Goal: Task Accomplishment & Management: Manage account settings

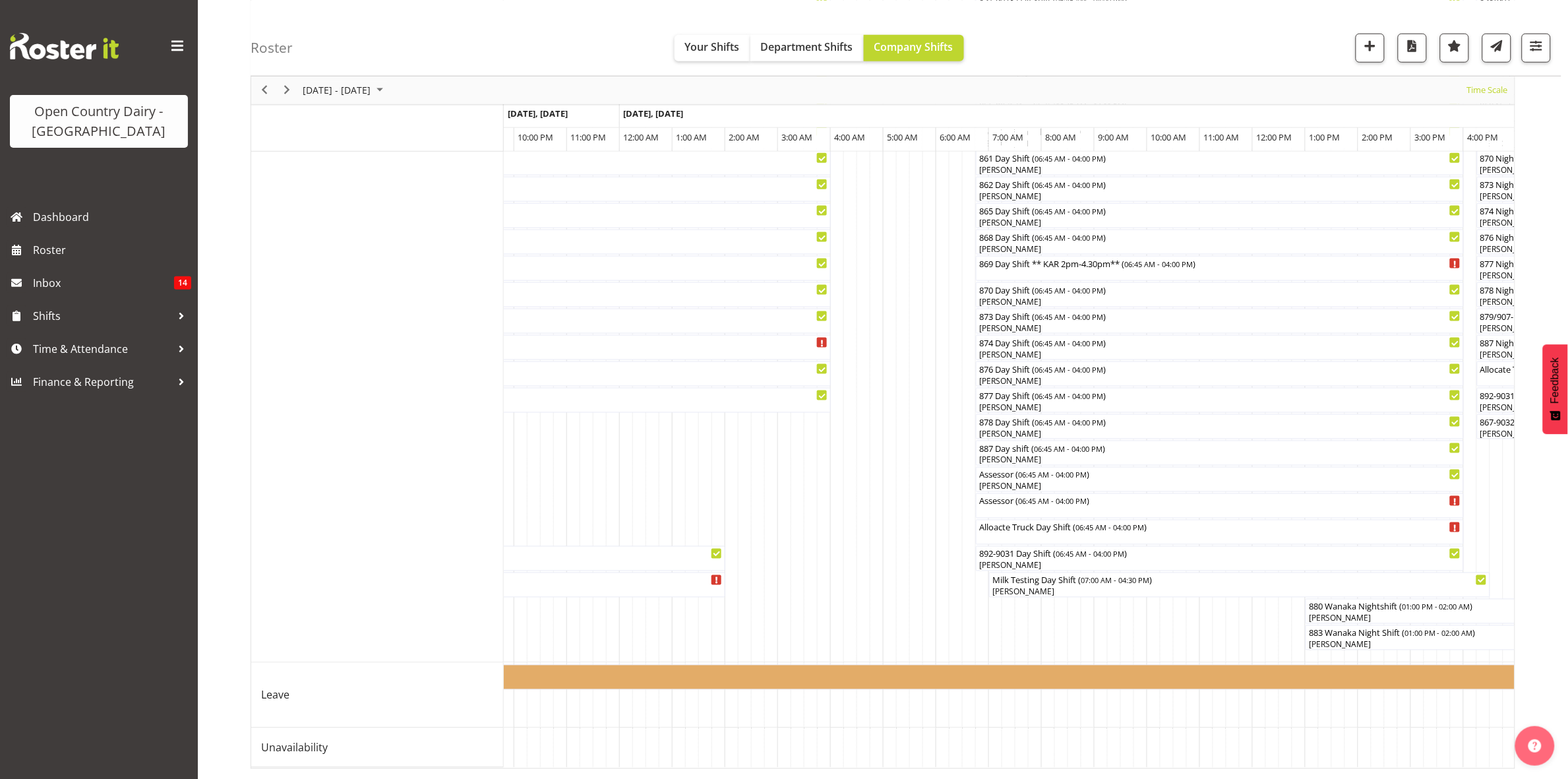
scroll to position [0, 2424]
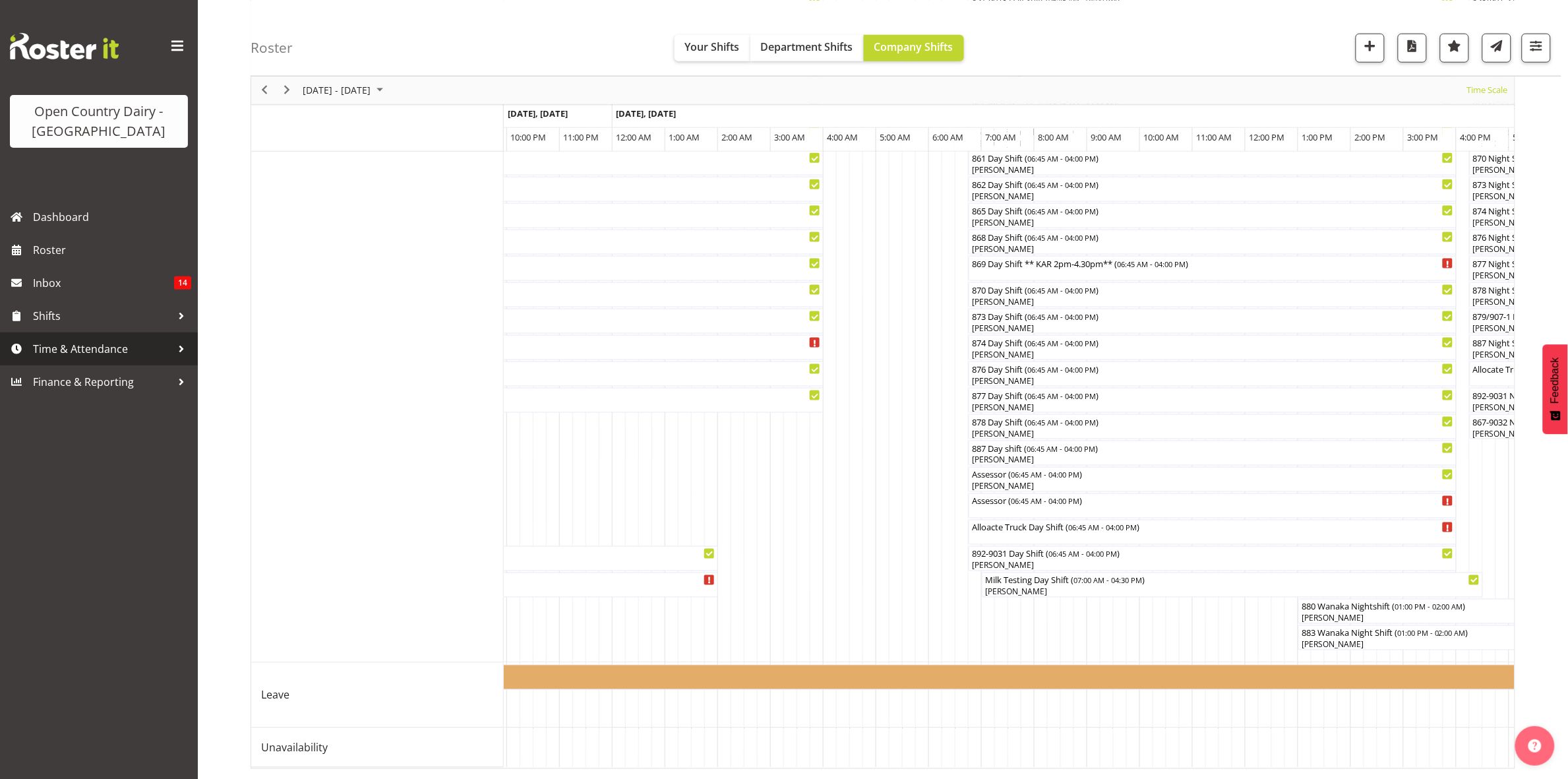
click at [67, 358] on span "Time & Attendance" at bounding box center [103, 349] width 139 height 20
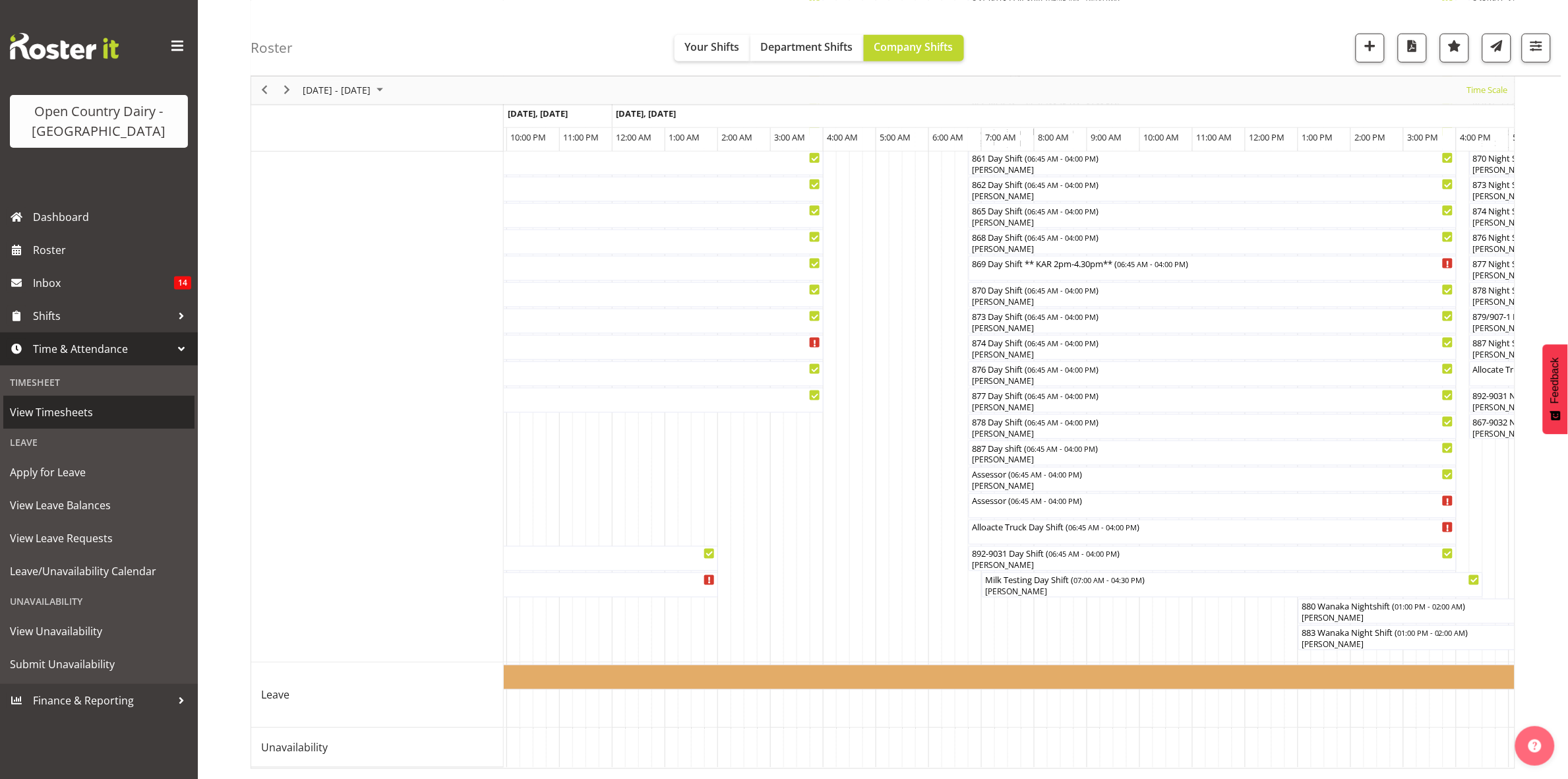
click at [53, 417] on span "View Timesheets" at bounding box center [98, 412] width 178 height 20
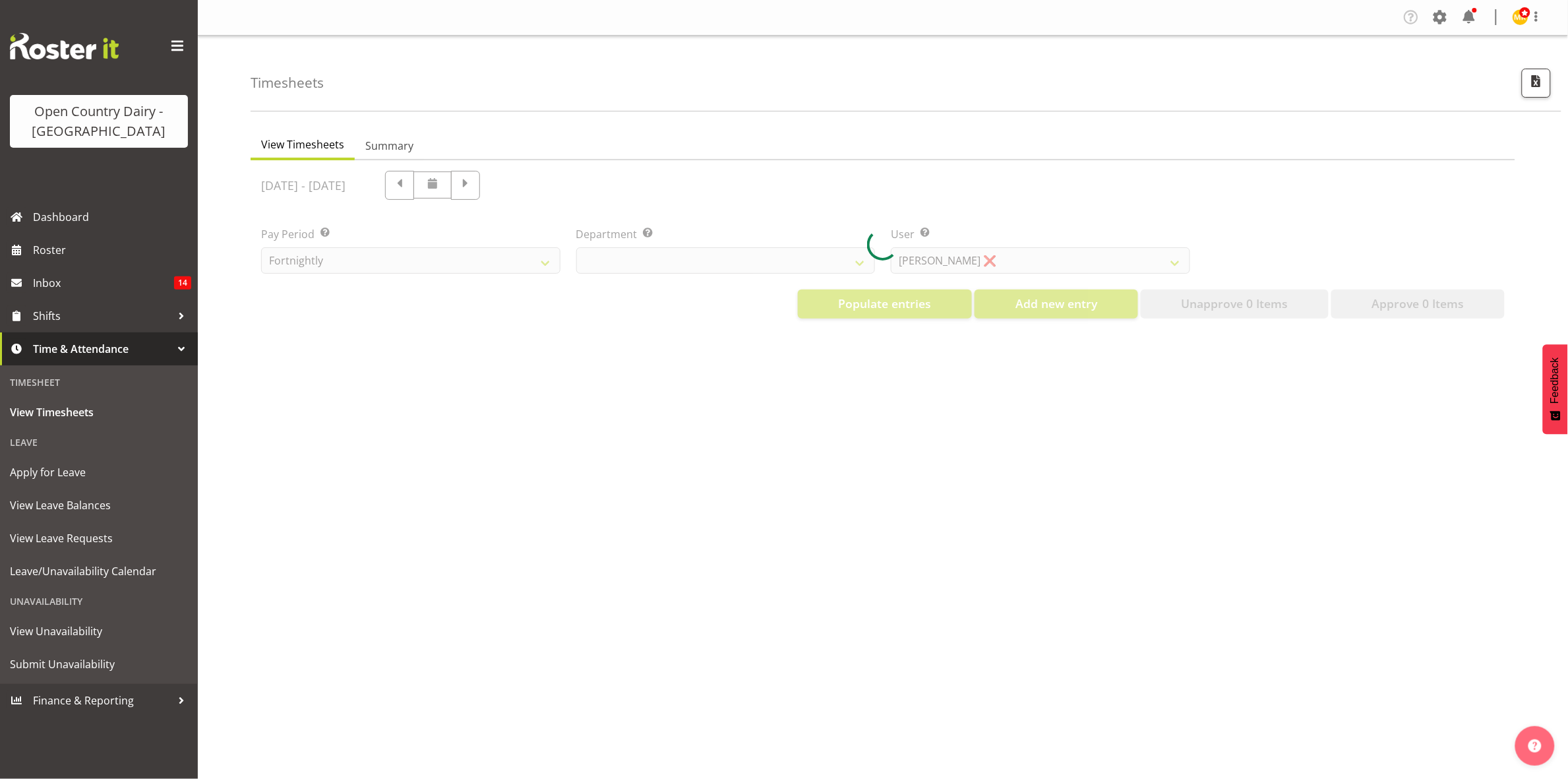
select select "699"
select select "8449"
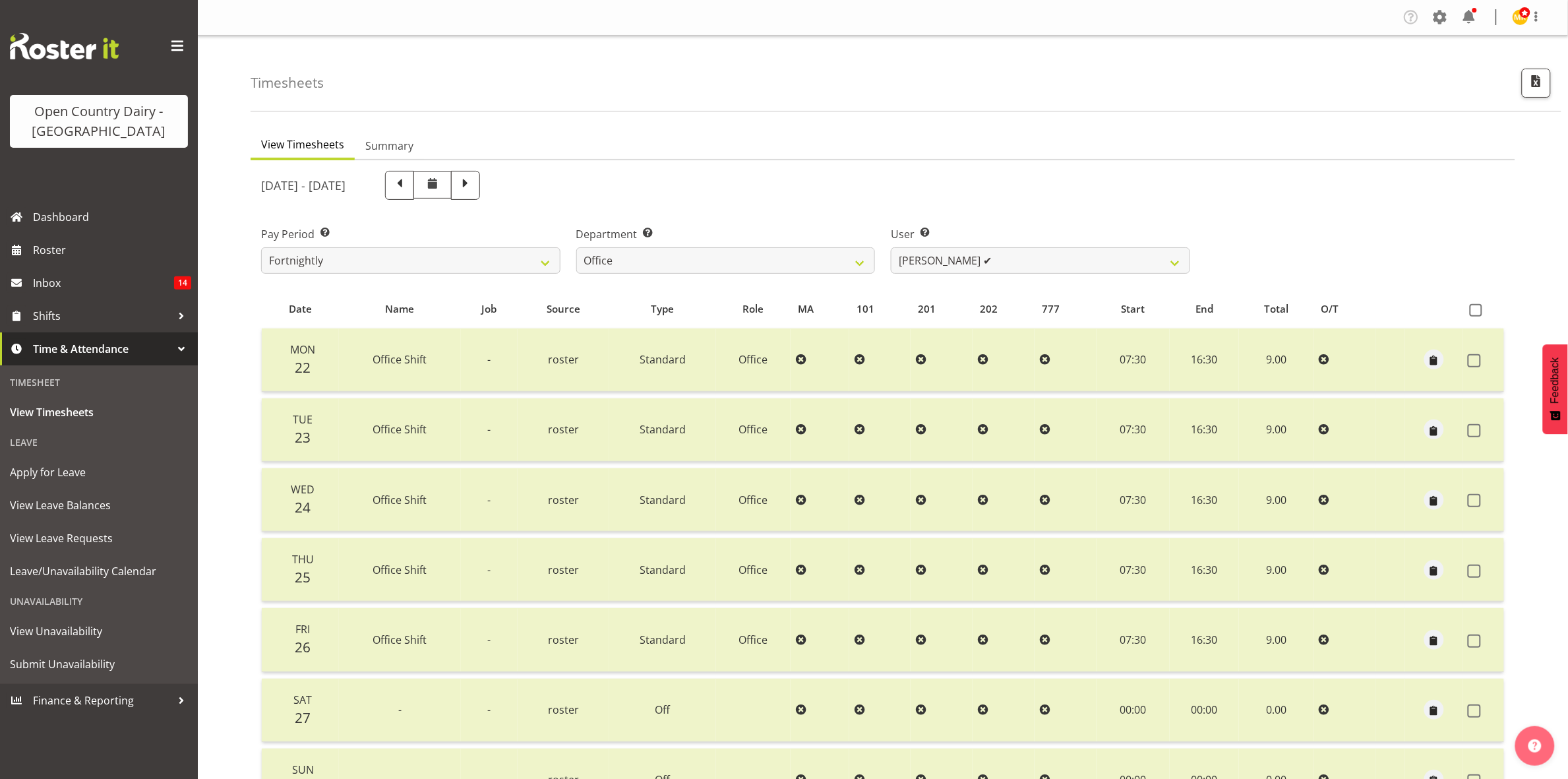
click at [474, 192] on span at bounding box center [466, 184] width 18 height 18
select select
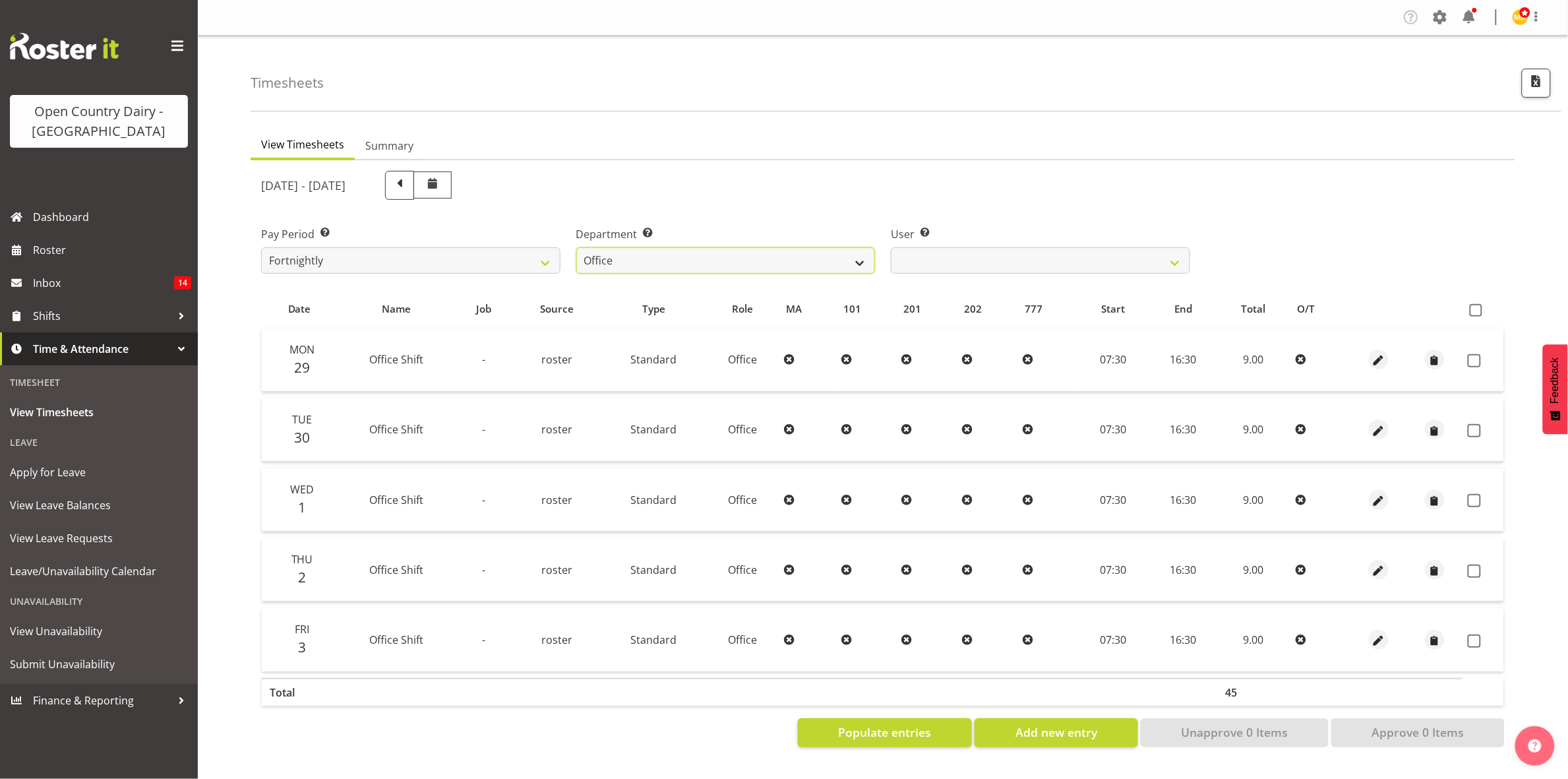
click at [850, 255] on select "734 735 736 737 738 739 851 853 854 855 856 858 861 862 865 867-9032 868 869 87…" at bounding box center [726, 261] width 300 height 27
select select "905"
click at [577, 247] on select "734 735 736 737 738 739 851 853 854 855 856 858 861 862 865 867-9032 868 869 87…" at bounding box center [726, 261] width 300 height 27
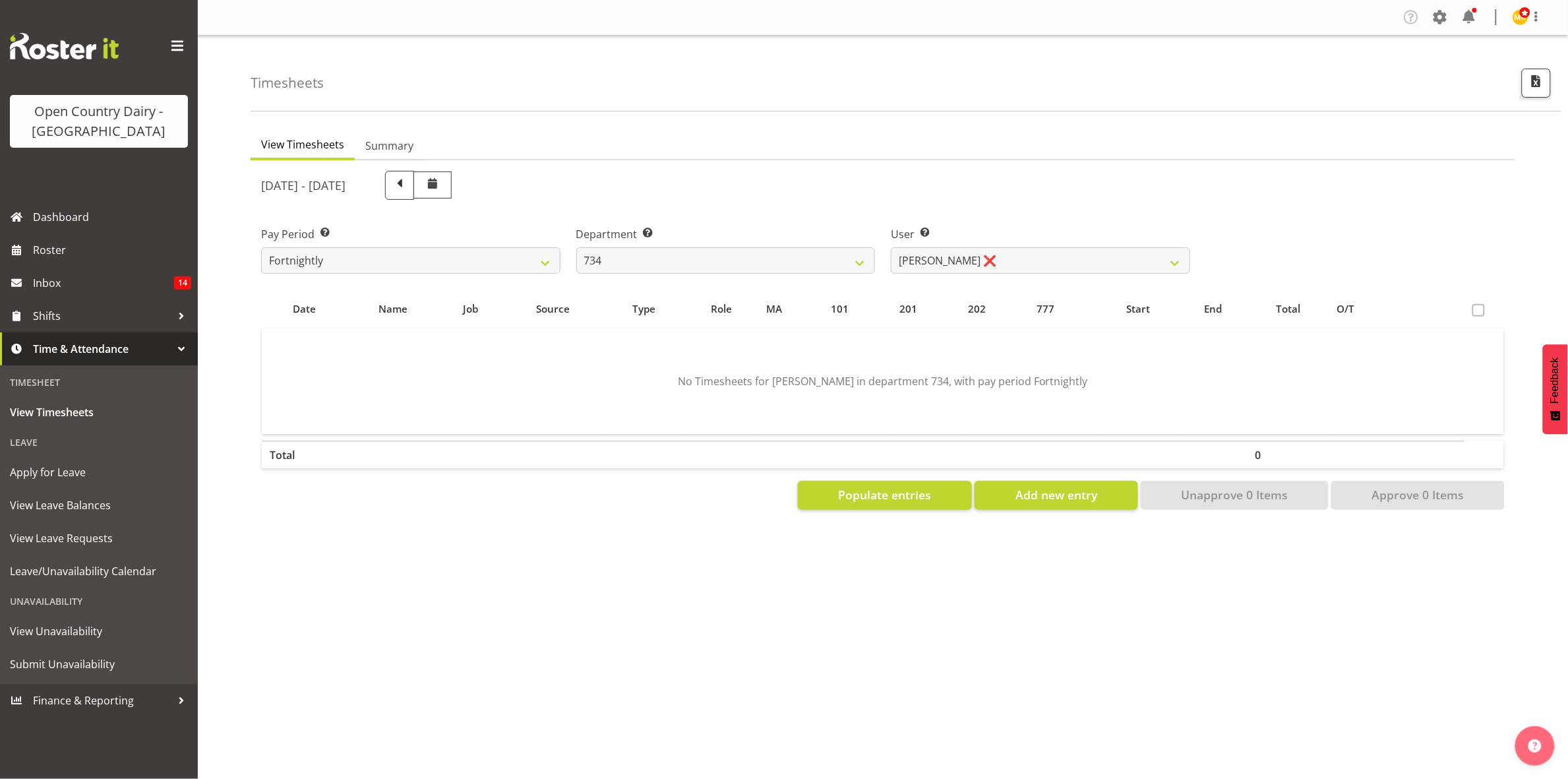
click at [498, 556] on div "View Timesheets Summary September 29th - October 5th 2025 Pay Period Select whi…" at bounding box center [909, 385] width 1318 height 528
click at [855, 261] on select "734 735 736 737 738 739 851 853 854 855 856 858 861 862 865 867-9032 868 869 87…" at bounding box center [726, 261] width 300 height 27
click at [1158, 266] on select "Justin Spicer ❌ Ryan Thompson ❌ Tracey Chittock ❌ Zachary Shanks ❌" at bounding box center [1041, 261] width 300 height 27
select select "11220"
click at [891, 247] on select "Justin Spicer ❌ Ryan Thompson ❌ Tracey Chittock ❌ Zachary Shanks ❌" at bounding box center [1041, 261] width 300 height 27
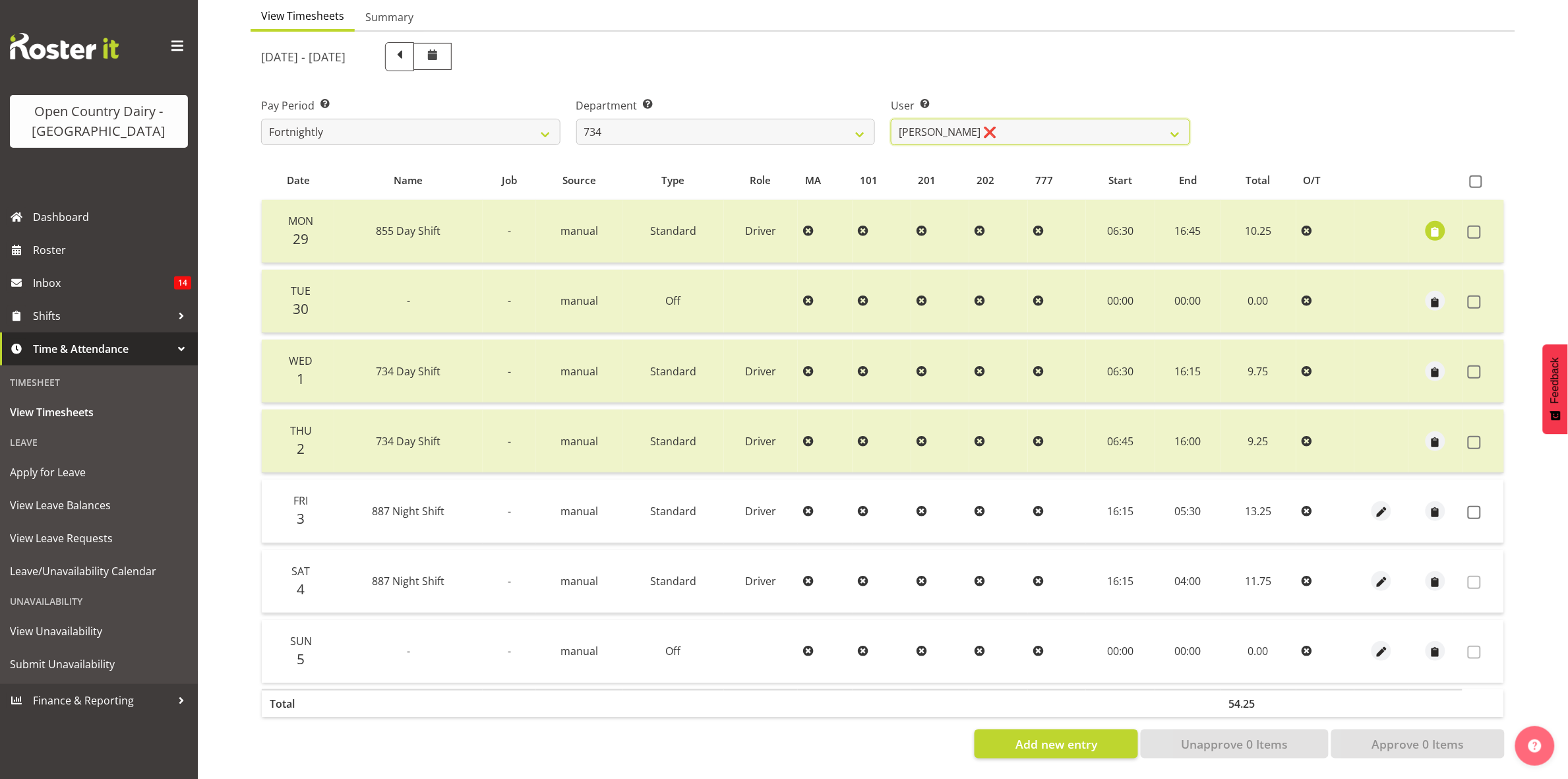
scroll to position [143, 0]
click at [1474, 506] on span at bounding box center [1475, 513] width 13 height 13
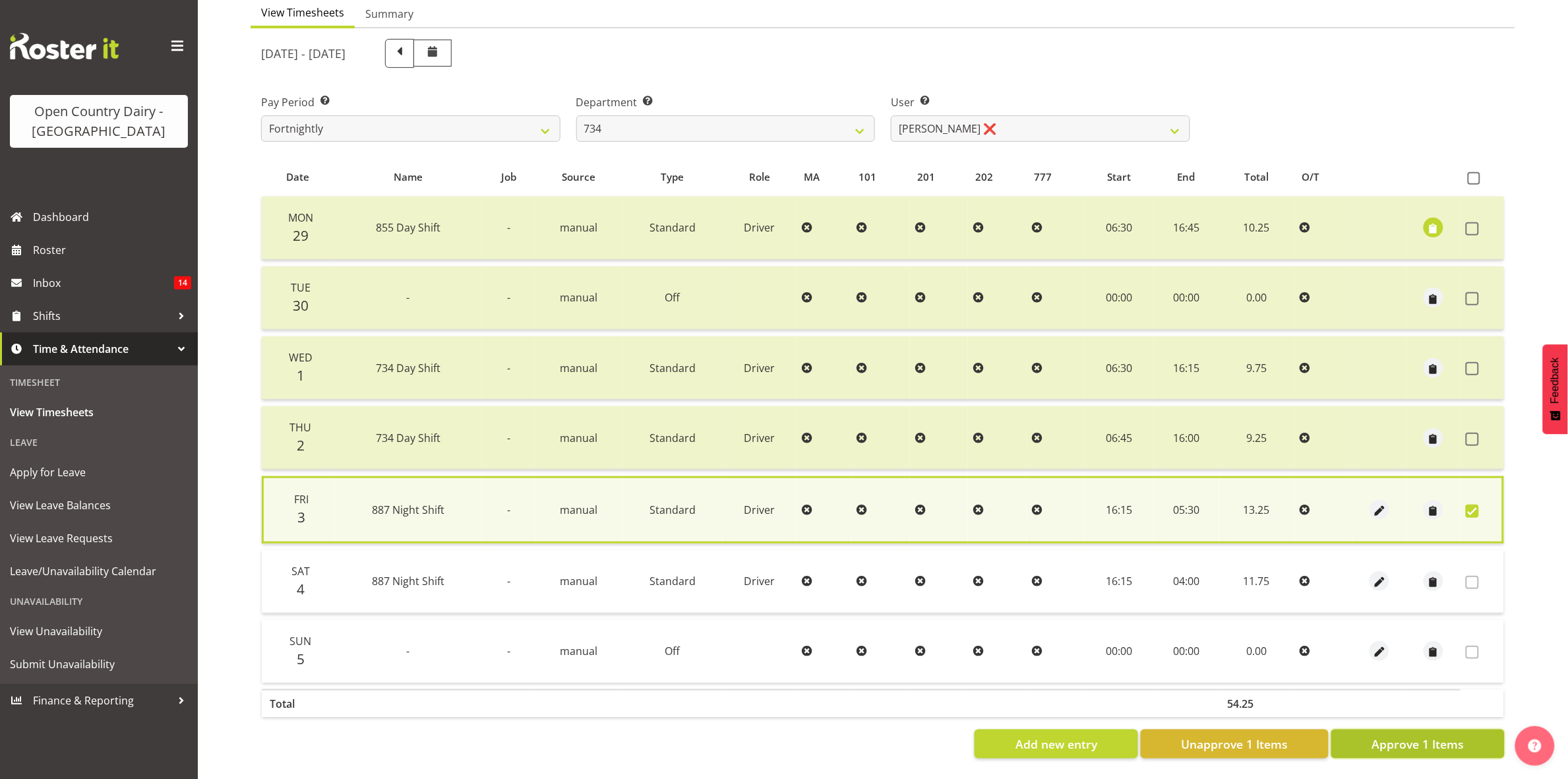
click at [1464, 736] on span "Approve 1 Items" at bounding box center [1418, 744] width 93 height 18
checkbox input "false"
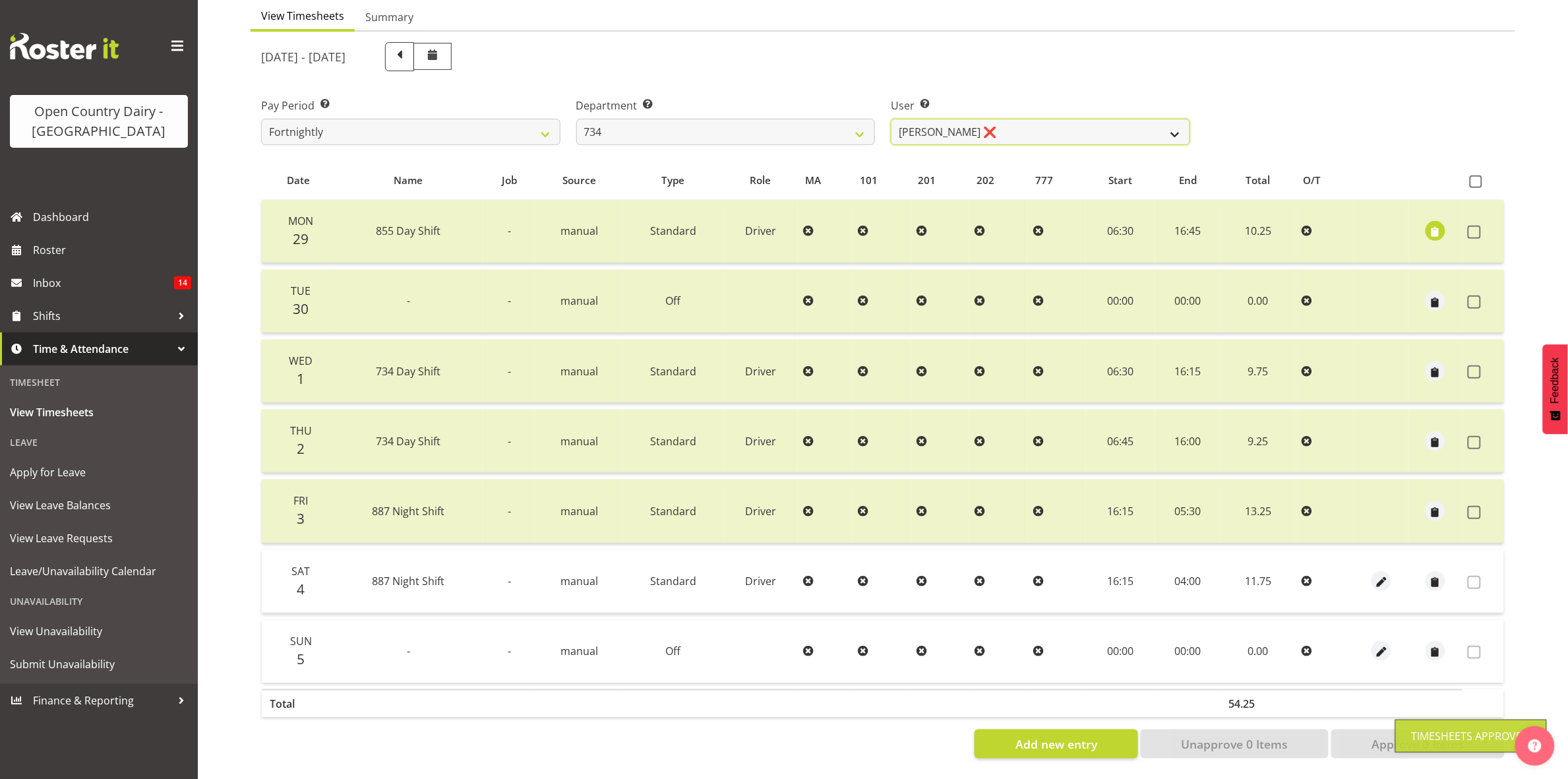
click at [1182, 126] on select "Justin Spicer ❌ Ryan Thompson ❌ Tracey Chittock ❌ Zachary Shanks ❌" at bounding box center [1041, 132] width 300 height 27
click at [891, 119] on select "Justin Spicer ❌ Ryan Thompson ❌ Tracey Chittock ❌ Zachary Shanks ❌" at bounding box center [1041, 132] width 300 height 27
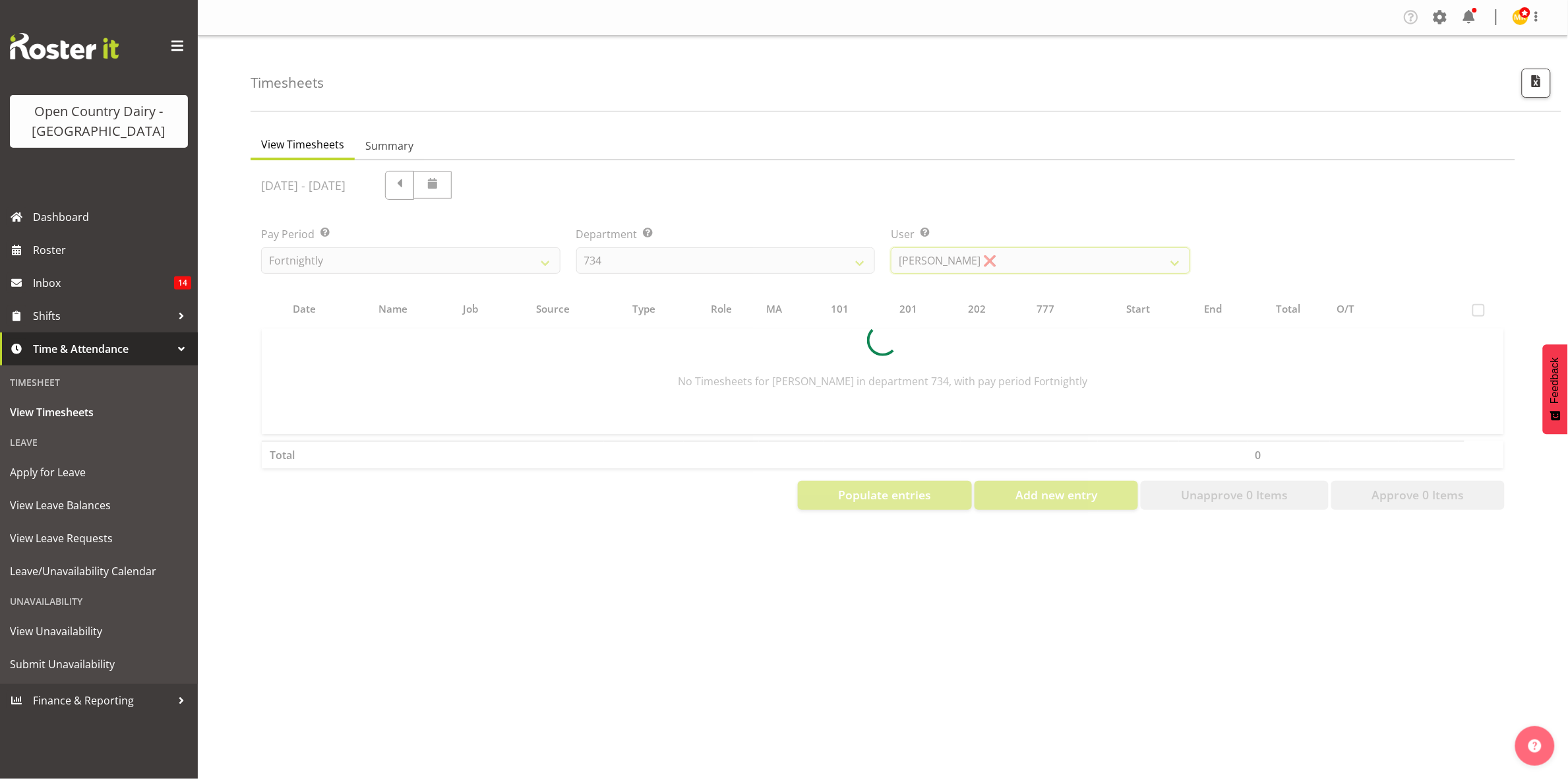
scroll to position [0, 0]
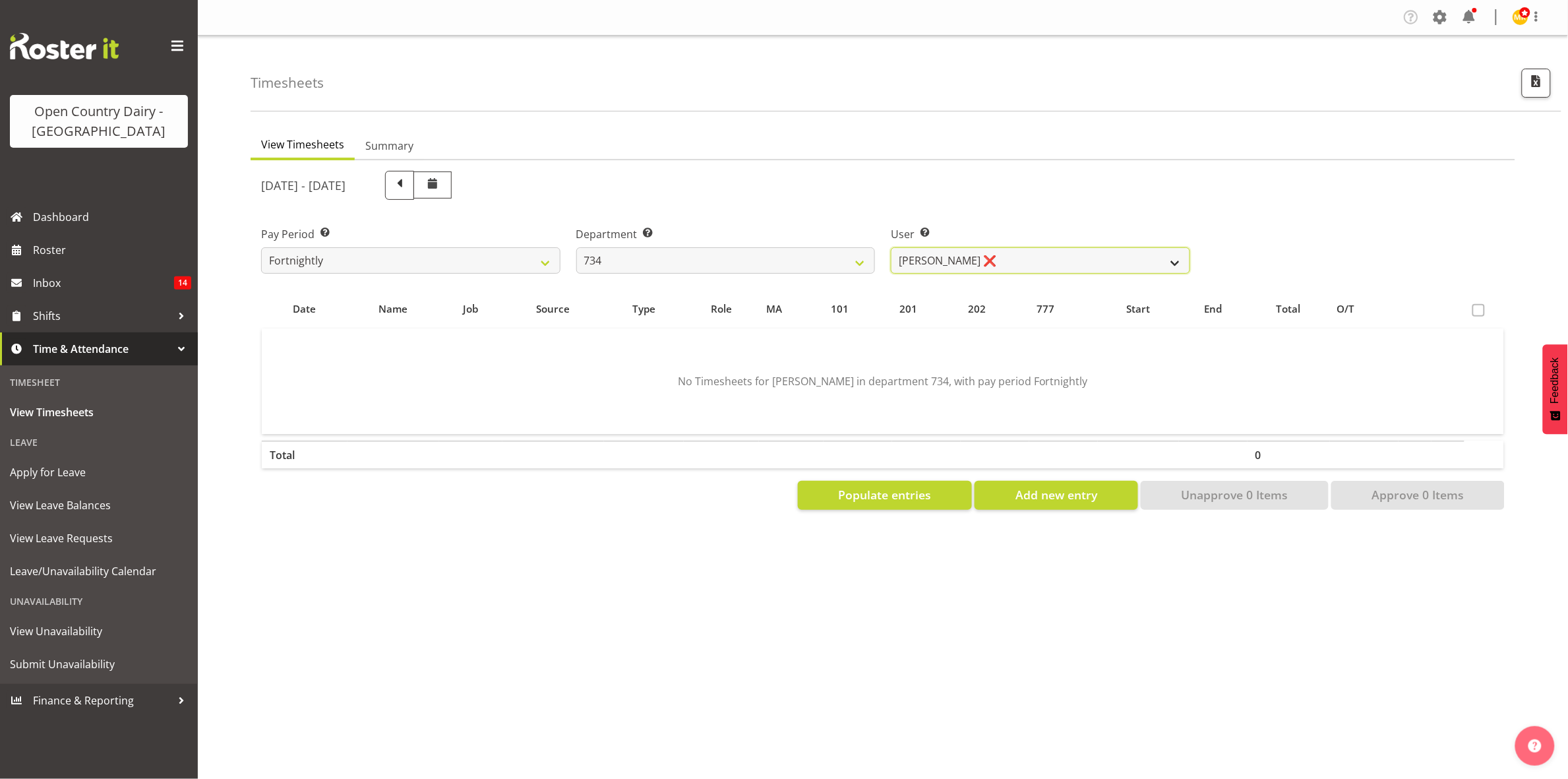
click at [1167, 261] on select "Justin Spicer ❌ Ryan Thompson ❌ Tracey Chittock ❌ Zachary Shanks ❌" at bounding box center [1041, 261] width 300 height 27
select select "7493"
click at [891, 247] on select "Justin Spicer ❌ Ryan Thompson ❌ Tracey Chittock ❌ Zachary Shanks ❌" at bounding box center [1041, 261] width 300 height 27
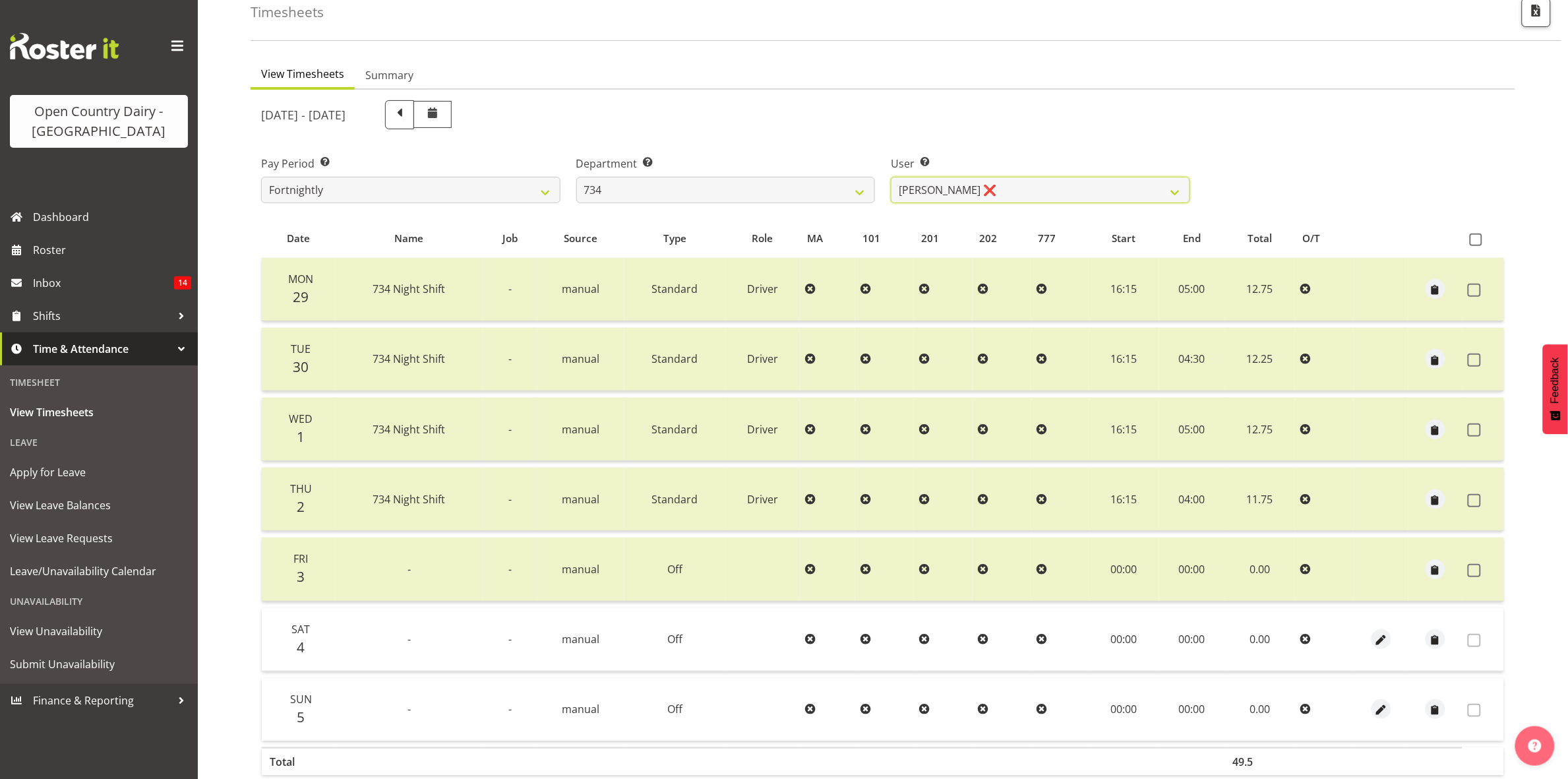
scroll to position [143, 0]
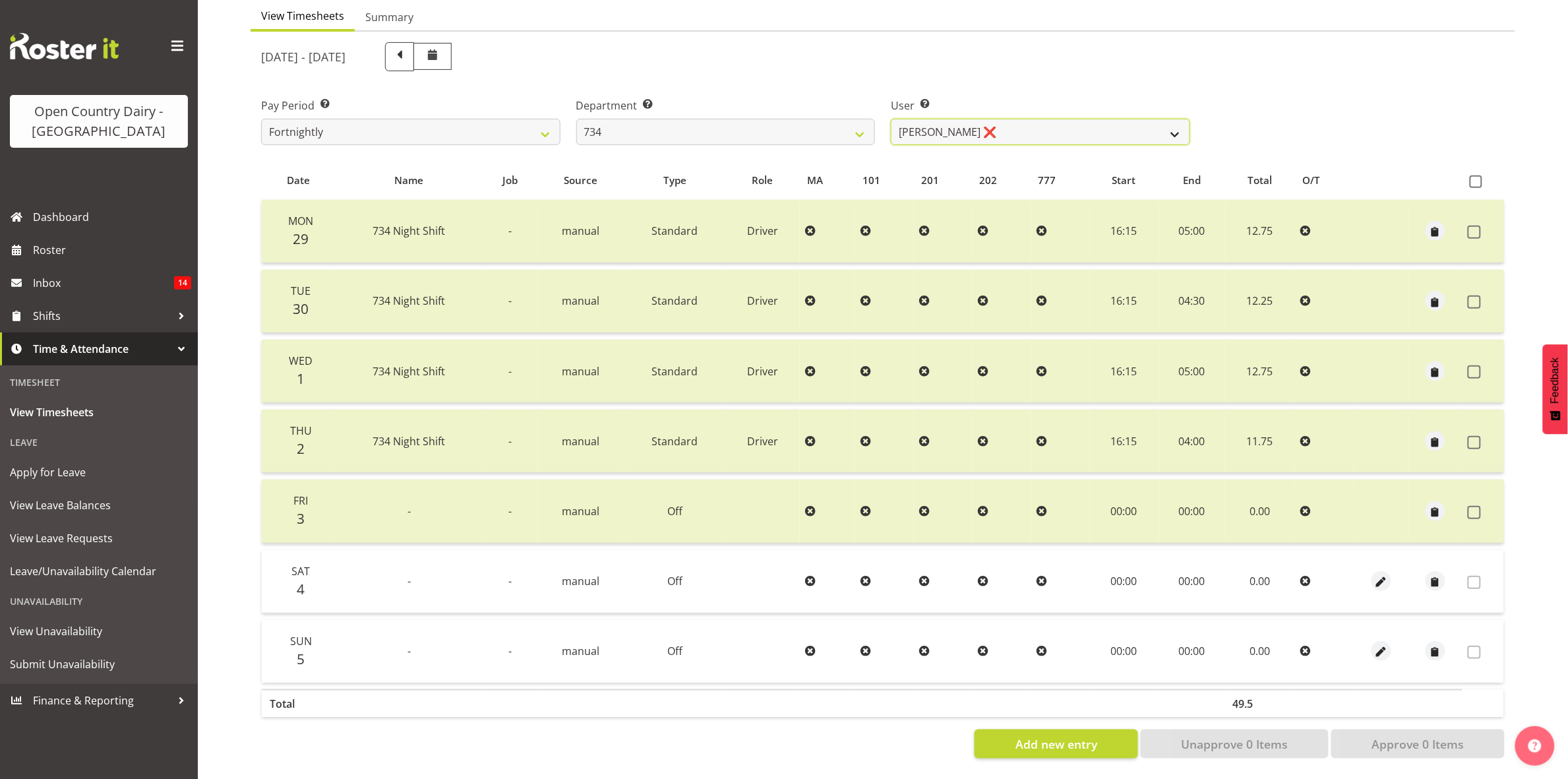
click at [1166, 122] on select "Justin Spicer ❌ Ryan Thompson ❌ Tracey Chittock ❌ Zachary Shanks ❌" at bounding box center [1041, 132] width 300 height 27
click at [850, 121] on select "734 735 736 737 738 739 851 853 854 855 856 858 861 862 865 867-9032 868 869 87…" at bounding box center [726, 132] width 300 height 27
select select "909"
click at [577, 119] on select "734 735 736 737 738 739 851 853 854 855 856 858 861 862 865 867-9032 868 869 87…" at bounding box center [726, 132] width 300 height 27
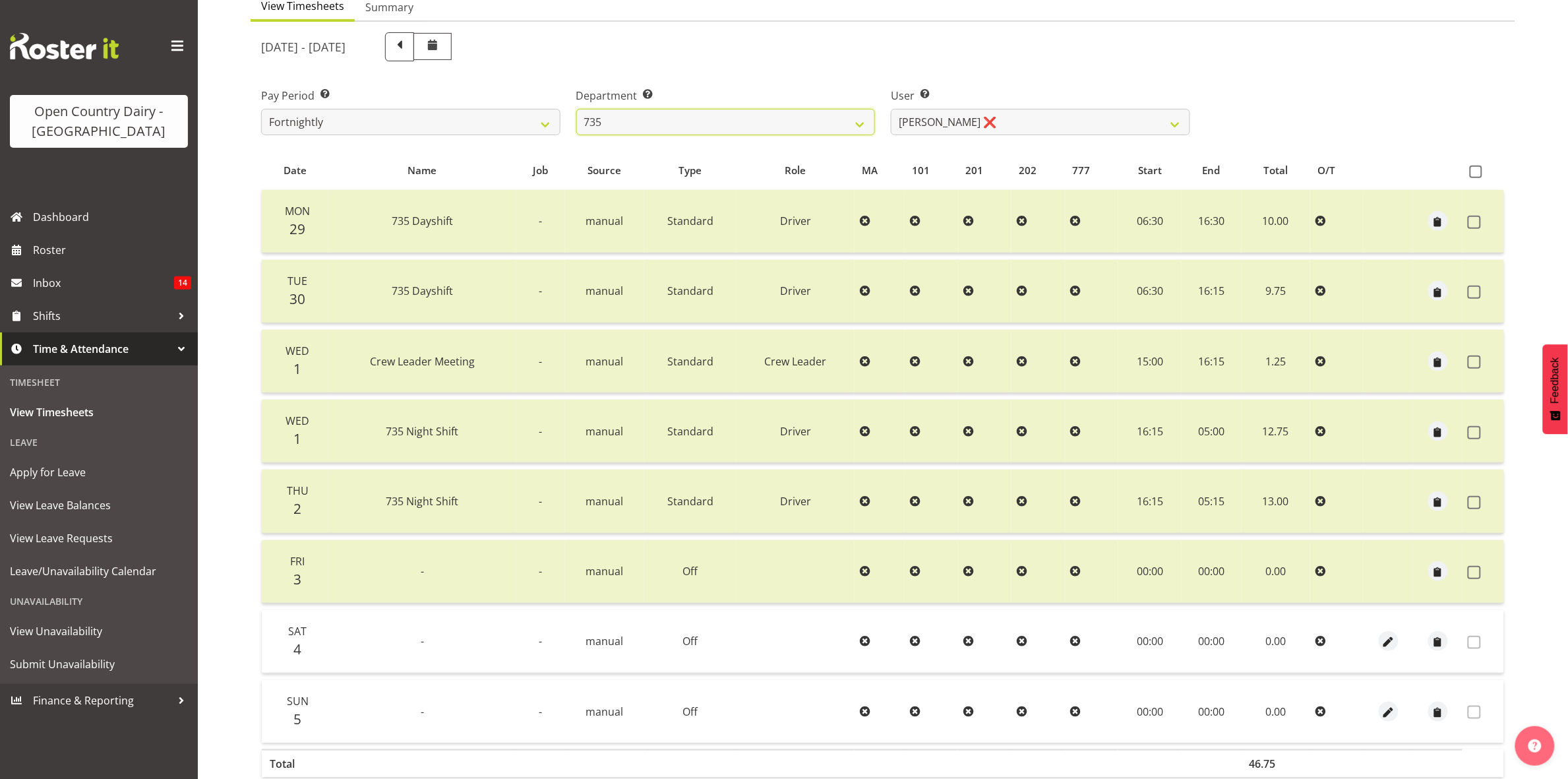
scroll to position [130, 0]
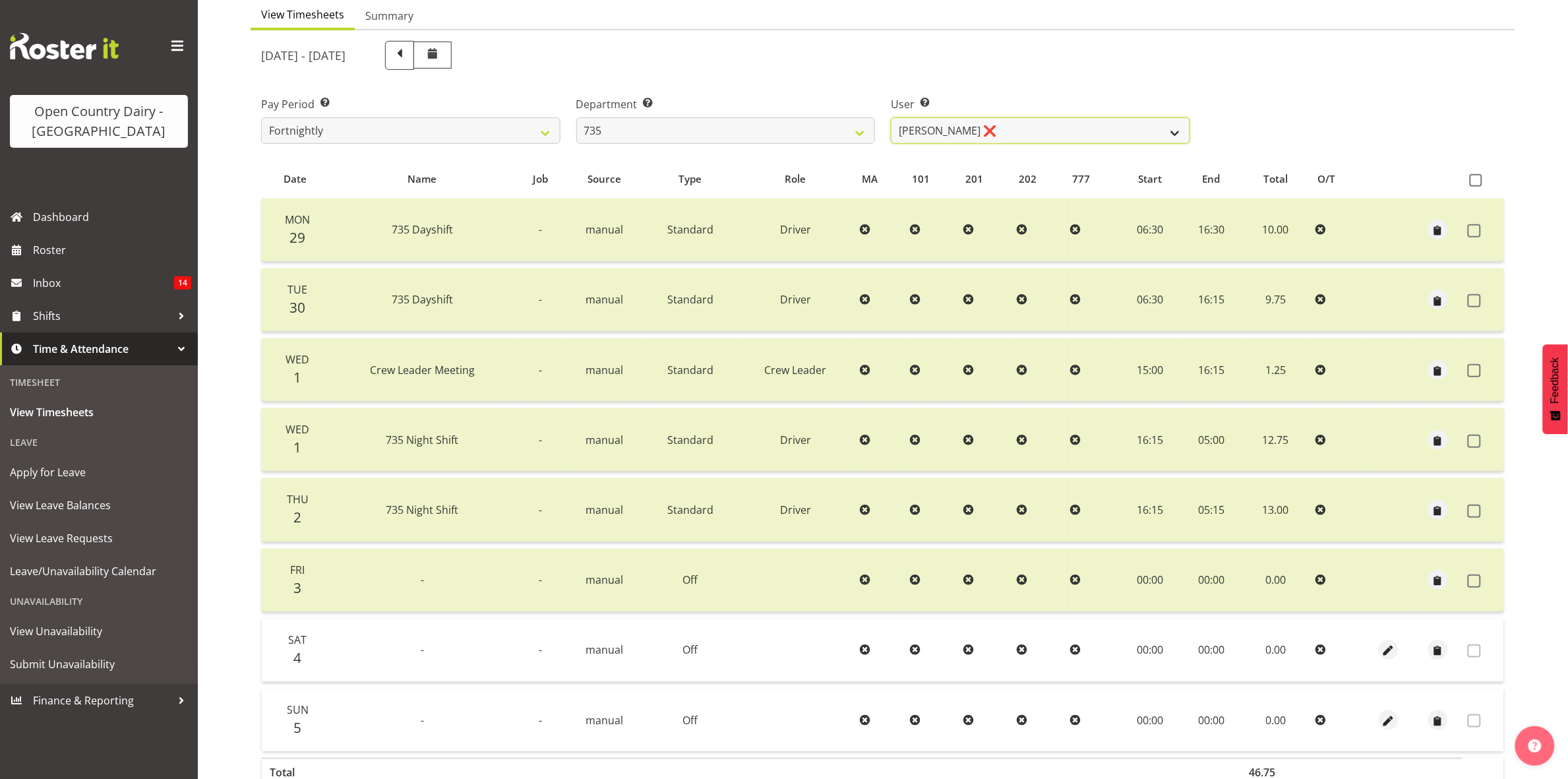
click at [1174, 134] on select "Brian Neas ❌ Cherie Williams ❌ Christopher Sutherland ❌ Stuart Craig ❌" at bounding box center [1041, 131] width 300 height 27
click at [891, 118] on select "Brian Neas ❌ Cherie Williams ❌ Christopher Sutherland ❌ Stuart Craig ❌" at bounding box center [1041, 131] width 300 height 27
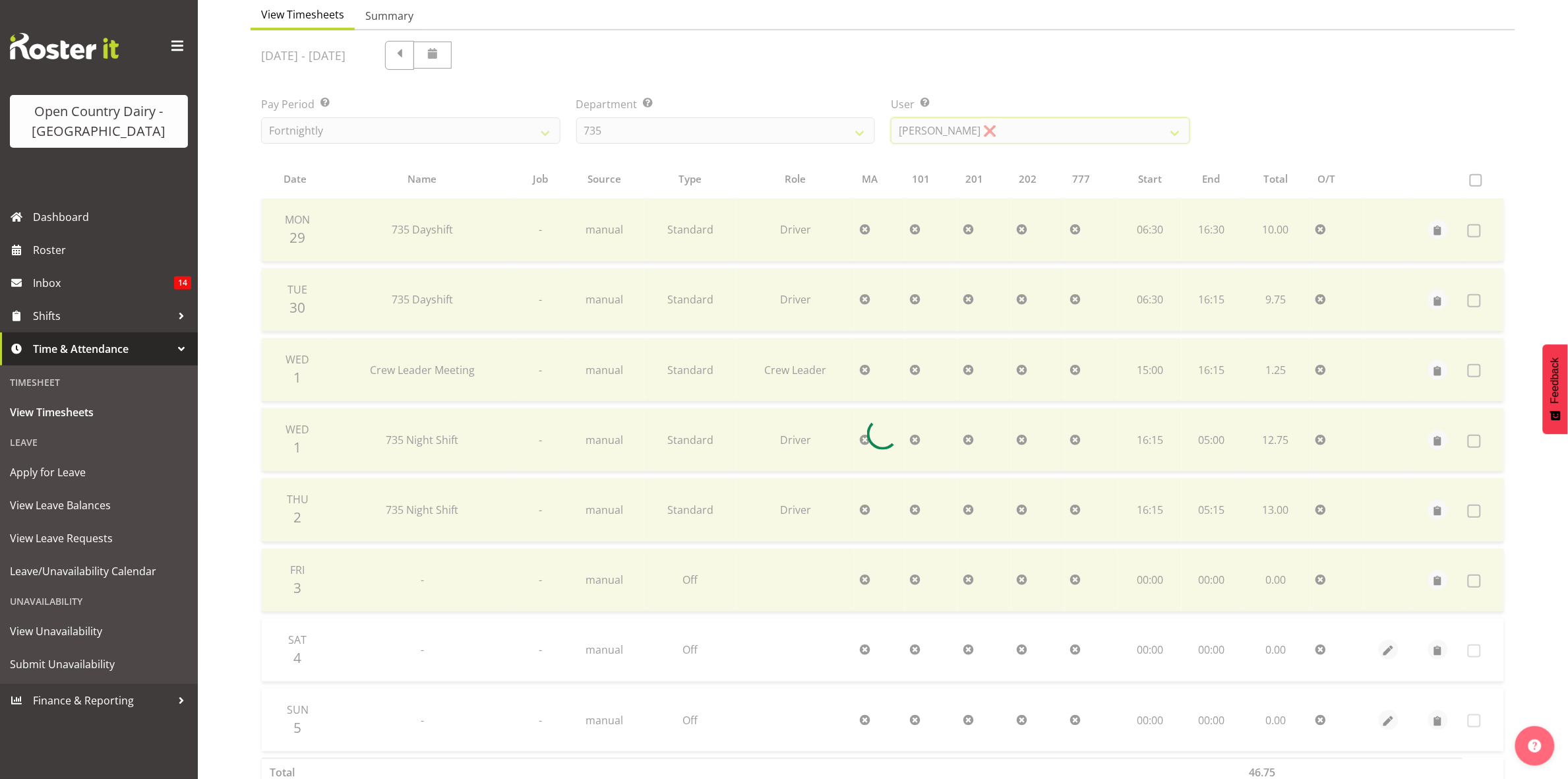
scroll to position [0, 0]
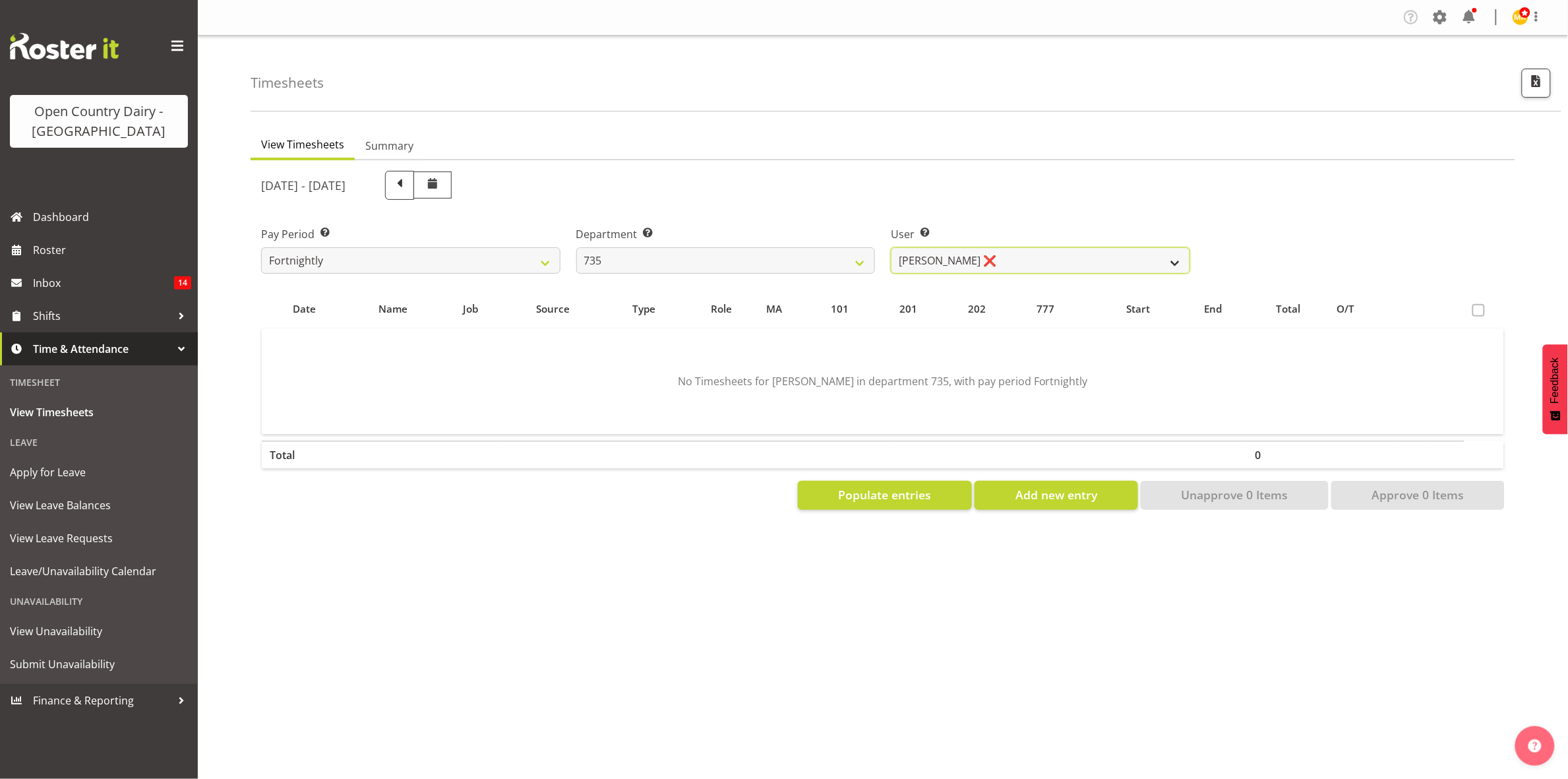
click at [1177, 261] on select "Brian Neas ❌ Cherie Williams ❌ Christopher Sutherland ❌ Stuart Craig ❌" at bounding box center [1041, 261] width 300 height 27
click at [891, 247] on select "Brian Neas ❌ Cherie Williams ❌ Christopher Sutherland ❌ Stuart Craig ❌" at bounding box center [1041, 261] width 300 height 27
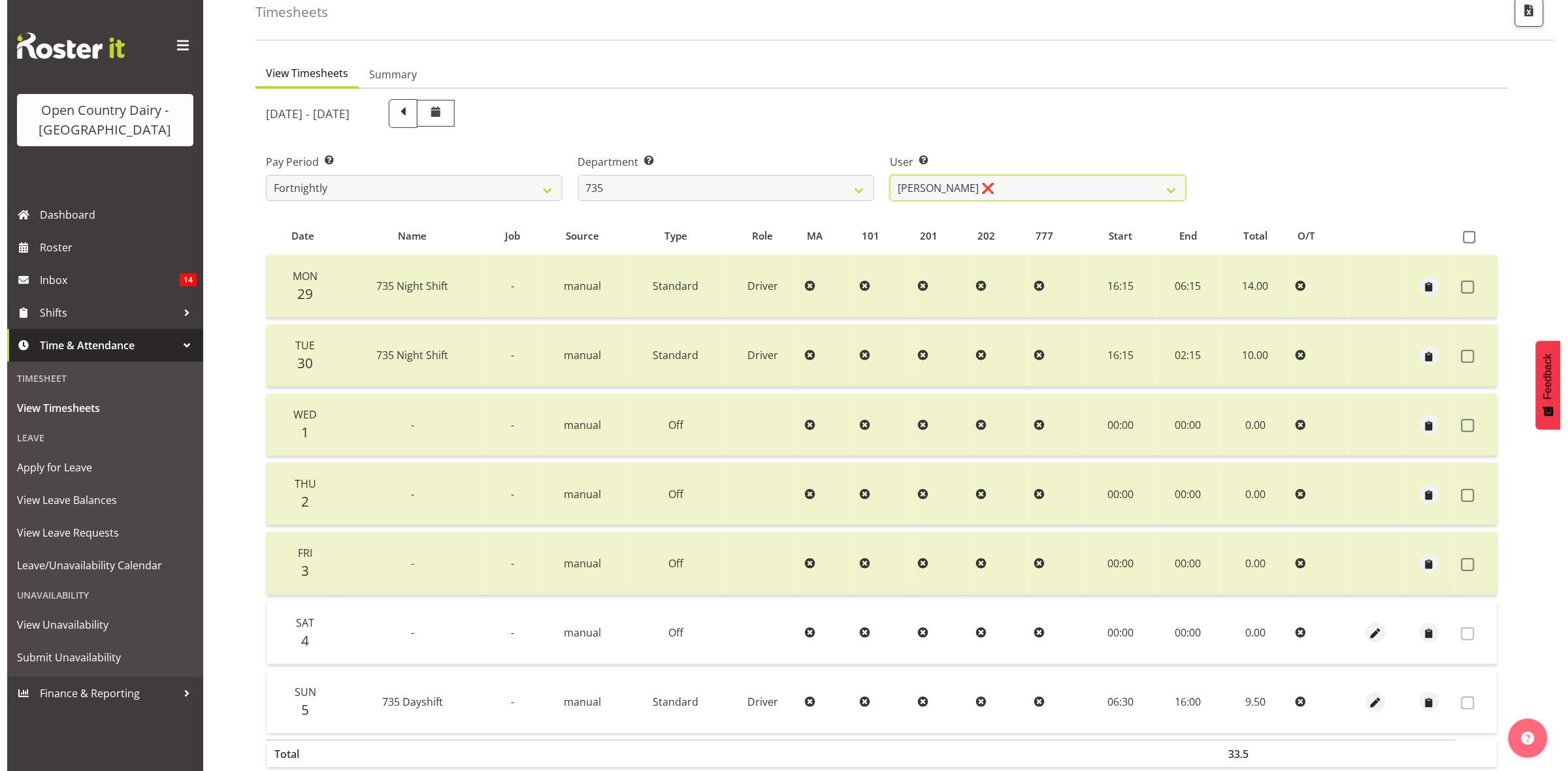
scroll to position [141, 0]
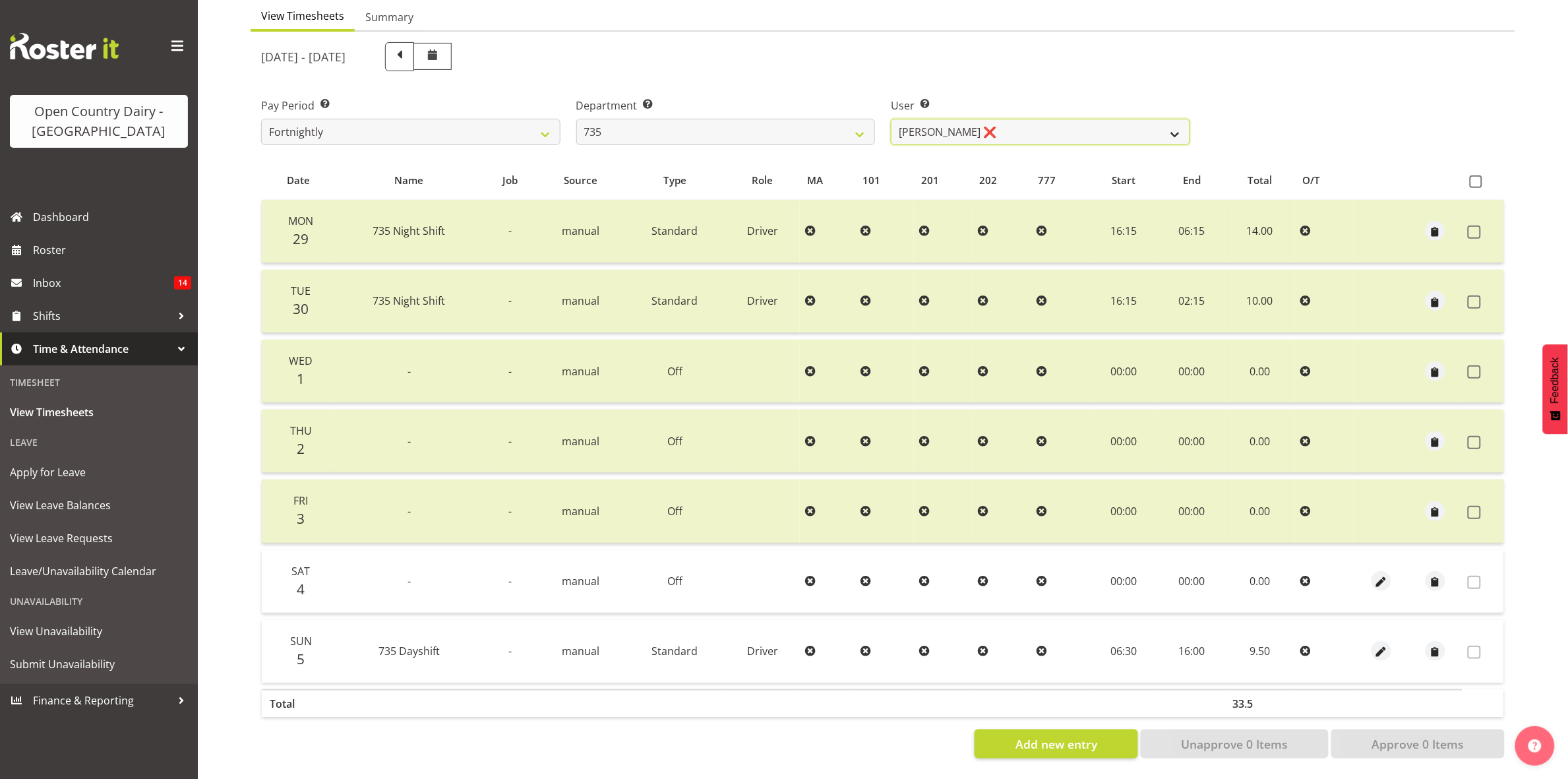
click at [1182, 119] on select "Brian Neas ❌ Cherie Williams ❌ Christopher Sutherland ❌ Stuart Craig ❌" at bounding box center [1041, 132] width 300 height 27
select select "9761"
click at [891, 119] on select "Brian Neas ❌ Cherie Williams ❌ Christopher Sutherland ❌ Stuart Craig ❌" at bounding box center [1041, 132] width 300 height 27
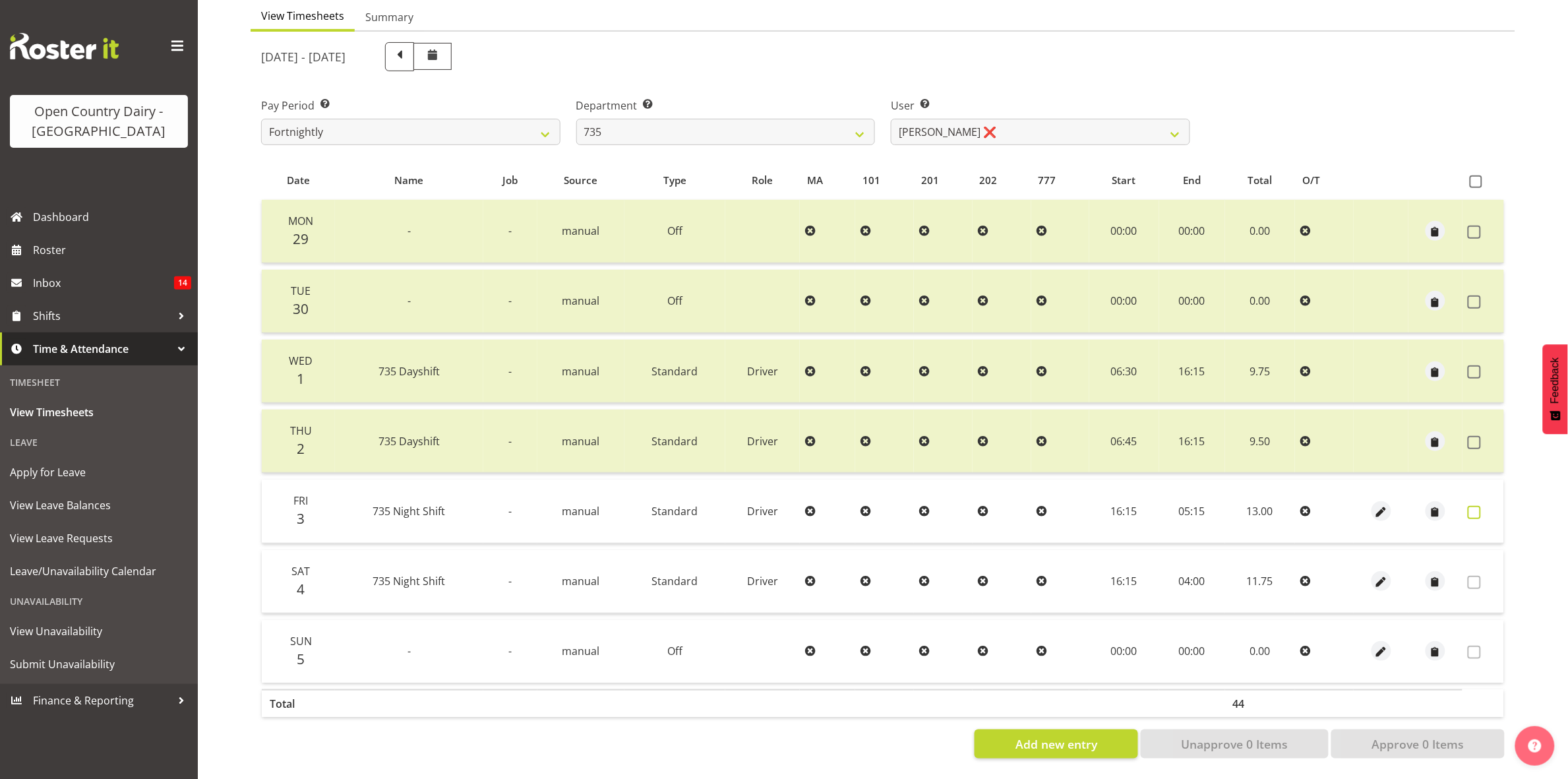
click at [1470, 506] on span at bounding box center [1475, 513] width 13 height 13
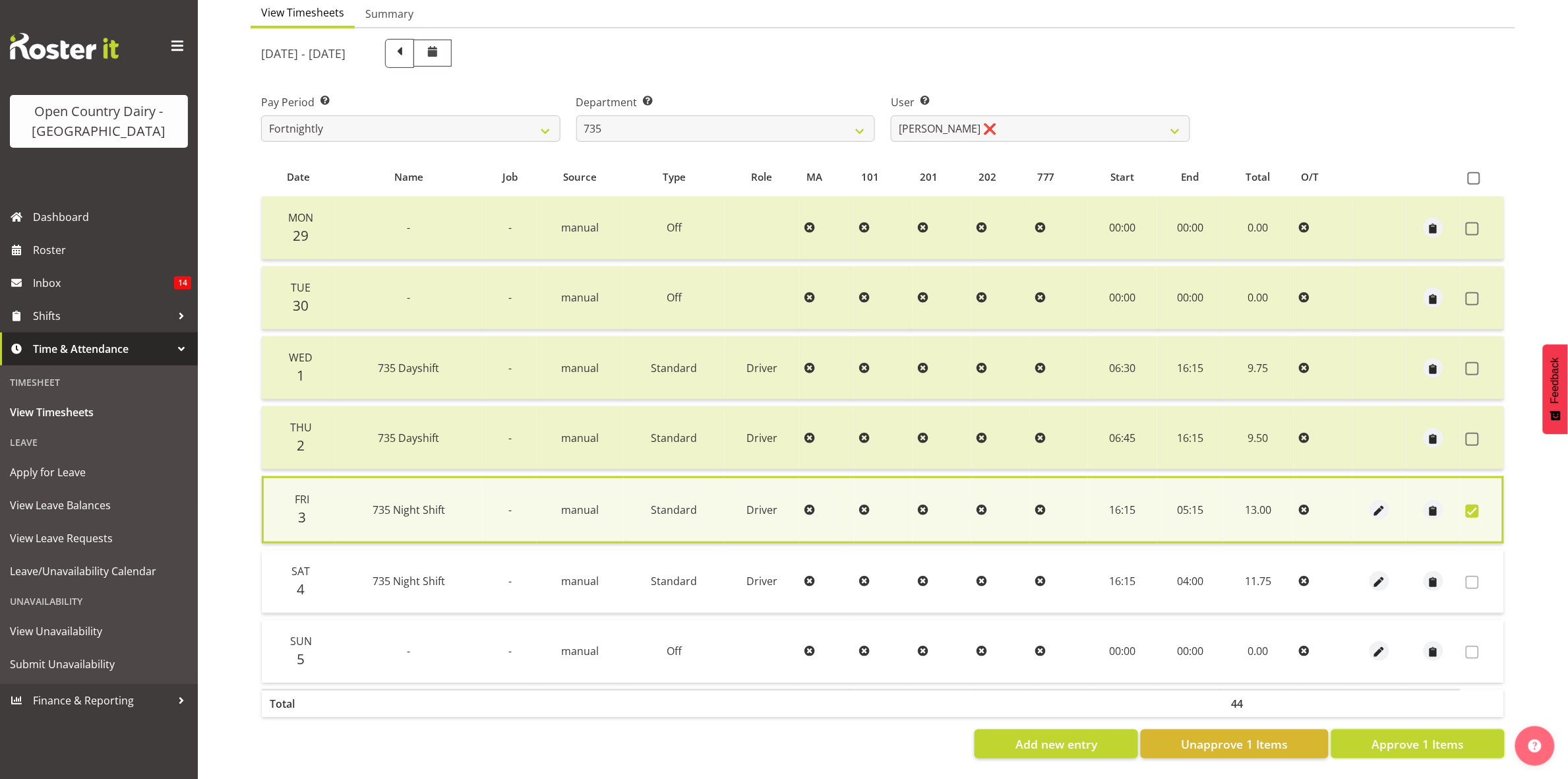
click at [1429, 736] on span "Approve 1 Items" at bounding box center [1418, 744] width 93 height 18
checkbox input "false"
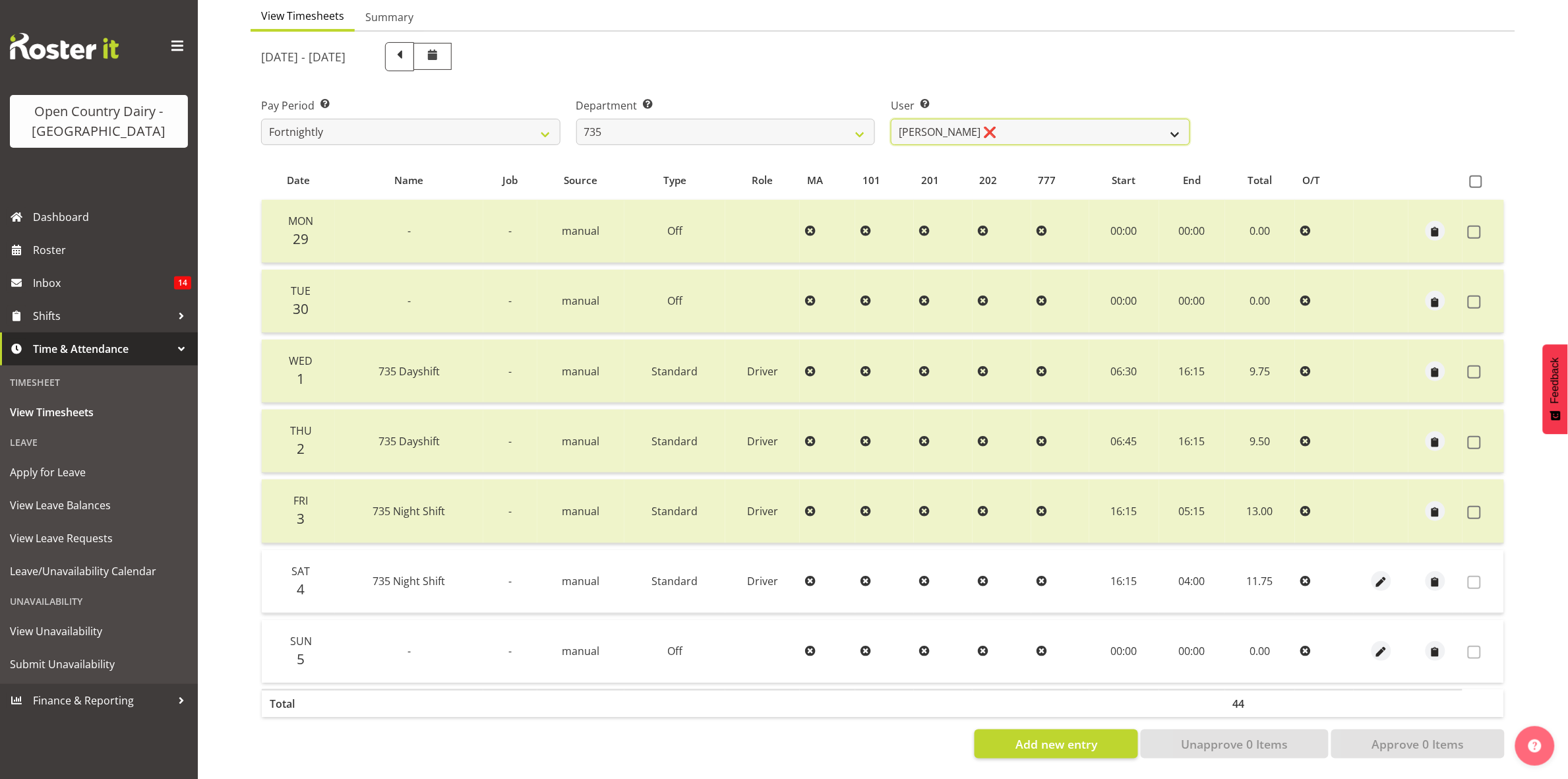
click at [1172, 119] on select "Brian Neas ❌ Cherie Williams ❌ Christopher Sutherland ❌ Stuart Craig ❌" at bounding box center [1041, 132] width 300 height 27
click at [860, 122] on select "734 735 736 737 738 739 851 853 854 855 856 858 861 862 865 867-9032 868 869 87…" at bounding box center [726, 132] width 300 height 27
select select "906"
click at [577, 119] on select "734 735 736 737 738 739 851 853 854 855 856 858 861 862 865 867-9032 868 869 87…" at bounding box center [726, 132] width 300 height 27
select select "9849"
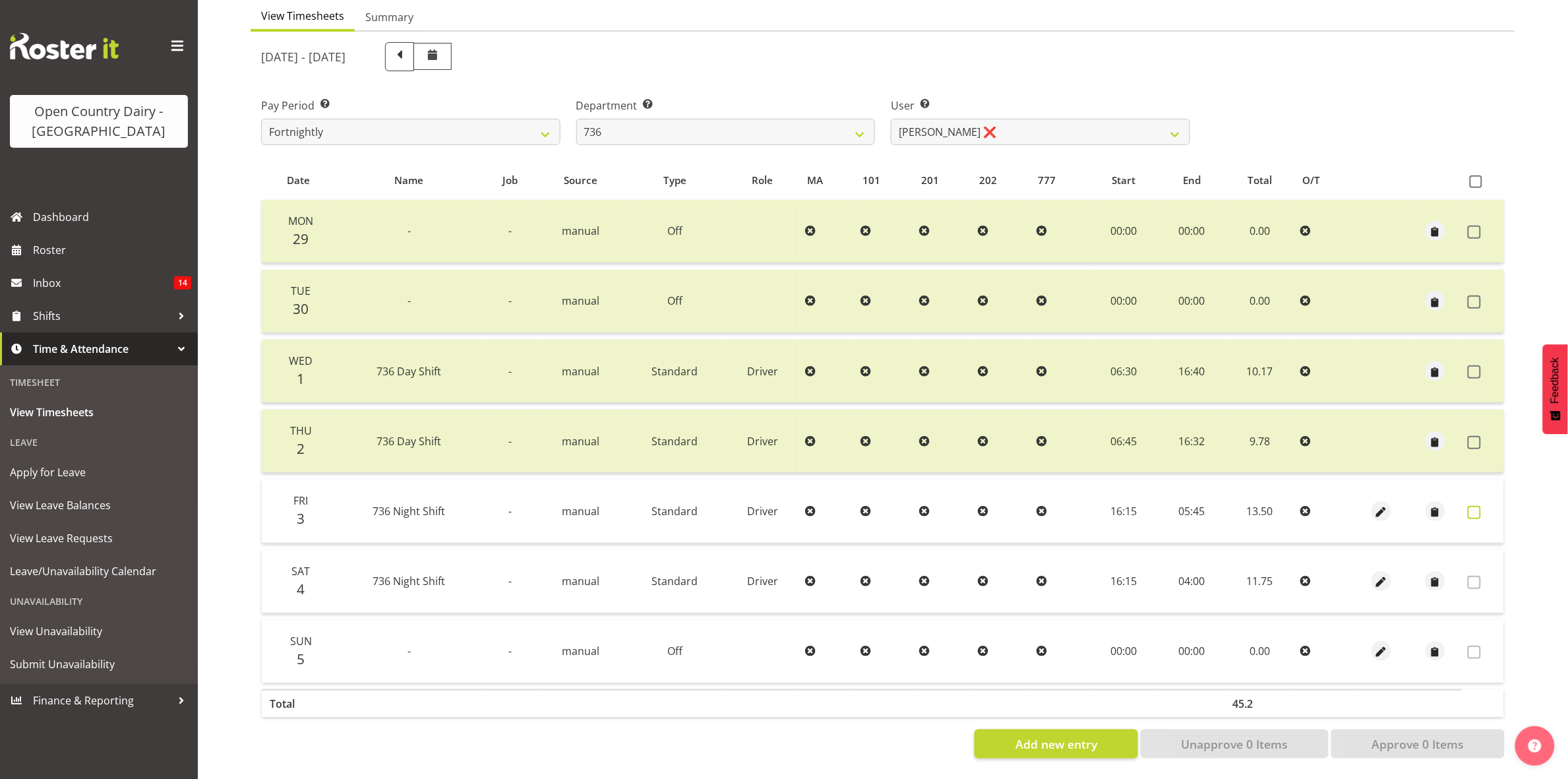
click at [1472, 506] on span at bounding box center [1475, 513] width 13 height 13
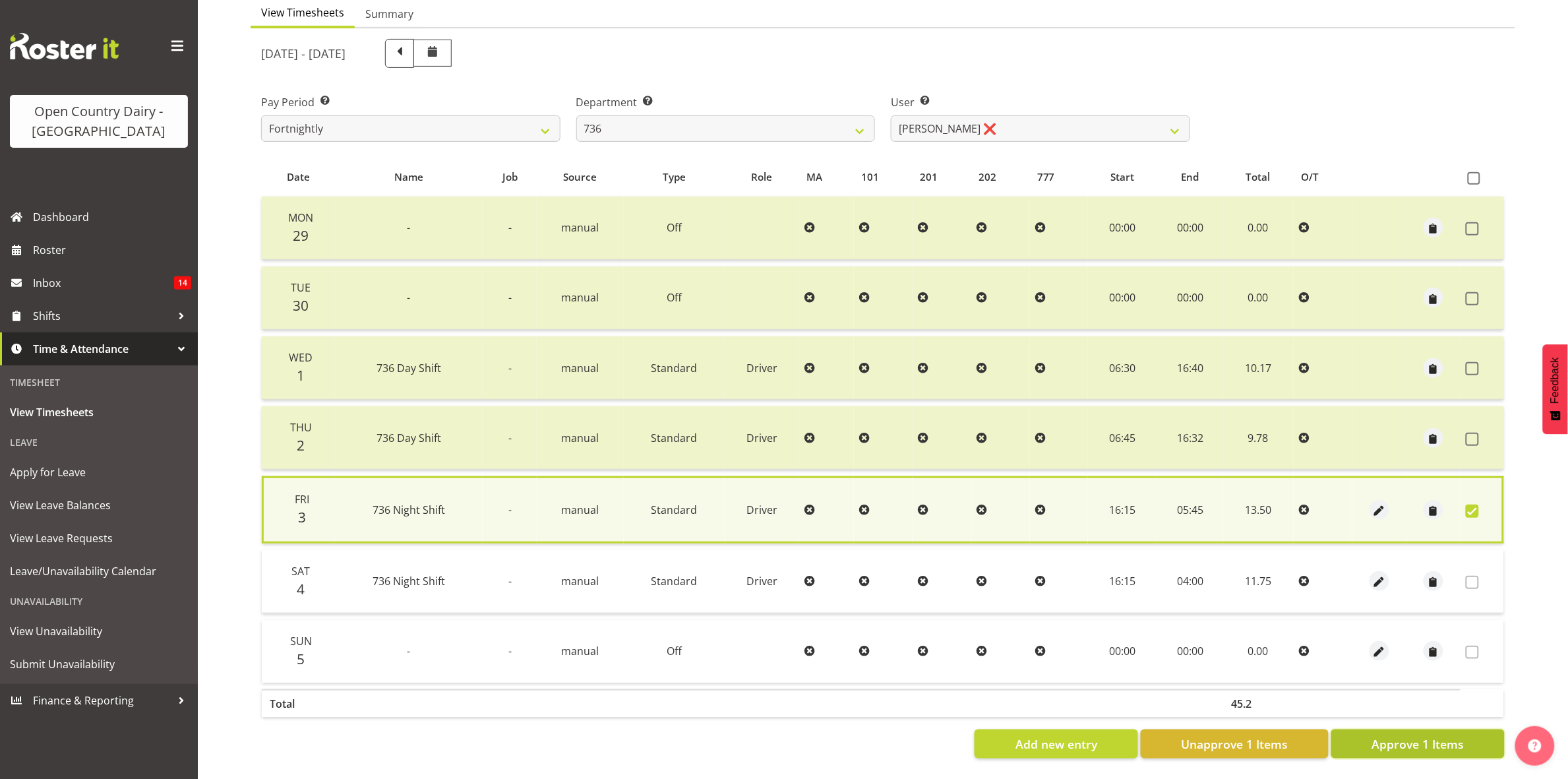
click at [1458, 737] on span "Approve 1 Items" at bounding box center [1418, 744] width 93 height 18
checkbox input "false"
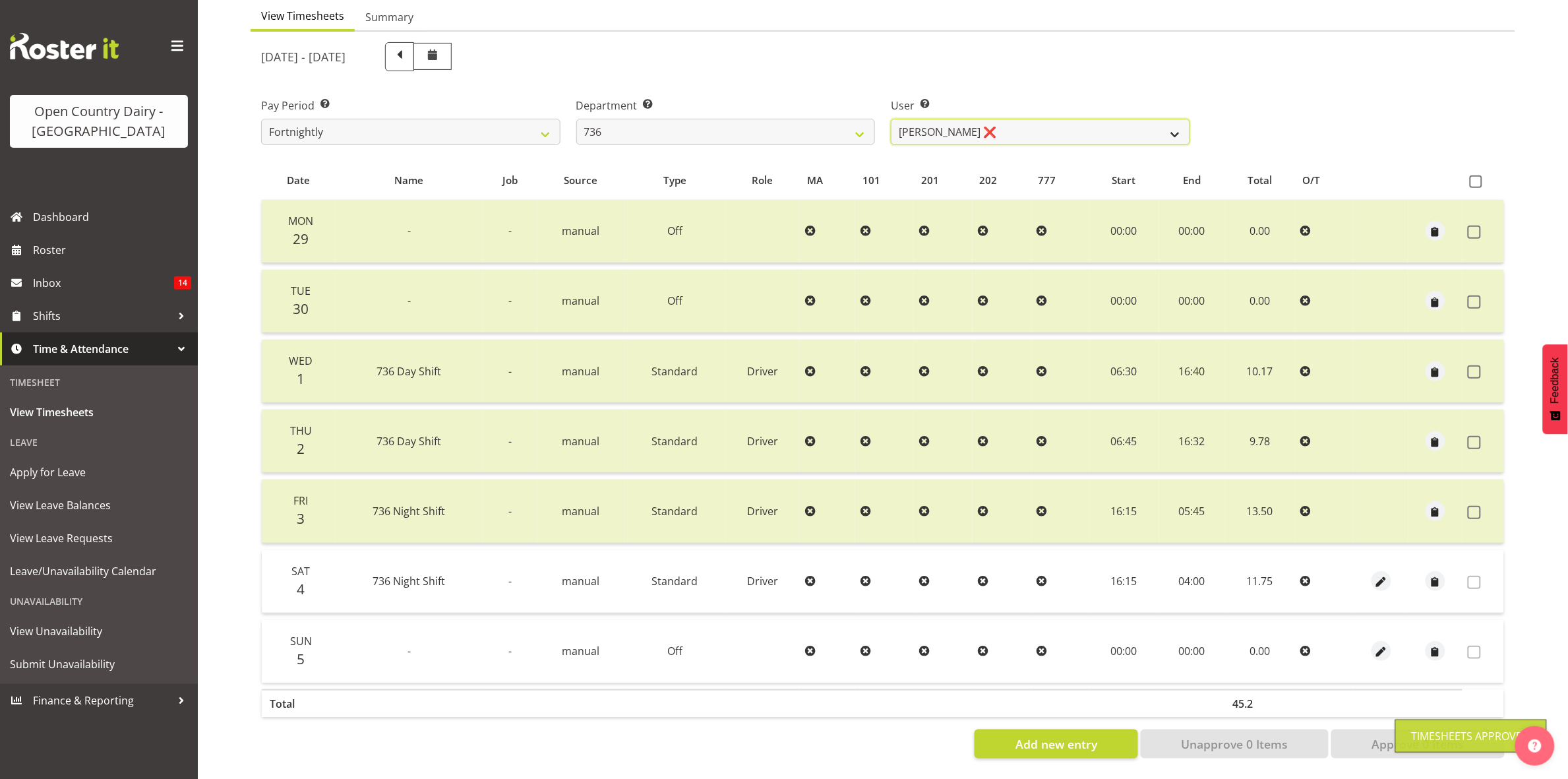
click at [1172, 121] on select "Andy Van Brecht ❌ Gavin Hamilton ❌ Jamie Seaton ❌ Kerrod Ward ❌" at bounding box center [1041, 132] width 300 height 27
select select "7419"
click at [891, 119] on select "Andy Van Brecht ❌ Gavin Hamilton ❌ Jamie Seaton ❌ Kerrod Ward ❌" at bounding box center [1041, 132] width 300 height 27
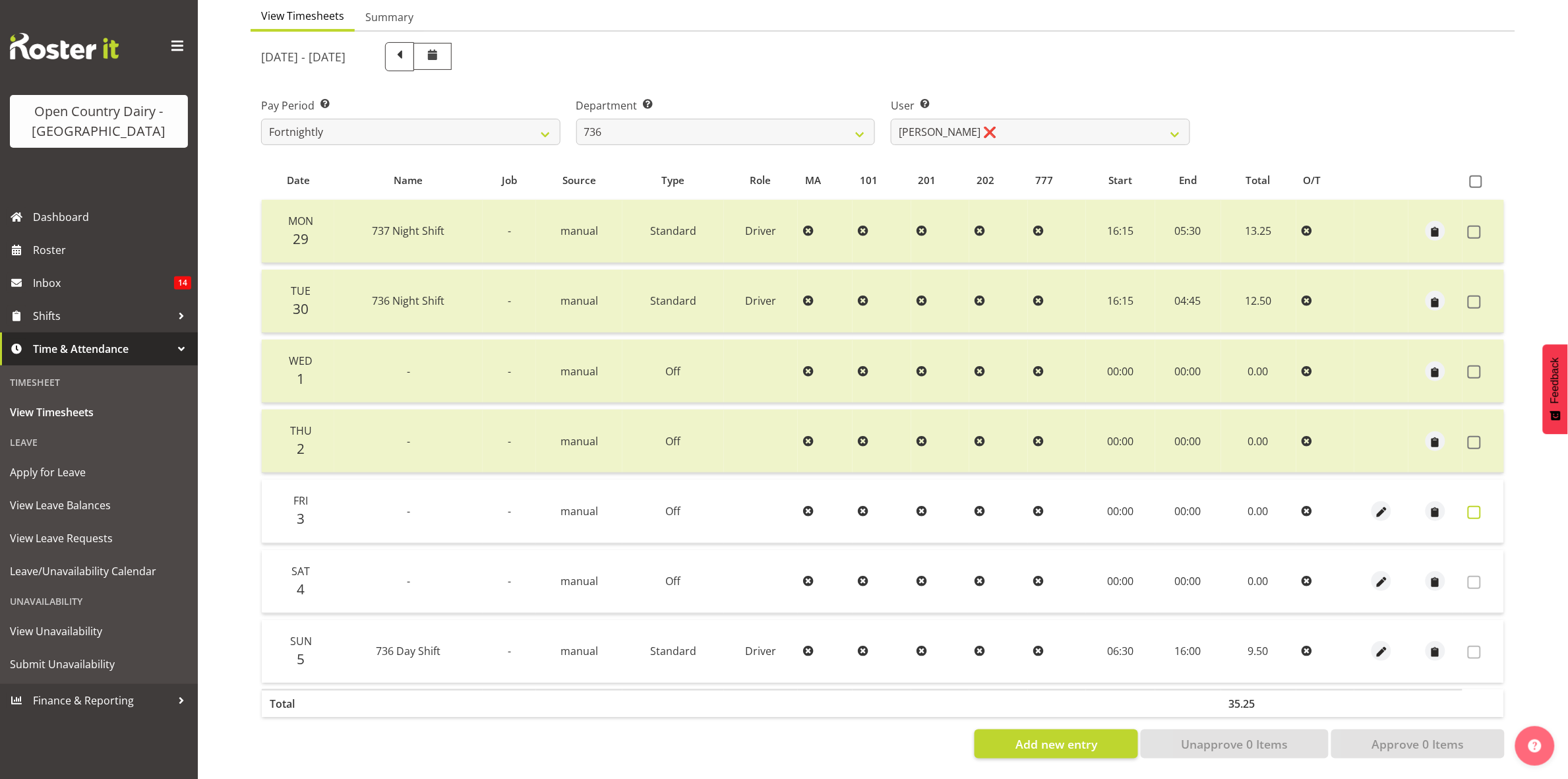
click at [1478, 506] on span at bounding box center [1475, 513] width 13 height 13
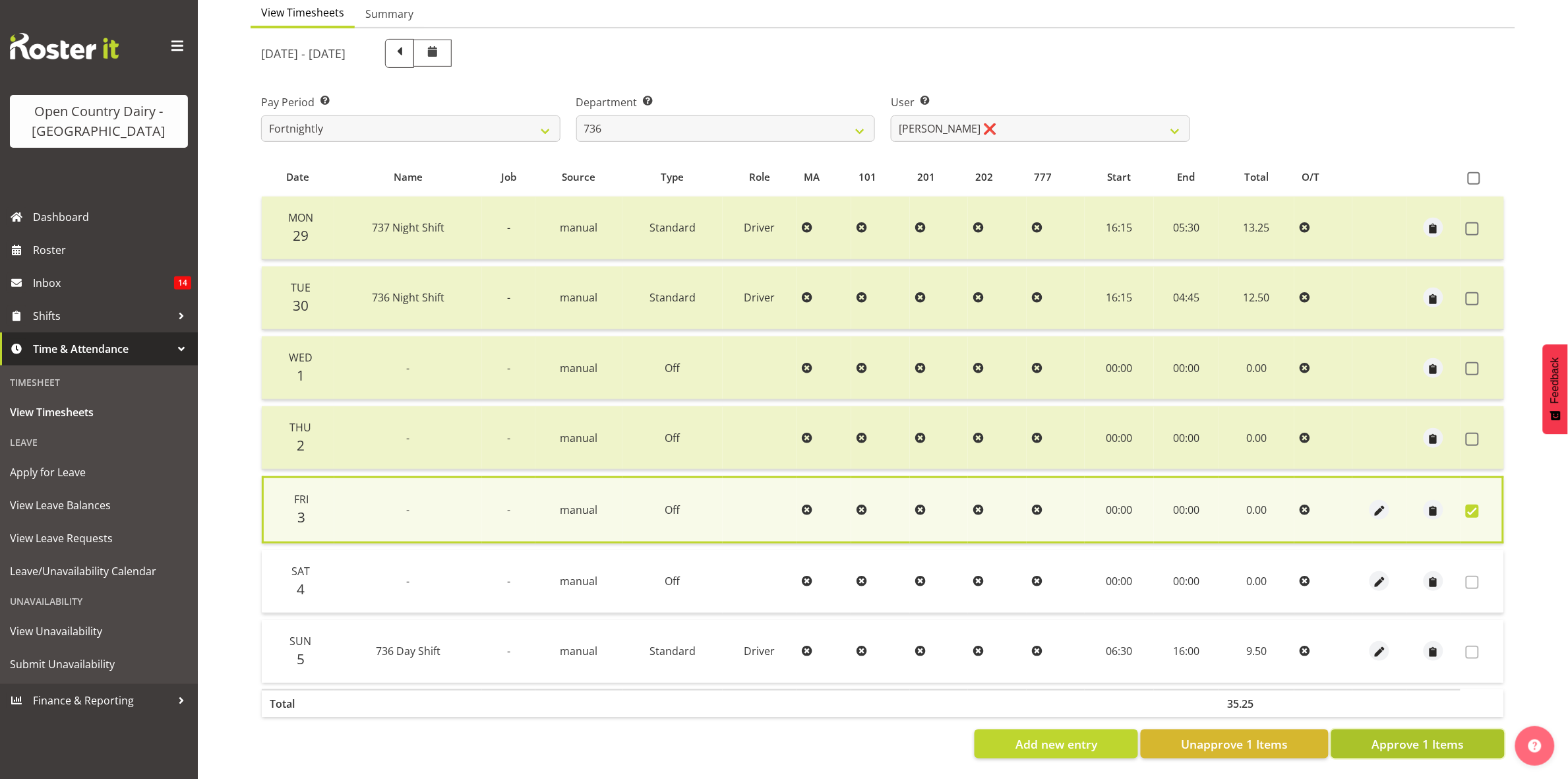
click at [1462, 736] on span "Approve 1 Items" at bounding box center [1418, 744] width 93 height 18
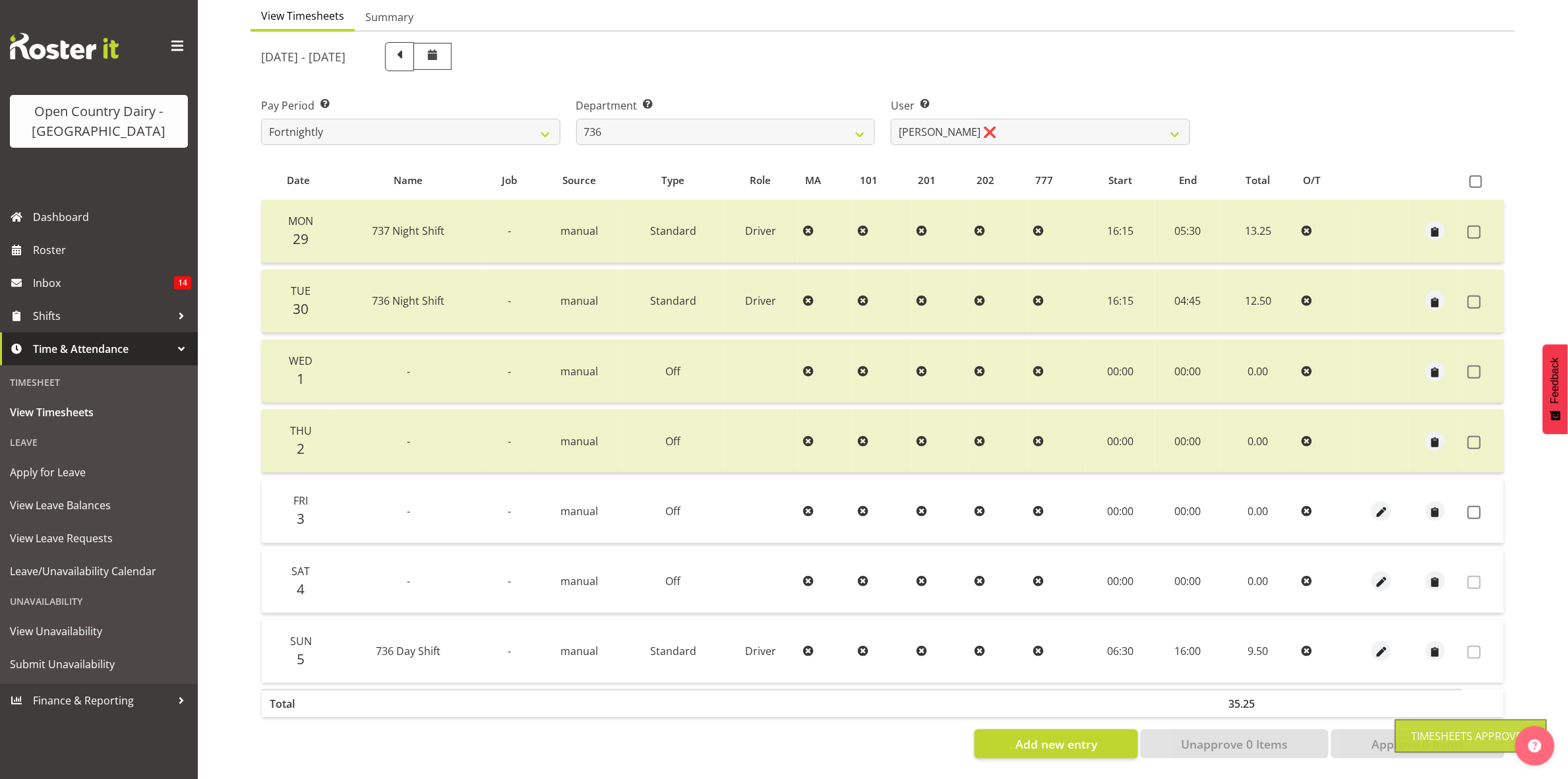
checkbox input "false"
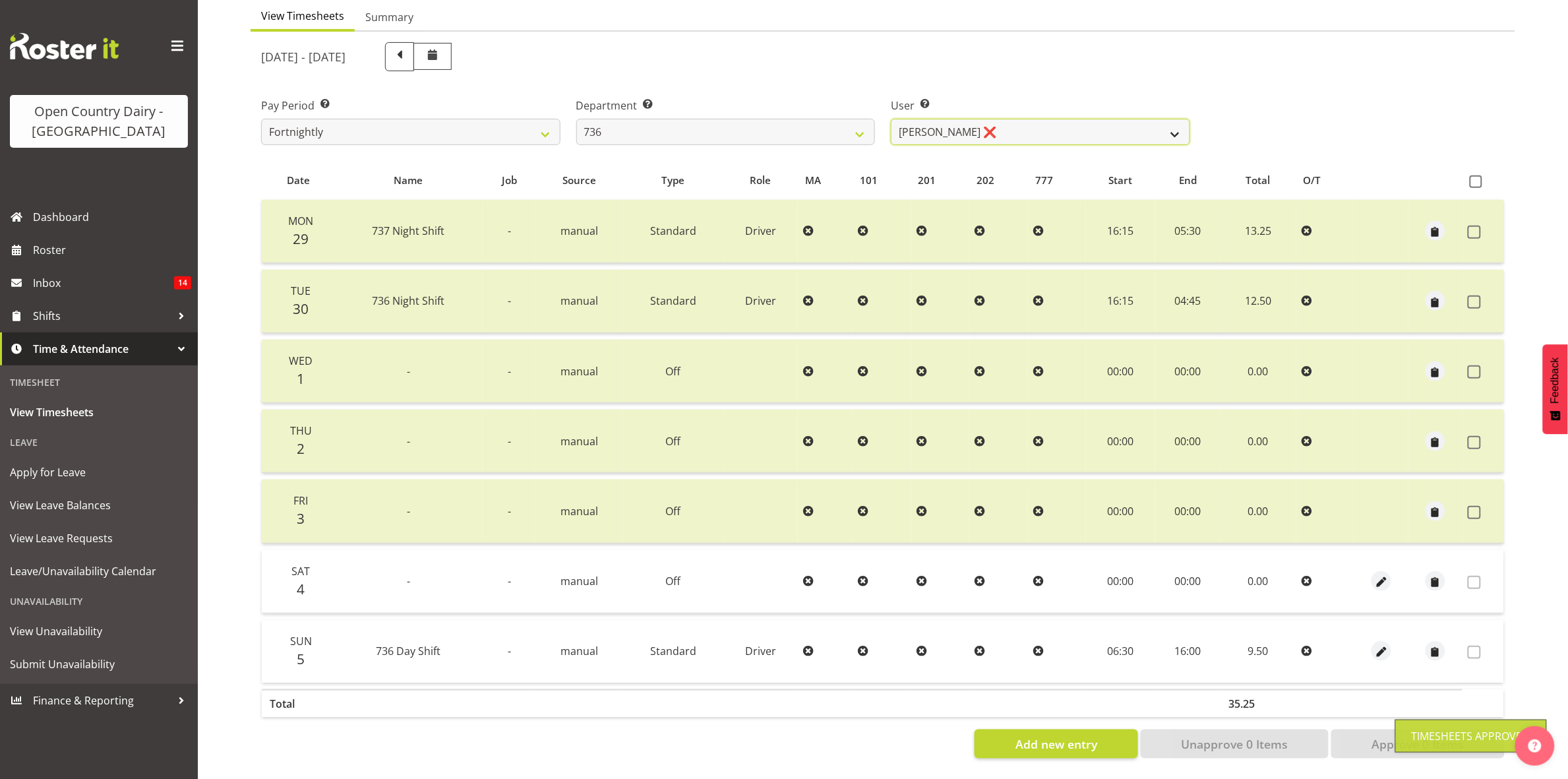
click at [1168, 123] on select "Andy Van Brecht ❌ Gavin Hamilton ❌ Jamie Seaton ❌ Kerrod Ward ❌" at bounding box center [1041, 132] width 300 height 27
select select "7434"
click at [891, 119] on select "Andy Van Brecht ❌ Gavin Hamilton ❌ Jamie Seaton ❌ Kerrod Ward ❌" at bounding box center [1041, 132] width 300 height 27
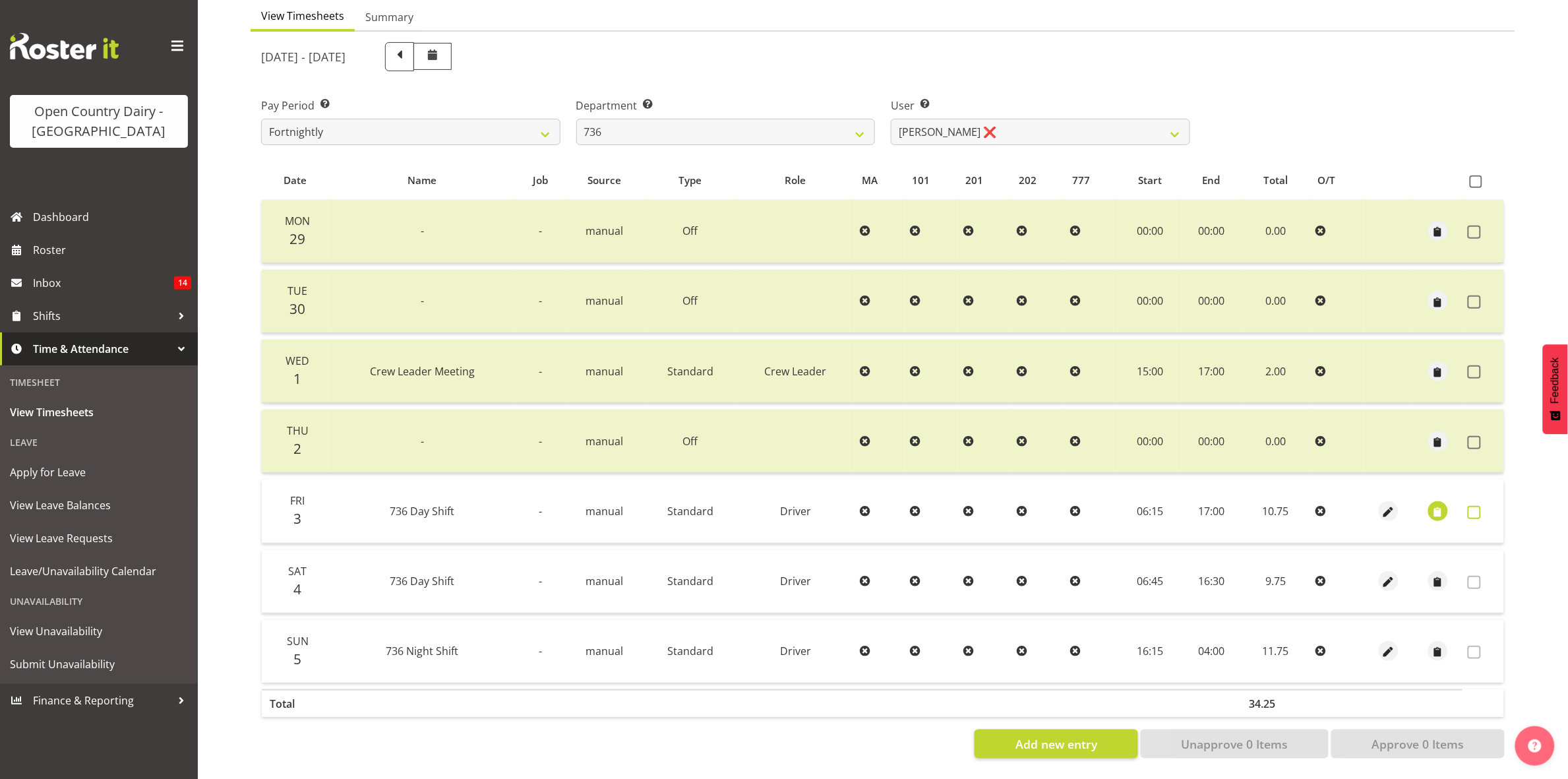
click at [1472, 506] on span at bounding box center [1475, 513] width 13 height 13
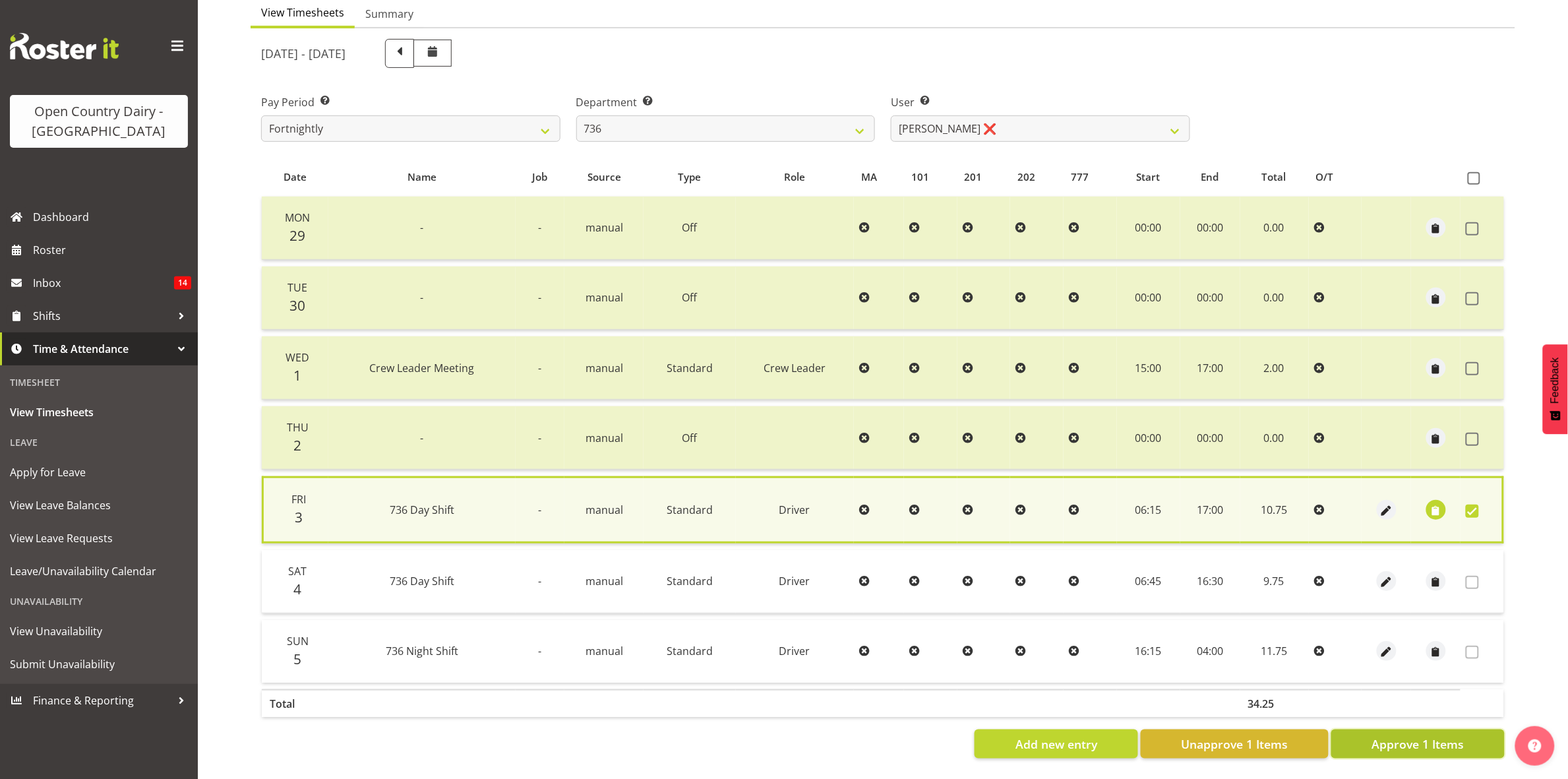
click at [1433, 736] on span "Approve 1 Items" at bounding box center [1418, 744] width 93 height 18
checkbox input "false"
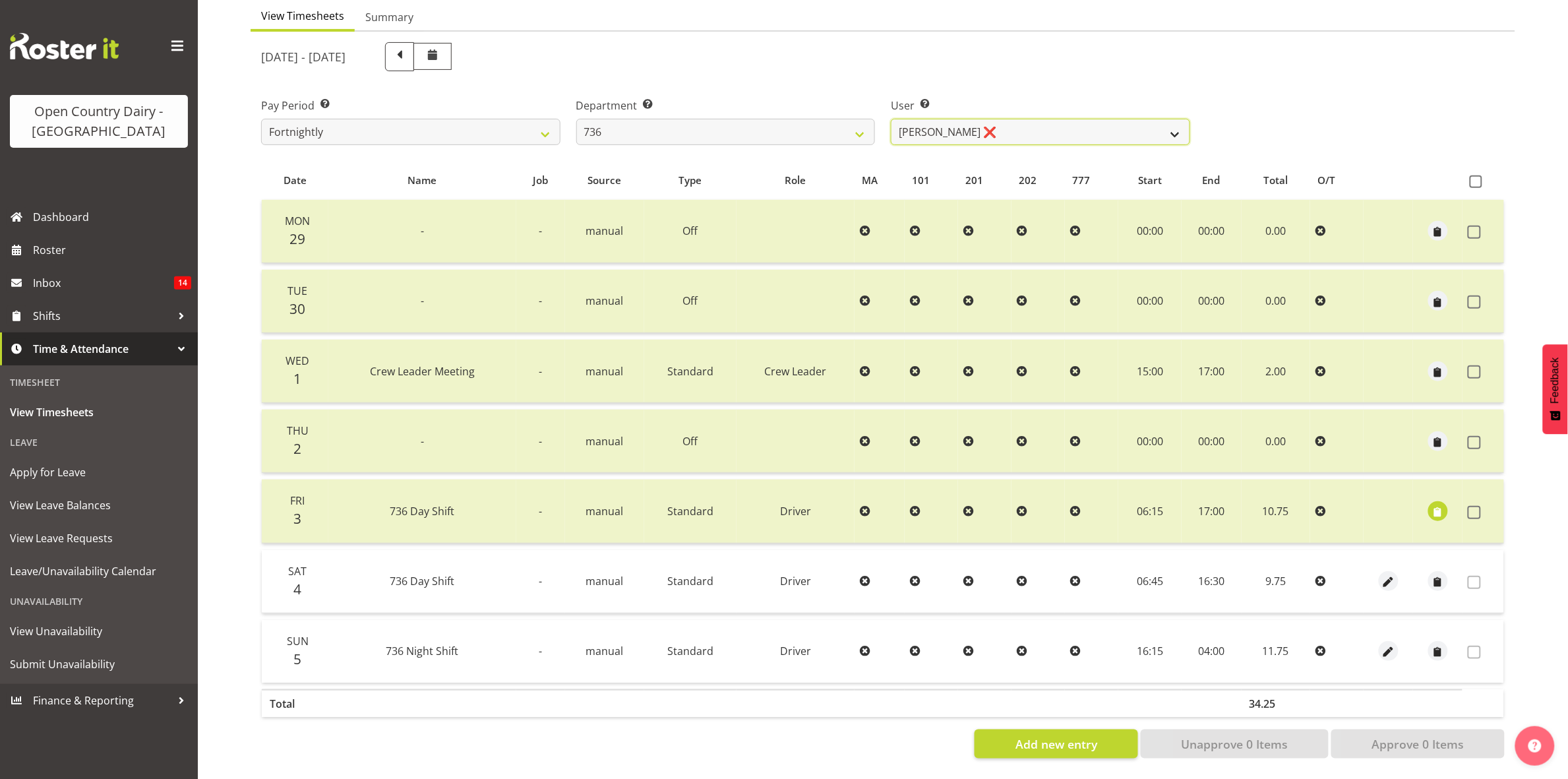
click at [1169, 119] on select "Andy Van Brecht ❌ Gavin Hamilton ❌ Jamie Seaton ❌ Kerrod Ward ❌" at bounding box center [1041, 132] width 300 height 27
select select "11647"
click at [891, 119] on select "Andy Van Brecht ❌ Gavin Hamilton ❌ Jamie Seaton ❌ Kerrod Ward ❌" at bounding box center [1041, 132] width 300 height 27
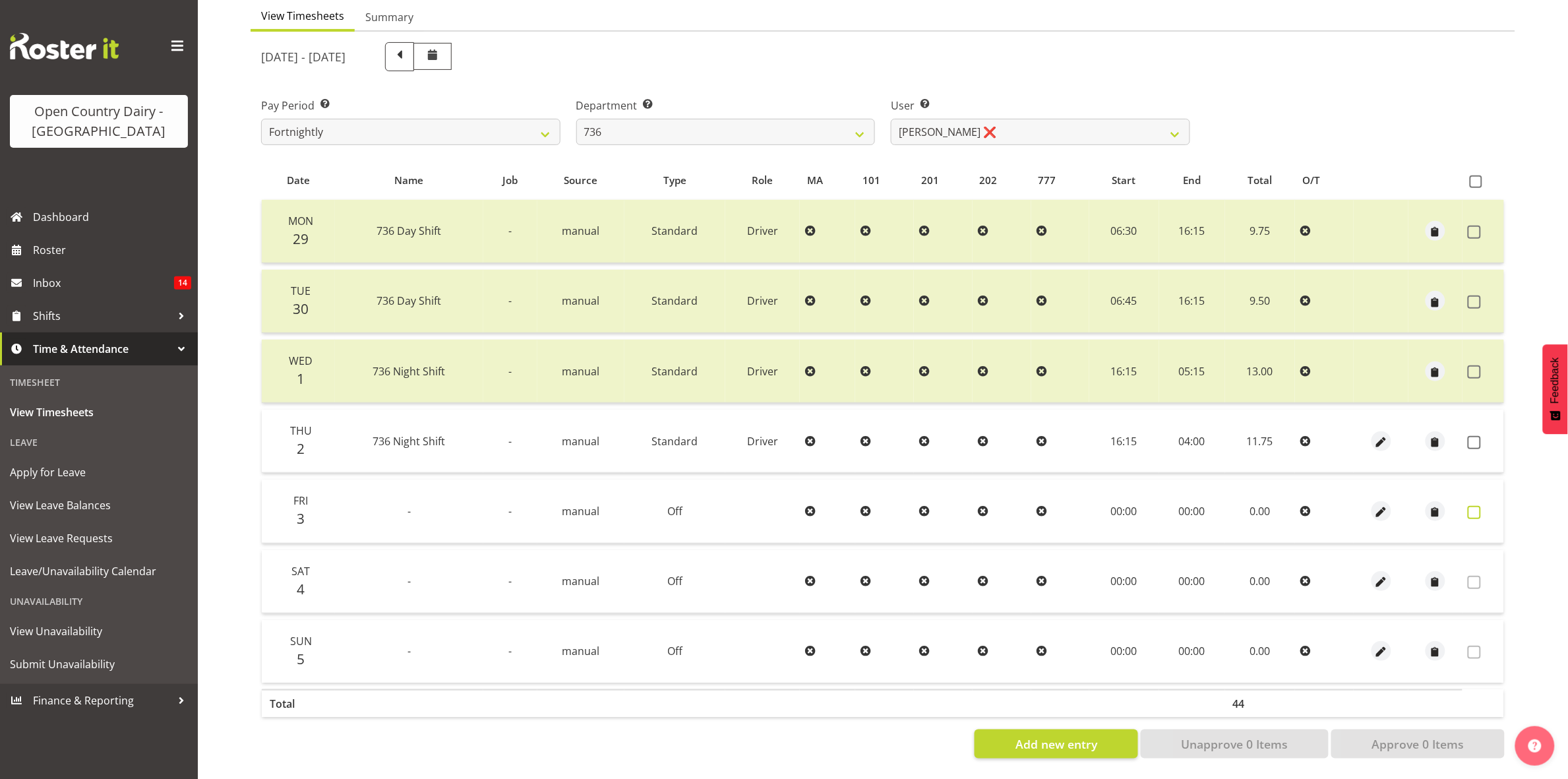
click at [1476, 506] on span at bounding box center [1475, 513] width 13 height 13
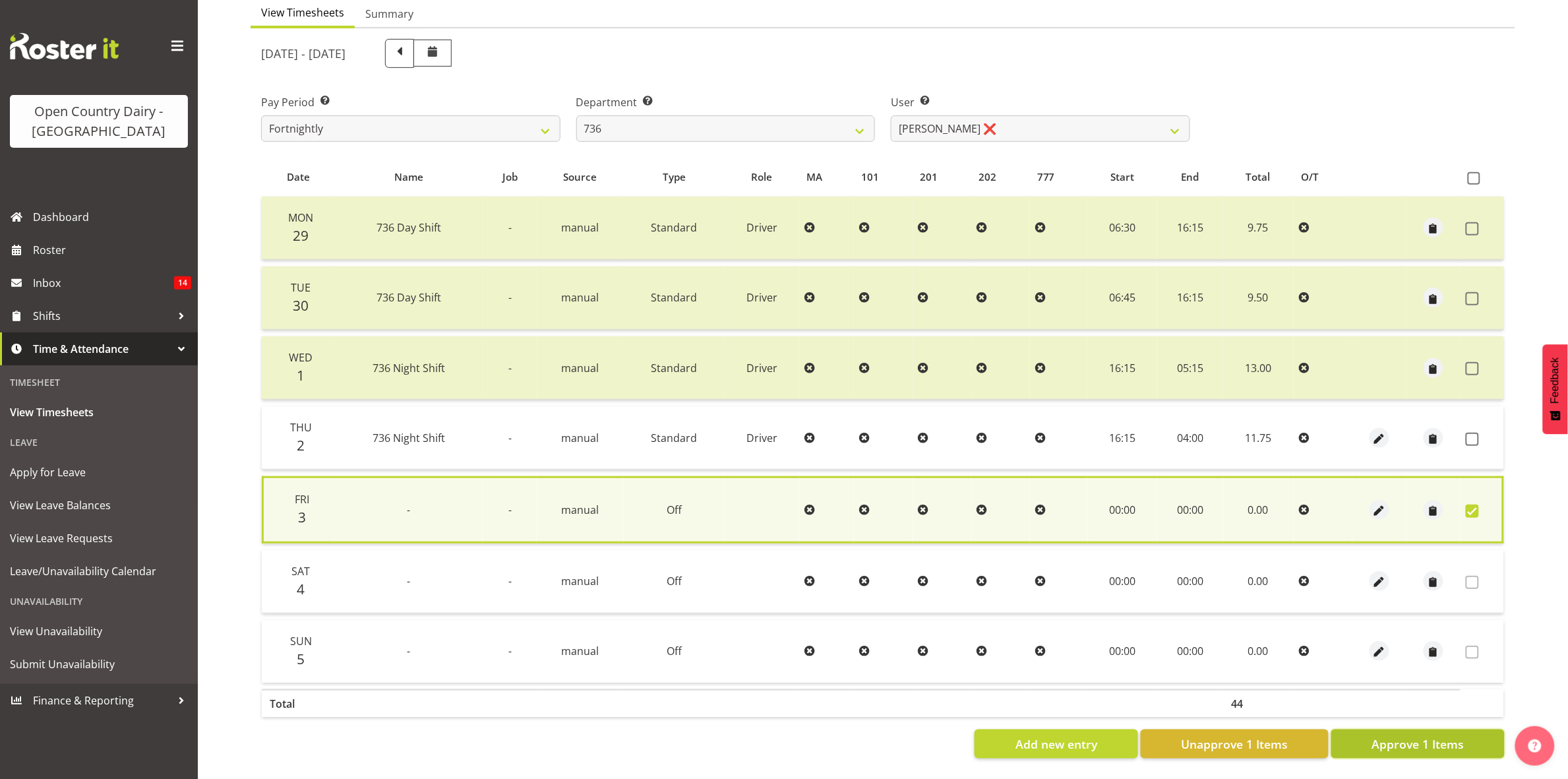
click at [1412, 737] on span "Approve 1 Items" at bounding box center [1418, 744] width 93 height 18
checkbox input "false"
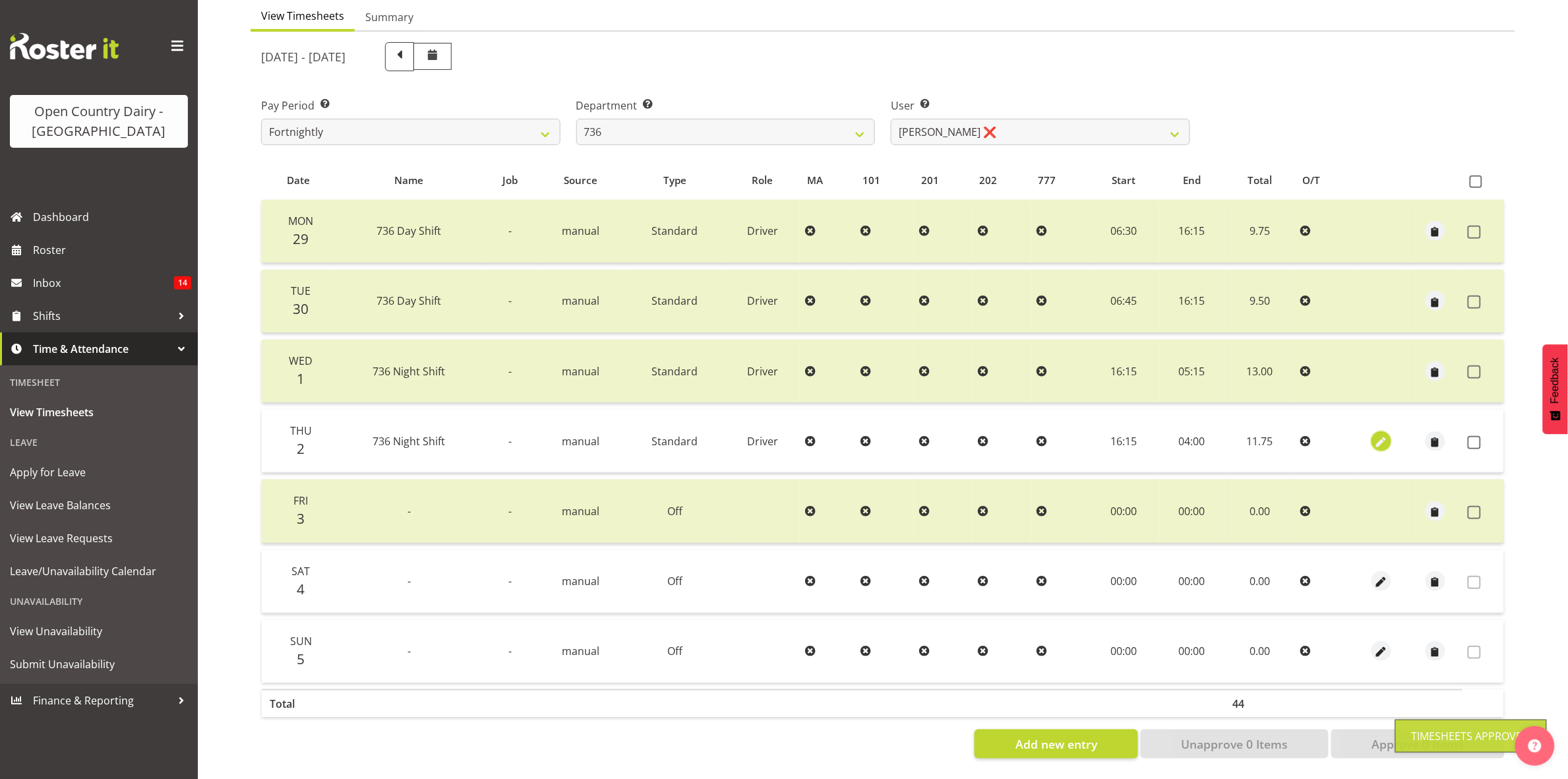
click at [1383, 435] on span "button" at bounding box center [1381, 443] width 15 height 15
select select "Standard"
select select "9"
select select "2025"
select select "4"
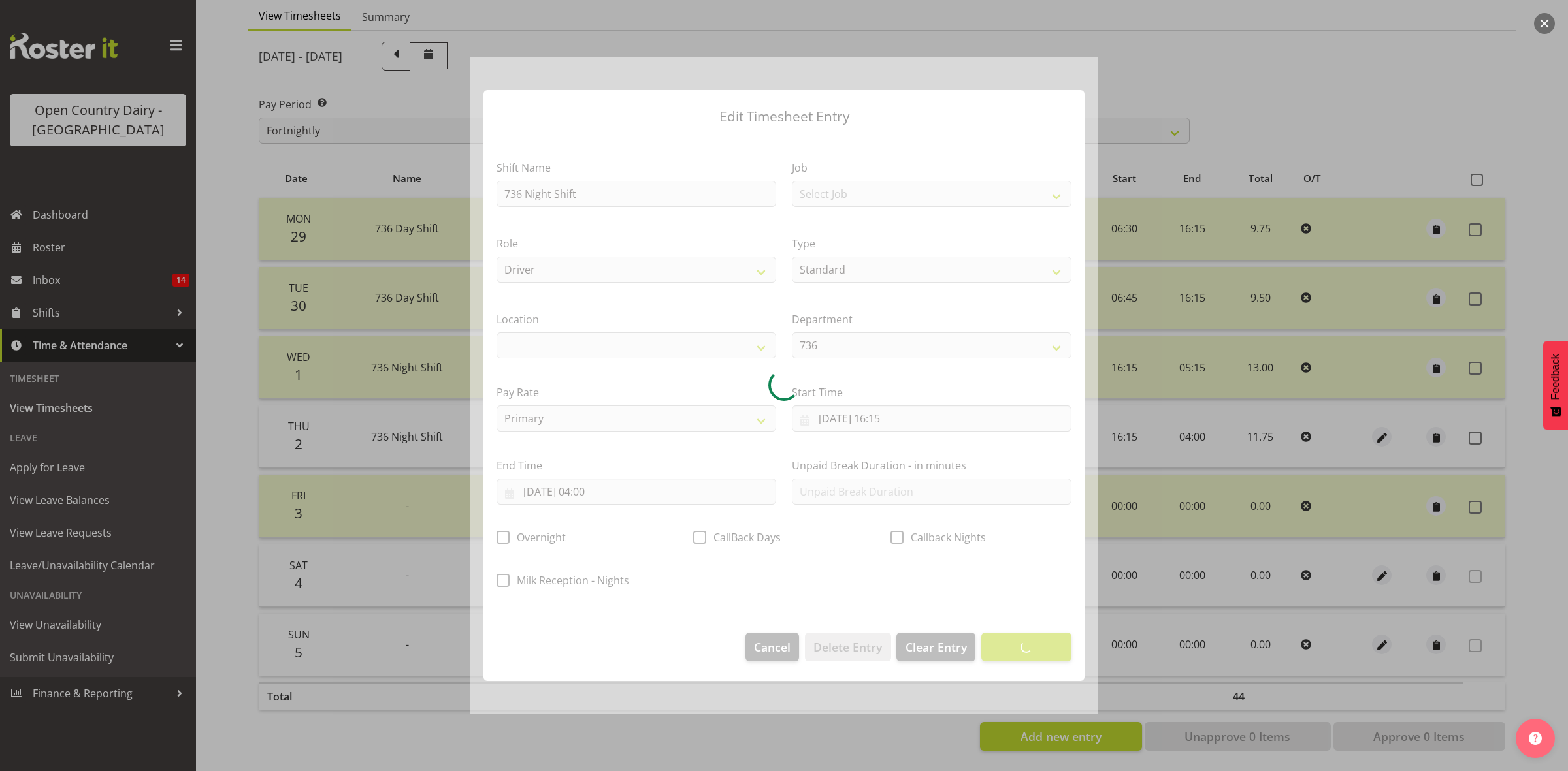
select select
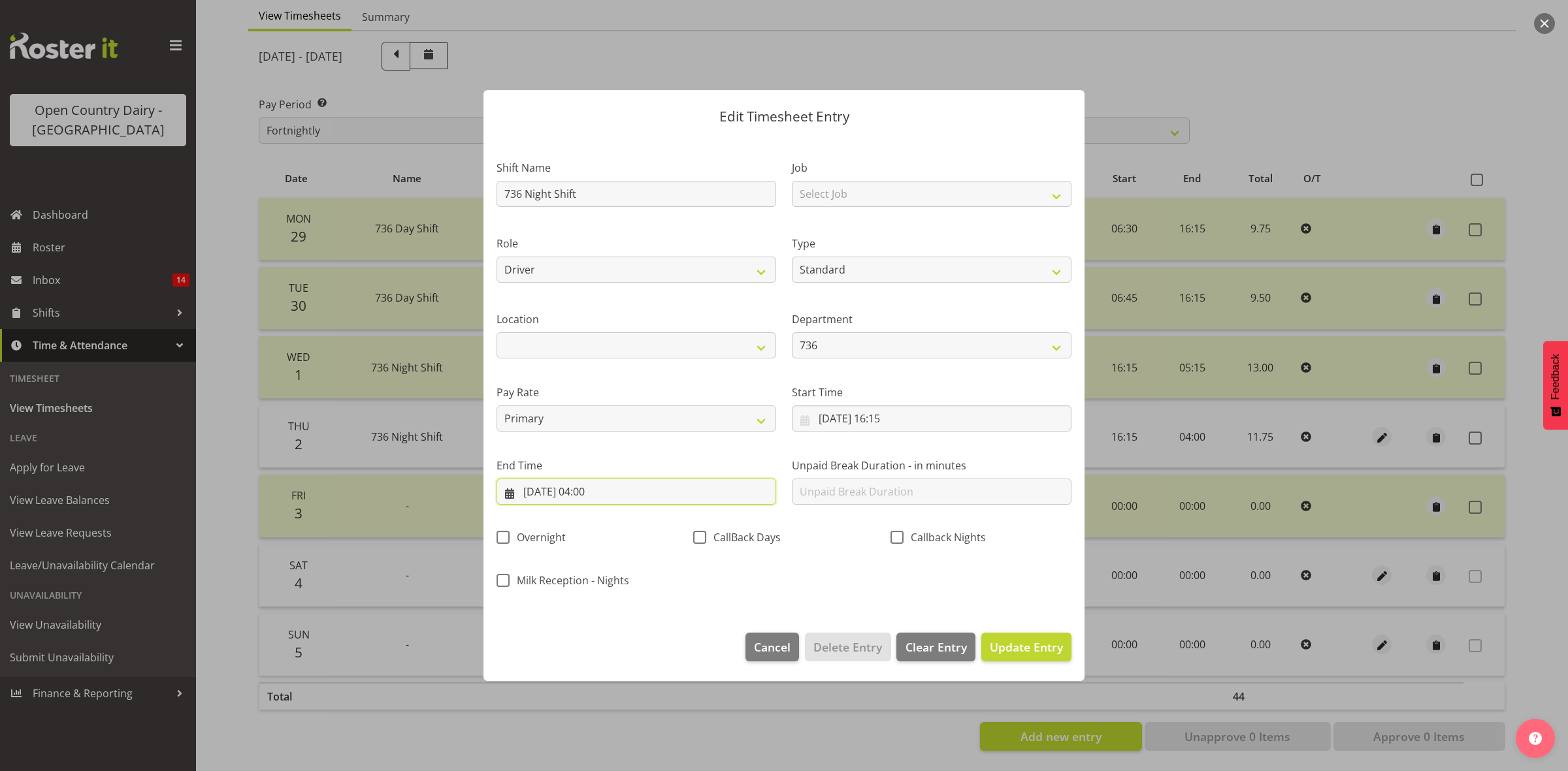
click at [554, 488] on input "03/10/2025, 04:00" at bounding box center [636, 492] width 279 height 26
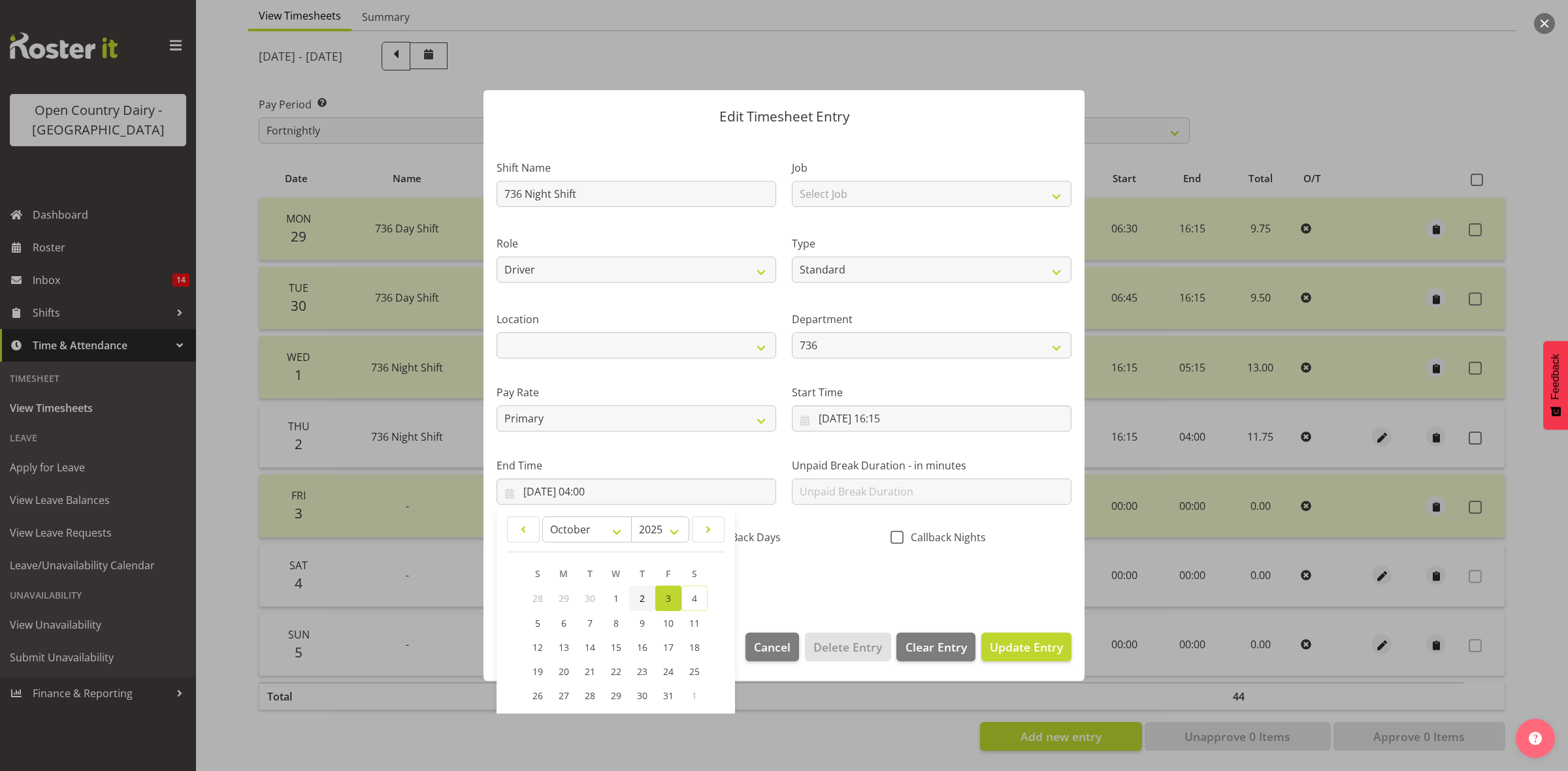
click at [646, 602] on link "2" at bounding box center [642, 598] width 26 height 26
type input "02/10/2025, 04:00"
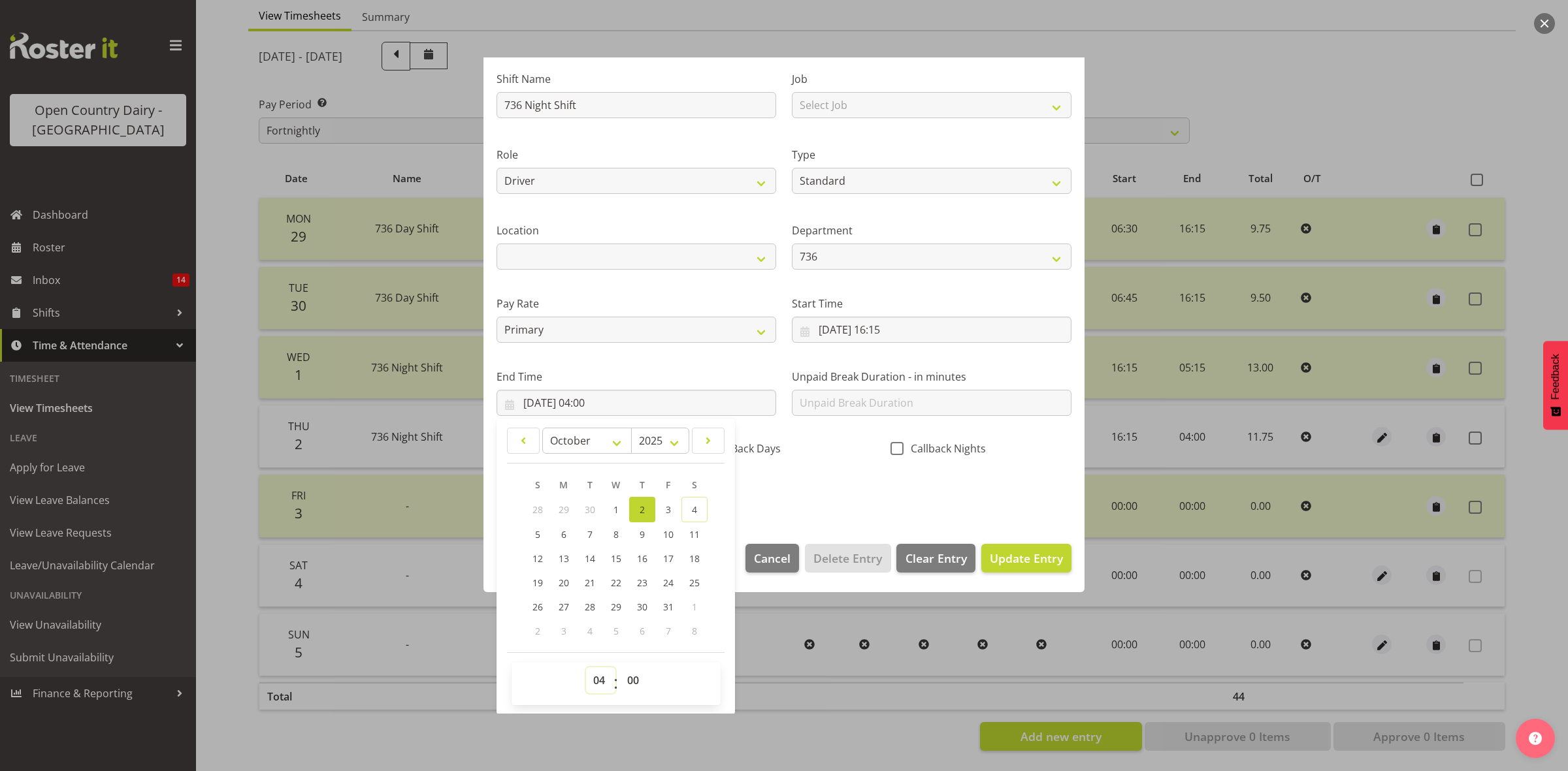
click at [602, 680] on select "00 01 02 03 04 05 06 07 08 09 10 11 12 13 14 15 16 17 18 19 20 21 22 23" at bounding box center [601, 681] width 30 height 26
select select "6"
click at [586, 668] on select "00 01 02 03 04 05 06 07 08 09 10 11 12 13 14 15 16 17 18 19 20 21 22 23" at bounding box center [601, 681] width 30 height 26
type input "02/10/2025, 06:00"
click at [636, 680] on select "00 01 02 03 04 05 06 07 08 09 10 11 12 13 14 15 16 17 18 19 20 21 22 23 24 25 2…" at bounding box center [635, 681] width 30 height 26
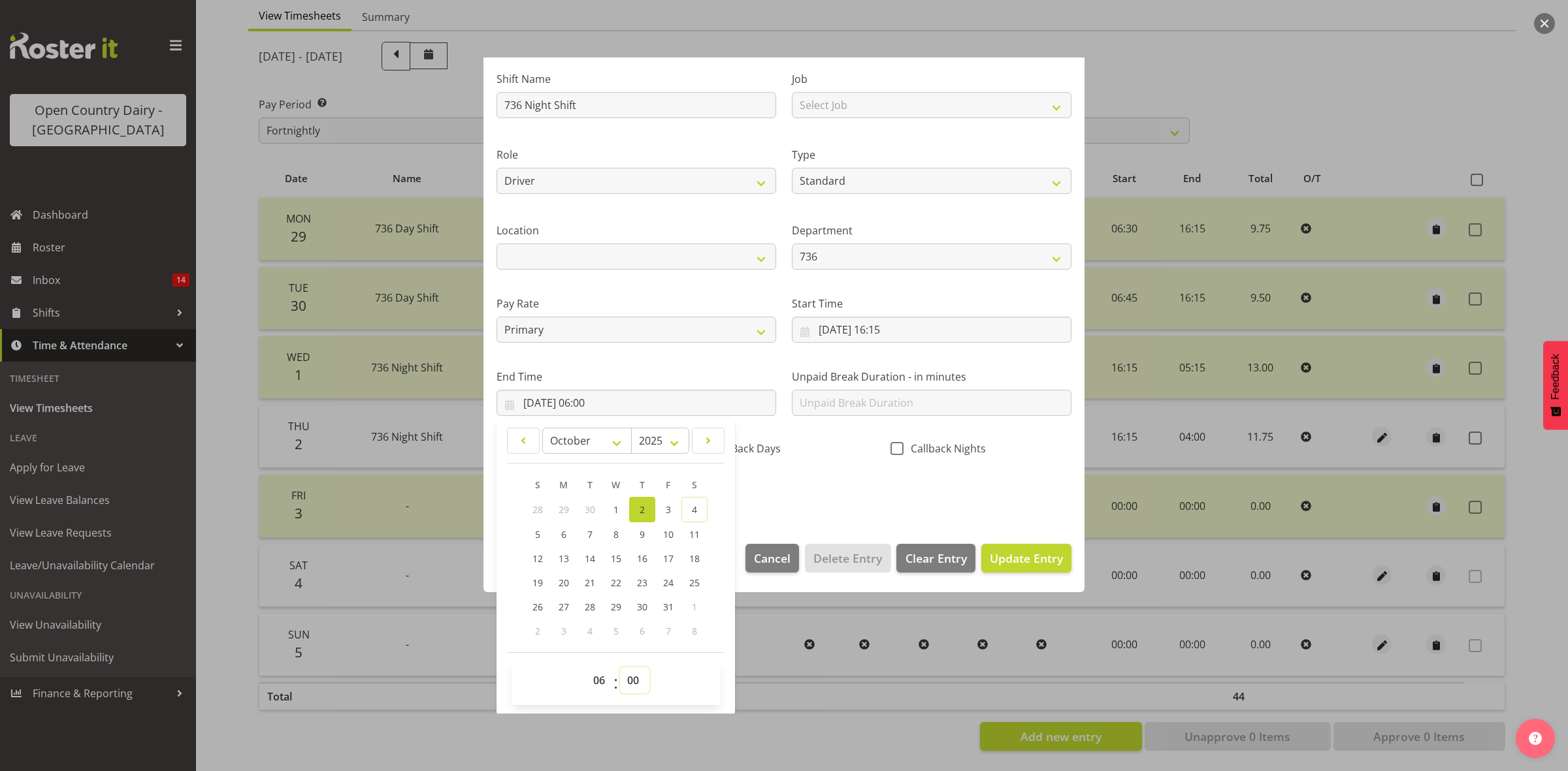
select select "15"
click at [620, 668] on select "00 01 02 03 04 05 06 07 08 09 10 11 12 13 14 15 16 17 18 19 20 21 22 23 24 25 2…" at bounding box center [635, 681] width 30 height 26
type input "02/10/2025, 06:15"
click at [598, 680] on select "00 01 02 03 04 05 06 07 08 09 10 11 12 13 14 15 16 17 18 19 20 21 22 23" at bounding box center [601, 681] width 30 height 26
select select "16"
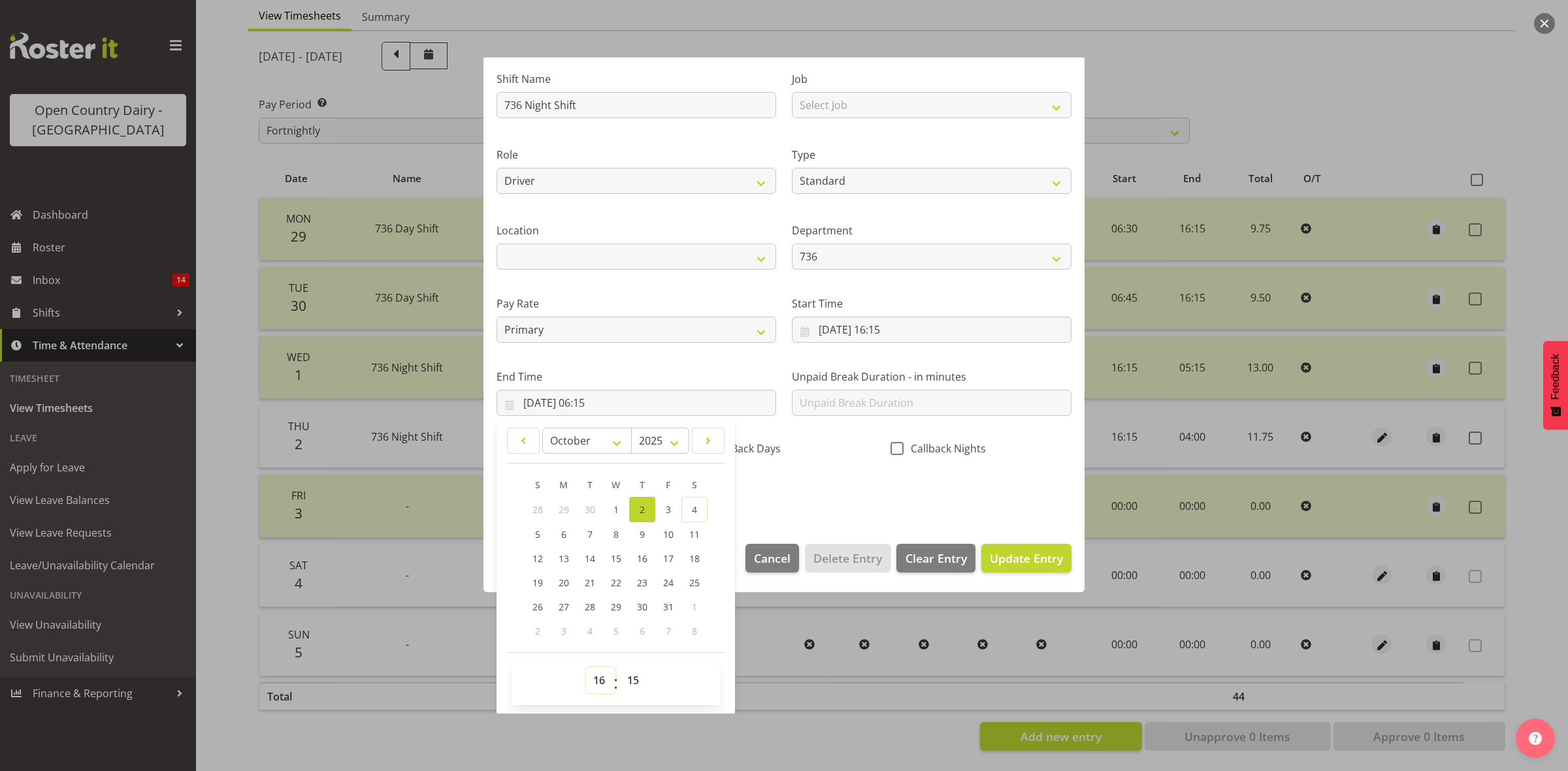
click at [586, 668] on select "00 01 02 03 04 05 06 07 08 09 10 11 12 13 14 15 16 17 18 19 20 21 22 23" at bounding box center [601, 681] width 30 height 26
type input "02/10/2025, 16:15"
click at [996, 553] on span "Update Entry" at bounding box center [1026, 558] width 74 height 16
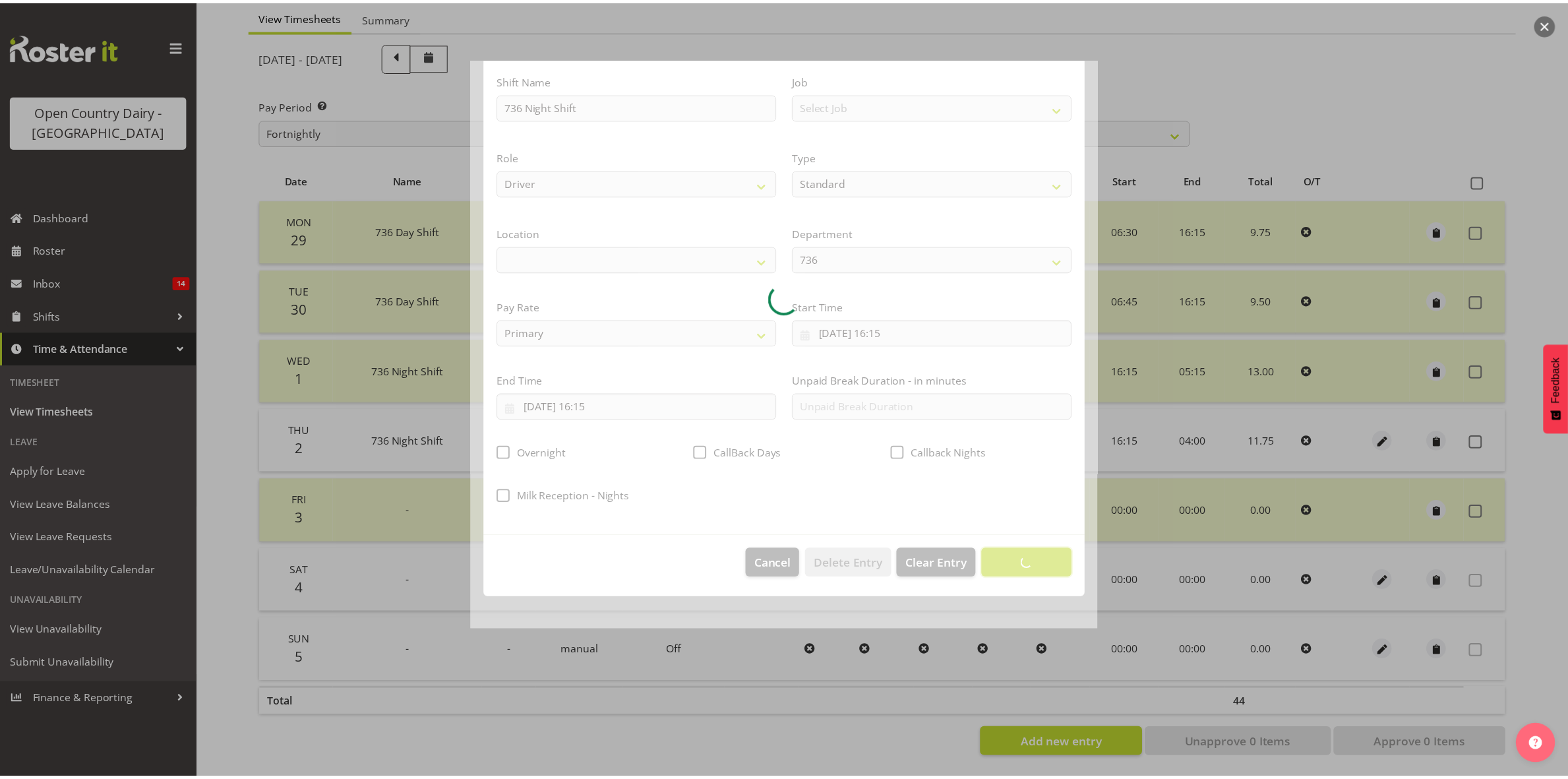
scroll to position [0, 0]
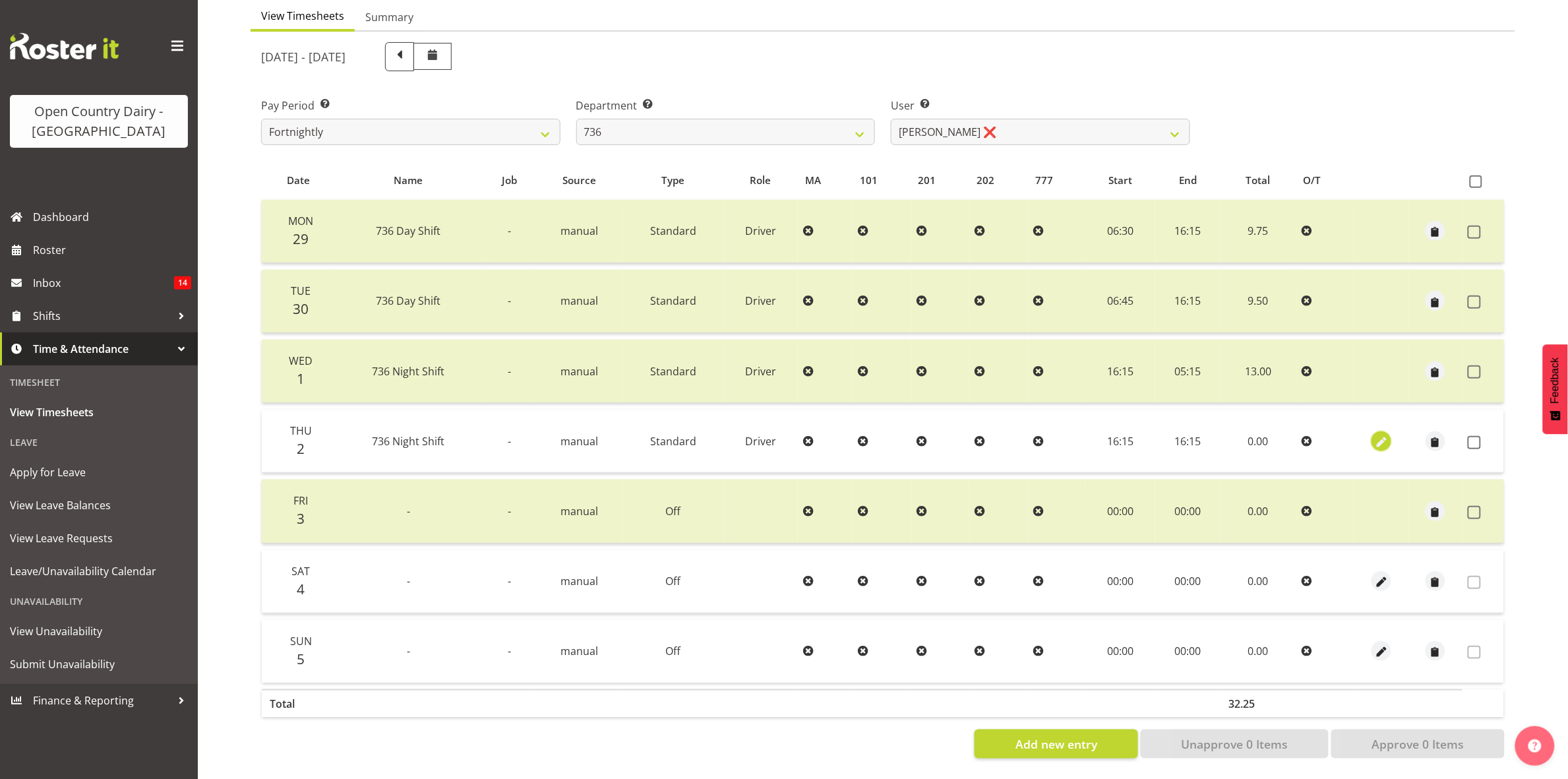
click at [1376, 435] on span "button" at bounding box center [1382, 443] width 15 height 15
select select "Standard"
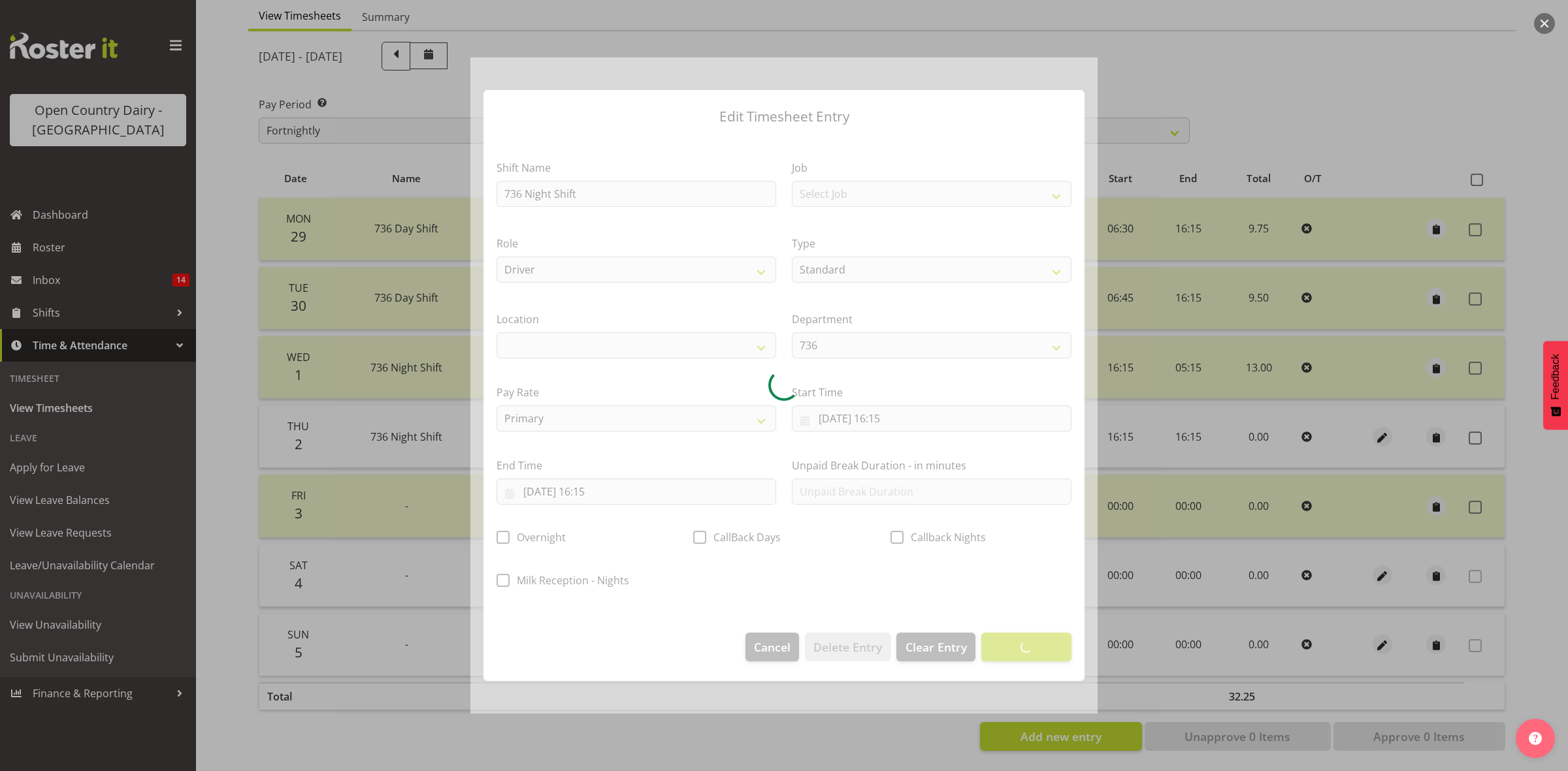
select select
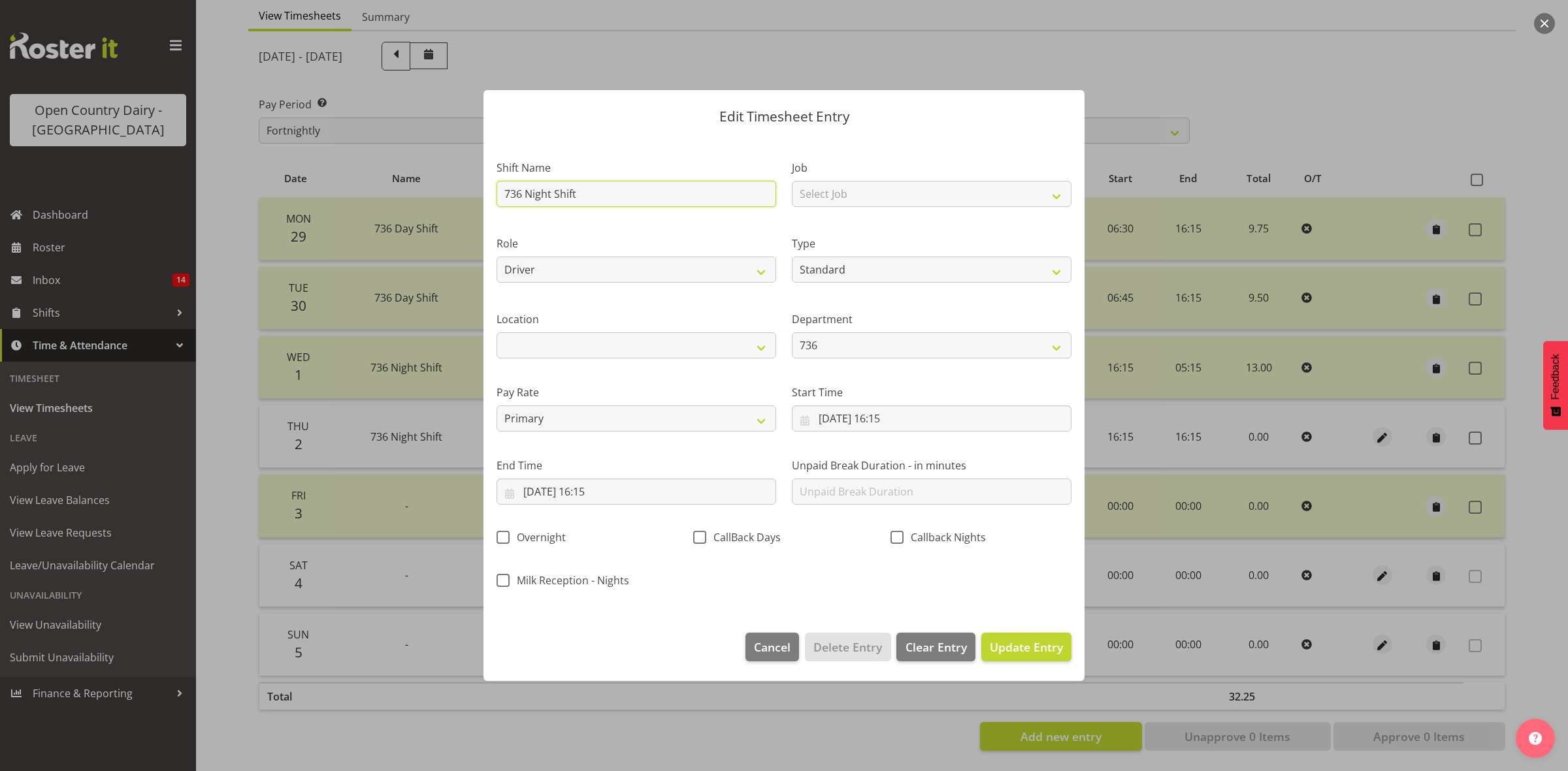
drag, startPoint x: 505, startPoint y: 193, endPoint x: 615, endPoint y: 212, distance: 111.6
click at [615, 212] on div "Shift Name 736 Night Shift" at bounding box center [636, 179] width 295 height 76
click at [1008, 650] on span "Update Entry" at bounding box center [1026, 647] width 74 height 16
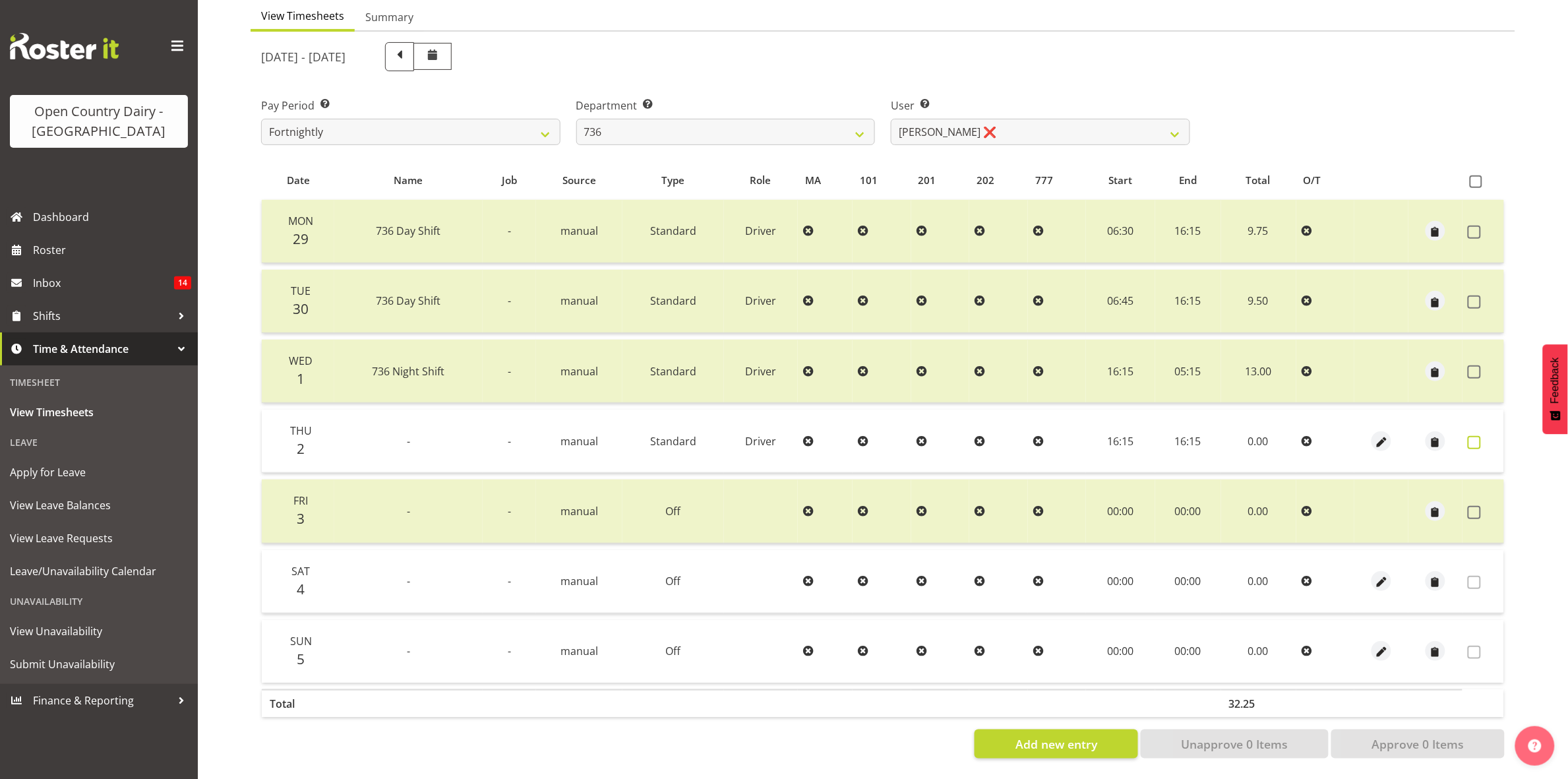
click at [1471, 436] on span at bounding box center [1475, 443] width 13 height 13
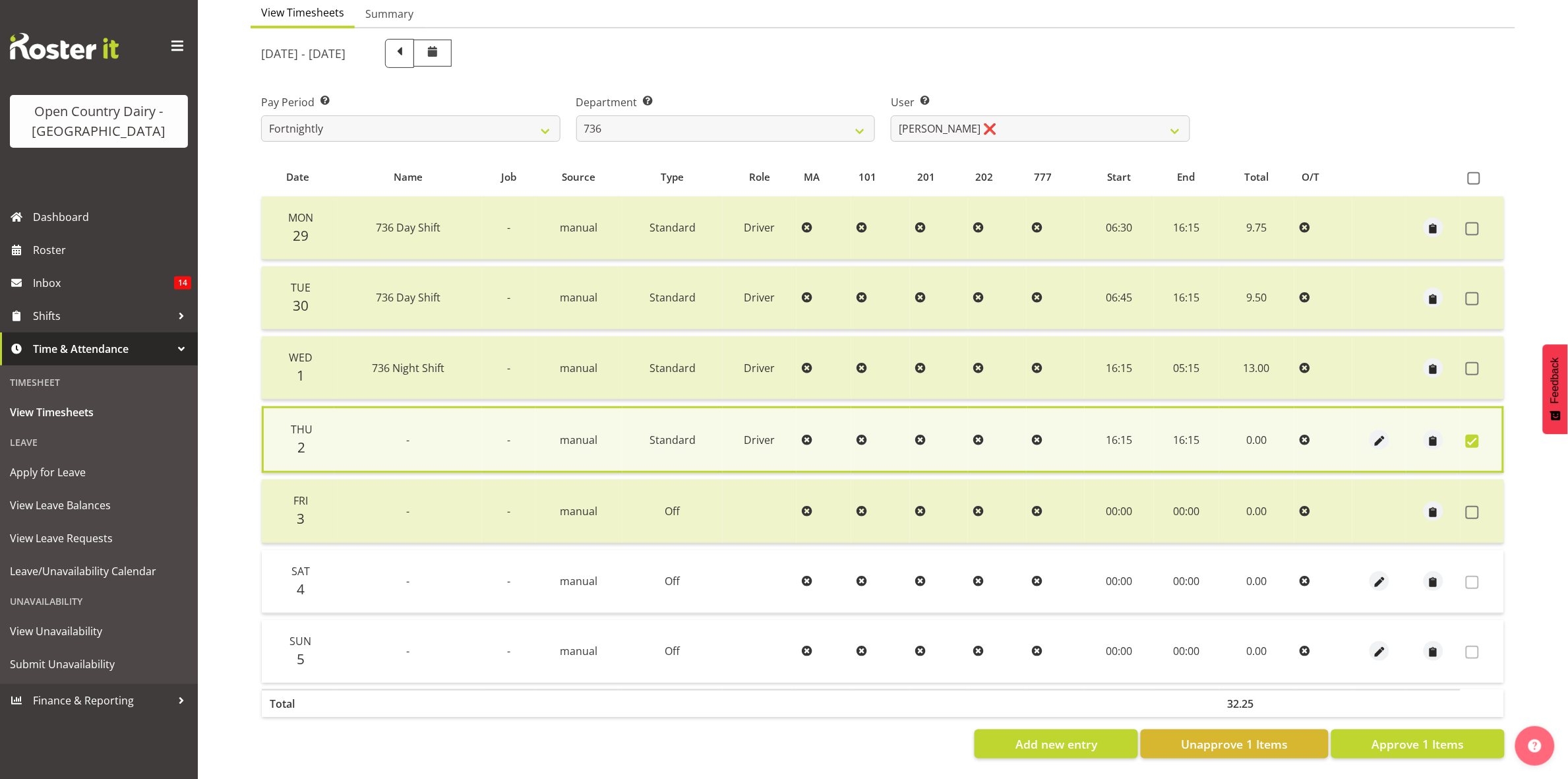
click at [1470, 435] on span at bounding box center [1473, 442] width 13 height 13
checkbox input "false"
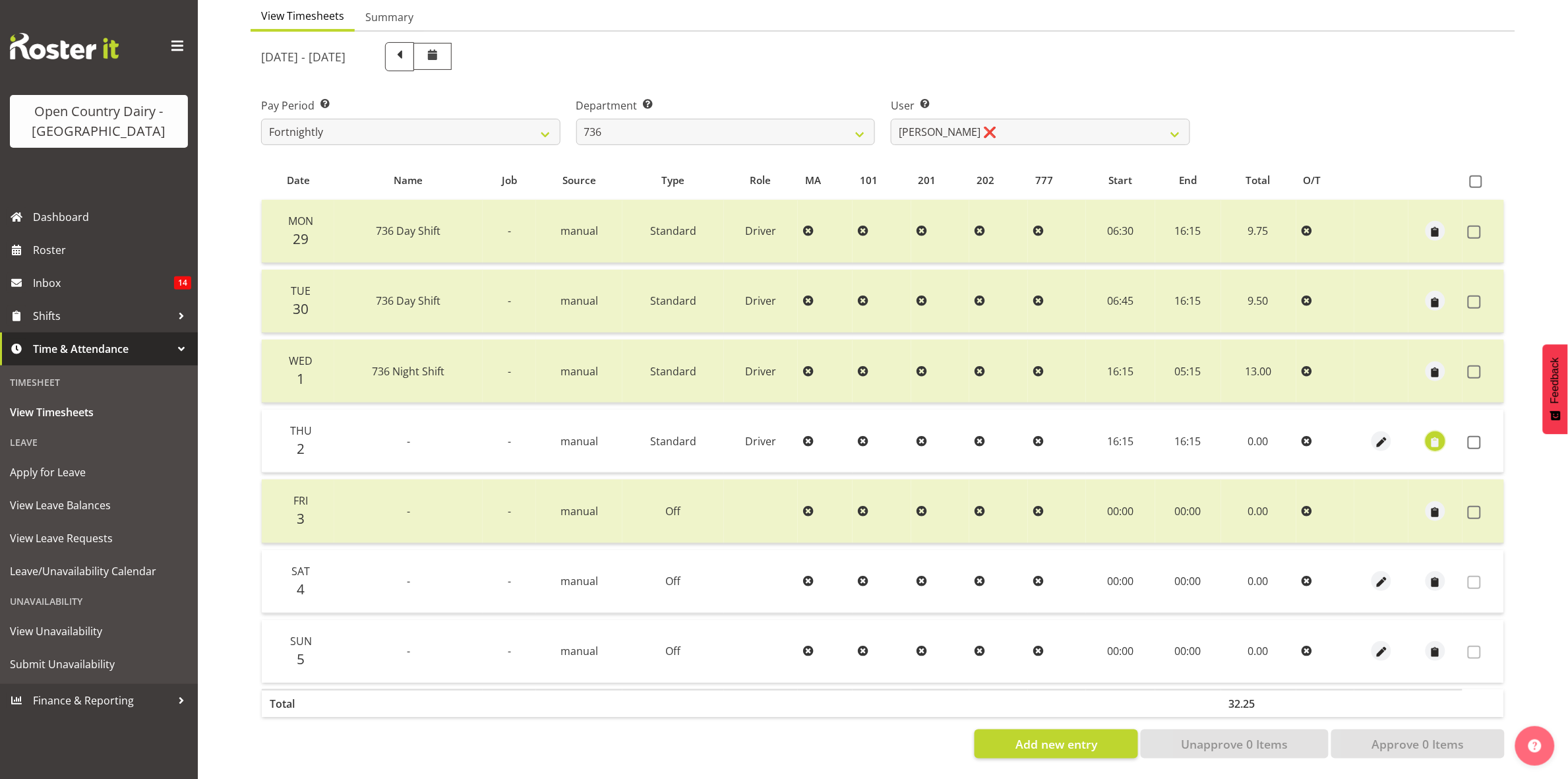
click at [1435, 435] on span "button" at bounding box center [1436, 443] width 15 height 15
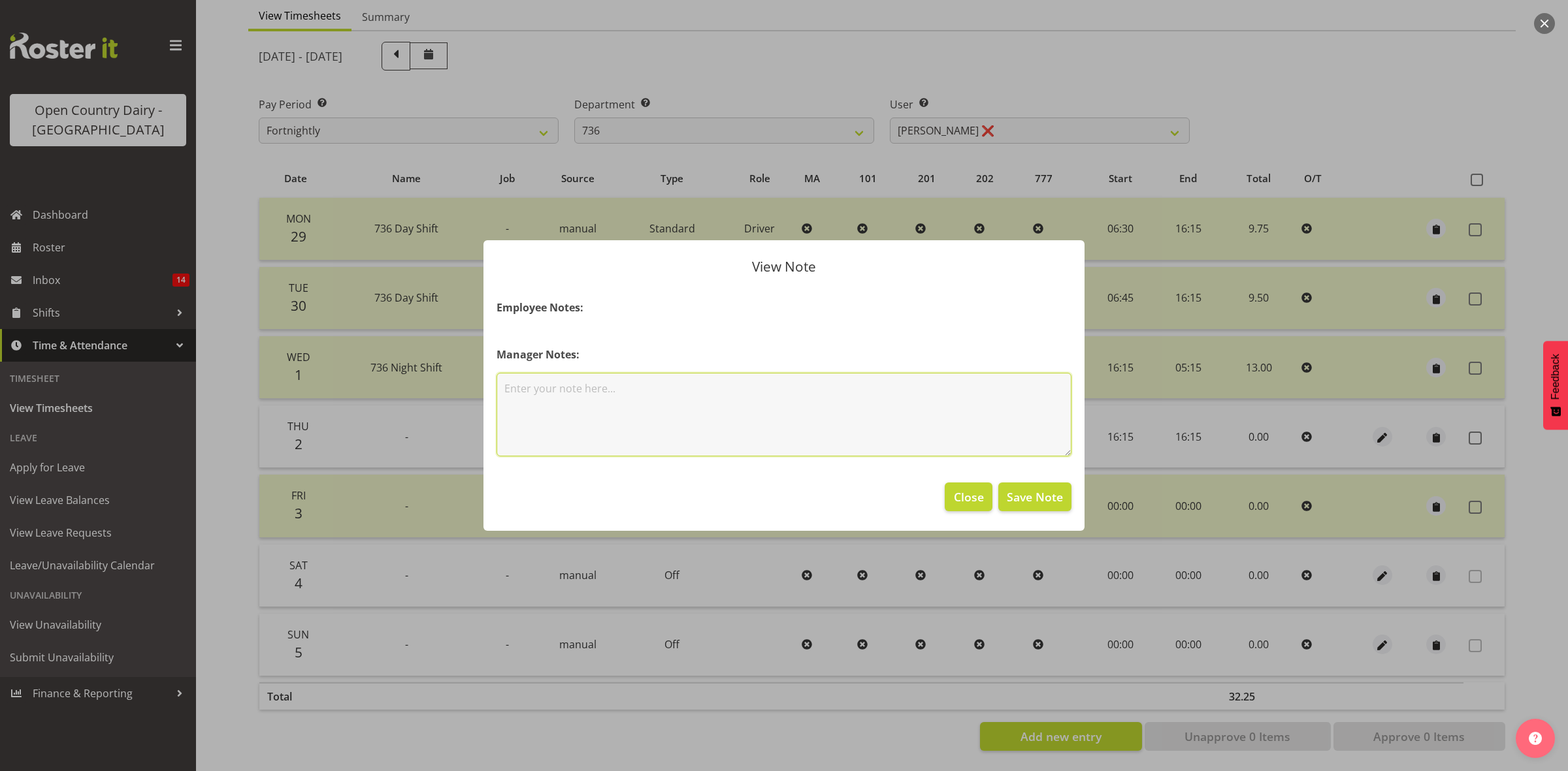
click at [563, 396] on textarea at bounding box center [784, 414] width 574 height 83
type textarea "o"
type textarea "Swapped with Gerry"
click at [1017, 491] on span "Save Note" at bounding box center [1035, 497] width 56 height 17
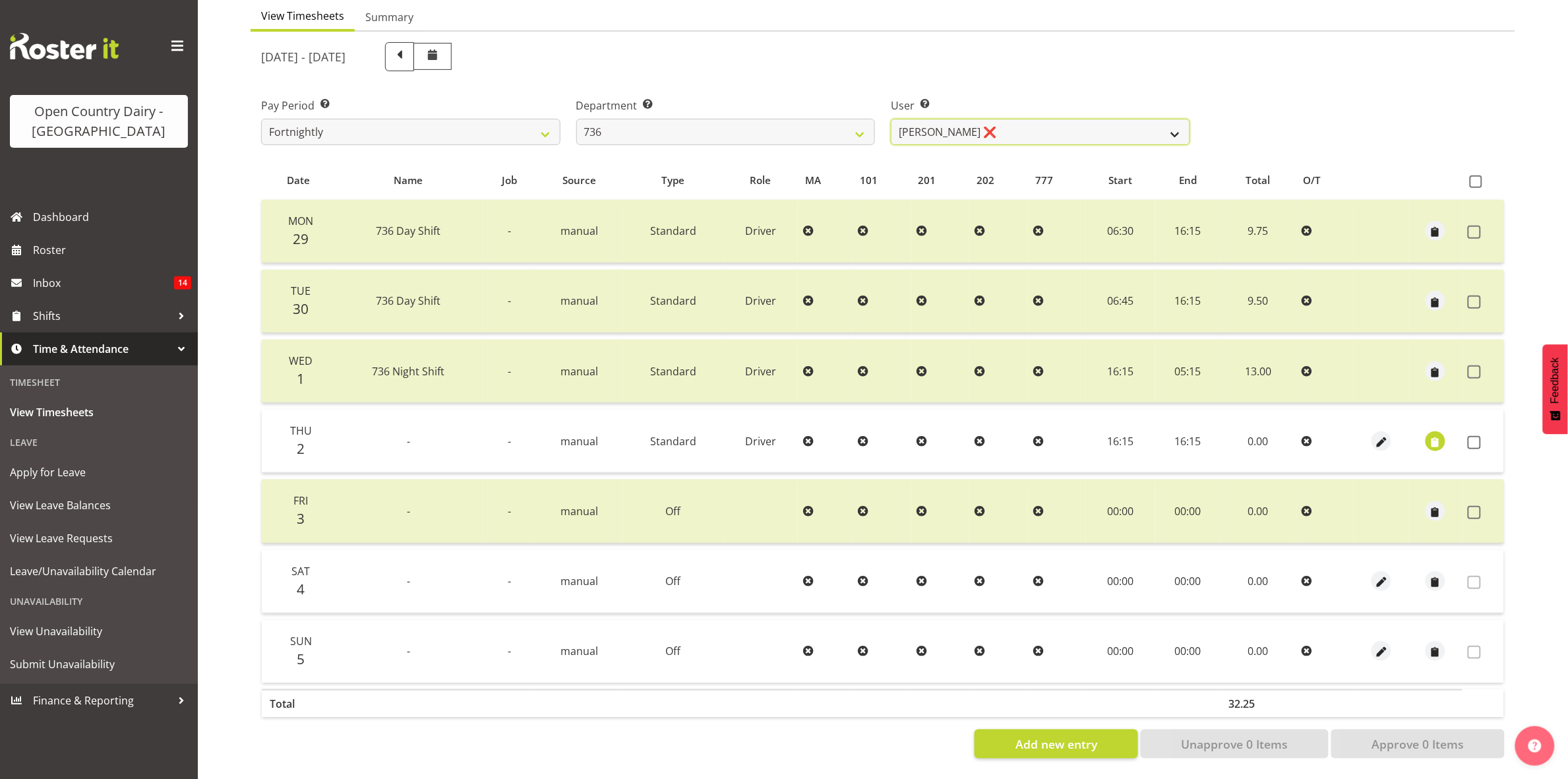
click at [1175, 124] on select "Andy Van Brecht ❌ Gavin Hamilton ❌ Jamie Seaton ❌ Kerrod Ward ❌" at bounding box center [1041, 132] width 300 height 27
click at [859, 119] on select "734 735 736 737 738 739 851 853 854 855 856 858 861 862 865 867-9032 868 869 87…" at bounding box center [726, 132] width 300 height 27
click at [1144, 119] on select "Andy Van Brecht ❌ Gavin Hamilton ❌ Jamie Seaton ❌ Kerrod Ward ❌" at bounding box center [1041, 132] width 300 height 27
click at [868, 120] on select "734 735 736 737 738 739 851 853 854 855 856 858 861 862 865 867-9032 868 869 87…" at bounding box center [726, 132] width 300 height 27
select select "903"
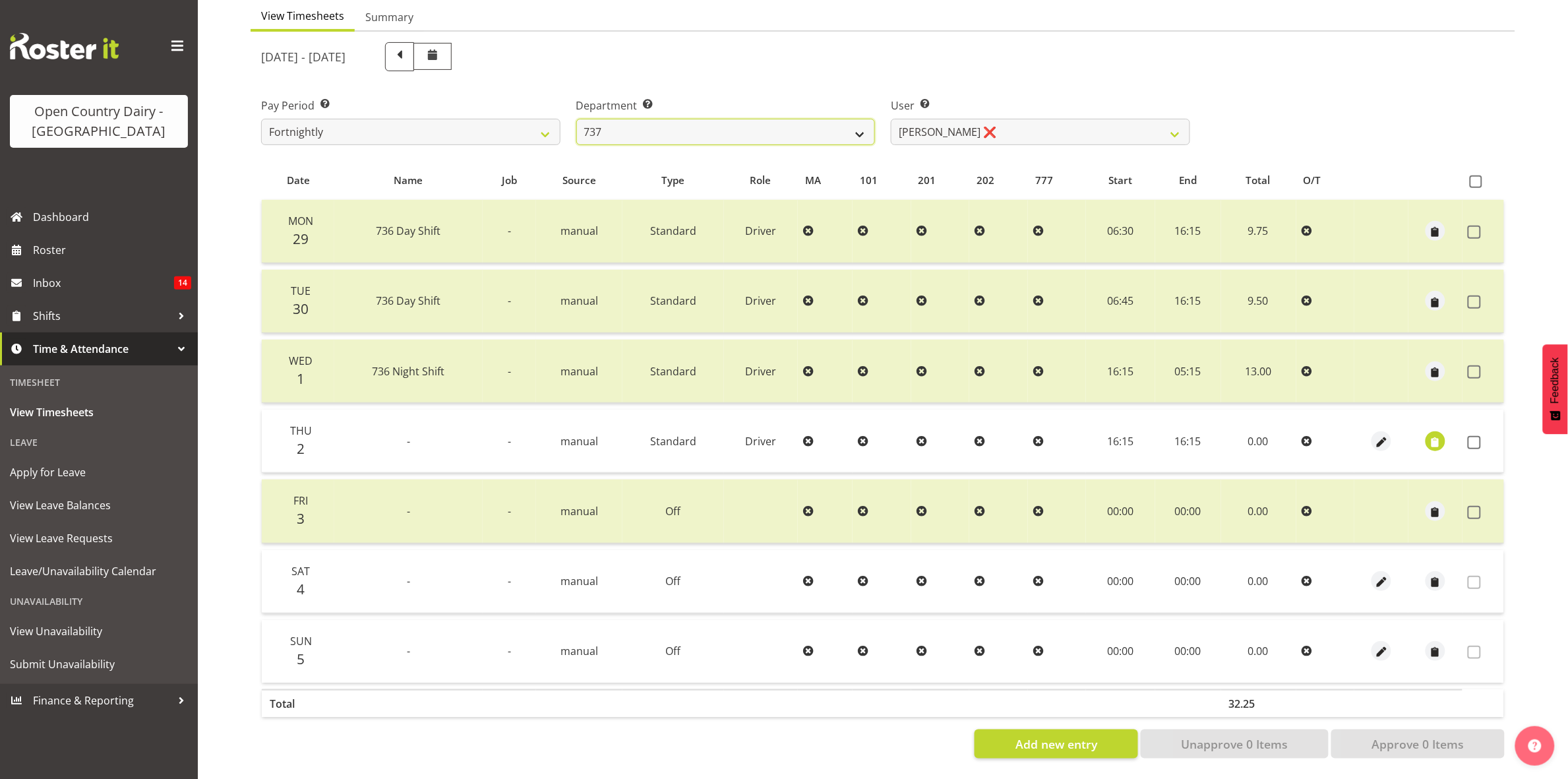
click at [577, 119] on select "734 735 736 737 738 739 851 853 854 855 856 858 861 862 865 867-9032 868 869 87…" at bounding box center [726, 132] width 300 height 27
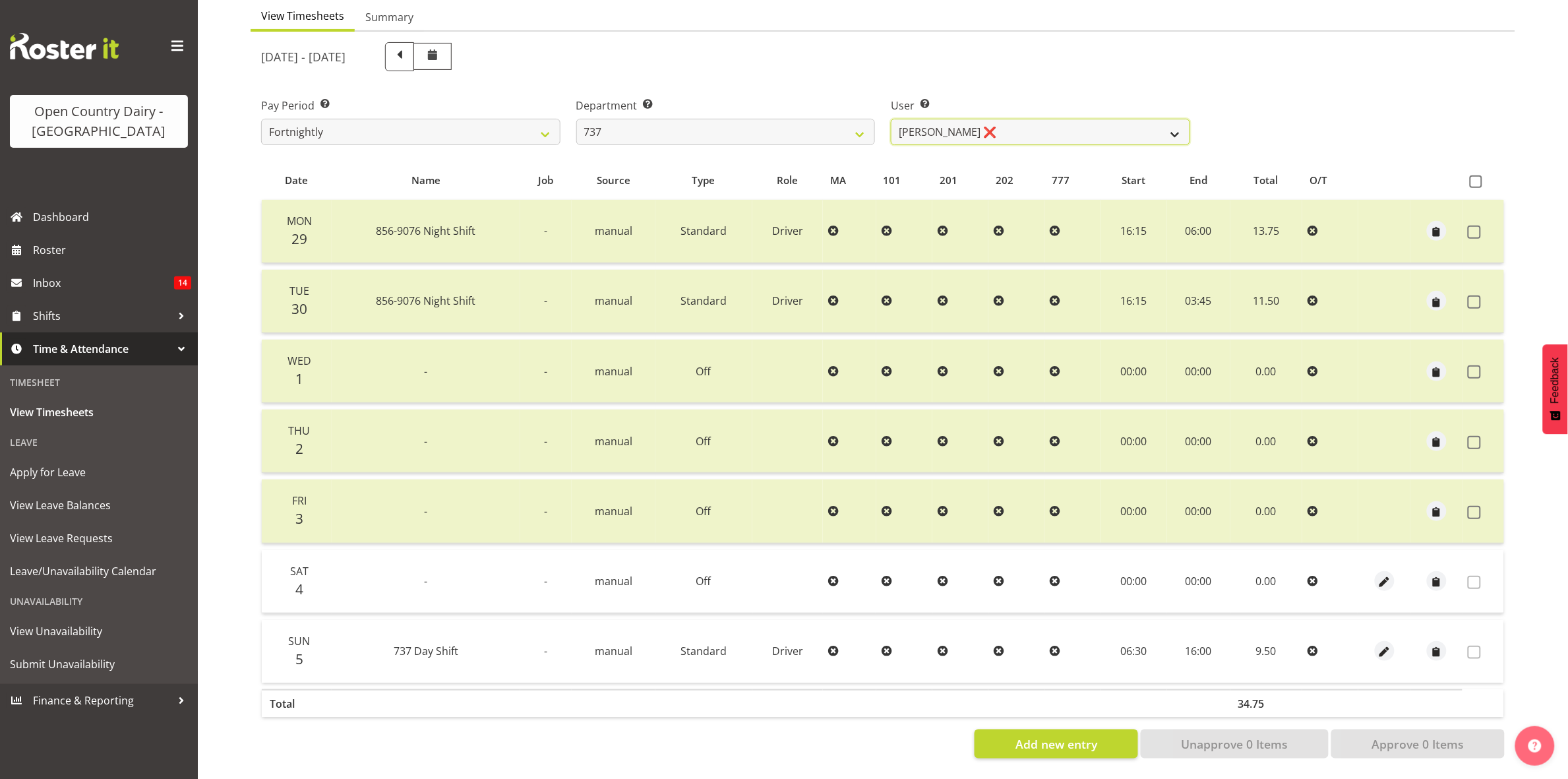
click at [1175, 119] on select "Andrew Crawford ❌ Ashley Bragg ❌ Jack Townley ❌ Richard Turnbull ❌" at bounding box center [1041, 132] width 300 height 27
select select "10317"
click at [891, 119] on select "Andrew Crawford ❌ Ashley Bragg ❌ Jack Townley ❌ Richard Turnbull ❌" at bounding box center [1041, 132] width 300 height 27
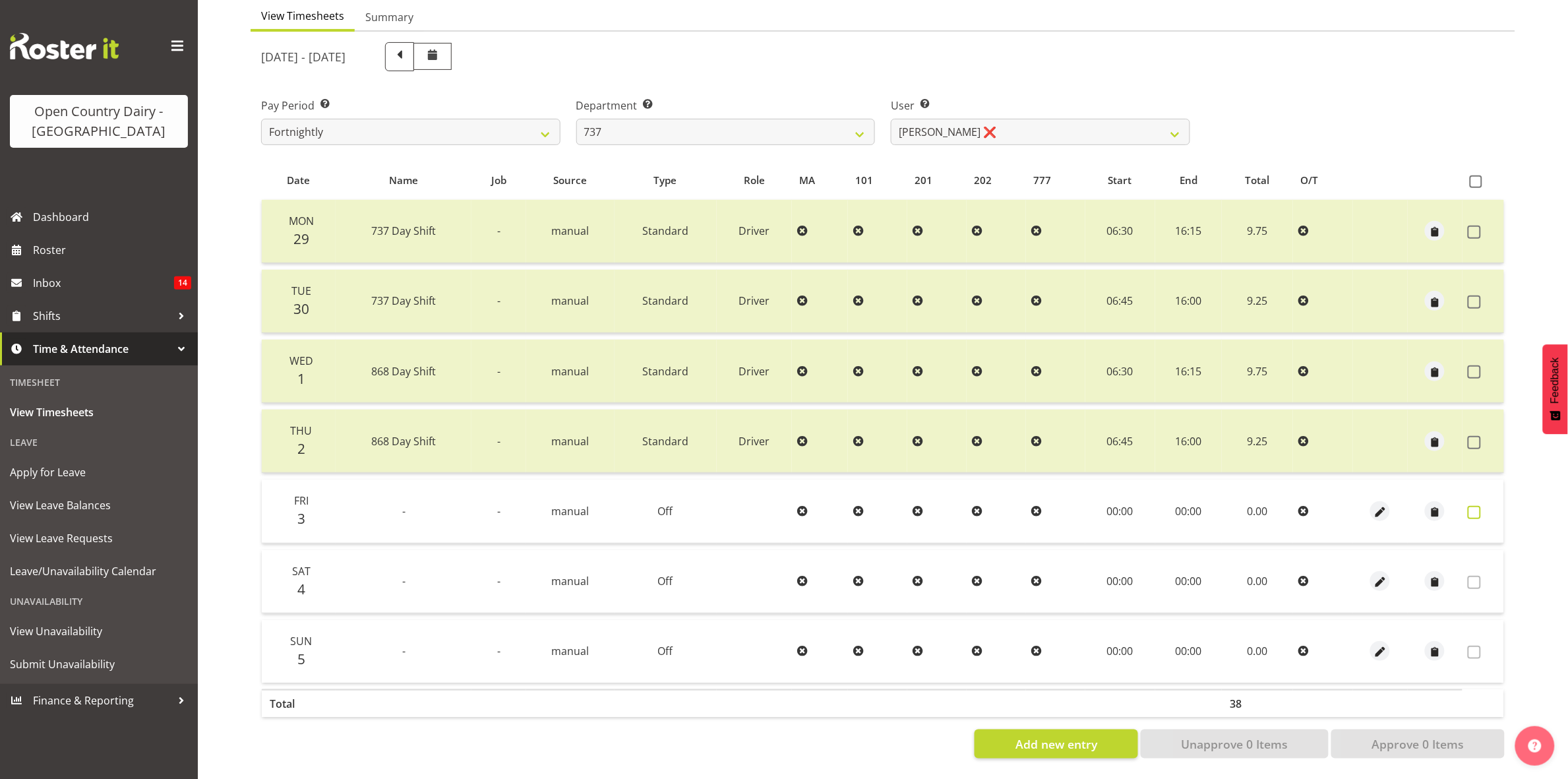
click at [1477, 506] on span at bounding box center [1475, 513] width 13 height 13
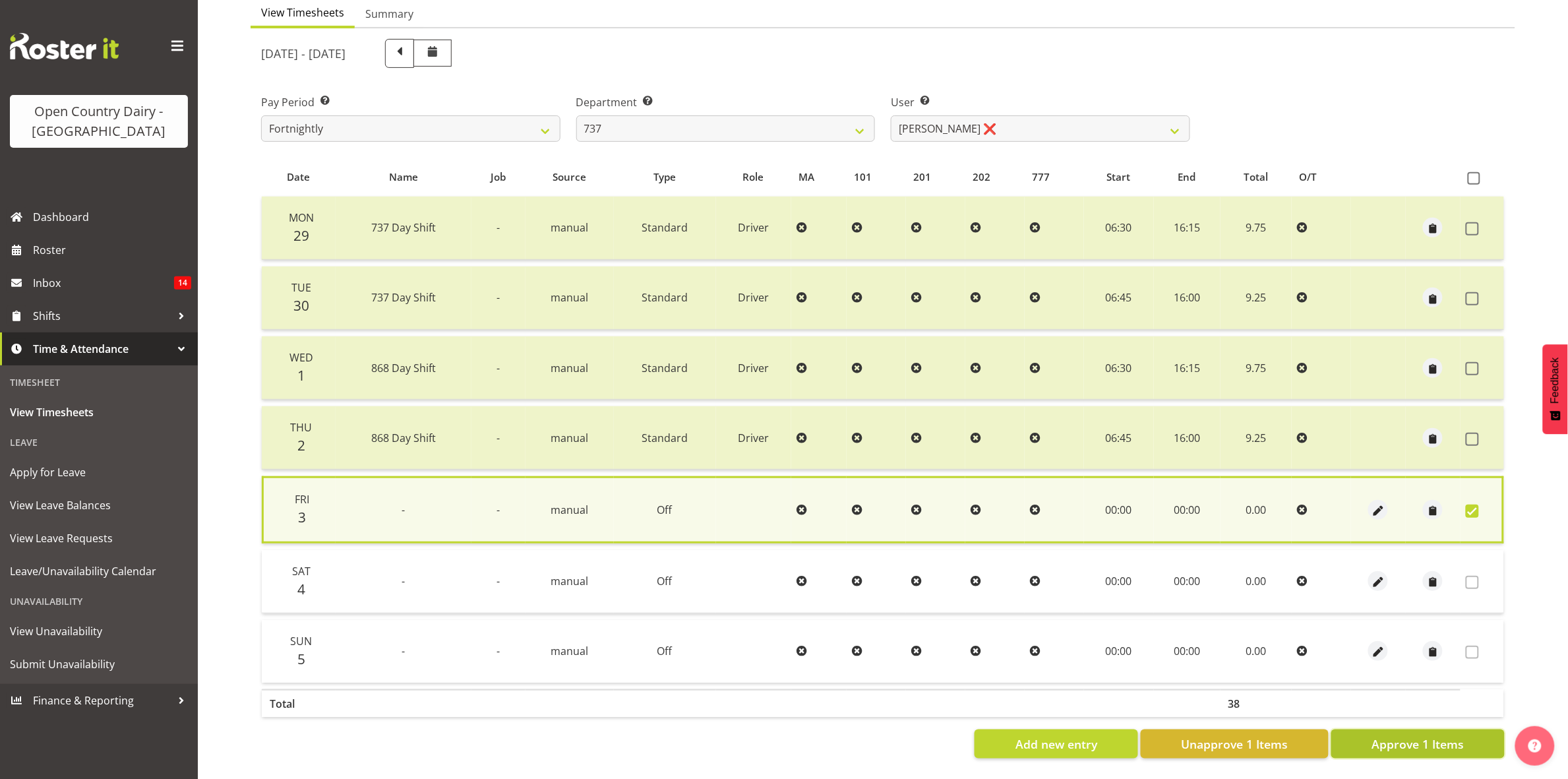
click at [1394, 740] on span "Approve 1 Items" at bounding box center [1418, 744] width 93 height 18
checkbox input "false"
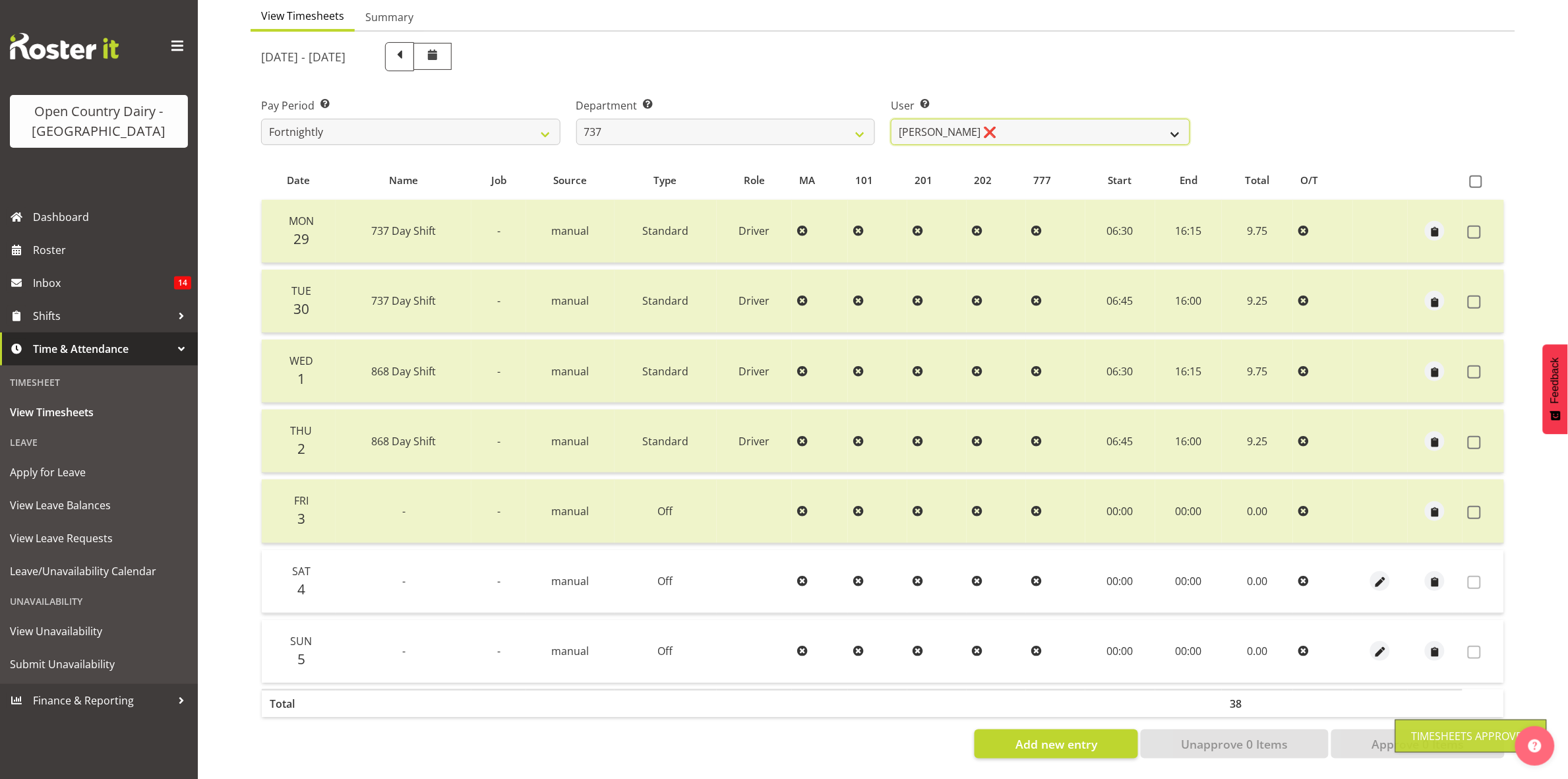
click at [1156, 119] on select "Andrew Crawford ❌ Ashley Bragg ❌ Jack Townley ❌ Richard Turnbull ❌" at bounding box center [1041, 132] width 300 height 27
select select "11648"
click at [891, 119] on select "Andrew Crawford ❌ Ashley Bragg ❌ Jack Townley ❌ Richard Turnbull ❌" at bounding box center [1041, 132] width 300 height 27
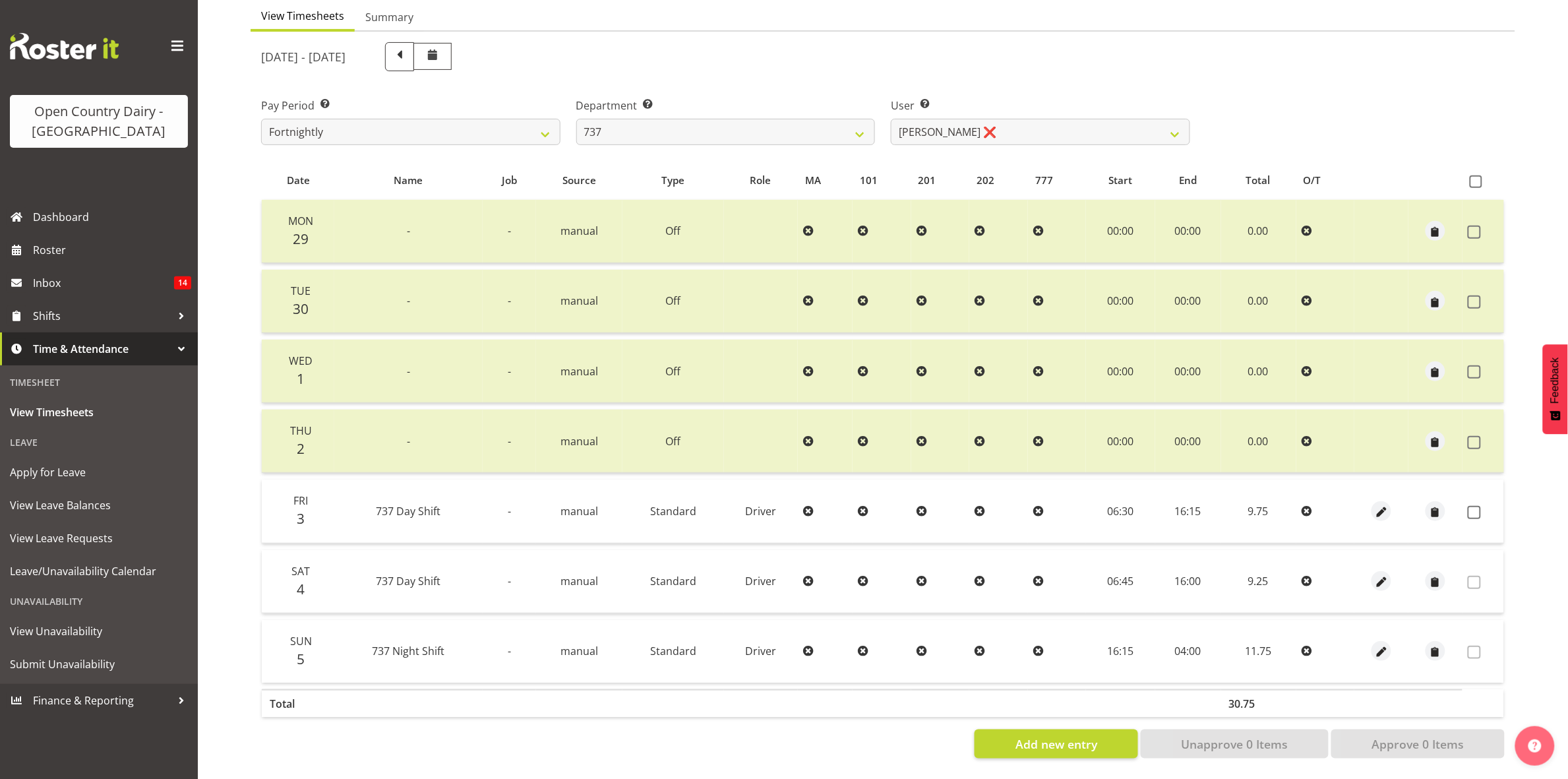
click at [1471, 505] on td at bounding box center [1484, 512] width 42 height 63
click at [1480, 506] on span at bounding box center [1475, 513] width 13 height 13
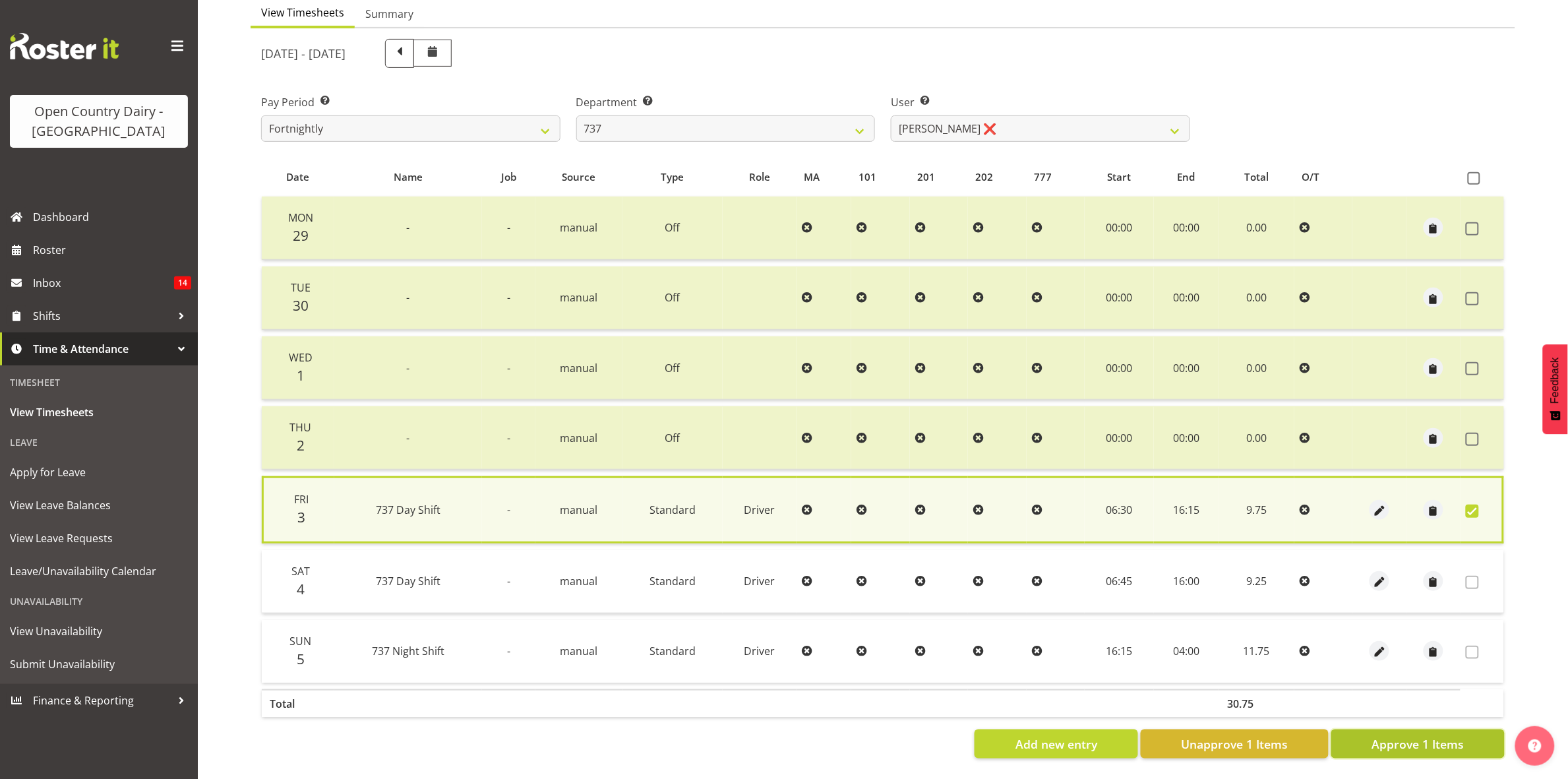
click at [1446, 736] on span "Approve 1 Items" at bounding box center [1418, 744] width 93 height 18
checkbox input "false"
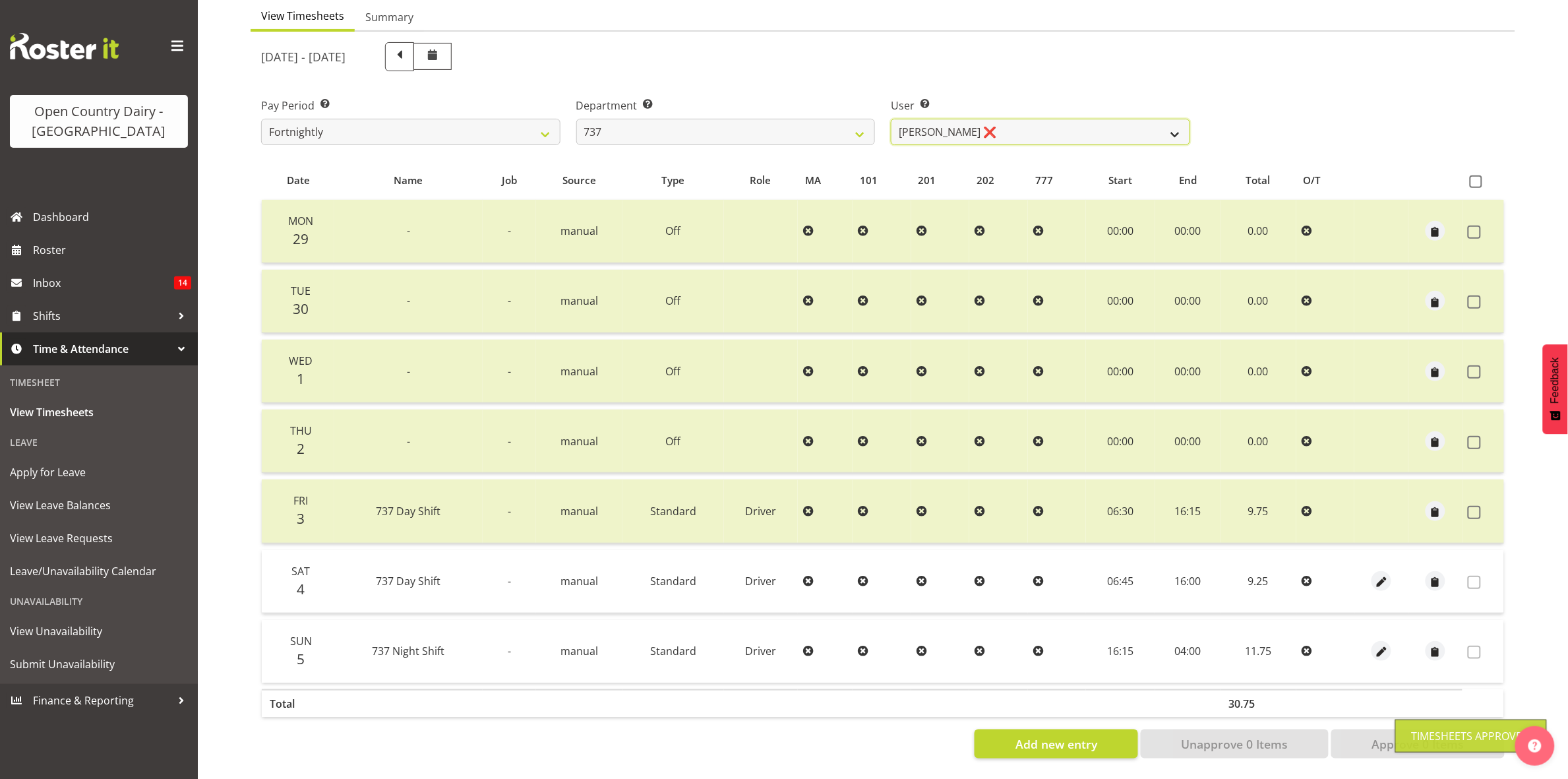
click at [1161, 119] on select "Andrew Crawford ❌ Ashley Bragg ❌ Jack Townley ❌ Richard Turnbull ❌" at bounding box center [1041, 132] width 300 height 27
select select "10918"
click at [891, 119] on select "Andrew Crawford ❌ Ashley Bragg ❌ Jack Townley ❌ Richard Turnbull ❌" at bounding box center [1041, 132] width 300 height 27
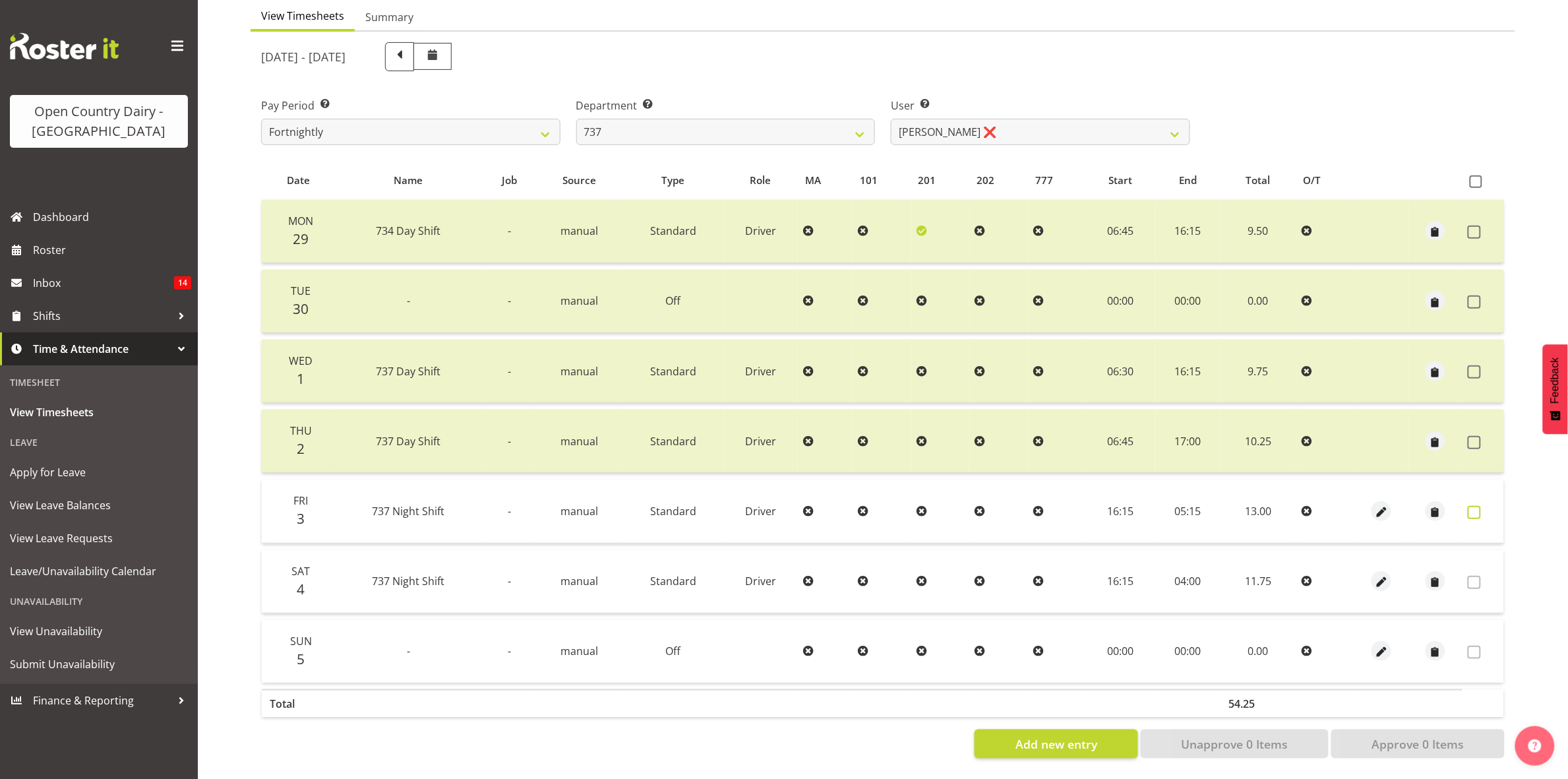
click at [1476, 506] on span at bounding box center [1475, 513] width 13 height 13
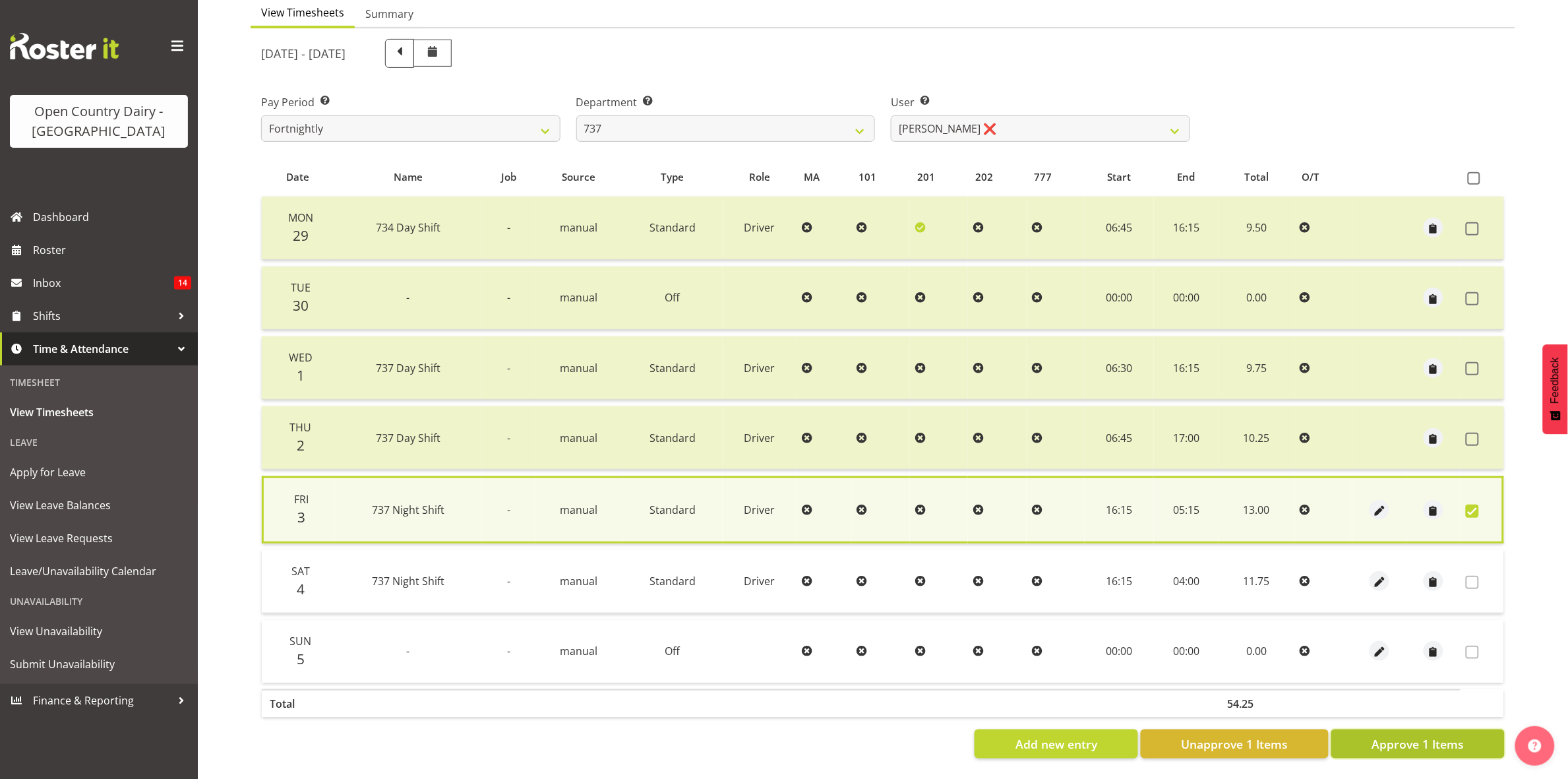
click at [1448, 736] on span "Approve 1 Items" at bounding box center [1418, 744] width 93 height 18
checkbox input "false"
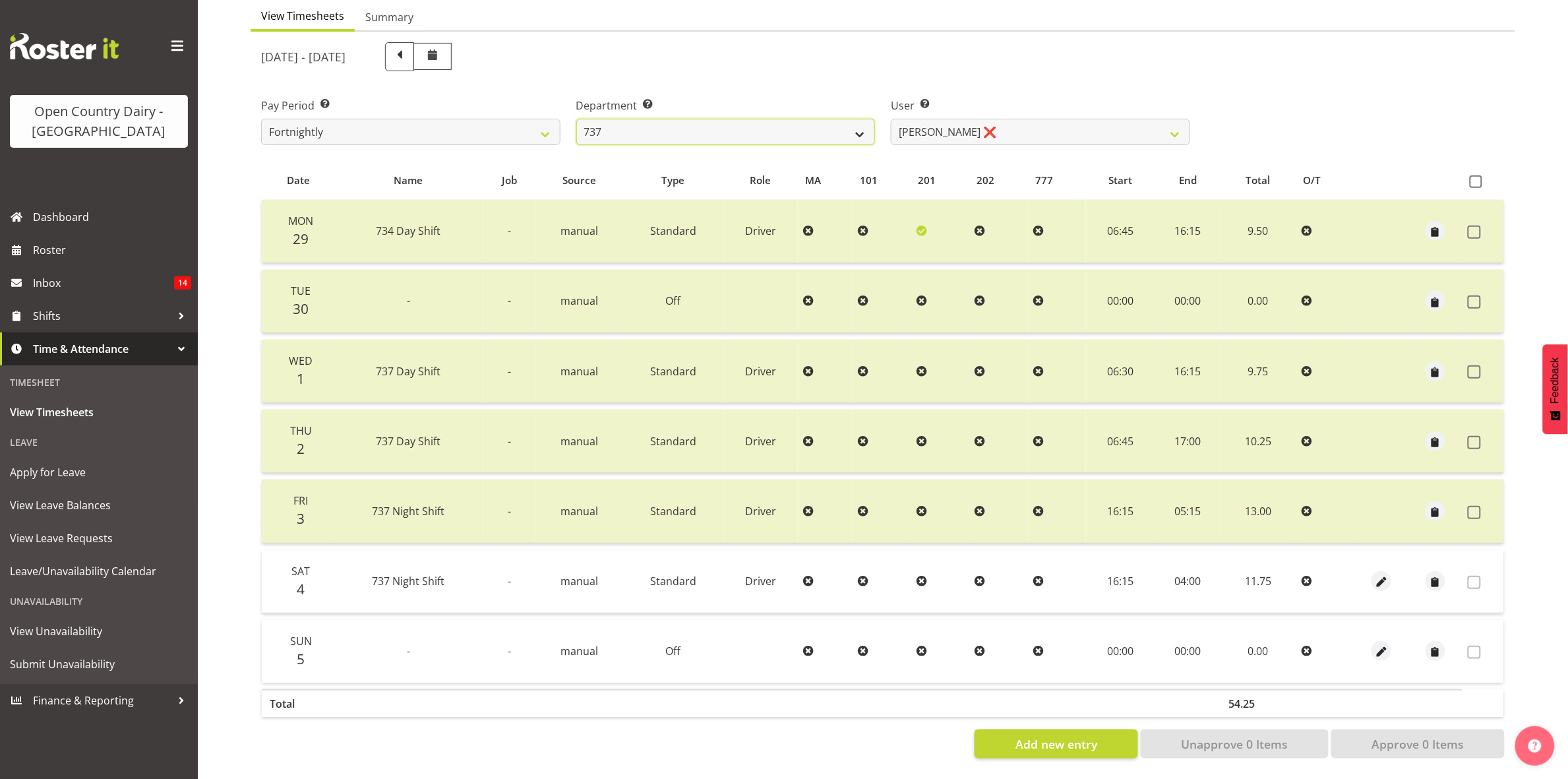
click at [856, 119] on select "734 735 736 737 738 739 851 853 854 855 856 858 861 862 865 867-9032 868 869 87…" at bounding box center [726, 132] width 300 height 27
select select "904"
click at [577, 119] on select "734 735 736 737 738 739 851 853 854 855 856 858 861 862 865 867-9032 868 869 87…" at bounding box center [726, 132] width 300 height 27
select select "10055"
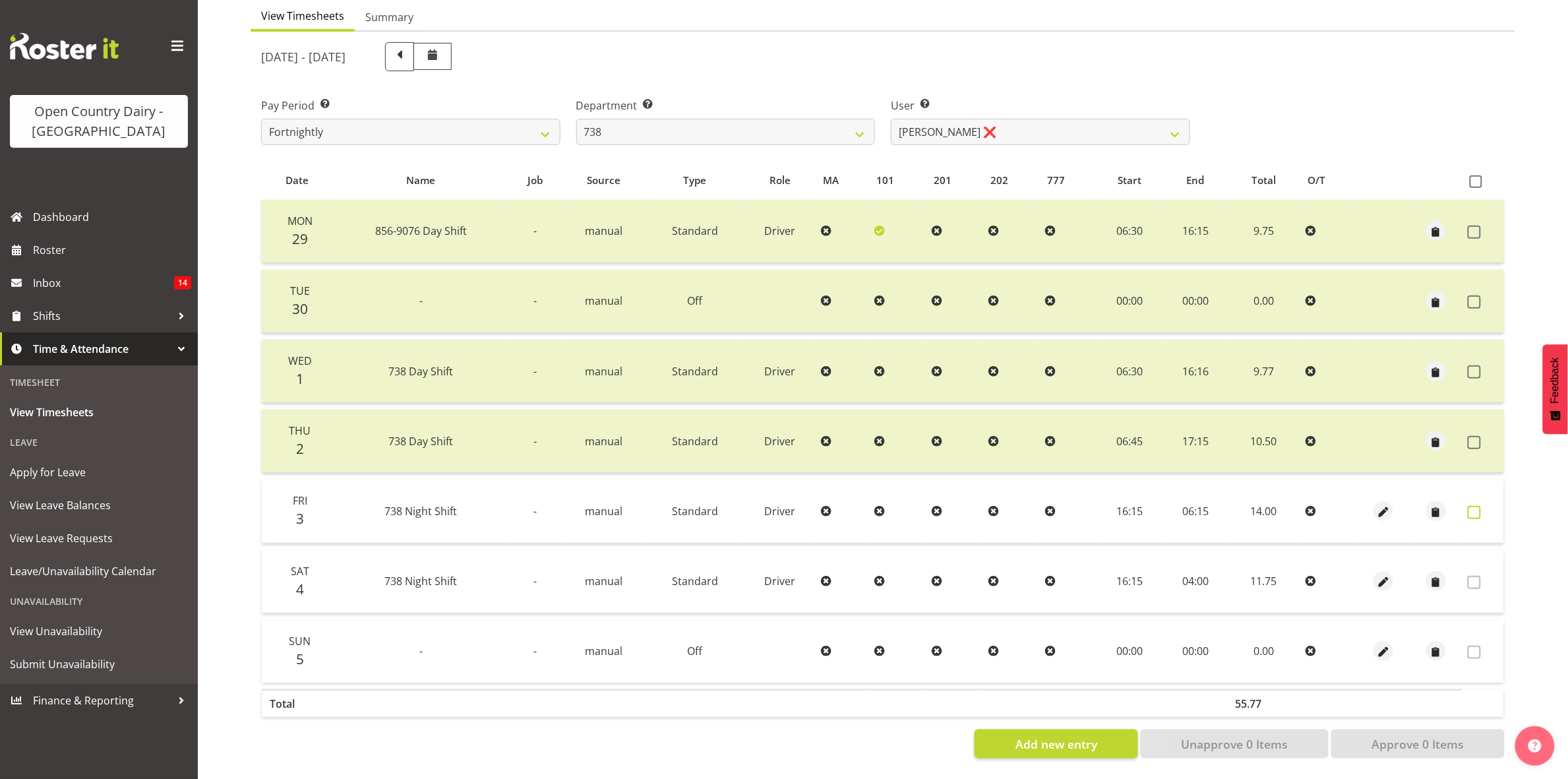
click at [1470, 506] on span at bounding box center [1475, 513] width 13 height 13
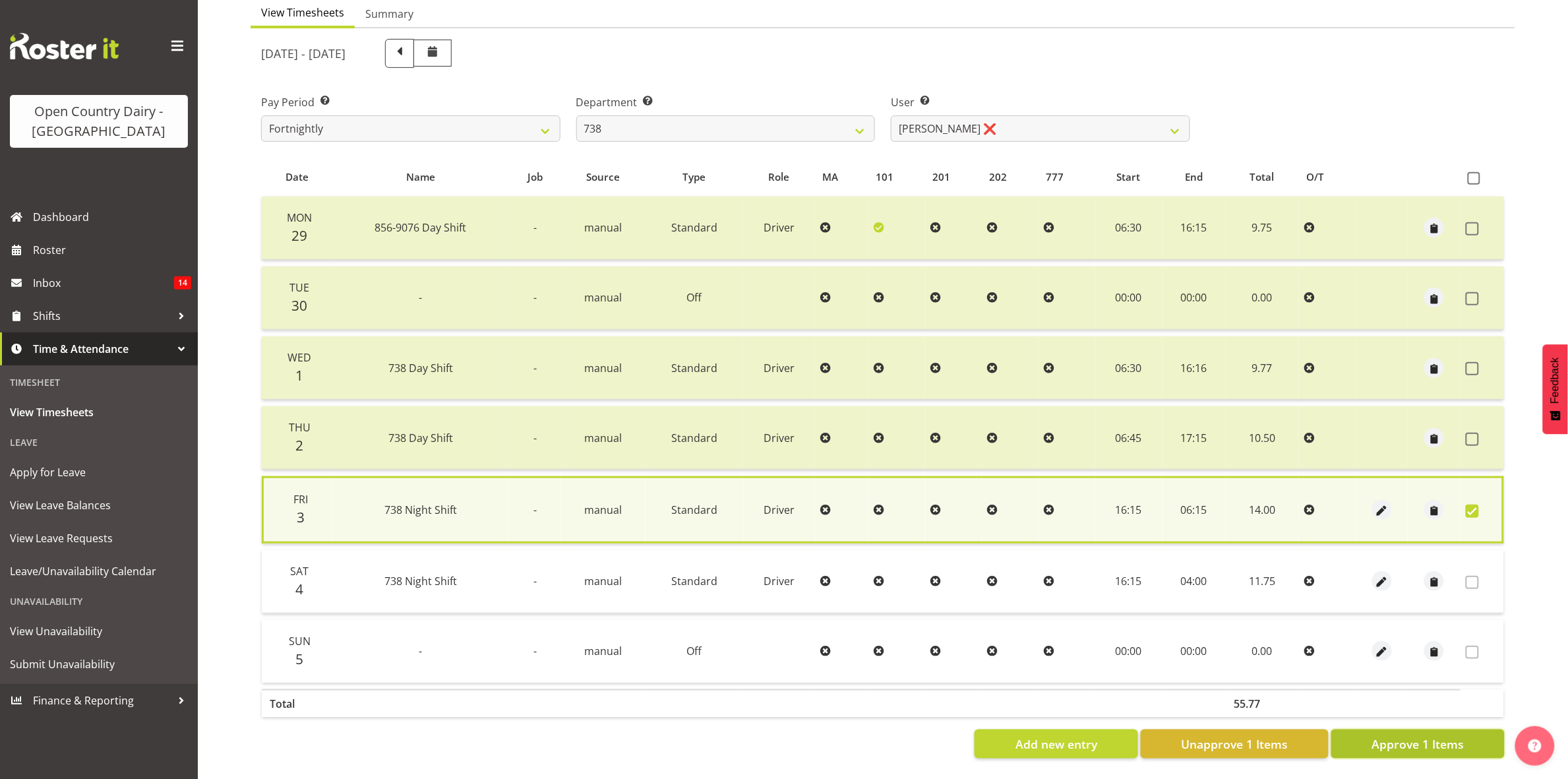
click at [1465, 730] on button "Approve 1 Items" at bounding box center [1419, 744] width 174 height 29
checkbox input "false"
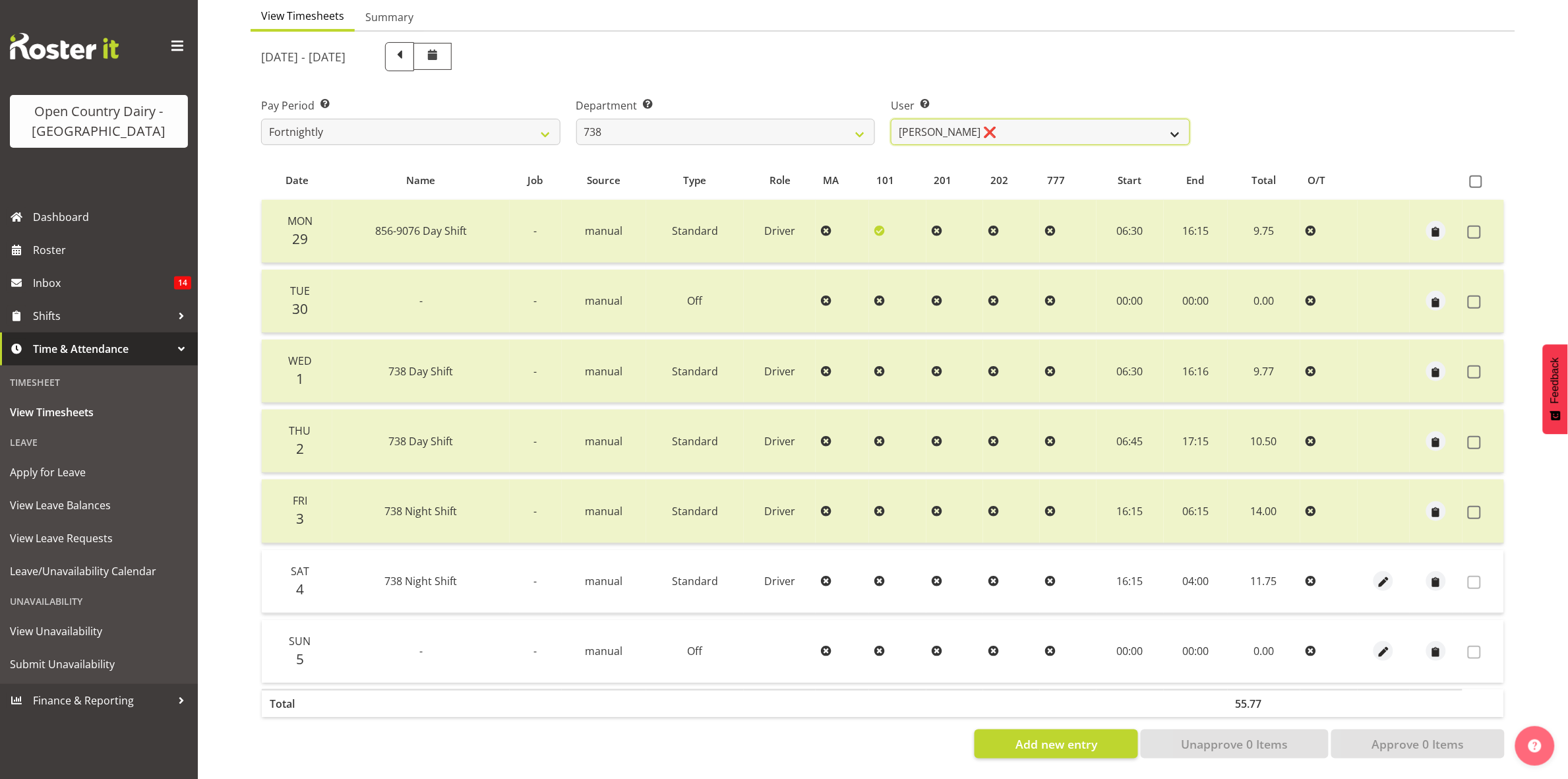
click at [1154, 119] on select "Christopher Gamble ❌ Marcy Tuuta ❌ Raymond Campbell ❌ Tama Irvine ❌" at bounding box center [1041, 132] width 300 height 27
select select "11703"
click at [891, 119] on select "Christopher Gamble ❌ Marcy Tuuta ❌ Raymond Campbell ❌ Tama Irvine ❌" at bounding box center [1041, 132] width 300 height 27
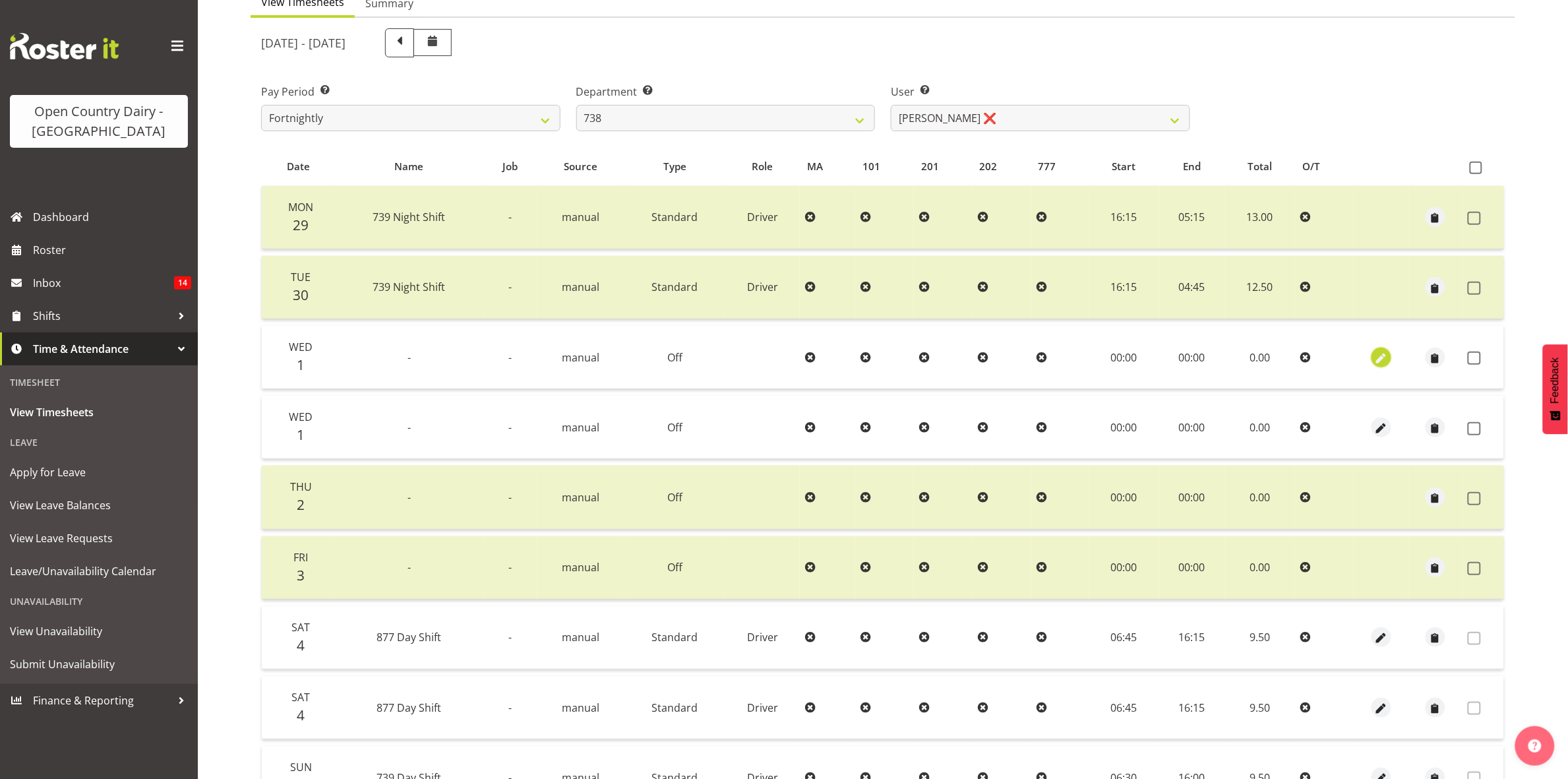
click at [1377, 355] on span "button" at bounding box center [1381, 358] width 15 height 15
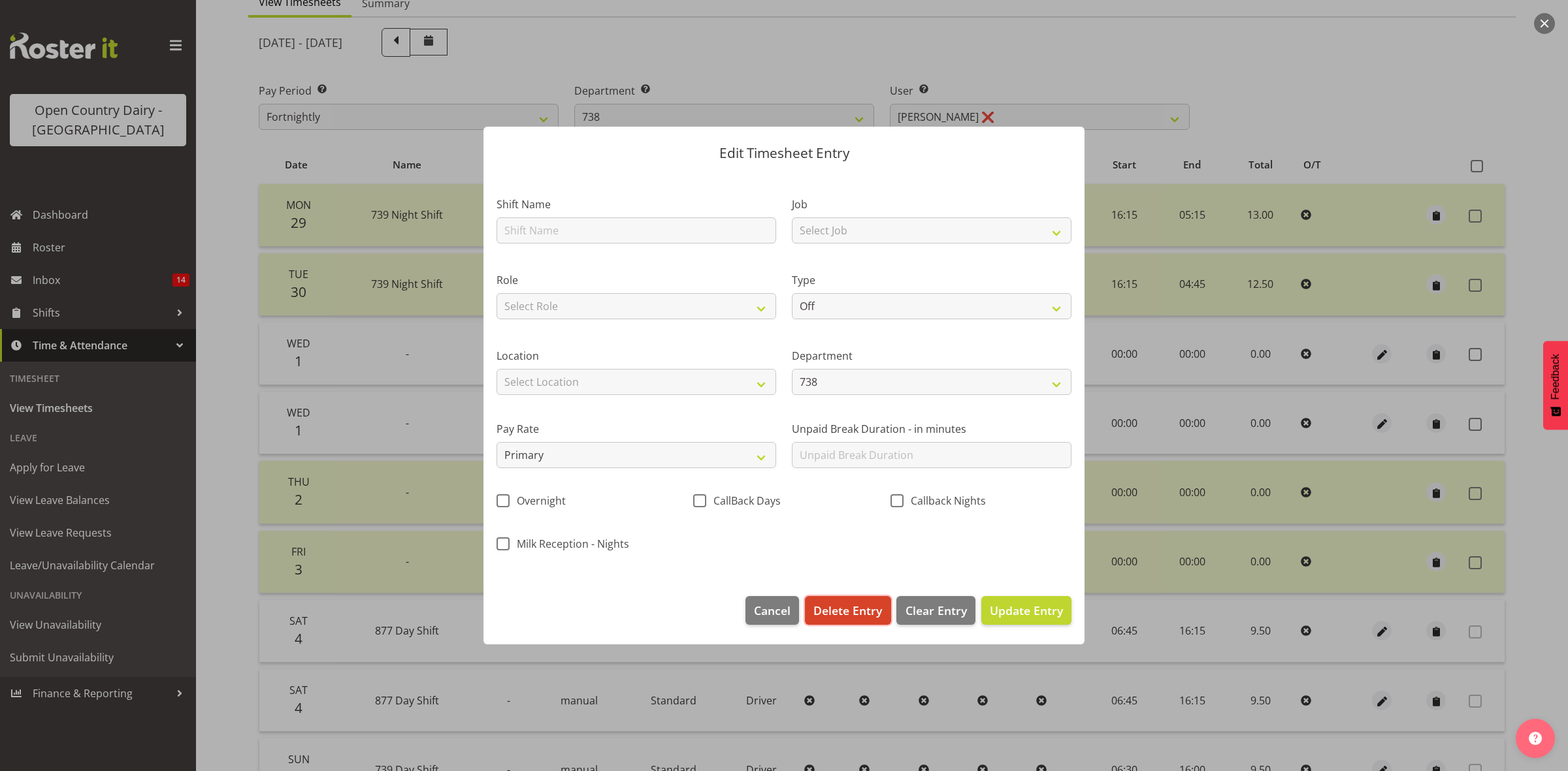
click at [863, 612] on span "Delete Entry" at bounding box center [847, 611] width 69 height 17
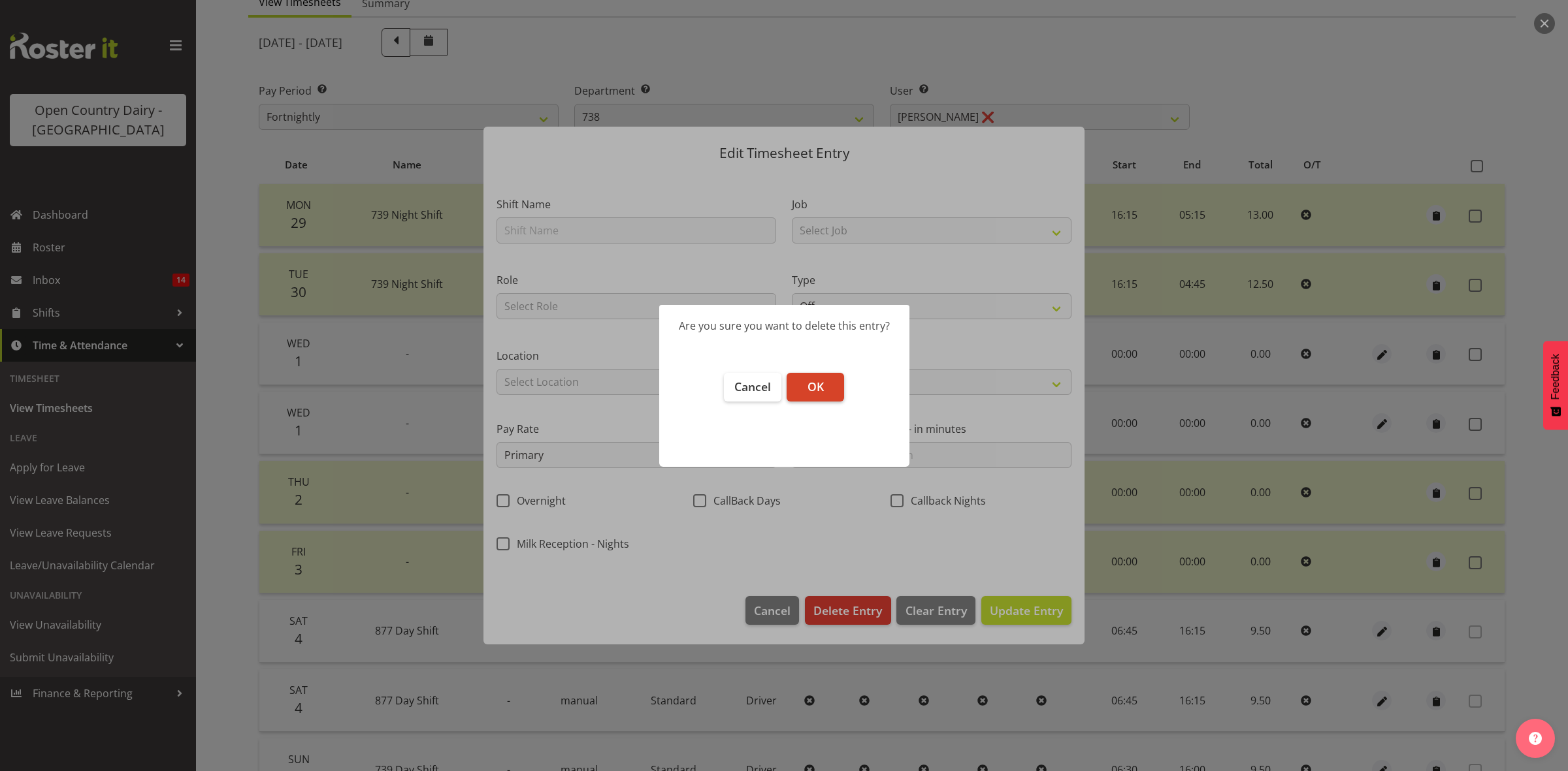
click at [833, 385] on button "OK" at bounding box center [816, 387] width 58 height 29
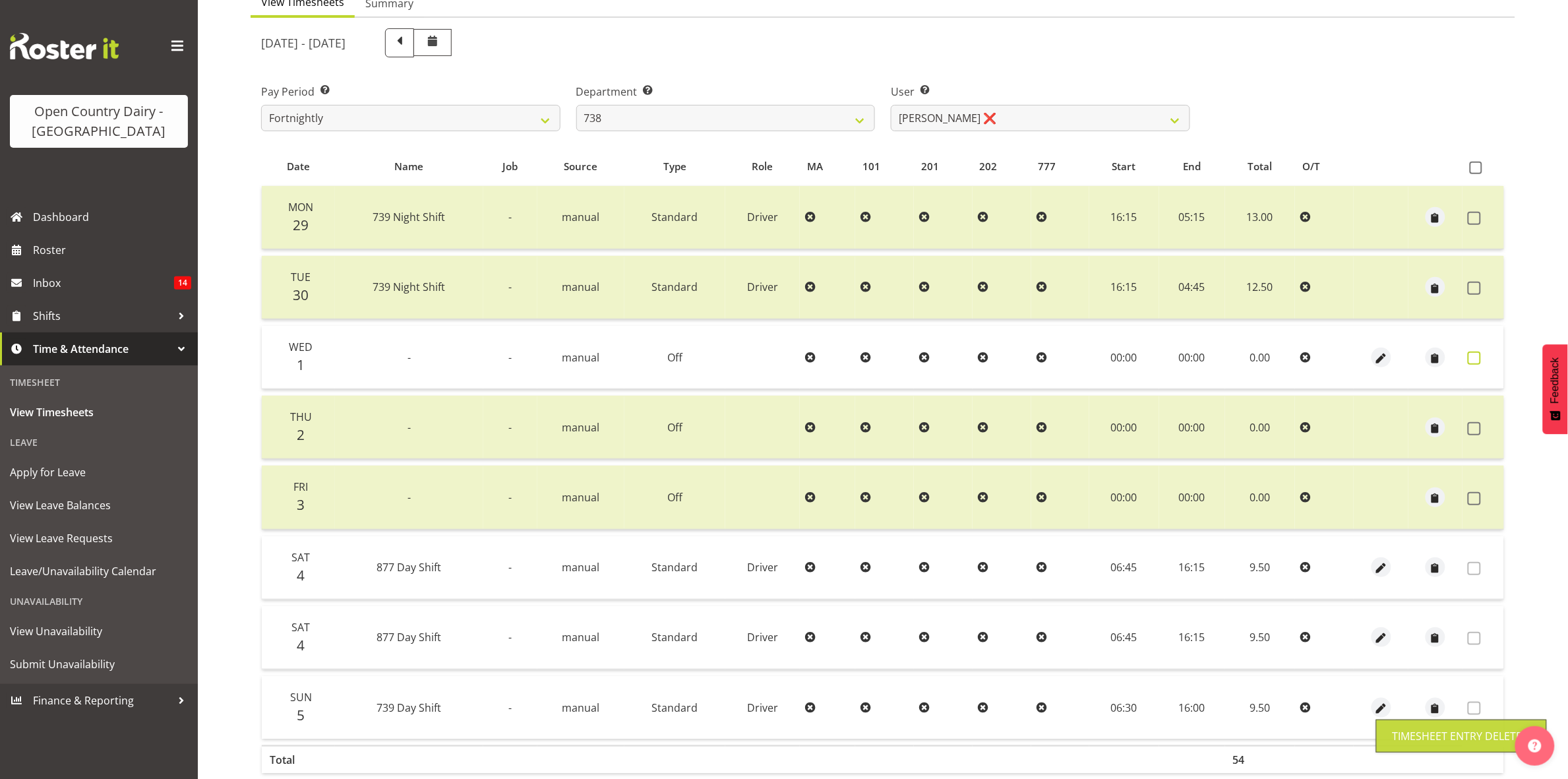
click at [1473, 361] on span at bounding box center [1475, 358] width 13 height 13
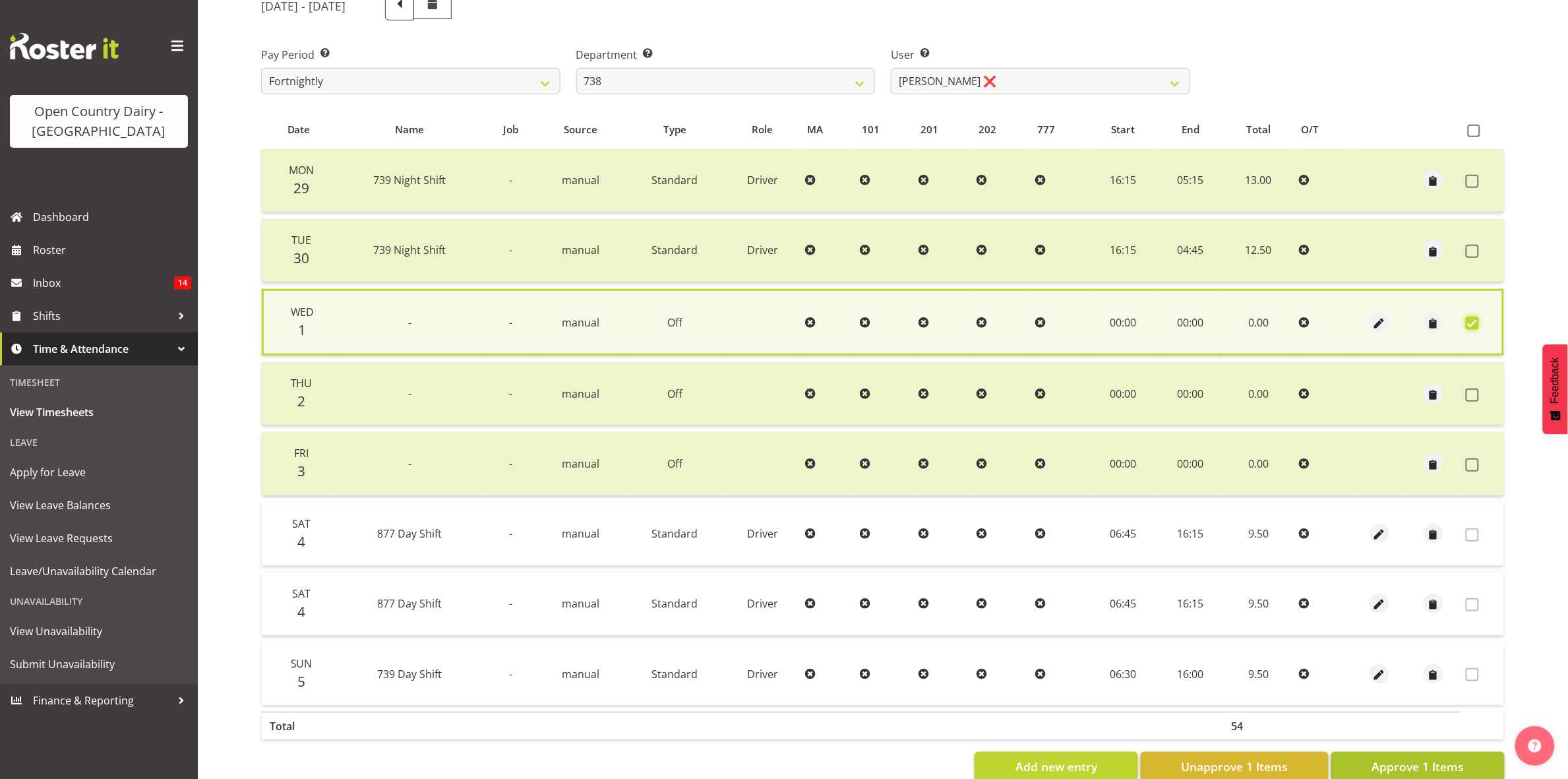
scroll to position [215, 0]
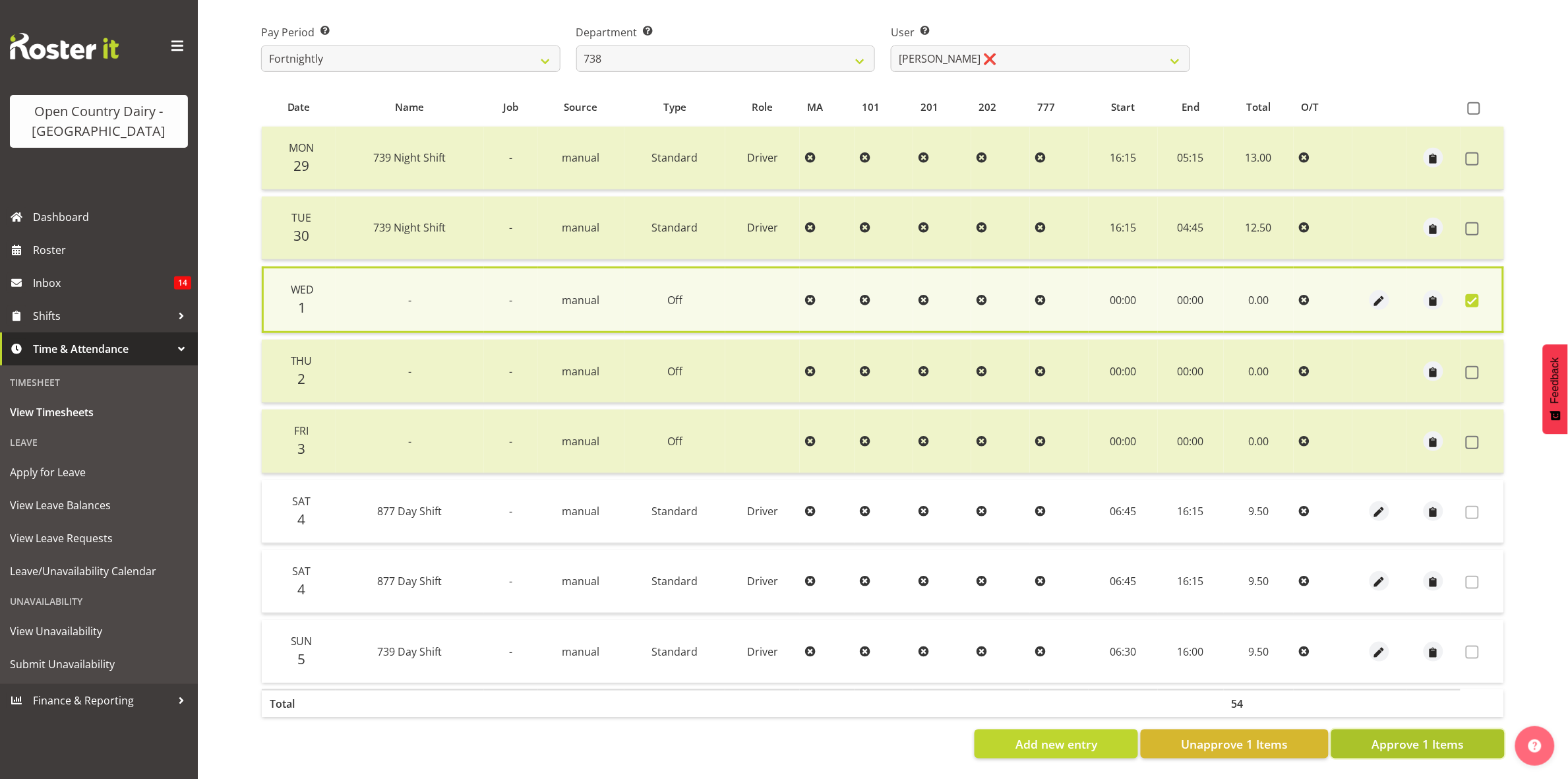
click at [1431, 736] on span "Approve 1 Items" at bounding box center [1418, 744] width 93 height 18
checkbox input "false"
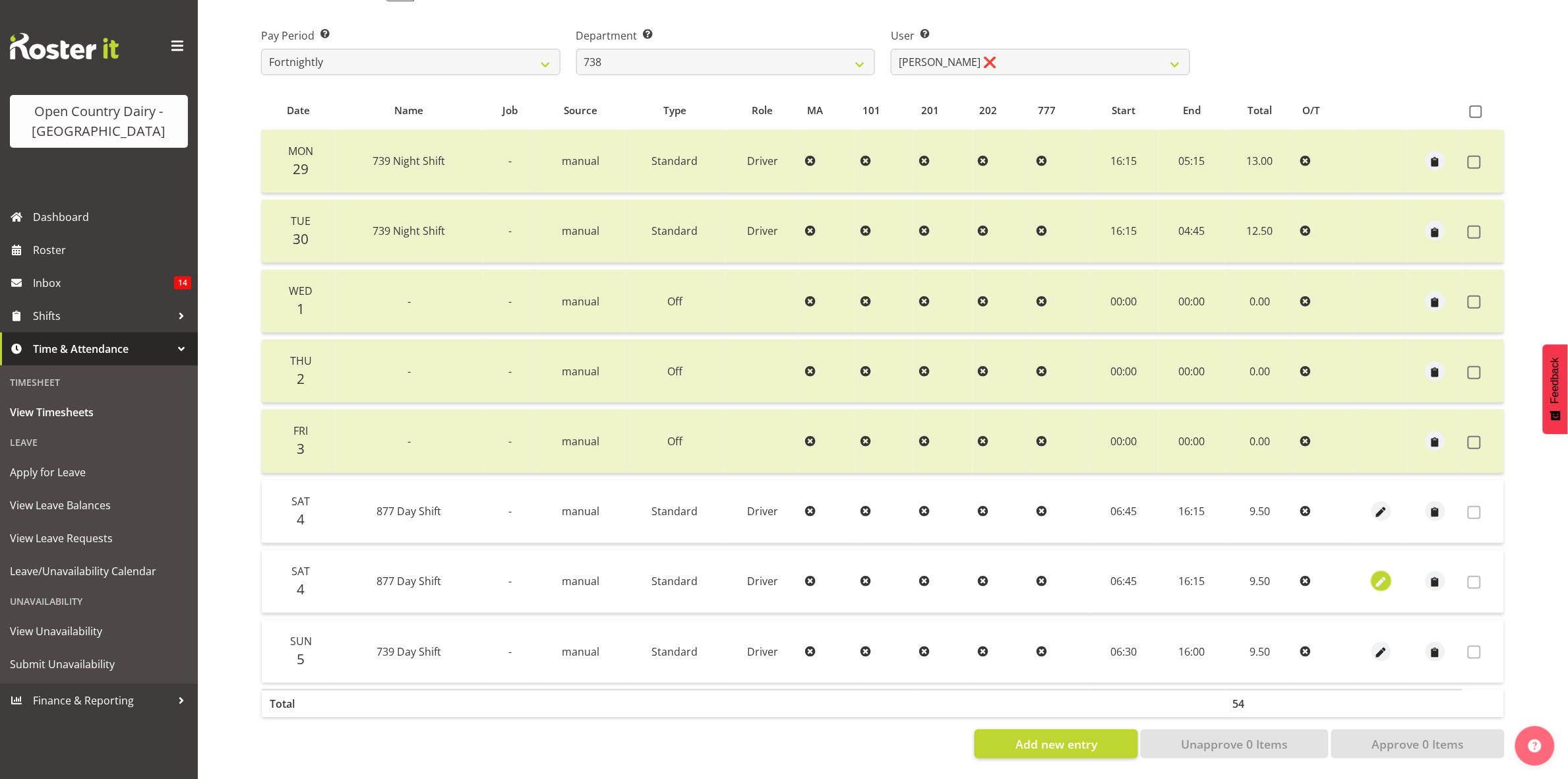
click at [1387, 575] on span "button" at bounding box center [1381, 583] width 15 height 15
select select "Standard"
select select "690"
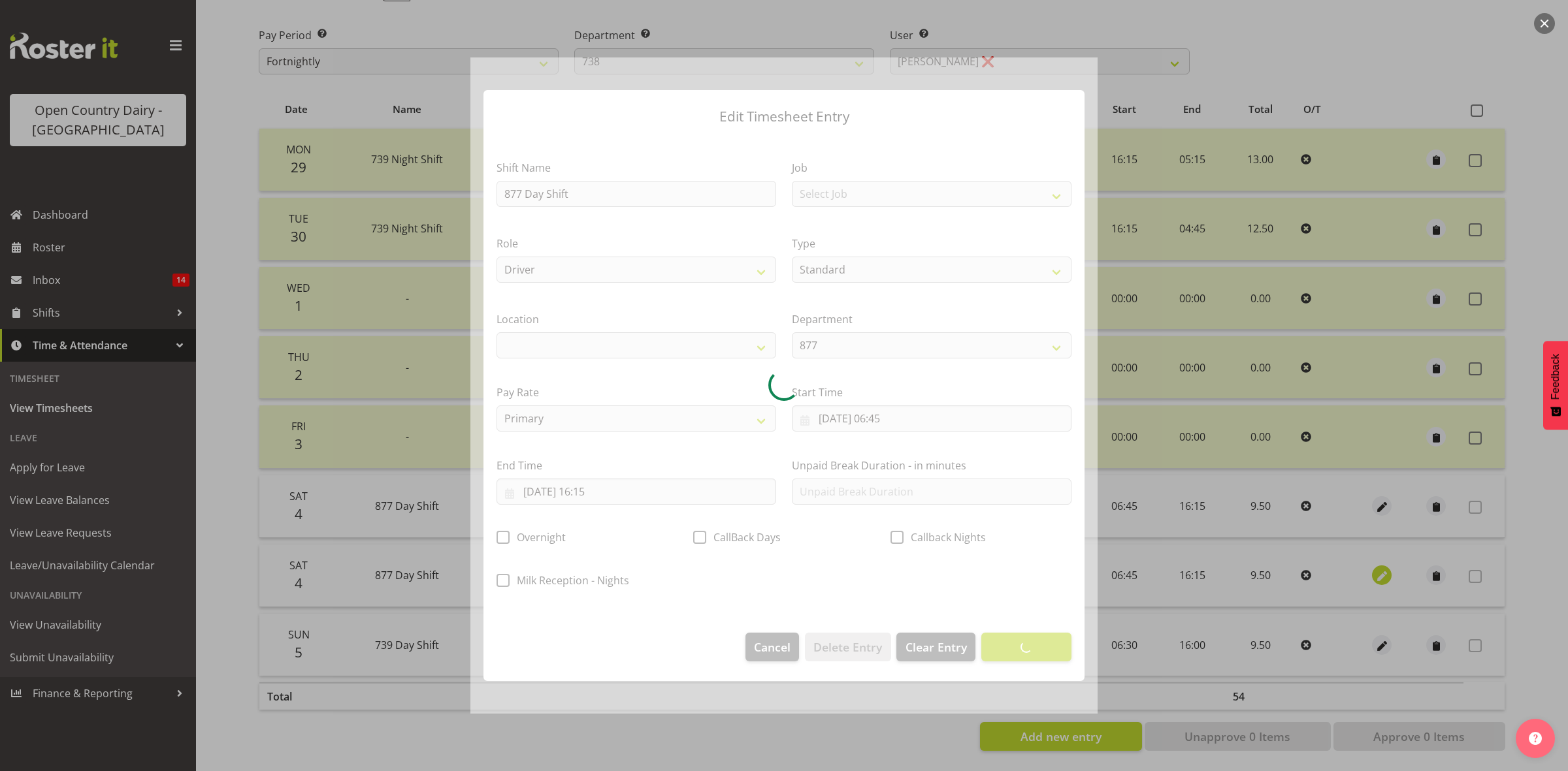
select select
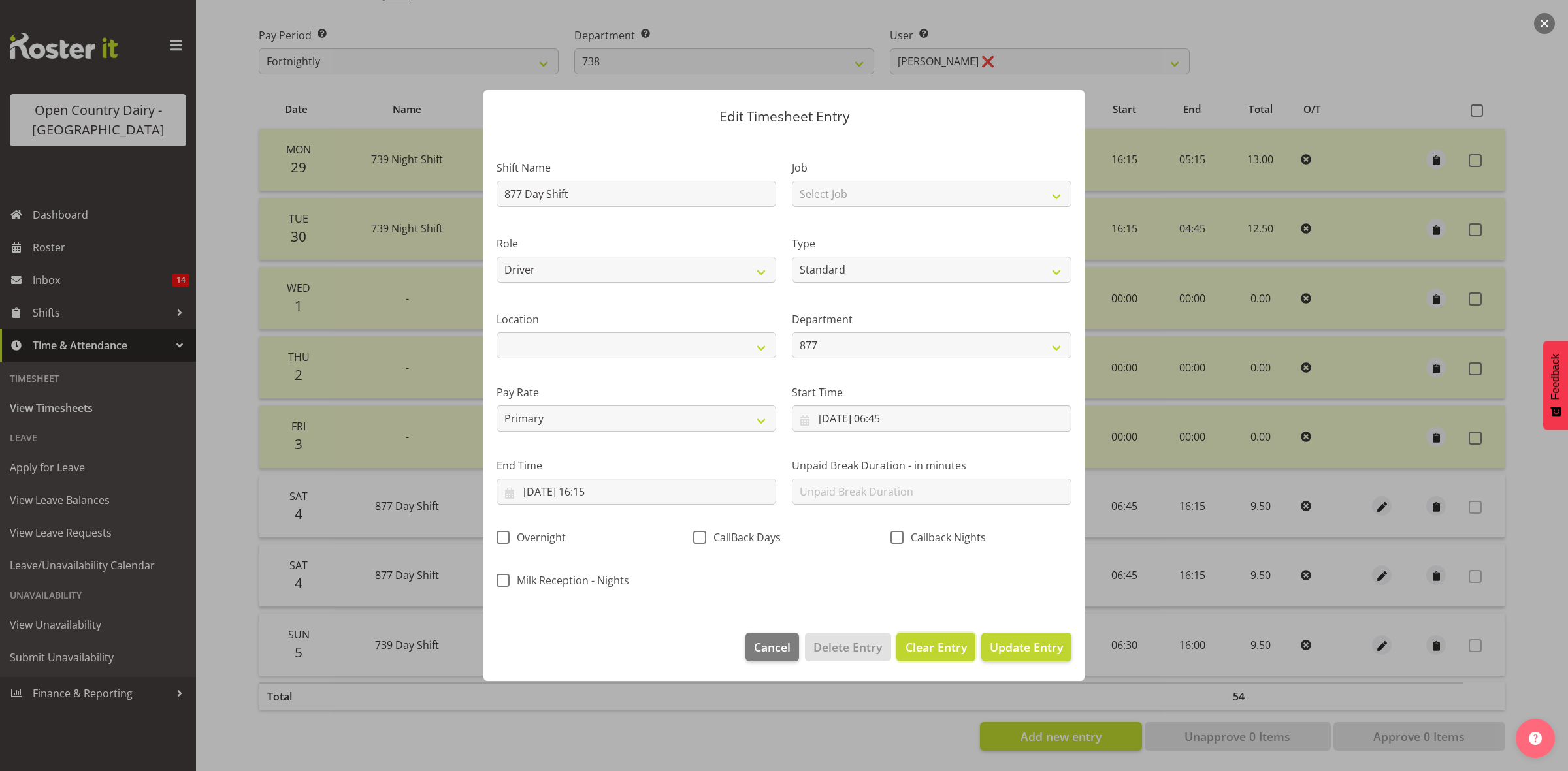
click at [947, 650] on span "Clear Entry" at bounding box center [936, 647] width 61 height 17
select select "Off"
type input "0"
select select
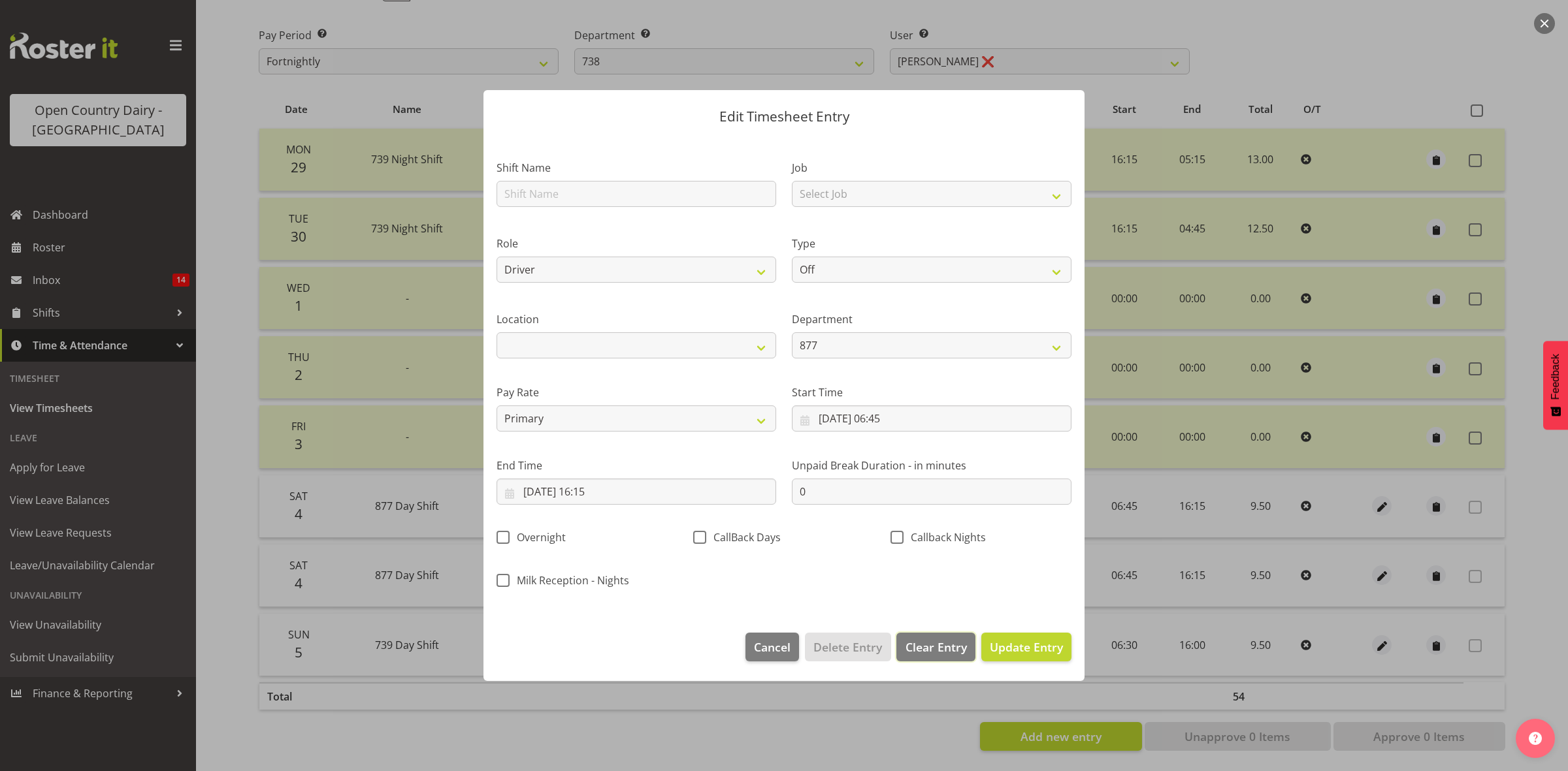
select select
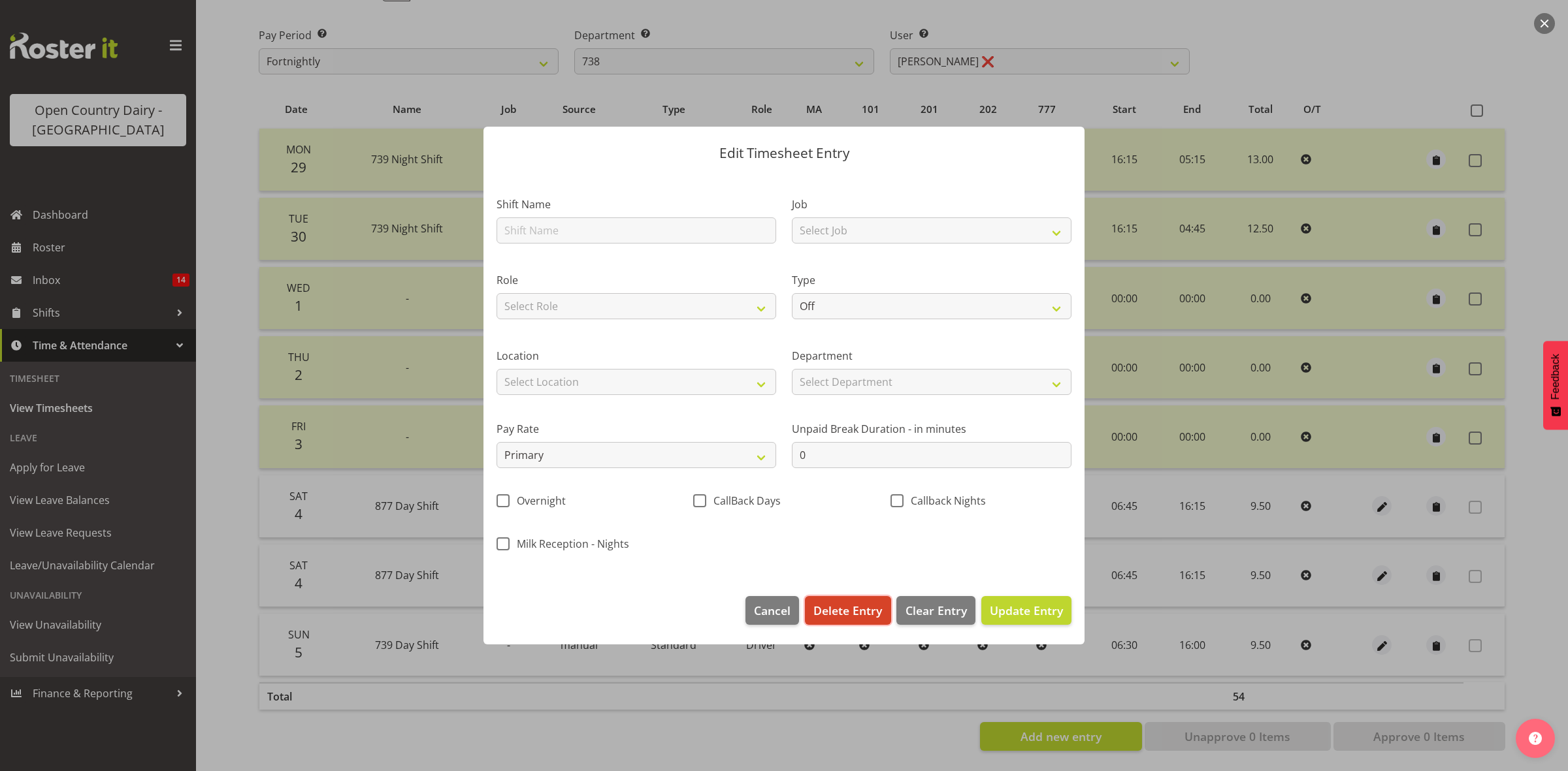
click at [838, 615] on span "Delete Entry" at bounding box center [847, 611] width 69 height 17
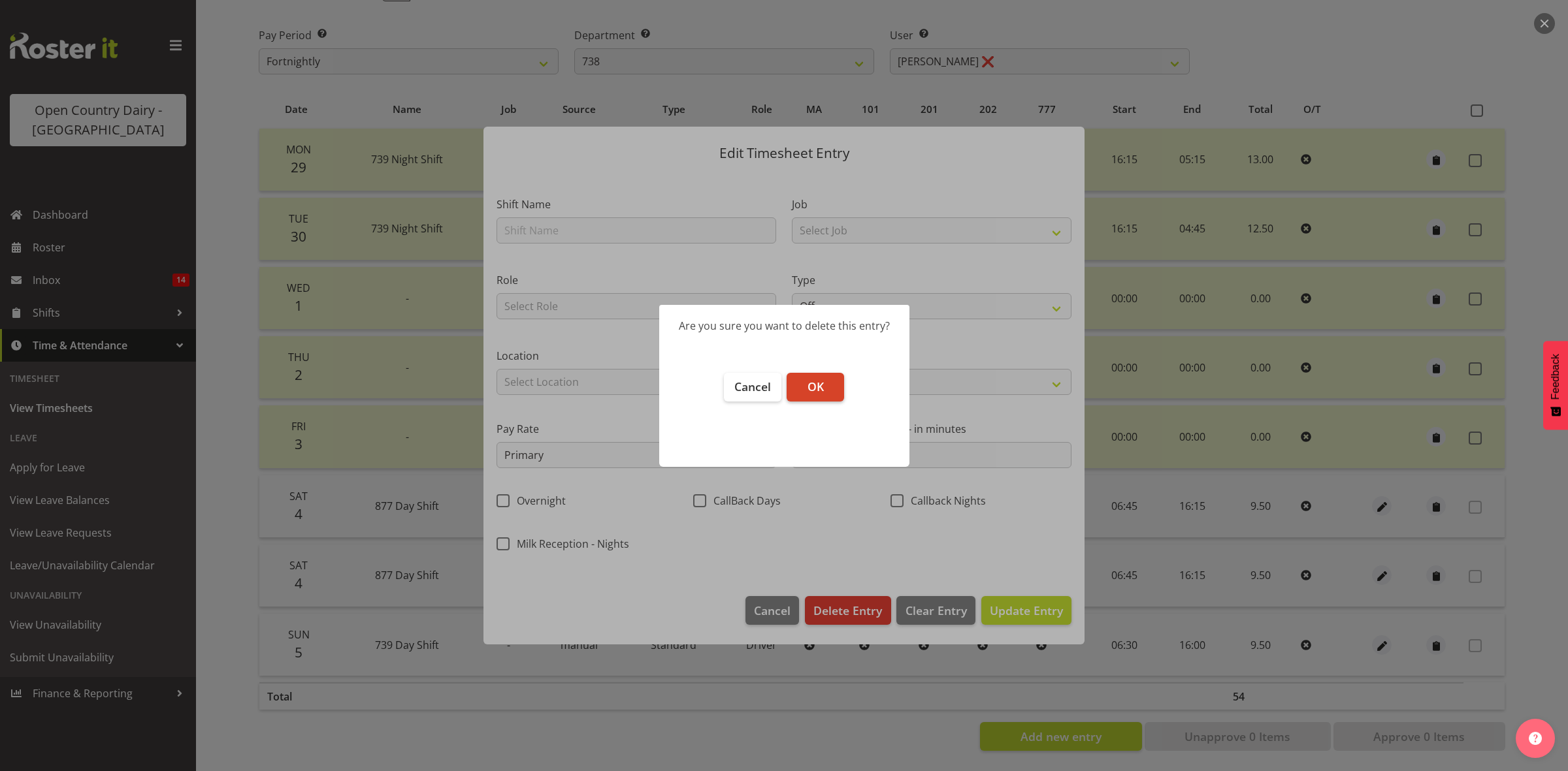
click at [805, 384] on button "OK" at bounding box center [816, 387] width 58 height 29
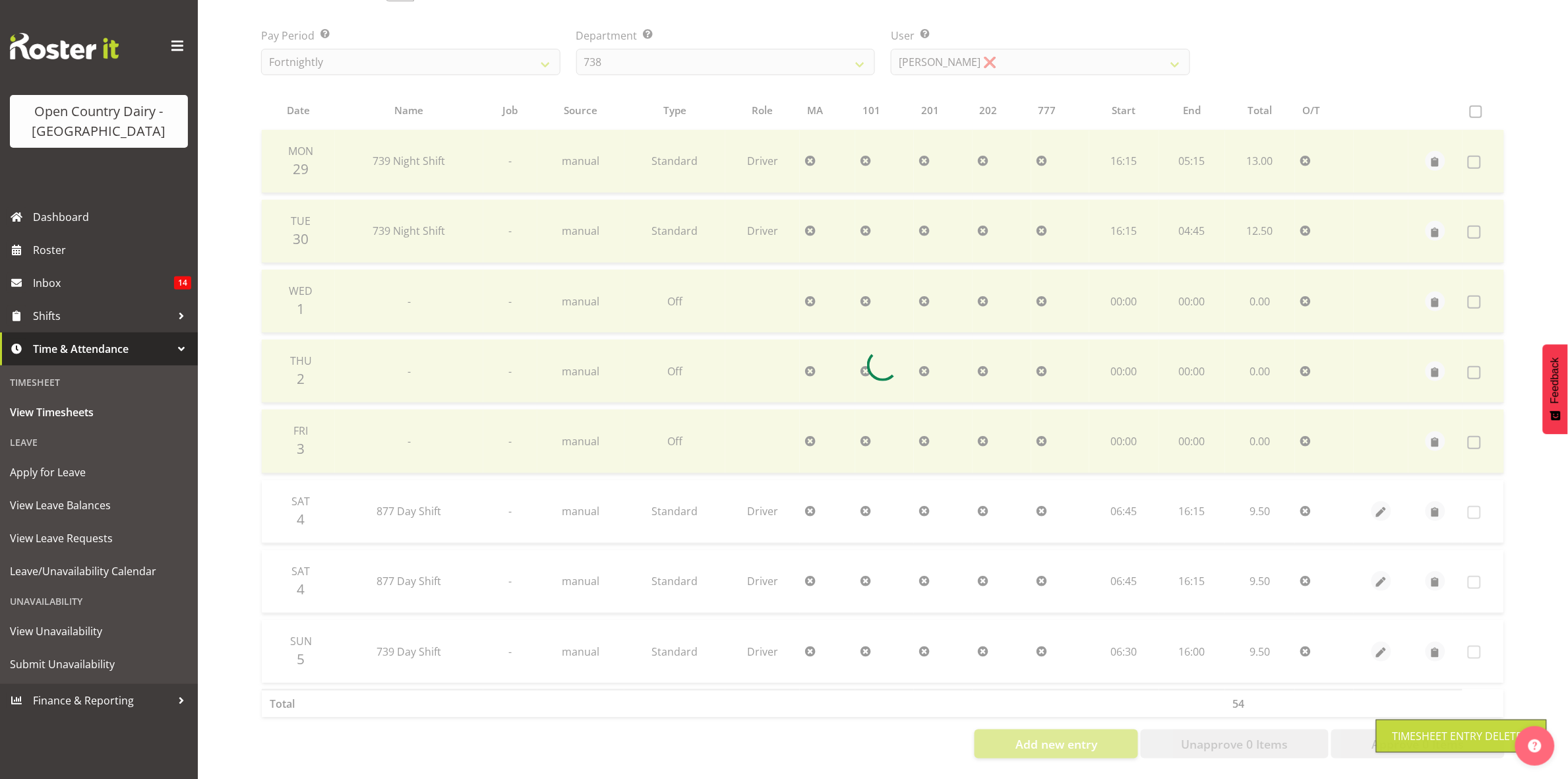
scroll to position [143, 0]
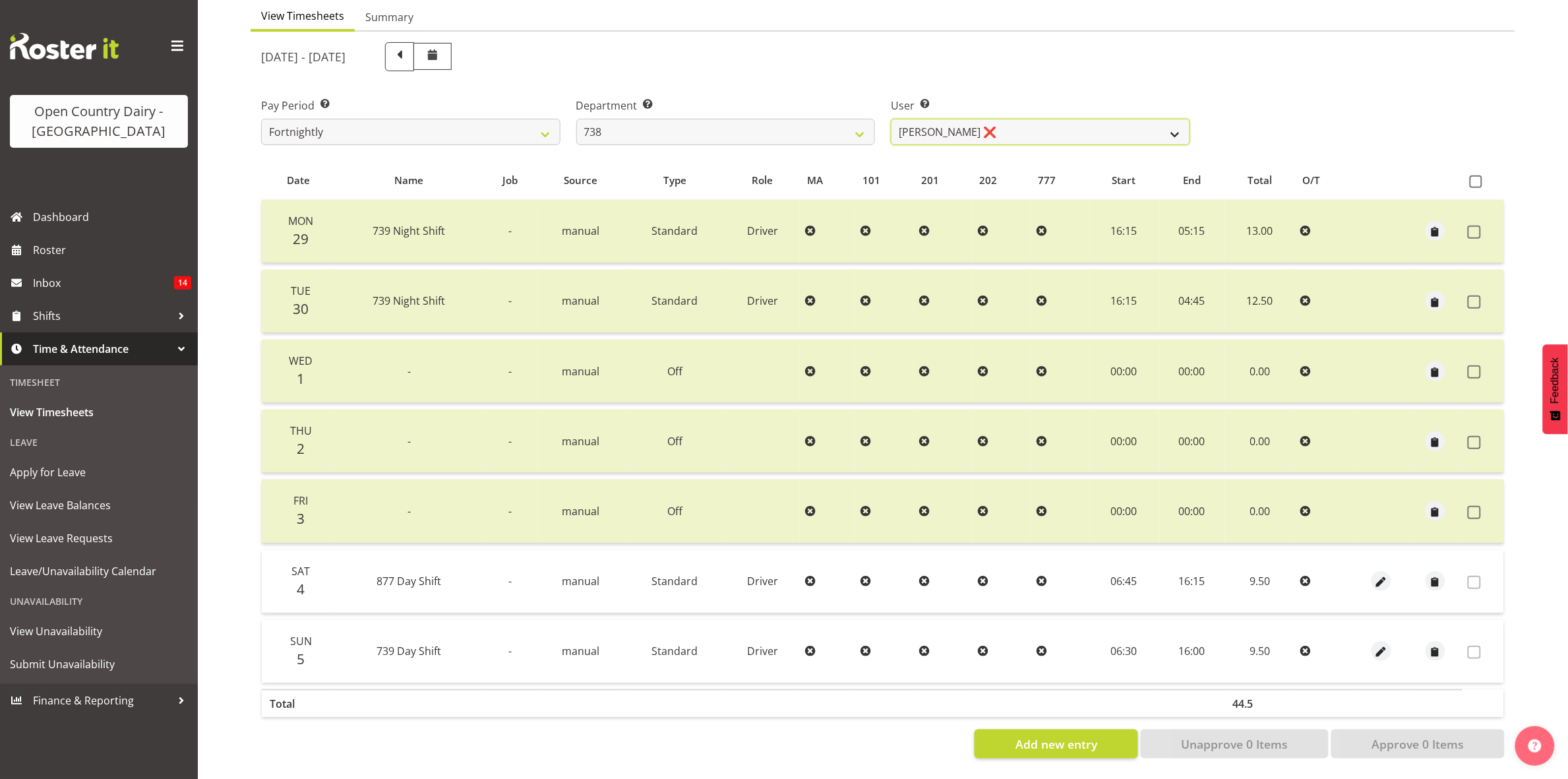
click at [1186, 119] on select "Christopher Gamble ❌ Marcy Tuuta ❌ Raymond Campbell ❌ Tama Irvine ❌" at bounding box center [1041, 132] width 300 height 27
click at [891, 119] on select "Christopher Gamble ❌ Marcy Tuuta ❌ Raymond Campbell ❌ Tama Irvine ❌" at bounding box center [1041, 132] width 300 height 27
click at [1171, 123] on select "Christopher Gamble ❌ Marcy Tuuta ❌ Raymond Campbell ❌ Tama Irvine ❌" at bounding box center [1041, 132] width 300 height 27
select select "10093"
click at [891, 119] on select "Christopher Gamble ❌ Marcy Tuuta ❌ Raymond Campbell ❌ Tama Irvine ❌" at bounding box center [1041, 132] width 300 height 27
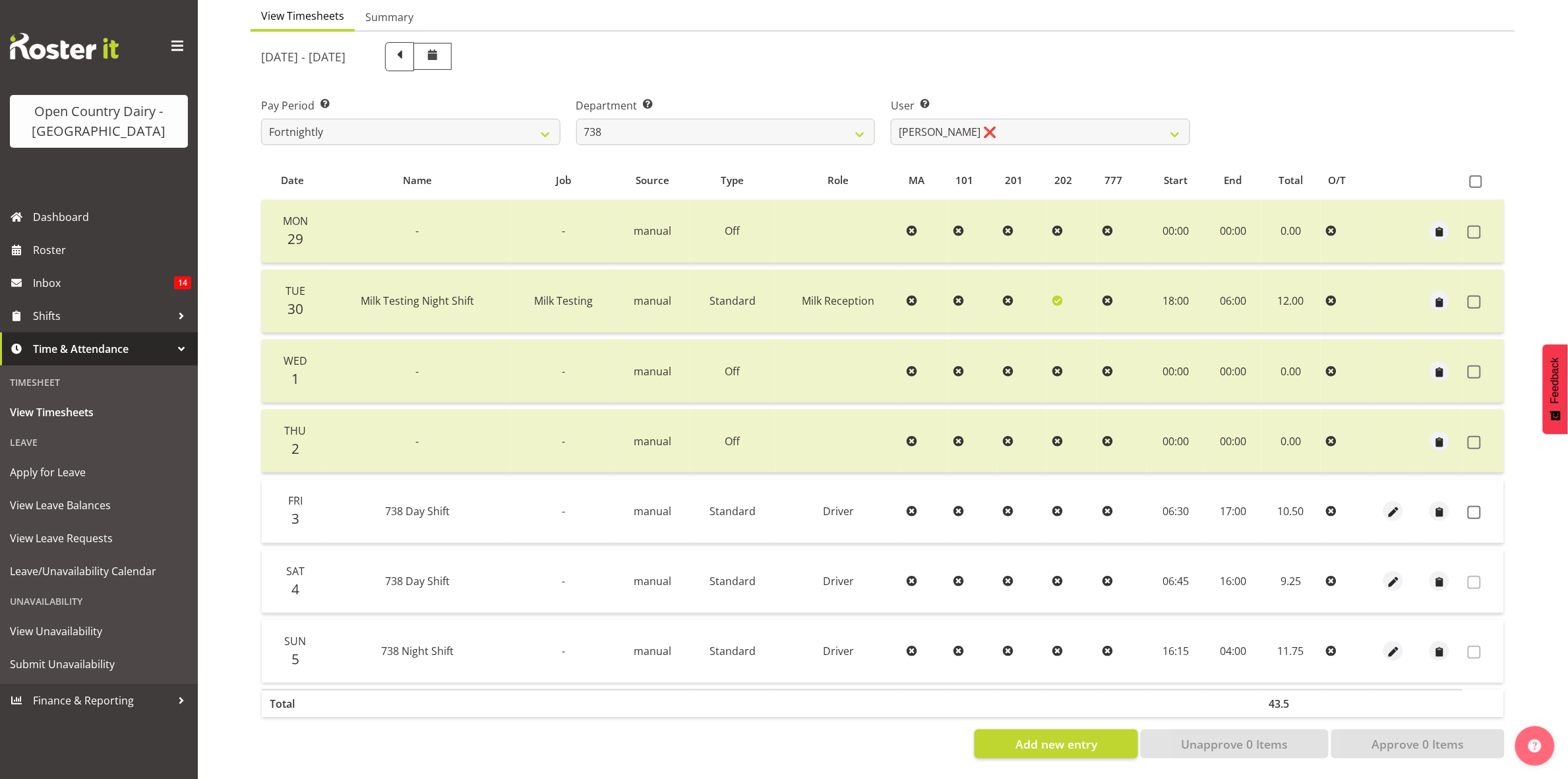
click at [1466, 498] on td at bounding box center [1484, 512] width 42 height 63
click at [1475, 506] on span at bounding box center [1475, 513] width 13 height 13
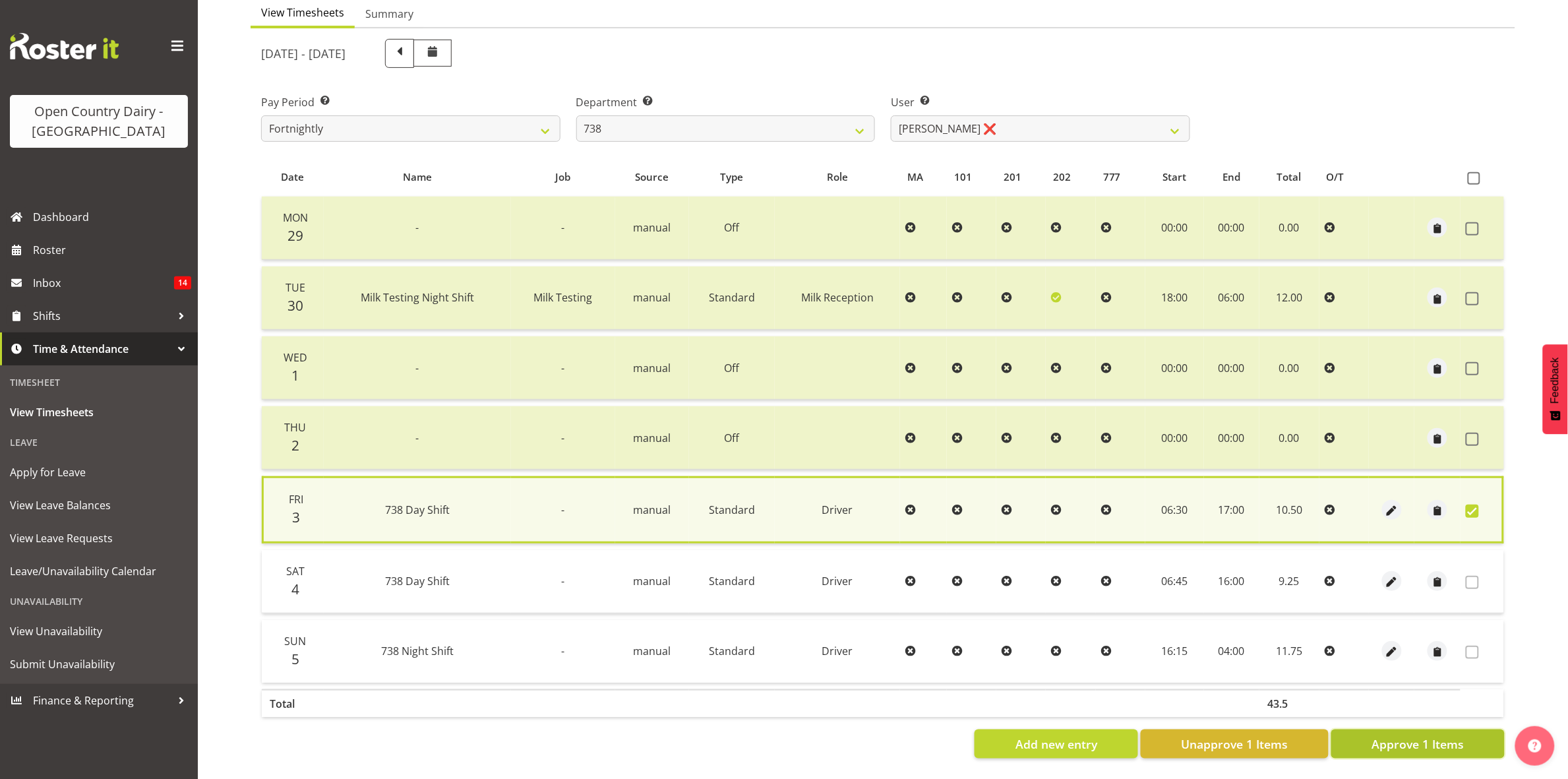
click at [1466, 741] on button "Approve 1 Items" at bounding box center [1419, 744] width 174 height 29
checkbox input "false"
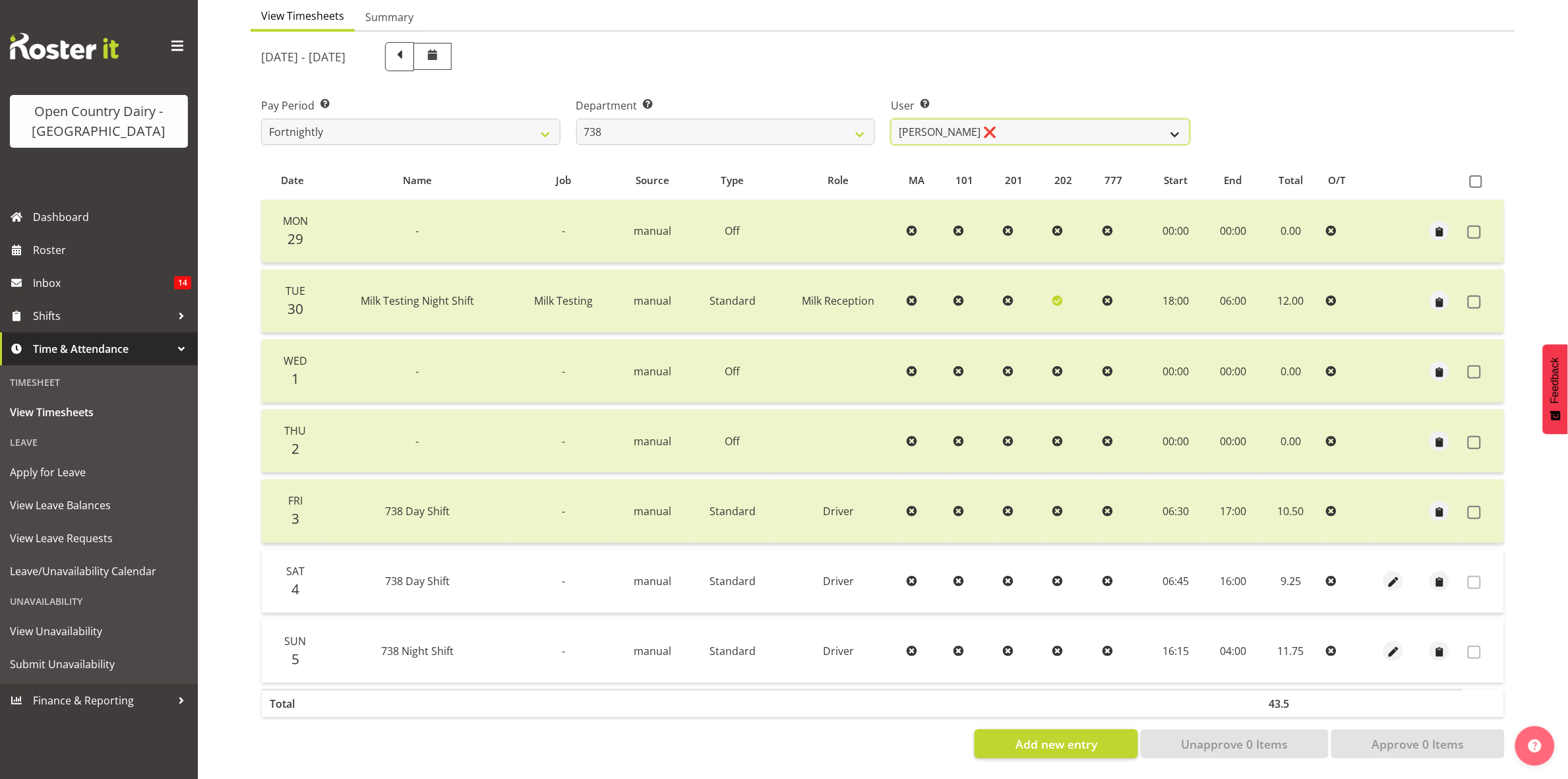
click at [1181, 119] on select "Christopher Gamble ❌ Marcy Tuuta ❌ Raymond Campbell ❌ Tama Irvine ❌" at bounding box center [1041, 132] width 300 height 27
click at [860, 119] on select "734 735 736 737 738 739 851 853 854 855 856 858 861 862 865 867-9032 868 869 87…" at bounding box center [726, 132] width 300 height 27
select select "902"
click at [577, 119] on select "734 735 736 737 738 739 851 853 854 855 856 858 861 862 865 867-9032 868 869 87…" at bounding box center [726, 132] width 300 height 27
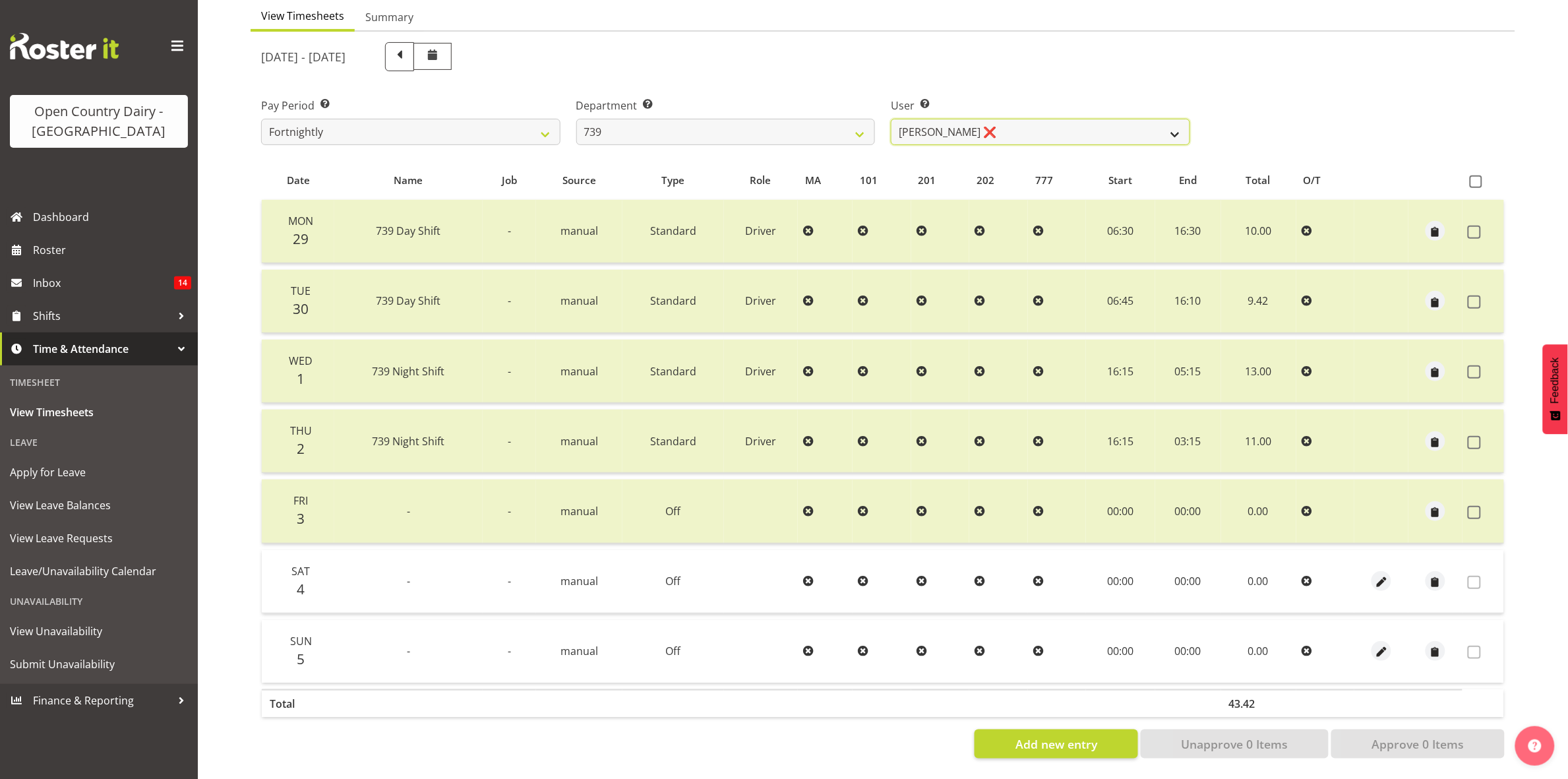
click at [1174, 119] on select "Erika McNaught ❌ Rachel Fletcher ❌ Rick Murphy ❌ Tish Veint ❌" at bounding box center [1041, 132] width 300 height 27
select select "7407"
click at [891, 119] on select "Erika McNaught ❌ Rachel Fletcher ❌ Rick Murphy ❌ Tish Veint ❌" at bounding box center [1041, 132] width 300 height 27
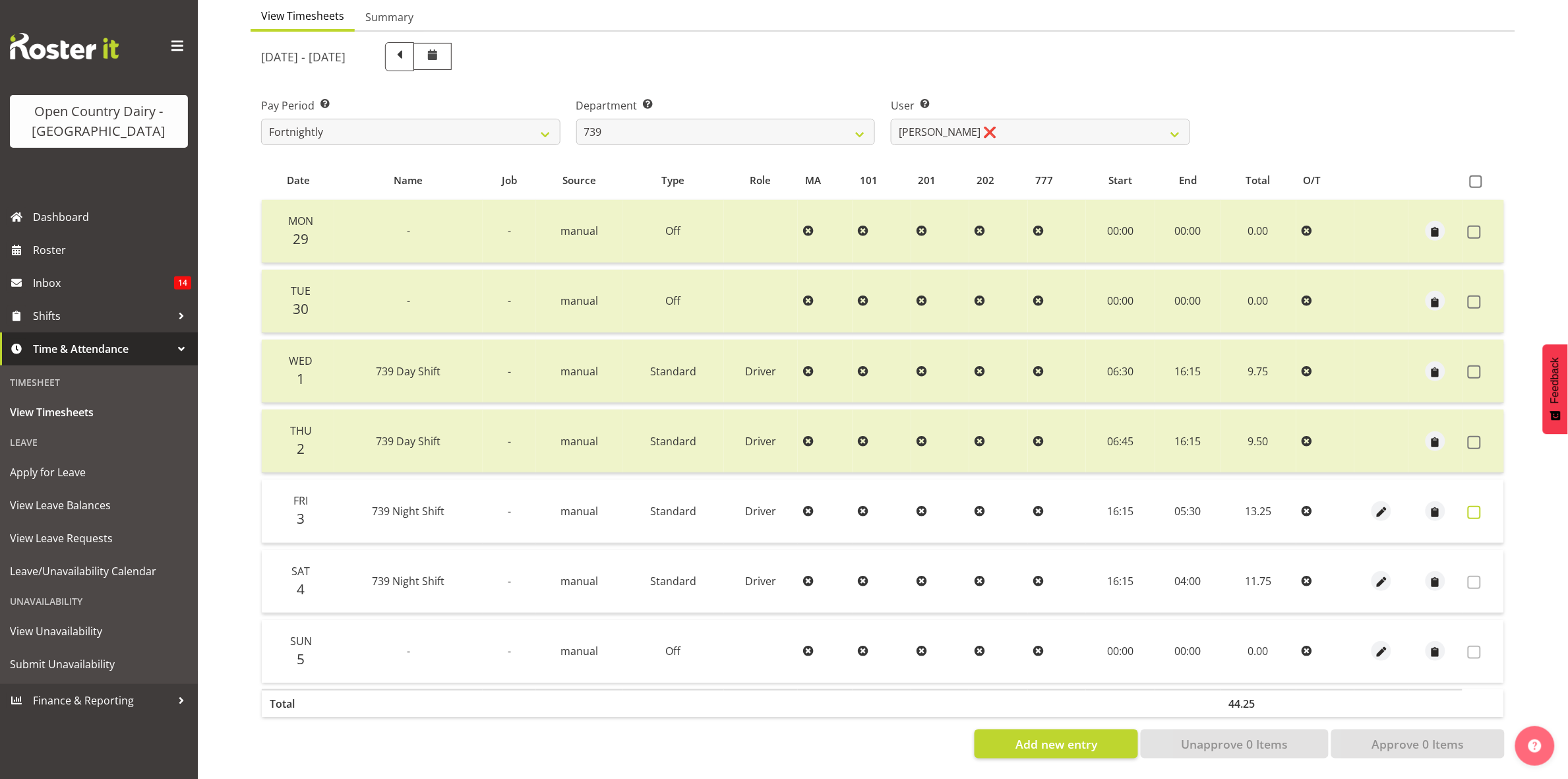
click at [1474, 506] on span at bounding box center [1475, 513] width 13 height 13
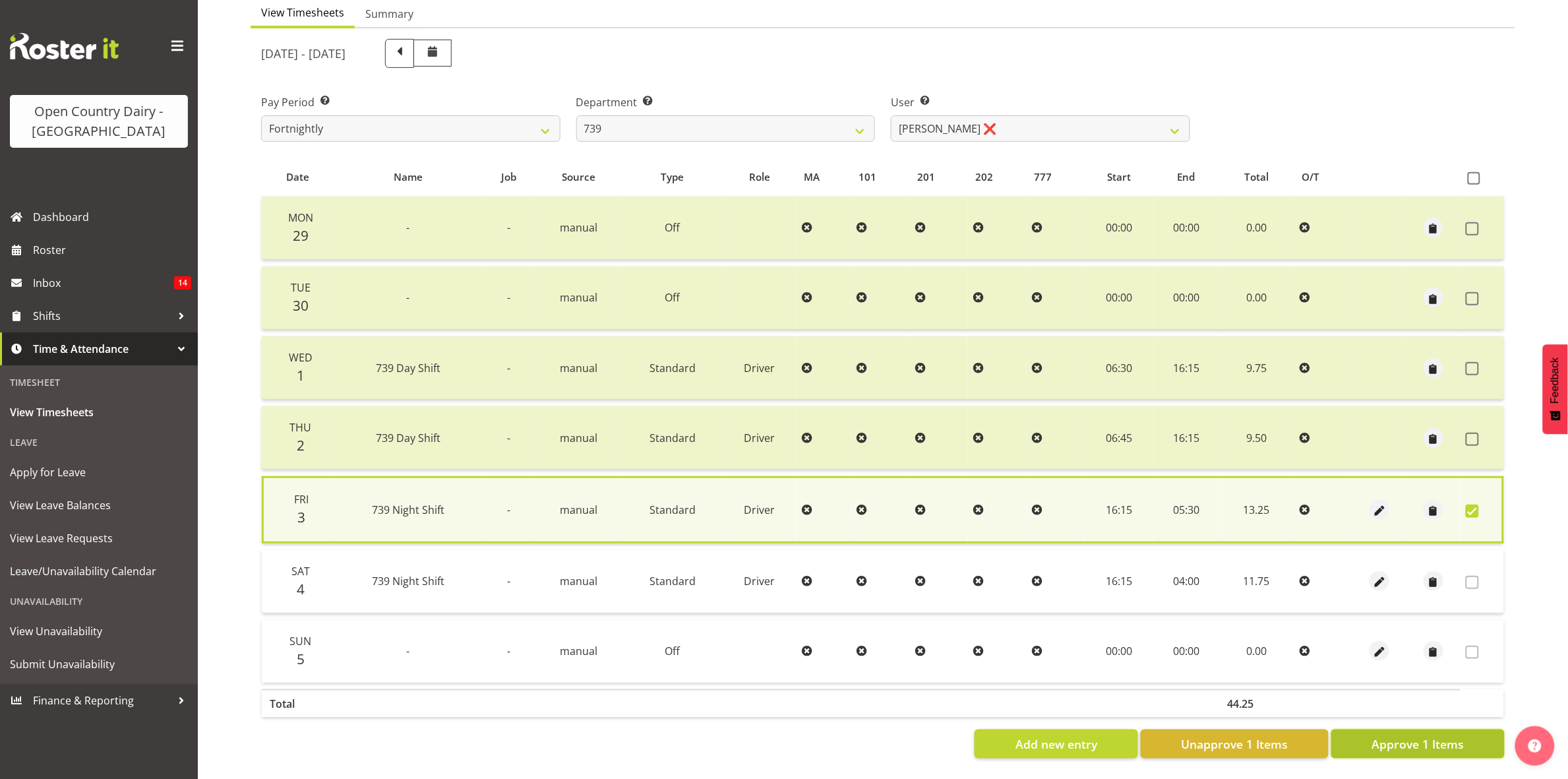
click at [1408, 736] on span "Approve 1 Items" at bounding box center [1418, 744] width 93 height 18
checkbox input "false"
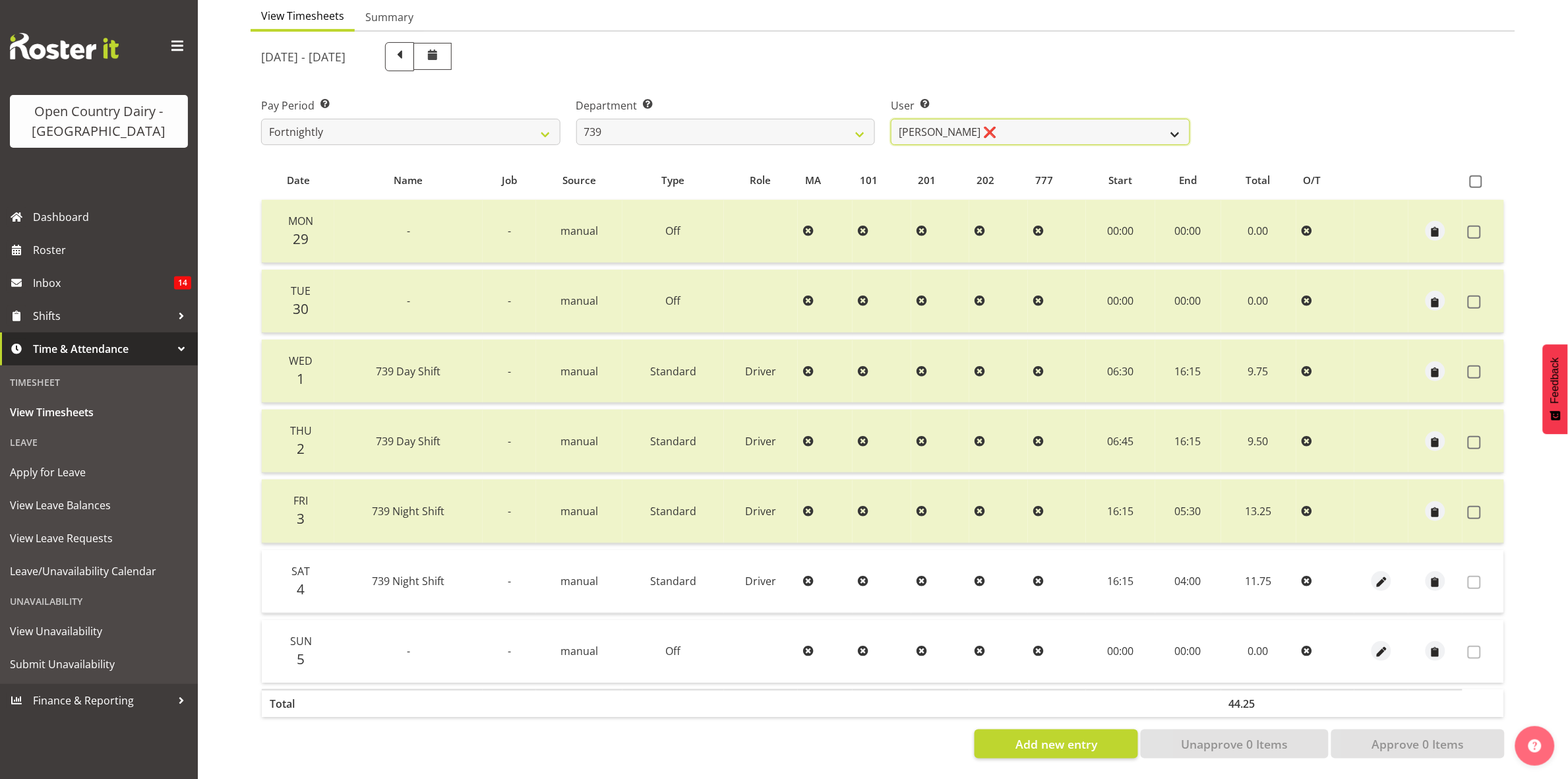
click at [1164, 119] on select "Erika McNaught ❌ Rachel Fletcher ❌ Rick Murphy ❌ Tish Veint ❌" at bounding box center [1041, 132] width 300 height 27
select select "11702"
click at [891, 119] on select "Erika McNaught ❌ Rachel Fletcher ❌ Rick Murphy ❌ Tish Veint ❌" at bounding box center [1041, 132] width 300 height 27
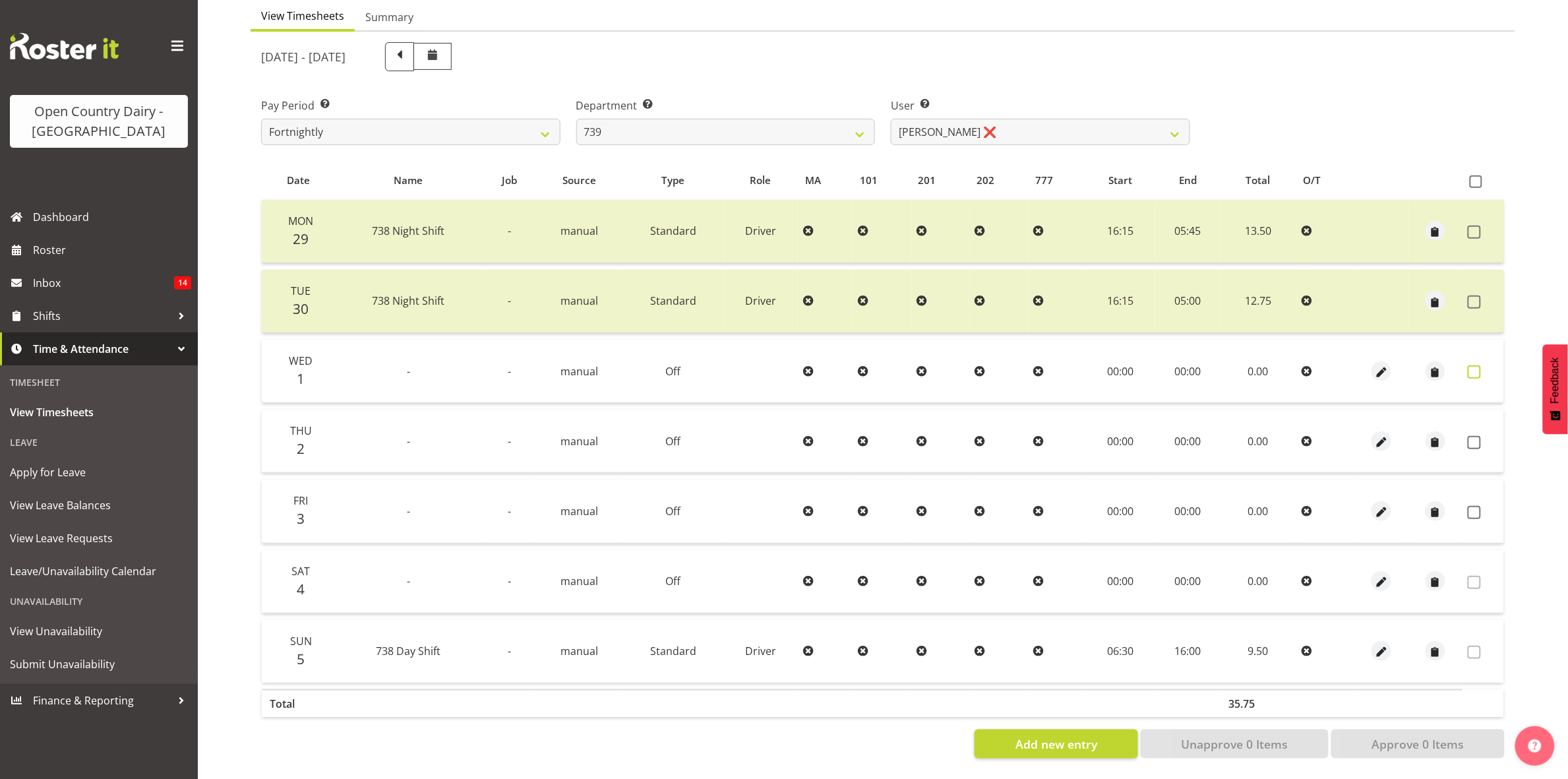
click at [1478, 366] on span at bounding box center [1475, 372] width 13 height 13
checkbox input "true"
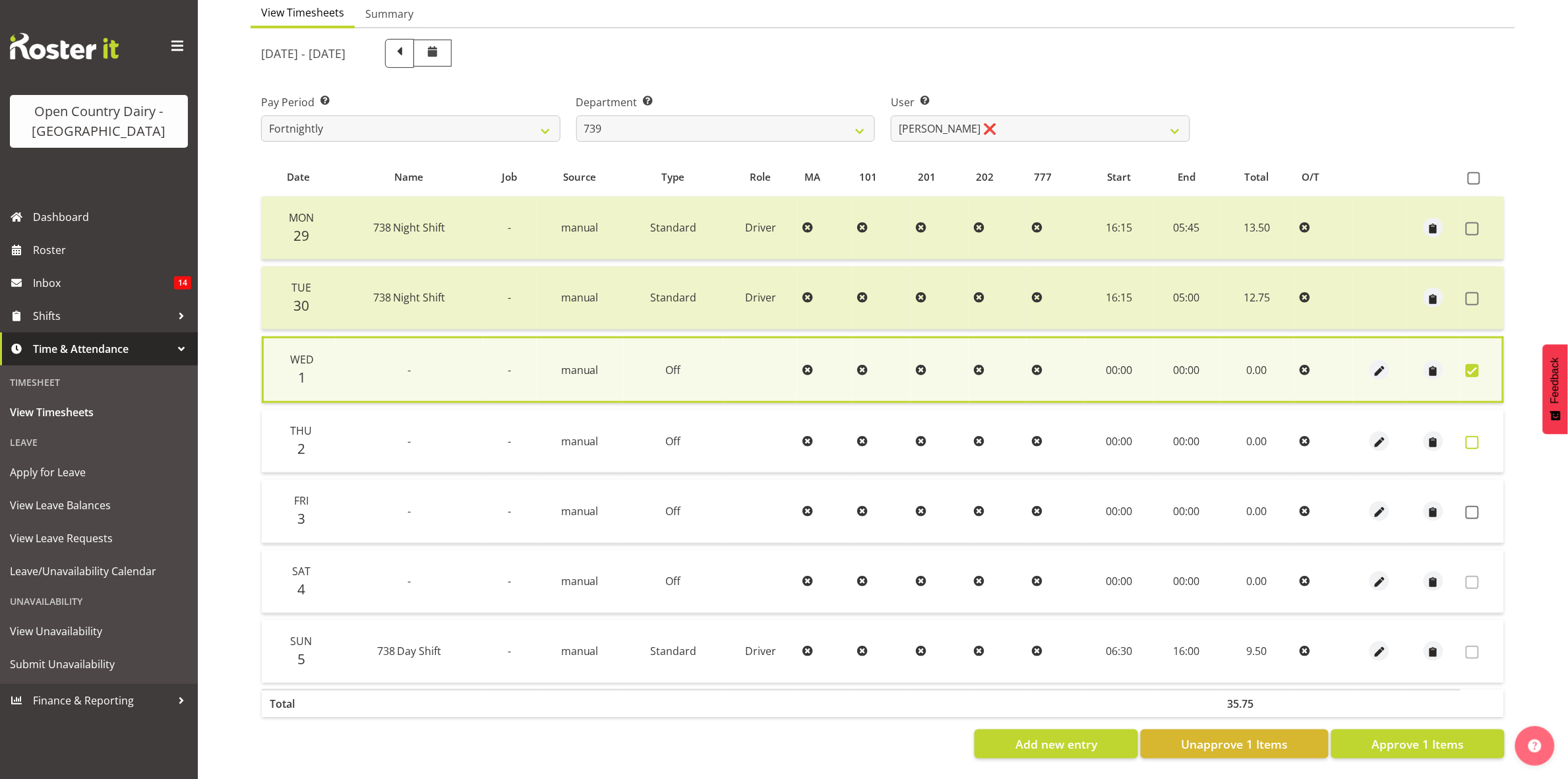
click at [1469, 436] on span at bounding box center [1473, 443] width 13 height 13
checkbox input "true"
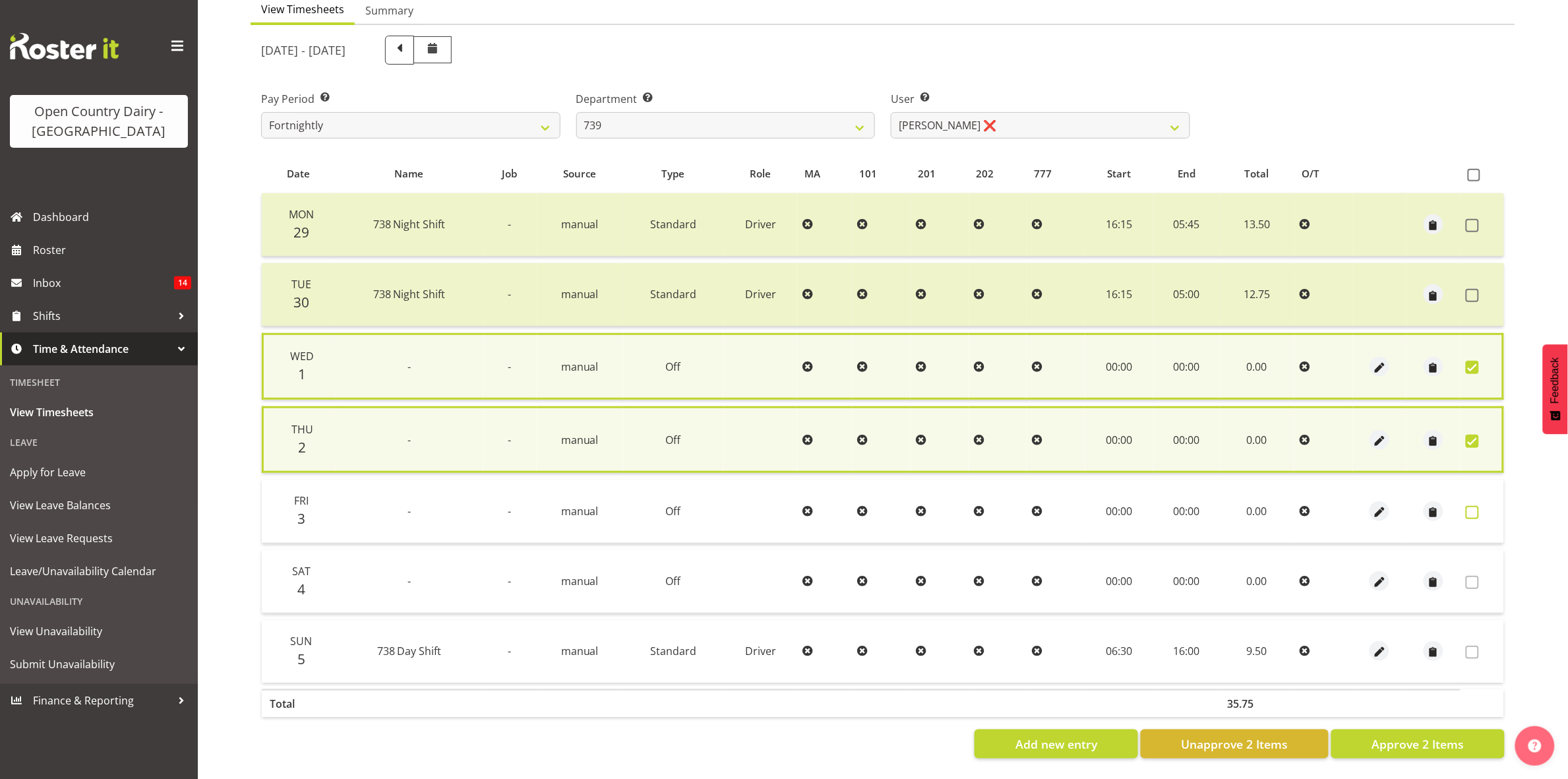
click at [1473, 508] on span at bounding box center [1473, 513] width 13 height 13
checkbox input "true"
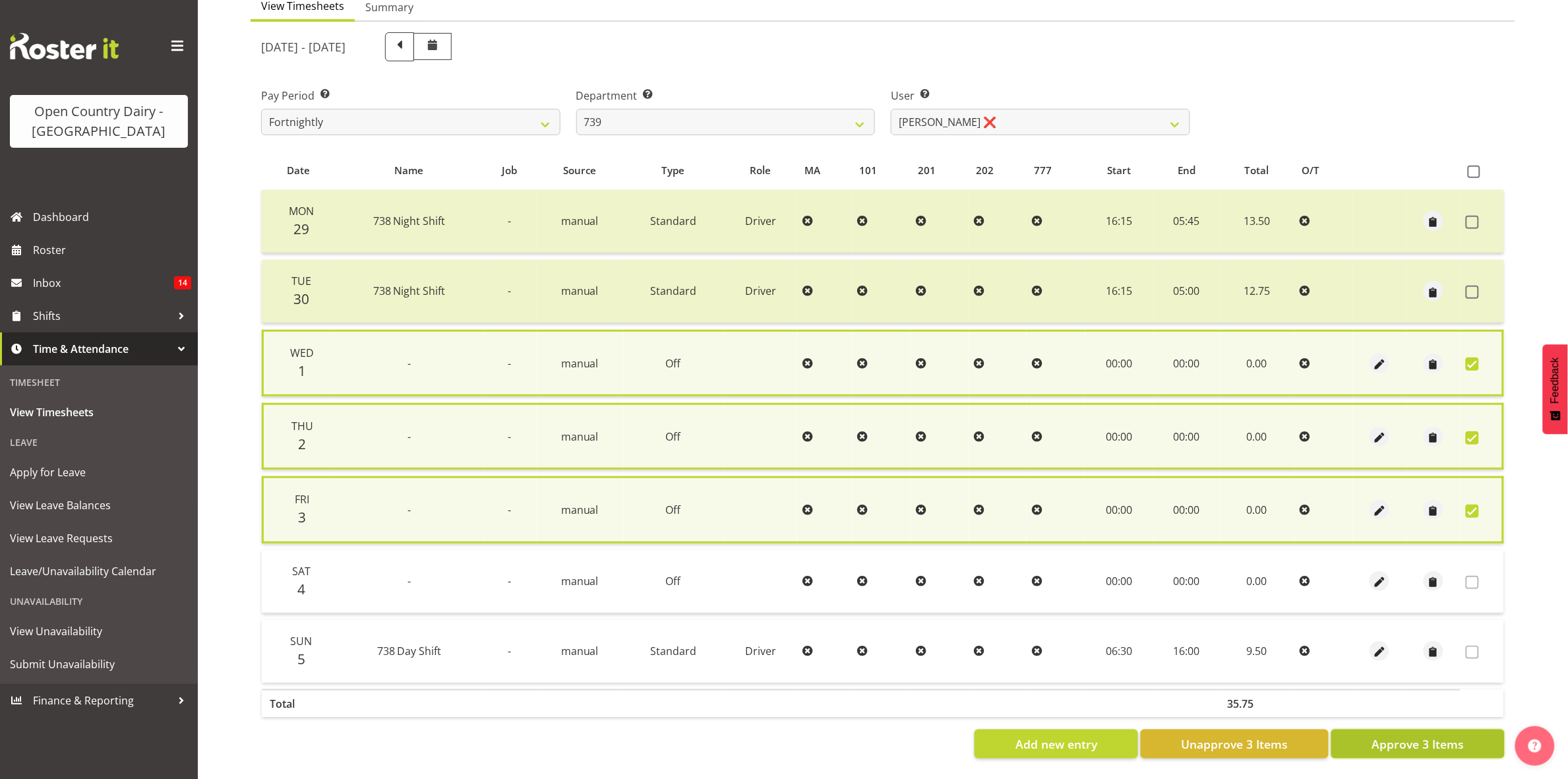
click at [1444, 736] on span "Approve 3 Items" at bounding box center [1418, 744] width 93 height 18
checkbox input "false"
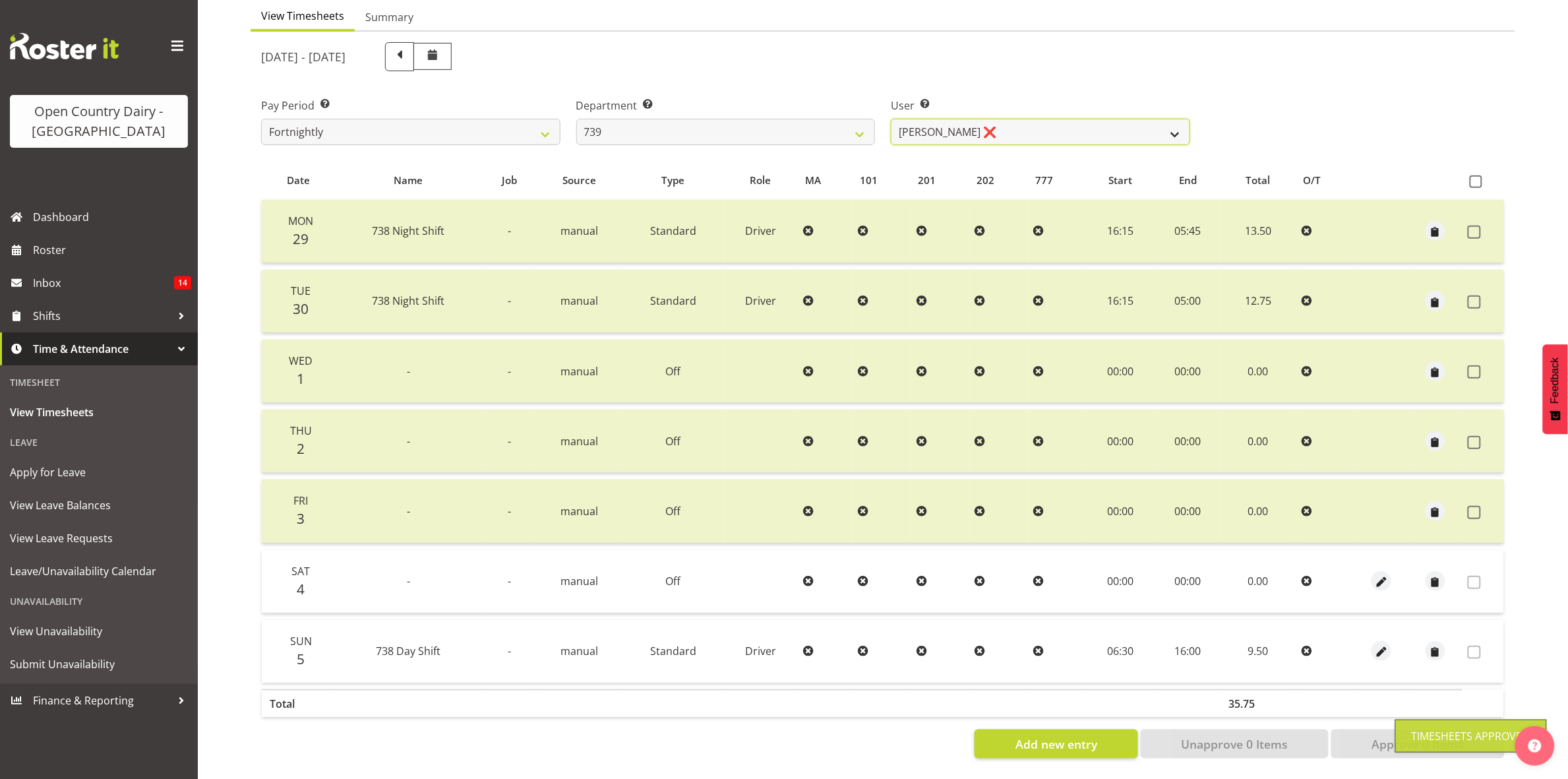
click at [1164, 119] on select "Erika McNaught ❌ Rachel Fletcher ❌ Rick Murphy ❌ Tish Veint ❌" at bounding box center [1041, 132] width 300 height 27
select select "9757"
click at [891, 119] on select "Erika McNaught ❌ Rachel Fletcher ❌ Rick Murphy ❌ Tish Veint ❌" at bounding box center [1041, 132] width 300 height 27
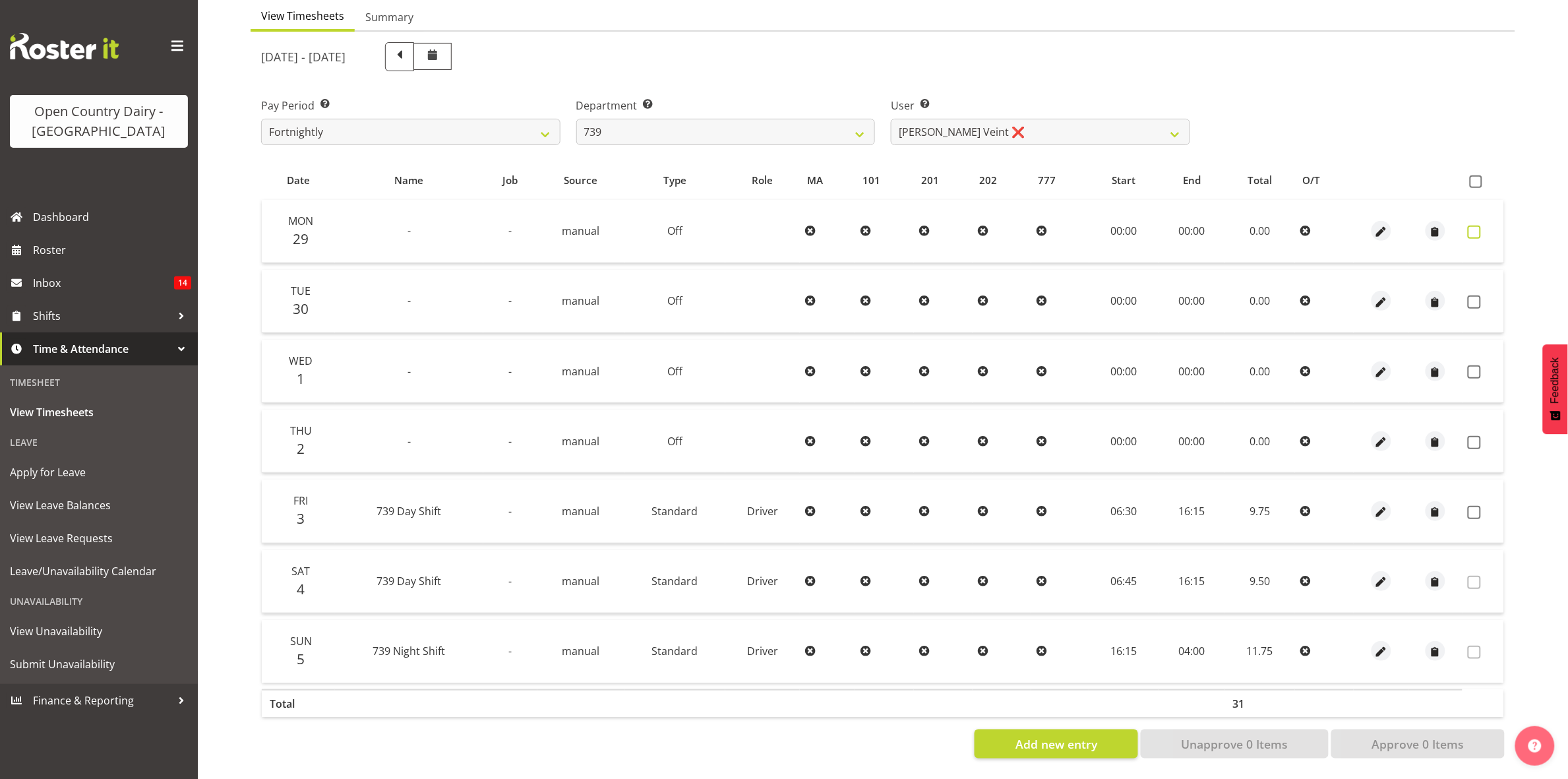
click at [1475, 225] on span at bounding box center [1475, 232] width 13 height 13
checkbox input "true"
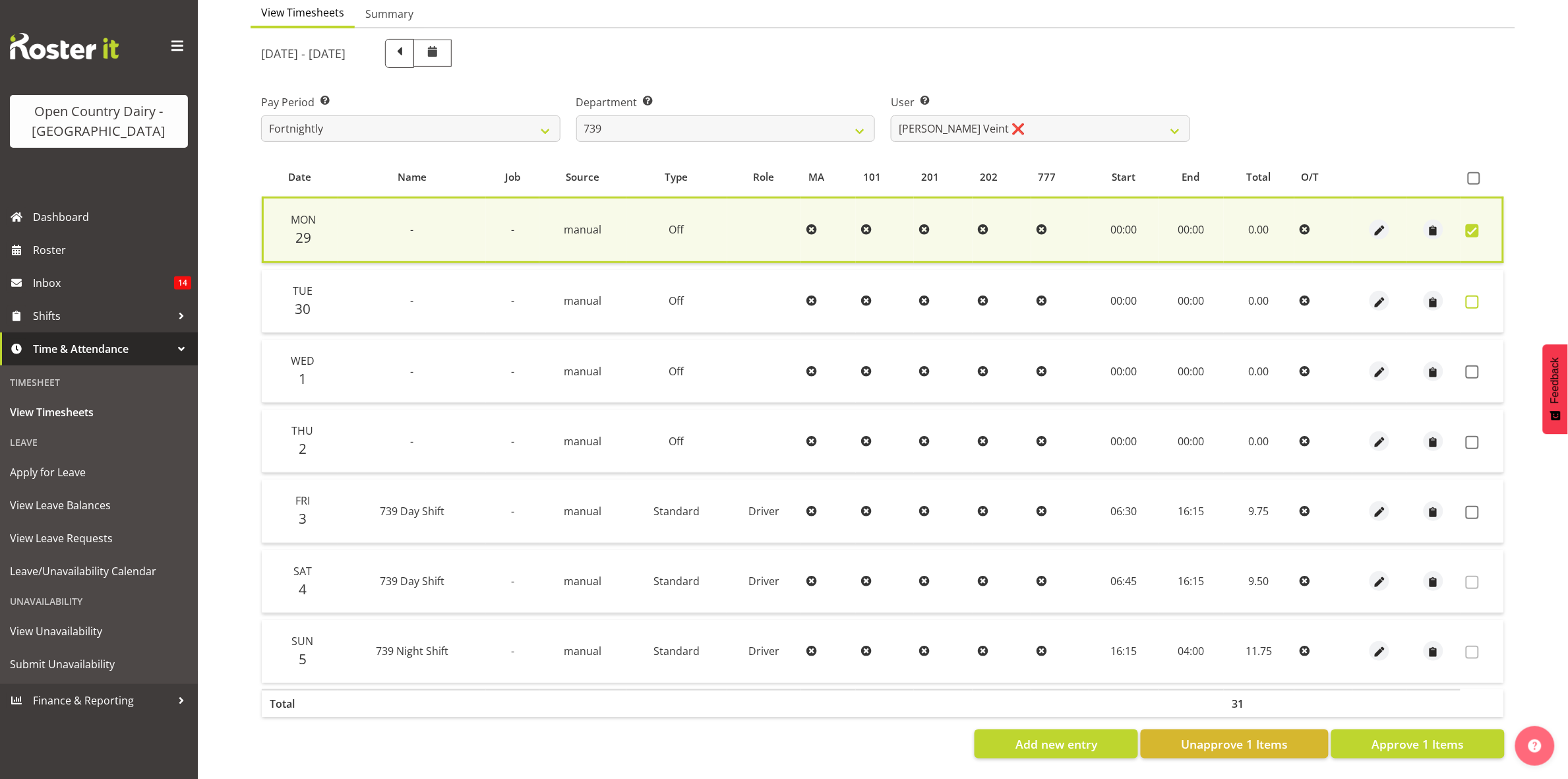
click at [1475, 296] on span at bounding box center [1473, 302] width 13 height 13
checkbox input "true"
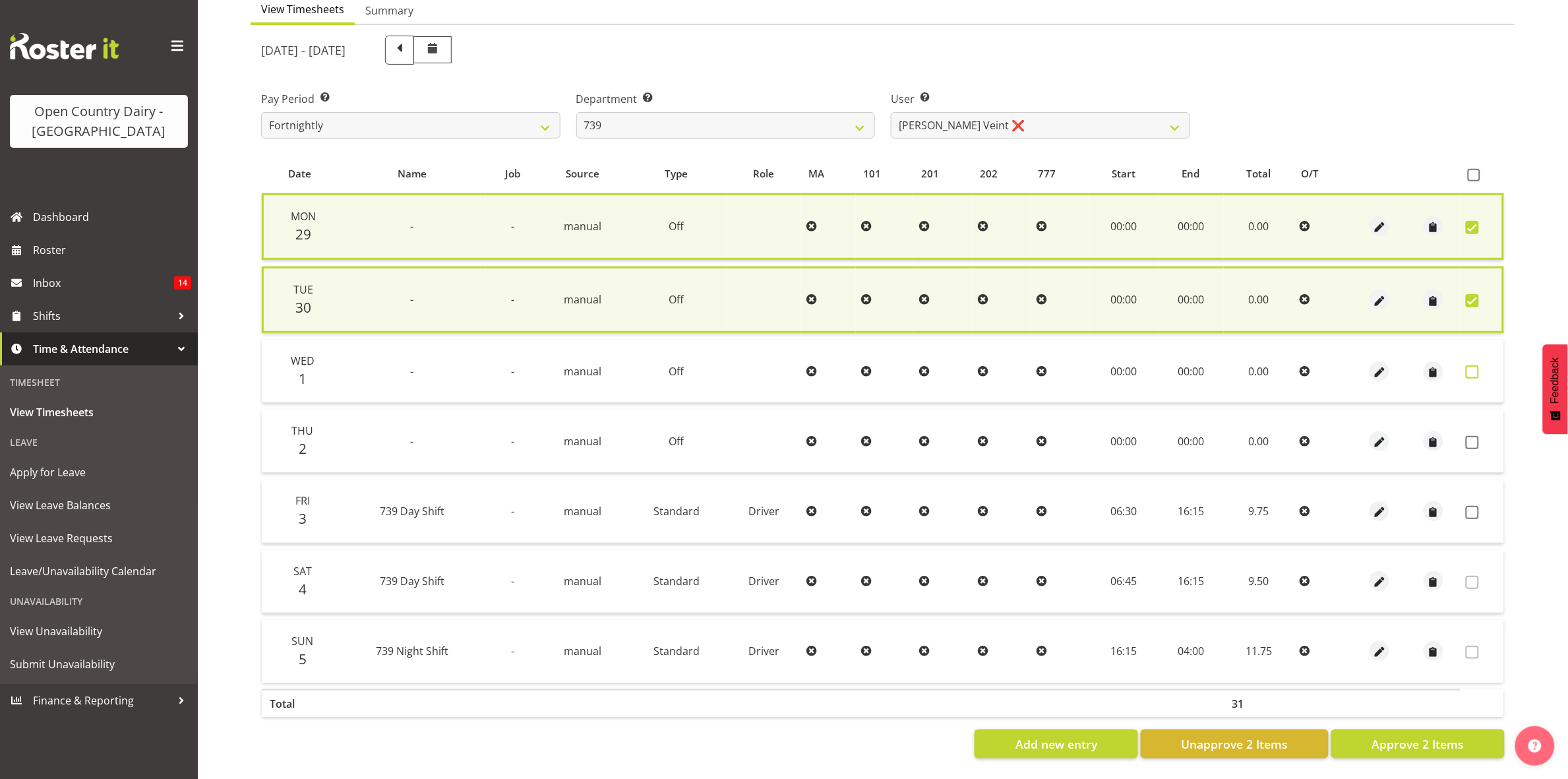
click at [1470, 366] on span at bounding box center [1473, 372] width 13 height 13
checkbox input "true"
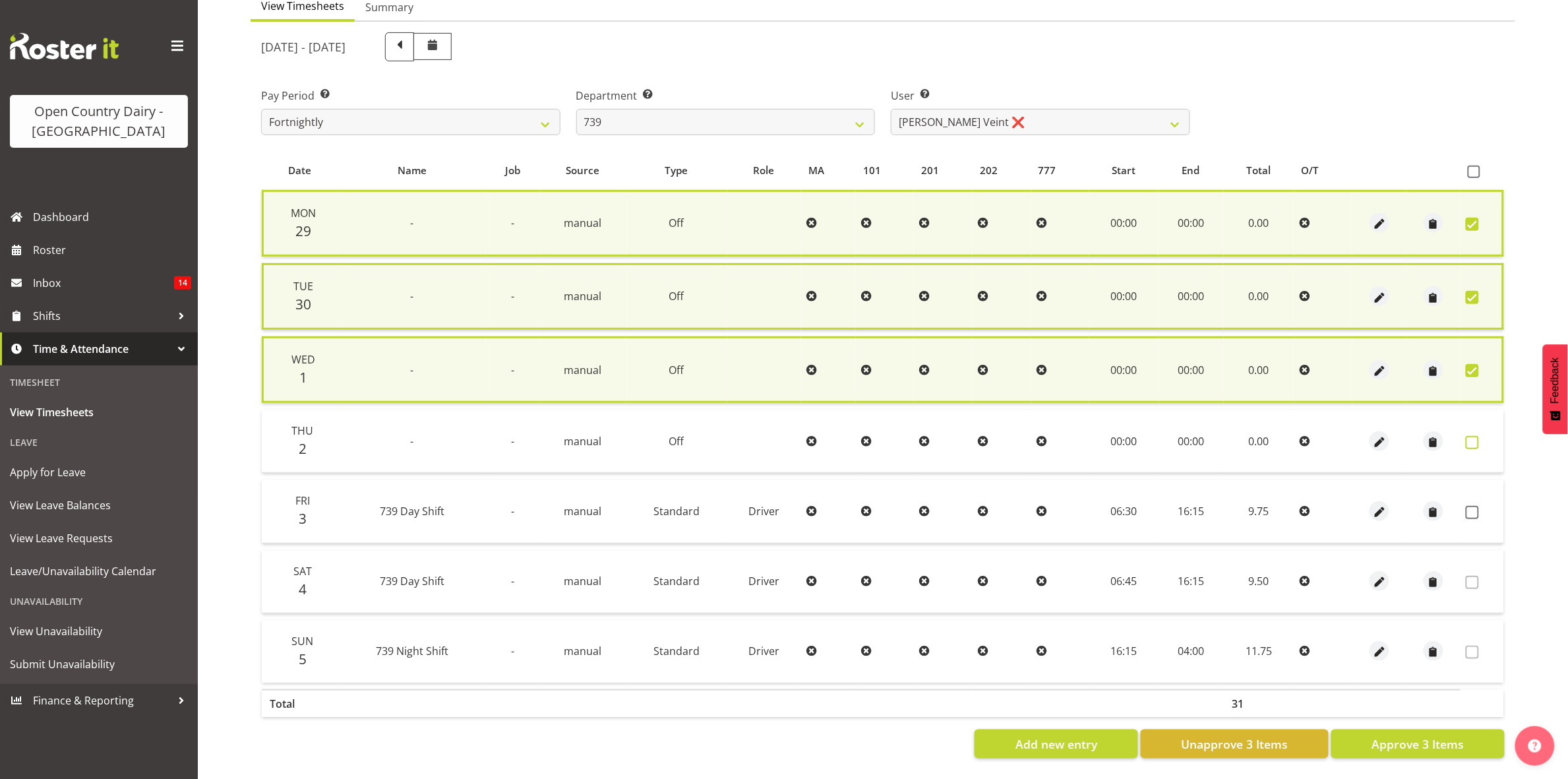
click at [1470, 436] on span at bounding box center [1473, 443] width 13 height 13
checkbox input "true"
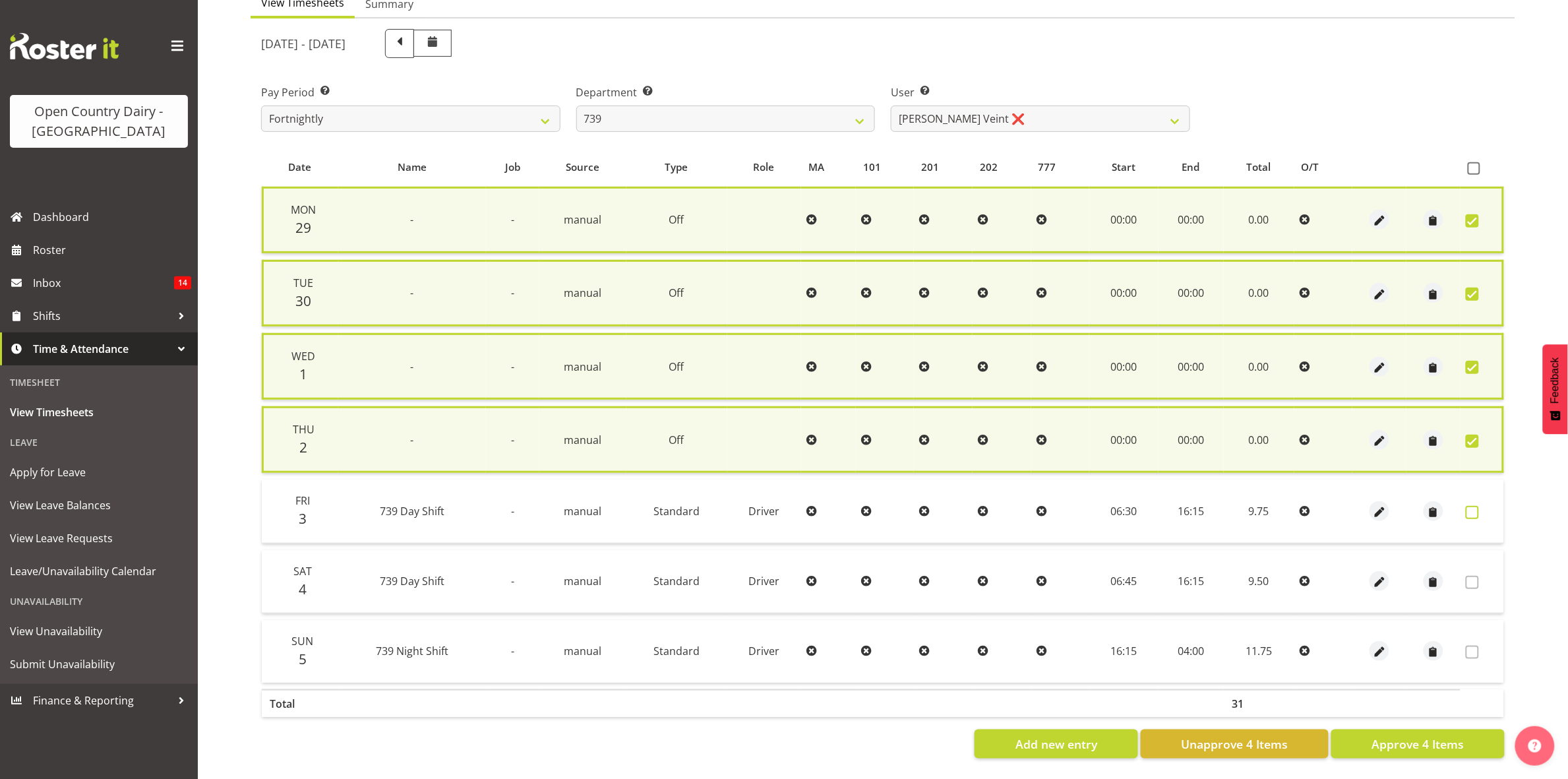
click at [1478, 513] on span at bounding box center [1473, 513] width 13 height 13
checkbox input "true"
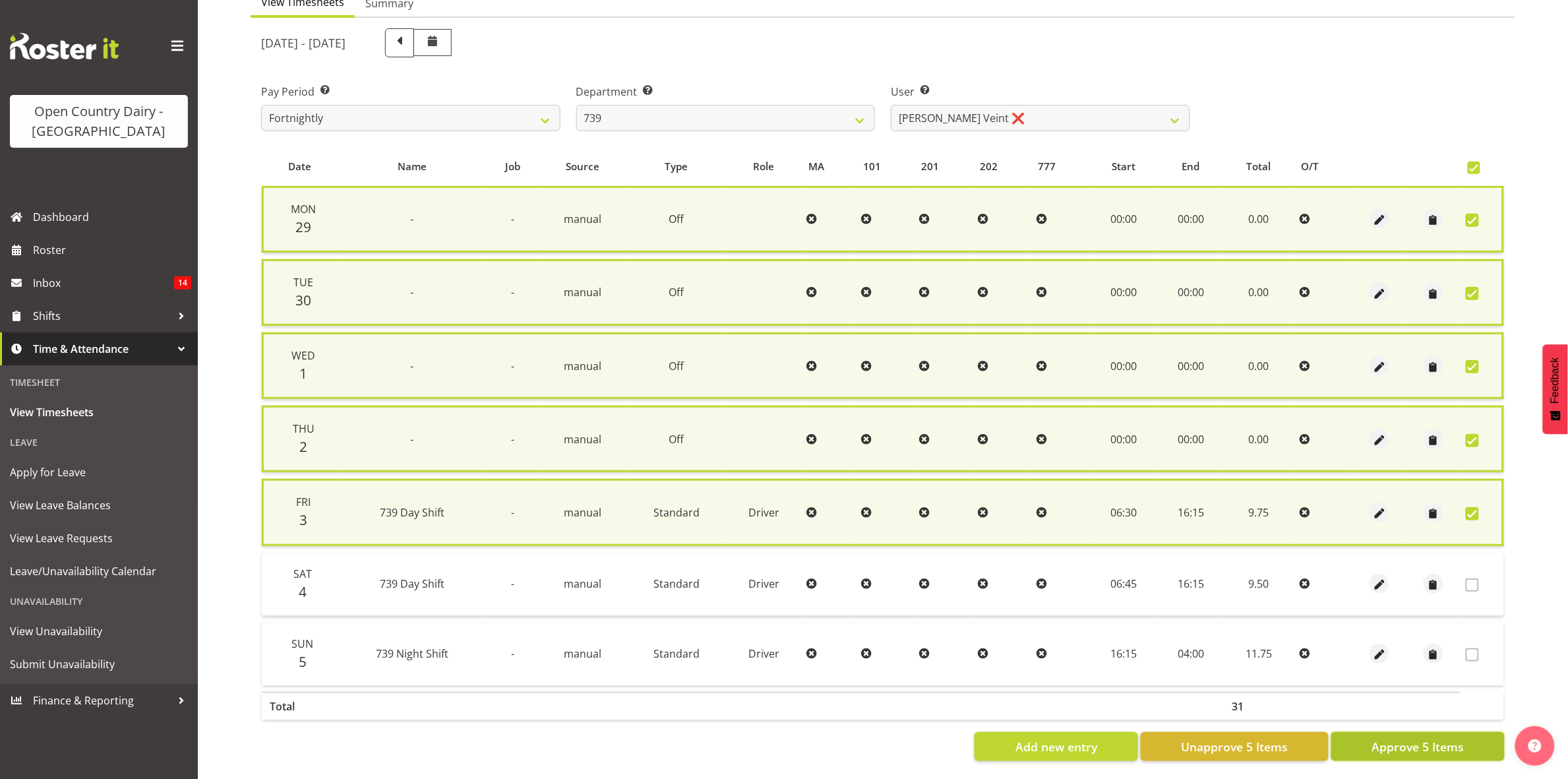
click at [1416, 741] on span "Approve 5 Items" at bounding box center [1418, 746] width 93 height 18
checkbox input "false"
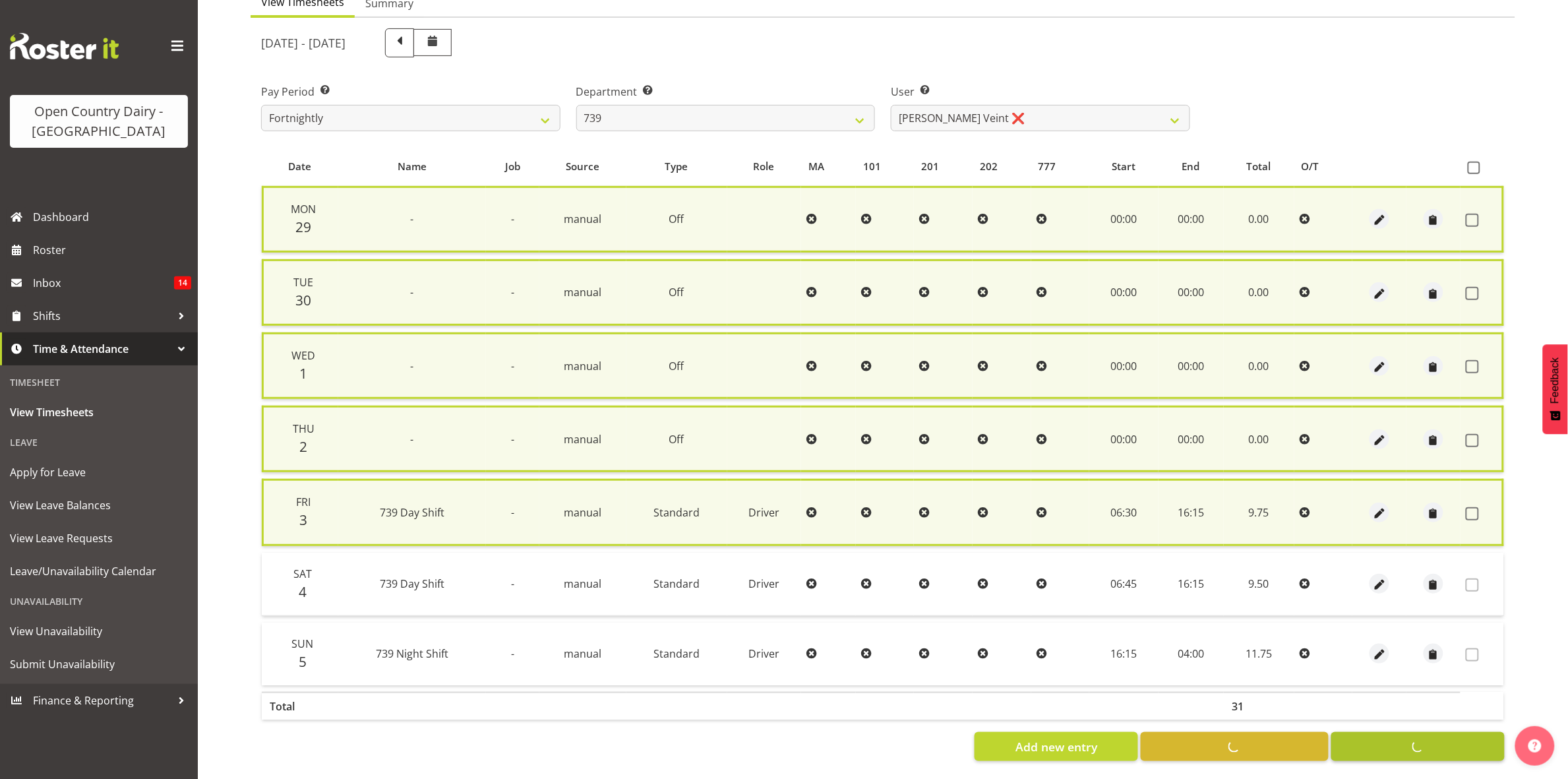
checkbox input "false"
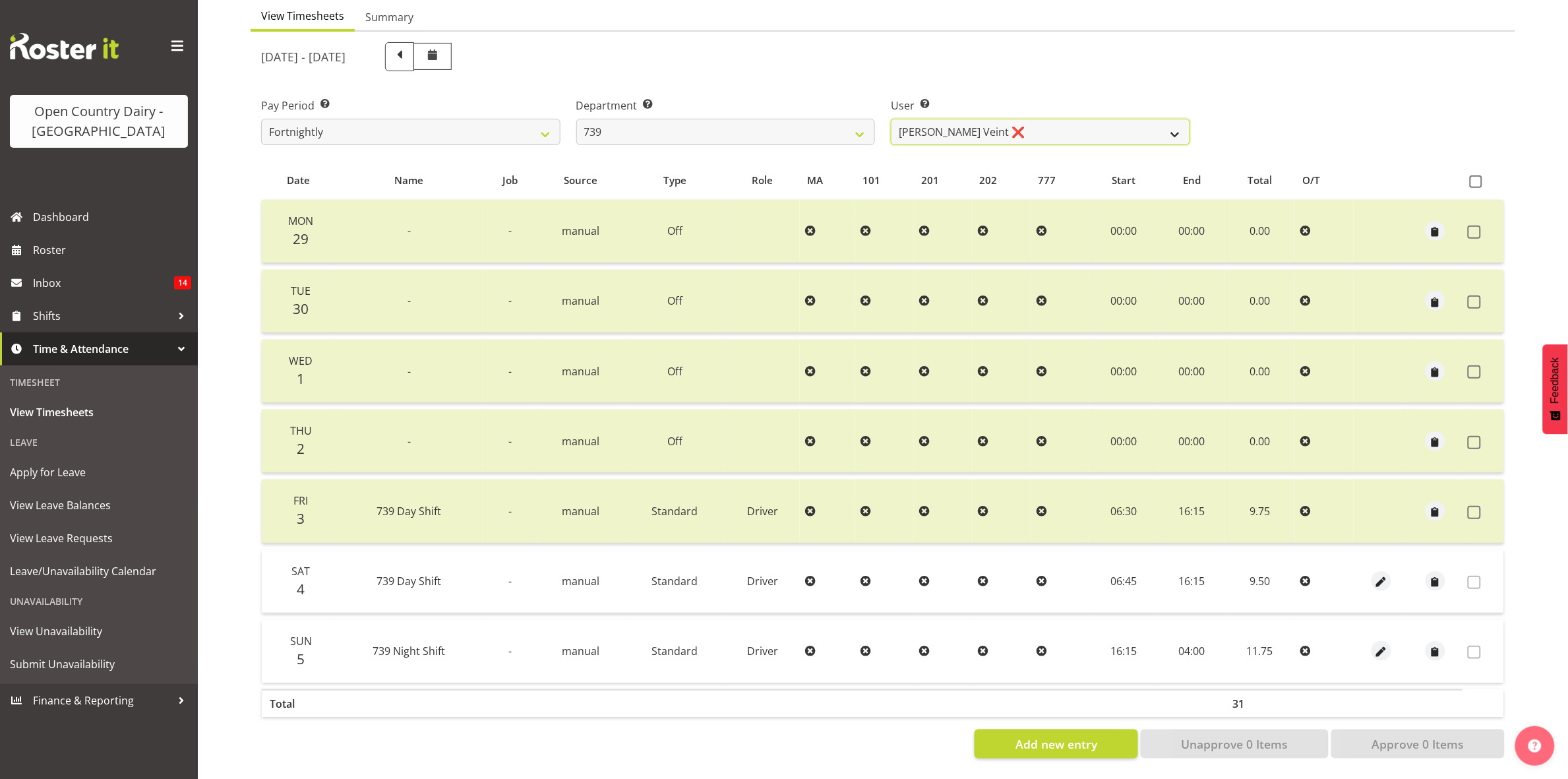
click at [1176, 119] on select "Erika McNaught ❌ Rachel Fletcher ❌ Rick Murphy ❌ Tish Veint ❌" at bounding box center [1041, 132] width 300 height 27
click at [860, 119] on select "734 735 736 737 738 739 851 853 854 855 856 858 861 862 865 867-9032 868 869 87…" at bounding box center [726, 132] width 300 height 27
select select "667"
click at [577, 119] on select "734 735 736 737 738 739 851 853 854 855 856 858 861 862 865 867-9032 868 869 87…" at bounding box center [726, 132] width 300 height 27
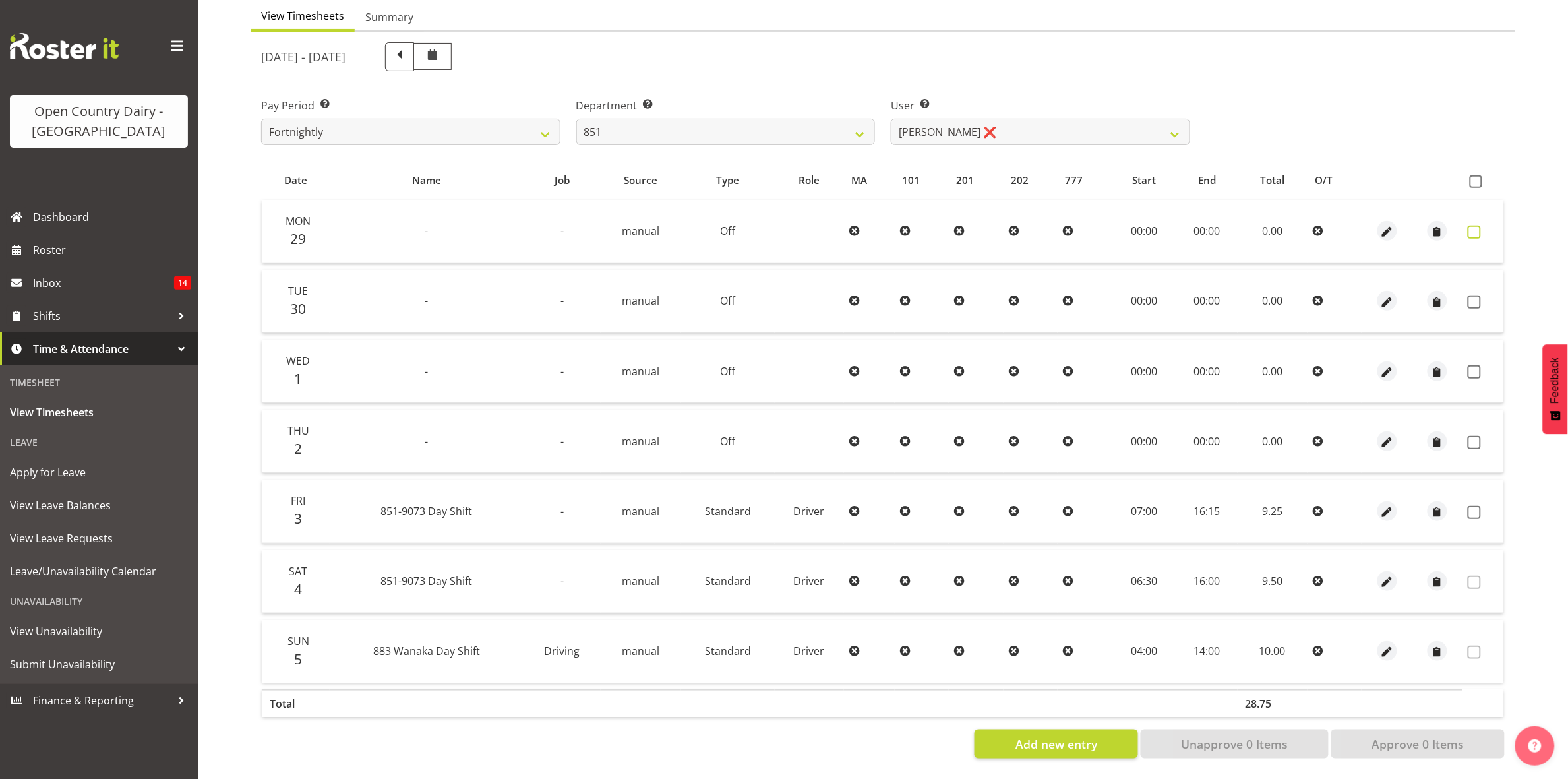
click at [1472, 225] on span at bounding box center [1475, 232] width 13 height 13
checkbox input "true"
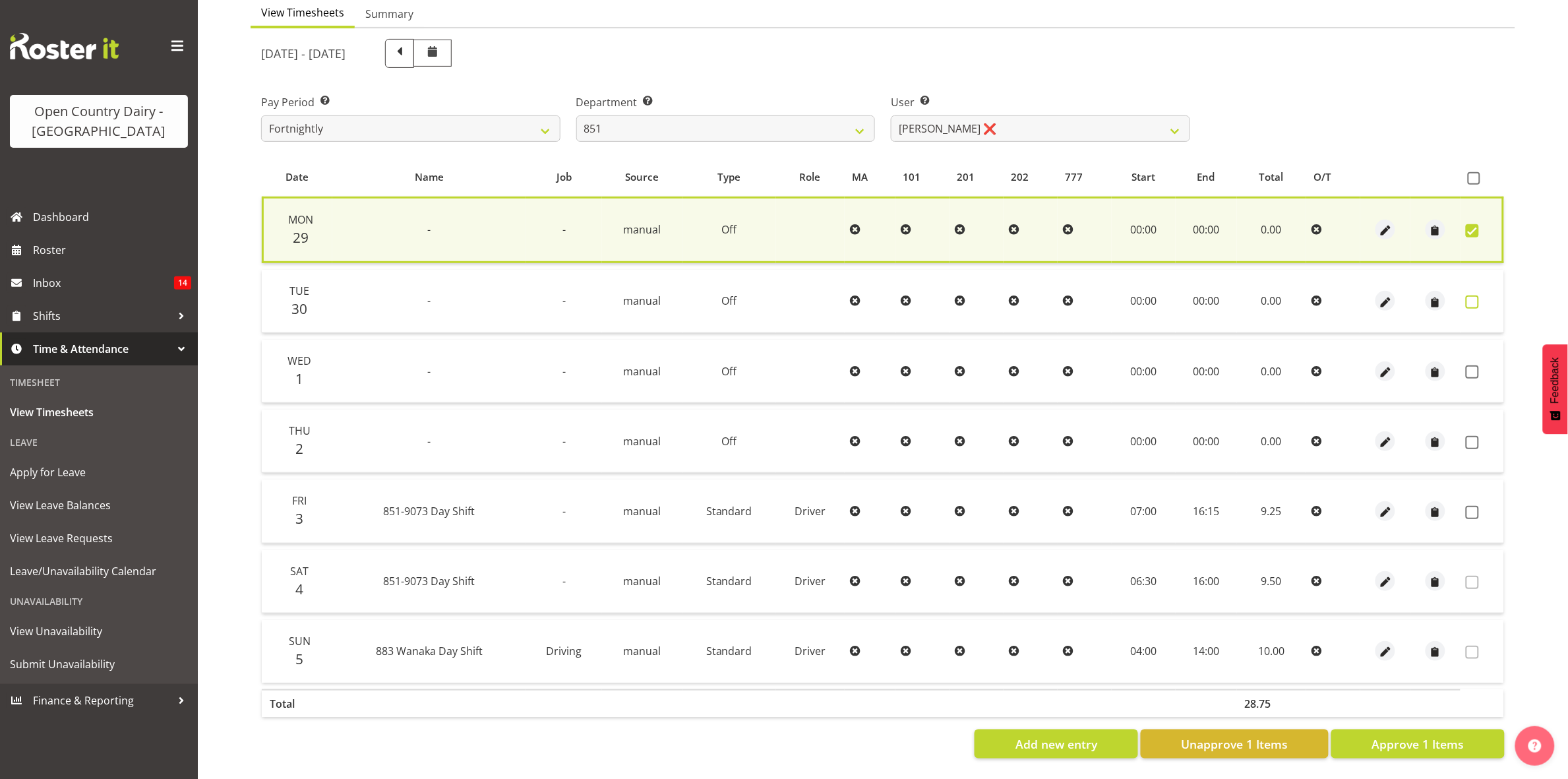
click at [1478, 296] on span at bounding box center [1473, 302] width 13 height 13
checkbox input "true"
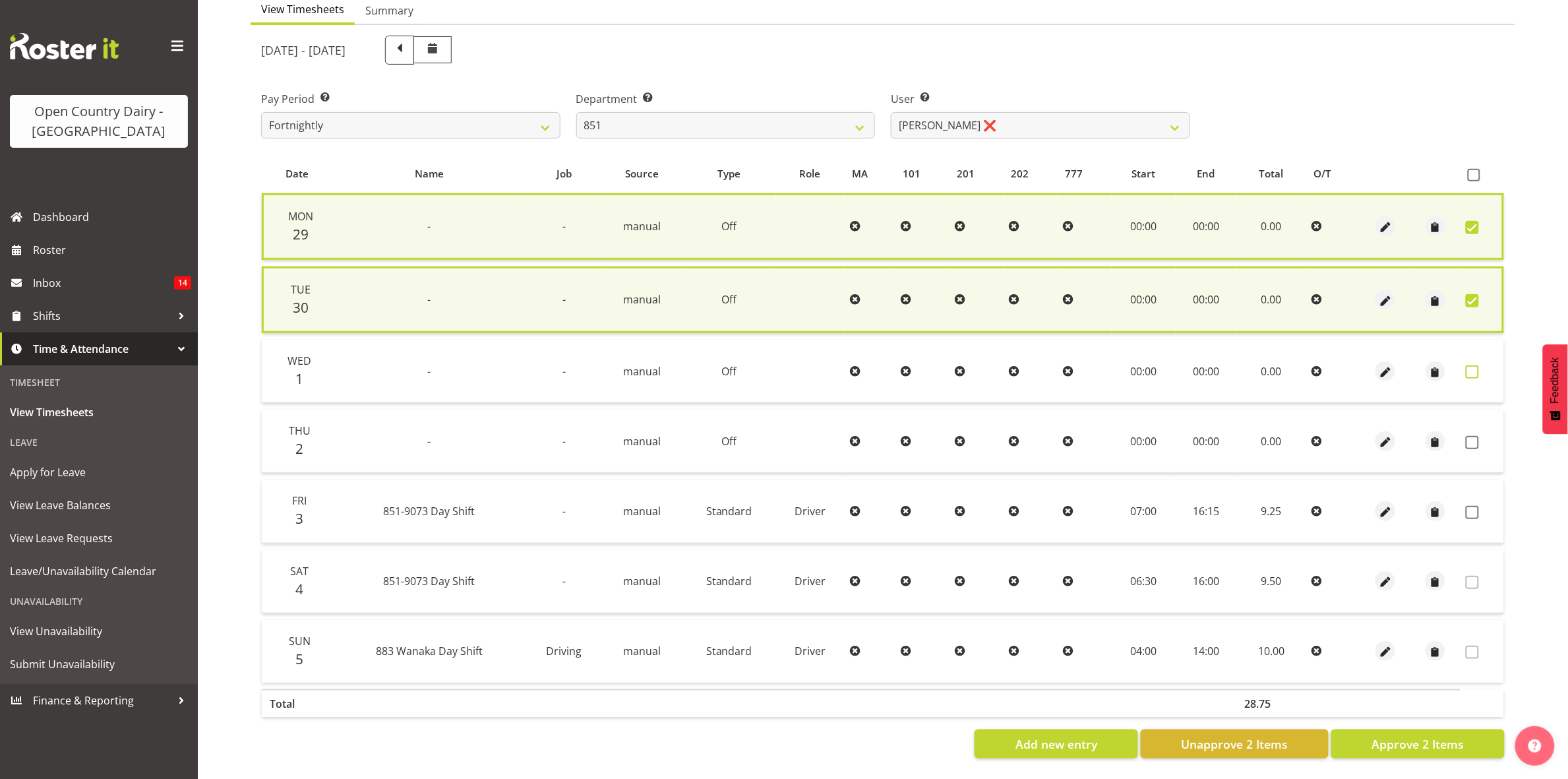
click at [1476, 366] on span at bounding box center [1473, 372] width 13 height 13
checkbox input "true"
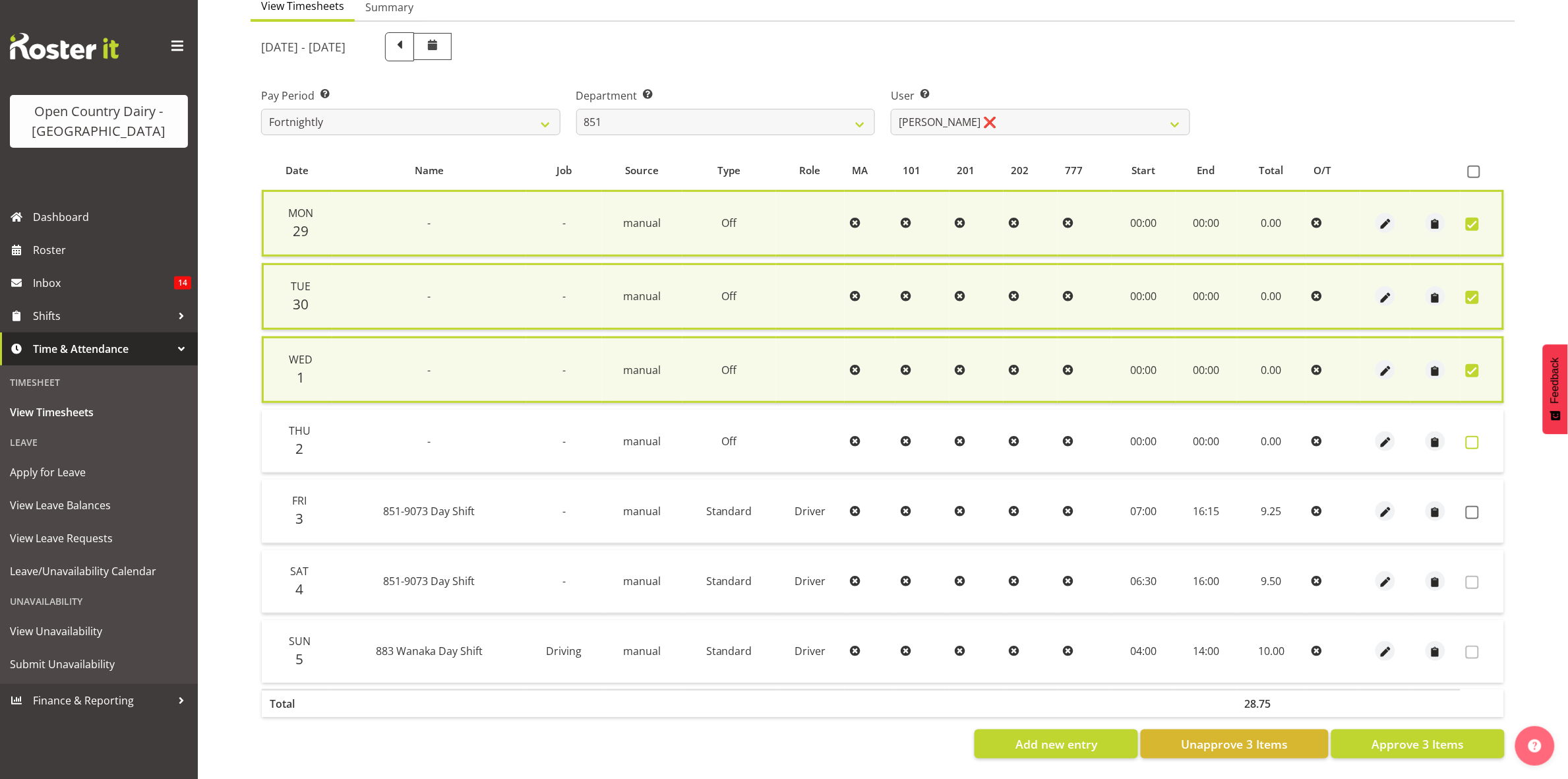
click at [1475, 441] on span at bounding box center [1473, 443] width 13 height 13
checkbox input "true"
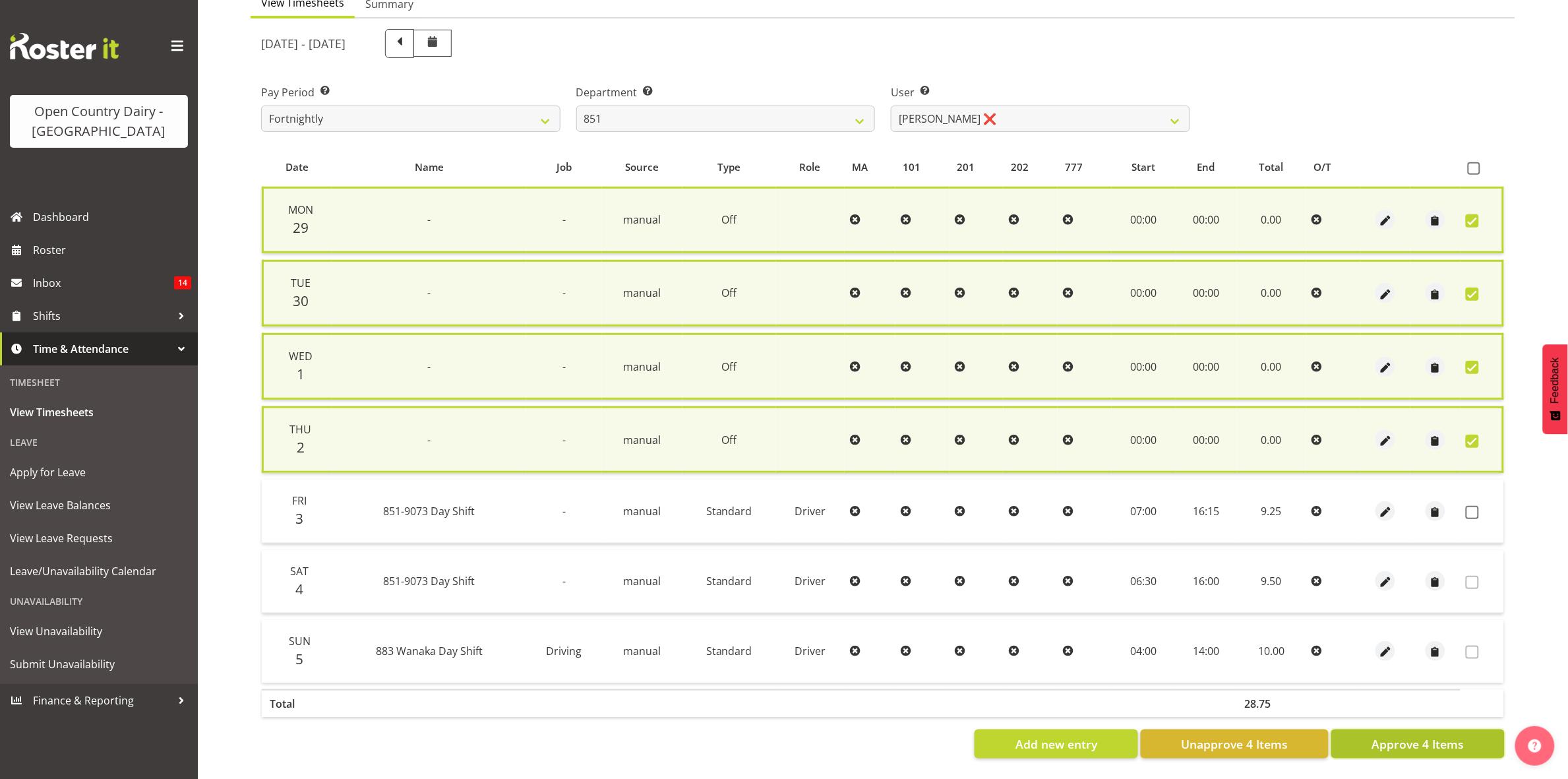
click at [1424, 739] on span "Approve 4 Items" at bounding box center [1418, 744] width 93 height 18
checkbox input "false"
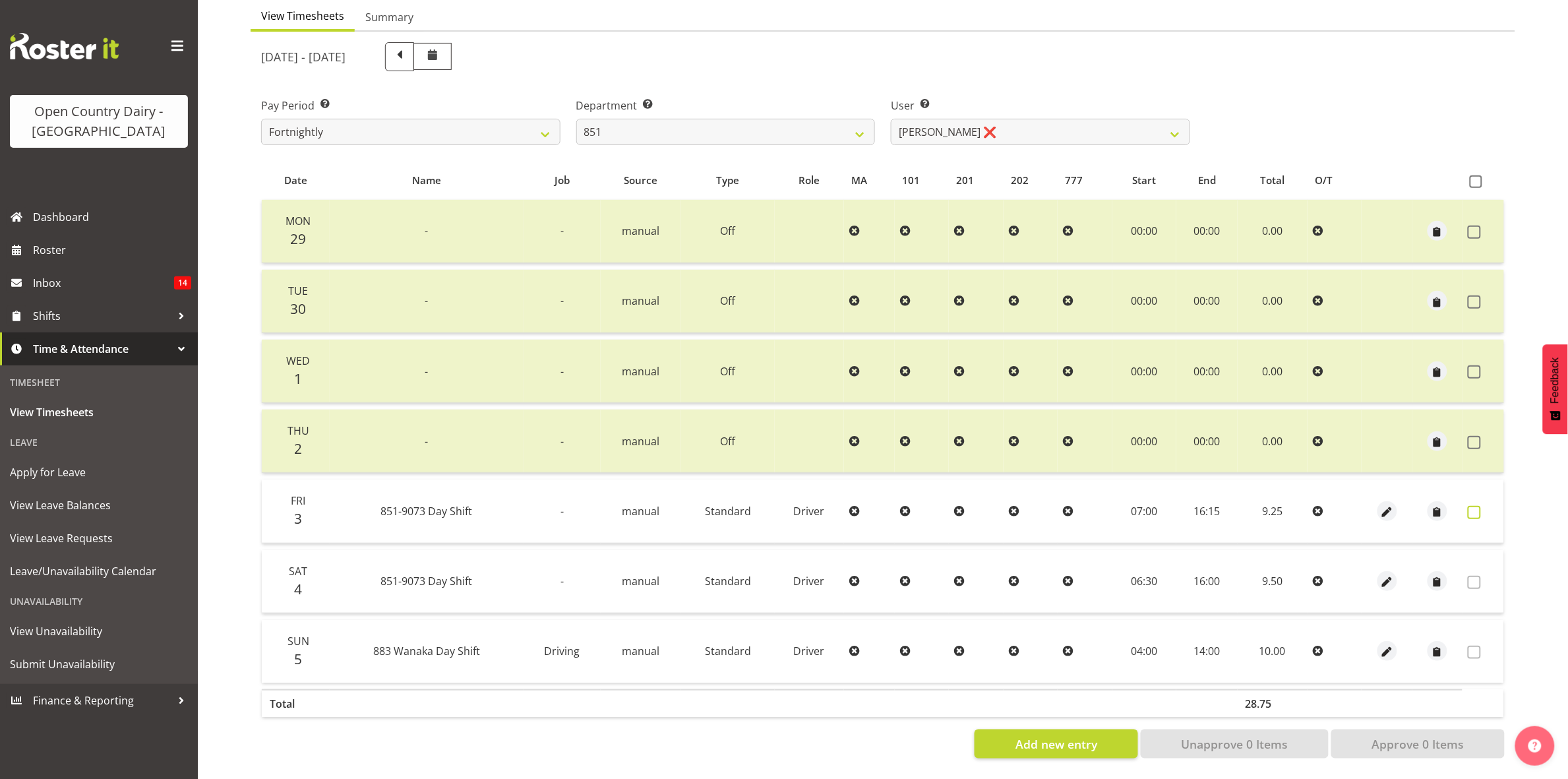
click at [1475, 506] on span at bounding box center [1475, 513] width 13 height 13
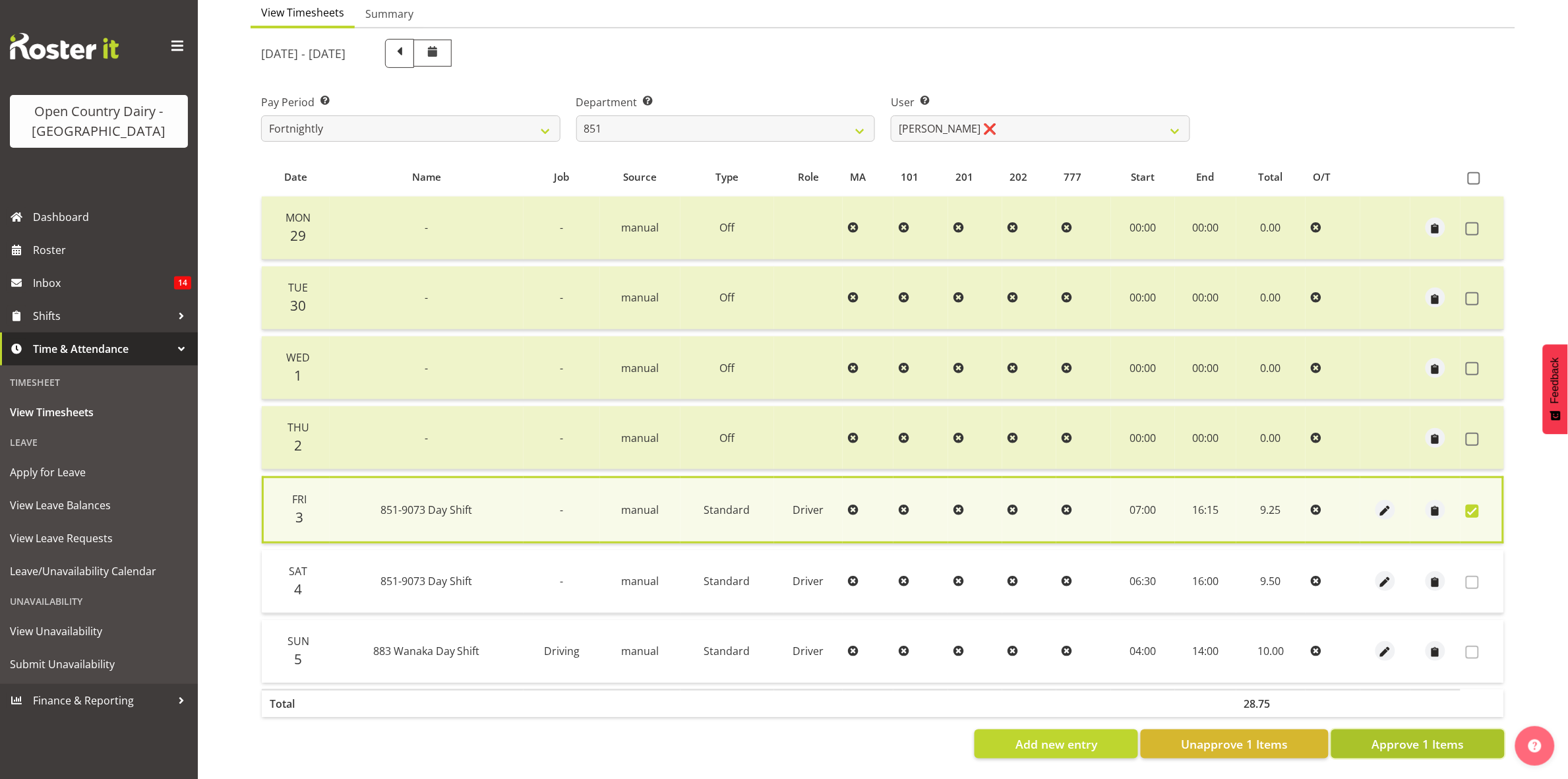
click at [1439, 739] on span "Approve 1 Items" at bounding box center [1418, 744] width 93 height 18
checkbox input "false"
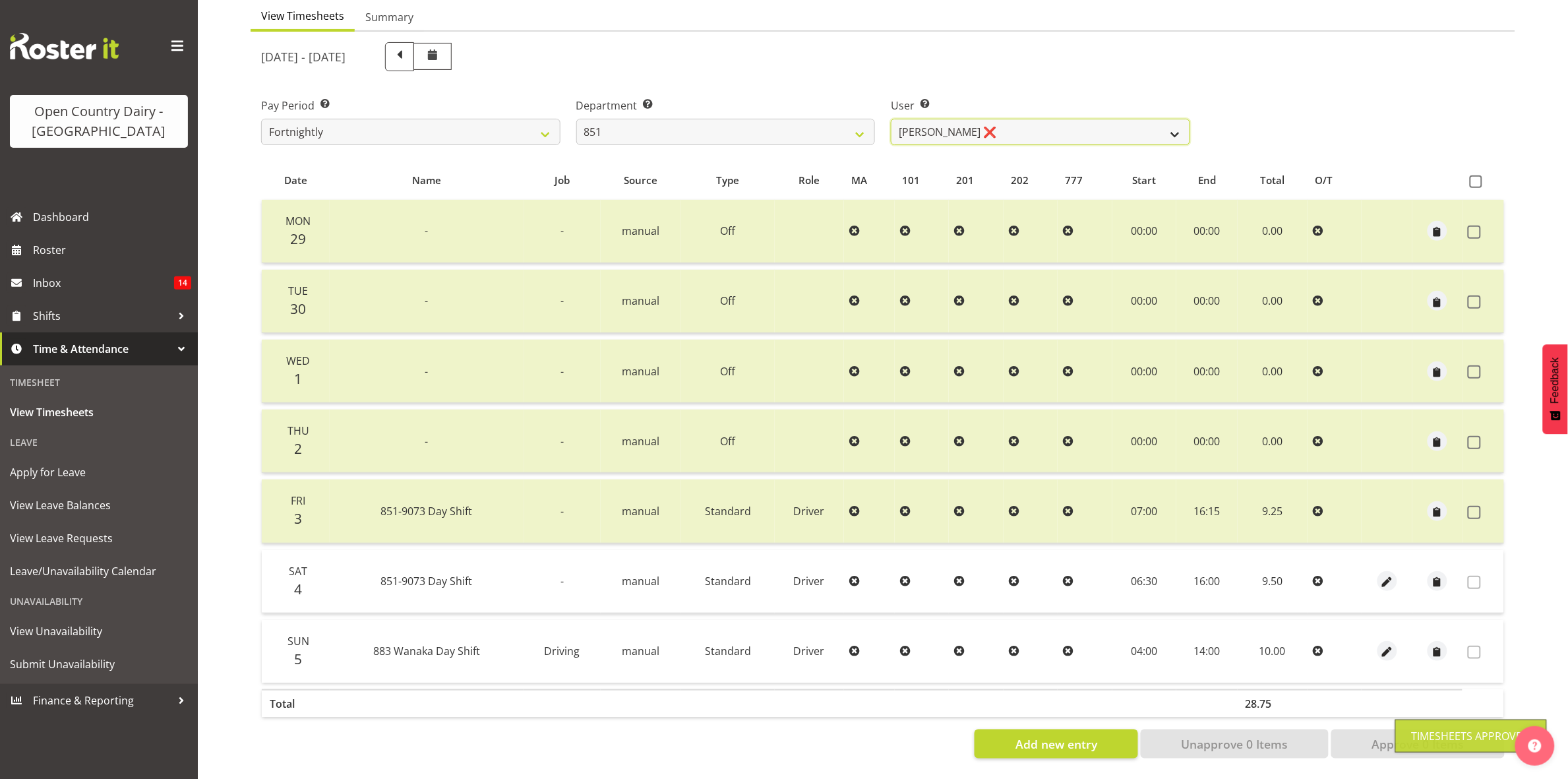
click at [1168, 119] on select "Hayden Batt ❌ Martin Black ❌ Stacey Wilson ❌" at bounding box center [1041, 132] width 300 height 27
select select "7425"
click at [891, 119] on select "Hayden Batt ❌ Martin Black ❌ Stacey Wilson ❌" at bounding box center [1041, 132] width 300 height 27
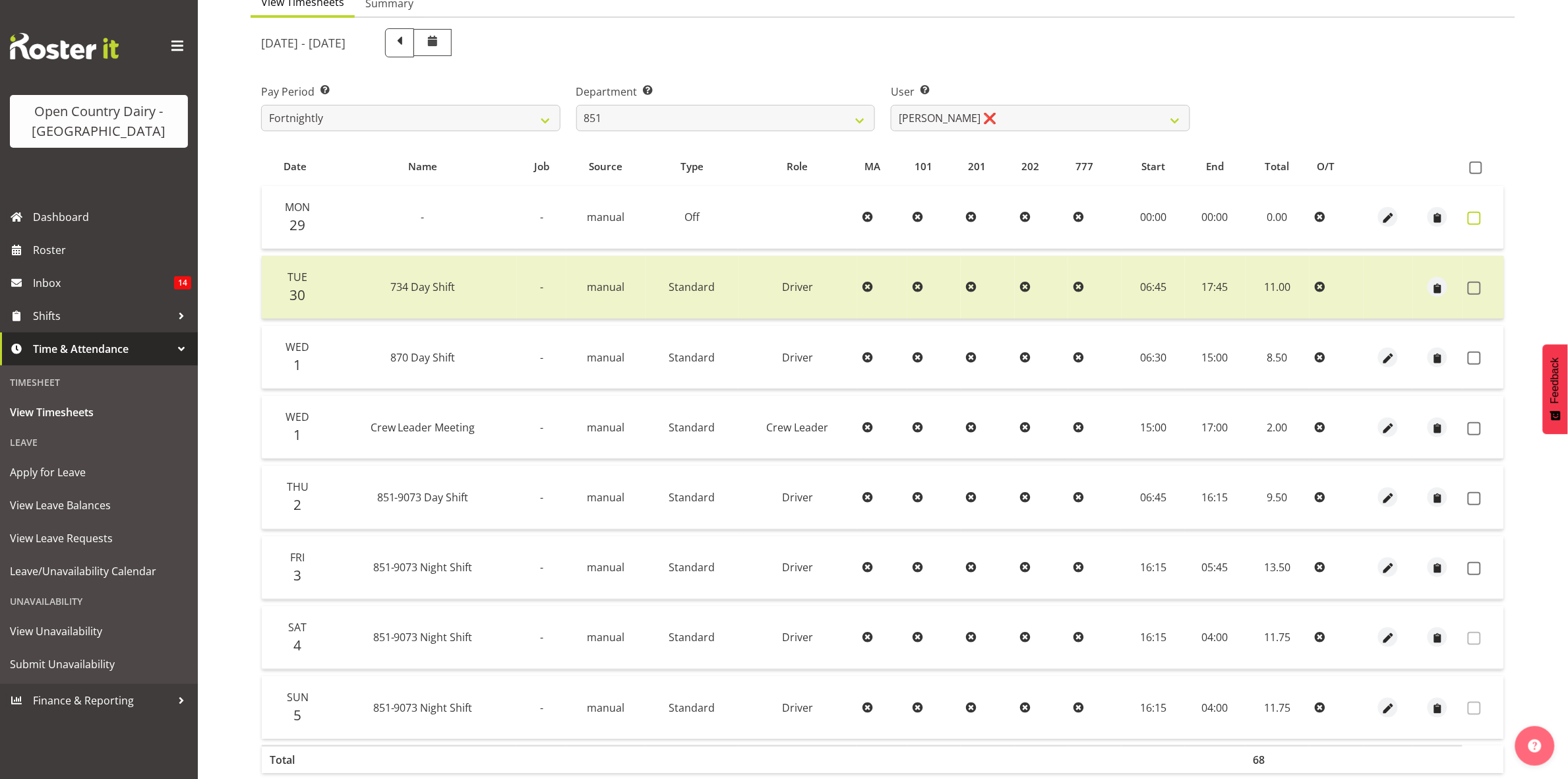
click at [1482, 215] on label at bounding box center [1478, 219] width 20 height 13
checkbox input "true"
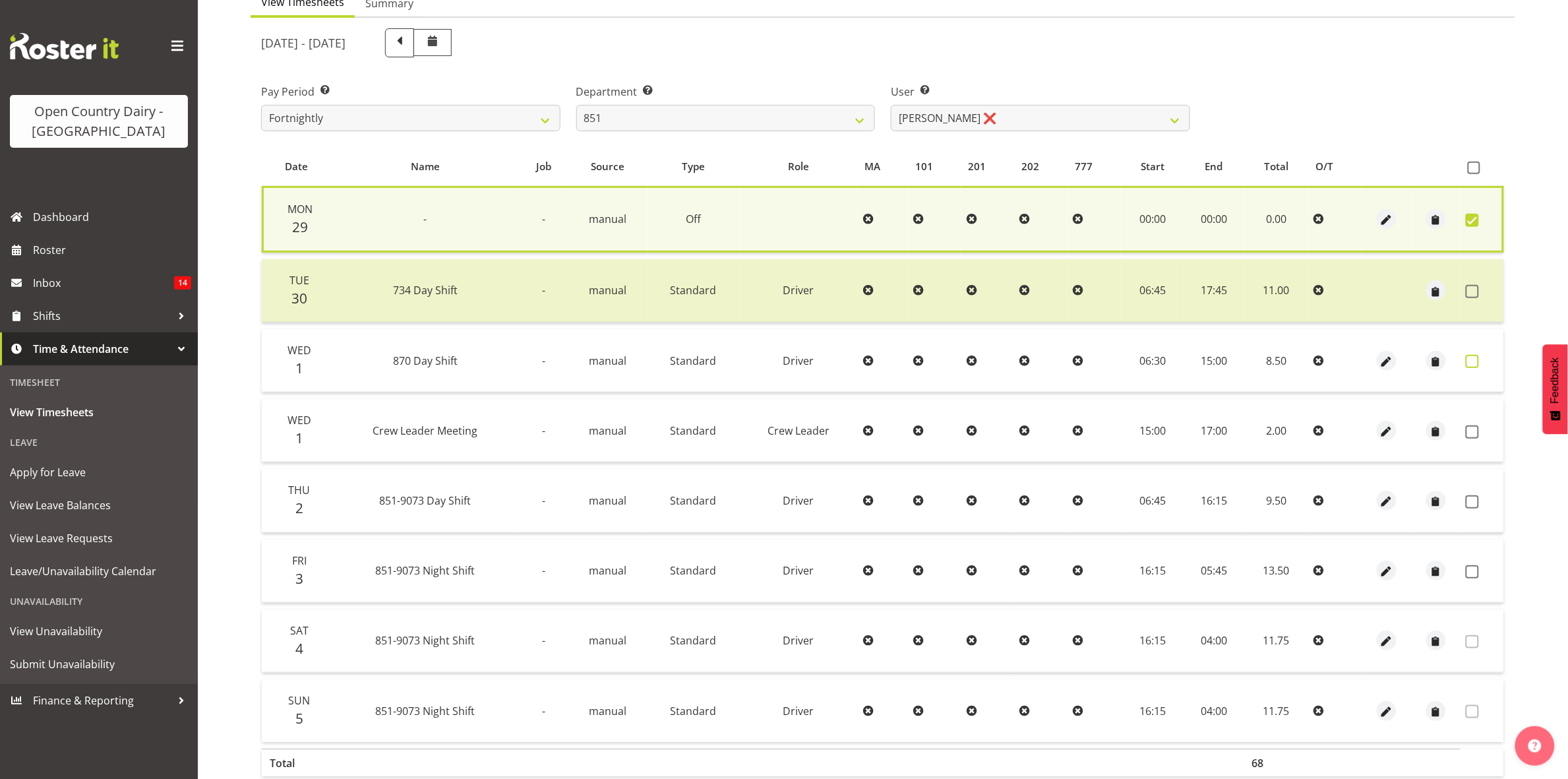
click at [1480, 361] on span at bounding box center [1473, 362] width 13 height 13
checkbox input "true"
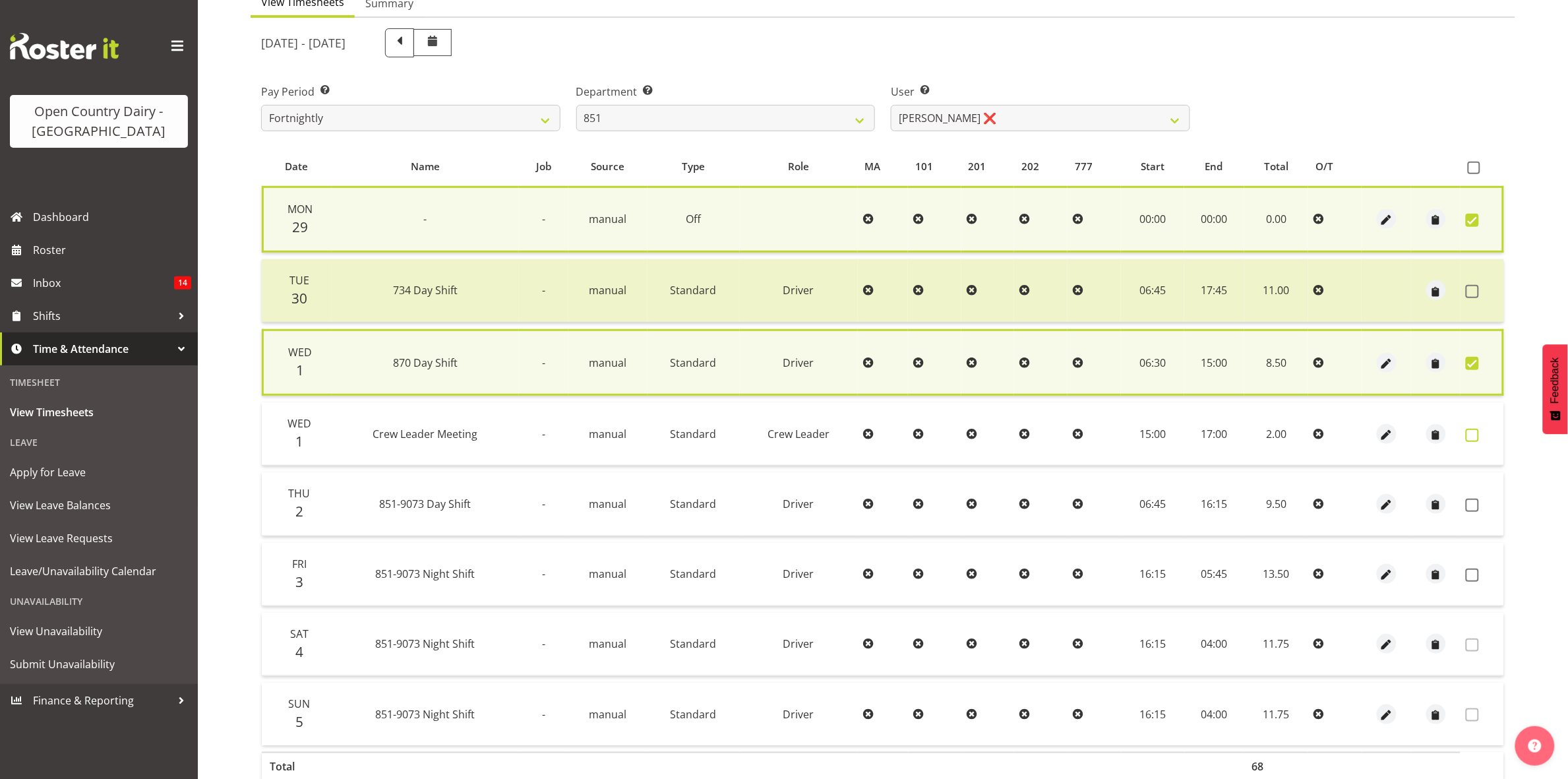
click at [1470, 430] on span at bounding box center [1473, 436] width 13 height 13
checkbox input "true"
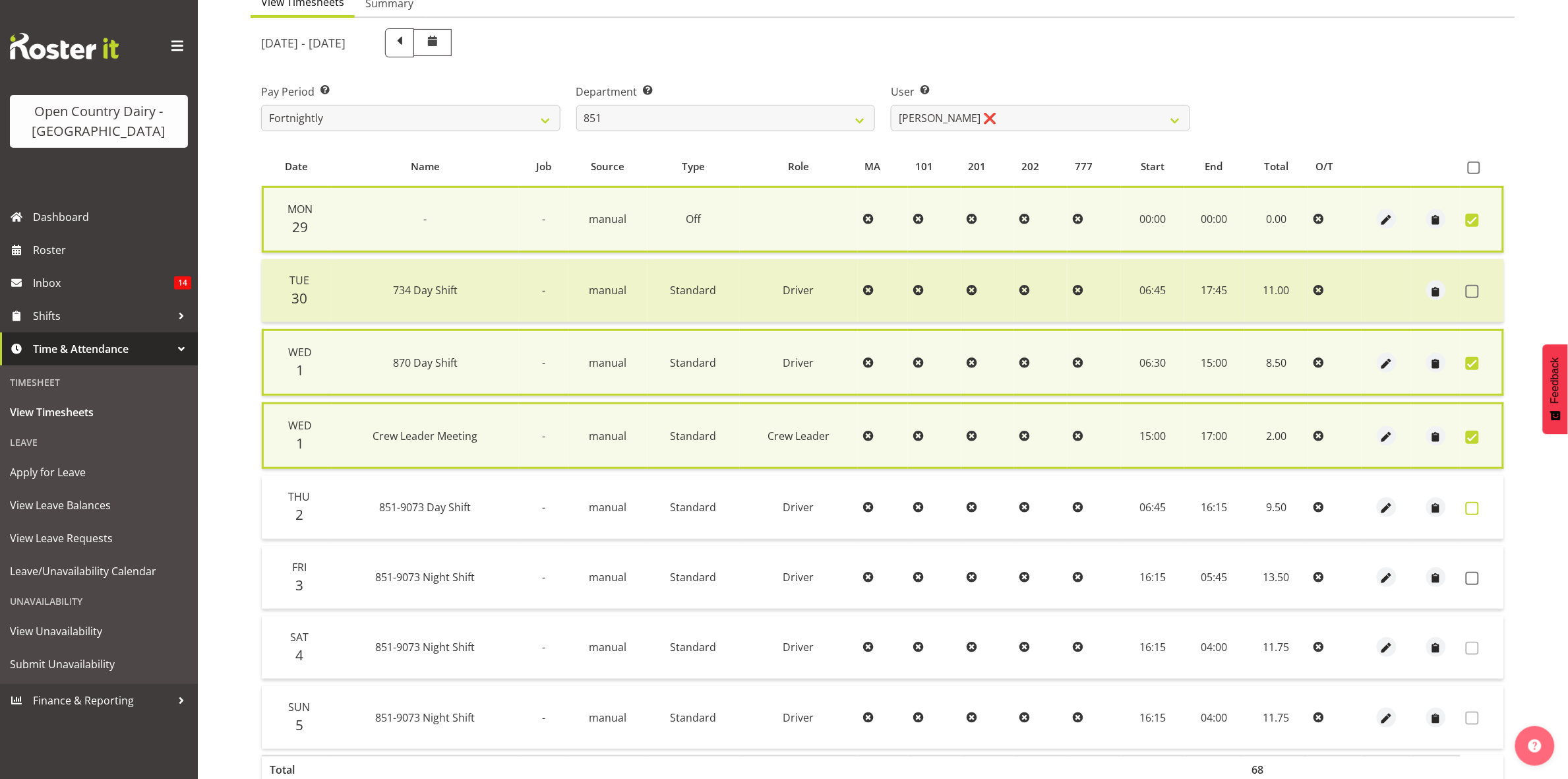
click at [1473, 502] on span at bounding box center [1473, 508] width 13 height 13
checkbox input "true"
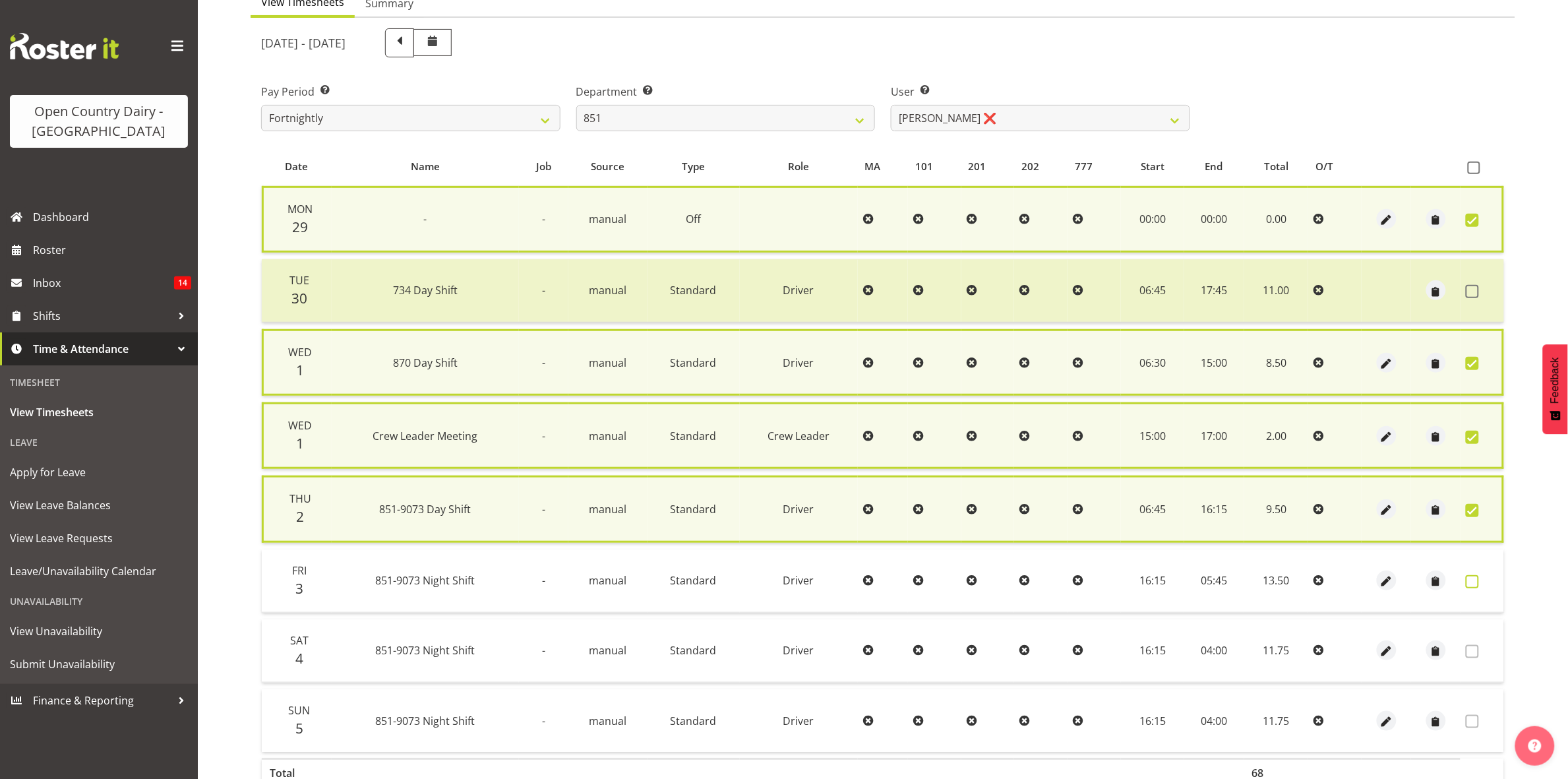
click at [1469, 581] on span at bounding box center [1473, 582] width 13 height 13
checkbox input "true"
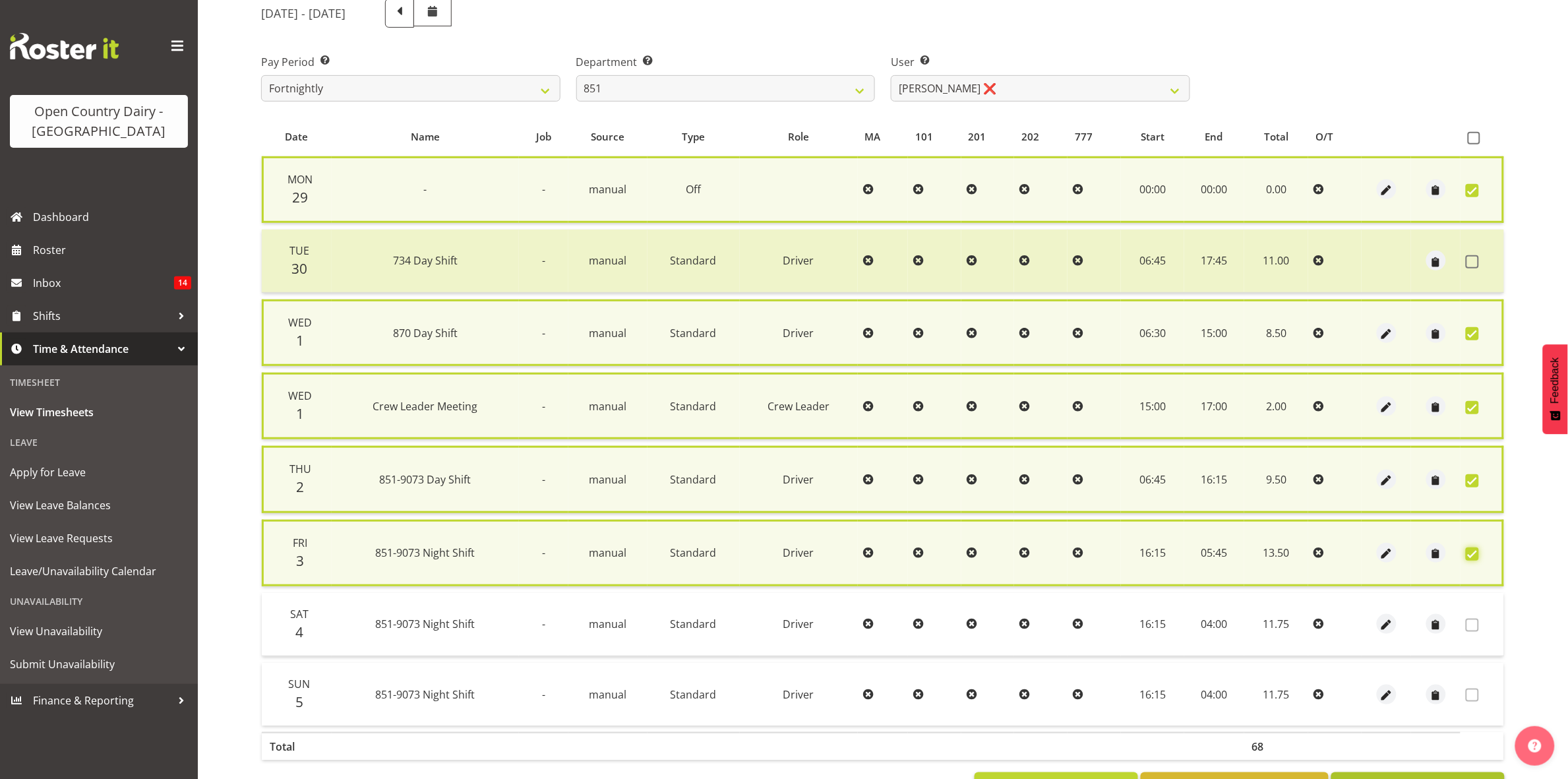
scroll to position [225, 0]
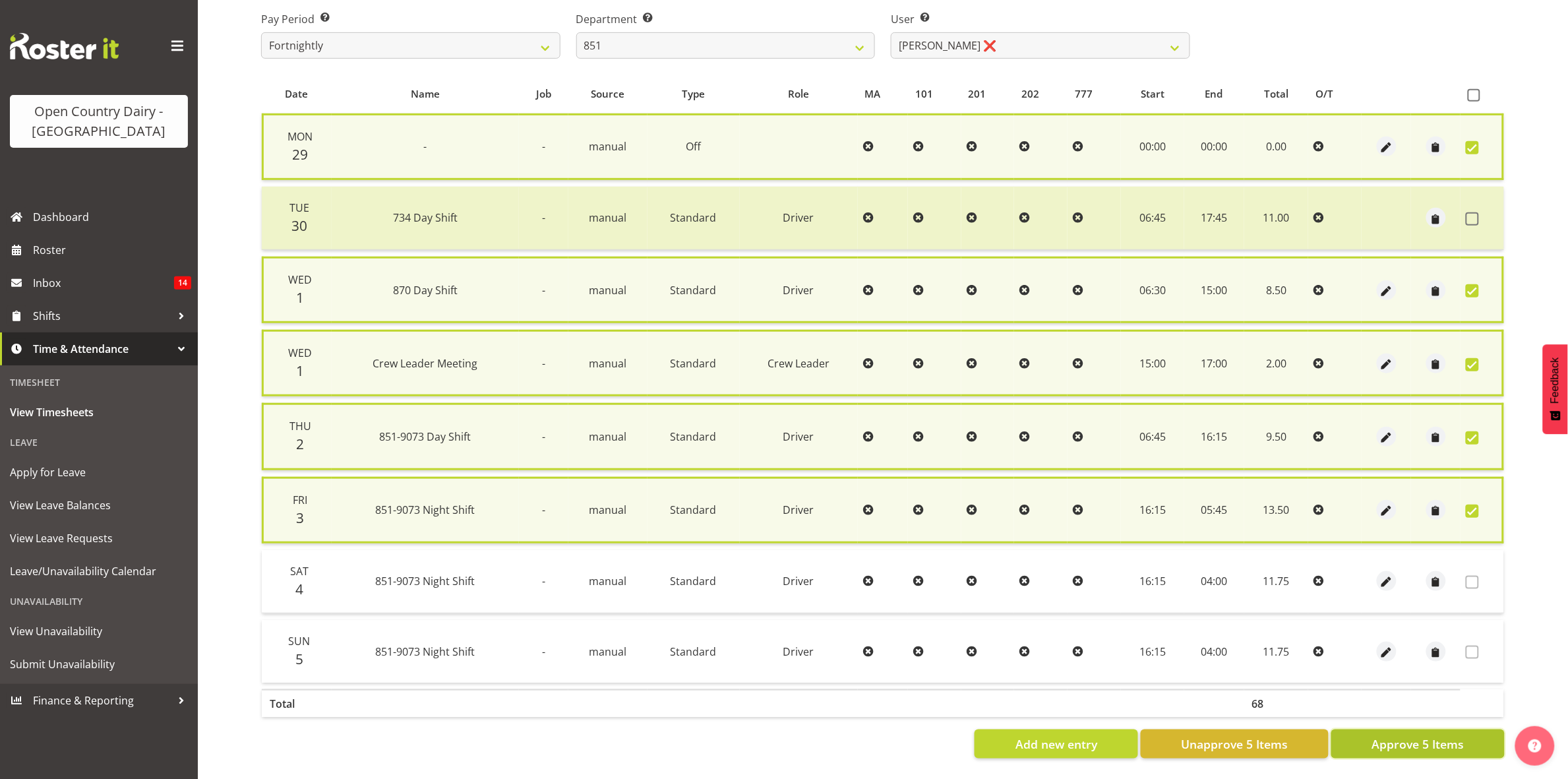
click at [1419, 736] on span "Approve 5 Items" at bounding box center [1418, 744] width 93 height 18
checkbox input "false"
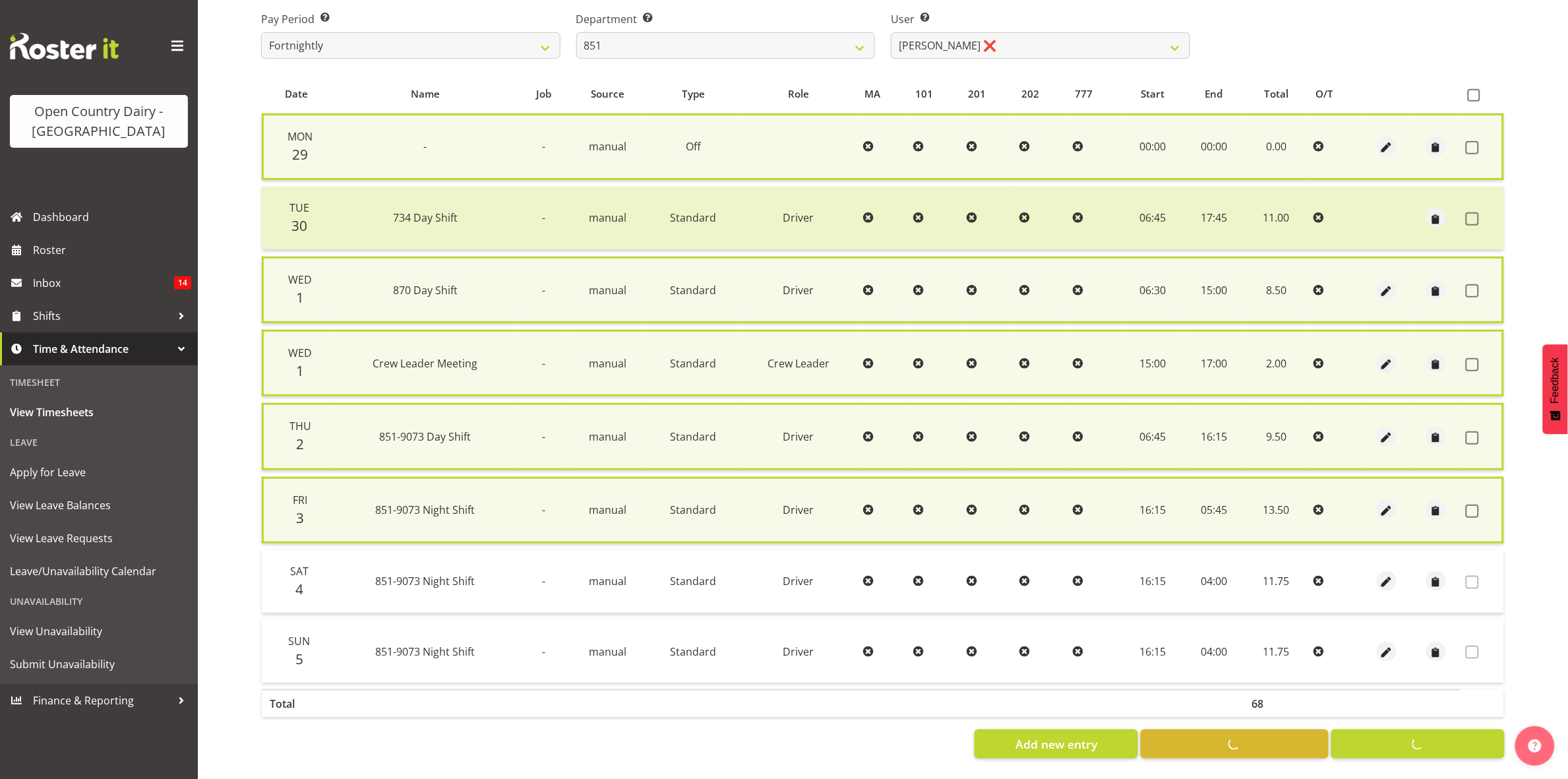
checkbox input "false"
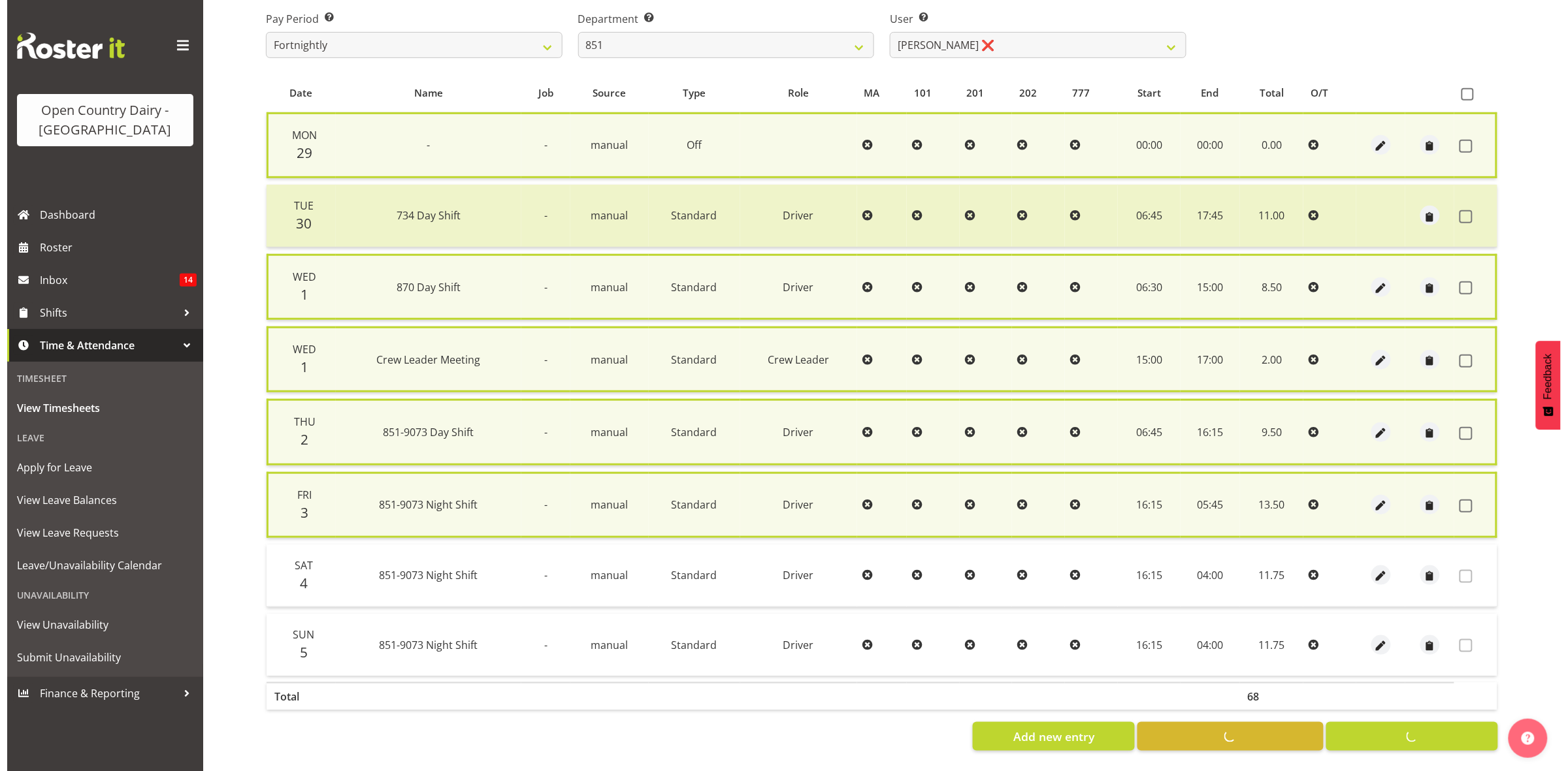
scroll to position [210, 0]
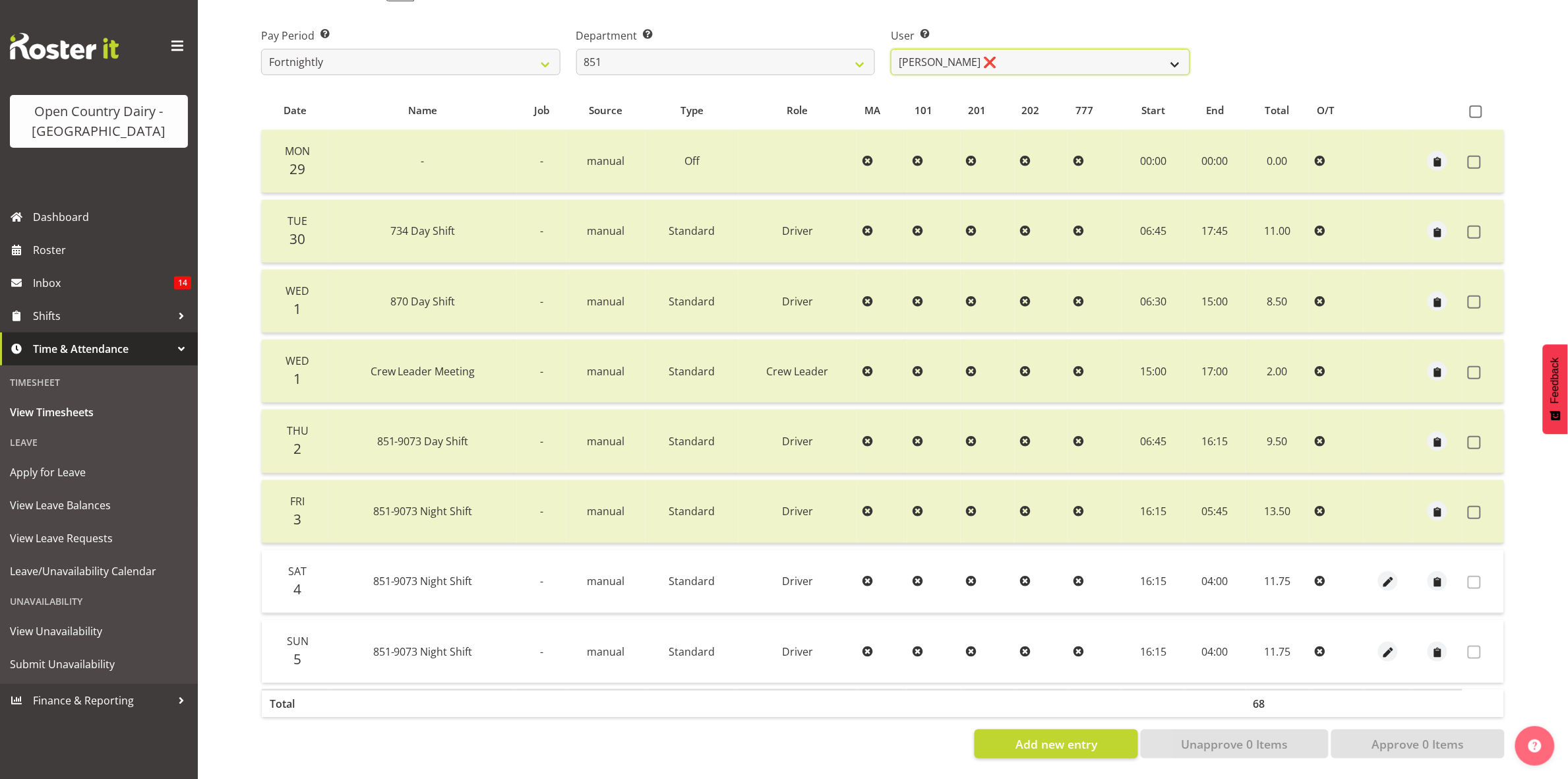
click at [1164, 48] on select "Hayden Batt ❌ Martin Black ❌ Stacey Wilson ❌" at bounding box center [1041, 62] width 300 height 27
select select "7437"
click at [891, 48] on select "Hayden Batt ❌ Martin Black ❌ Stacey Wilson ❌" at bounding box center [1041, 62] width 300 height 27
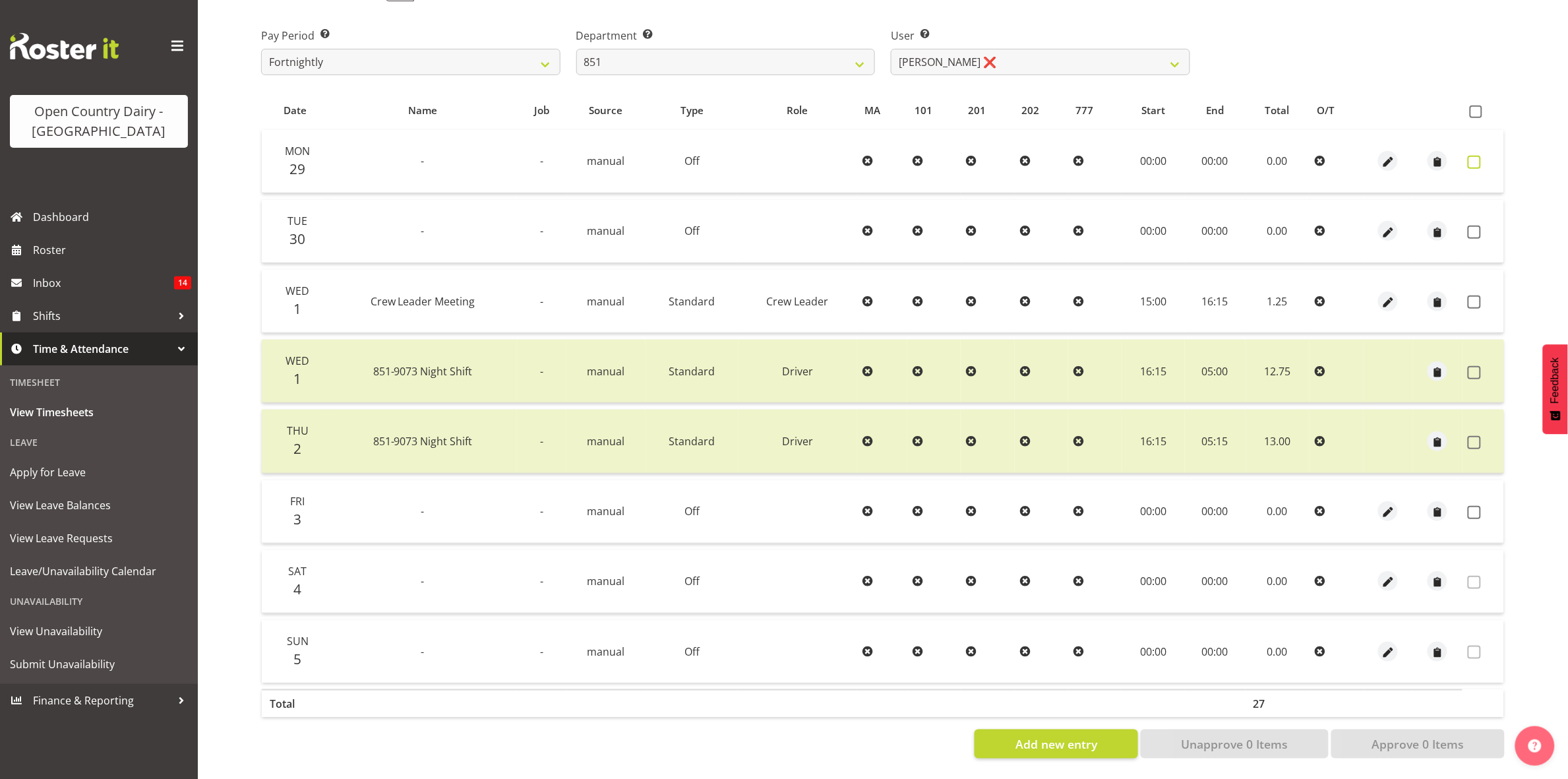
click at [1471, 156] on span at bounding box center [1475, 163] width 13 height 13
checkbox input "true"
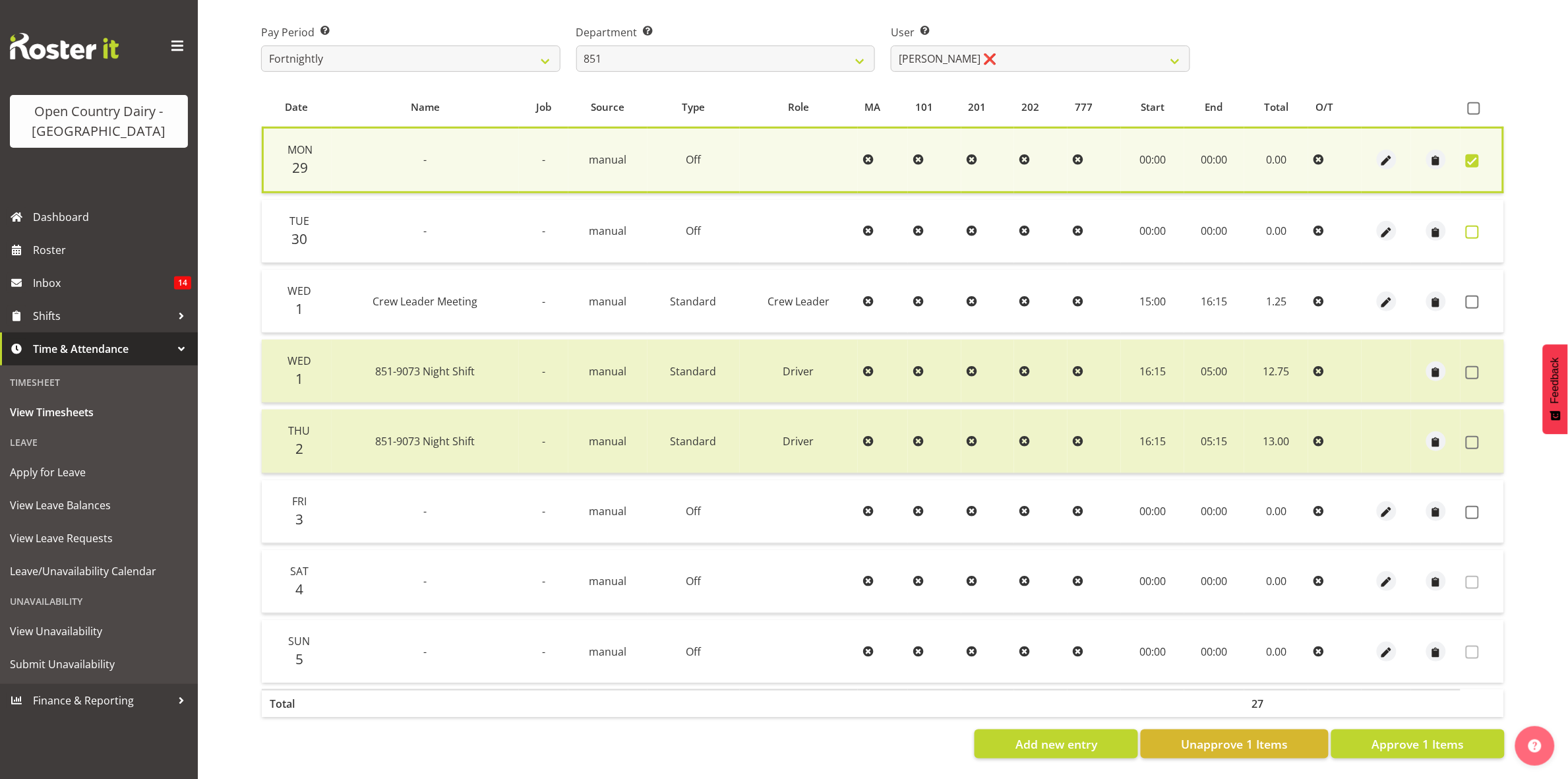
click at [1467, 225] on span at bounding box center [1473, 232] width 13 height 13
checkbox input "true"
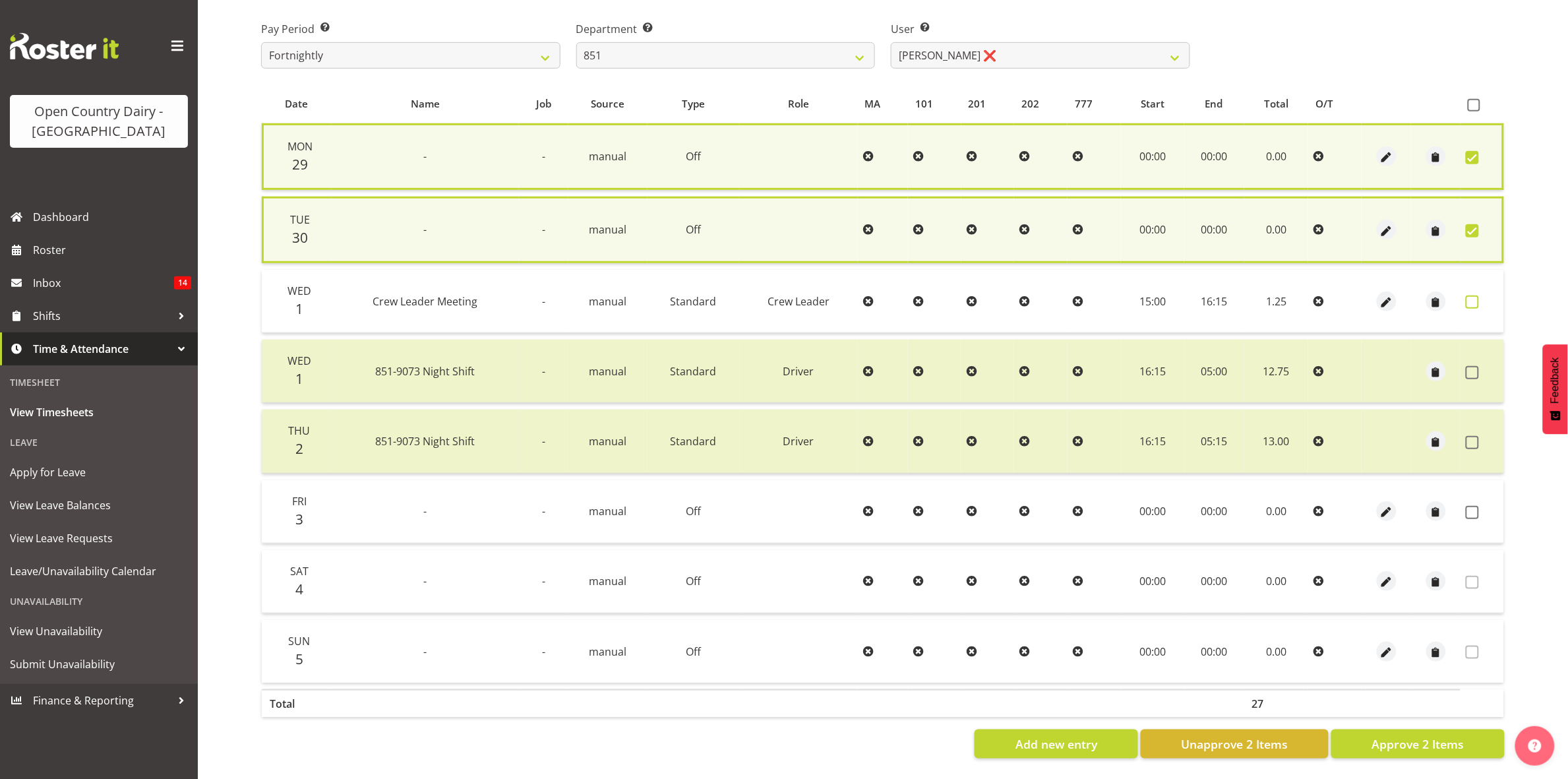
click at [1471, 297] on span at bounding box center [1473, 302] width 13 height 13
checkbox input "true"
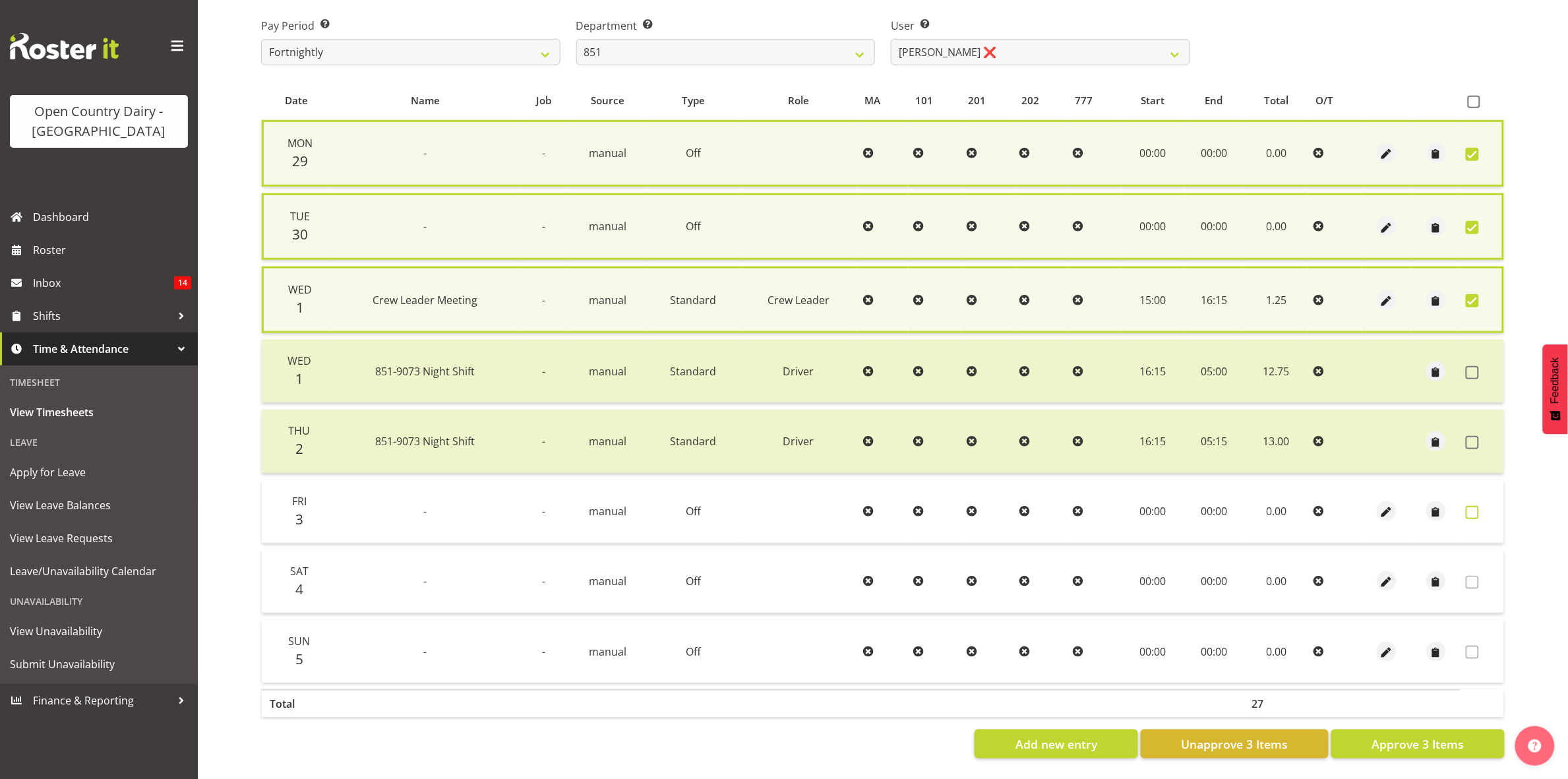
click at [1480, 507] on span at bounding box center [1473, 513] width 13 height 13
checkbox input "true"
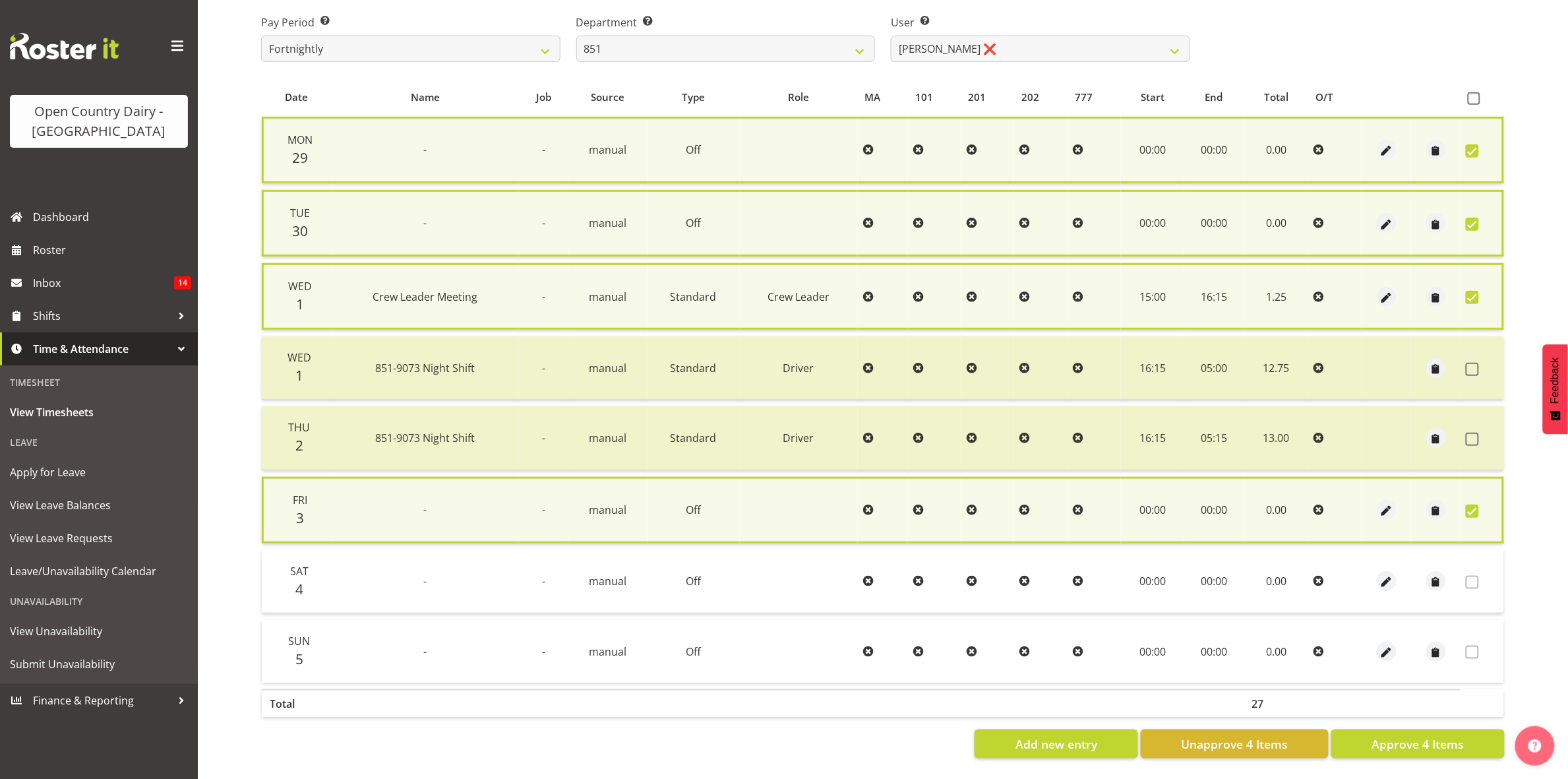
click at [1476, 585] on td at bounding box center [1483, 582] width 43 height 63
click at [1472, 222] on span at bounding box center [1473, 225] width 13 height 13
checkbox input "false"
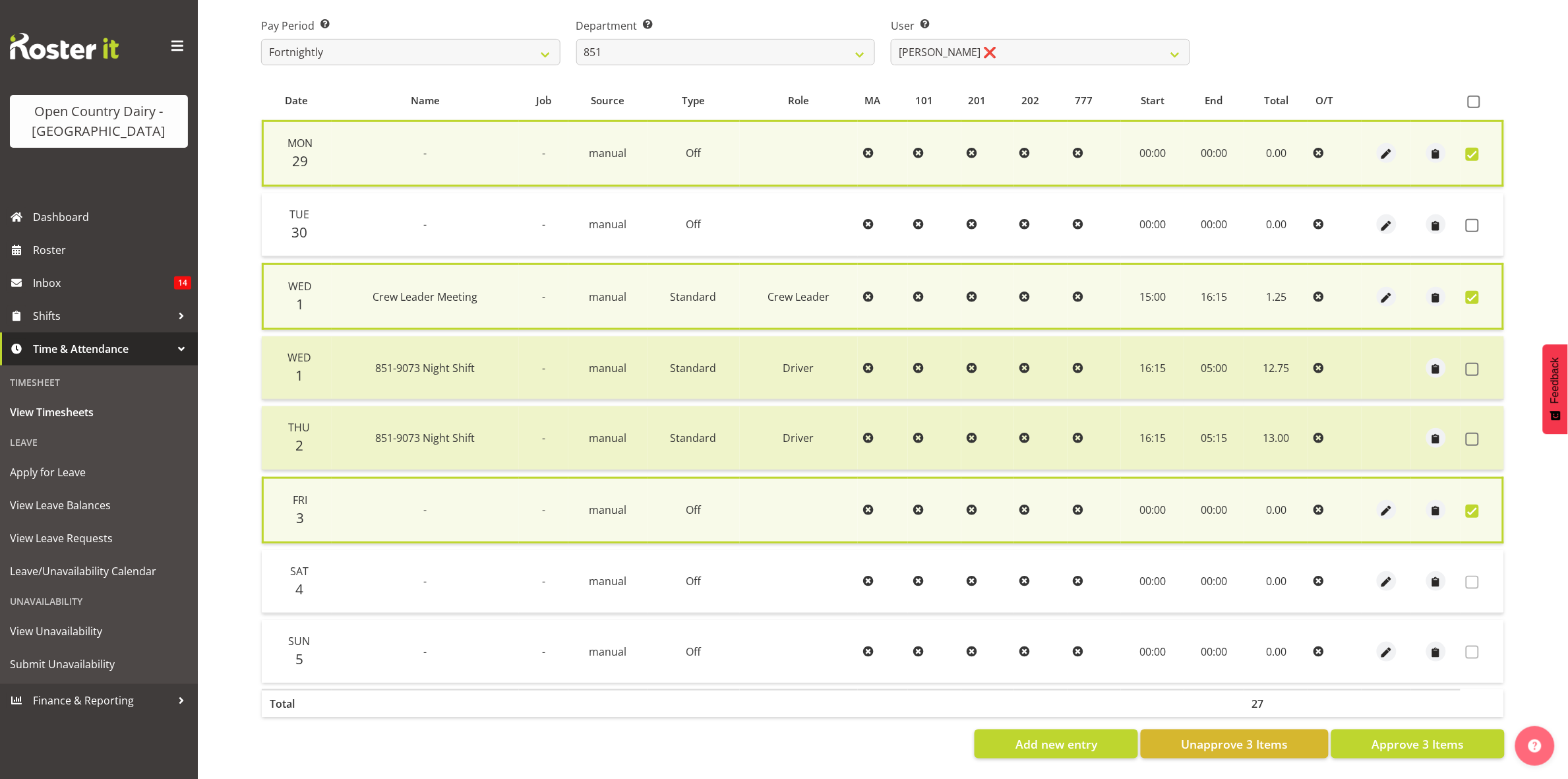
click at [1472, 155] on span at bounding box center [1473, 154] width 13 height 13
checkbox input "false"
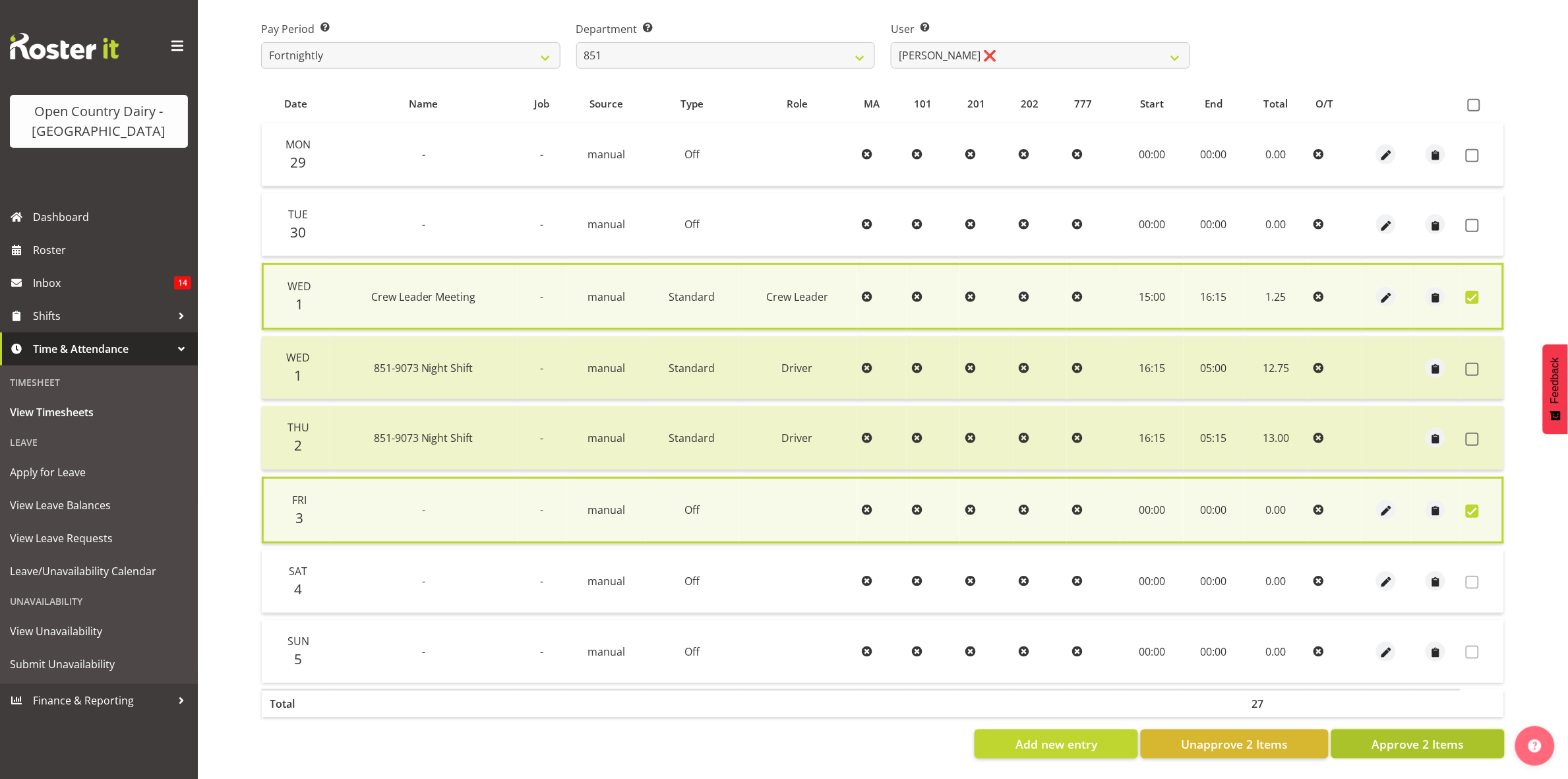
click at [1424, 742] on span "Approve 2 Items" at bounding box center [1418, 744] width 93 height 18
checkbox input "false"
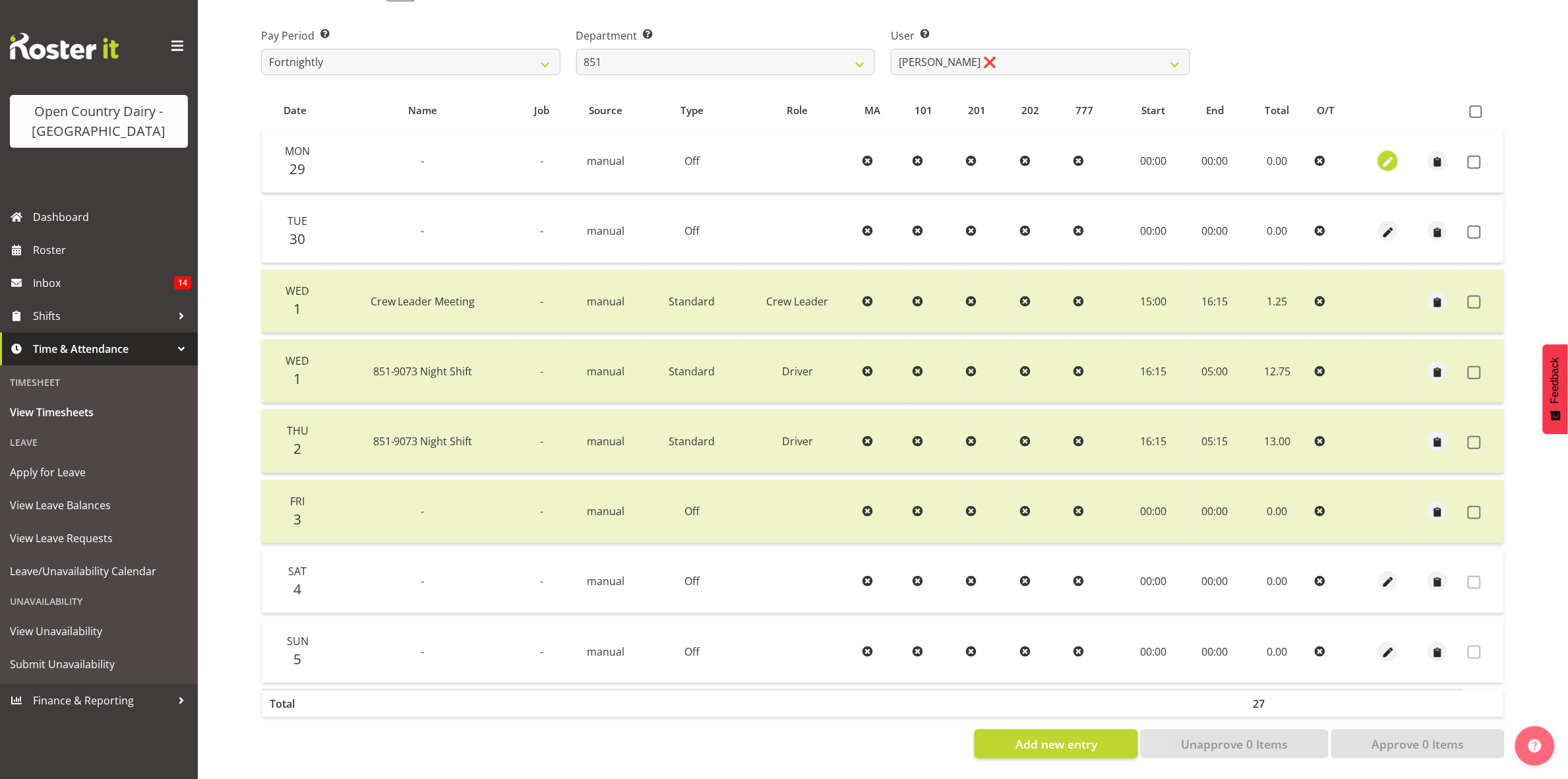
click at [1393, 155] on span "button" at bounding box center [1389, 163] width 15 height 15
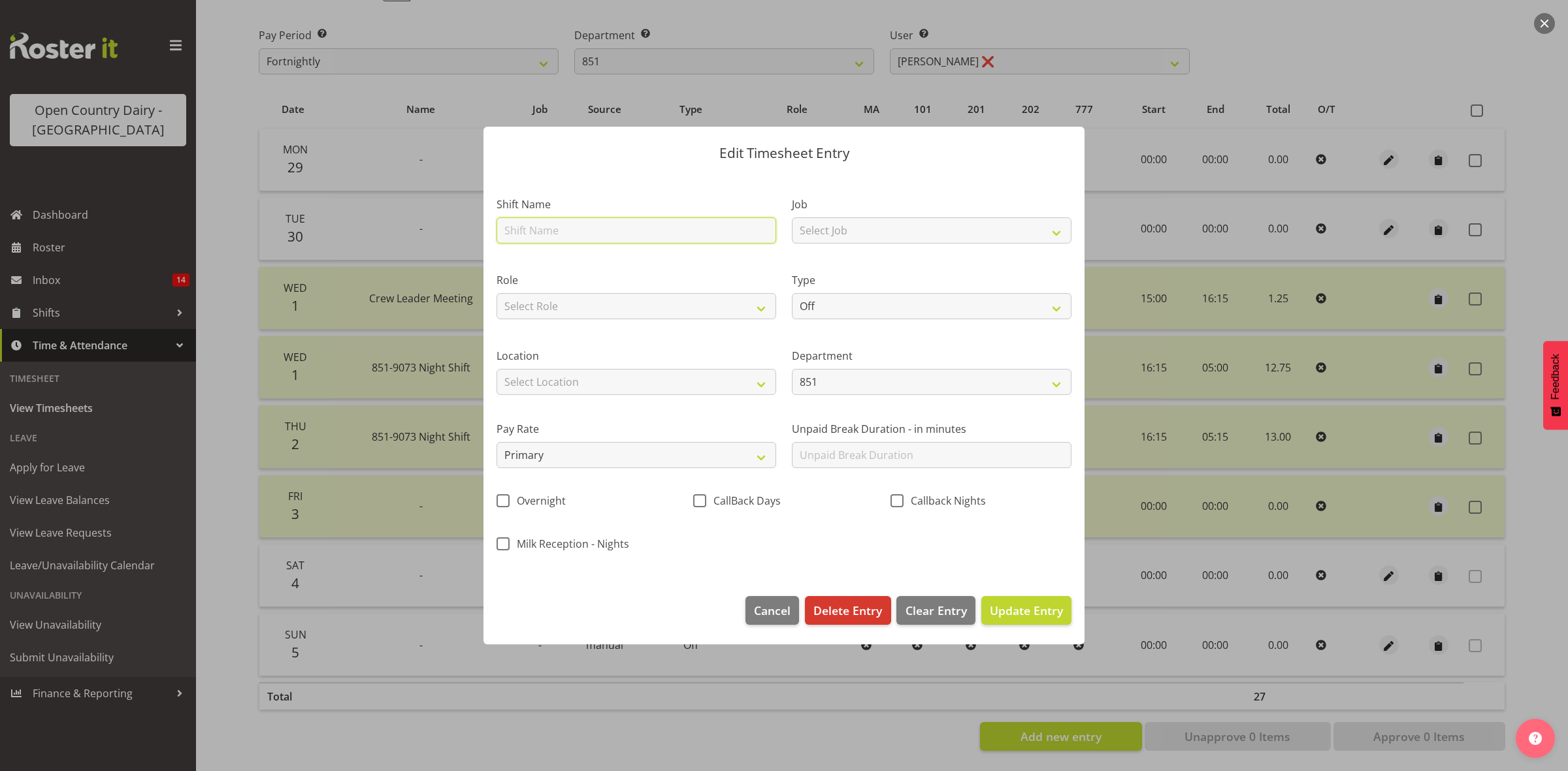
click at [570, 227] on input "text" at bounding box center [636, 231] width 279 height 26
type input "leave"
click at [877, 301] on select "Off Standard Public Holiday Public Holiday (Worked) Day In Lieu Annual Leave Si…" at bounding box center [932, 307] width 279 height 26
select select "Sick"
click at [792, 293] on select "Off Standard Public Holiday Public Holiday (Worked) Day In Lieu Annual Leave Si…" at bounding box center [932, 307] width 279 height 26
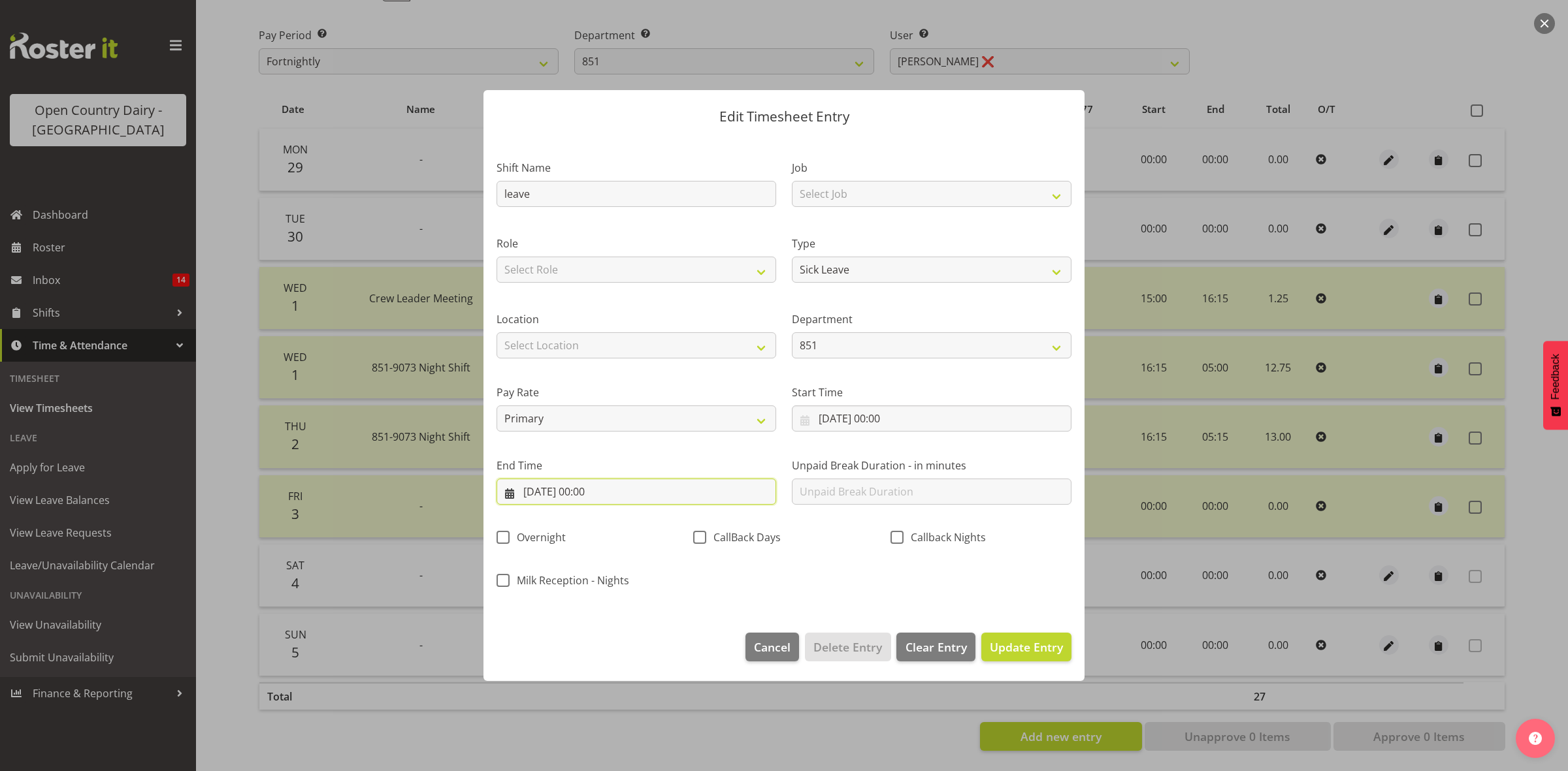
click at [591, 488] on input "29/09/2025, 00:00" at bounding box center [636, 492] width 279 height 26
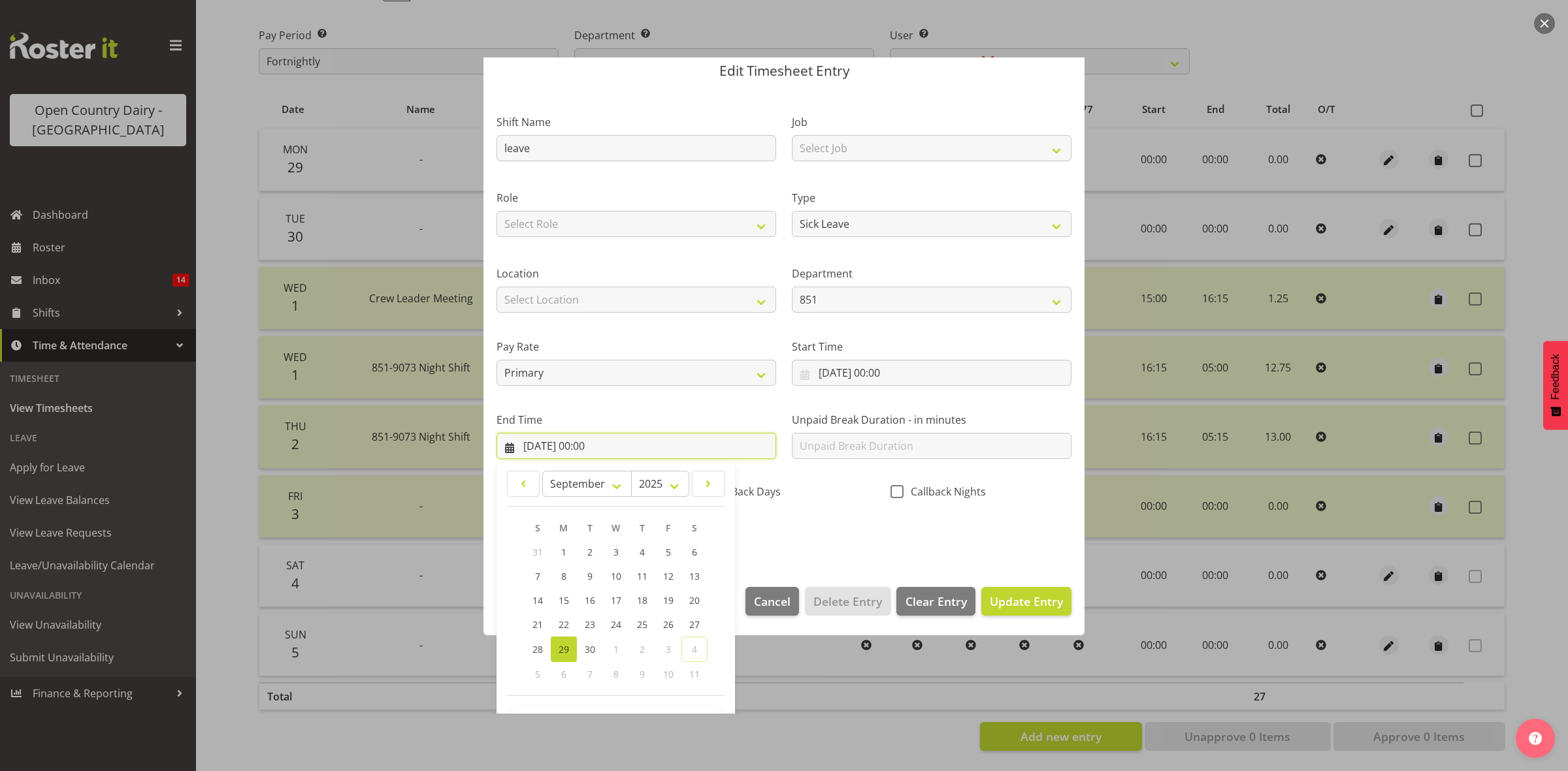
scroll to position [88, 0]
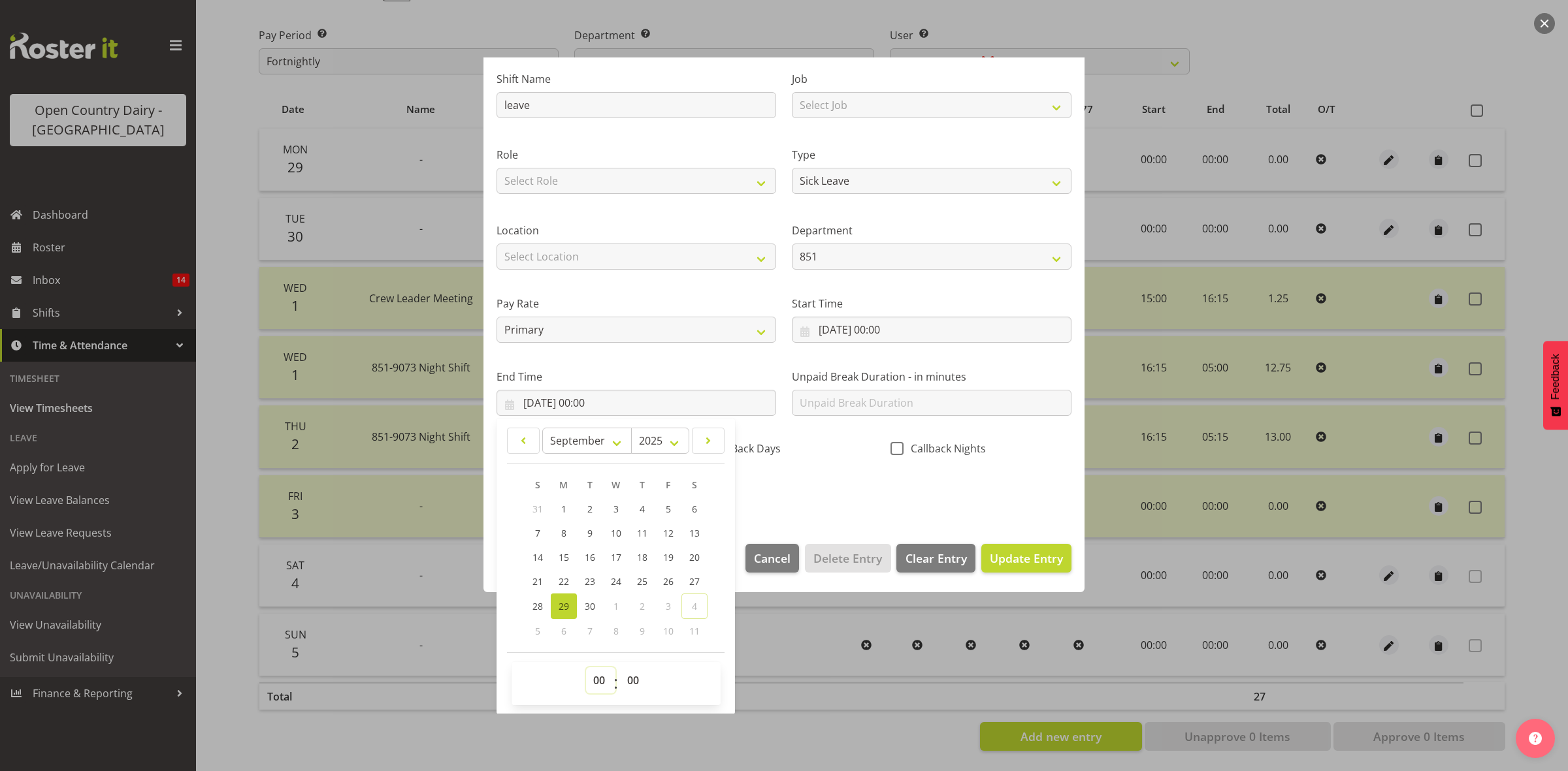
click at [597, 679] on select "00 01 02 03 04 05 06 07 08 09 10 11 12 13 14 15 16 17 18 19 20 21 22 23" at bounding box center [601, 681] width 30 height 26
select select "10"
click at [586, 668] on select "00 01 02 03 04 05 06 07 08 09 10 11 12 13 14 15 16 17 18 19 20 21 22 23" at bounding box center [601, 681] width 30 height 26
type input "29/09/2025, 10:00"
click at [634, 683] on select "00 01 02 03 04 05 06 07 08 09 10 11 12 13 14 15 16 17 18 19 20 21 22 23 24 25 2…" at bounding box center [635, 681] width 30 height 26
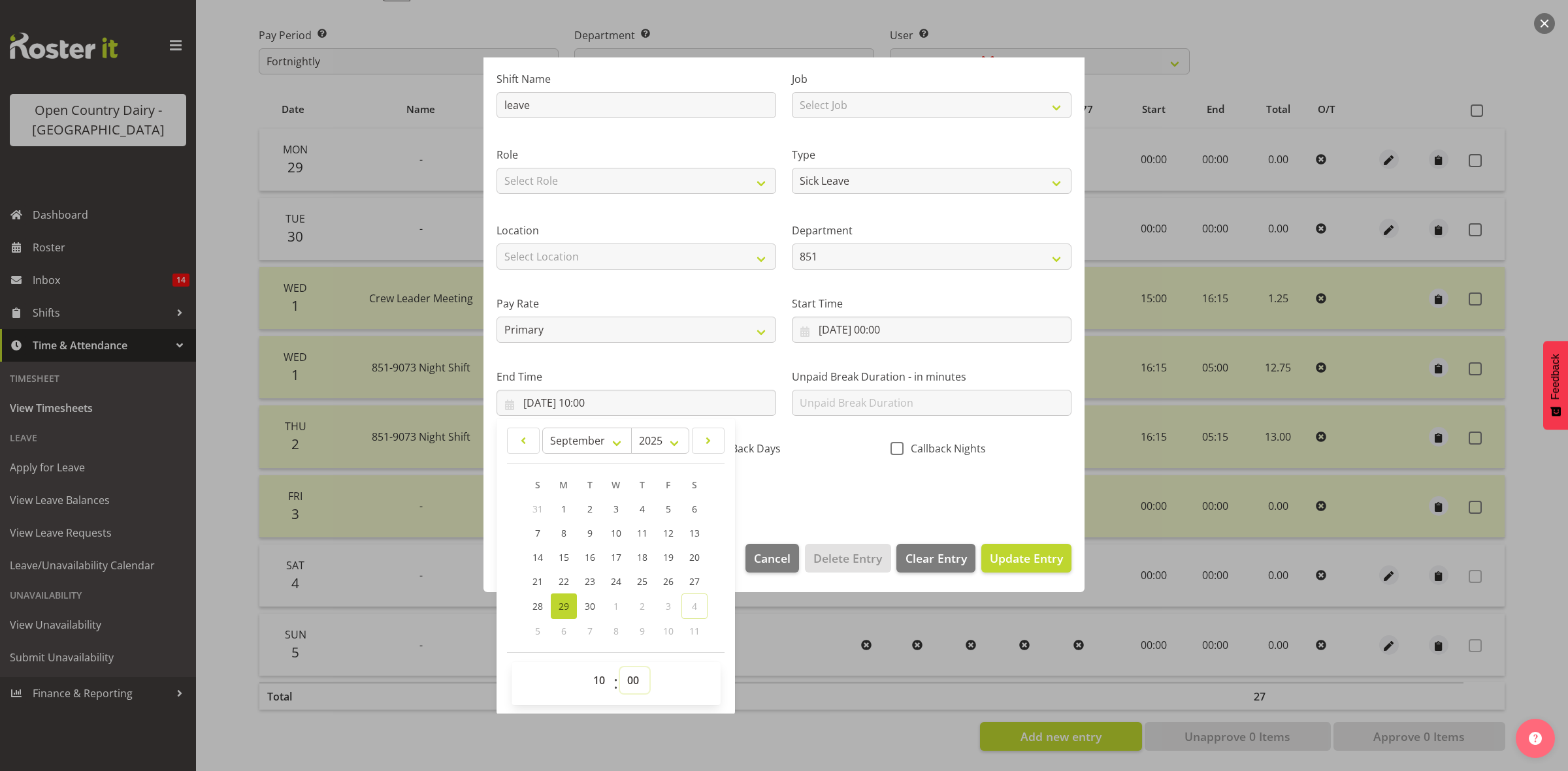
select select "56"
click at [620, 668] on select "00 01 02 03 04 05 06 07 08 09 10 11 12 13 14 15 16 17 18 19 20 21 22 23 24 25 2…" at bounding box center [635, 681] width 30 height 26
type input "29/09/2025, 10:56"
click at [1020, 565] on span "Update Entry" at bounding box center [1026, 558] width 74 height 16
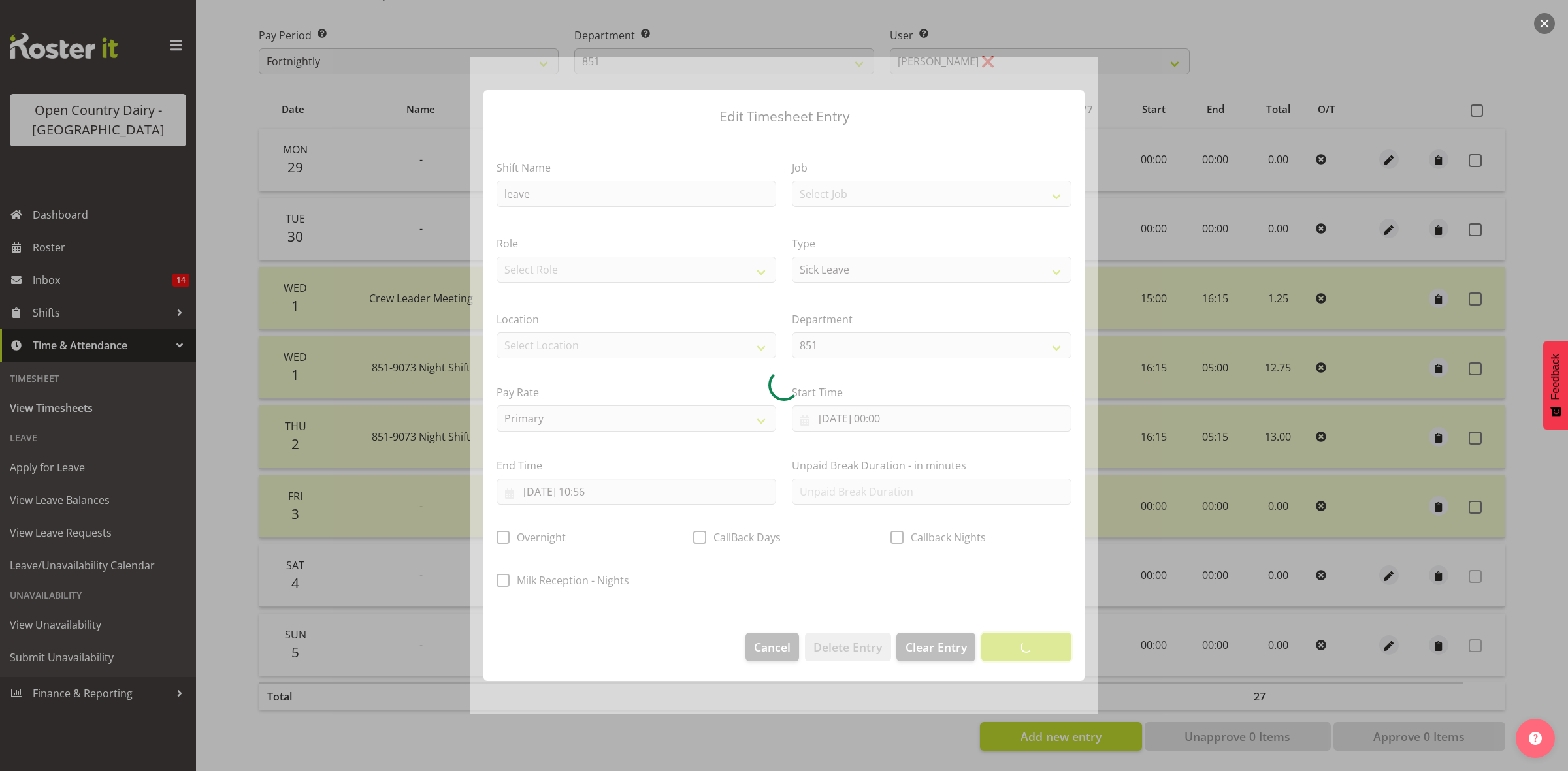
scroll to position [0, 0]
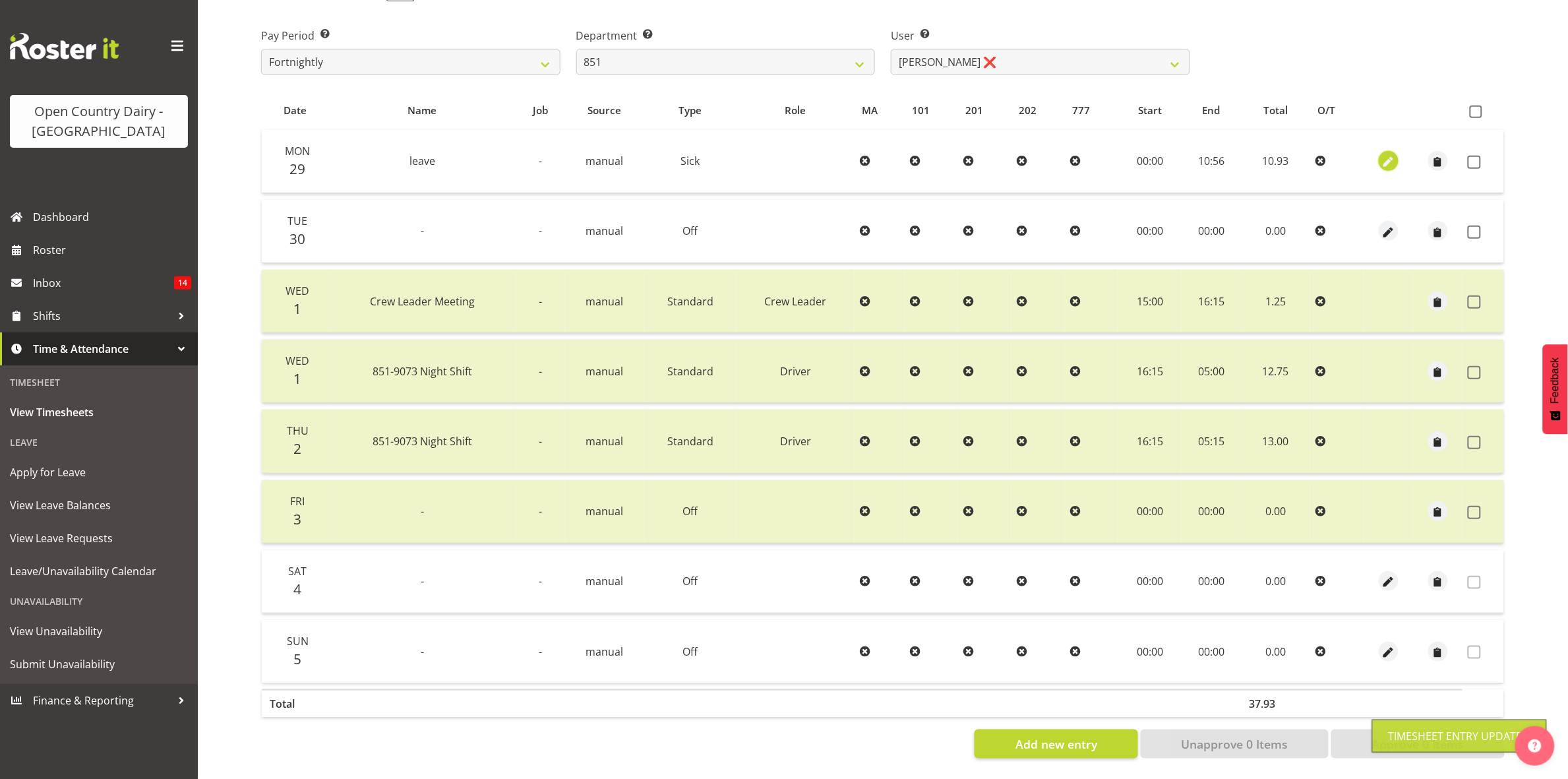
click at [1393, 155] on span "button" at bounding box center [1389, 163] width 15 height 15
select select "Sick"
select select "8"
select select "2025"
select select "10"
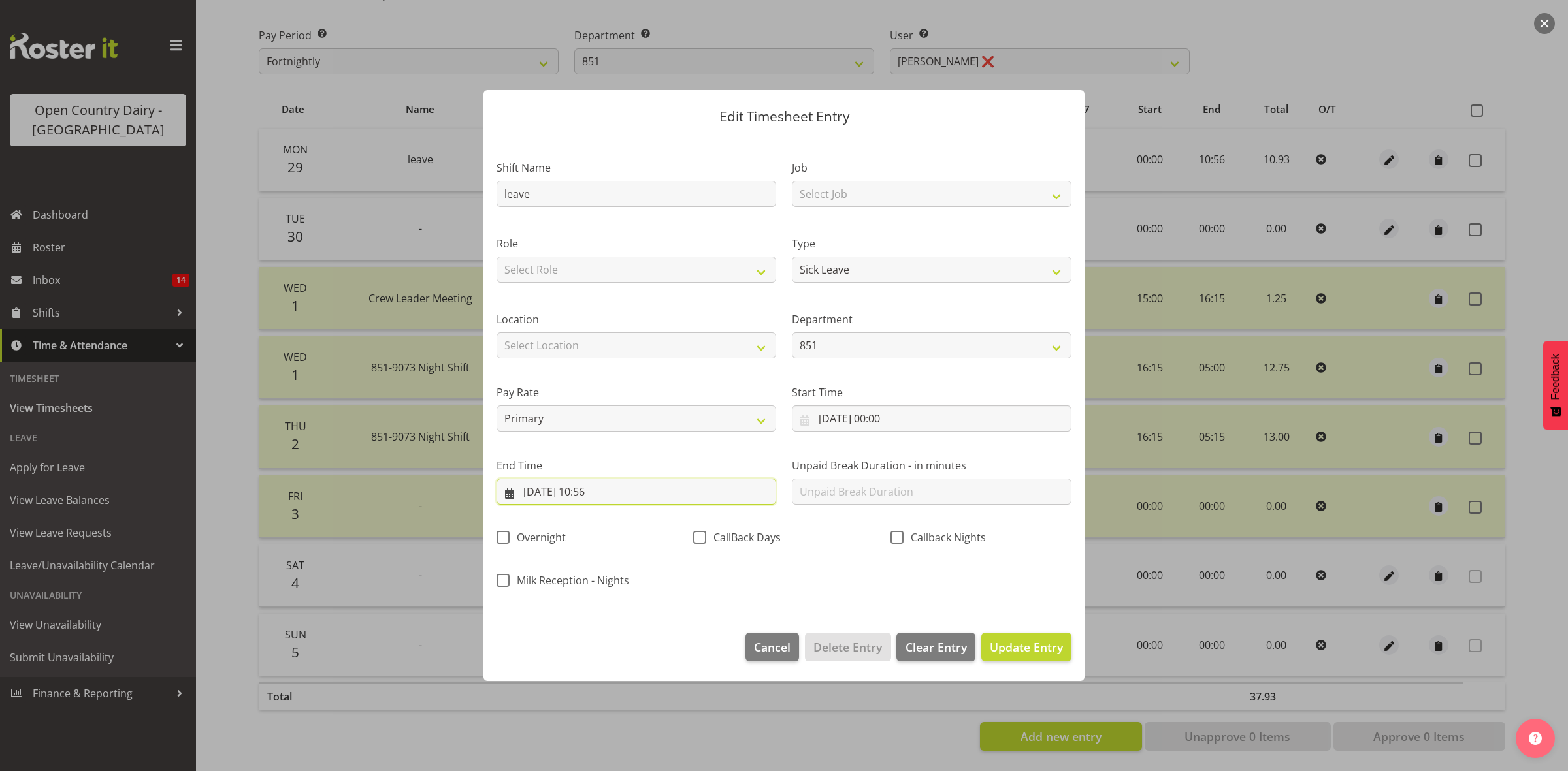
click at [603, 492] on input "29/09/2025, 10:56" at bounding box center [636, 492] width 279 height 26
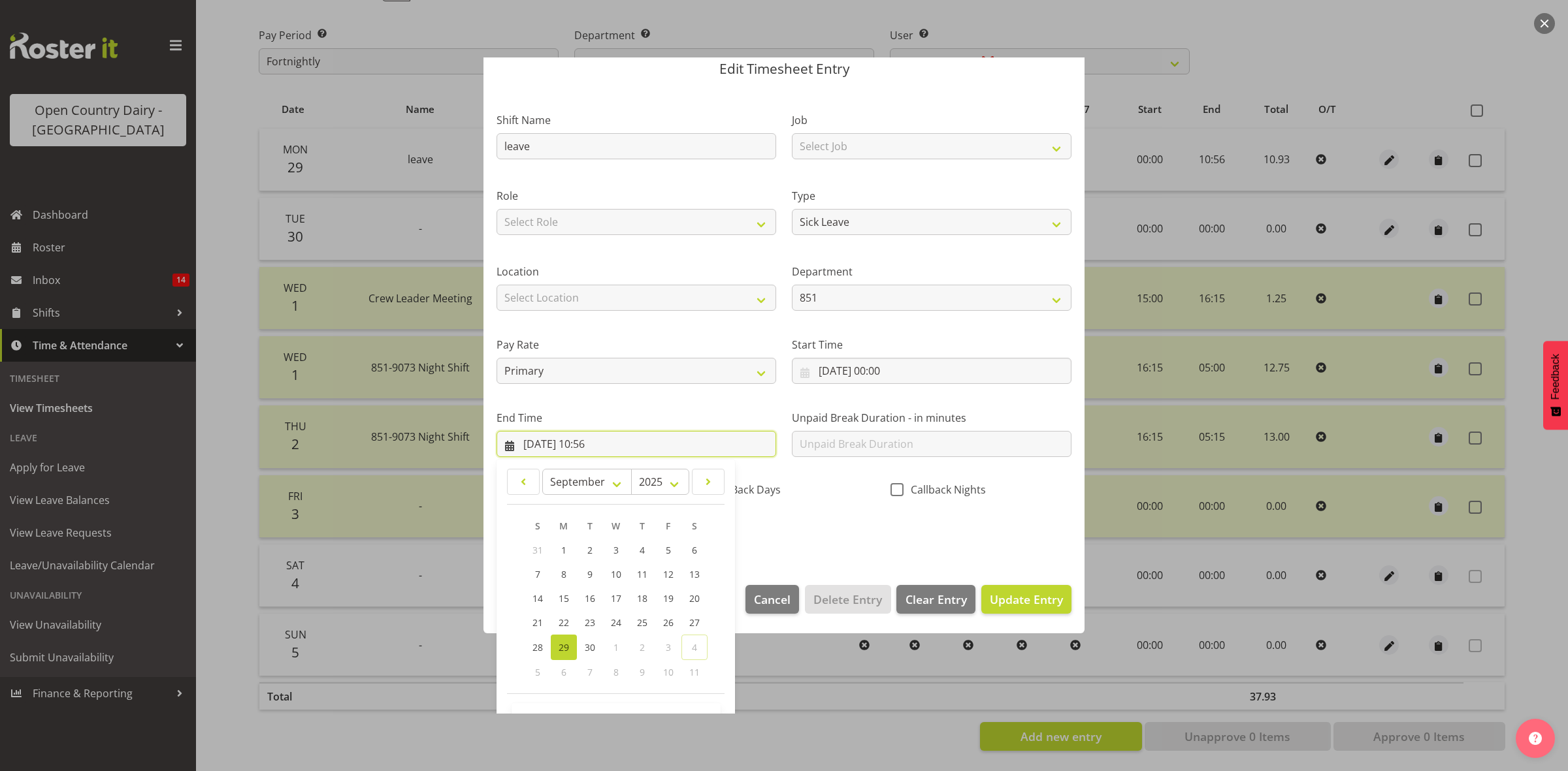
scroll to position [88, 0]
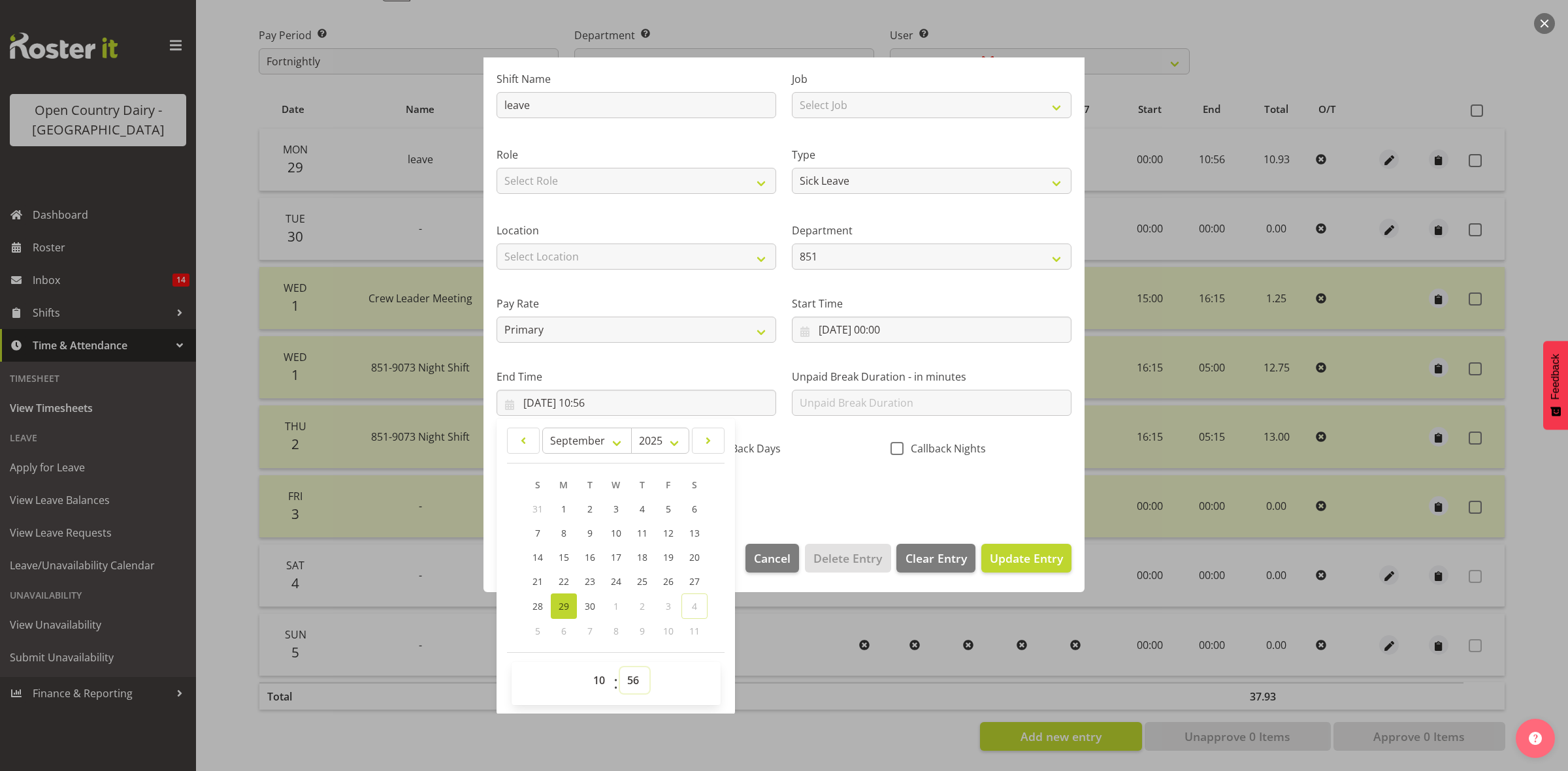
click at [632, 686] on select "00 01 02 03 04 05 06 07 08 09 10 11 12 13 14 15 16 17 18 19 20 21 22 23 24 25 2…" at bounding box center [635, 681] width 30 height 26
select select "54"
click at [620, 668] on select "00 01 02 03 04 05 06 07 08 09 10 11 12 13 14 15 16 17 18 19 20 21 22 23 24 25 2…" at bounding box center [635, 681] width 30 height 26
type input "29/09/2025, 10:54"
click at [1018, 550] on span "Update Entry" at bounding box center [1026, 558] width 74 height 16
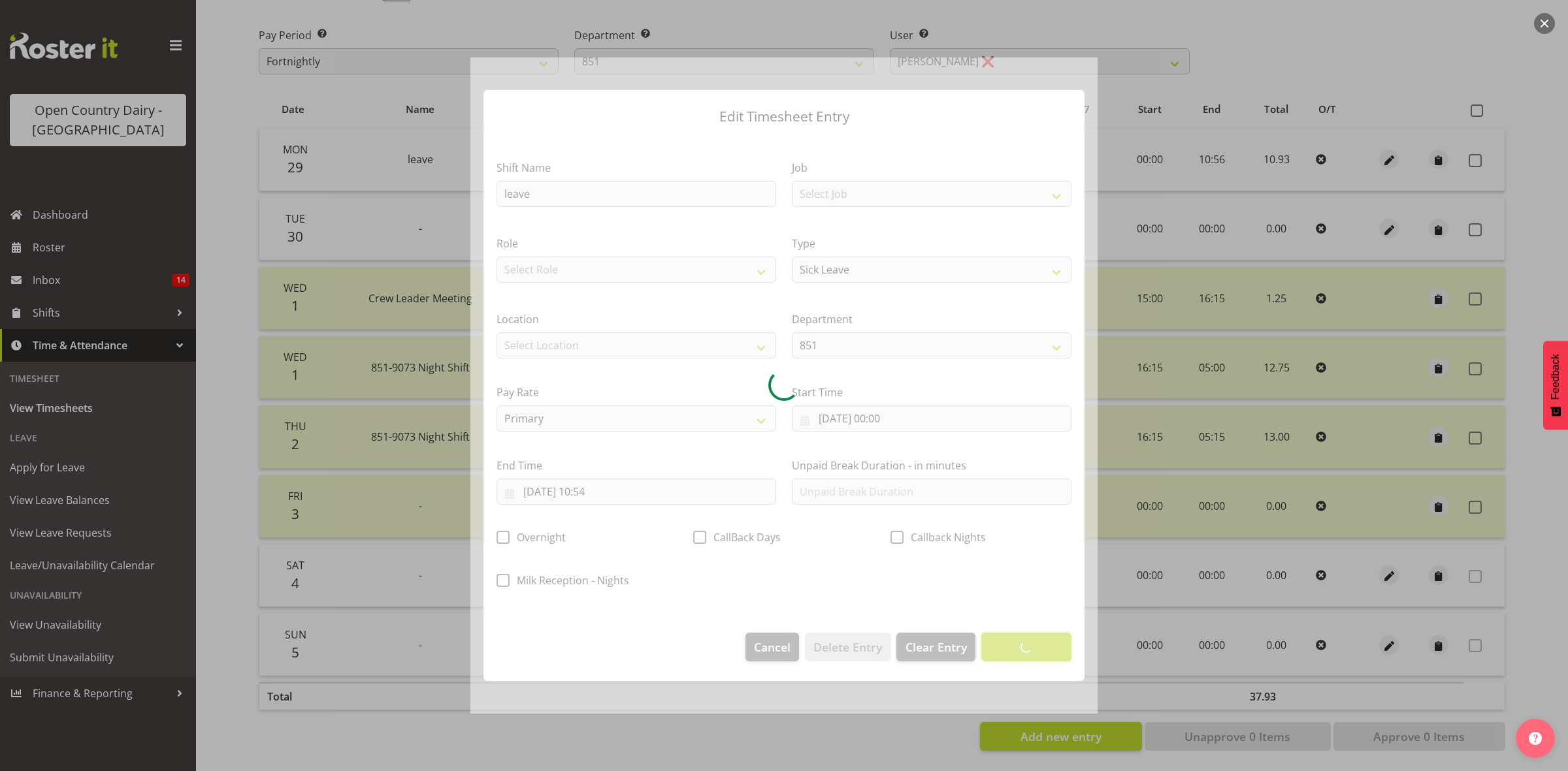
scroll to position [0, 0]
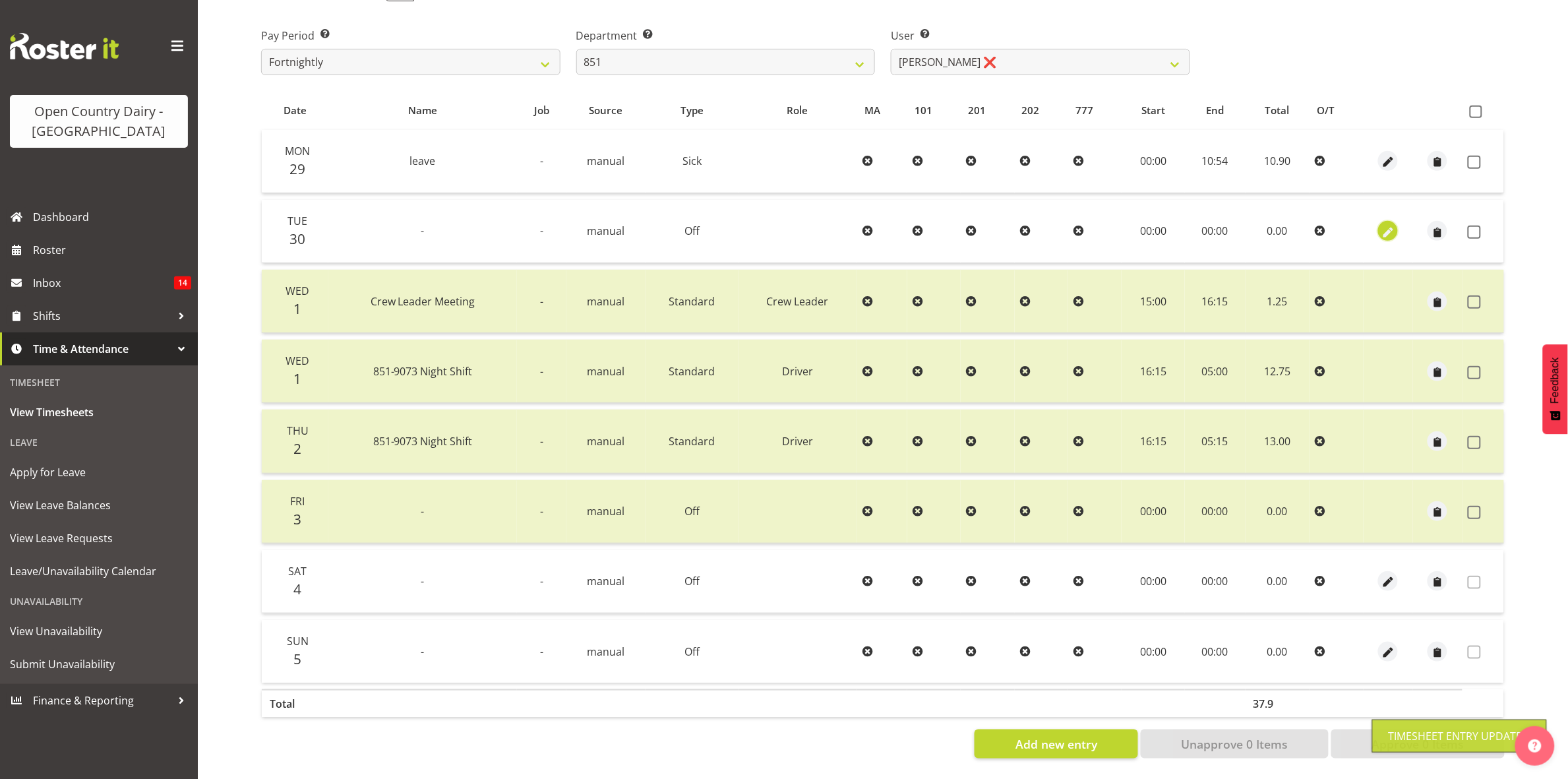
click at [1390, 225] on span "button" at bounding box center [1389, 232] width 15 height 15
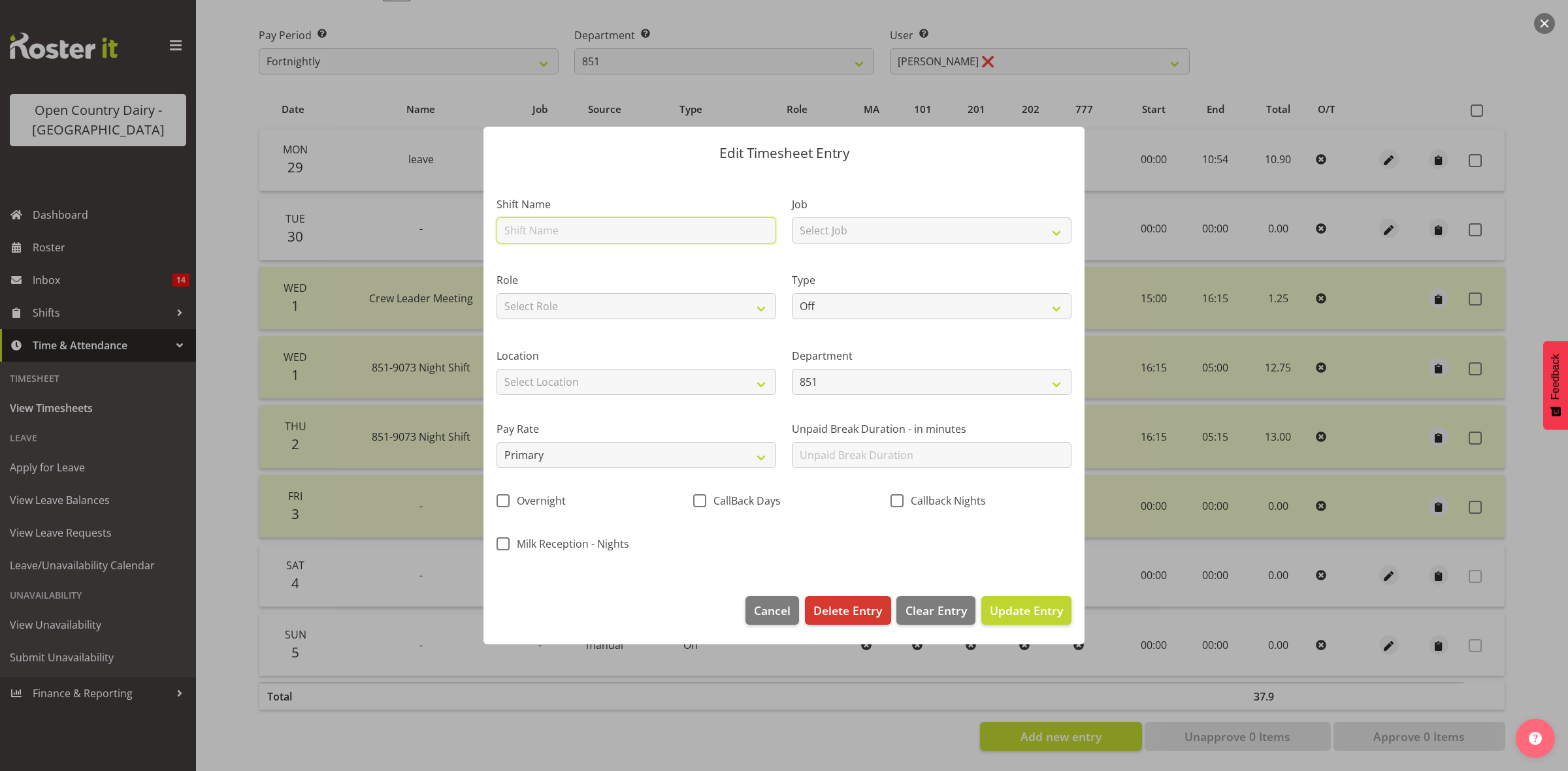
click at [603, 231] on input "text" at bounding box center [636, 231] width 279 height 26
type input "leave"
click at [886, 311] on select "Off Standard Public Holiday Public Holiday (Worked) Day In Lieu Annual Leave Si…" at bounding box center [932, 307] width 279 height 26
select select "Sick"
click at [792, 293] on select "Off Standard Public Holiday Public Holiday (Worked) Day In Lieu Annual Leave Si…" at bounding box center [932, 307] width 279 height 26
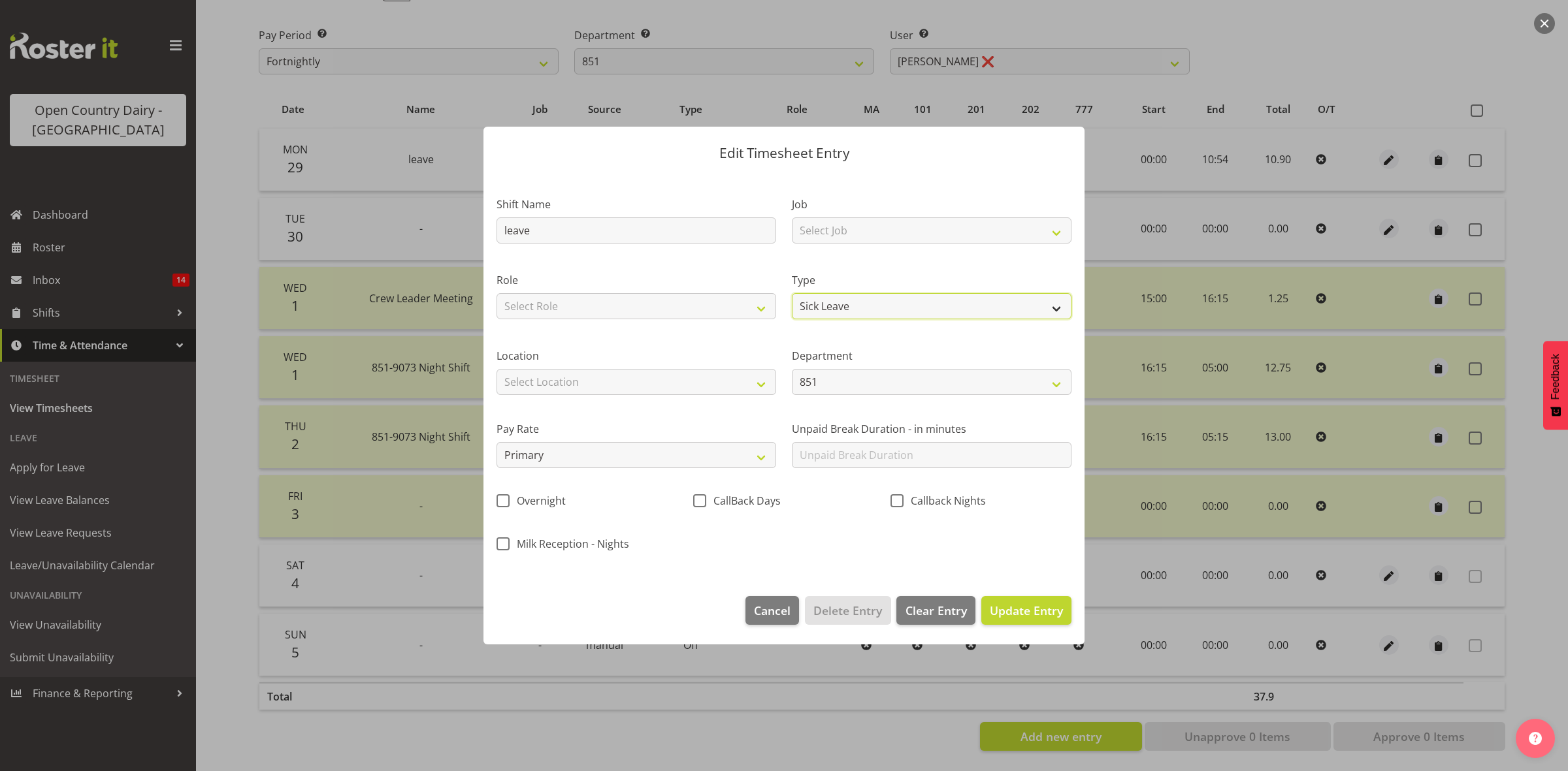
select select "8"
select select "2025"
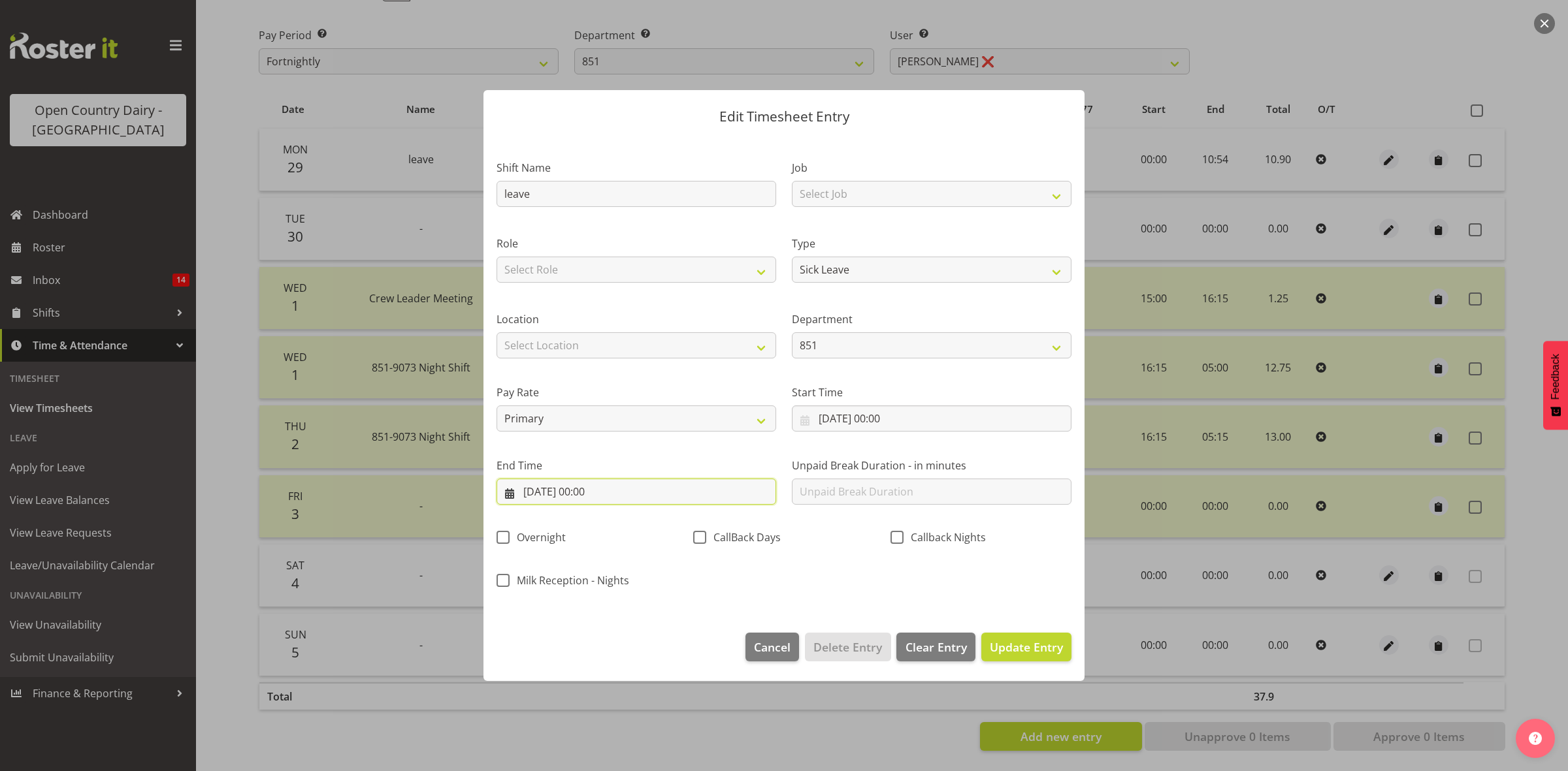
click at [599, 490] on input "30/09/2025, 00:00" at bounding box center [636, 492] width 279 height 26
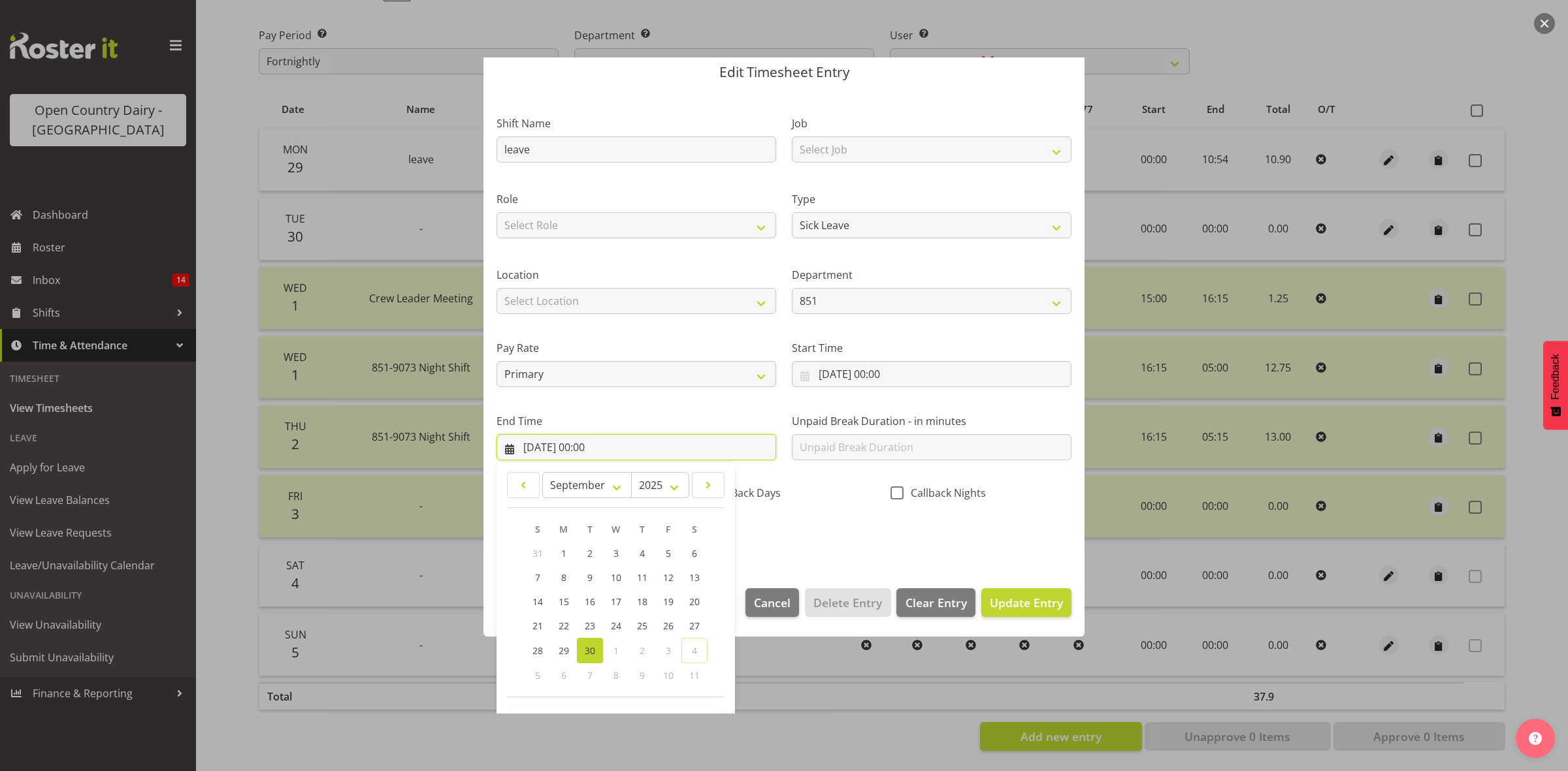
scroll to position [88, 0]
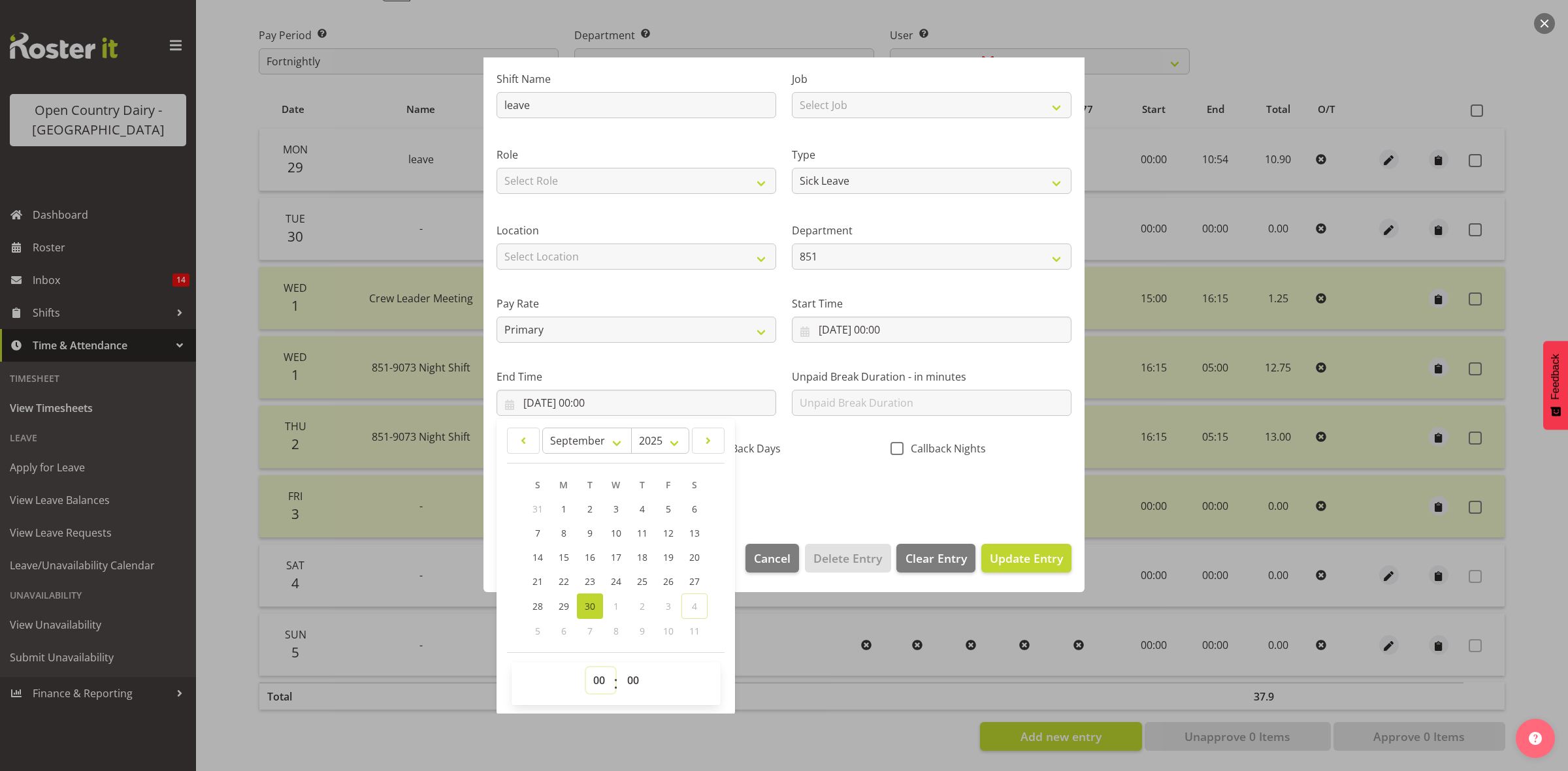
click at [592, 674] on select "00 01 02 03 04 05 06 07 08 09 10 11 12 13 14 15 16 17 18 19 20 21 22 23" at bounding box center [601, 681] width 30 height 26
select select "10"
click at [586, 668] on select "00 01 02 03 04 05 06 07 08 09 10 11 12 13 14 15 16 17 18 19 20 21 22 23" at bounding box center [601, 681] width 30 height 26
type input "30/09/2025, 10:00"
drag, startPoint x: 638, startPoint y: 683, endPoint x: 640, endPoint y: 671, distance: 12.2
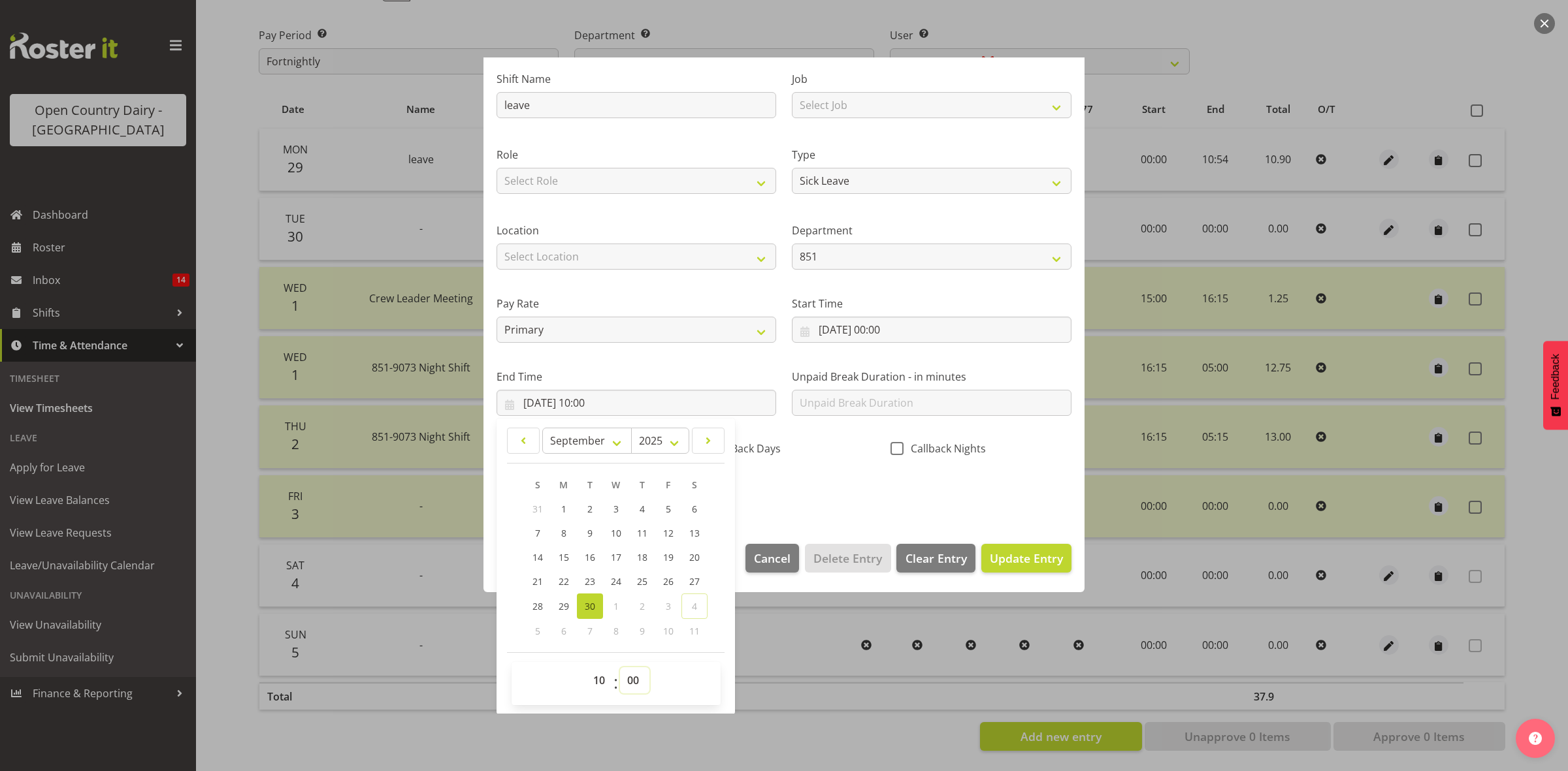
click at [638, 683] on select "00 01 02 03 04 05 06 07 08 09 10 11 12 13 14 15 16 17 18 19 20 21 22 23 24 25 2…" at bounding box center [635, 681] width 30 height 26
select select "54"
click at [620, 668] on select "00 01 02 03 04 05 06 07 08 09 10 11 12 13 14 15 16 17 18 19 20 21 22 23 24 25 2…" at bounding box center [635, 681] width 30 height 26
type input "30/09/2025, 10:54"
click at [989, 567] on button "Update Entry" at bounding box center [1026, 558] width 90 height 29
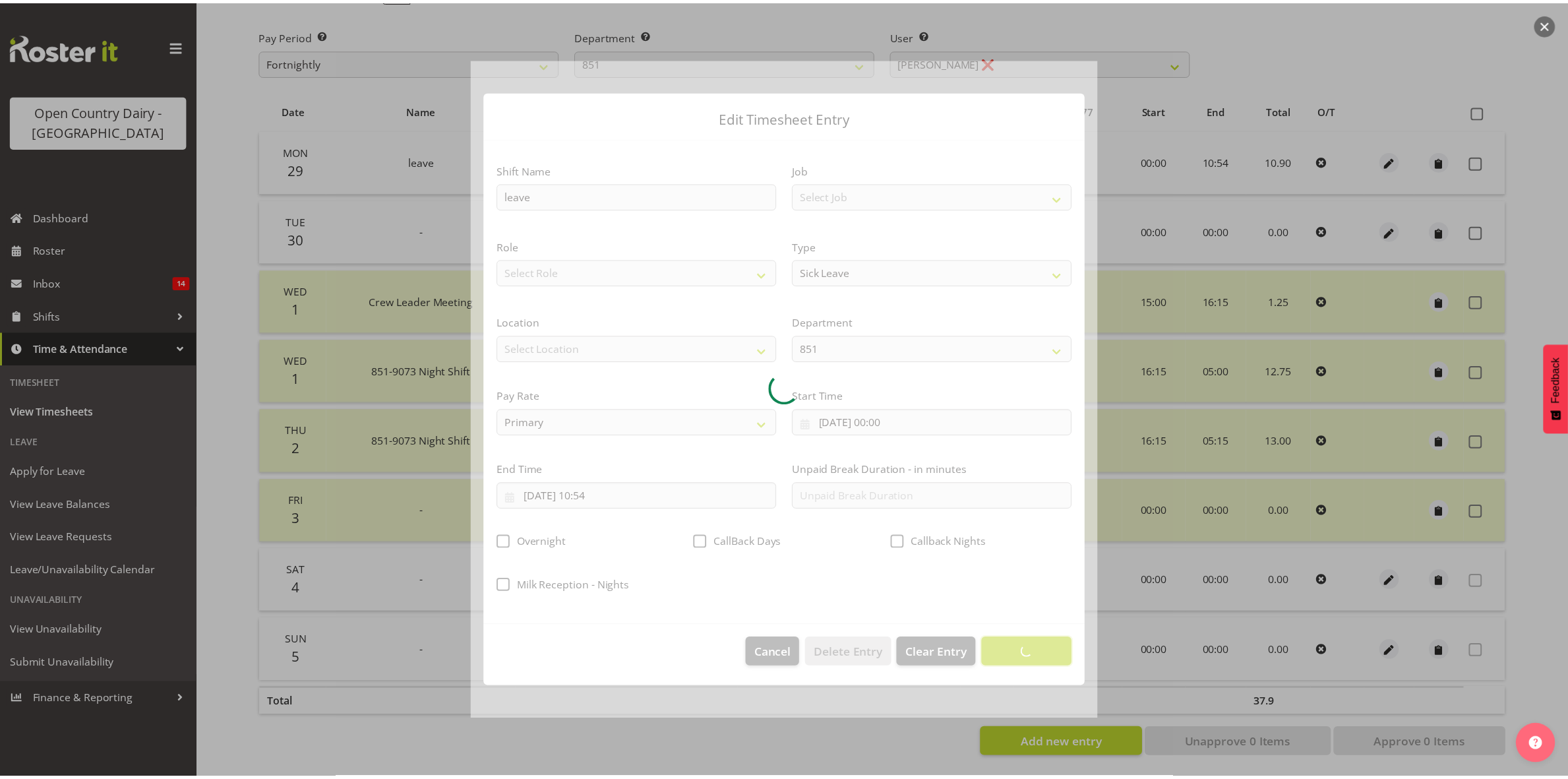
scroll to position [0, 0]
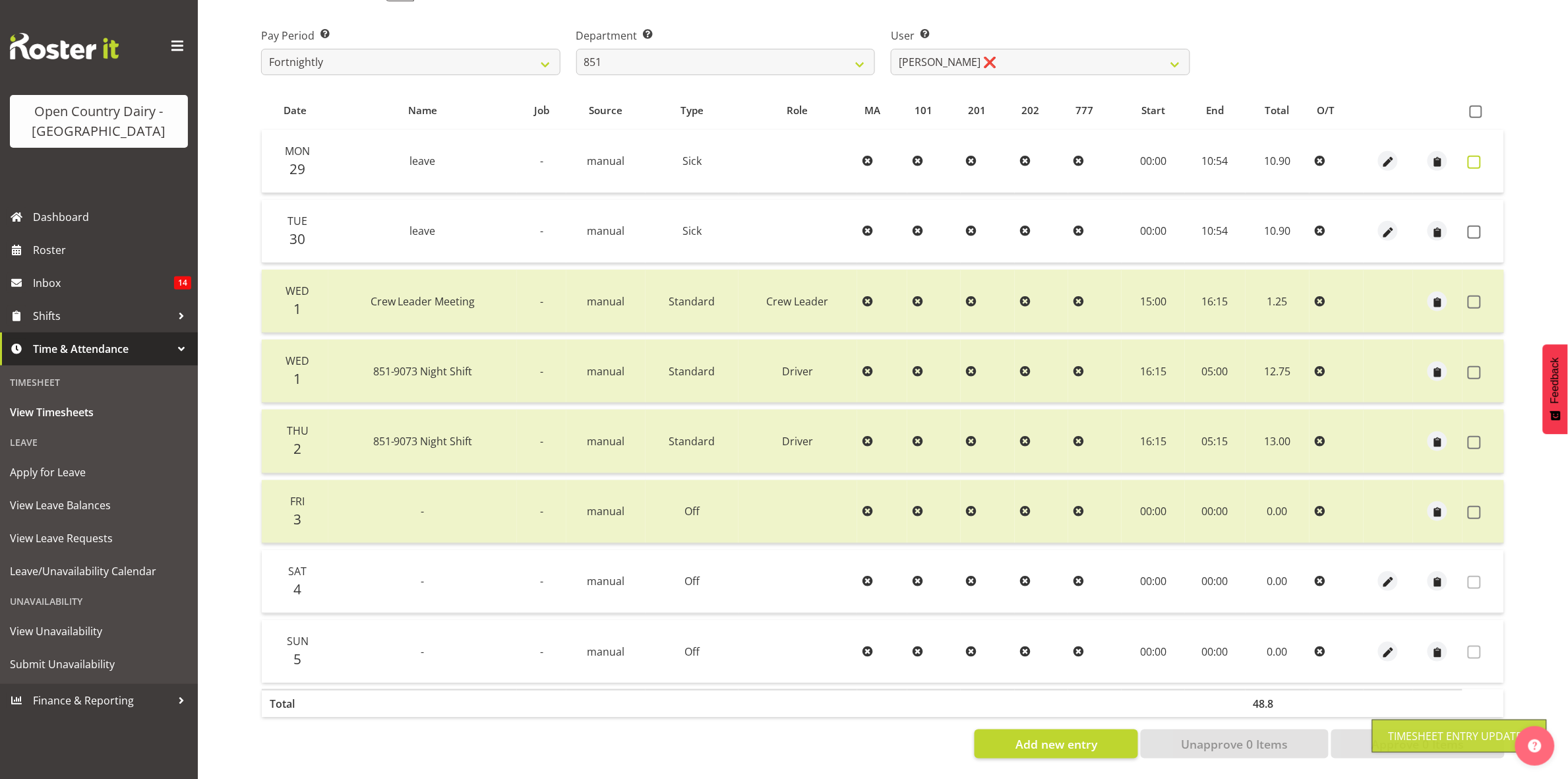
click at [1477, 156] on span at bounding box center [1475, 163] width 13 height 13
checkbox input "true"
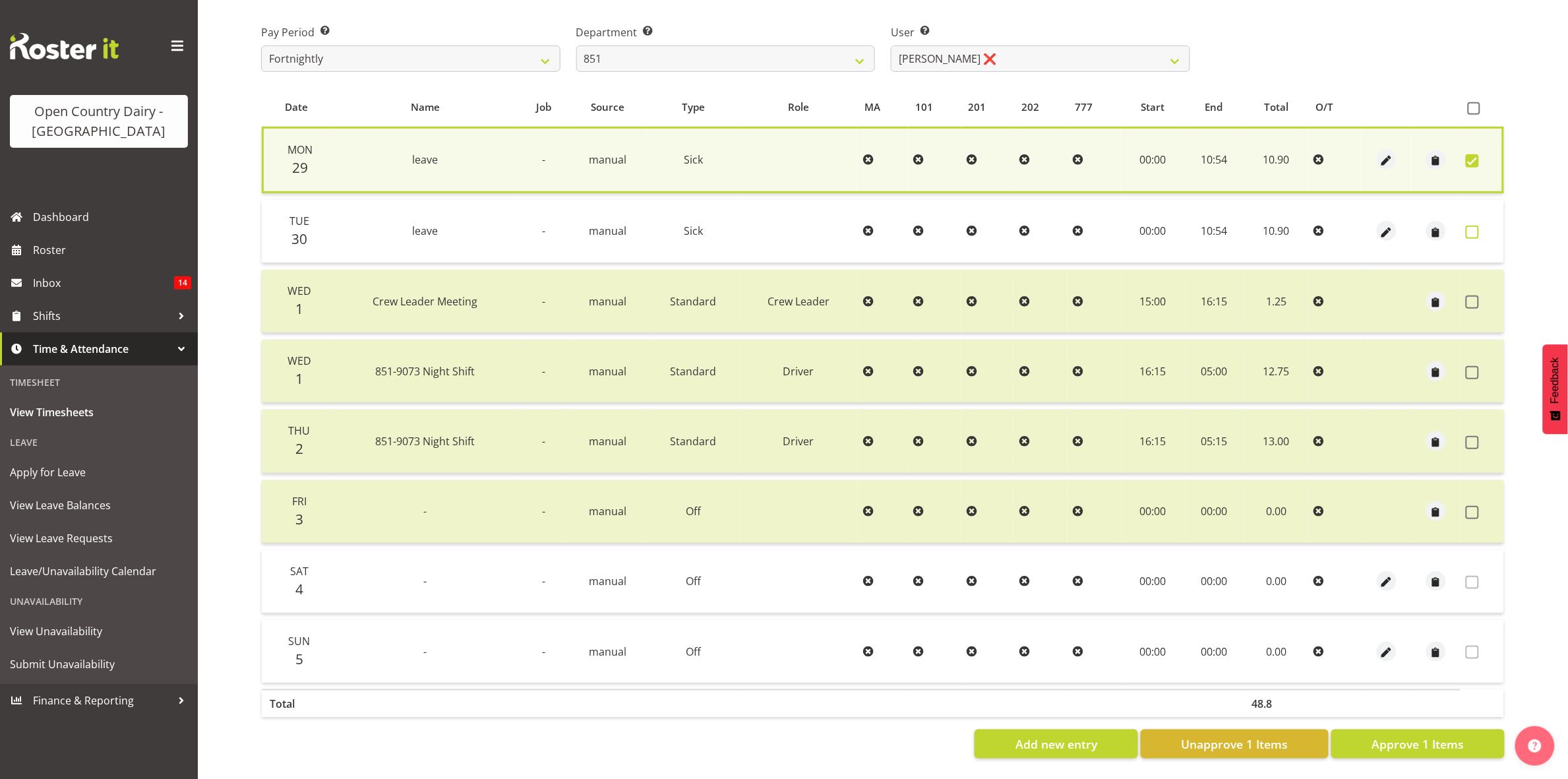
click at [1476, 225] on span at bounding box center [1473, 232] width 13 height 13
checkbox input "true"
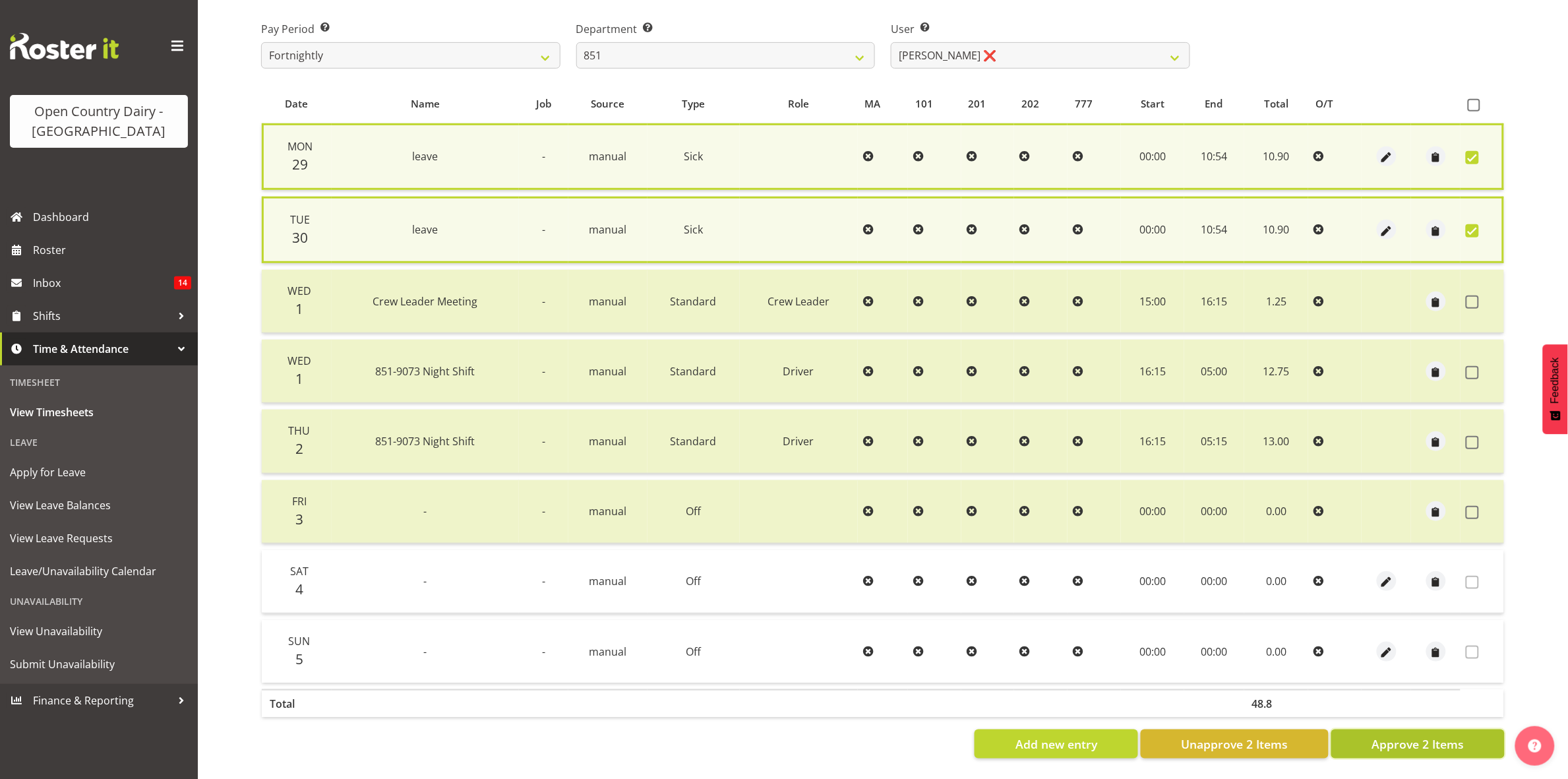
click at [1377, 736] on span "Approve 2 Items" at bounding box center [1418, 744] width 93 height 18
checkbox input "false"
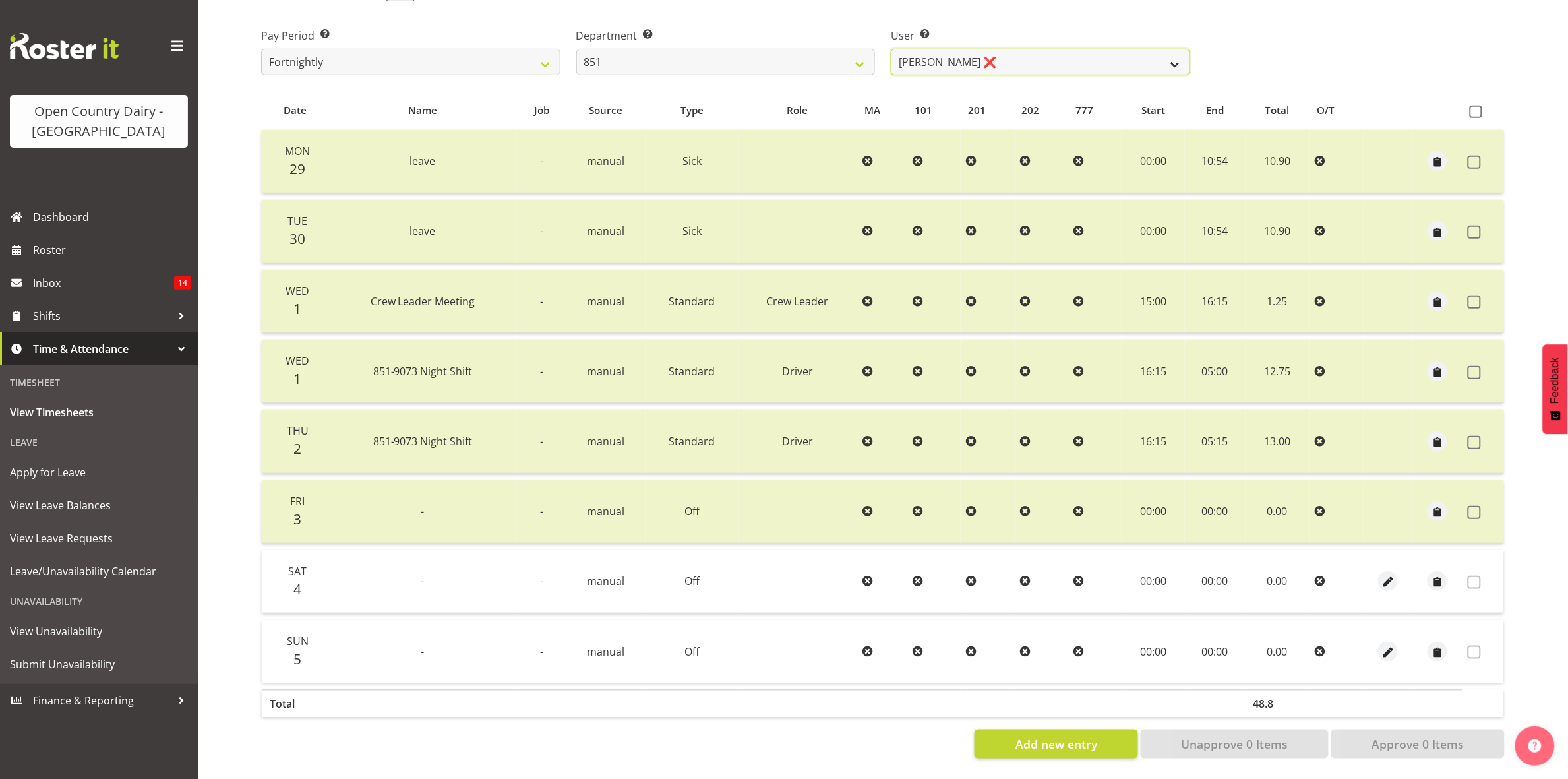
click at [1099, 51] on select "Hayden Batt ❌ Martin Black ❌ Stacey Wilson ❌" at bounding box center [1041, 62] width 300 height 27
click at [857, 48] on select "734 735 736 737 738 739 851 853 854 855 856 858 861 862 865 867-9032 868 869 87…" at bounding box center [726, 62] width 300 height 27
select select "669"
click at [577, 48] on select "734 735 736 737 738 739 851 853 854 855 856 858 861 862 865 867-9032 868 869 87…" at bounding box center [726, 62] width 300 height 27
select select "7394"
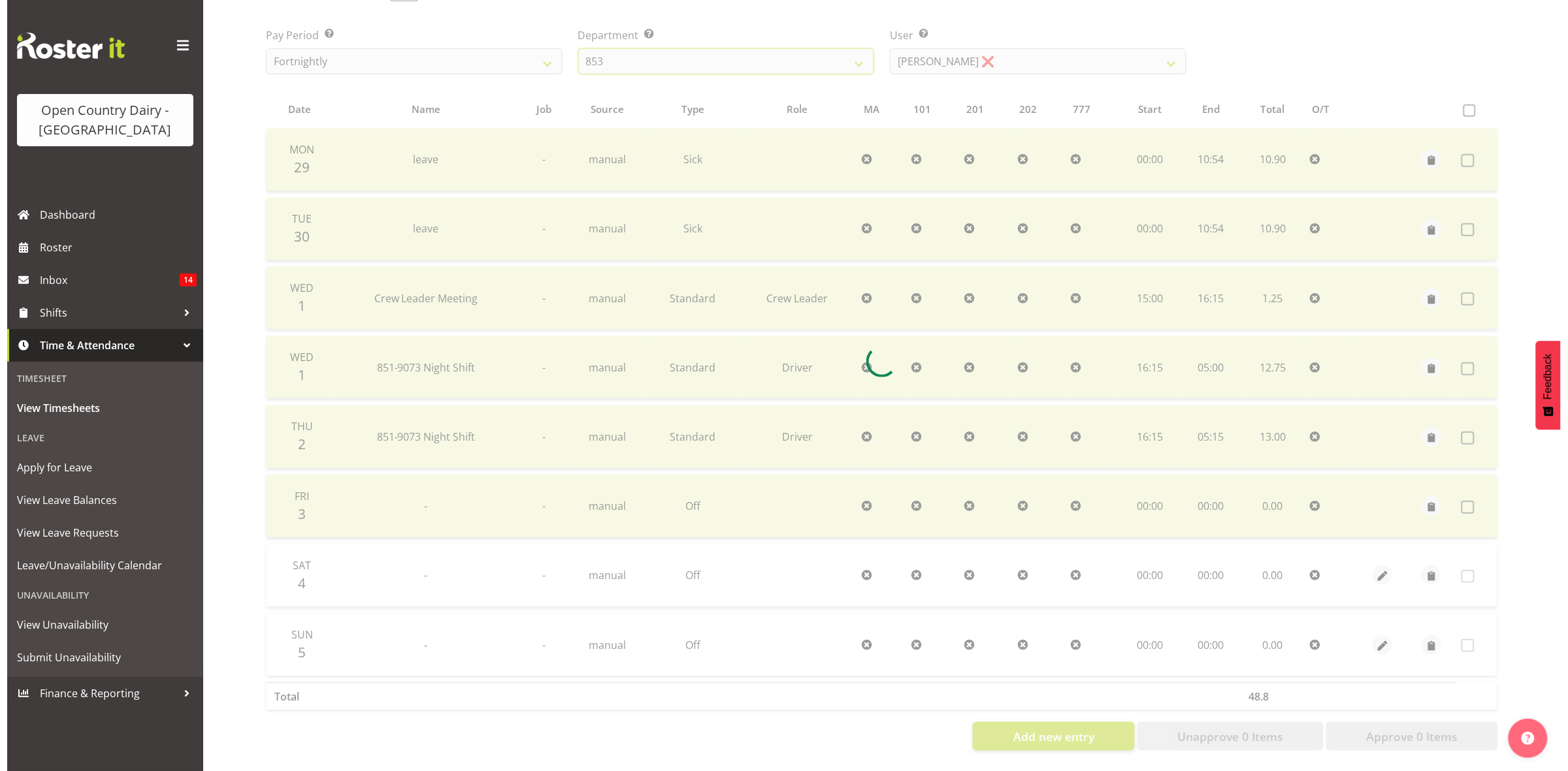
scroll to position [141, 0]
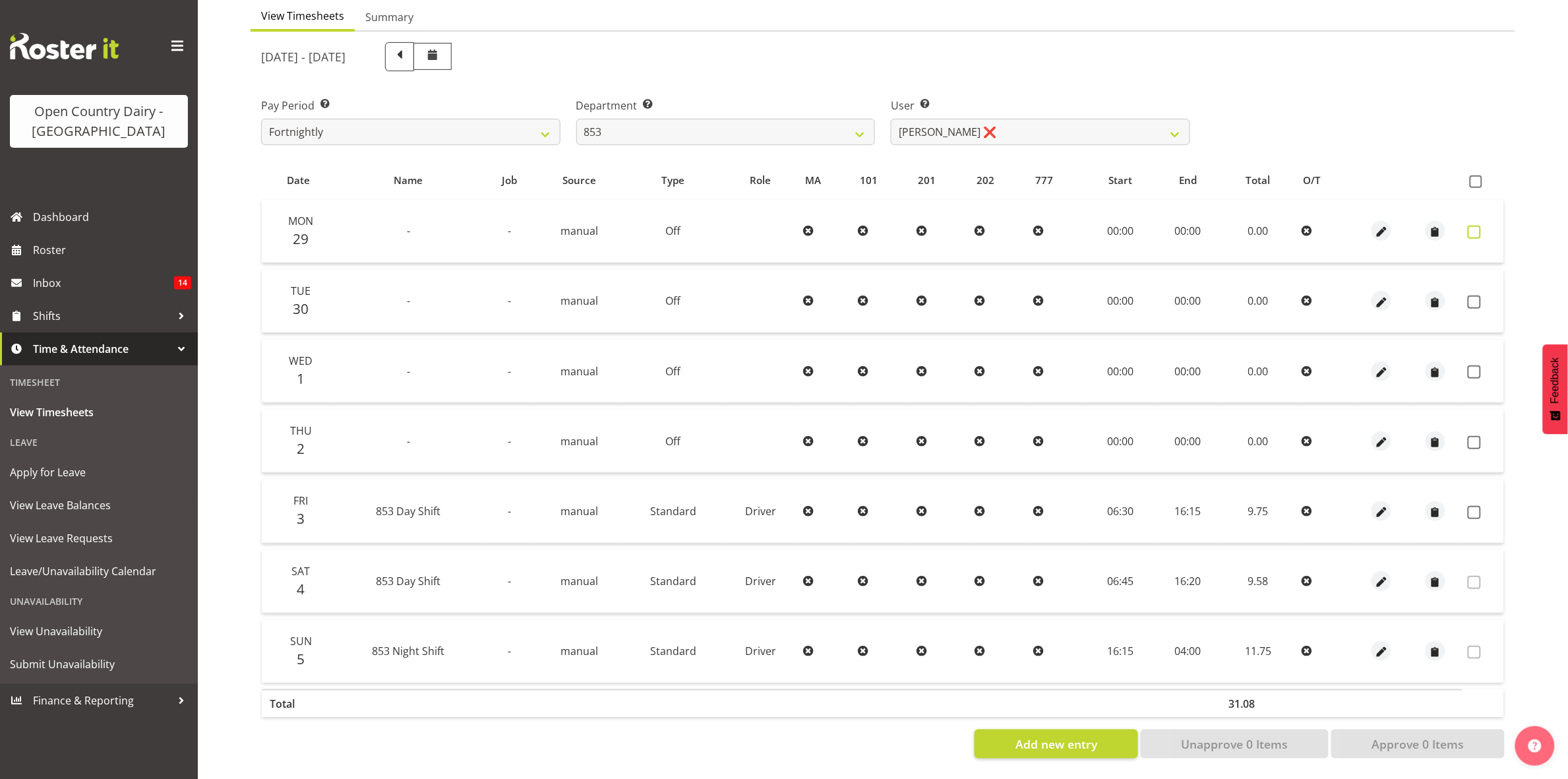
click at [1470, 225] on span at bounding box center [1475, 232] width 13 height 13
checkbox input "true"
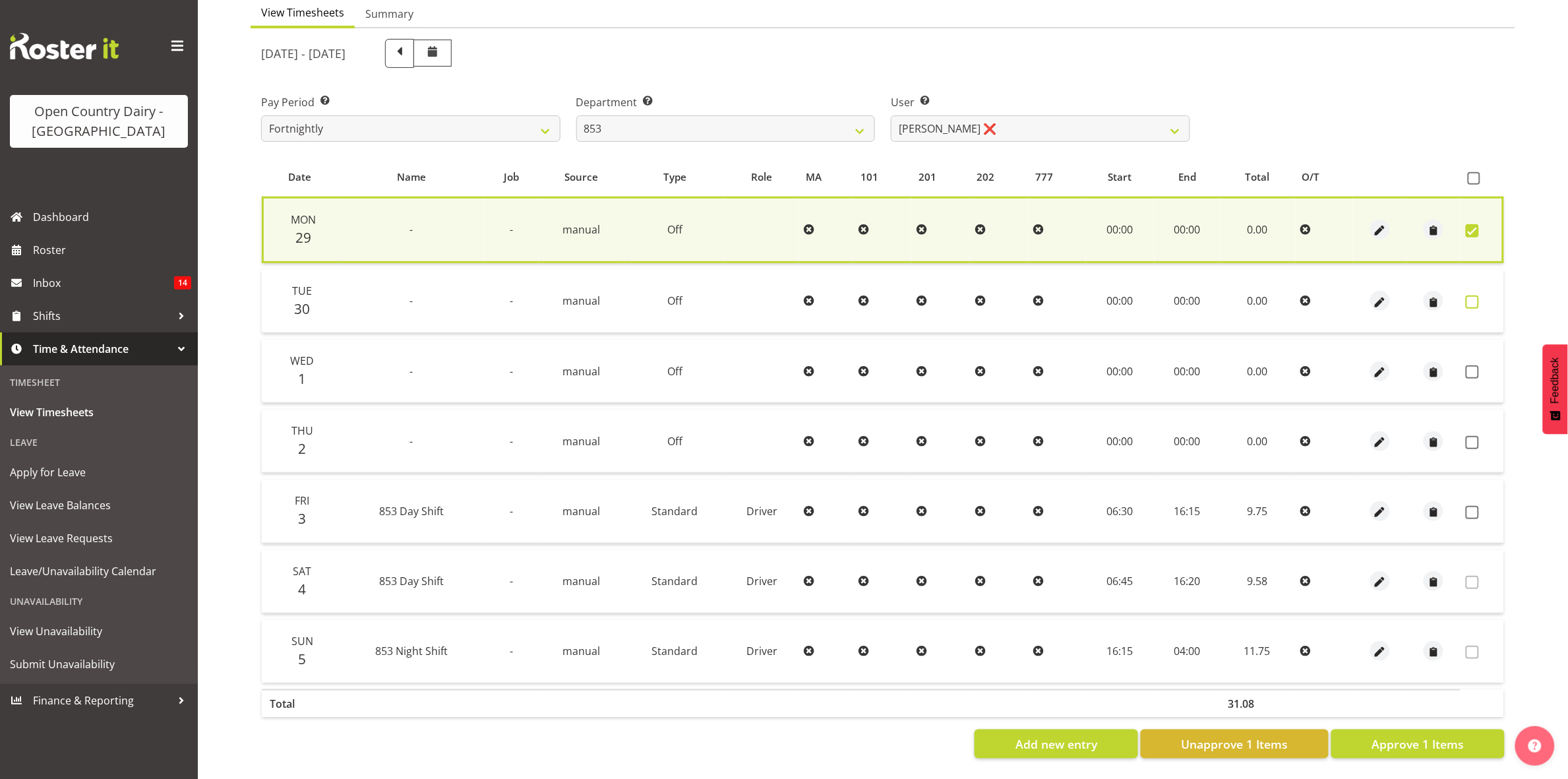
click at [1470, 296] on td at bounding box center [1483, 301] width 43 height 63
click at [1469, 296] on span at bounding box center [1473, 302] width 13 height 13
checkbox input "true"
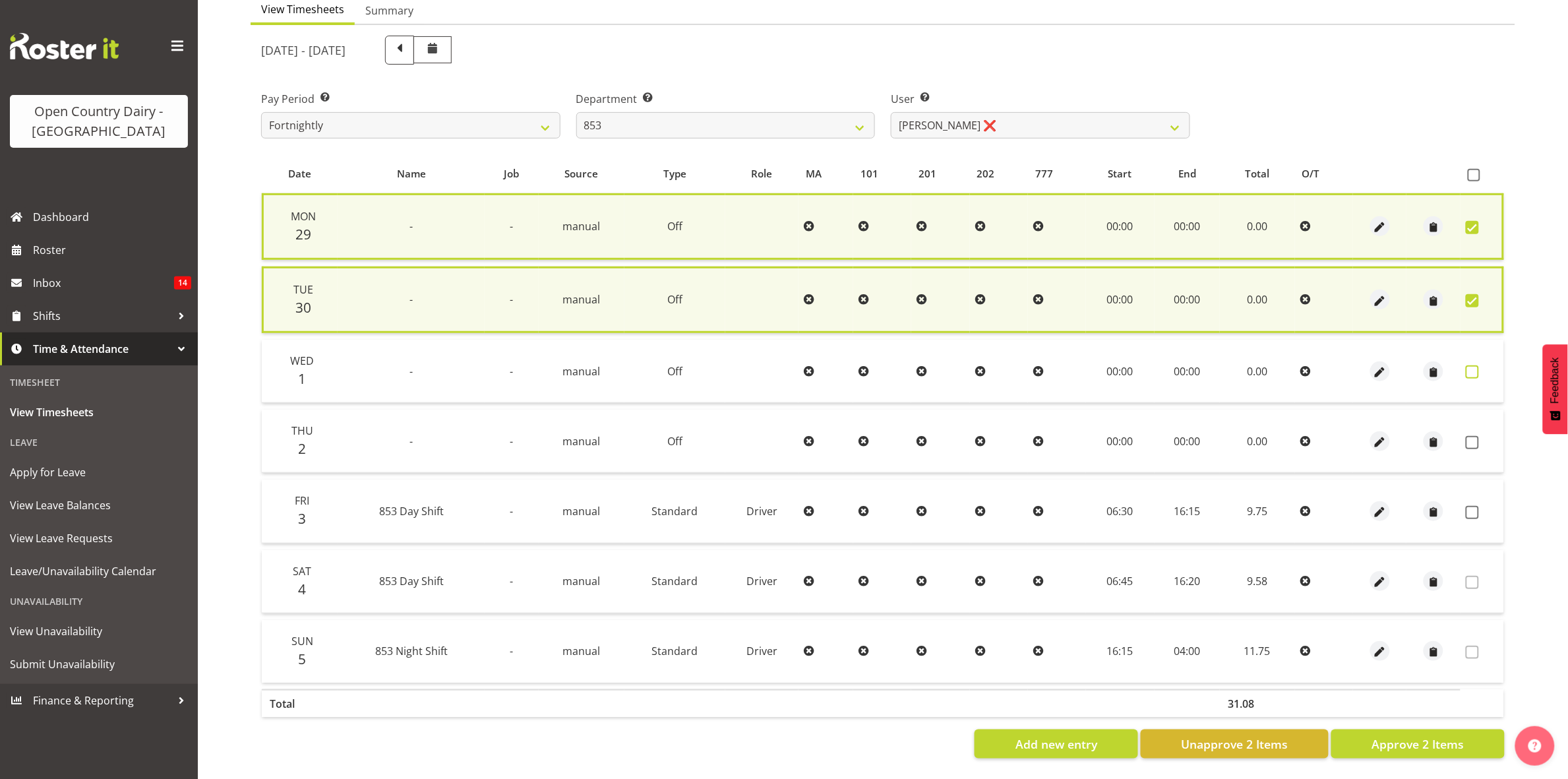
click at [1474, 366] on span at bounding box center [1473, 372] width 13 height 13
checkbox input "true"
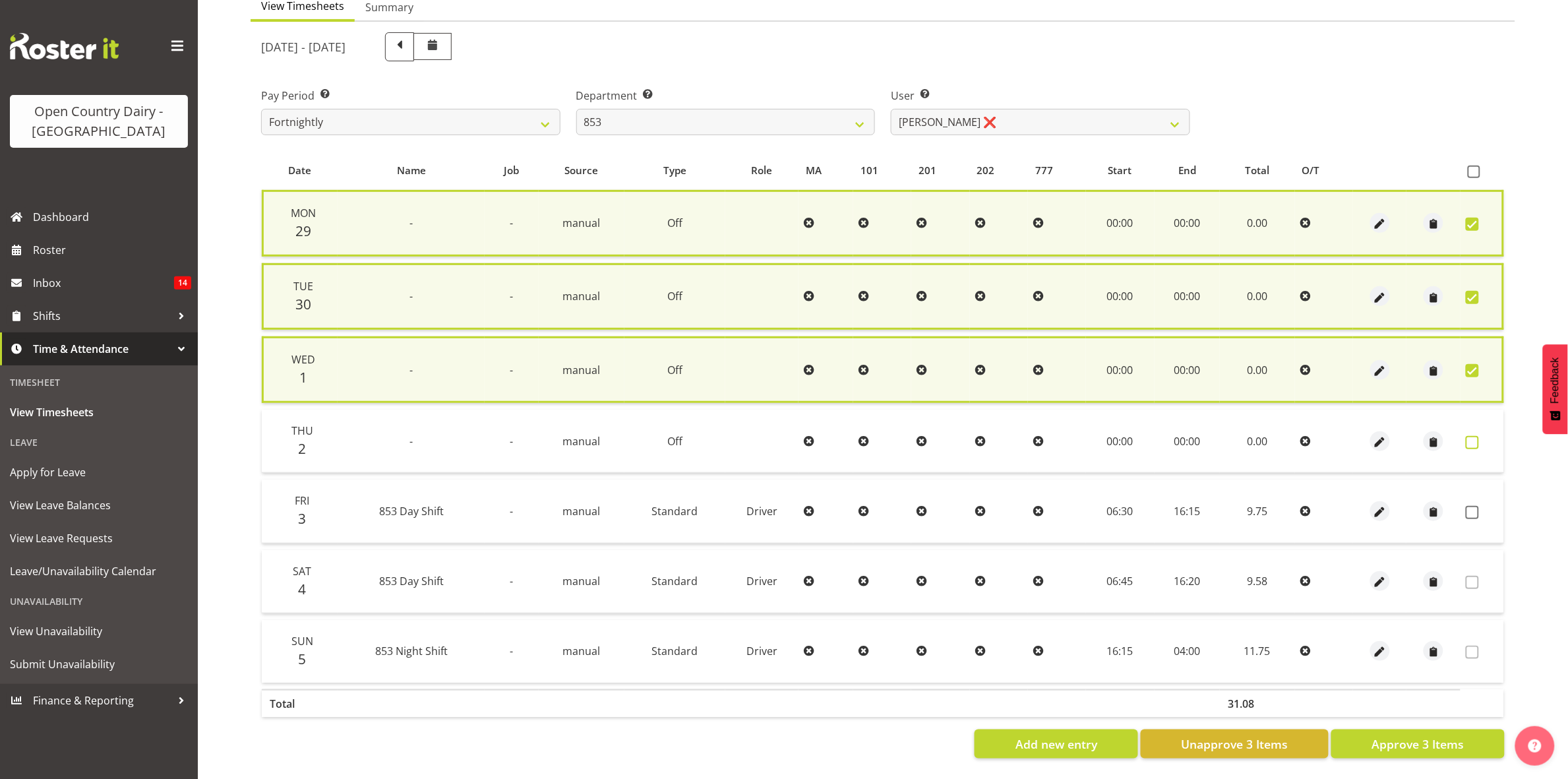
click at [1474, 439] on span at bounding box center [1473, 443] width 13 height 13
checkbox input "true"
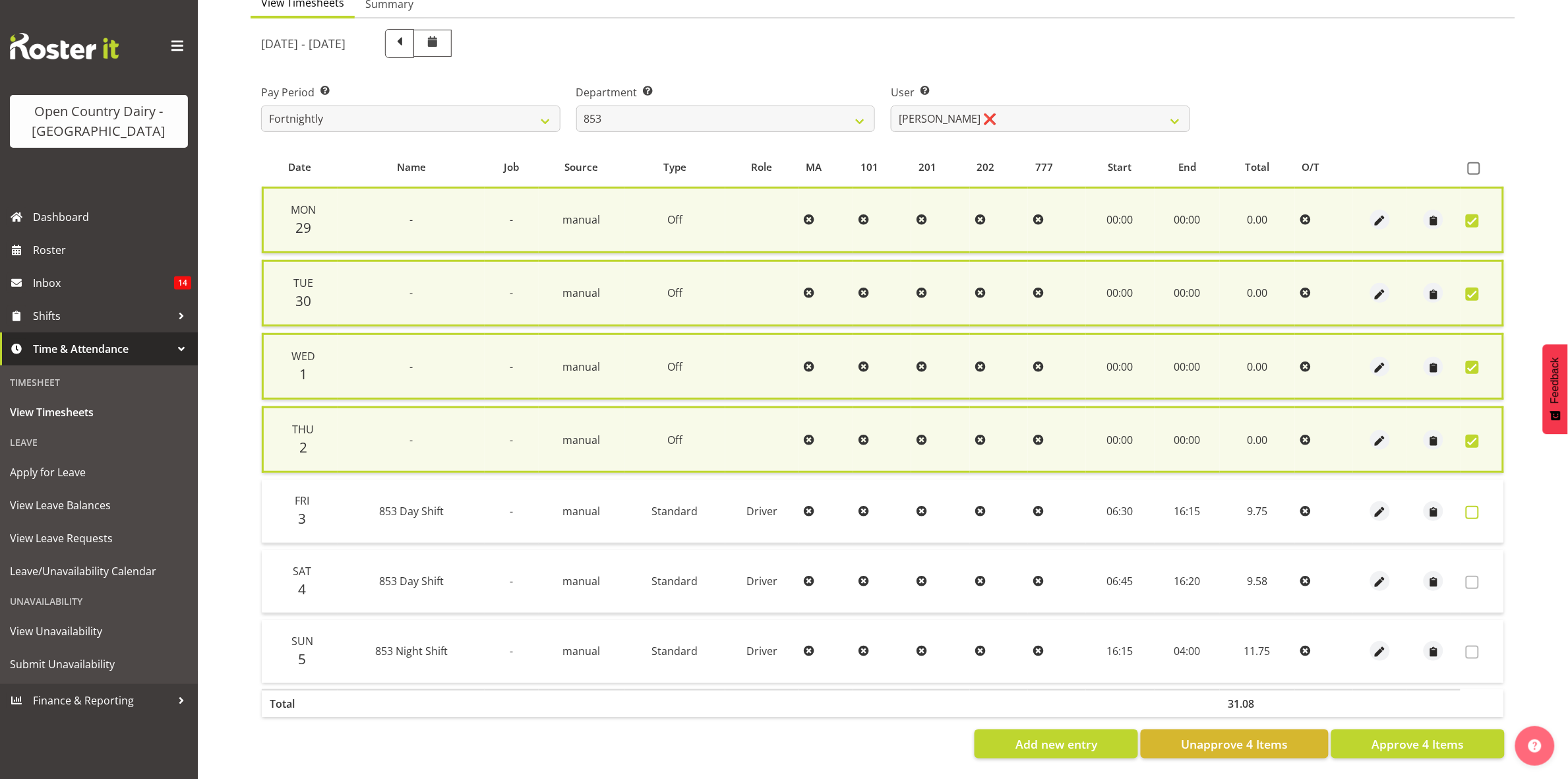
click at [1474, 509] on span at bounding box center [1473, 513] width 13 height 13
checkbox input "true"
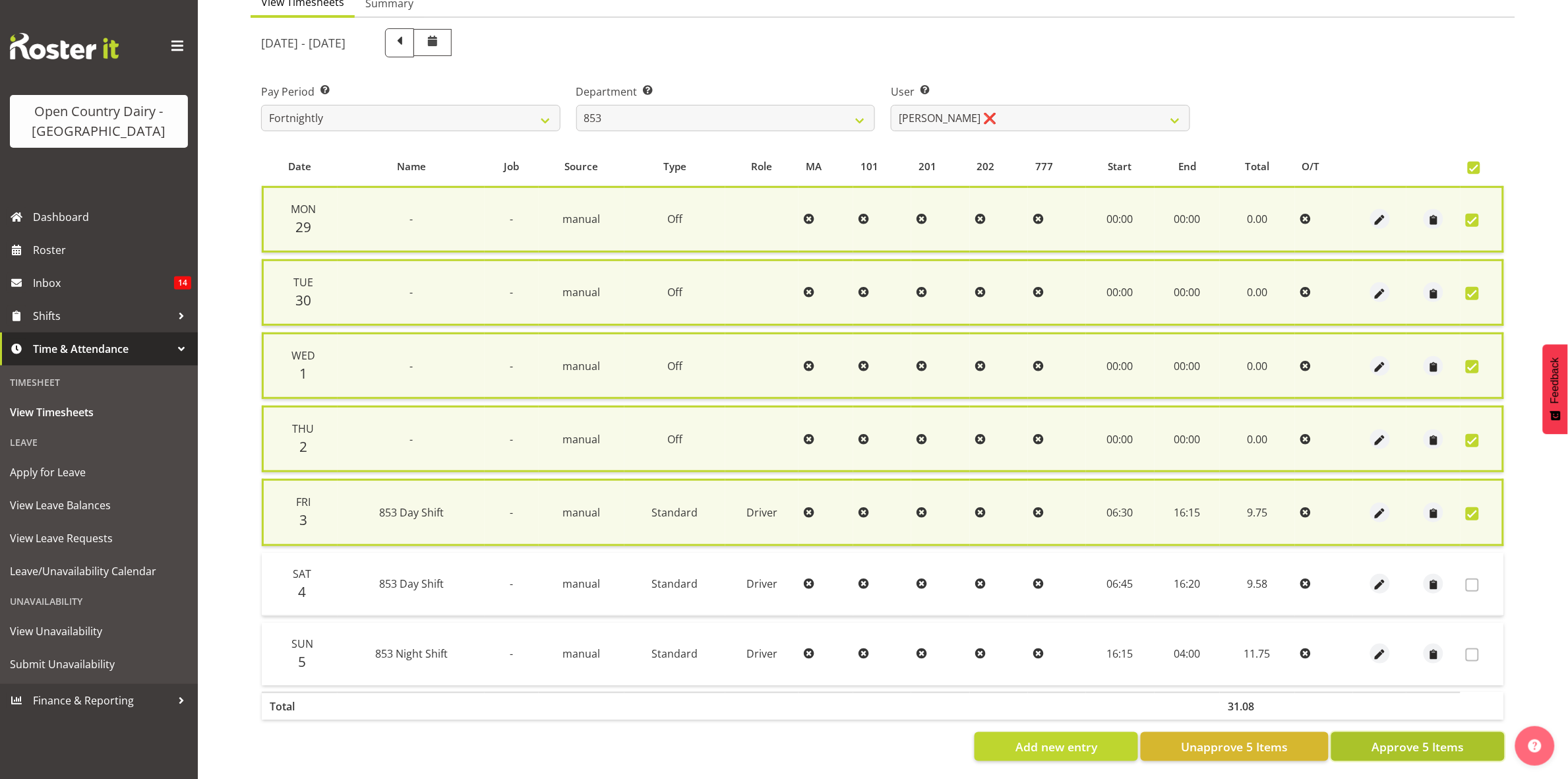
click at [1433, 738] on span "Approve 5 Items" at bounding box center [1418, 746] width 93 height 18
checkbox input "false"
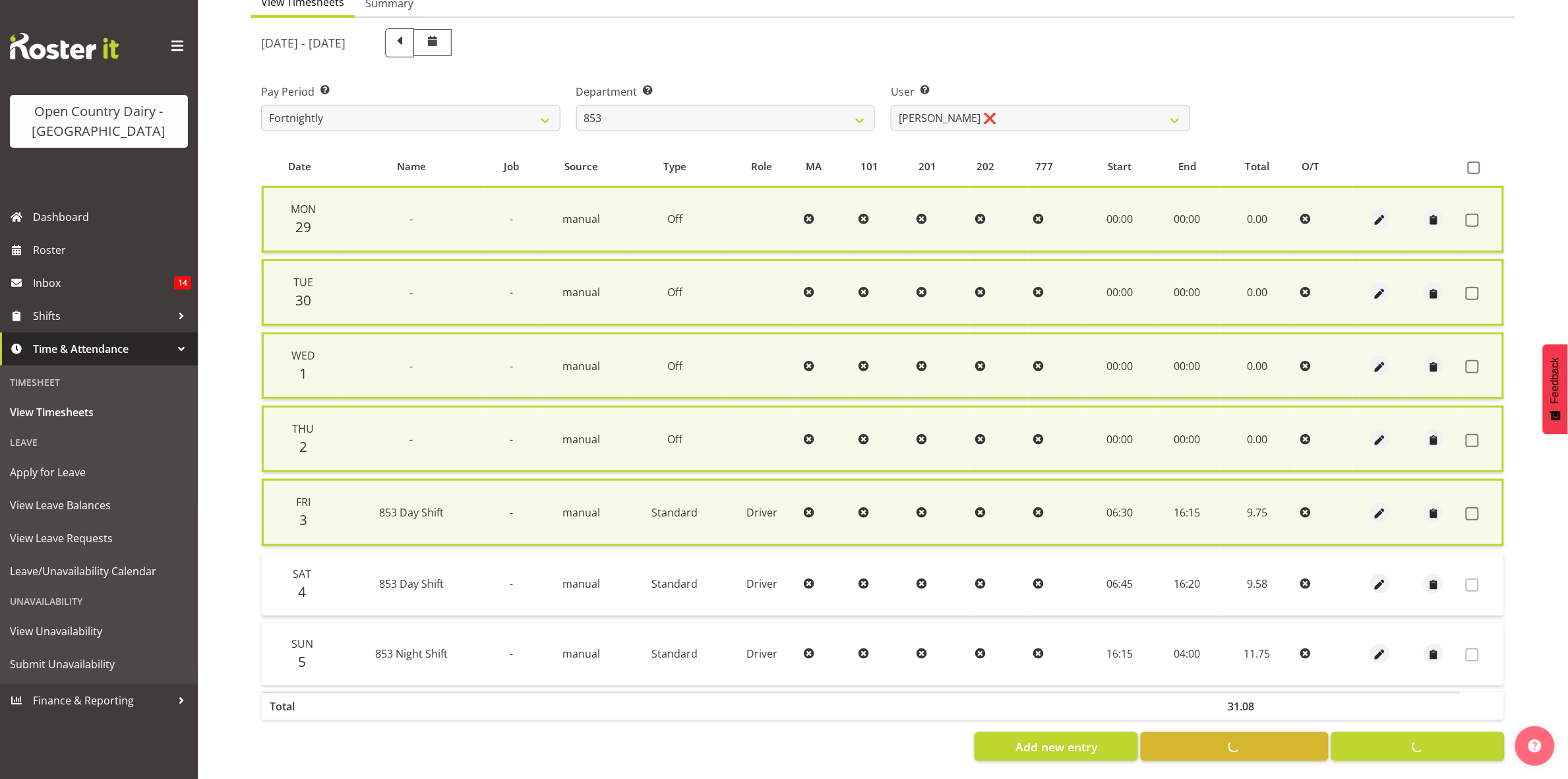
checkbox input "false"
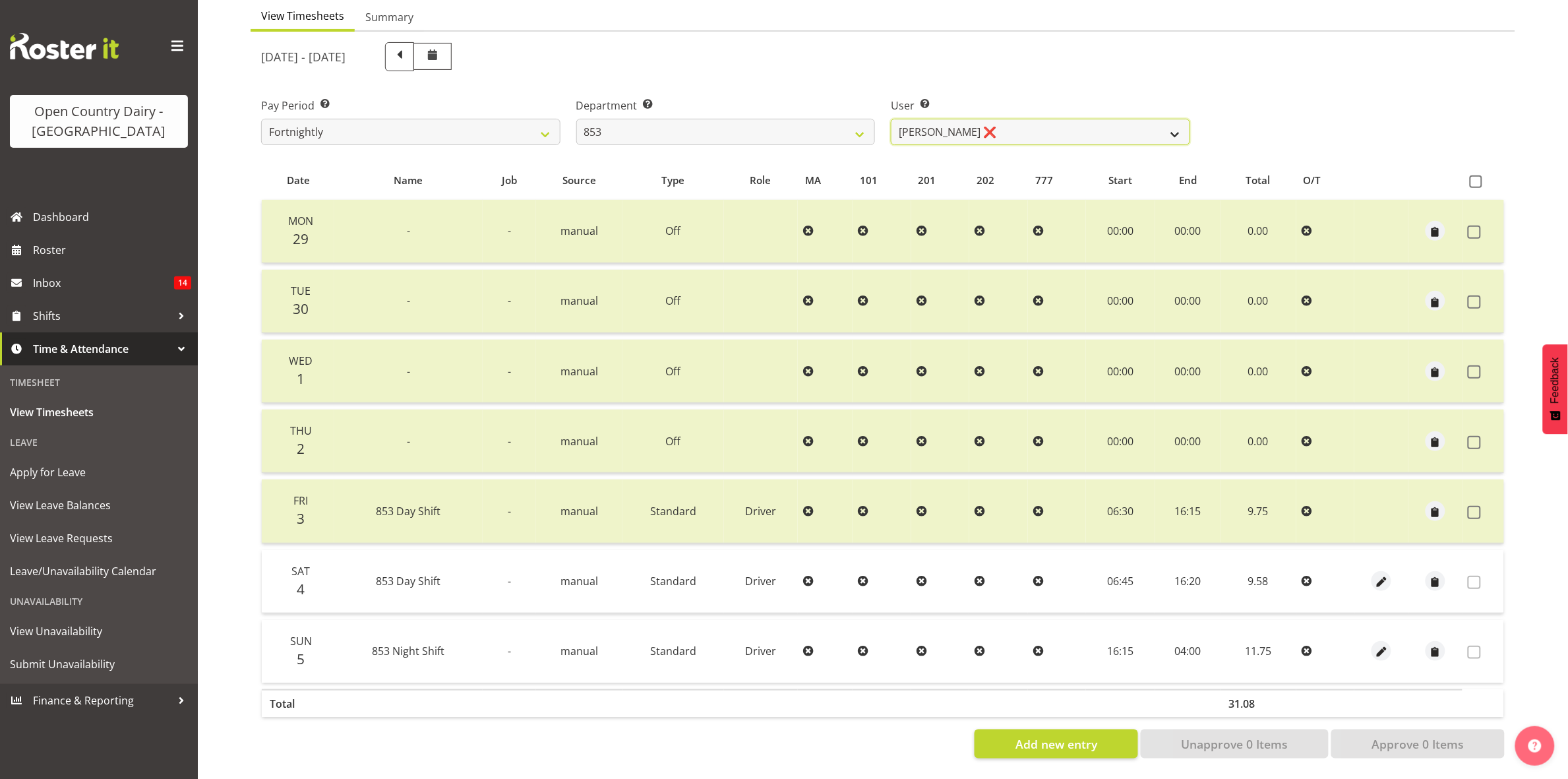
click at [1156, 119] on select "Christiaan Botha ❌ Kevin Stuck ❌ Marty Powell ❌ Sean O'Neill ❌" at bounding box center [1041, 132] width 300 height 27
select select "7439"
click at [891, 119] on select "Christiaan Botha ❌ Kevin Stuck ❌ Marty Powell ❌ Sean O'Neill ❌" at bounding box center [1041, 132] width 300 height 27
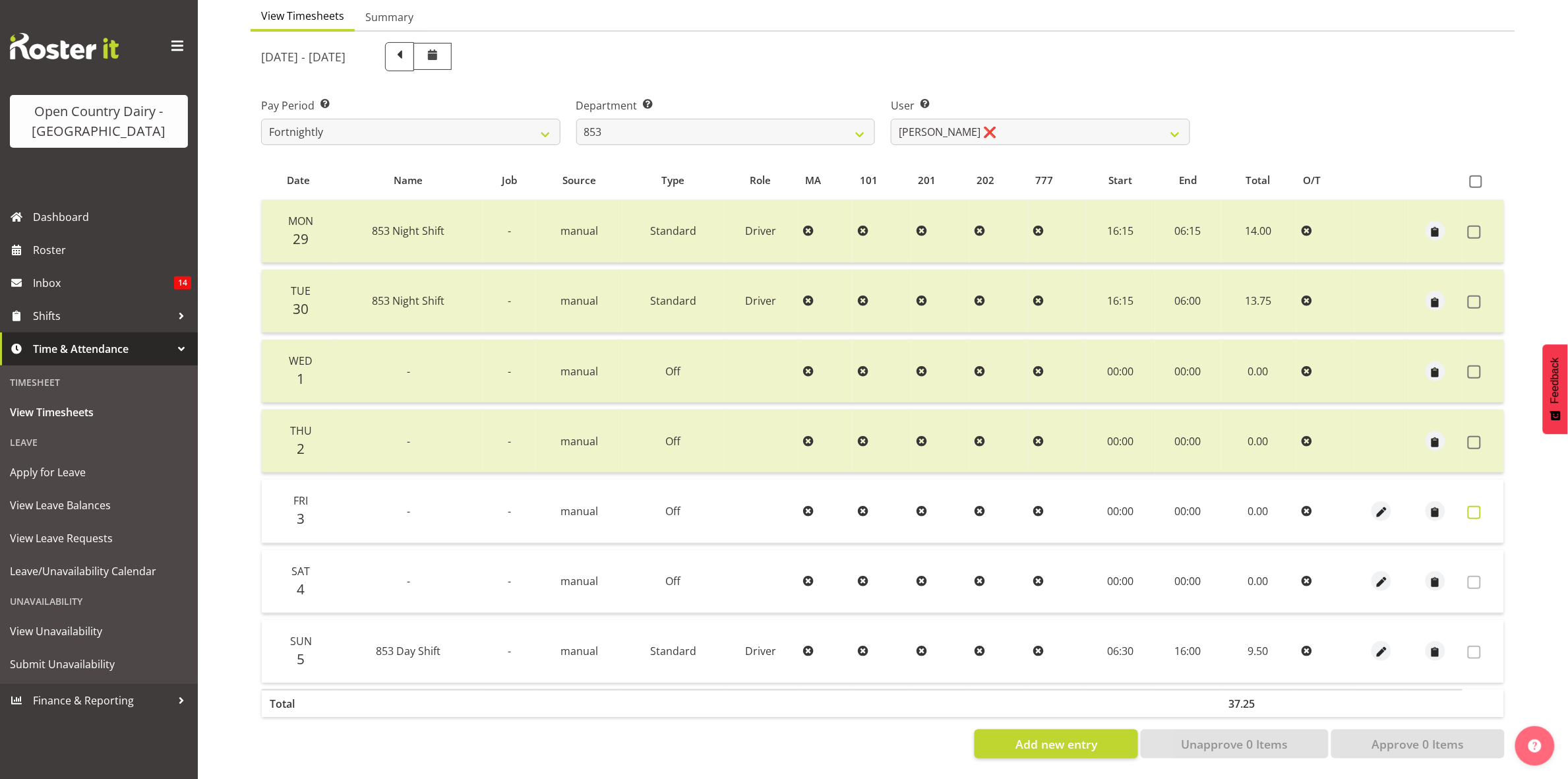
click at [1476, 506] on span at bounding box center [1475, 513] width 13 height 13
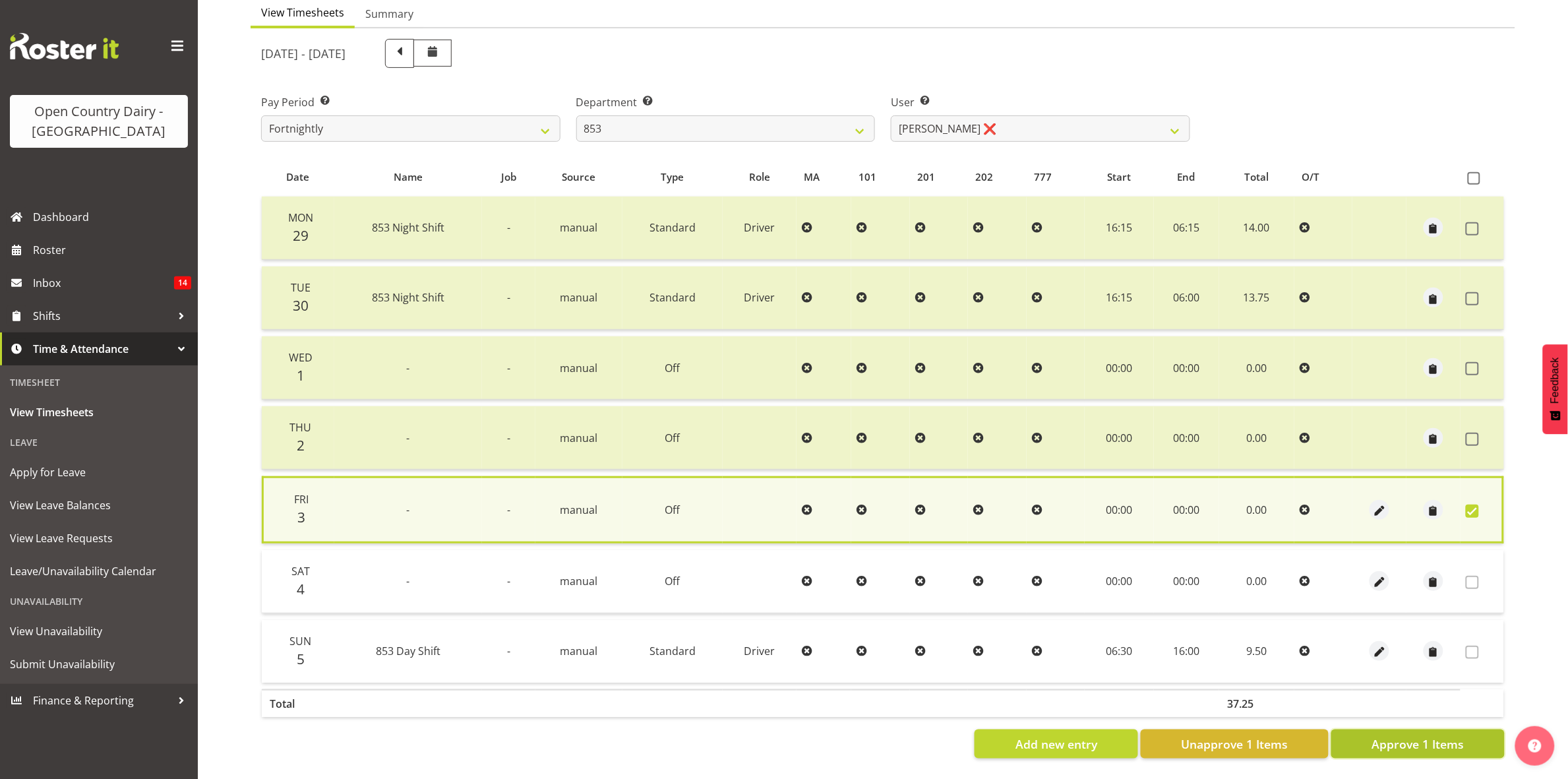
click at [1438, 743] on button "Approve 1 Items" at bounding box center [1419, 744] width 174 height 29
checkbox input "false"
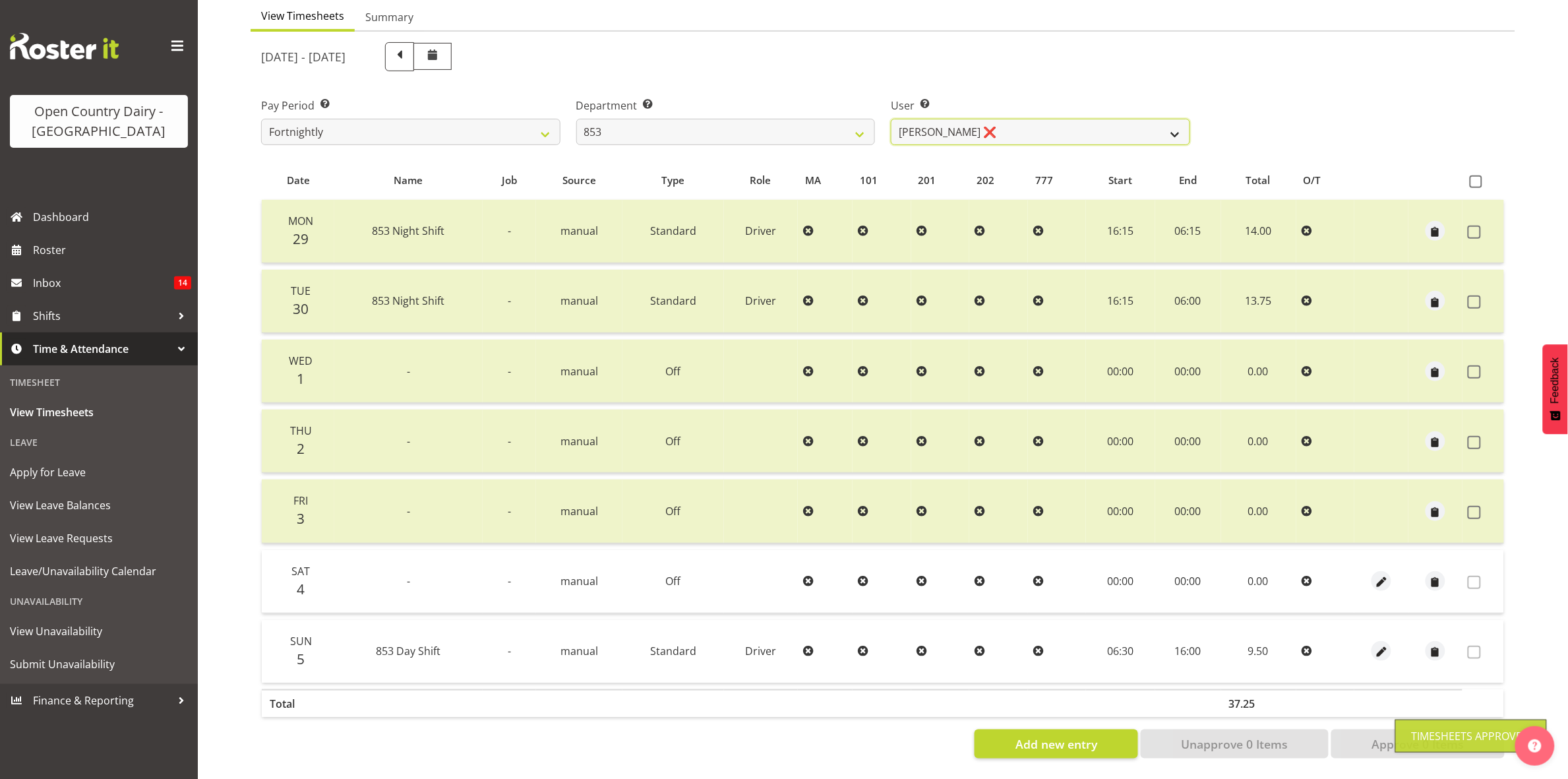
click at [1175, 119] on select "Christiaan Botha ❌ Kevin Stuck ❌ Marty Powell ❌ Sean O'Neill ❌" at bounding box center [1041, 132] width 300 height 27
select select "10116"
click at [891, 119] on select "Christiaan Botha ❌ Kevin Stuck ❌ Marty Powell ❌ Sean O'Neill ❌" at bounding box center [1041, 132] width 300 height 27
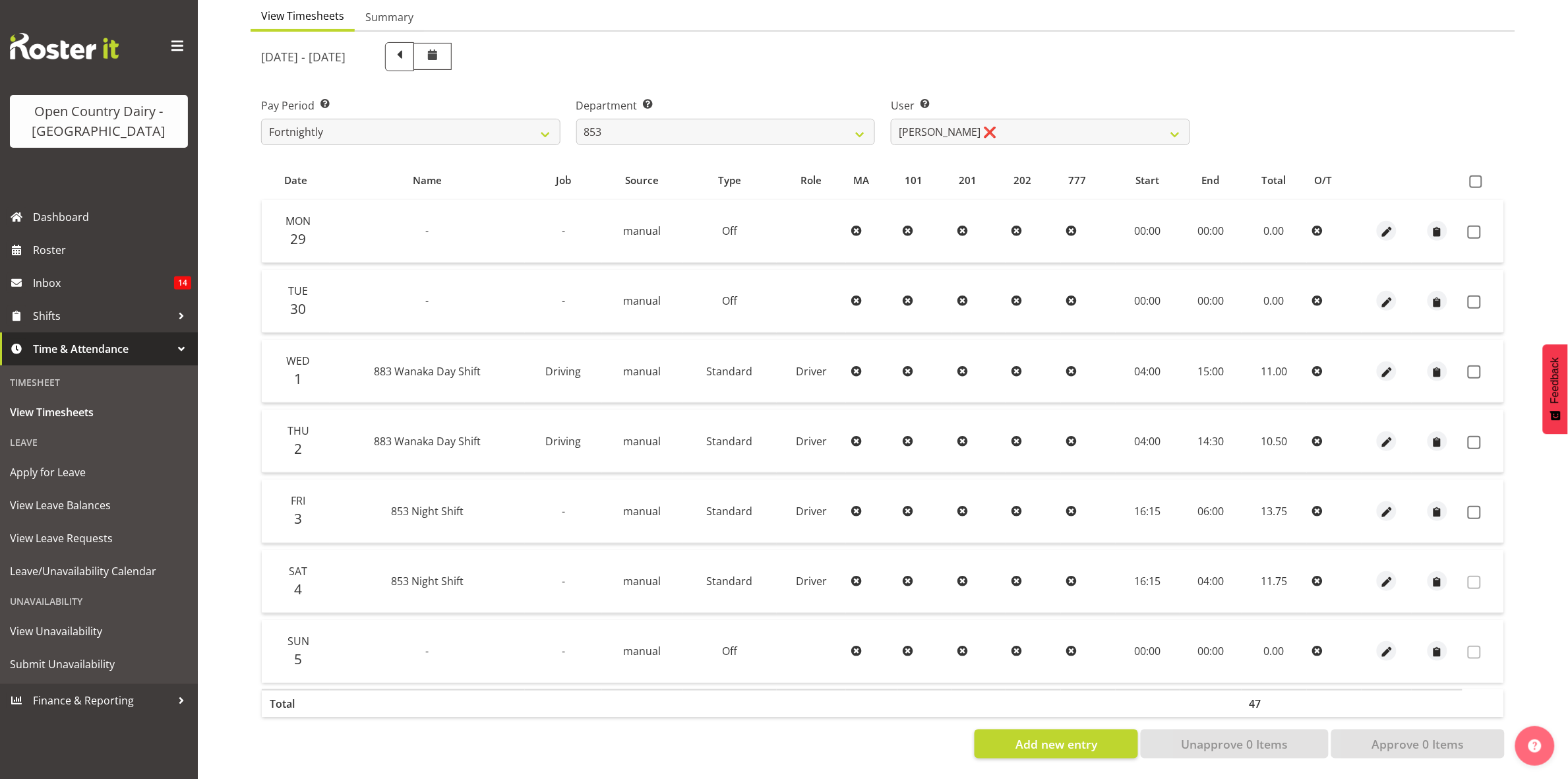
drag, startPoint x: 1478, startPoint y: 216, endPoint x: 1479, endPoint y: 244, distance: 28.0
click at [1479, 225] on span at bounding box center [1475, 232] width 13 height 13
checkbox input "true"
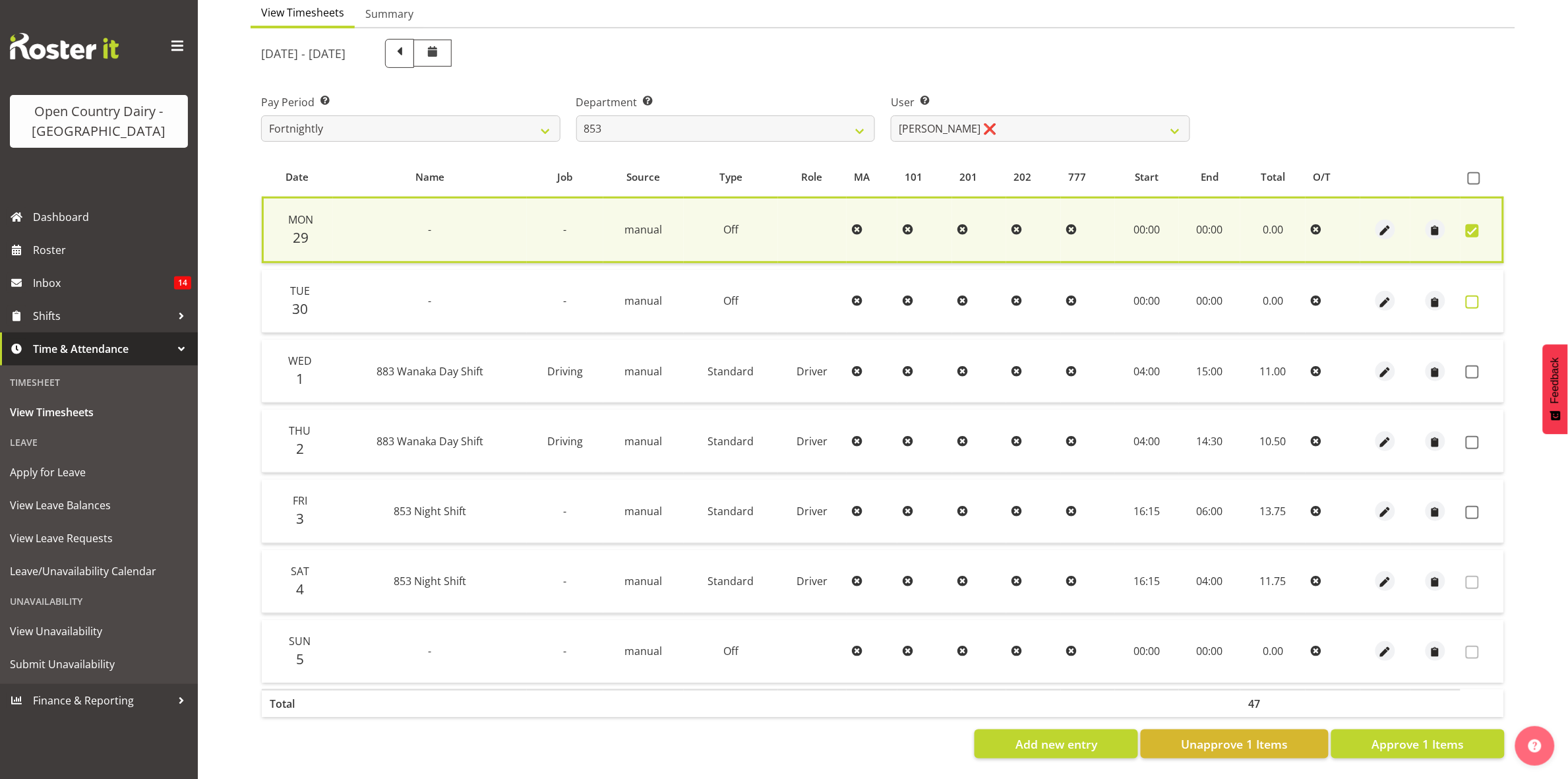
click at [1475, 296] on span at bounding box center [1473, 302] width 13 height 13
checkbox input "true"
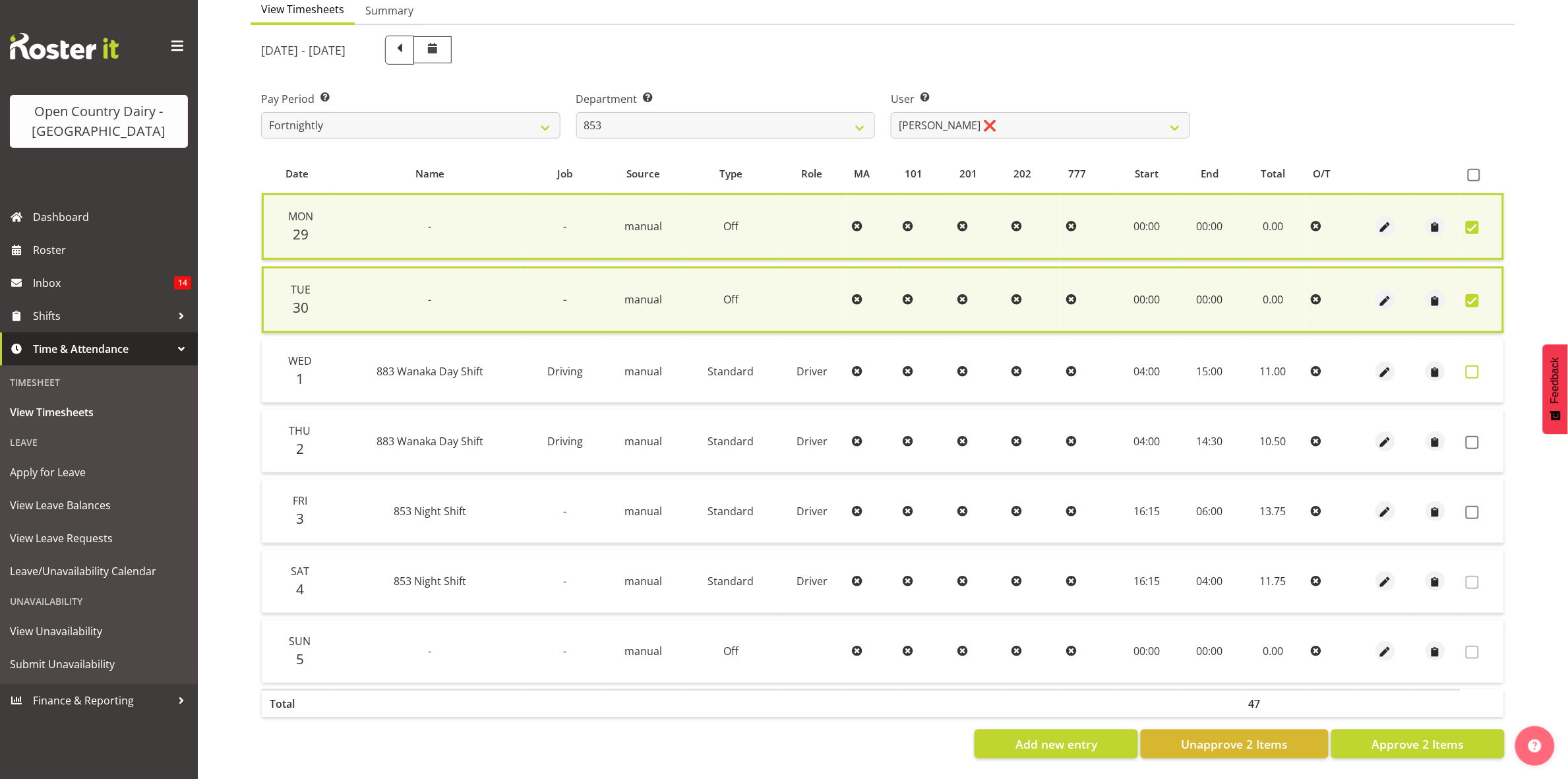
click at [1471, 366] on span at bounding box center [1473, 372] width 13 height 13
checkbox input "true"
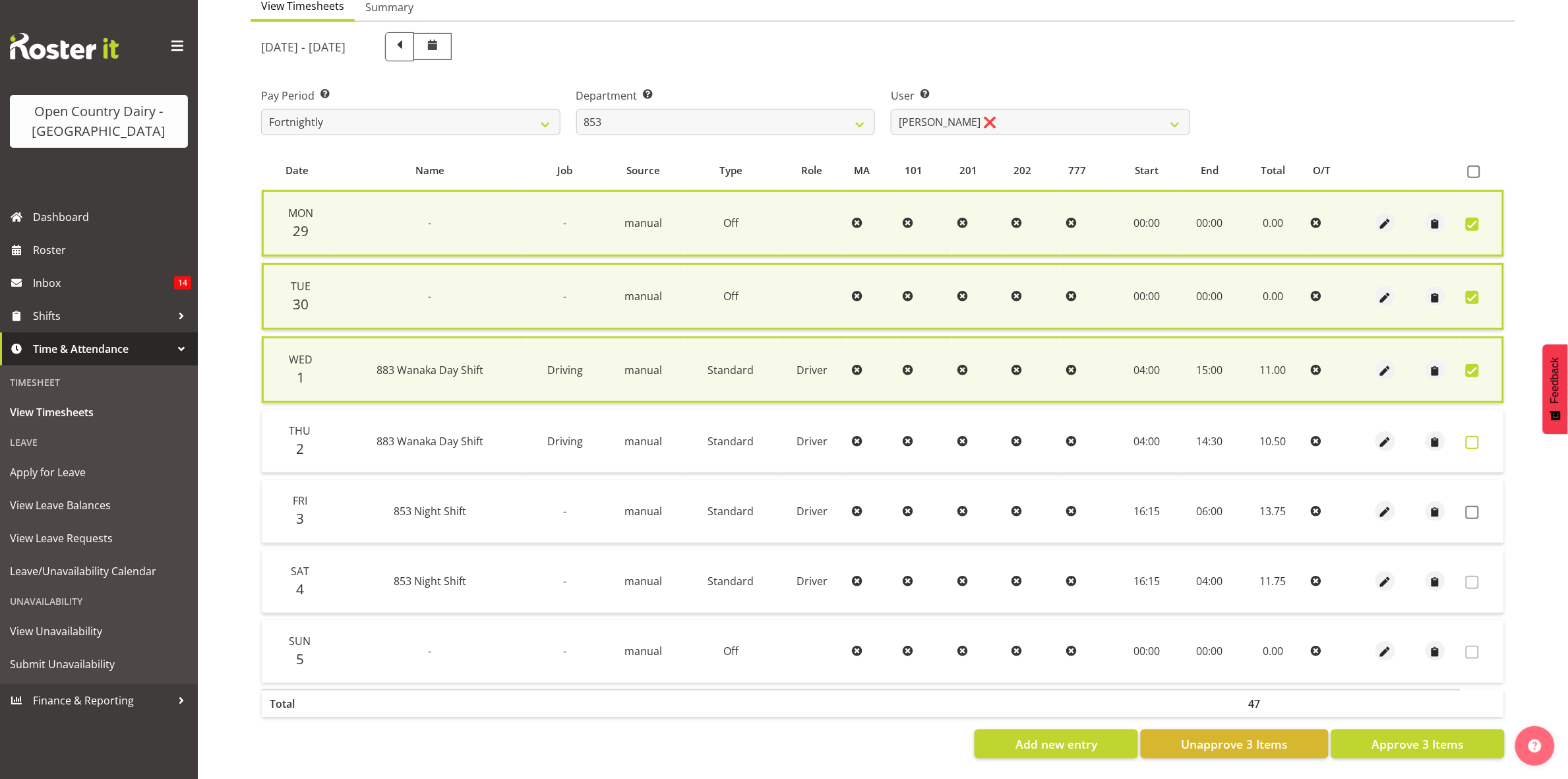
click at [1470, 439] on span at bounding box center [1473, 443] width 13 height 13
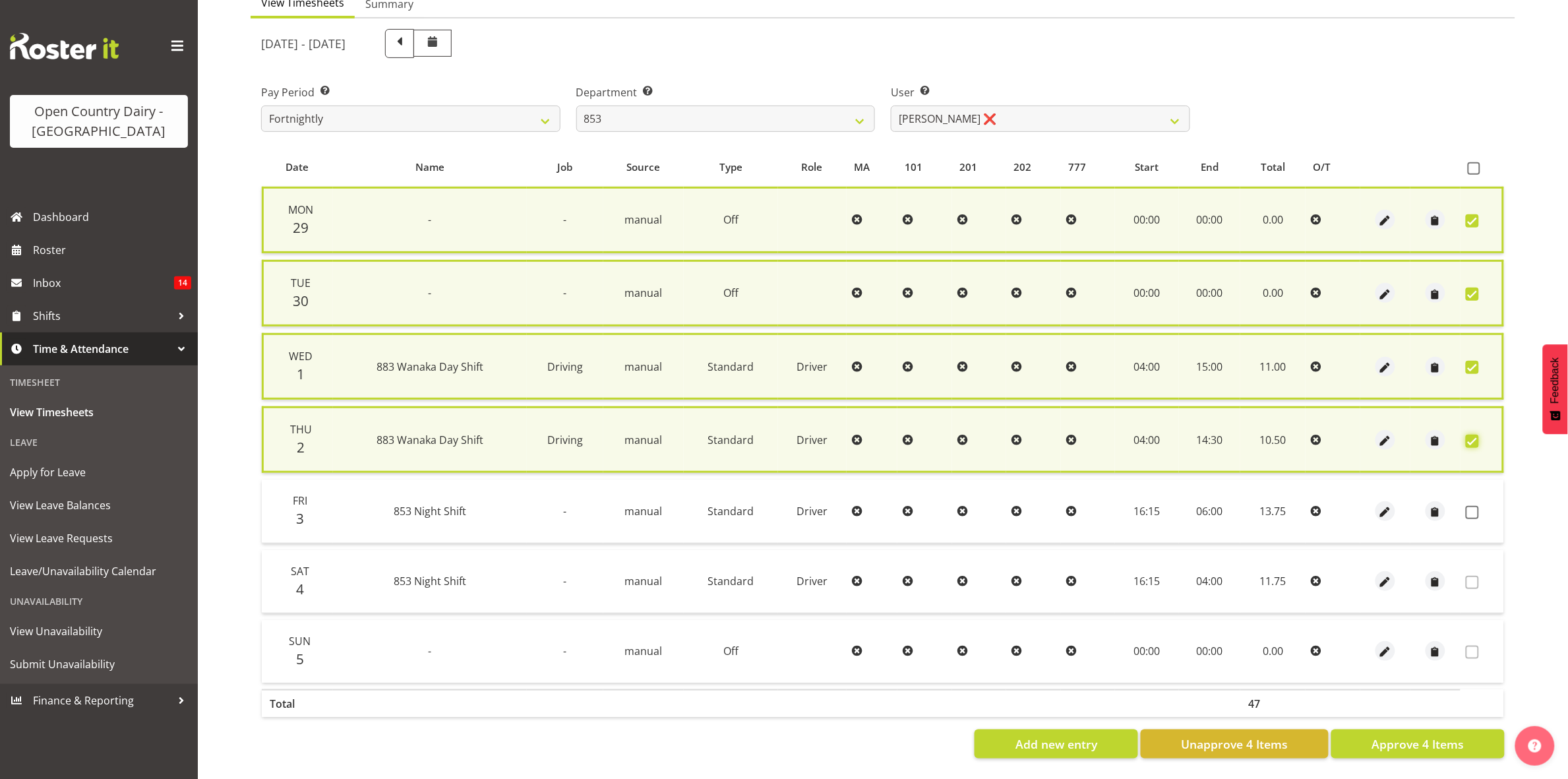
checkbox input "true"
click at [1475, 509] on span at bounding box center [1473, 513] width 13 height 13
checkbox input "true"
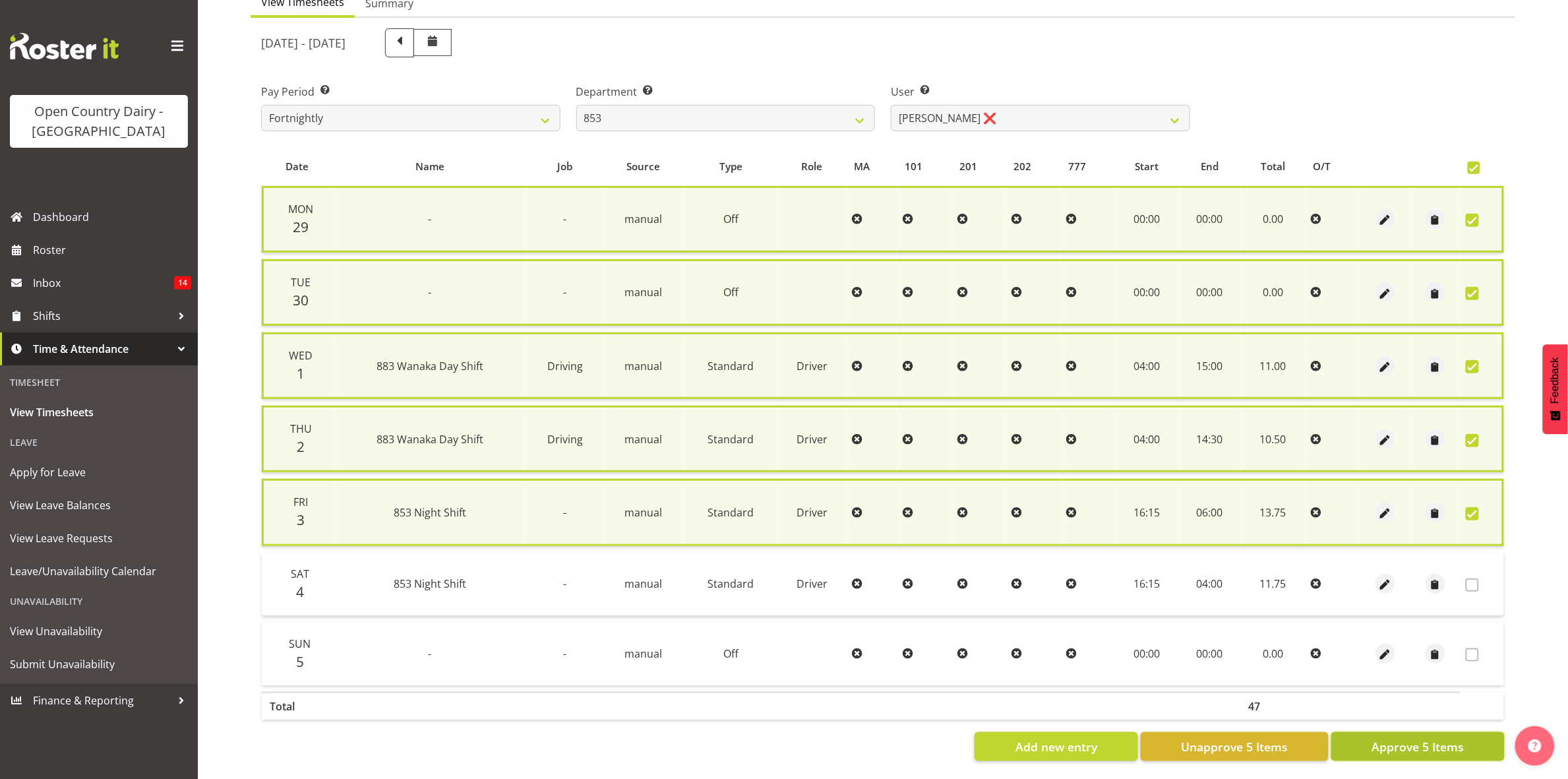
click at [1419, 741] on span "Approve 5 Items" at bounding box center [1418, 746] width 93 height 18
checkbox input "false"
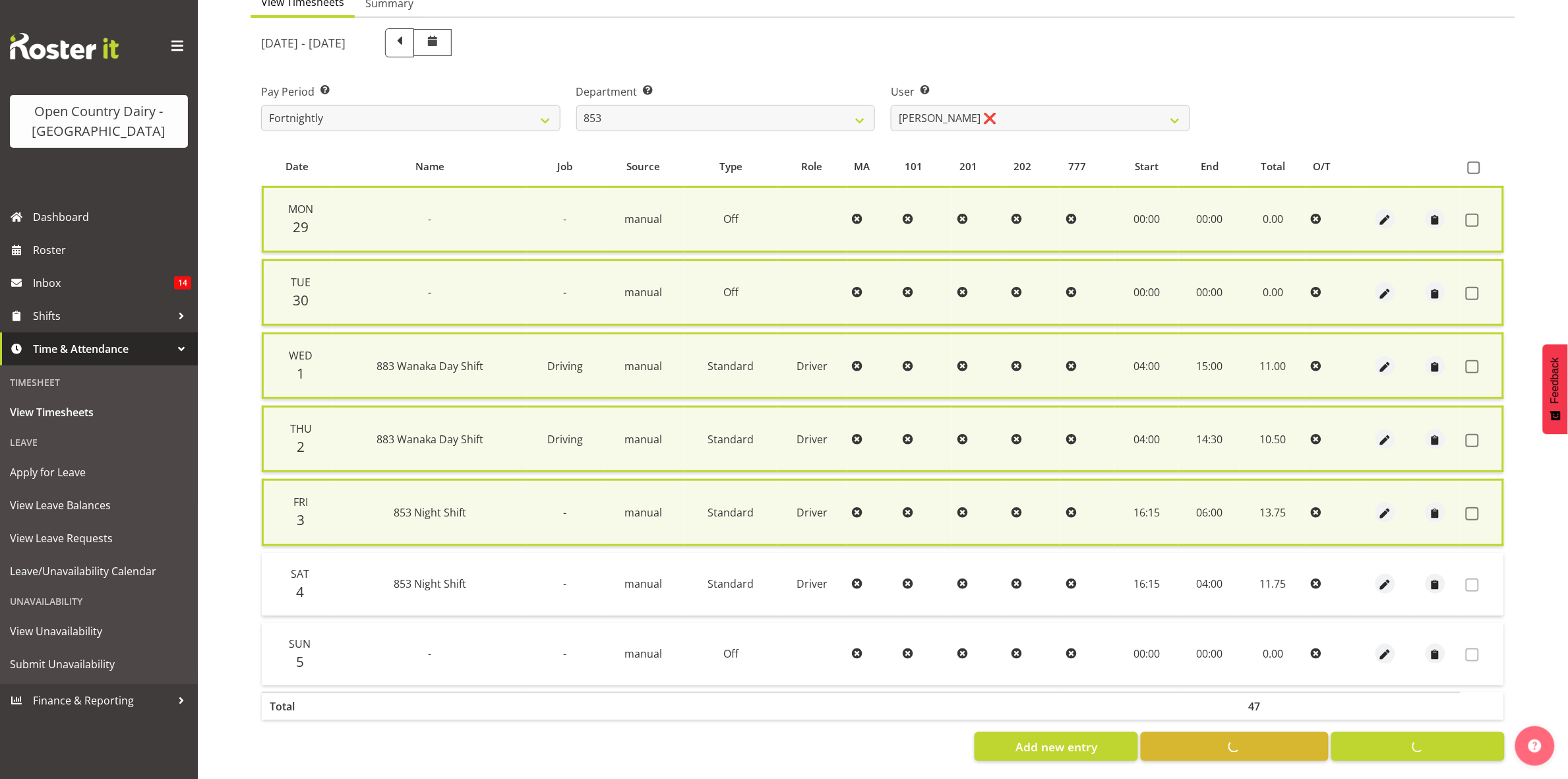
checkbox input "false"
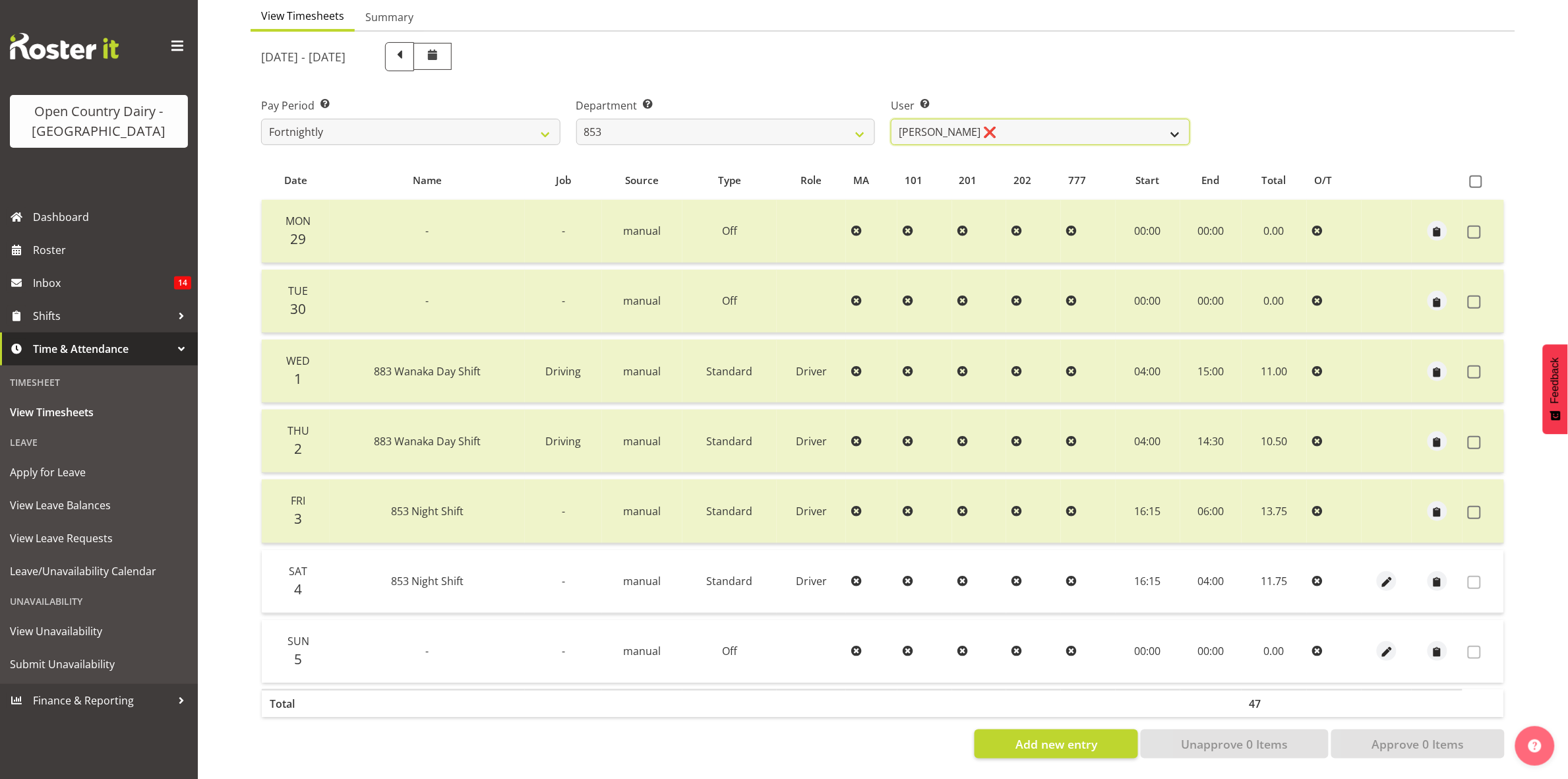
click at [1177, 119] on select "Christiaan Botha ❌ Kevin Stuck ❌ Marty Powell ❌ Sean O'Neill ❌" at bounding box center [1041, 132] width 300 height 27
select select "10131"
click at [891, 119] on select "Christiaan Botha ❌ Kevin Stuck ❌ Marty Powell ❌ Sean O'Neill ❌" at bounding box center [1041, 132] width 300 height 27
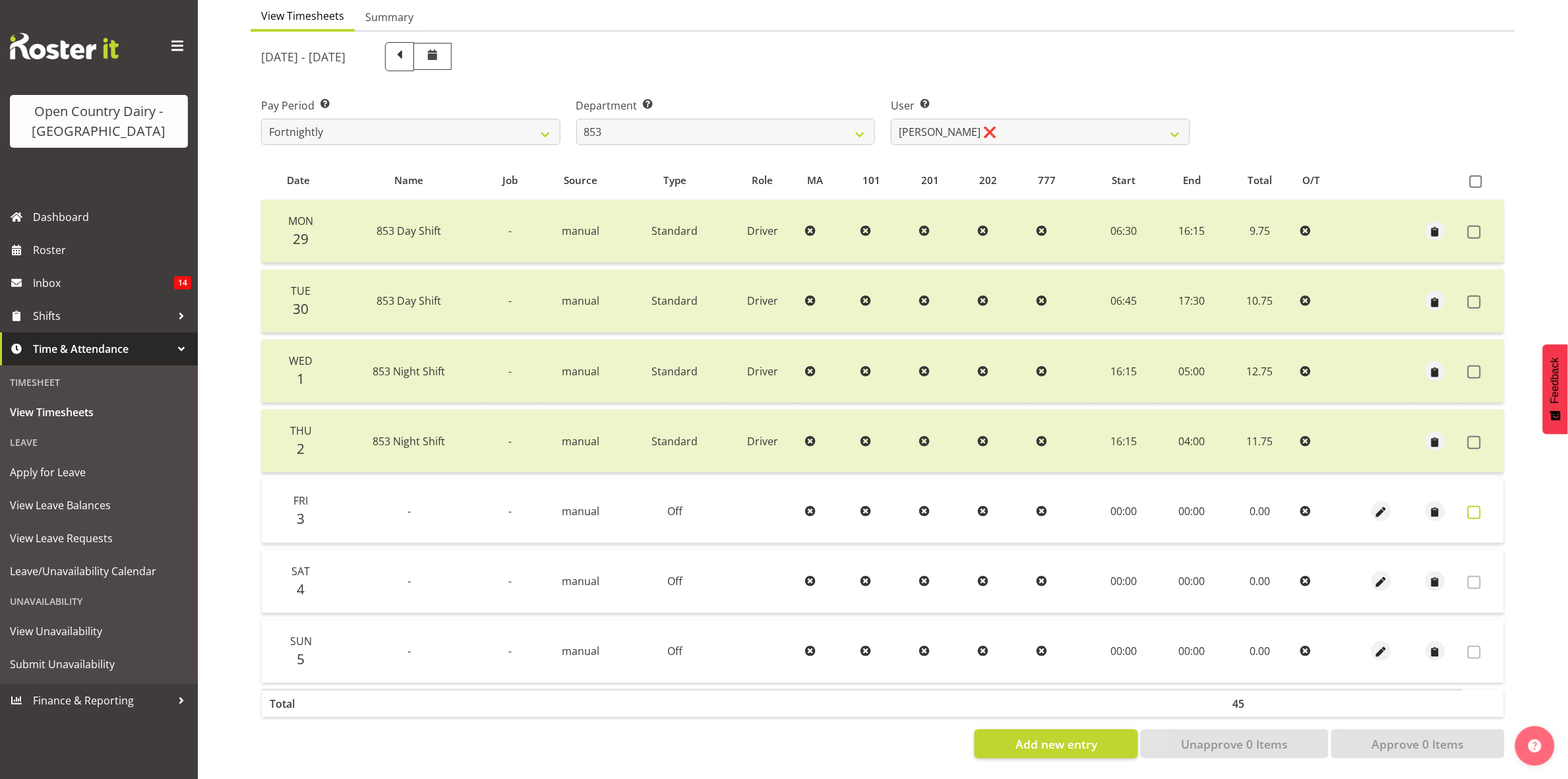
click at [1479, 506] on span at bounding box center [1475, 513] width 13 height 13
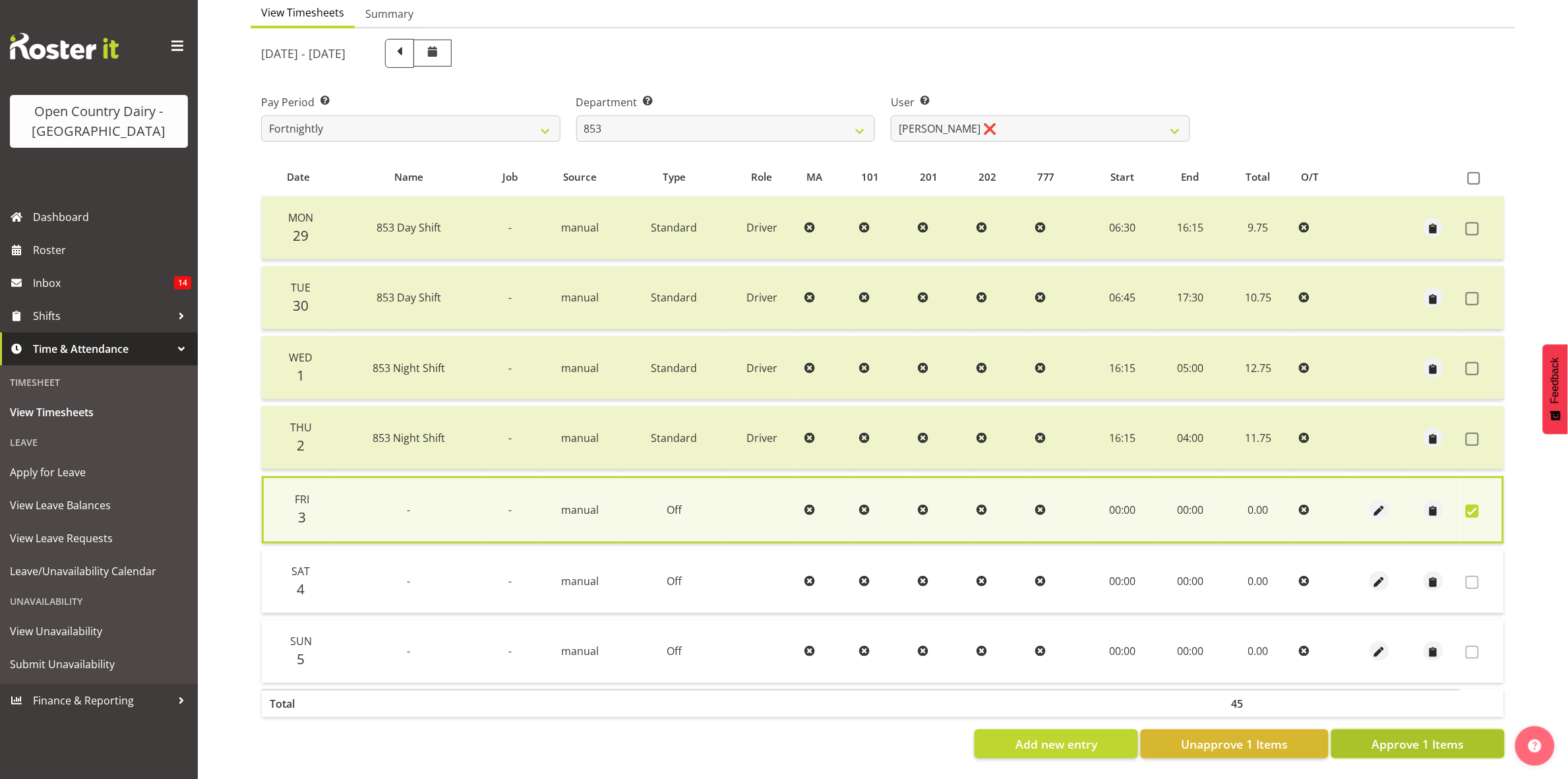
click at [1417, 736] on span "Approve 1 Items" at bounding box center [1418, 744] width 93 height 18
checkbox input "false"
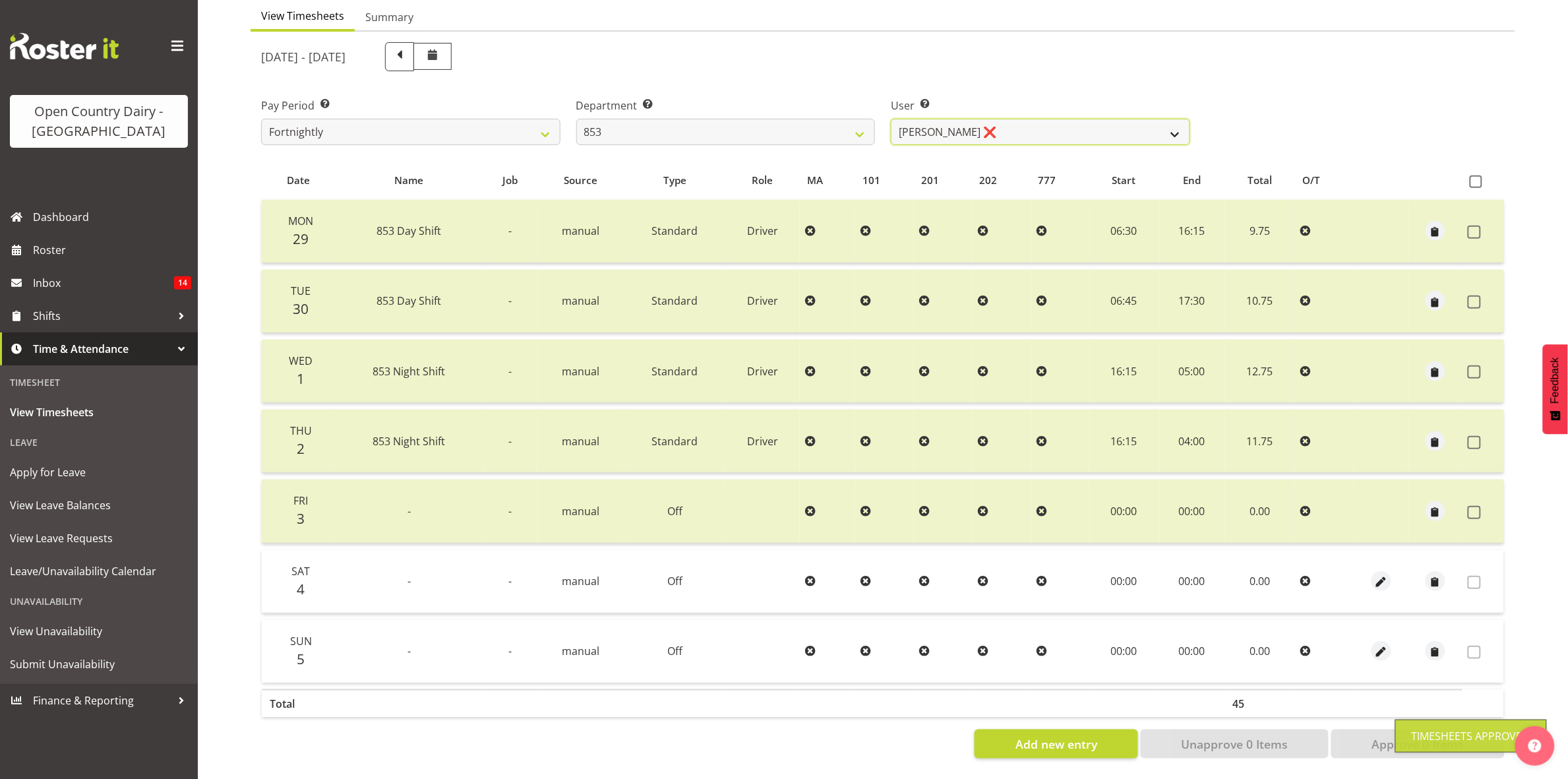
click at [1175, 119] on select "Christiaan Botha ❌ Kevin Stuck ❌ Marty Powell ❌ Sean O'Neill ❌" at bounding box center [1041, 132] width 300 height 27
click at [843, 119] on select "734 735 736 737 738 739 851 853 854 855 856 858 861 862 865 867-9032 868 869 87…" at bounding box center [726, 132] width 300 height 27
select select "755"
click at [577, 119] on select "734 735 736 737 738 739 851 853 854 855 856 858 861 862 865 867-9032 868 869 87…" at bounding box center [726, 132] width 300 height 27
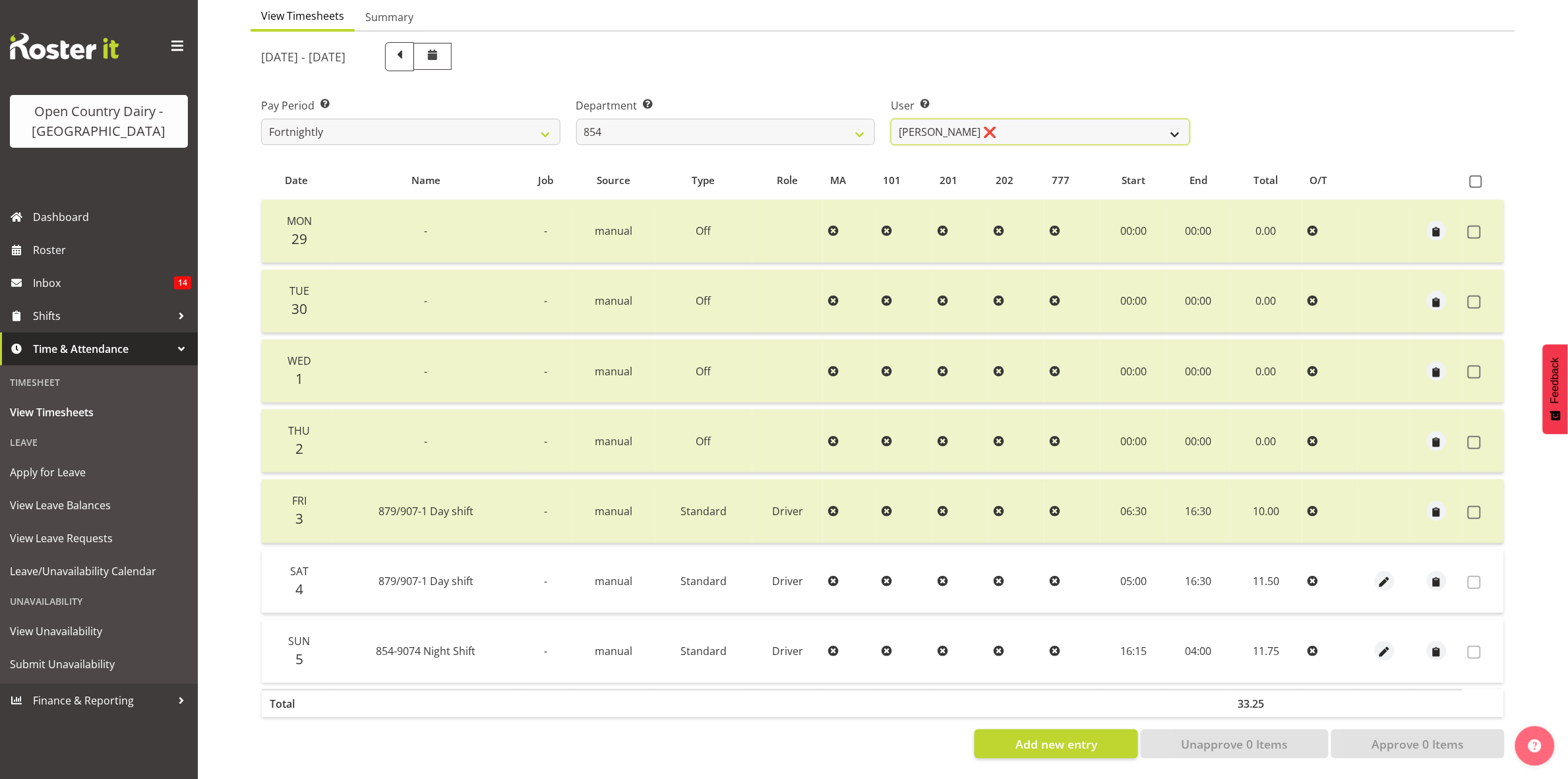
click at [1169, 119] on select "Carl Johnstone ❌ John Rook ❌ Karl Nicol ❌ Raymond George ❌" at bounding box center [1041, 132] width 300 height 27
select select "9976"
click at [891, 119] on select "Carl Johnstone ❌ John Rook ❌ Karl Nicol ❌ Raymond George ❌" at bounding box center [1041, 132] width 300 height 27
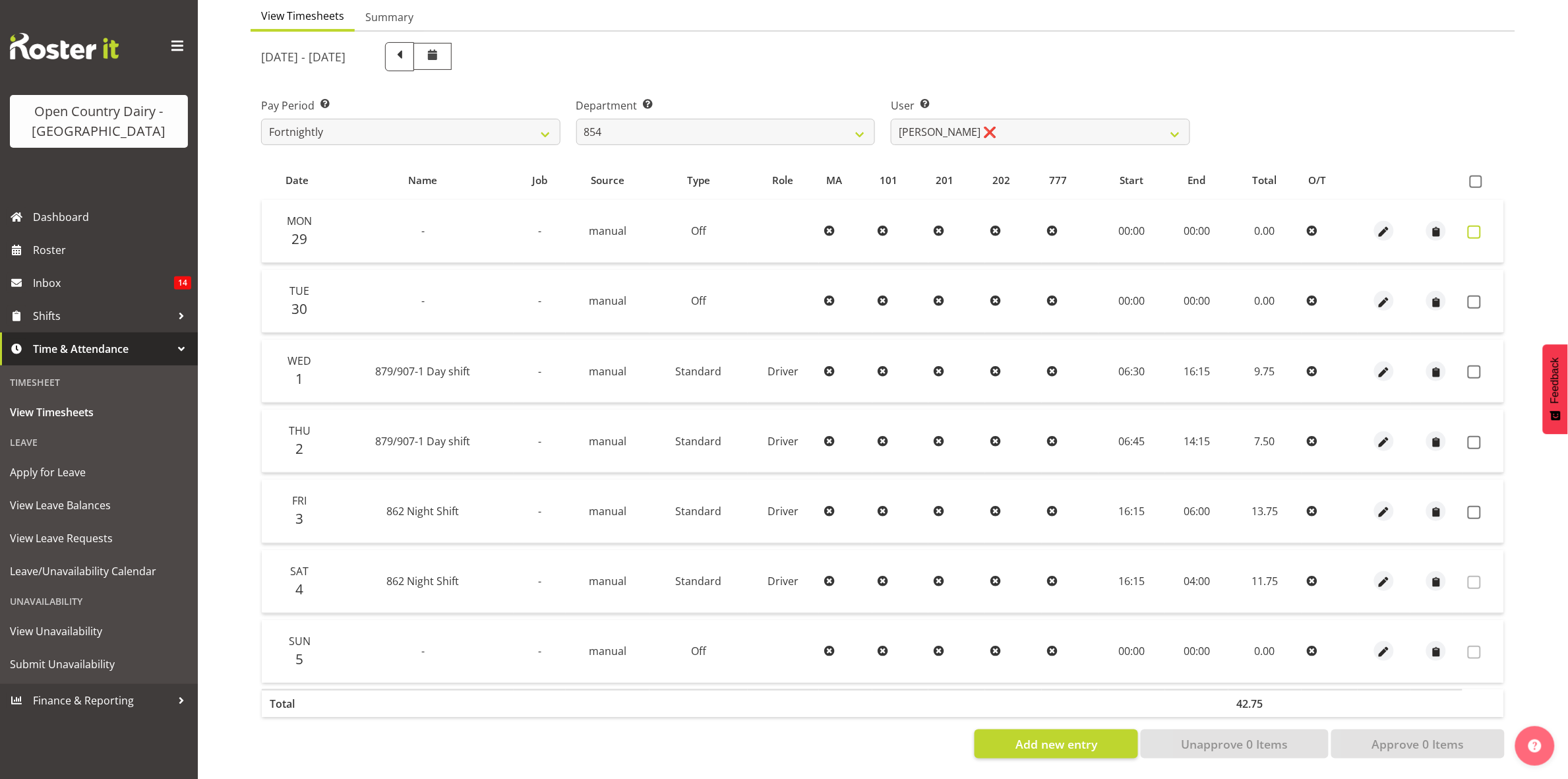
click at [1480, 225] on span at bounding box center [1475, 232] width 13 height 13
checkbox input "true"
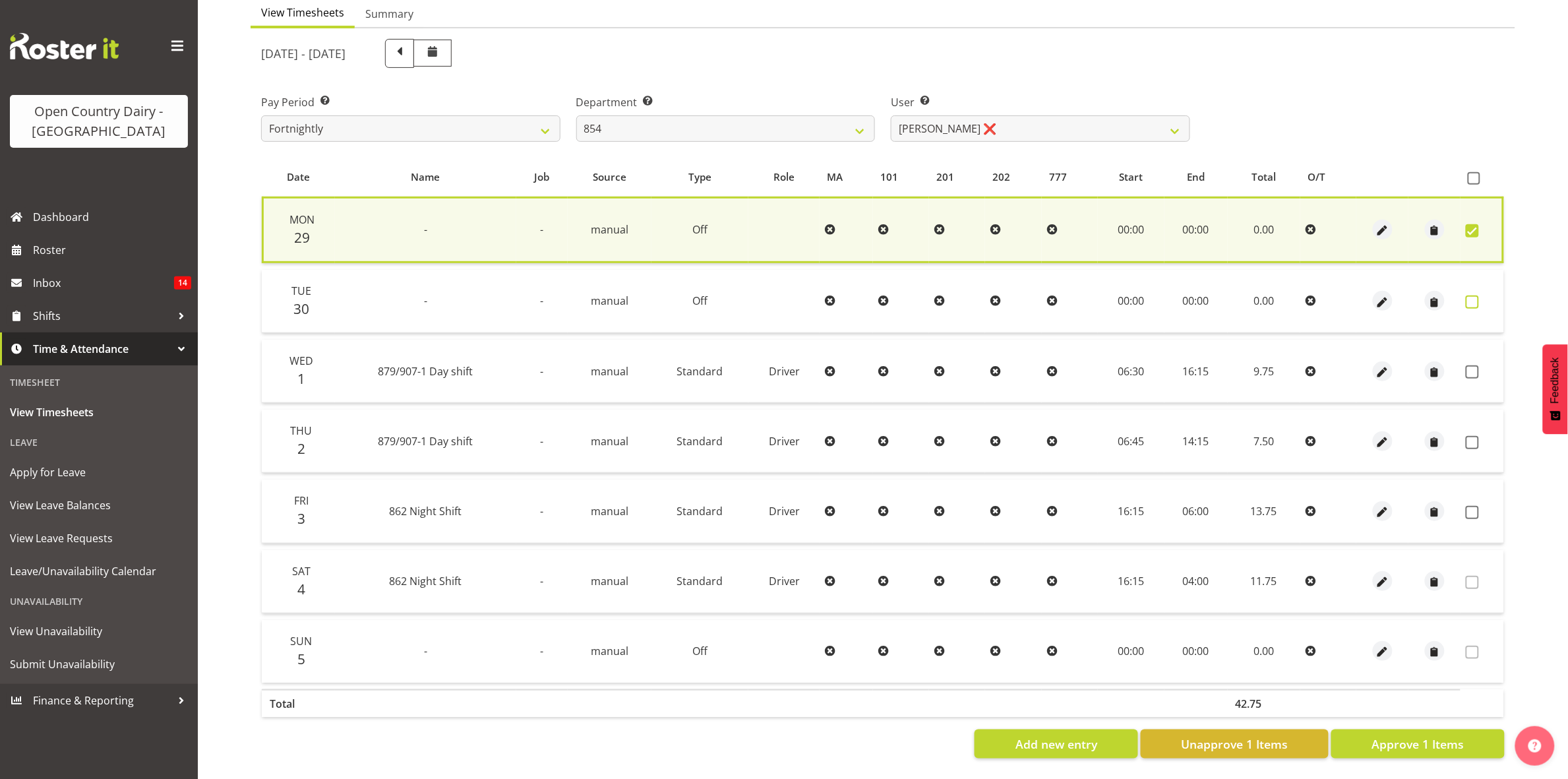
click at [1477, 296] on span at bounding box center [1473, 302] width 13 height 13
checkbox input "true"
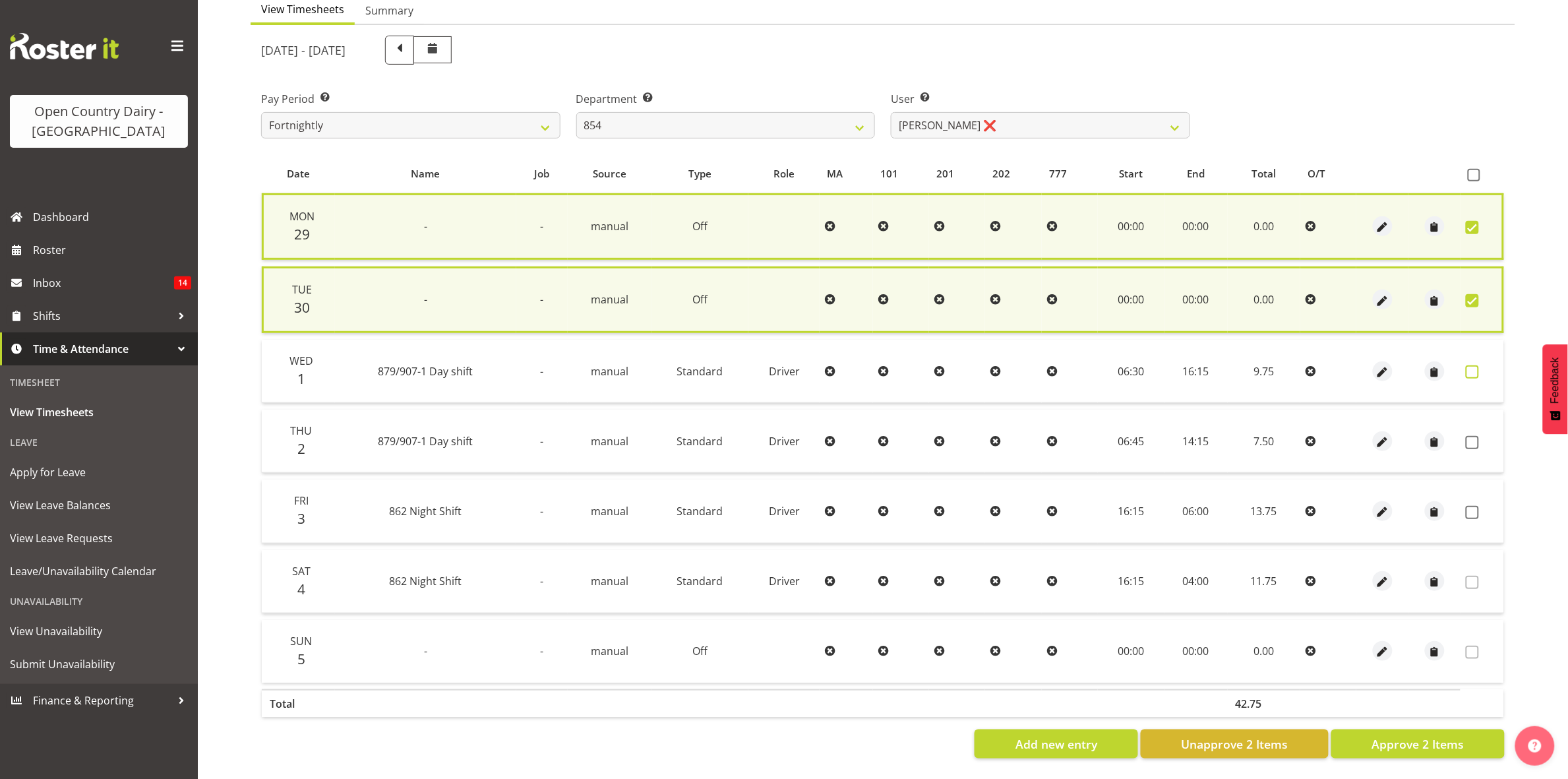
click at [1472, 366] on span at bounding box center [1473, 372] width 13 height 13
checkbox input "true"
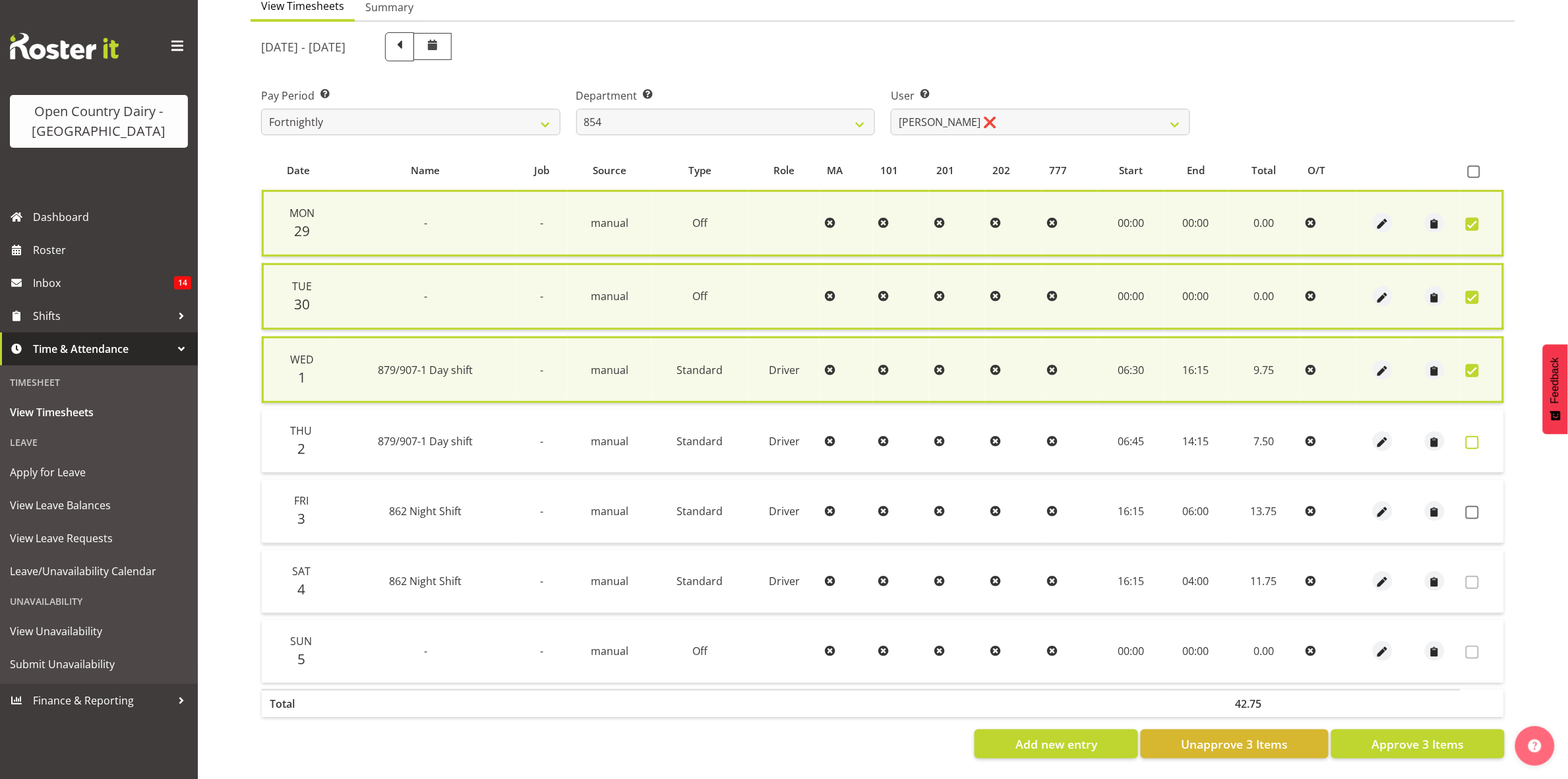
click at [1475, 436] on span at bounding box center [1473, 443] width 13 height 13
checkbox input "true"
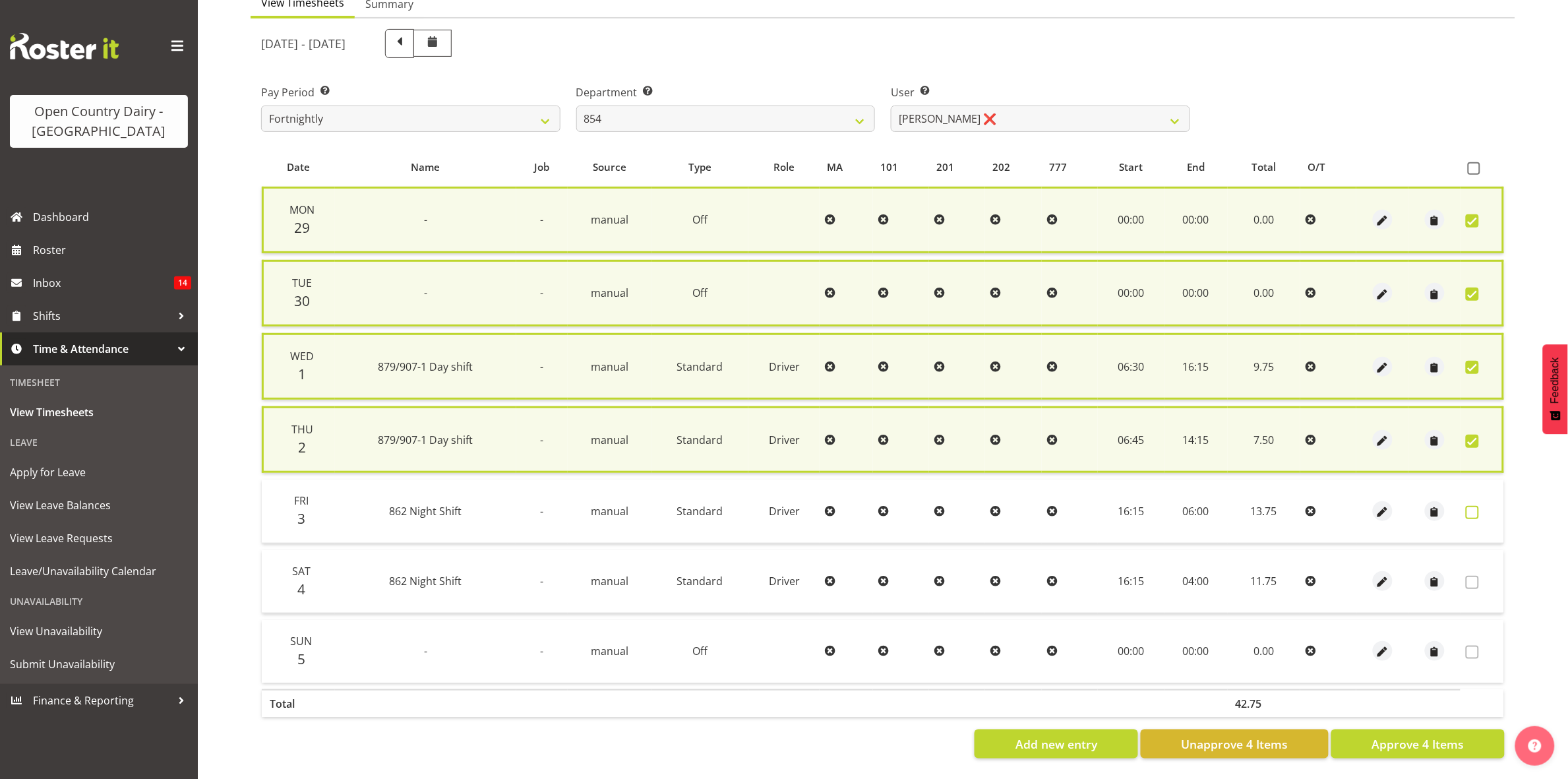
click at [1476, 508] on span at bounding box center [1473, 513] width 13 height 13
checkbox input "true"
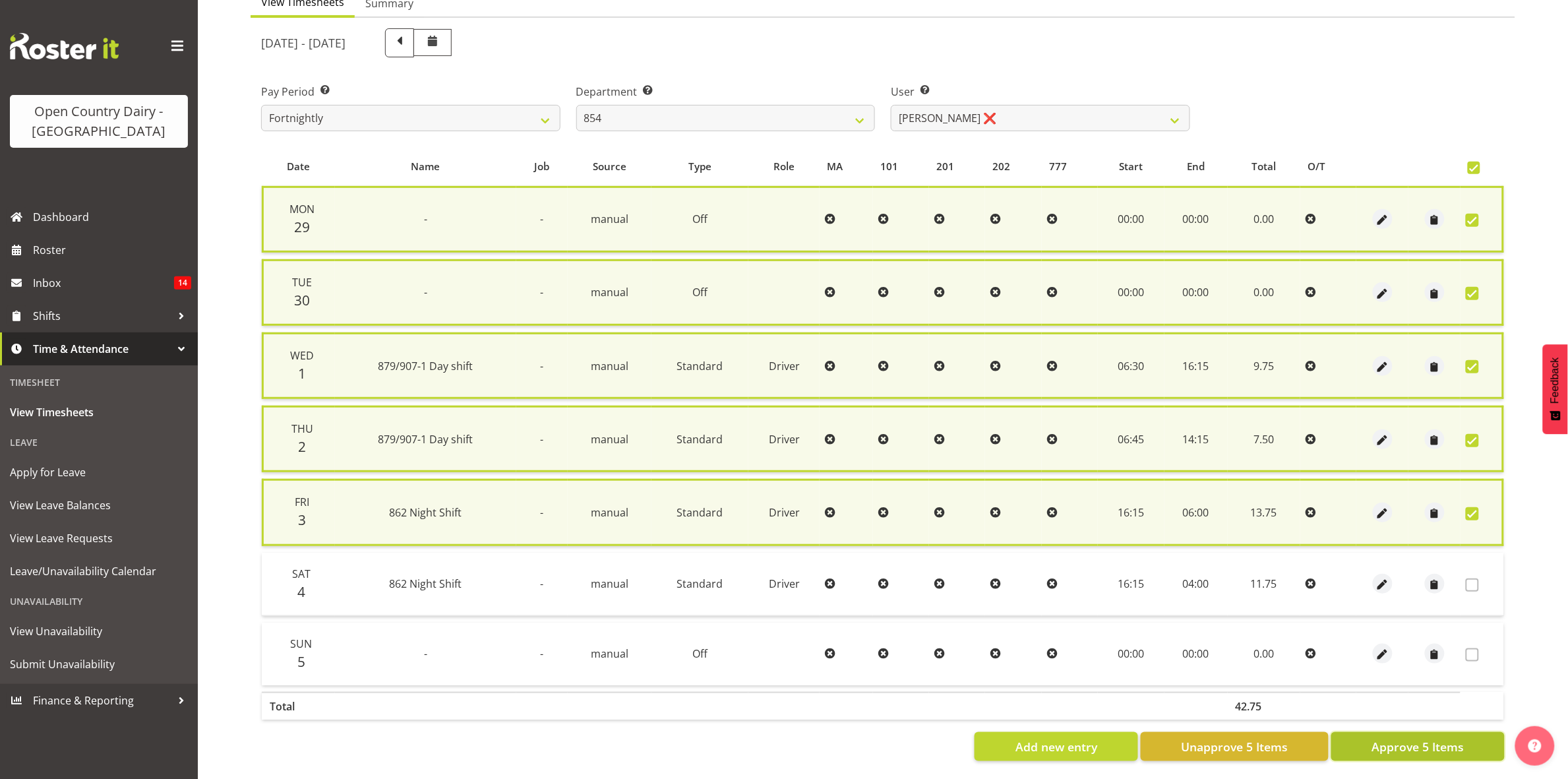
click at [1425, 740] on span "Approve 5 Items" at bounding box center [1418, 746] width 93 height 18
checkbox input "false"
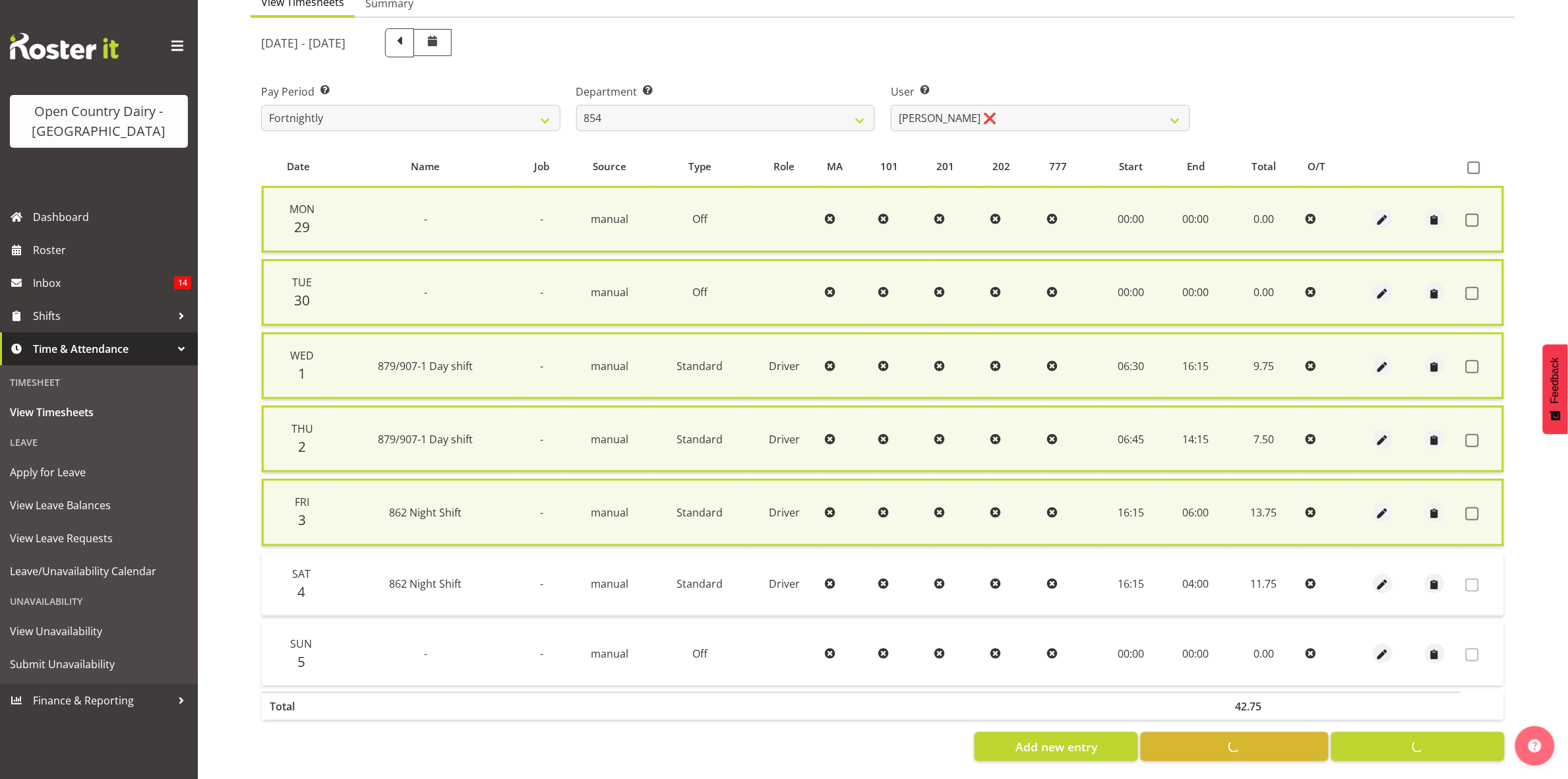
checkbox input "false"
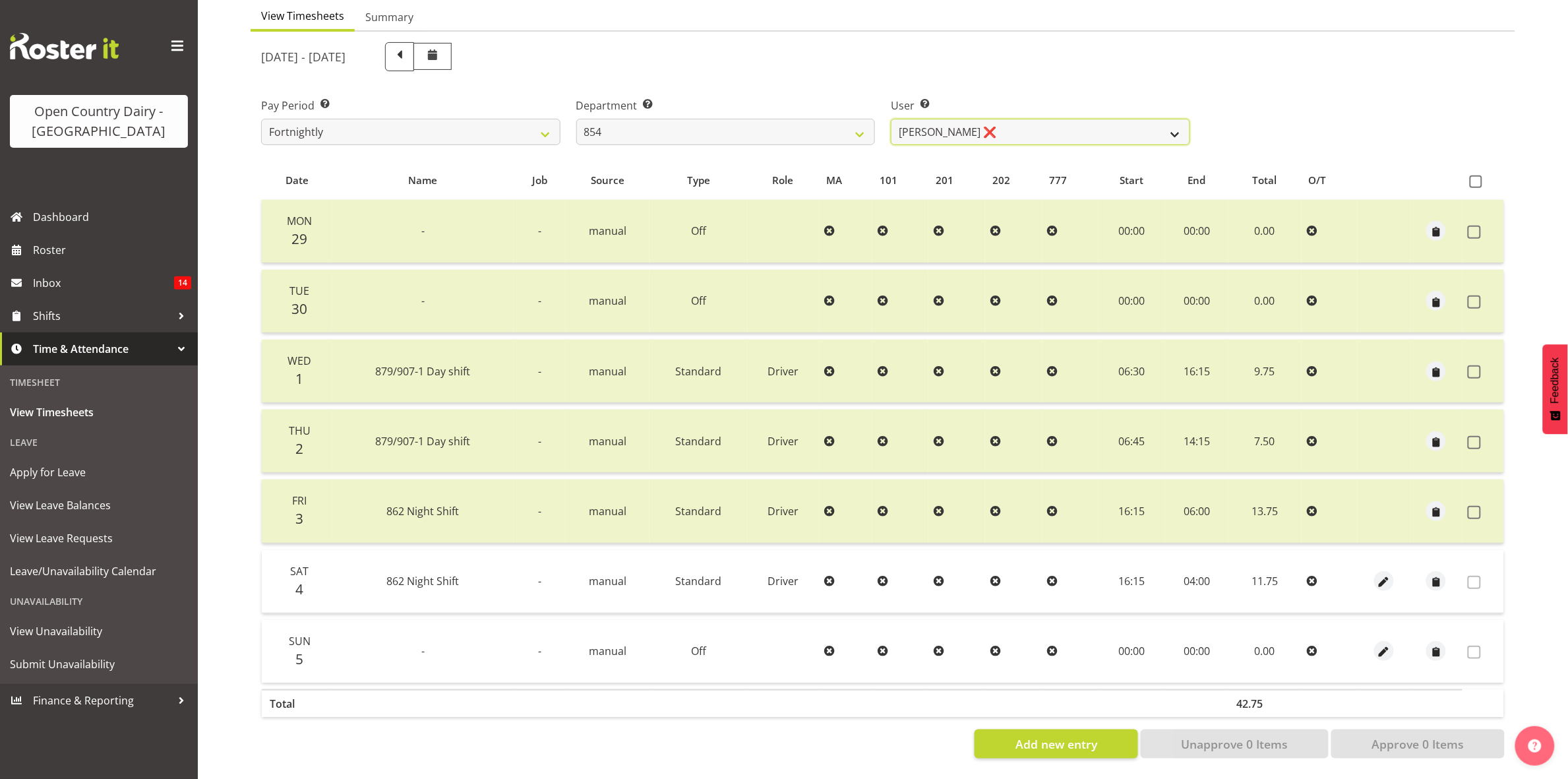
click at [1157, 119] on select "Carl Johnstone ❌ John Rook ❌ Karl Nicol ❌ Raymond George ❌" at bounding box center [1041, 132] width 300 height 27
select select "9851"
click at [891, 119] on select "Carl Johnstone ❌ John Rook ❌ Karl Nicol ❌ Raymond George ❌" at bounding box center [1041, 132] width 300 height 27
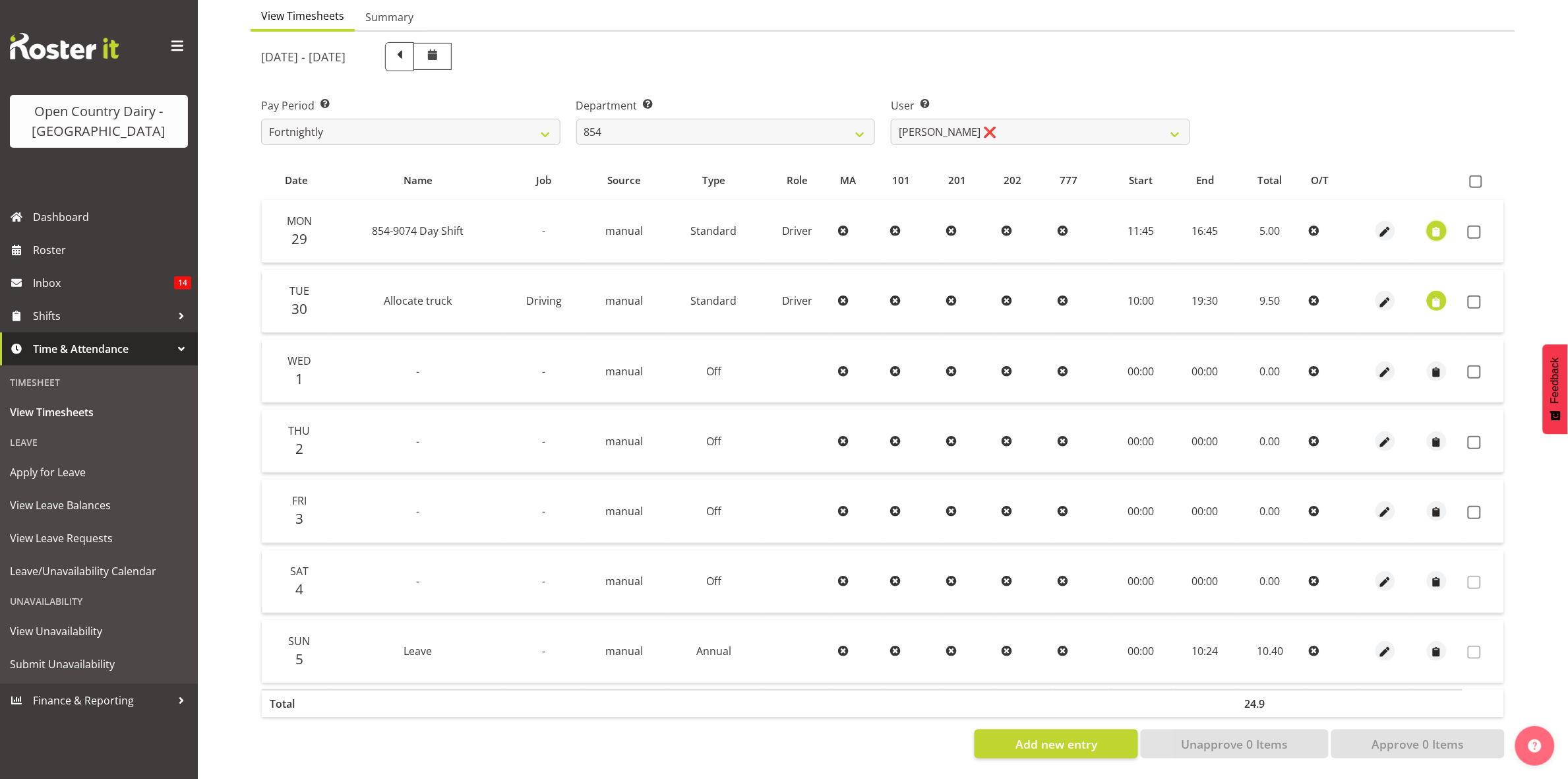
click at [1435, 225] on span "button" at bounding box center [1437, 232] width 15 height 15
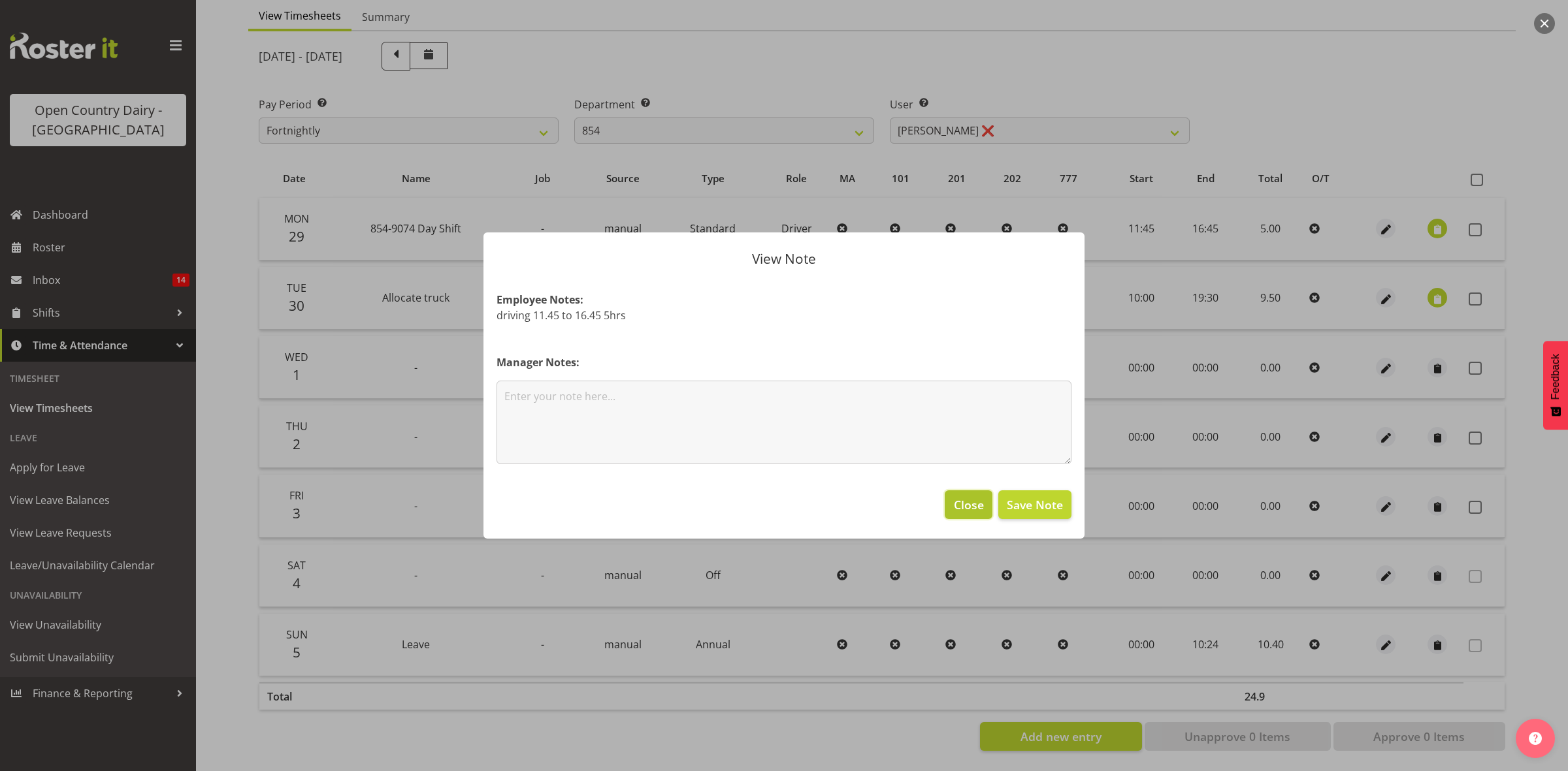
click at [975, 501] on span "Close" at bounding box center [969, 505] width 30 height 17
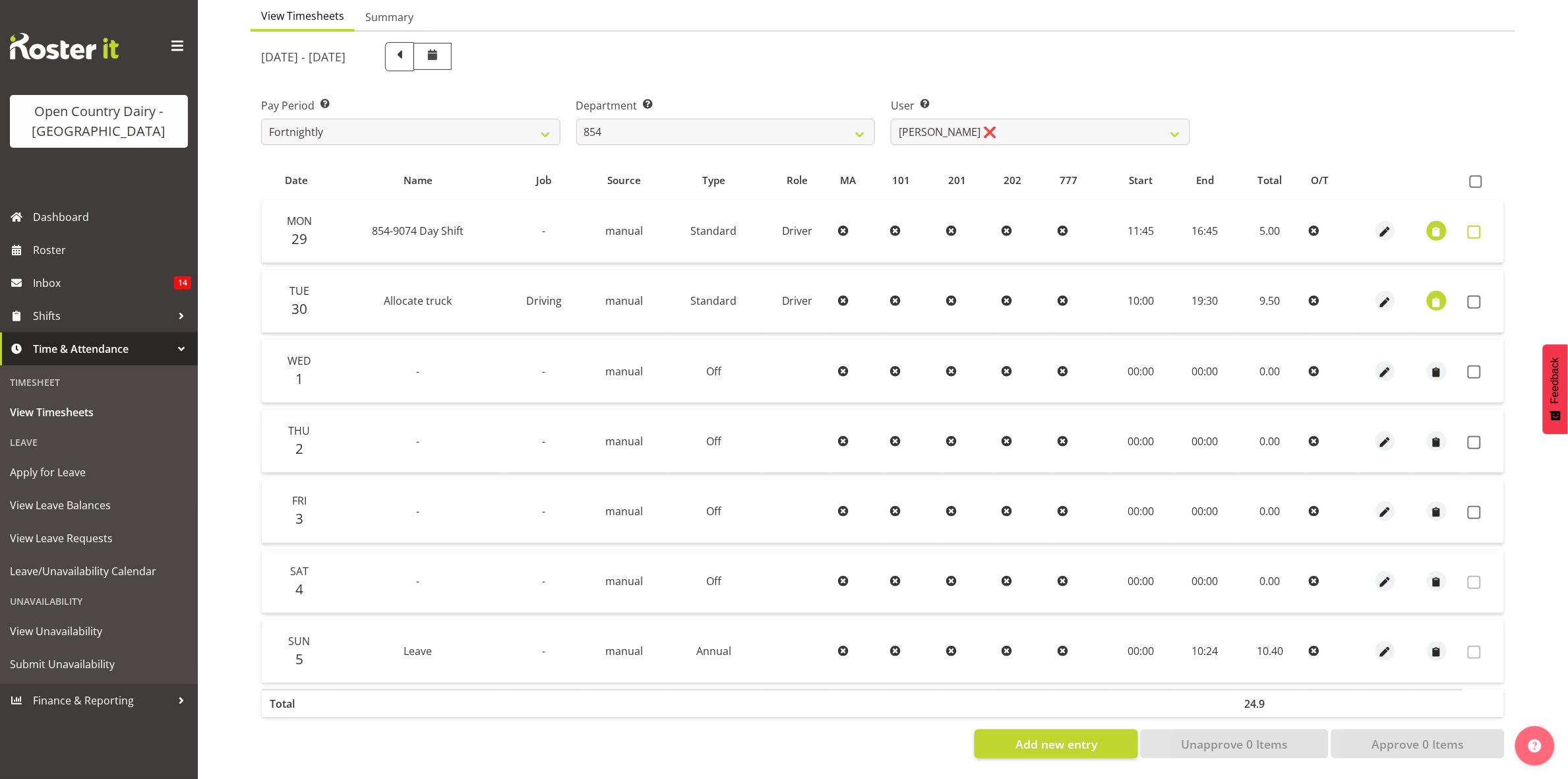
click at [1482, 225] on label at bounding box center [1478, 232] width 20 height 13
checkbox input "true"
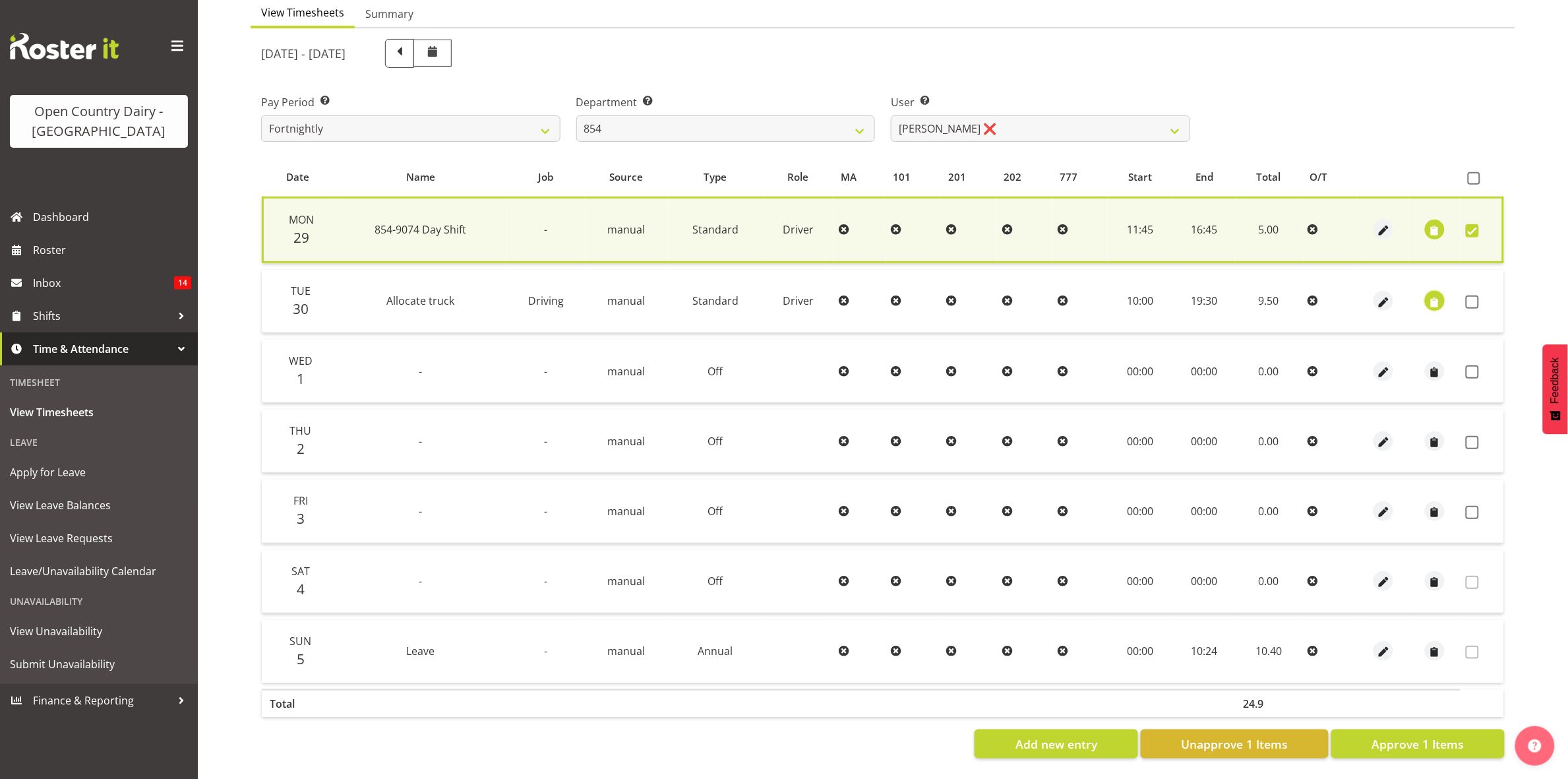
click at [1431, 295] on span "button" at bounding box center [1435, 302] width 15 height 15
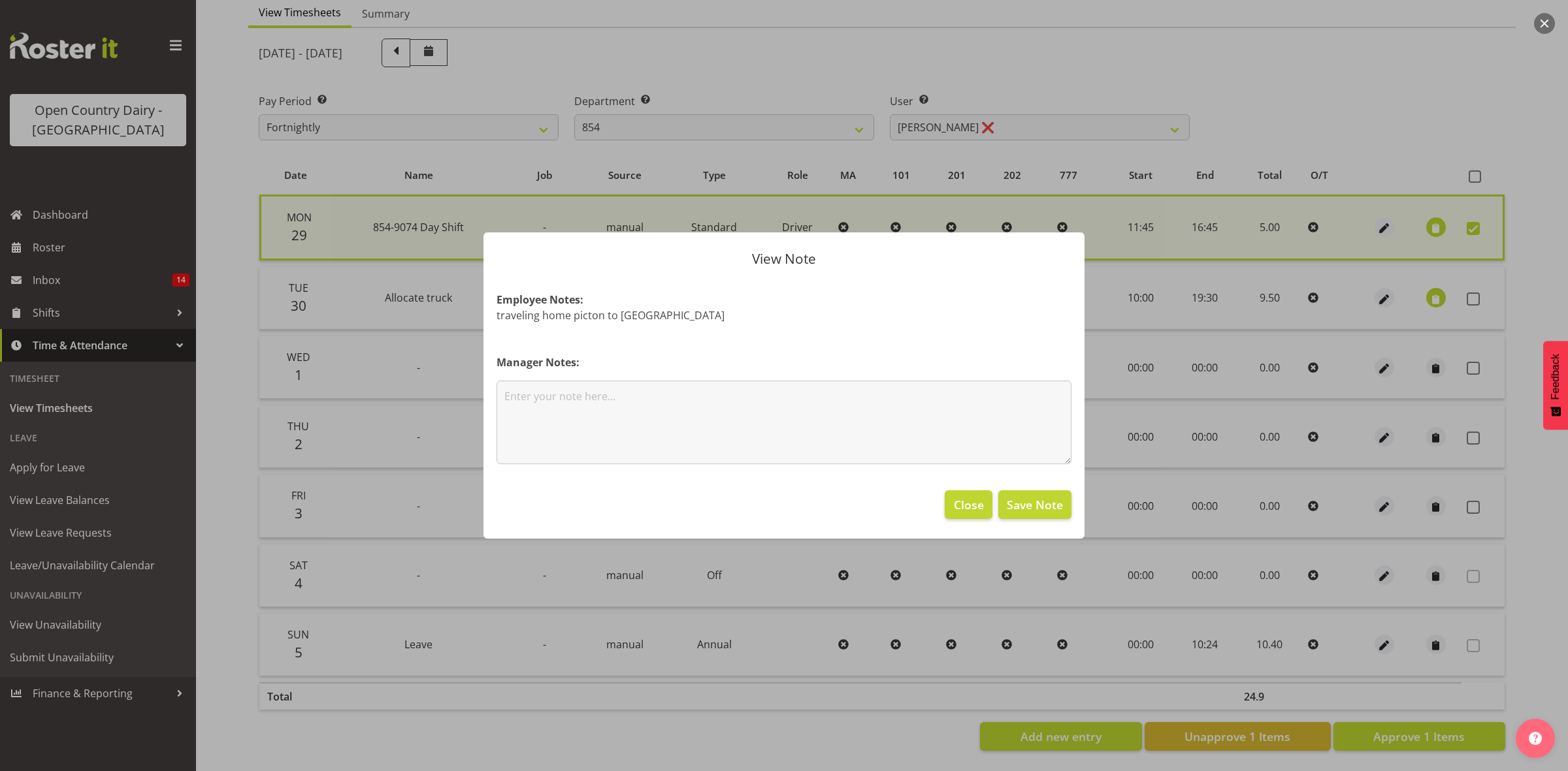
click at [1220, 488] on div at bounding box center [784, 385] width 1568 height 771
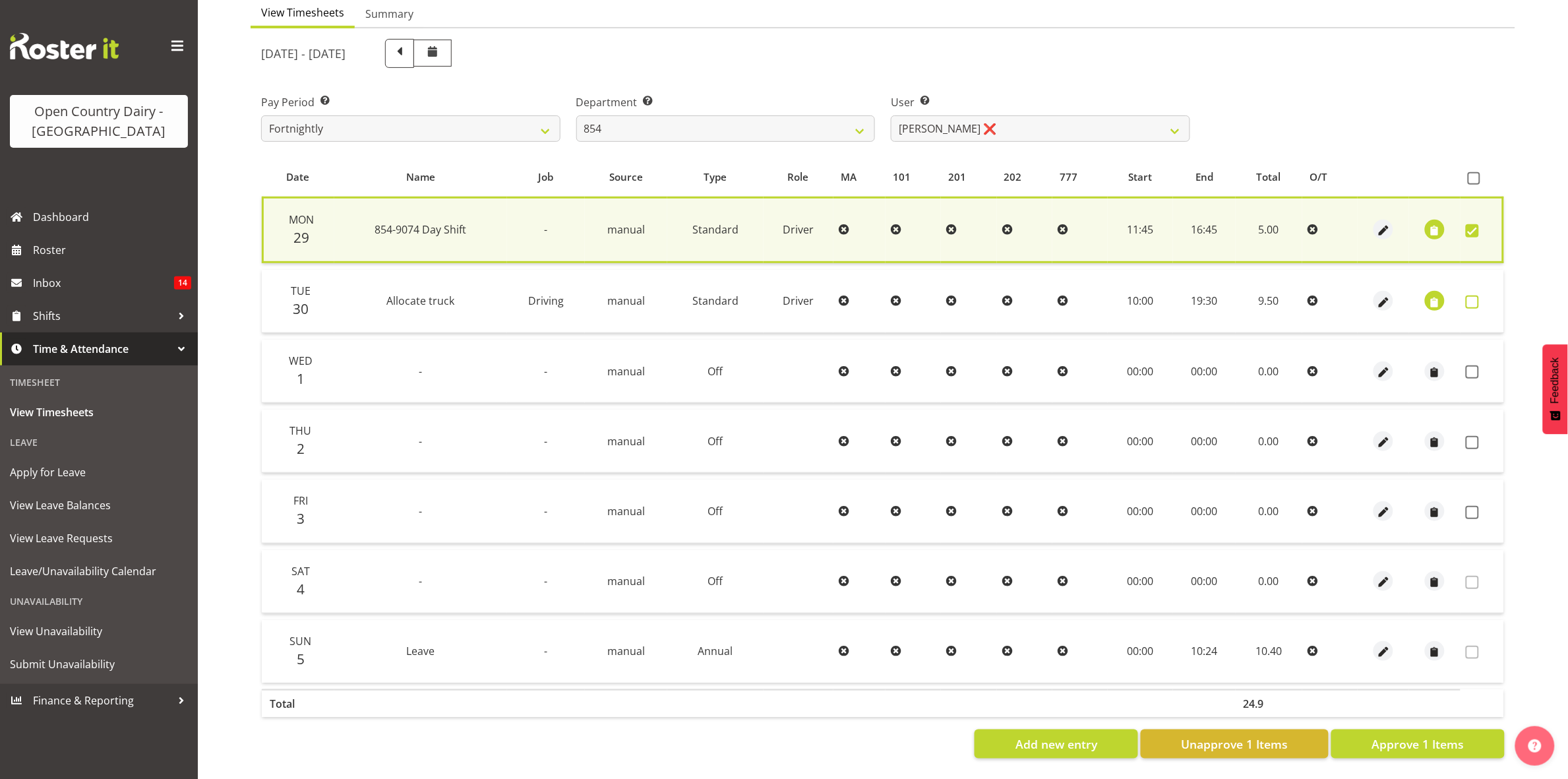
click at [1472, 296] on span at bounding box center [1473, 302] width 13 height 13
checkbox input "true"
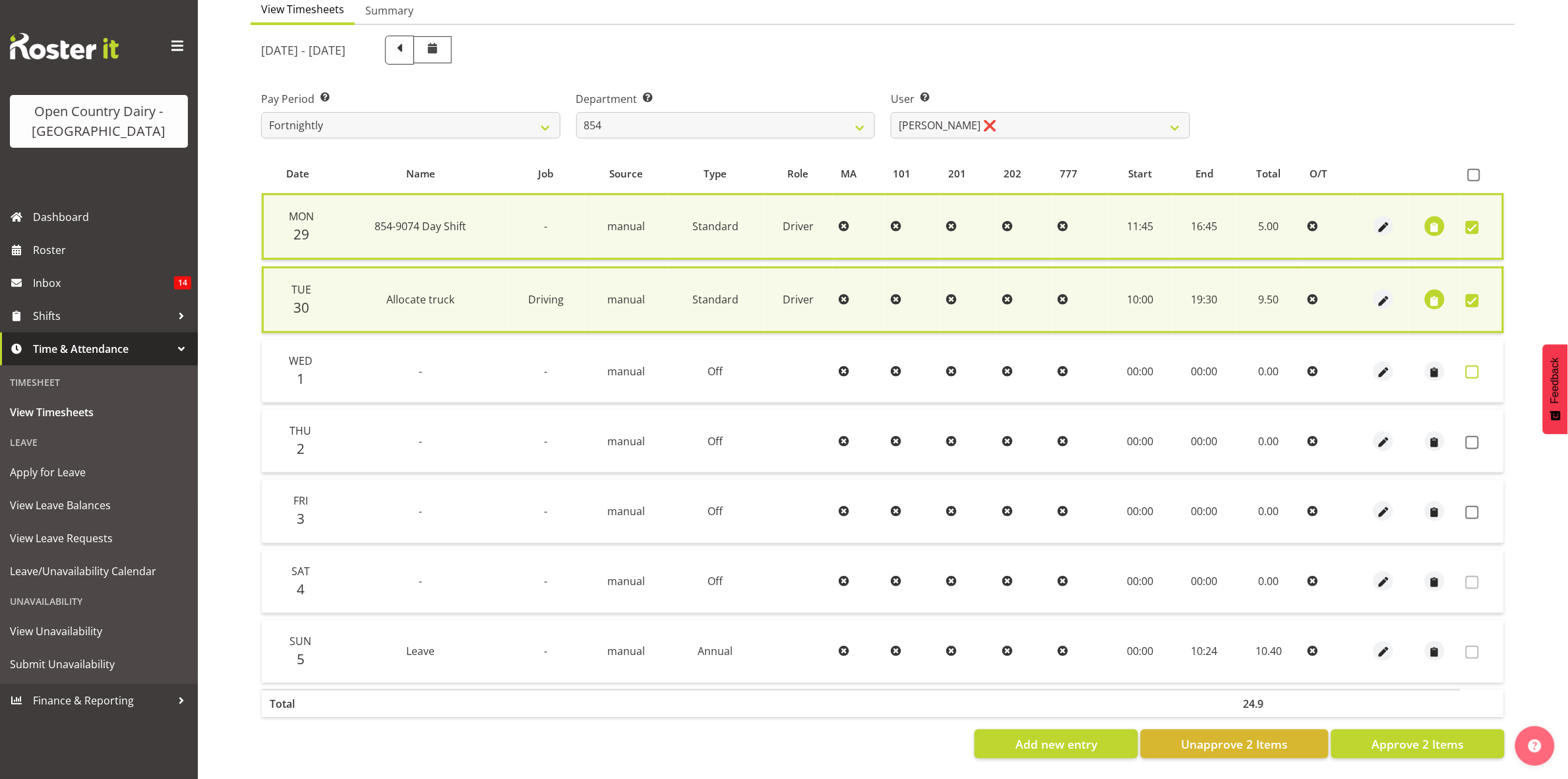
click at [1469, 366] on span at bounding box center [1473, 372] width 13 height 13
checkbox input "true"
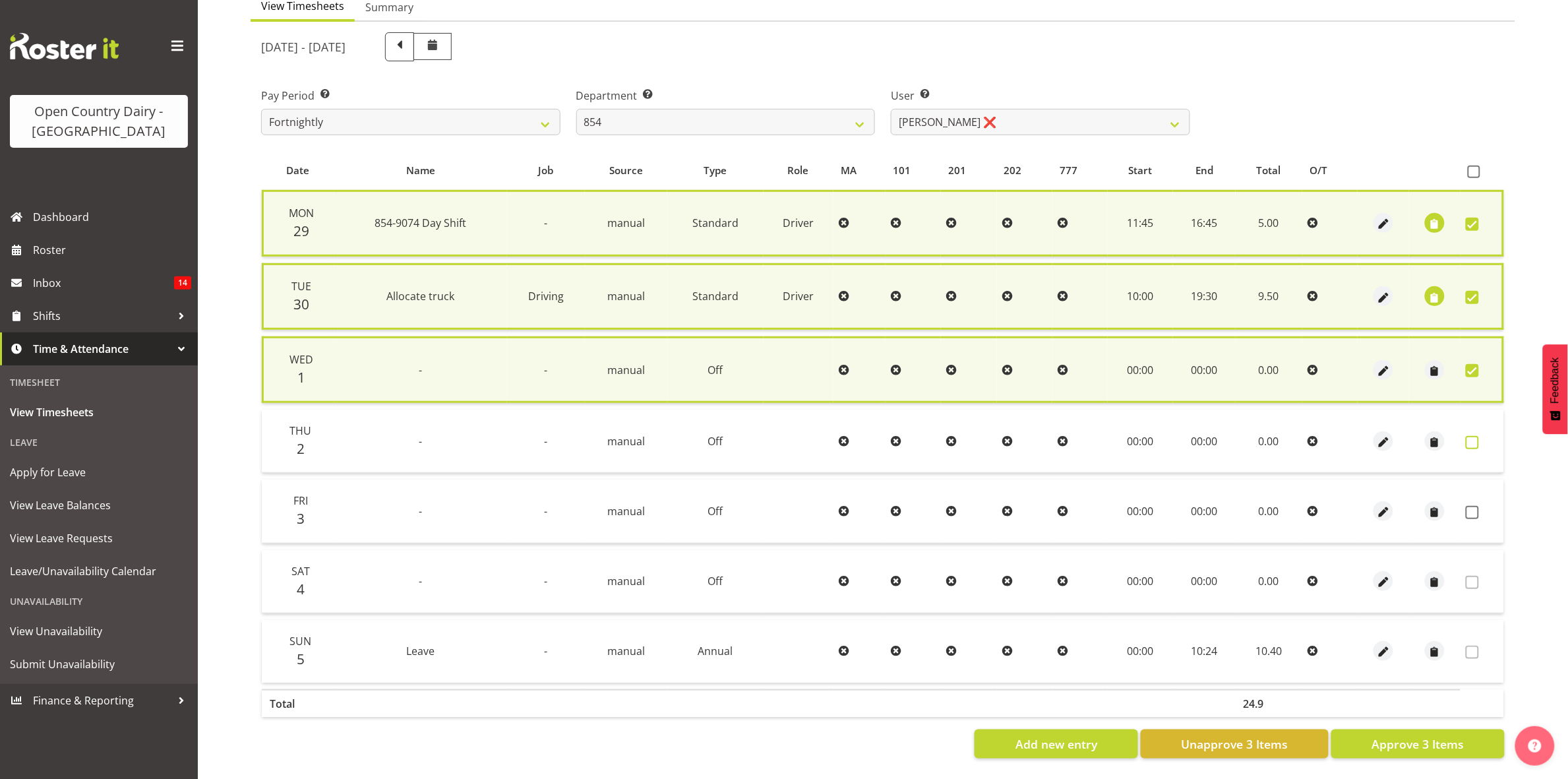
click at [1474, 437] on span at bounding box center [1473, 443] width 13 height 13
checkbox input "true"
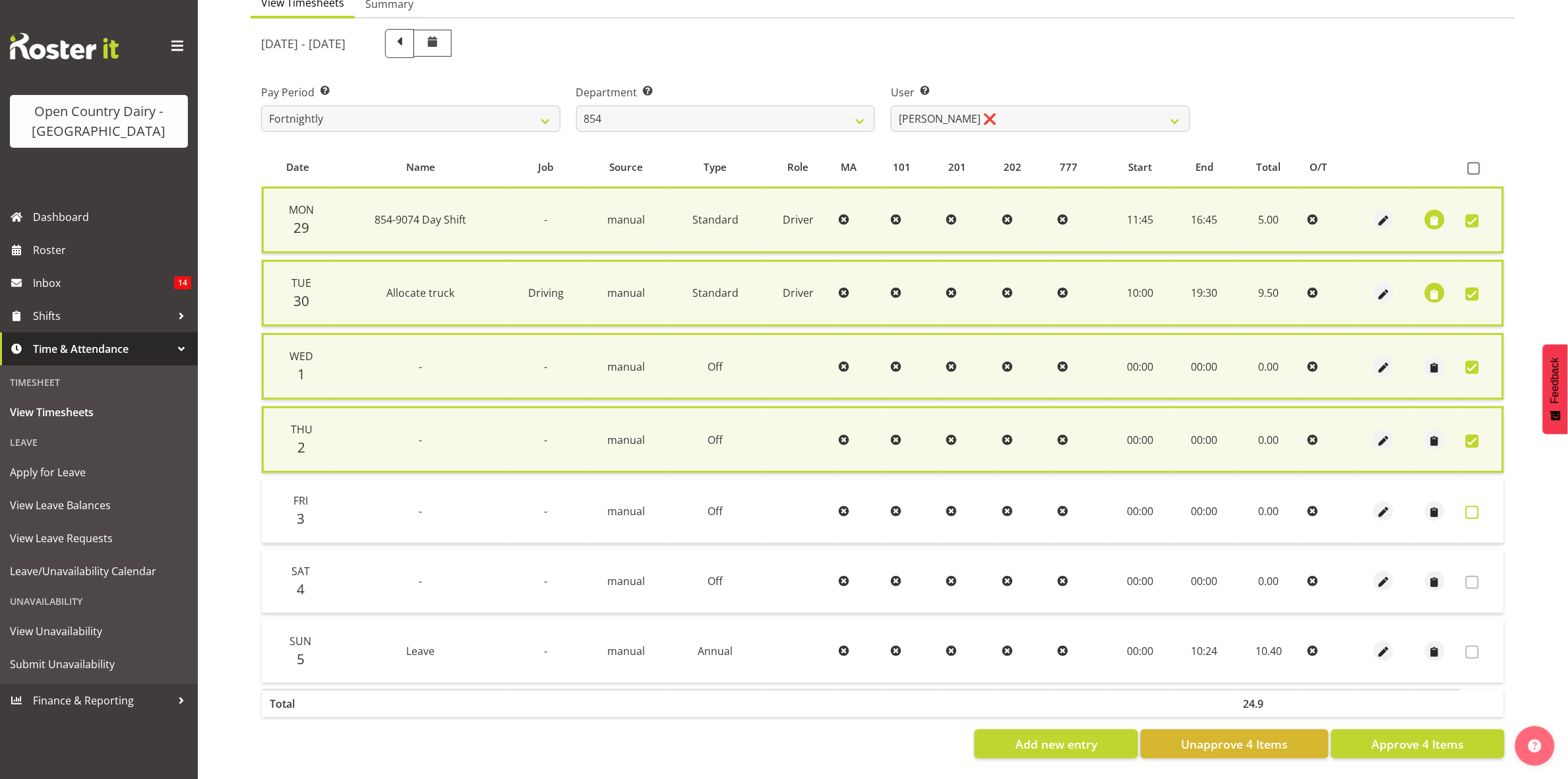
click at [1466, 506] on span at bounding box center [1473, 513] width 13 height 13
checkbox input "true"
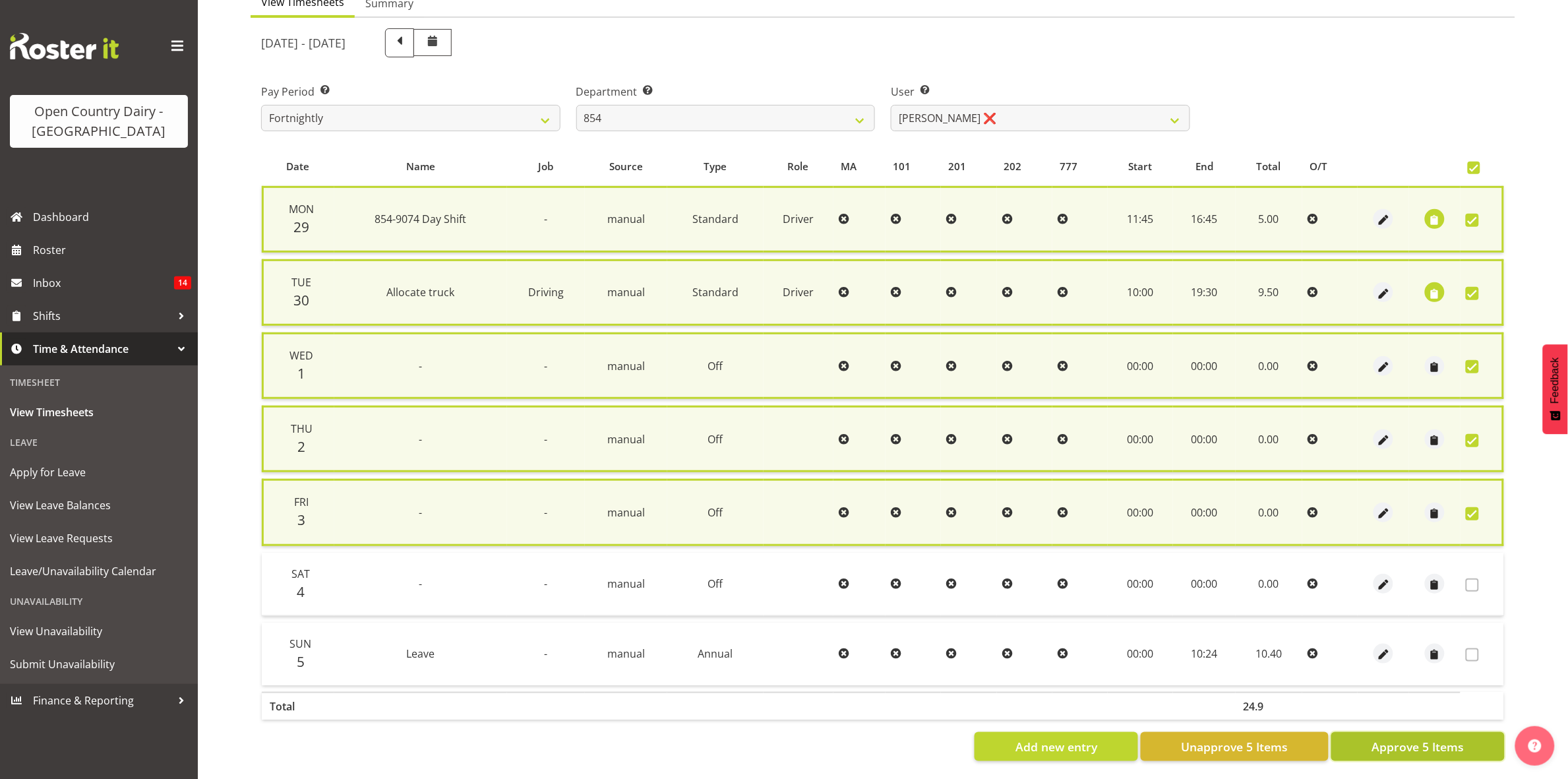
click at [1403, 746] on span "Approve 5 Items" at bounding box center [1418, 746] width 93 height 18
checkbox input "false"
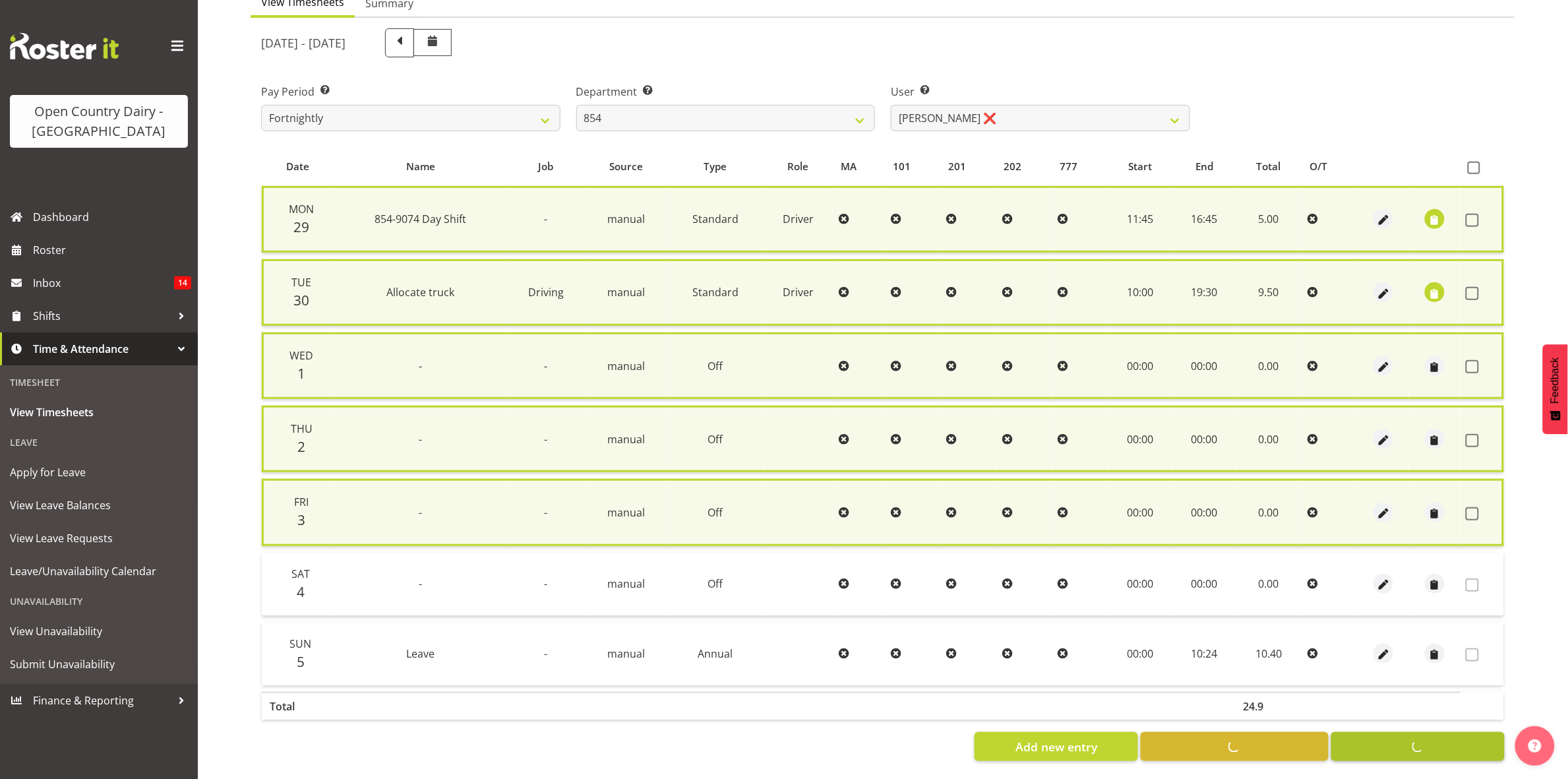
checkbox input "false"
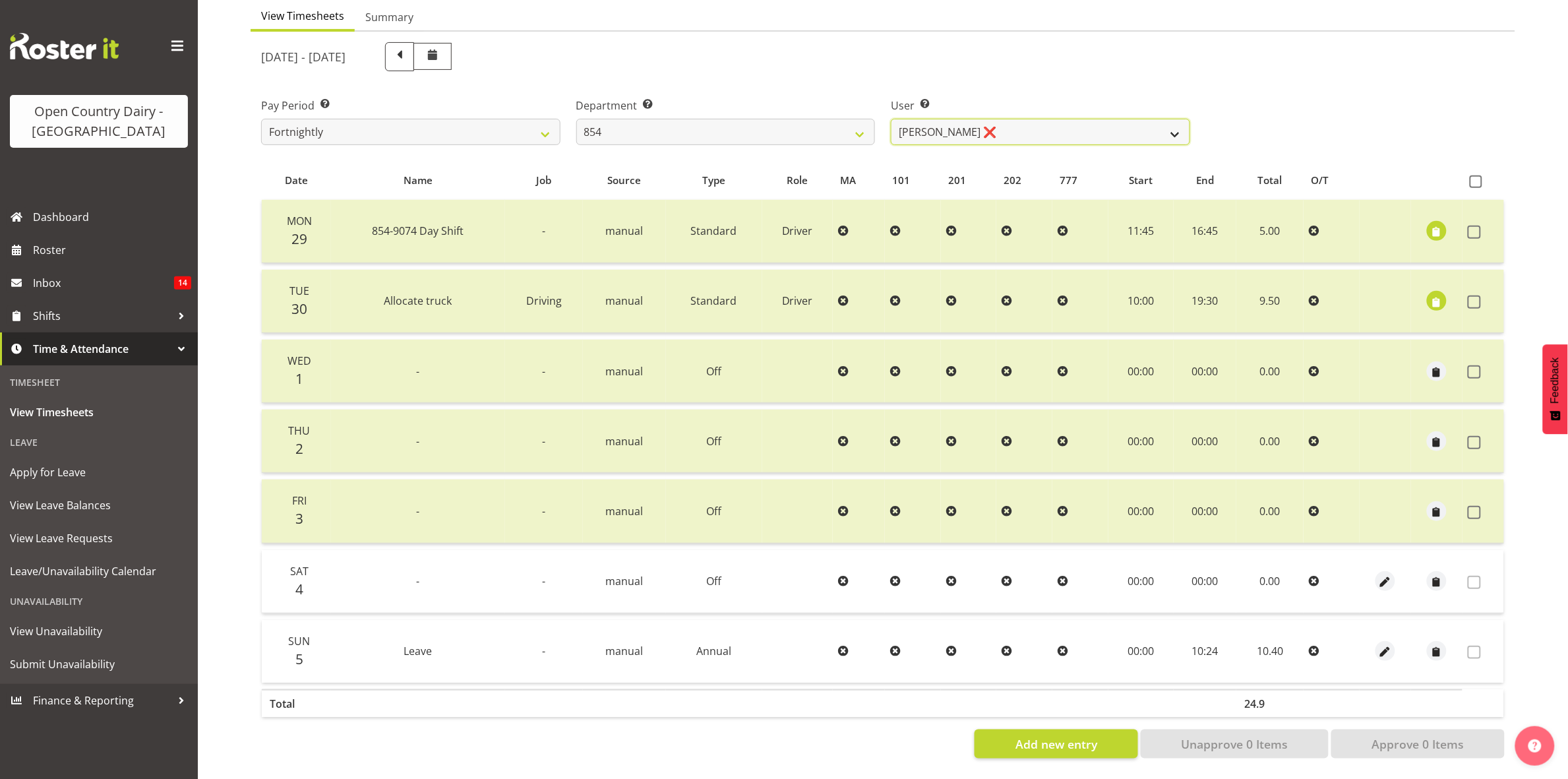
click at [1162, 119] on select "Carl Johnstone ❌ John Rook ❌ Karl Nicol ❌ Raymond George ❌" at bounding box center [1041, 132] width 300 height 27
select select "10054"
click at [891, 119] on select "Carl Johnstone ❌ John Rook ❌ Karl Nicol ❌ Raymond George ❌" at bounding box center [1041, 132] width 300 height 27
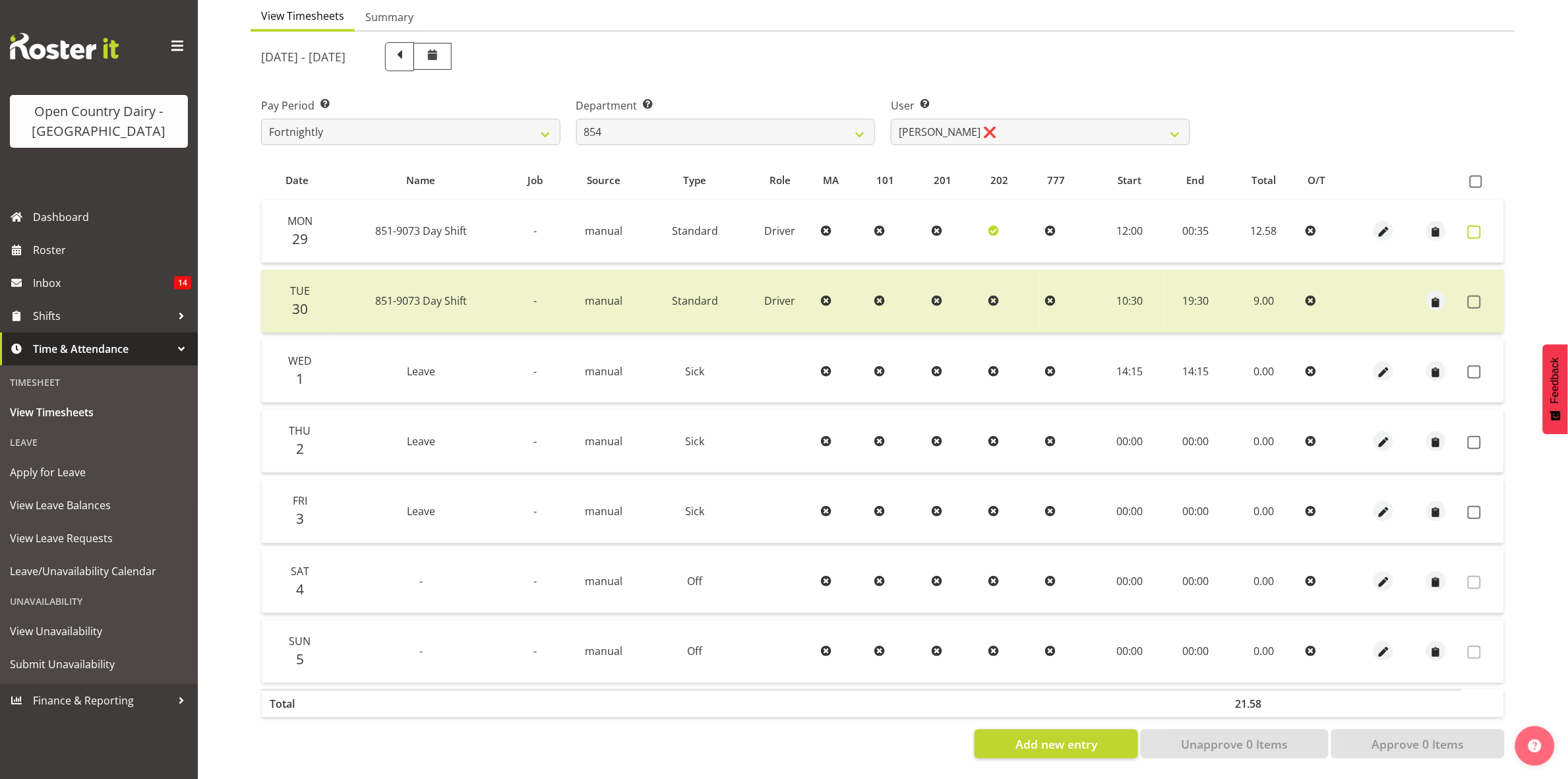
click at [1475, 225] on span at bounding box center [1475, 232] width 13 height 13
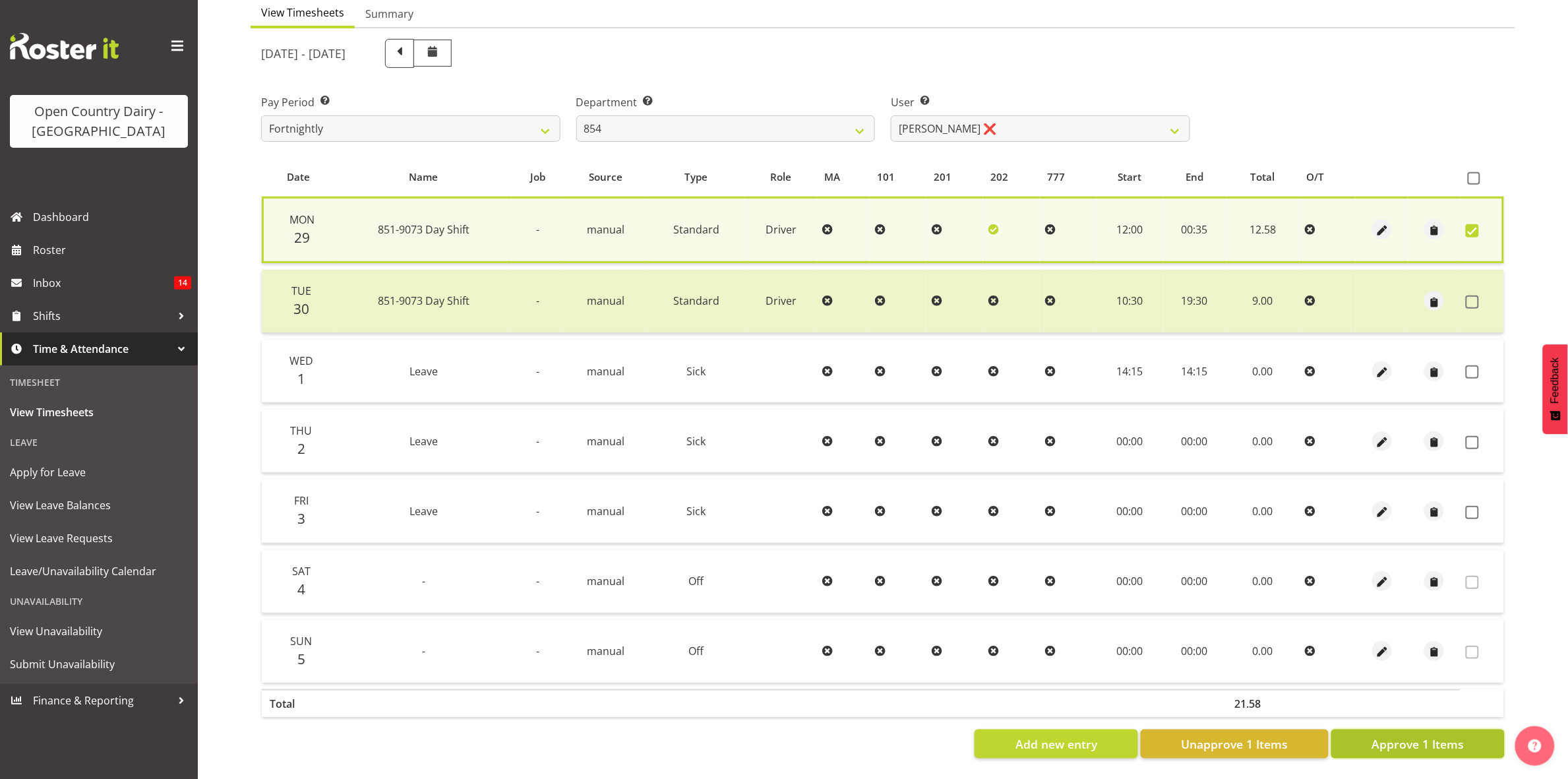
click at [1421, 741] on span "Approve 1 Items" at bounding box center [1418, 744] width 93 height 18
checkbox input "false"
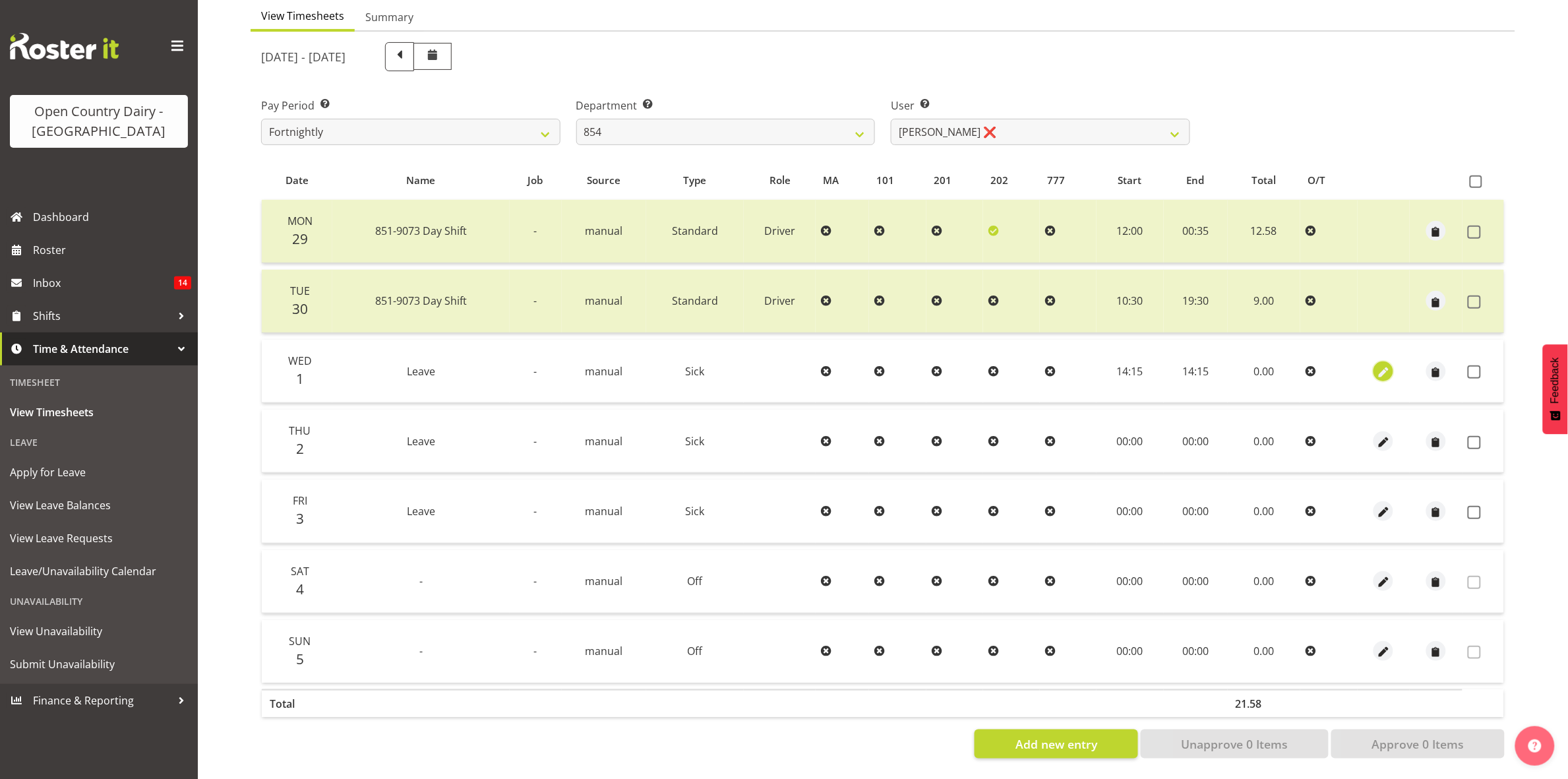
click at [1390, 365] on span "button" at bounding box center [1384, 372] width 15 height 15
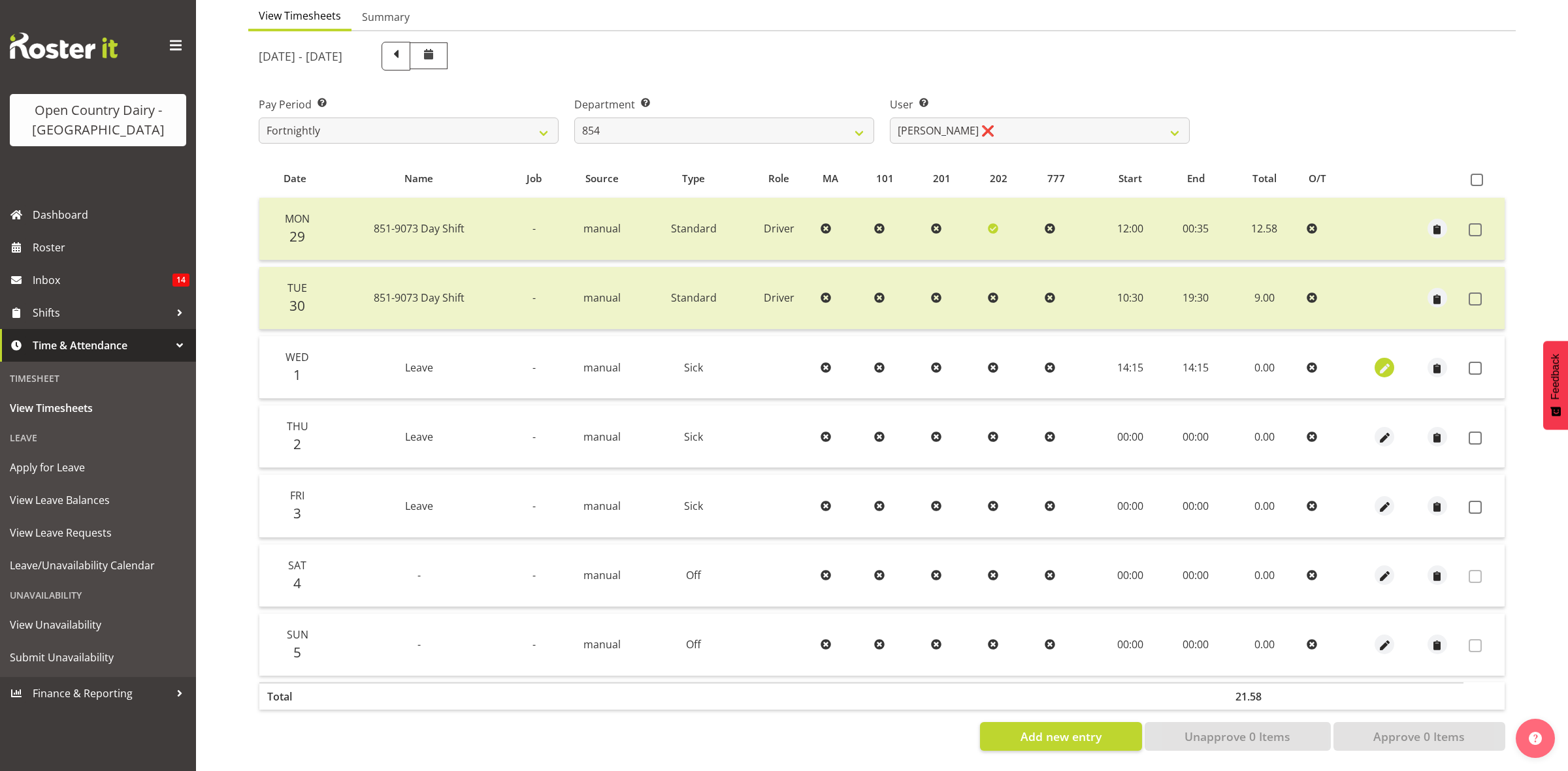
select select "Sick"
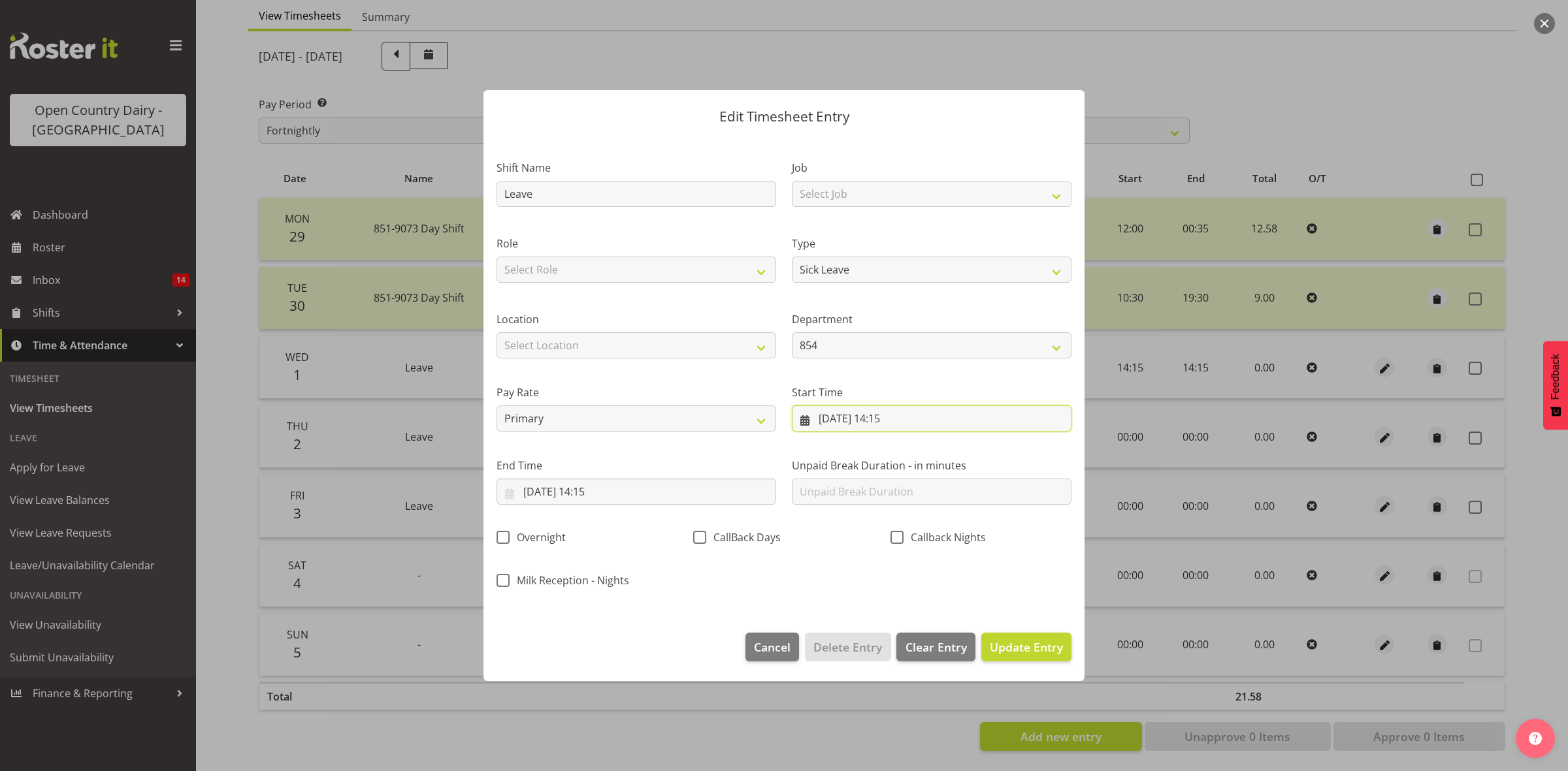
click at [899, 416] on input "01/10/2025, 14:15" at bounding box center [932, 419] width 279 height 26
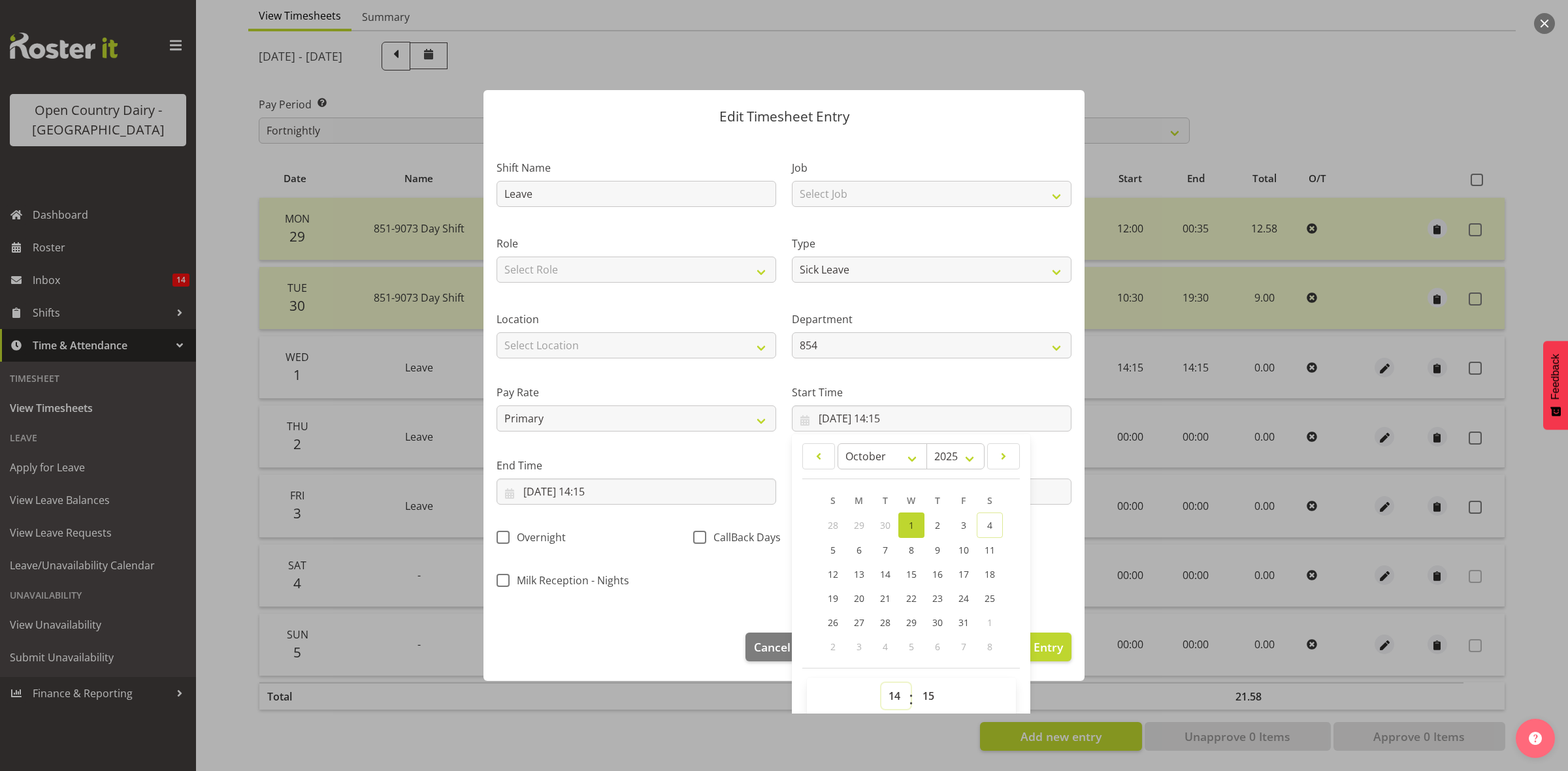
click at [885, 693] on select "00 01 02 03 04 05 06 07 08 09 10 11 12 13 14 15 16 17 18 19 20 21 22 23" at bounding box center [896, 697] width 30 height 26
select select "0"
click at [881, 683] on select "00 01 02 03 04 05 06 07 08 09 10 11 12 13 14 15 16 17 18 19 20 21 22 23" at bounding box center [896, 697] width 30 height 26
click at [922, 691] on select "00 01 02 03 04 05 06 07 08 09 10 11 12 13 14 15 16 17 18 19 20 21 22 23 24 25 2…" at bounding box center [930, 697] width 30 height 26
click at [915, 683] on select "00 01 02 03 04 05 06 07 08 09 10 11 12 13 14 15 16 17 18 19 20 21 22 23 24 25 2…" at bounding box center [930, 697] width 30 height 26
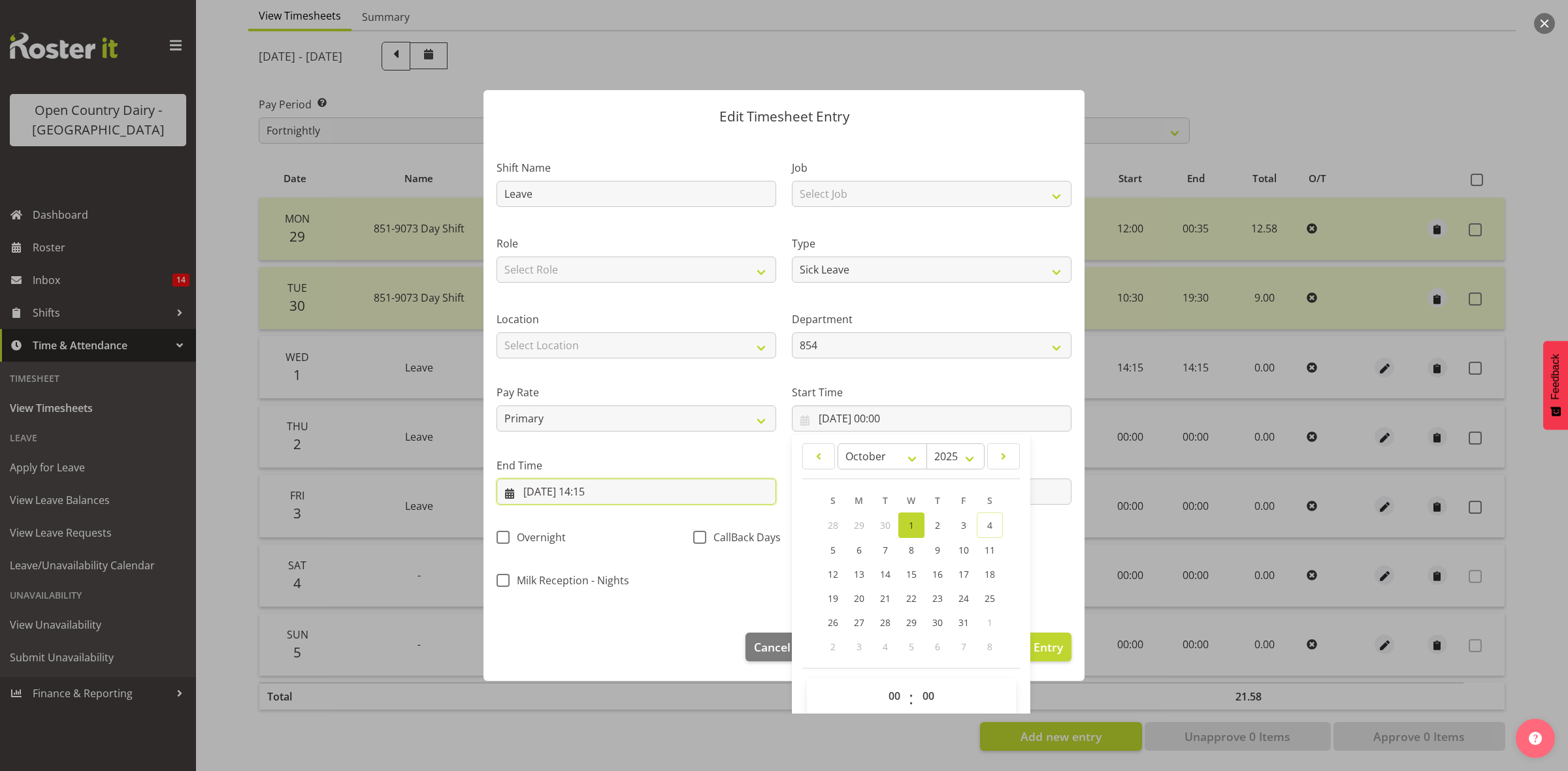
click at [605, 484] on input "01/10/2025, 14:15" at bounding box center [636, 492] width 279 height 26
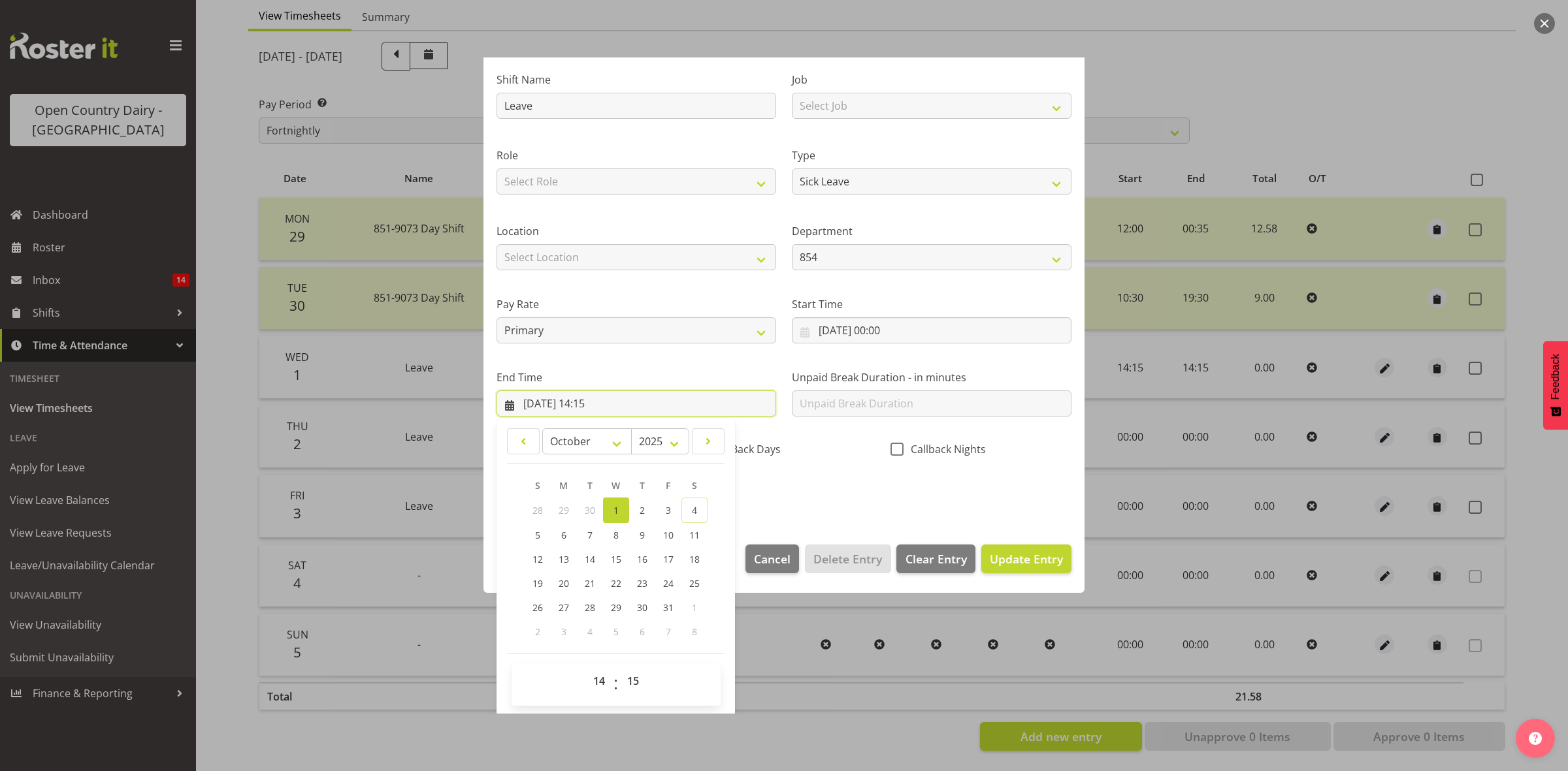
scroll to position [88, 0]
click at [599, 683] on select "00 01 02 03 04 05 06 07 08 09 10 11 12 13 14 15 16 17 18 19 20 21 22 23" at bounding box center [601, 681] width 30 height 26
click at [586, 668] on select "00 01 02 03 04 05 06 07 08 09 10 11 12 13 14 15 16 17 18 19 20 21 22 23" at bounding box center [601, 681] width 30 height 26
click at [629, 679] on select "00 01 02 03 04 05 06 07 08 09 10 11 12 13 14 15 16 17 18 19 20 21 22 23 24 25 2…" at bounding box center [635, 681] width 30 height 26
click at [620, 668] on select "00 01 02 03 04 05 06 07 08 09 10 11 12 13 14 15 16 17 18 19 20 21 22 23 24 25 2…" at bounding box center [635, 681] width 30 height 26
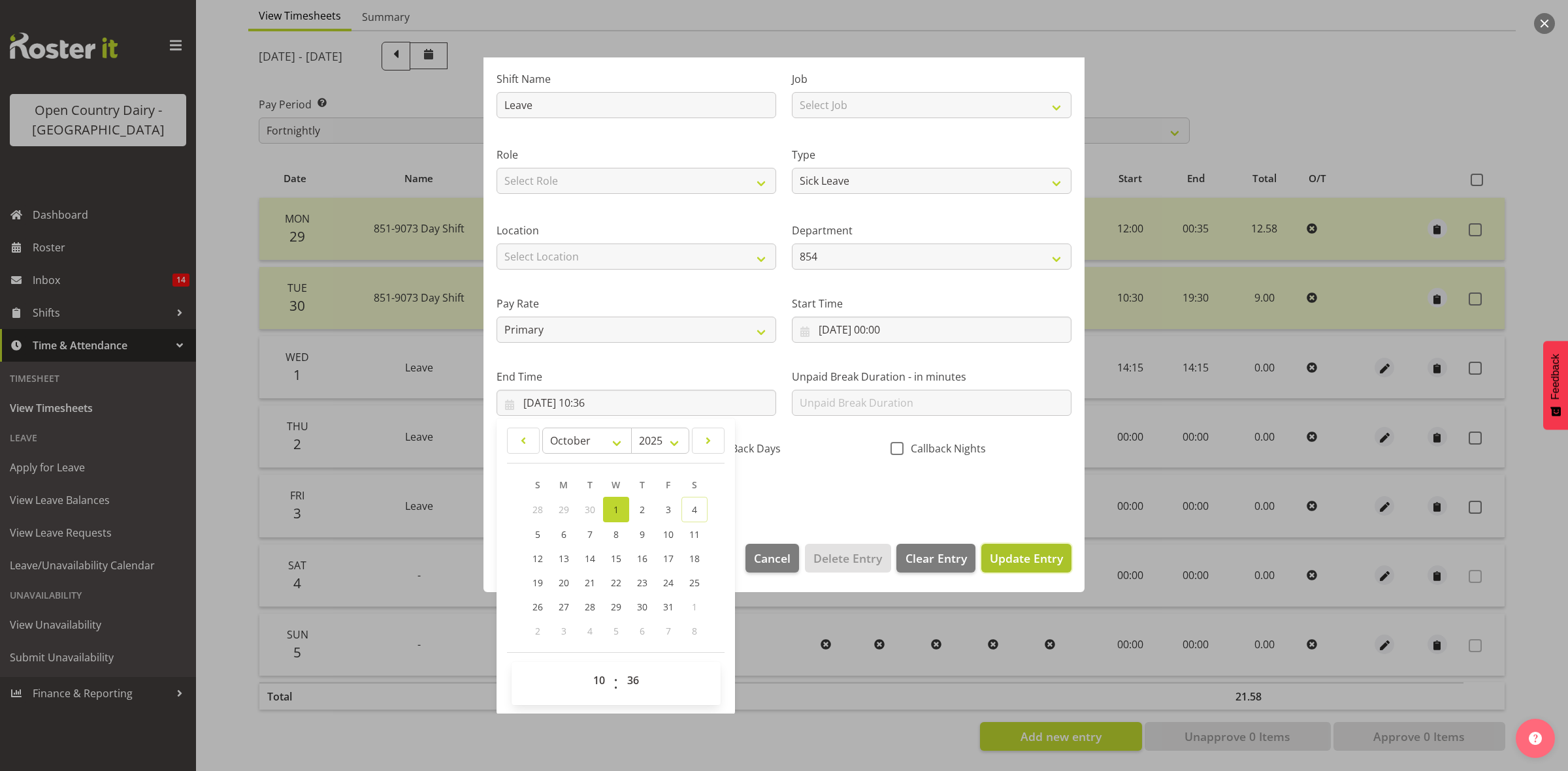
click at [998, 552] on span "Update Entry" at bounding box center [1026, 558] width 74 height 16
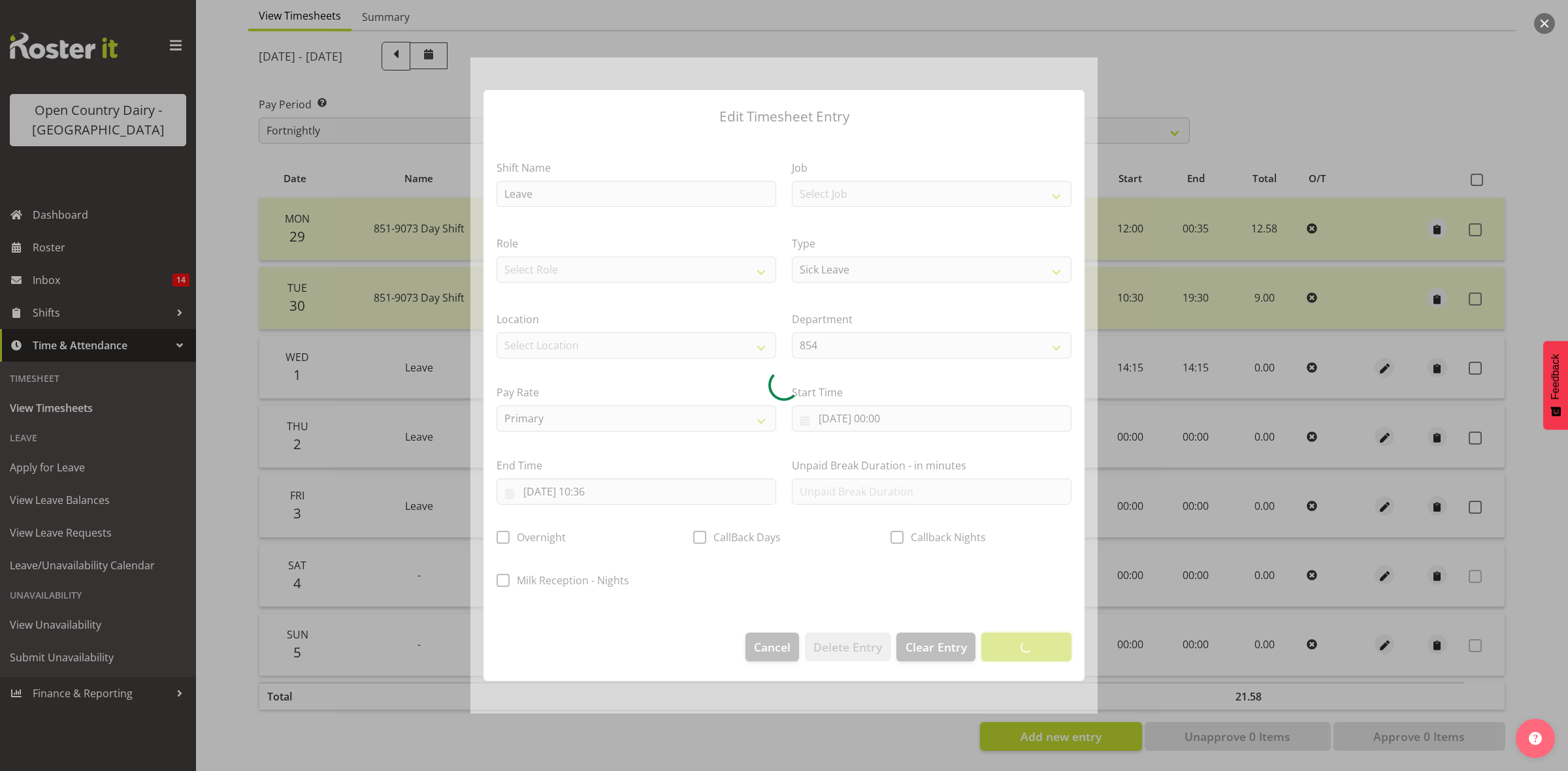
scroll to position [0, 0]
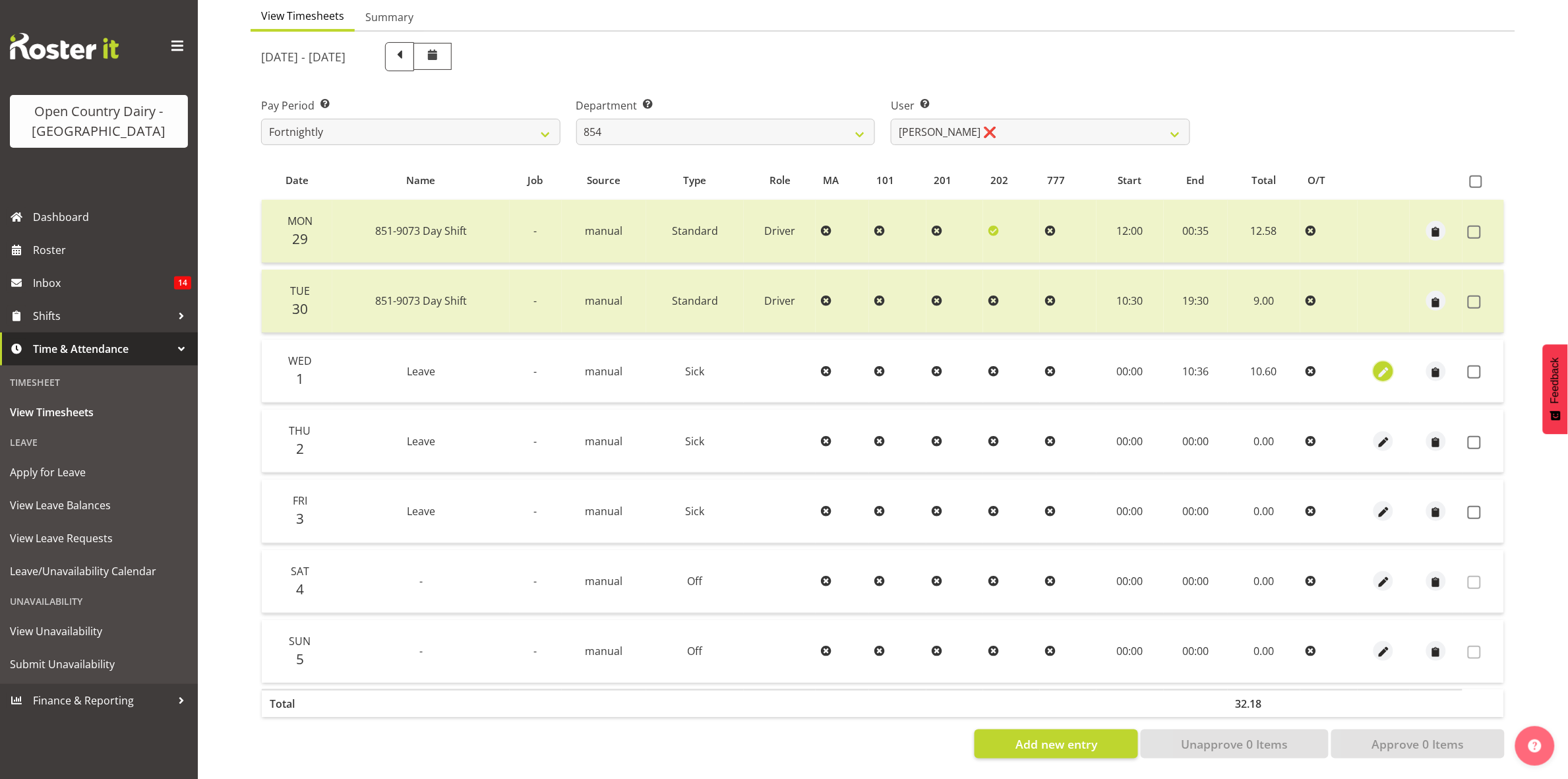
click at [1387, 365] on span "button" at bounding box center [1384, 372] width 15 height 15
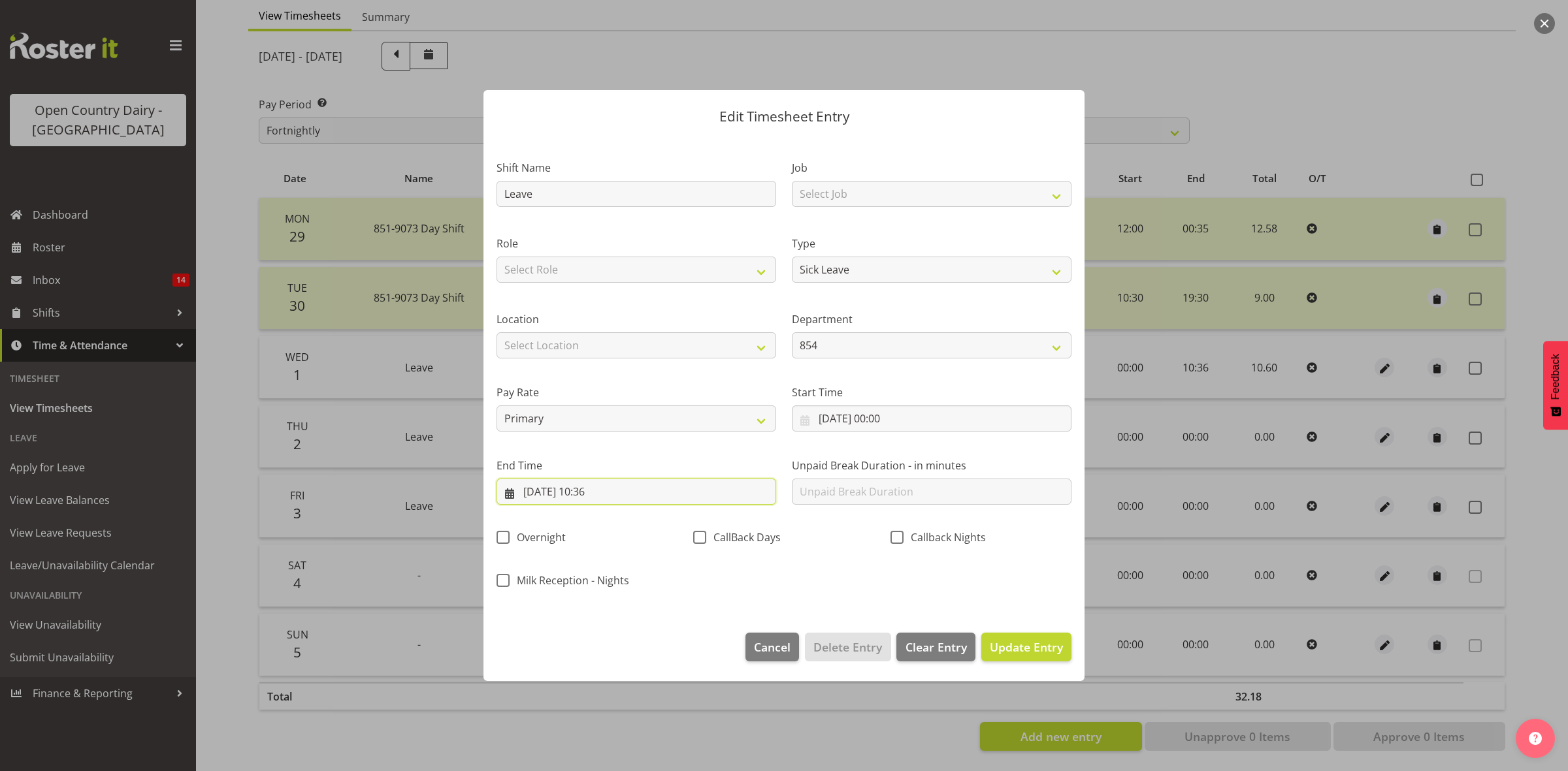
click at [601, 488] on input "01/10/2025, 10:36" at bounding box center [636, 492] width 279 height 26
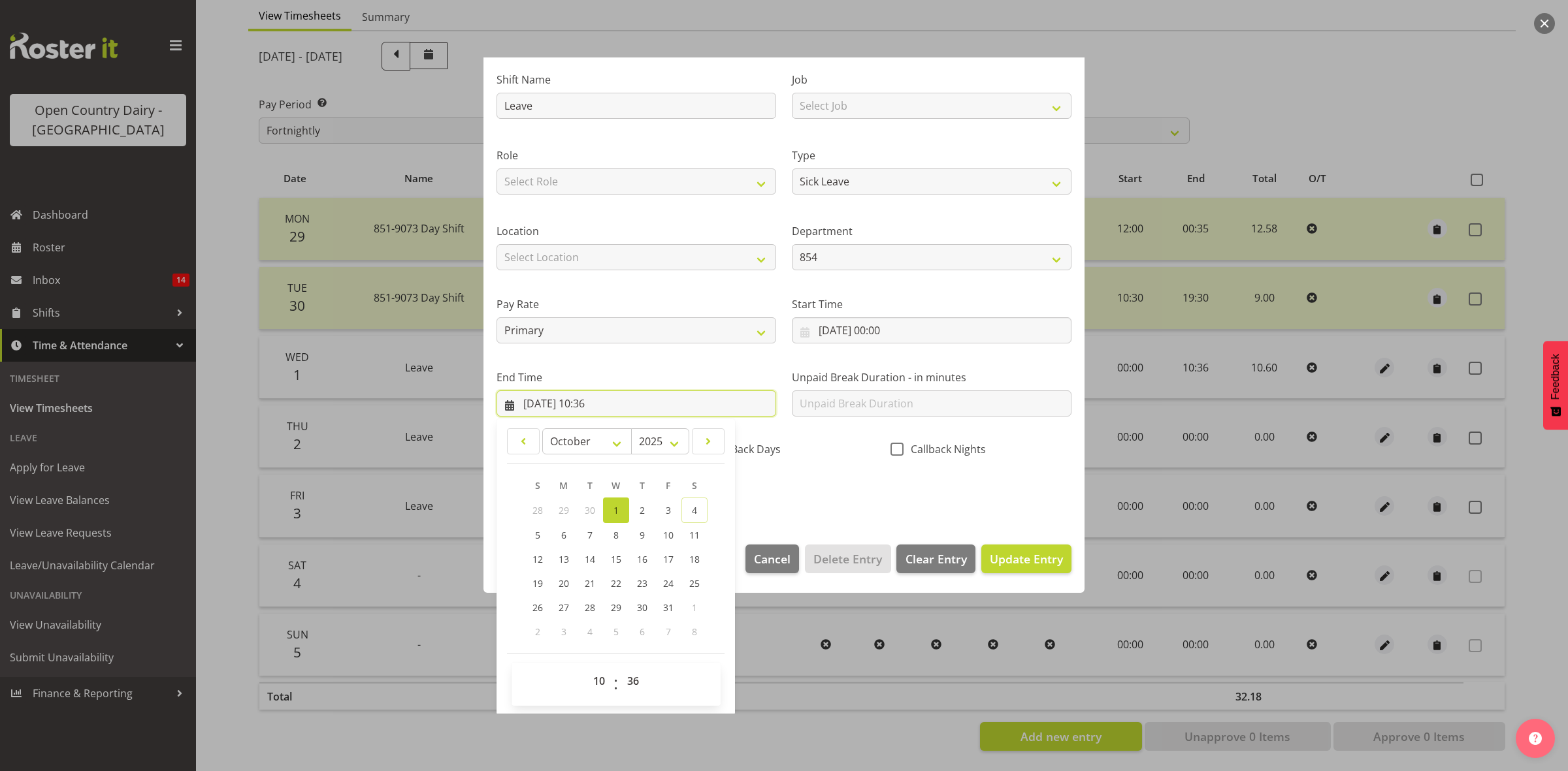
scroll to position [88, 0]
click at [631, 679] on select "00 01 02 03 04 05 06 07 08 09 10 11 12 13 14 15 16 17 18 19 20 21 22 23 24 25 2…" at bounding box center [635, 681] width 30 height 26
click at [620, 668] on select "00 01 02 03 04 05 06 07 08 09 10 11 12 13 14 15 16 17 18 19 20 21 22 23 24 25 2…" at bounding box center [635, 681] width 30 height 26
click at [1007, 560] on span "Update Entry" at bounding box center [1026, 558] width 74 height 16
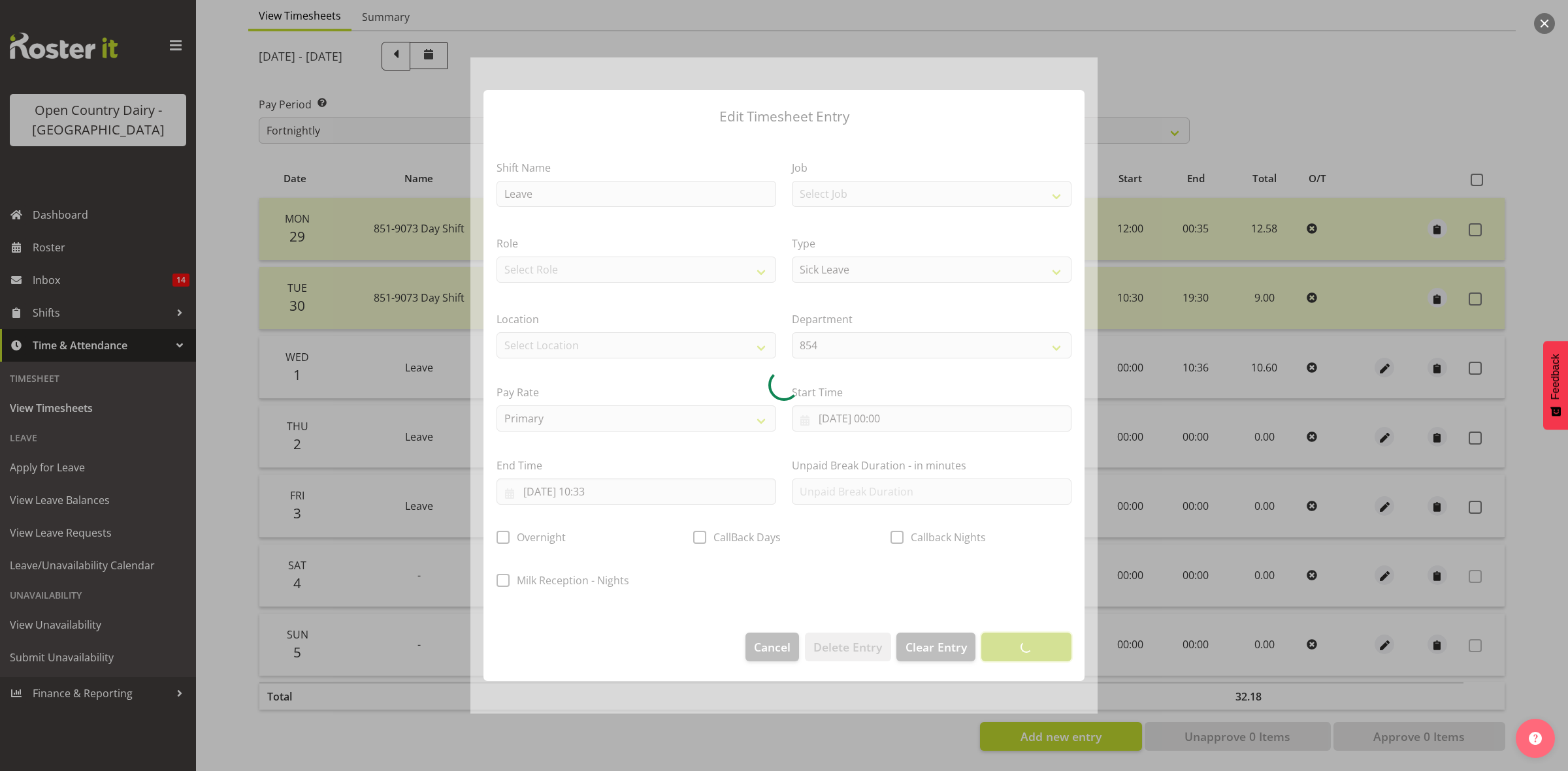
scroll to position [0, 0]
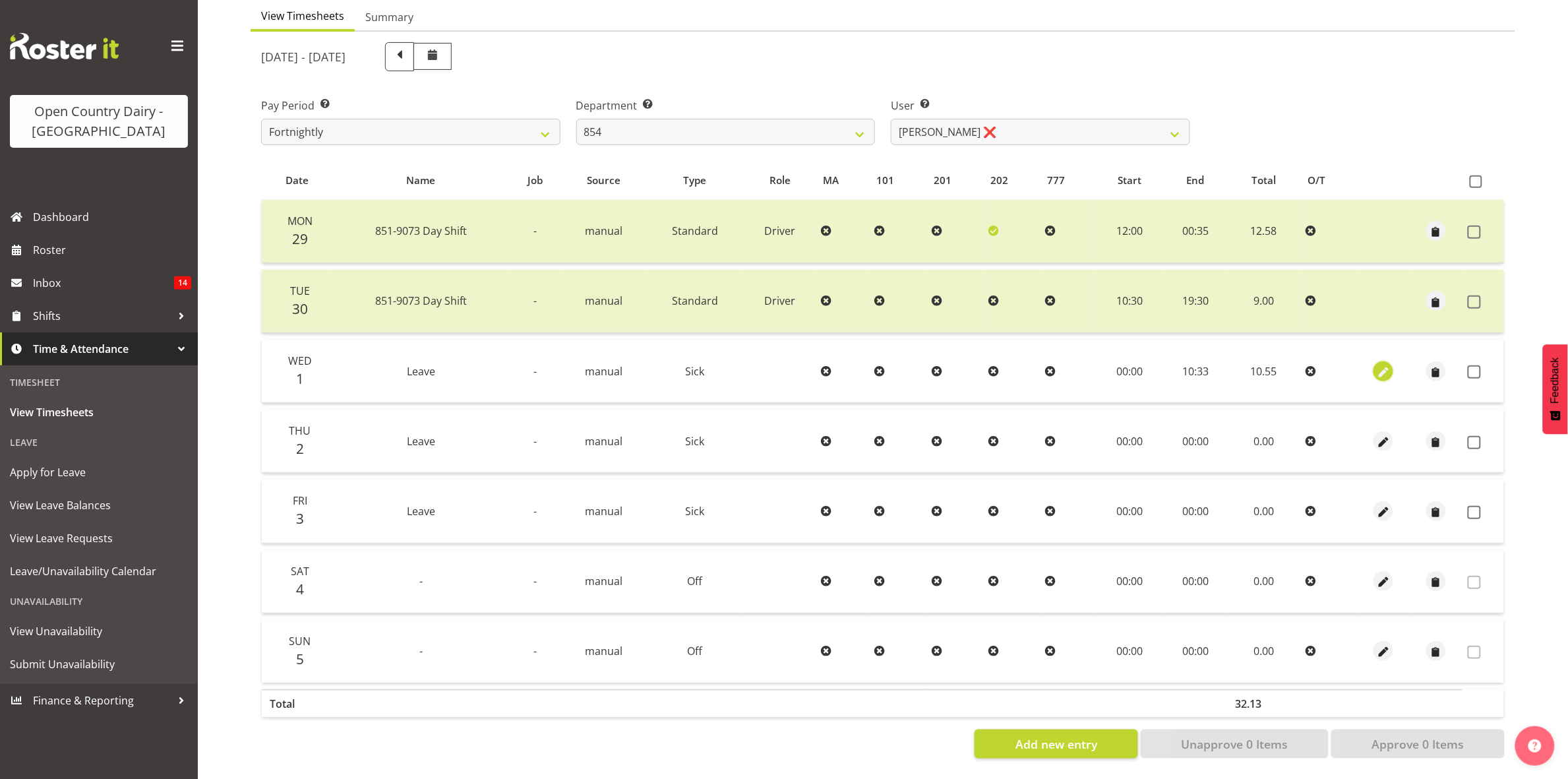
click at [1382, 365] on span "button" at bounding box center [1384, 372] width 15 height 15
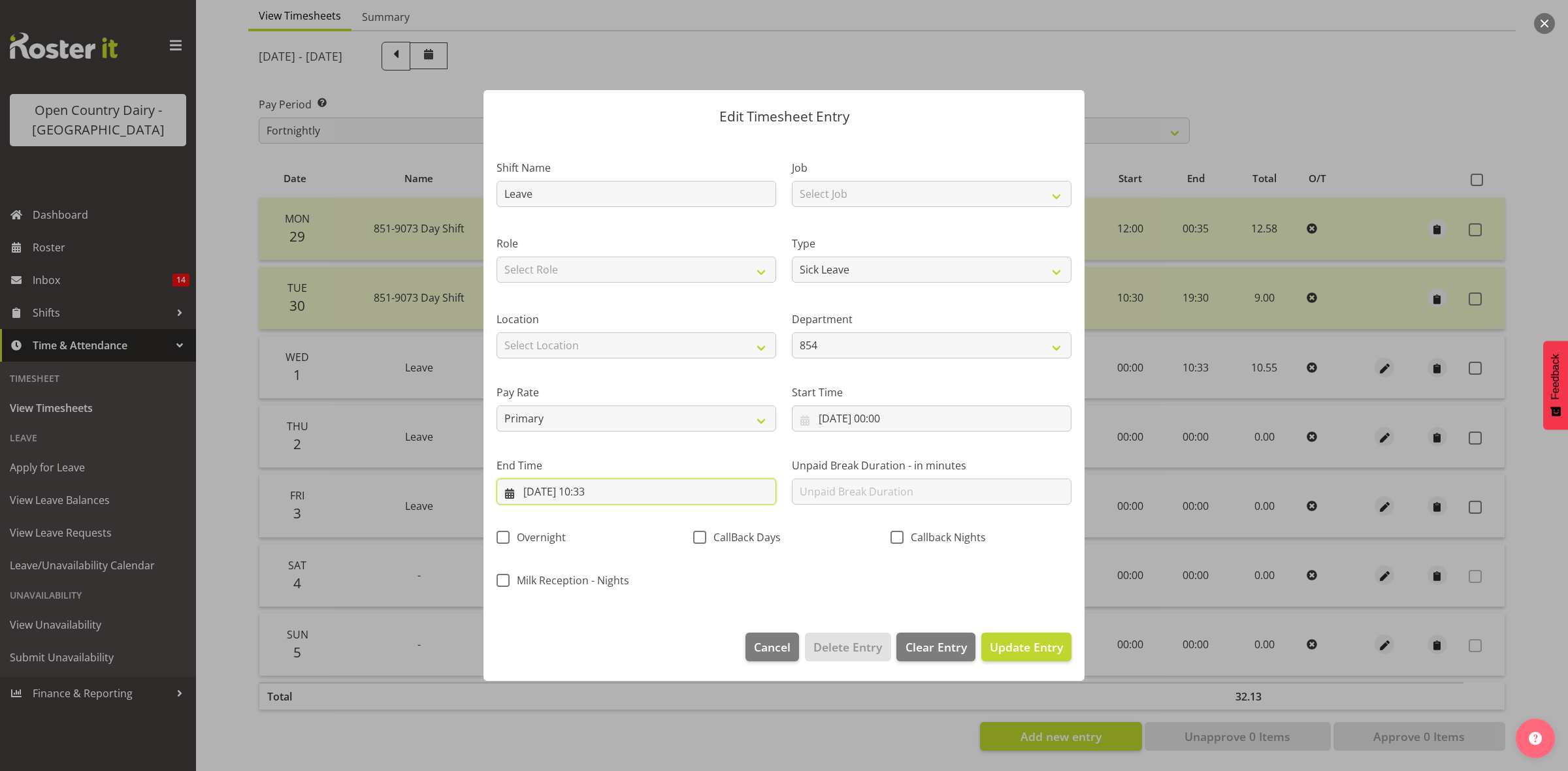
click at [602, 495] on input "01/10/2025, 10:33" at bounding box center [636, 492] width 279 height 26
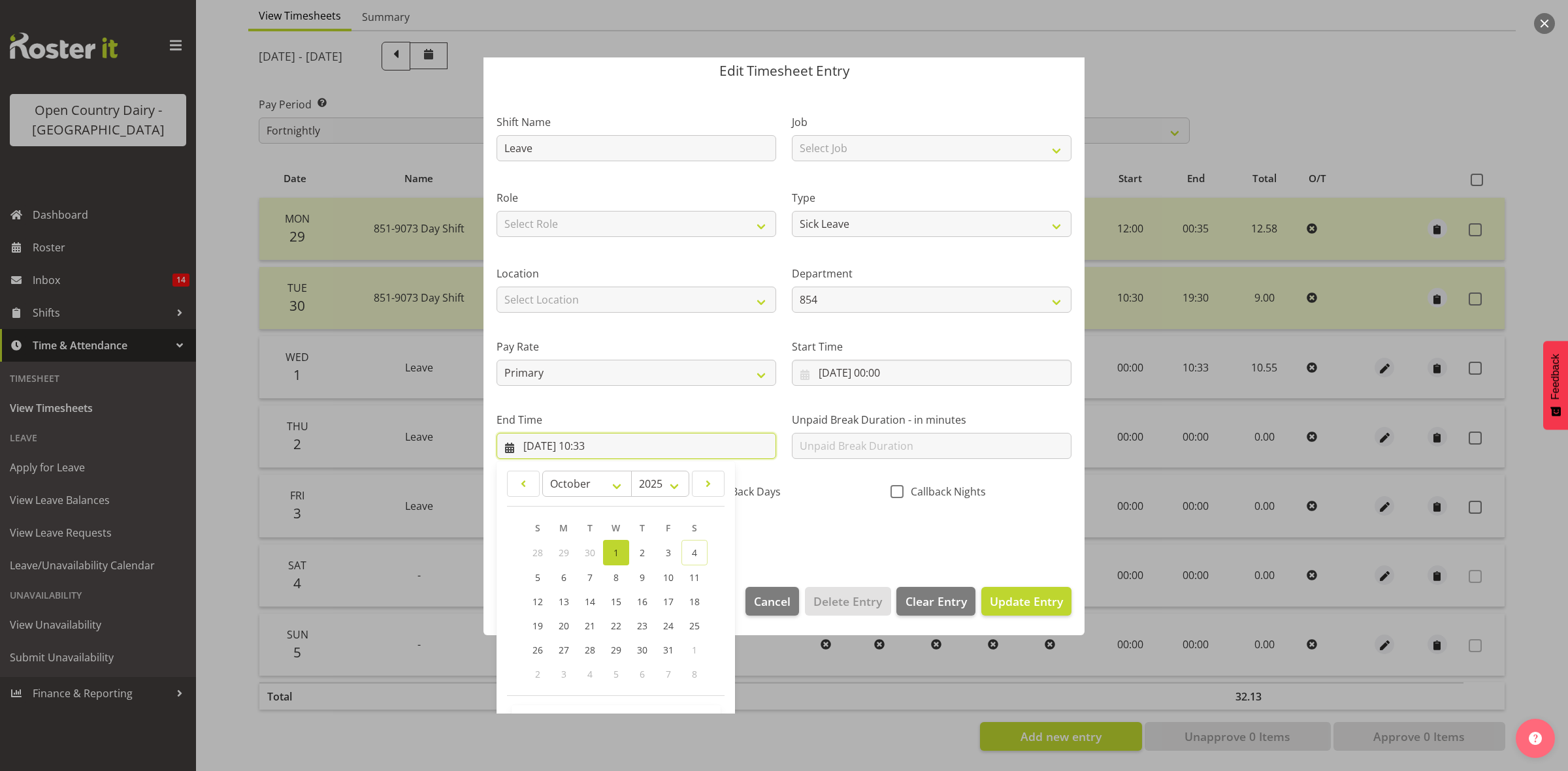
scroll to position [88, 0]
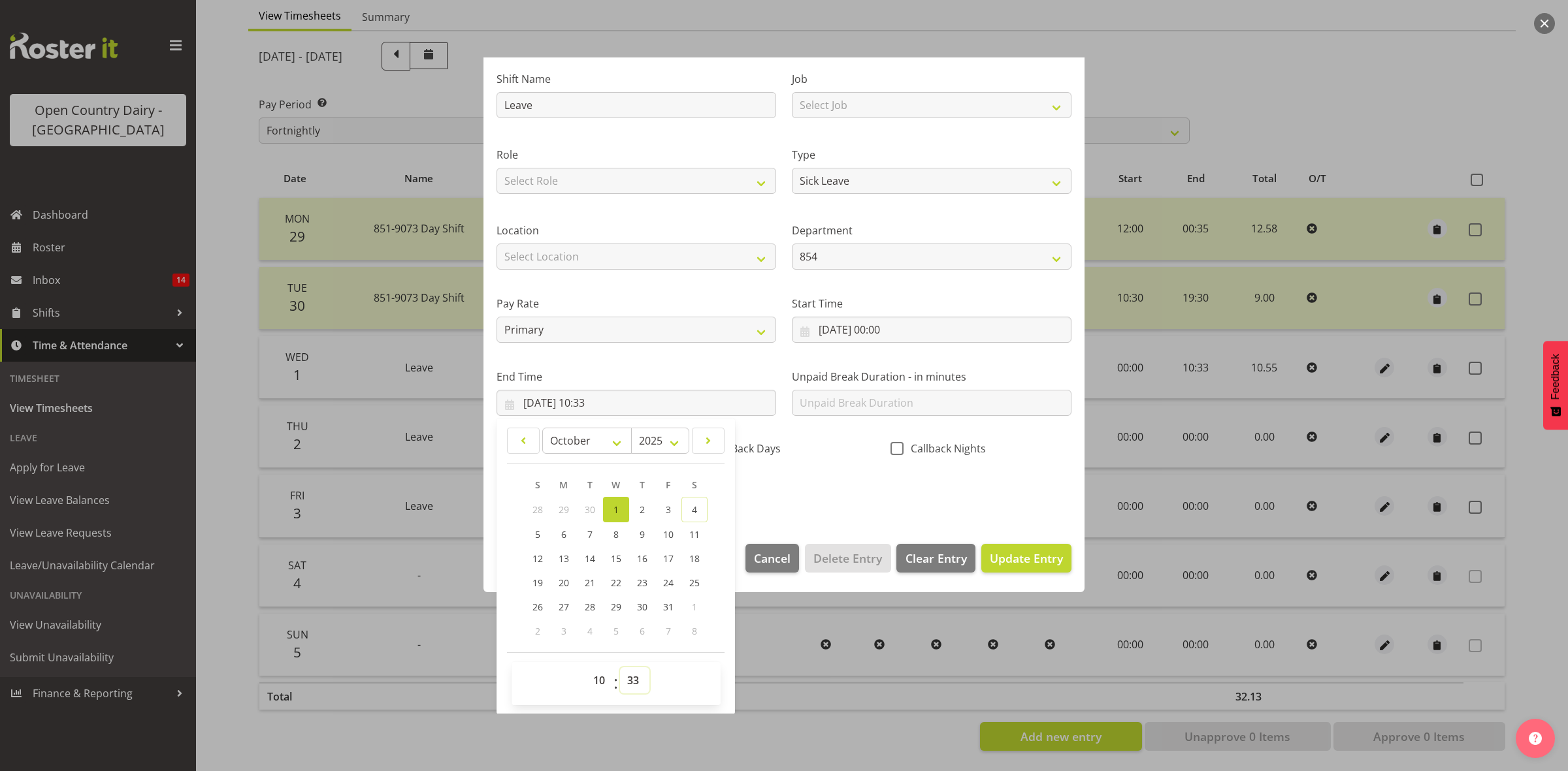
click at [637, 680] on select "00 01 02 03 04 05 06 07 08 09 10 11 12 13 14 15 16 17 18 19 20 21 22 23 24 25 2…" at bounding box center [635, 681] width 30 height 26
click at [620, 668] on select "00 01 02 03 04 05 06 07 08 09 10 11 12 13 14 15 16 17 18 19 20 21 22 23 24 25 2…" at bounding box center [635, 681] width 30 height 26
click at [1032, 559] on span "Update Entry" at bounding box center [1026, 558] width 74 height 16
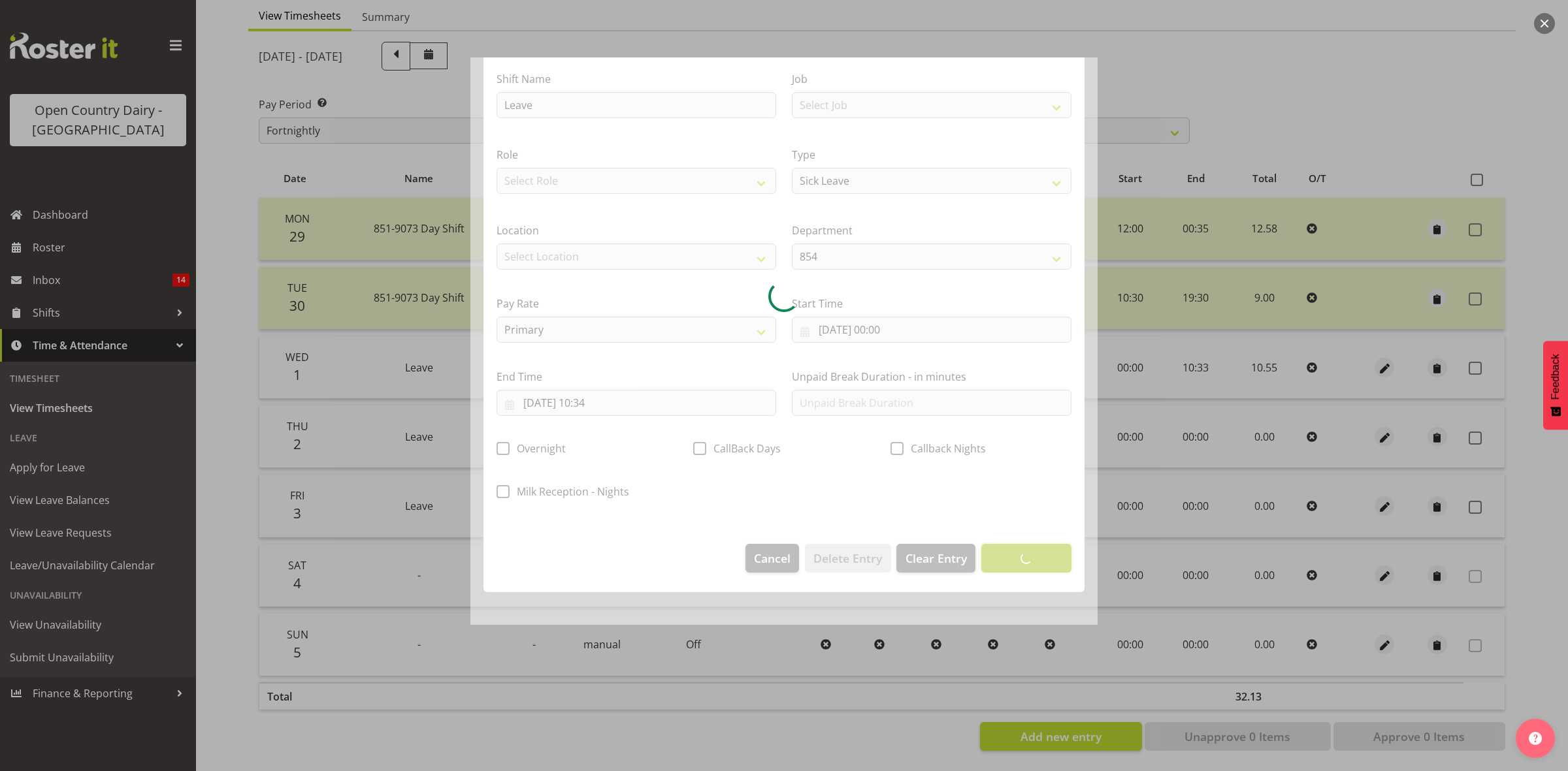
scroll to position [0, 0]
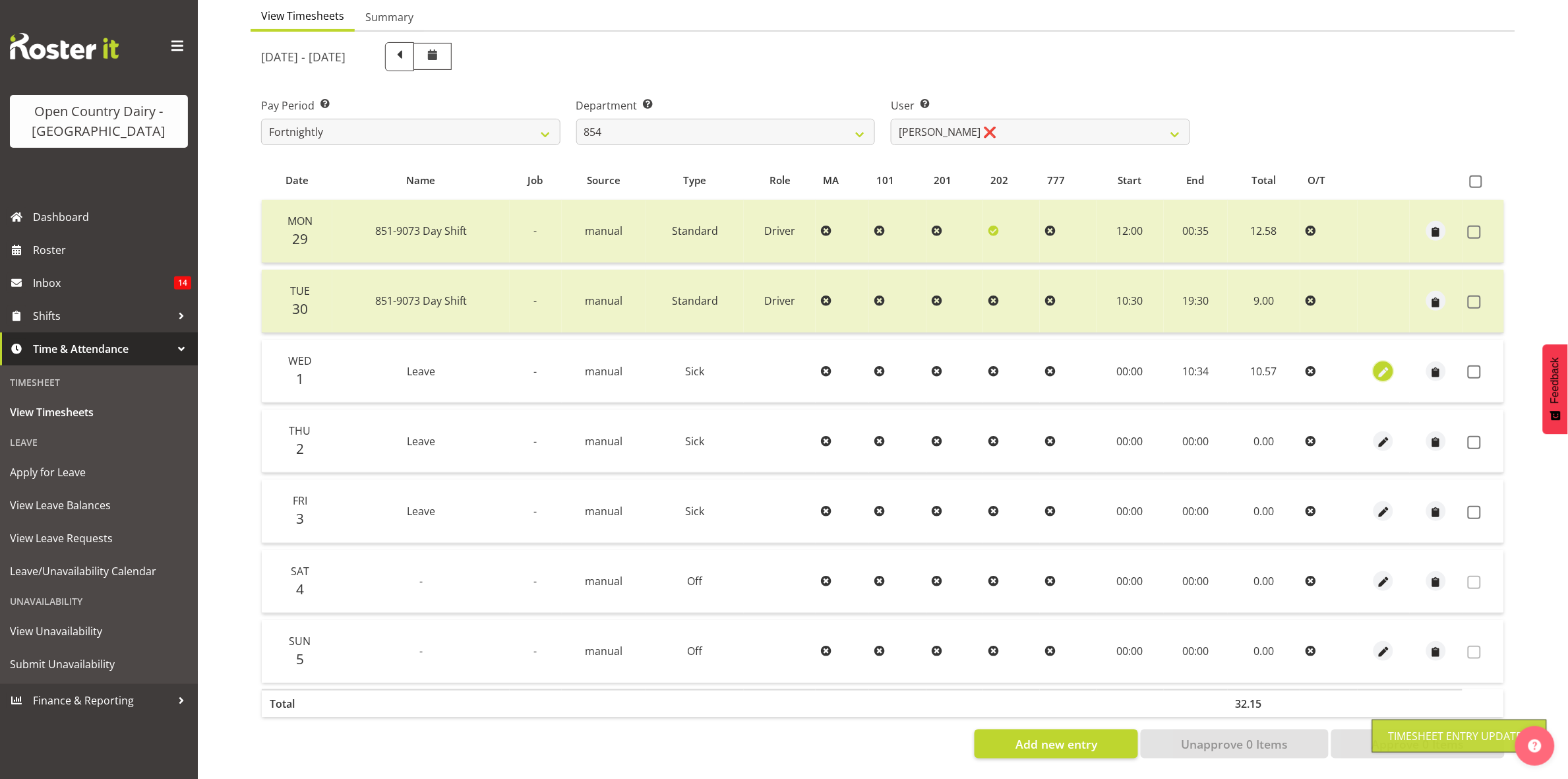
click at [1386, 365] on span "button" at bounding box center [1384, 372] width 15 height 15
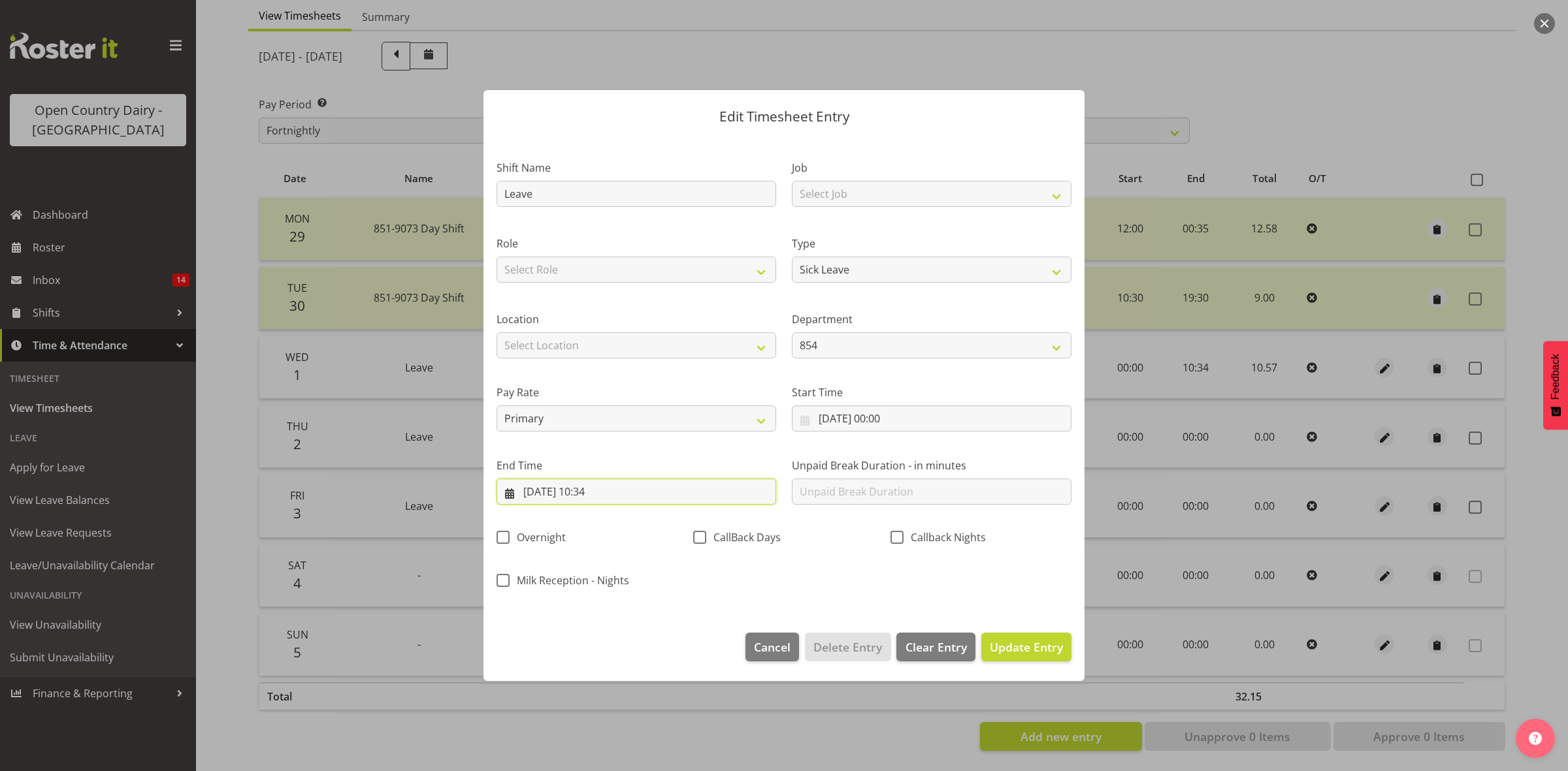
click at [609, 493] on input "01/10/2025, 10:34" at bounding box center [636, 492] width 279 height 26
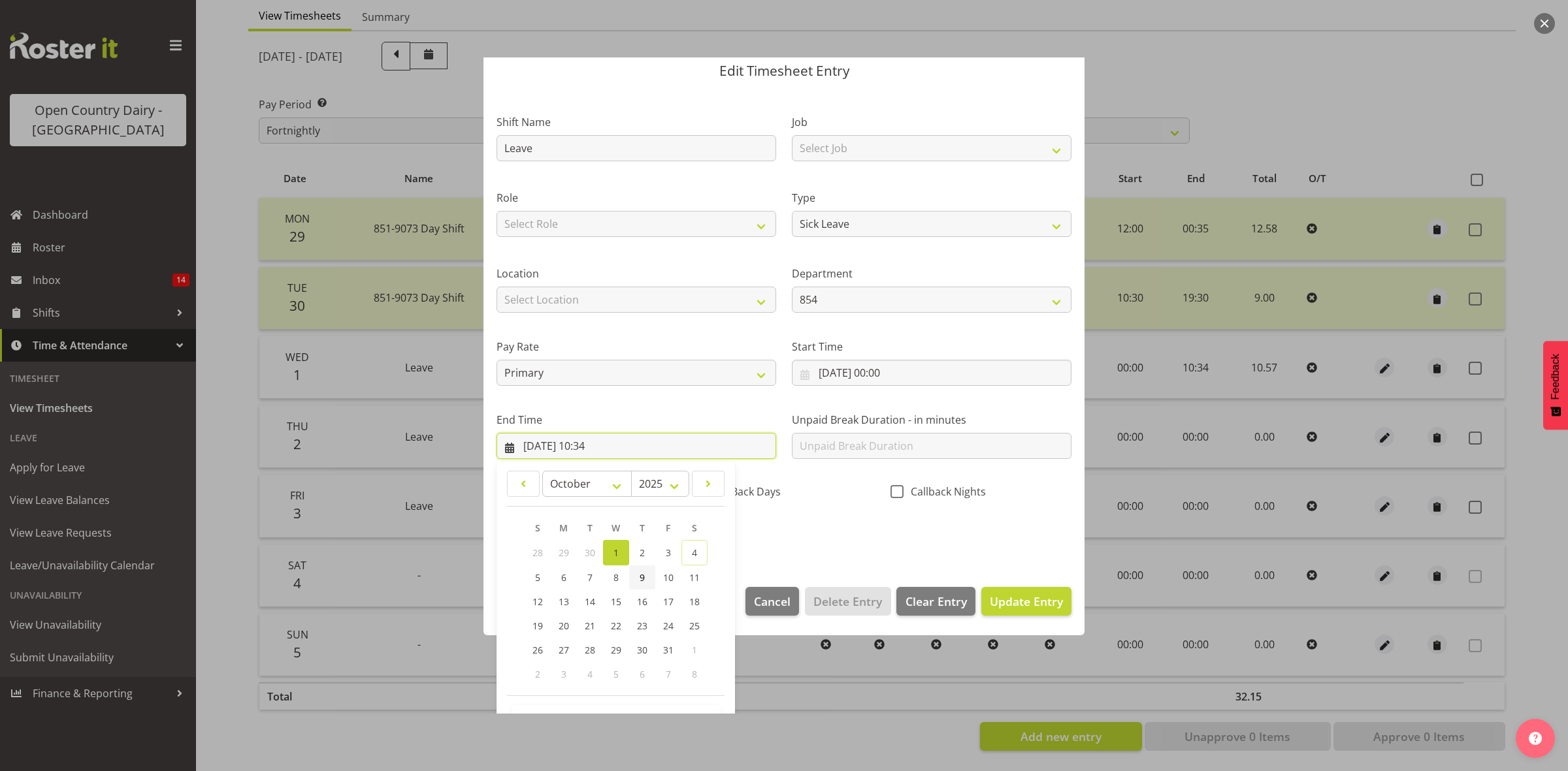
scroll to position [88, 0]
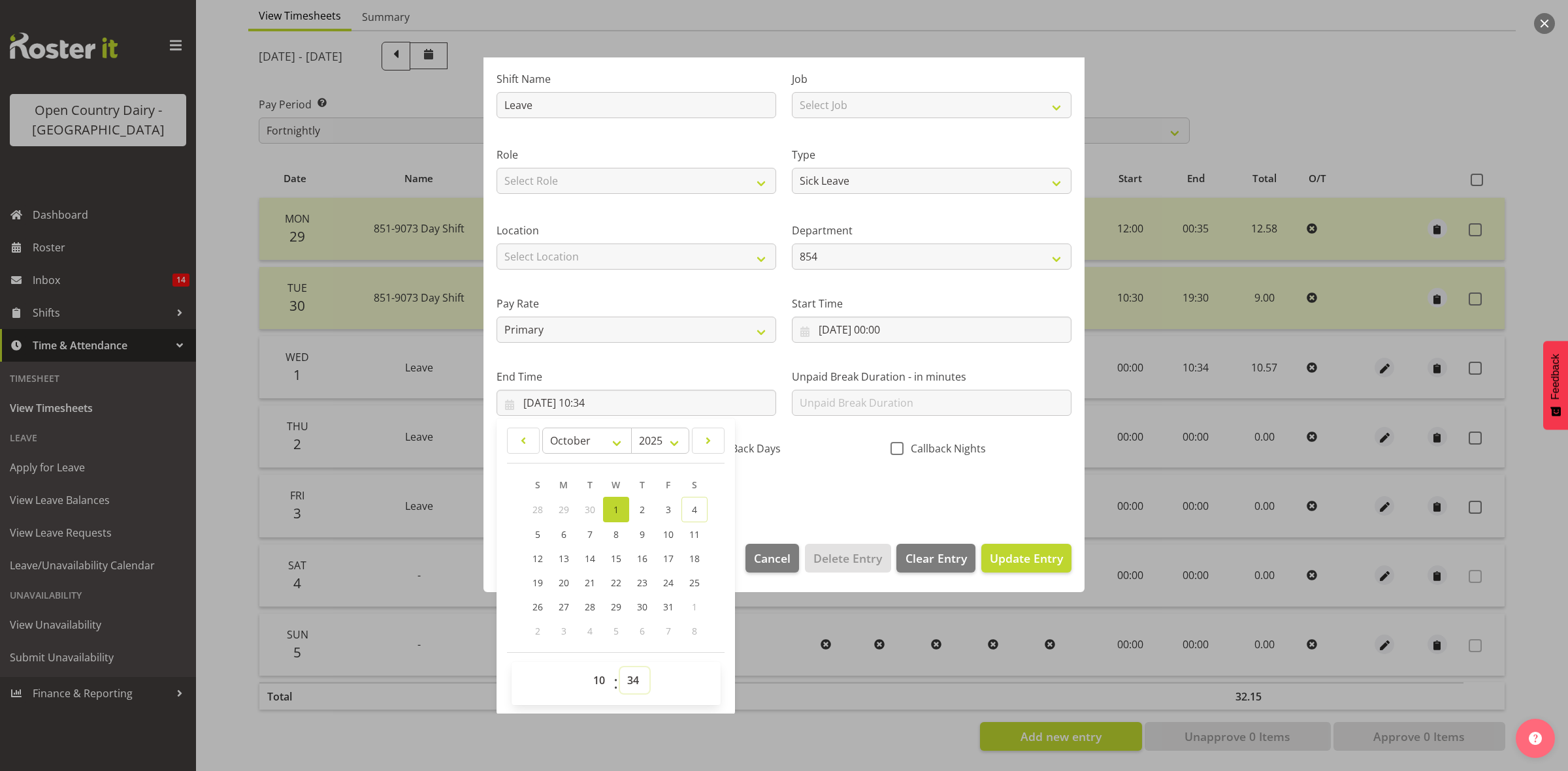
click at [637, 678] on select "00 01 02 03 04 05 06 07 08 09 10 11 12 13 14 15 16 17 18 19 20 21 22 23 24 25 2…" at bounding box center [635, 681] width 30 height 26
click at [620, 668] on select "00 01 02 03 04 05 06 07 08 09 10 11 12 13 14 15 16 17 18 19 20 21 22 23 24 25 2…" at bounding box center [635, 681] width 30 height 26
click at [1022, 559] on span "Update Entry" at bounding box center [1026, 558] width 74 height 16
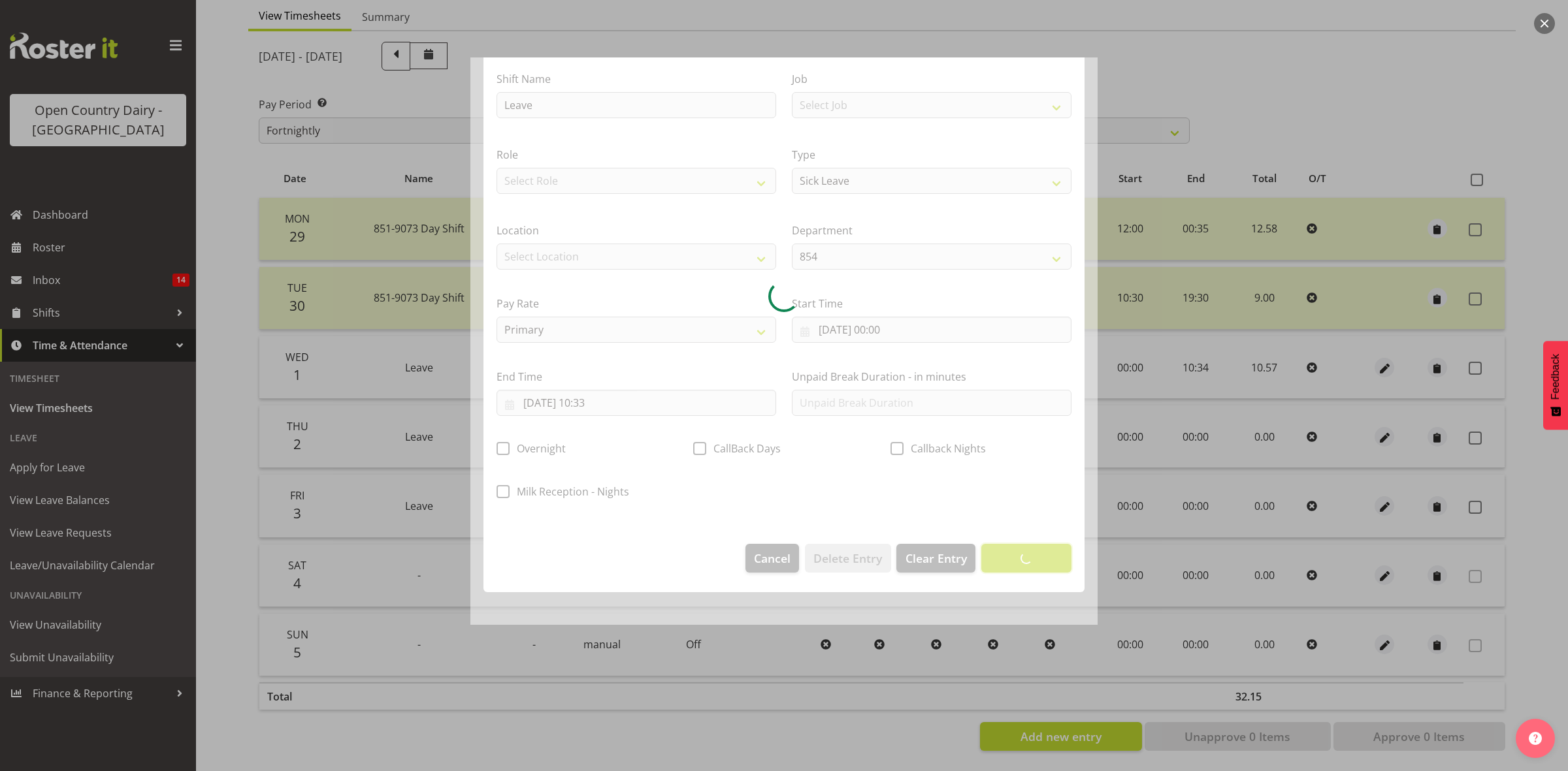
scroll to position [0, 0]
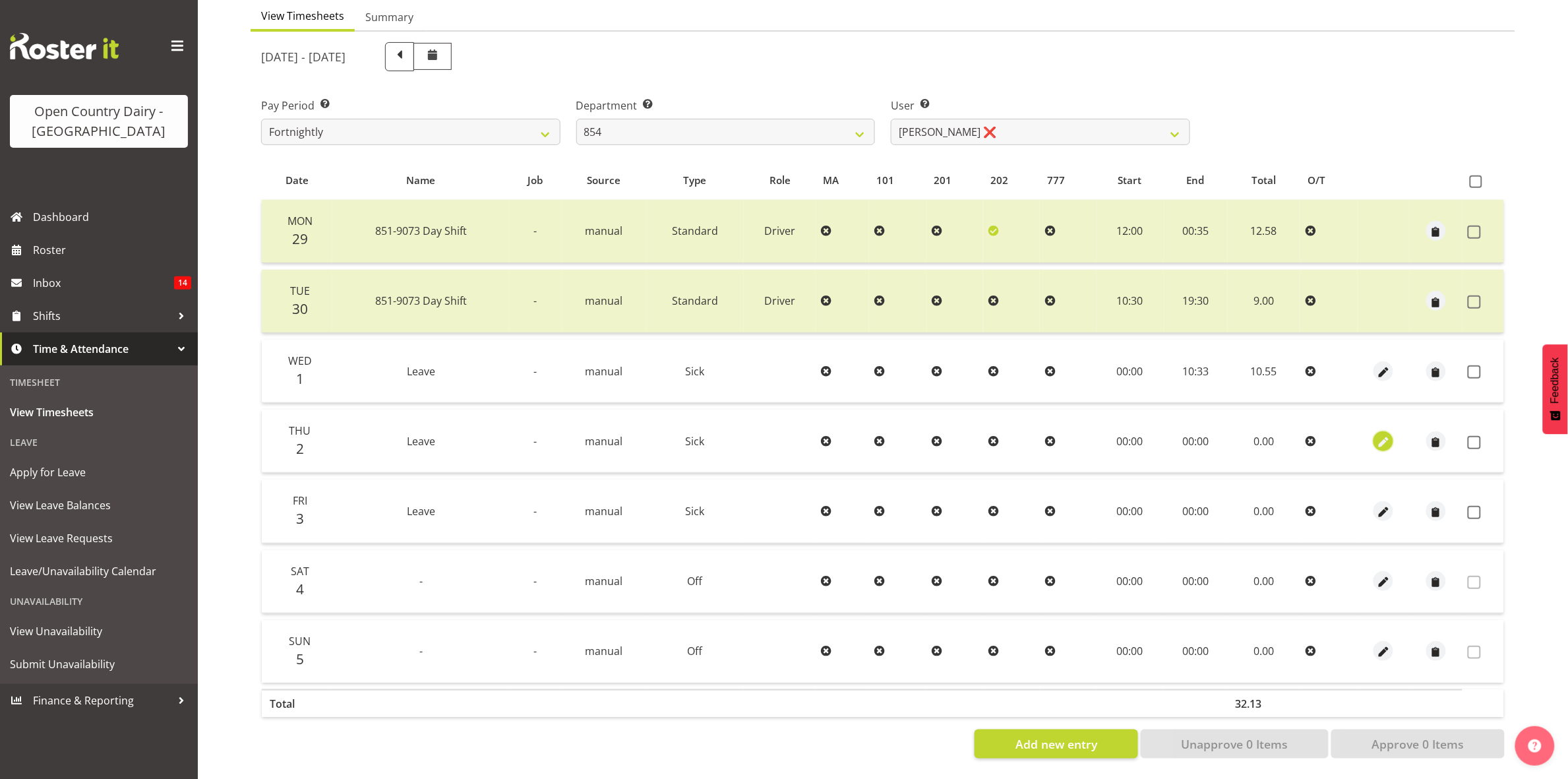
click at [1379, 435] on span "button" at bounding box center [1384, 443] width 15 height 15
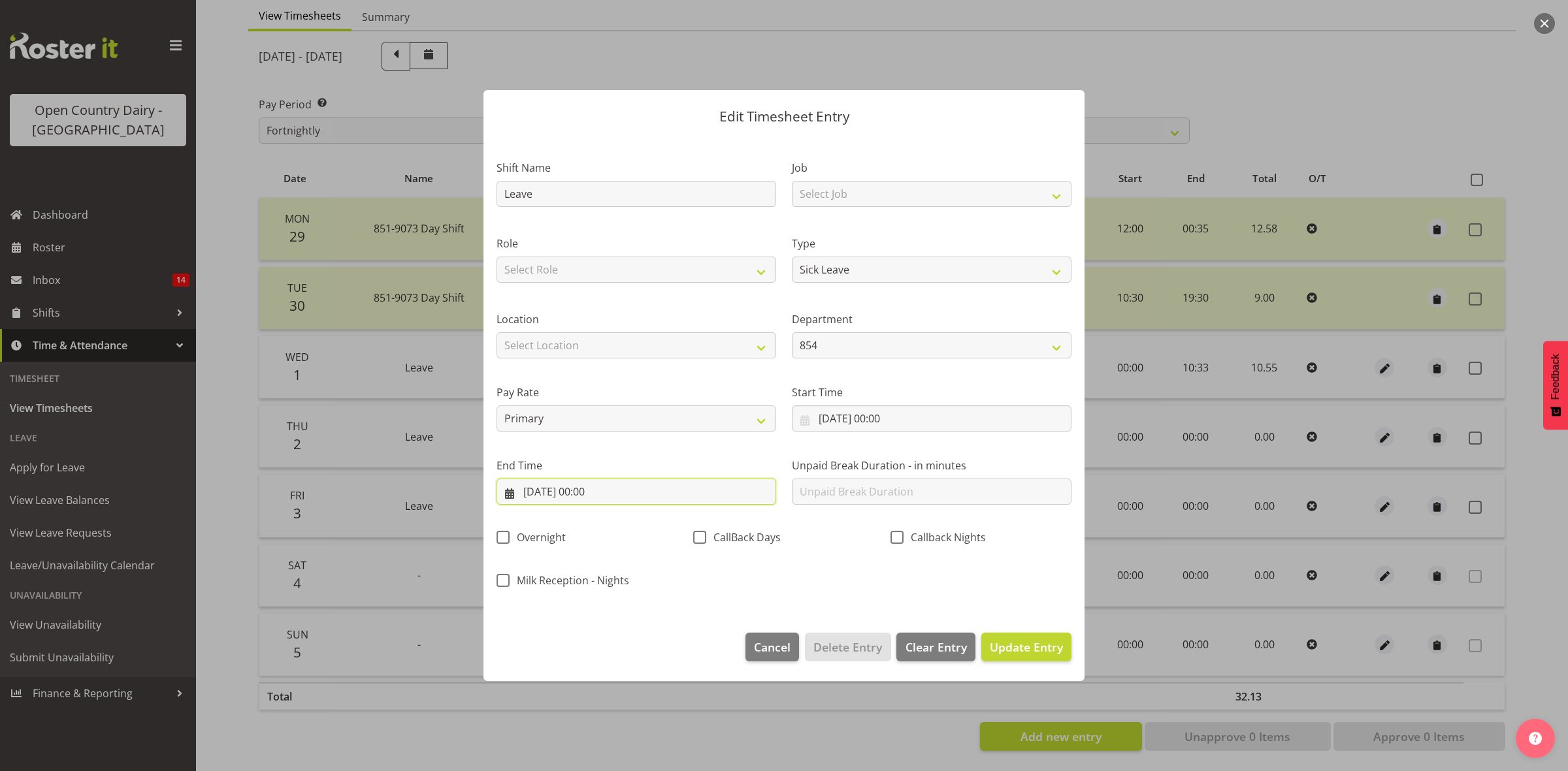
click at [593, 493] on input "02/10/2025, 00:00" at bounding box center [636, 492] width 279 height 26
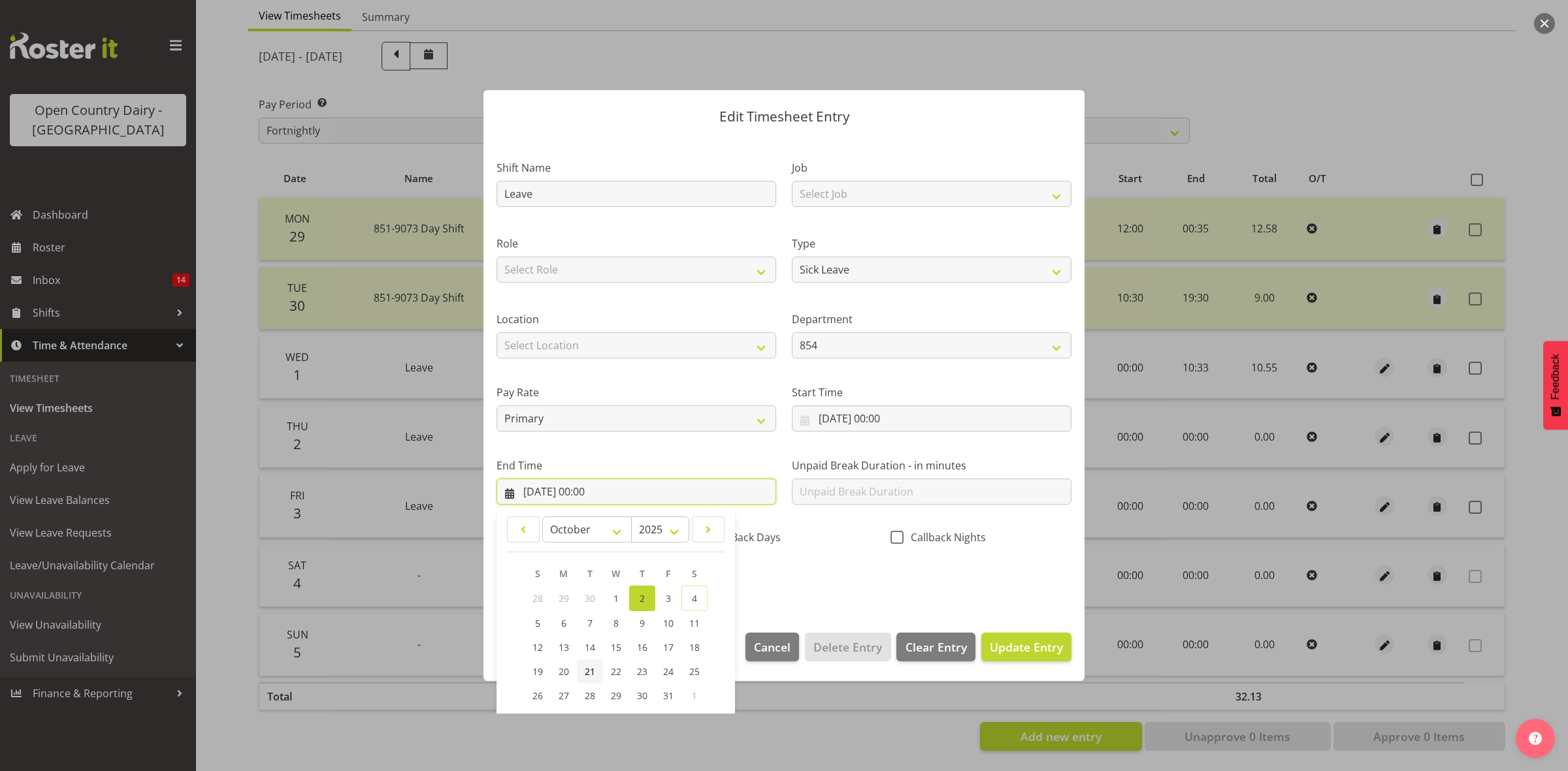
scroll to position [88, 0]
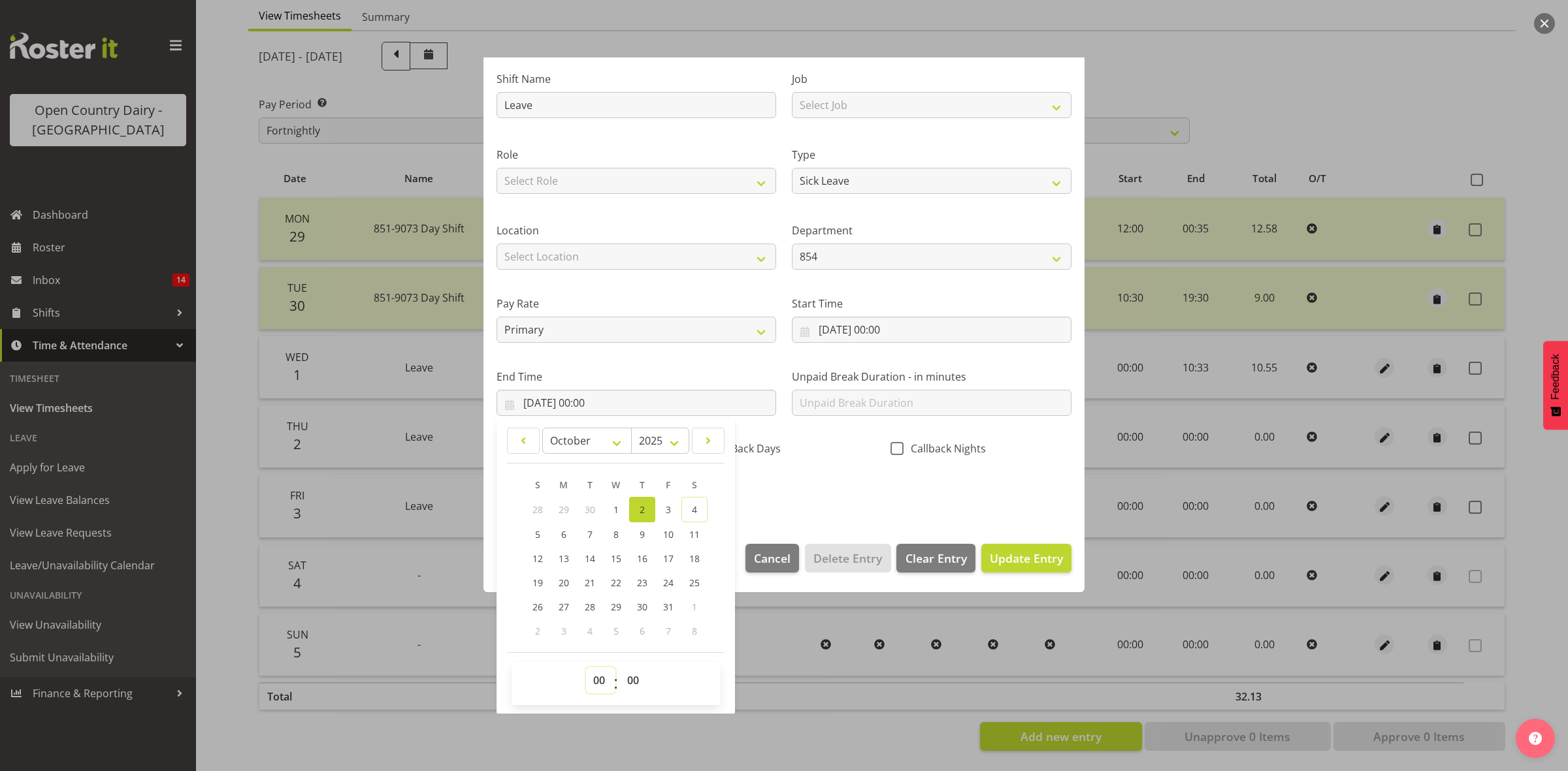
click at [598, 681] on select "00 01 02 03 04 05 06 07 08 09 10 11 12 13 14 15 16 17 18 19 20 21 22 23" at bounding box center [601, 681] width 30 height 26
click at [586, 668] on select "00 01 02 03 04 05 06 07 08 09 10 11 12 13 14 15 16 17 18 19 20 21 22 23" at bounding box center [601, 681] width 30 height 26
click at [635, 683] on select "00 01 02 03 04 05 06 07 08 09 10 11 12 13 14 15 16 17 18 19 20 21 22 23 24 25 2…" at bounding box center [635, 681] width 30 height 26
click at [620, 668] on select "00 01 02 03 04 05 06 07 08 09 10 11 12 13 14 15 16 17 18 19 20 21 22 23 24 25 2…" at bounding box center [635, 681] width 30 height 26
click at [1014, 559] on span "Update Entry" at bounding box center [1026, 558] width 74 height 16
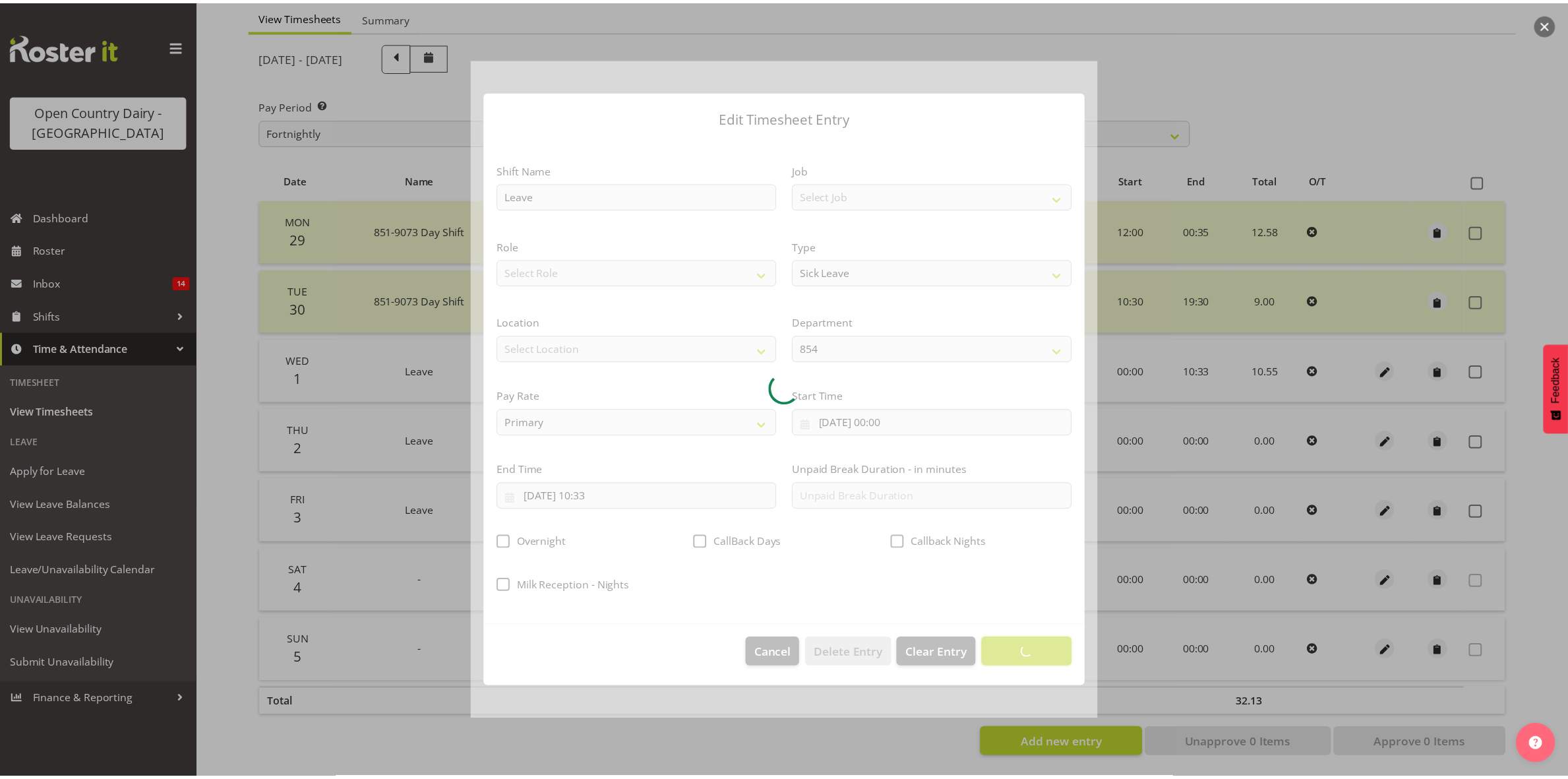
scroll to position [0, 0]
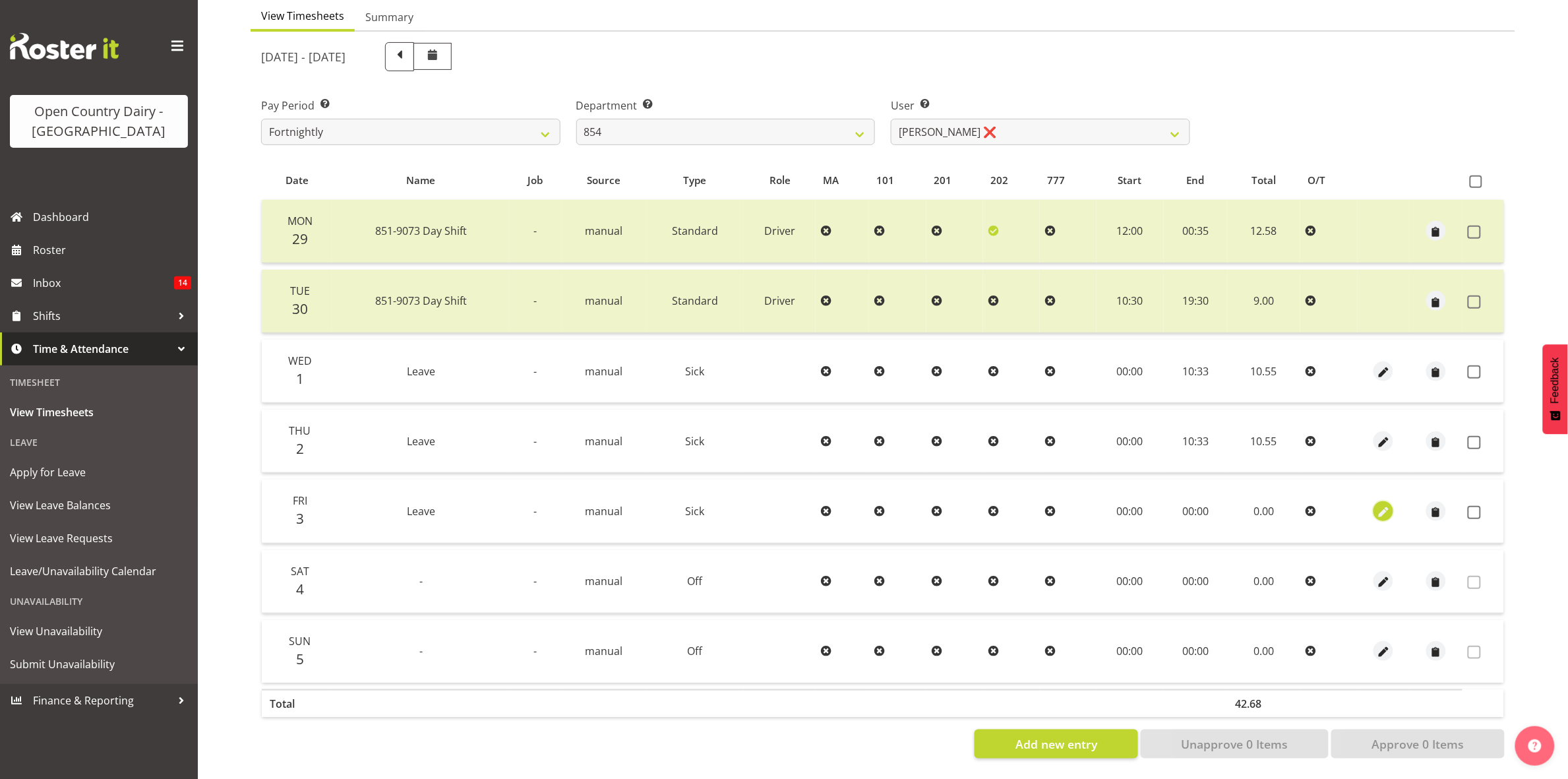
click at [1379, 505] on span "button" at bounding box center [1384, 513] width 15 height 15
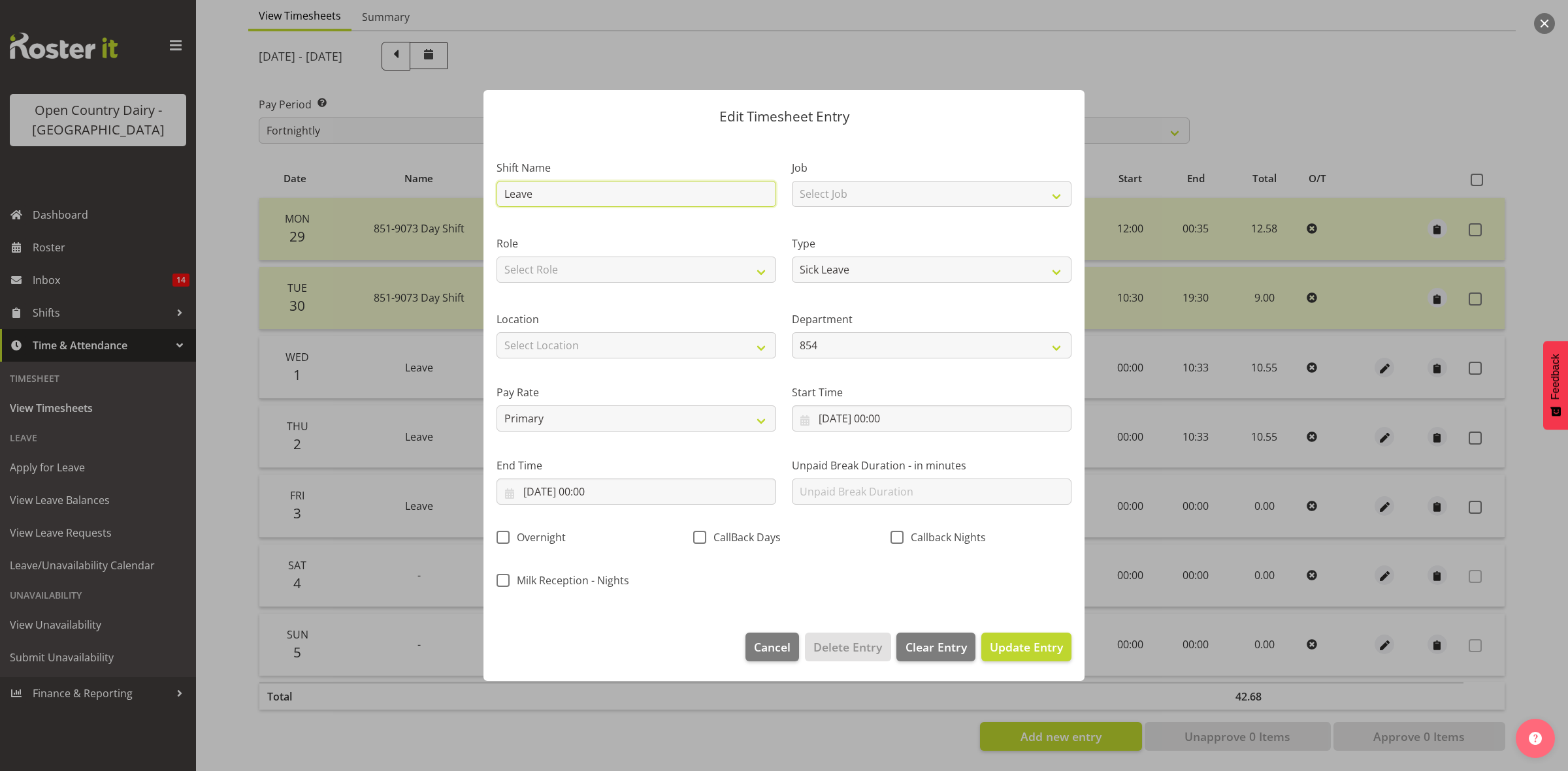
drag, startPoint x: 503, startPoint y: 193, endPoint x: 559, endPoint y: 197, distance: 56.1
click at [559, 197] on input "Leave" at bounding box center [636, 194] width 279 height 26
click at [857, 272] on select "Off Standard Public Holiday Public Holiday (Worked) Day In Lieu Annual Leave Si…" at bounding box center [932, 270] width 279 height 26
click at [792, 257] on select "Off Standard Public Holiday Public Holiday (Worked) Day In Lieu Annual Leave Si…" at bounding box center [932, 270] width 279 height 26
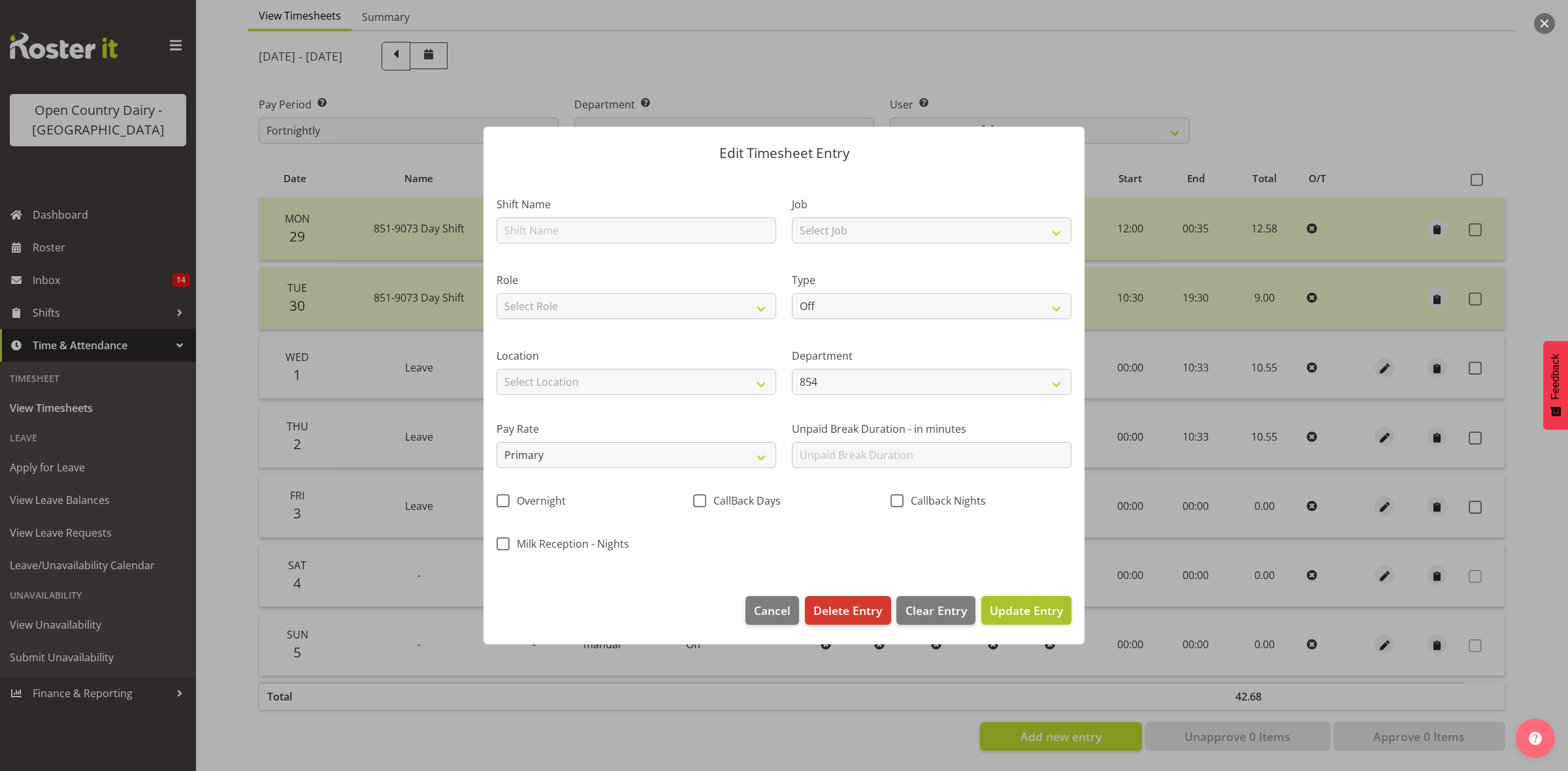
click at [1046, 612] on span "Update Entry" at bounding box center [1026, 610] width 74 height 16
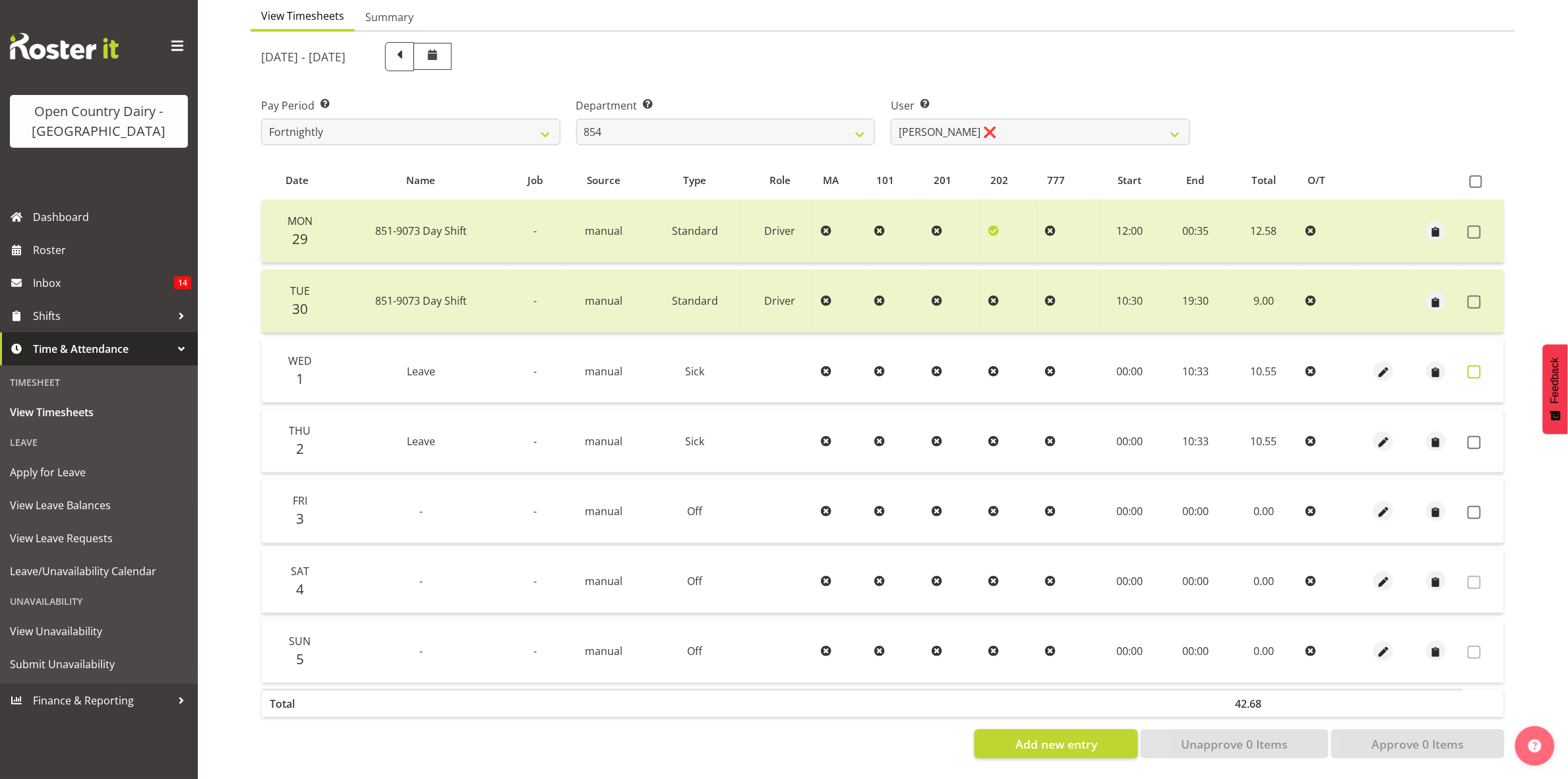
click at [1478, 366] on span at bounding box center [1475, 372] width 13 height 13
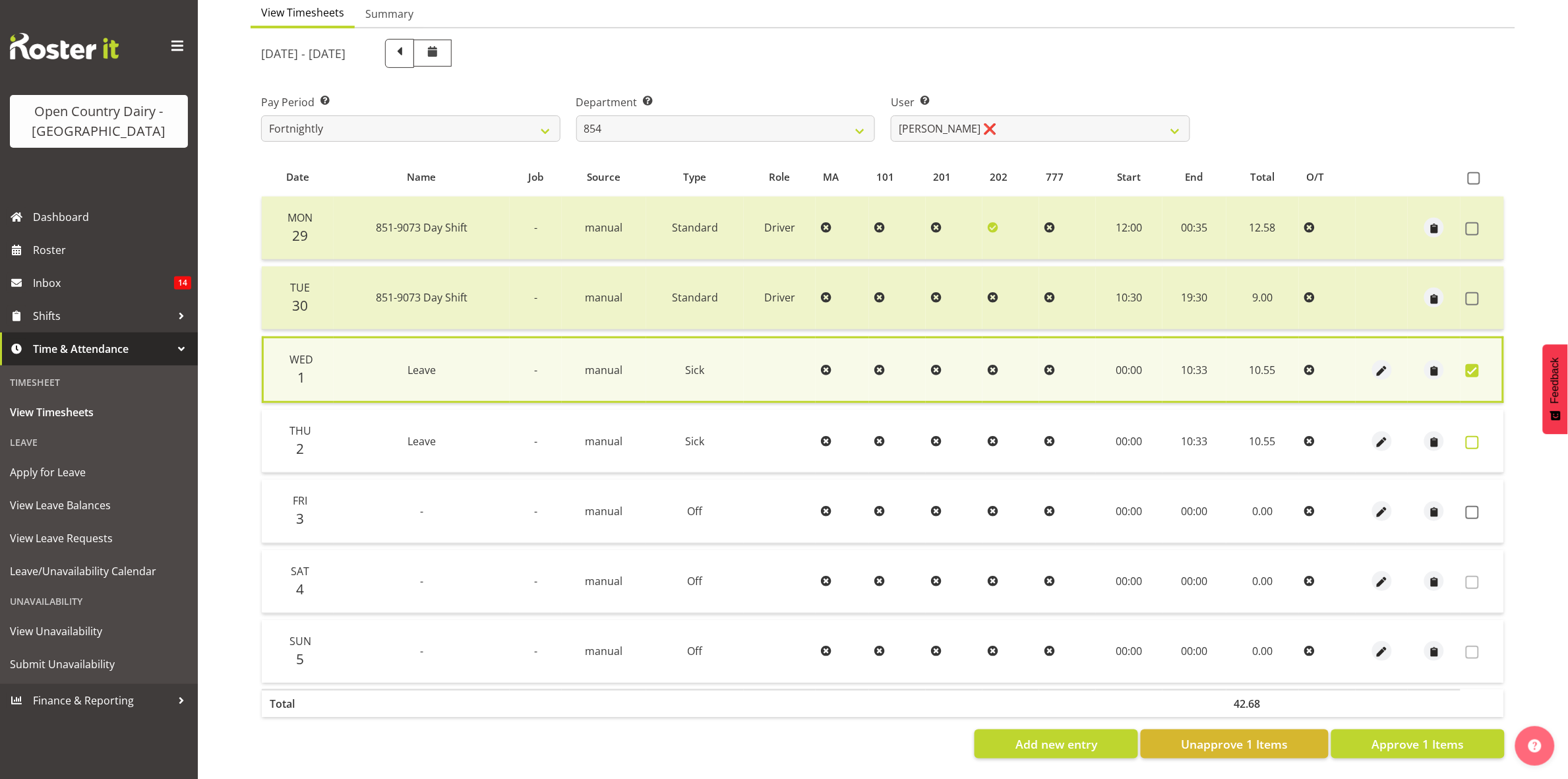
click at [1472, 436] on span at bounding box center [1473, 443] width 13 height 13
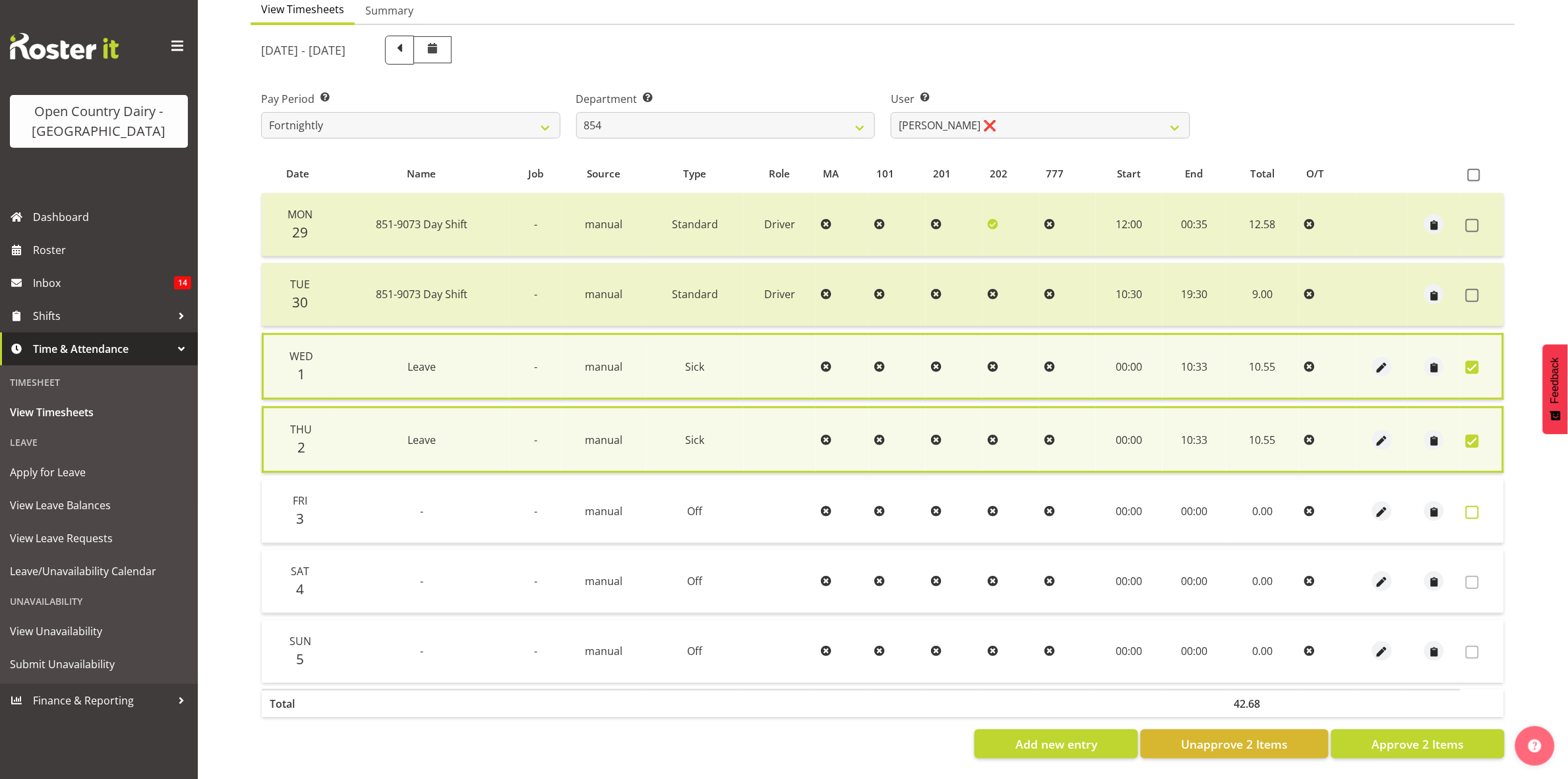
click at [1478, 506] on span at bounding box center [1473, 513] width 13 height 13
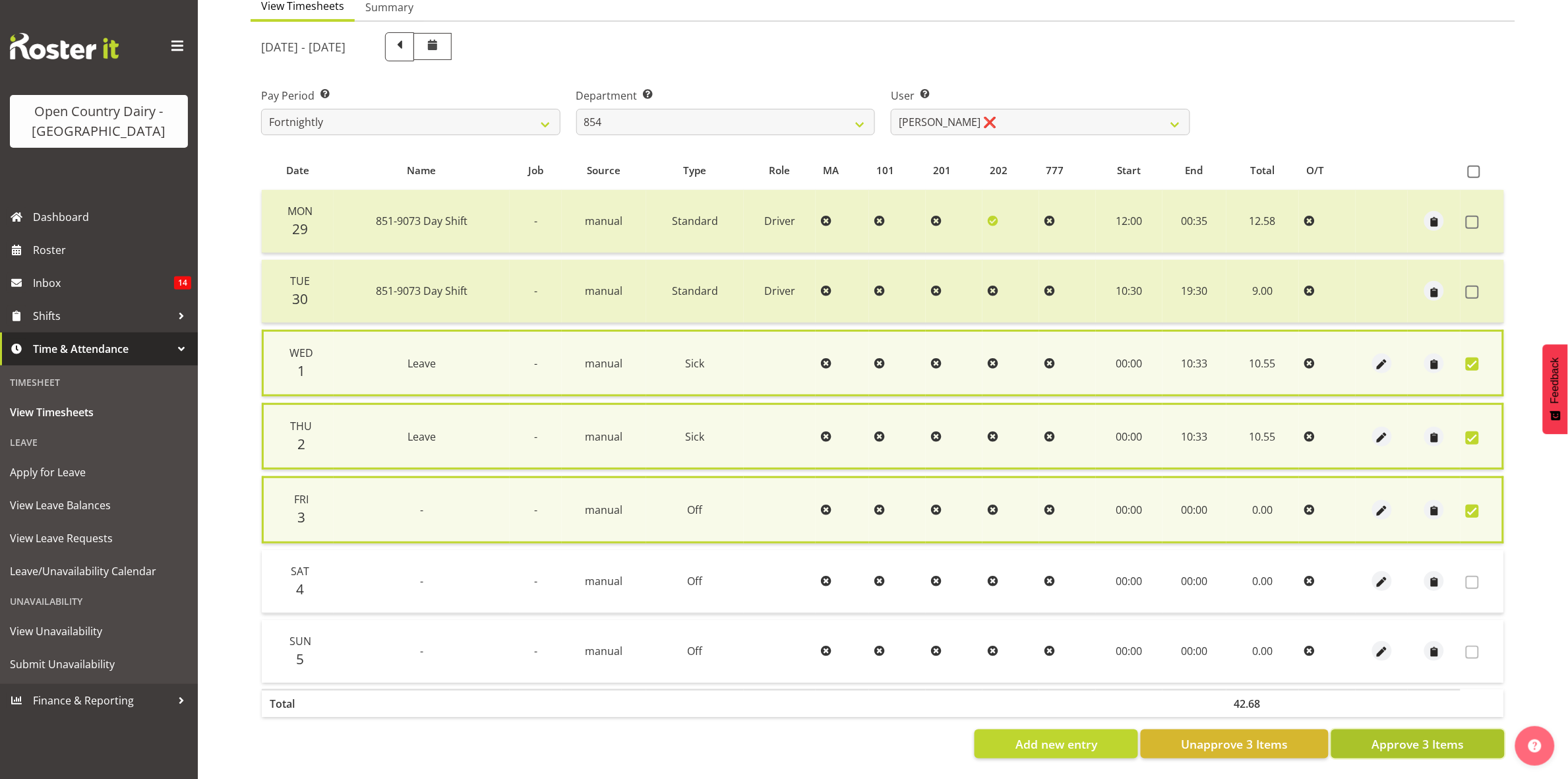
click at [1448, 746] on span "Approve 3 Items" at bounding box center [1418, 744] width 93 height 18
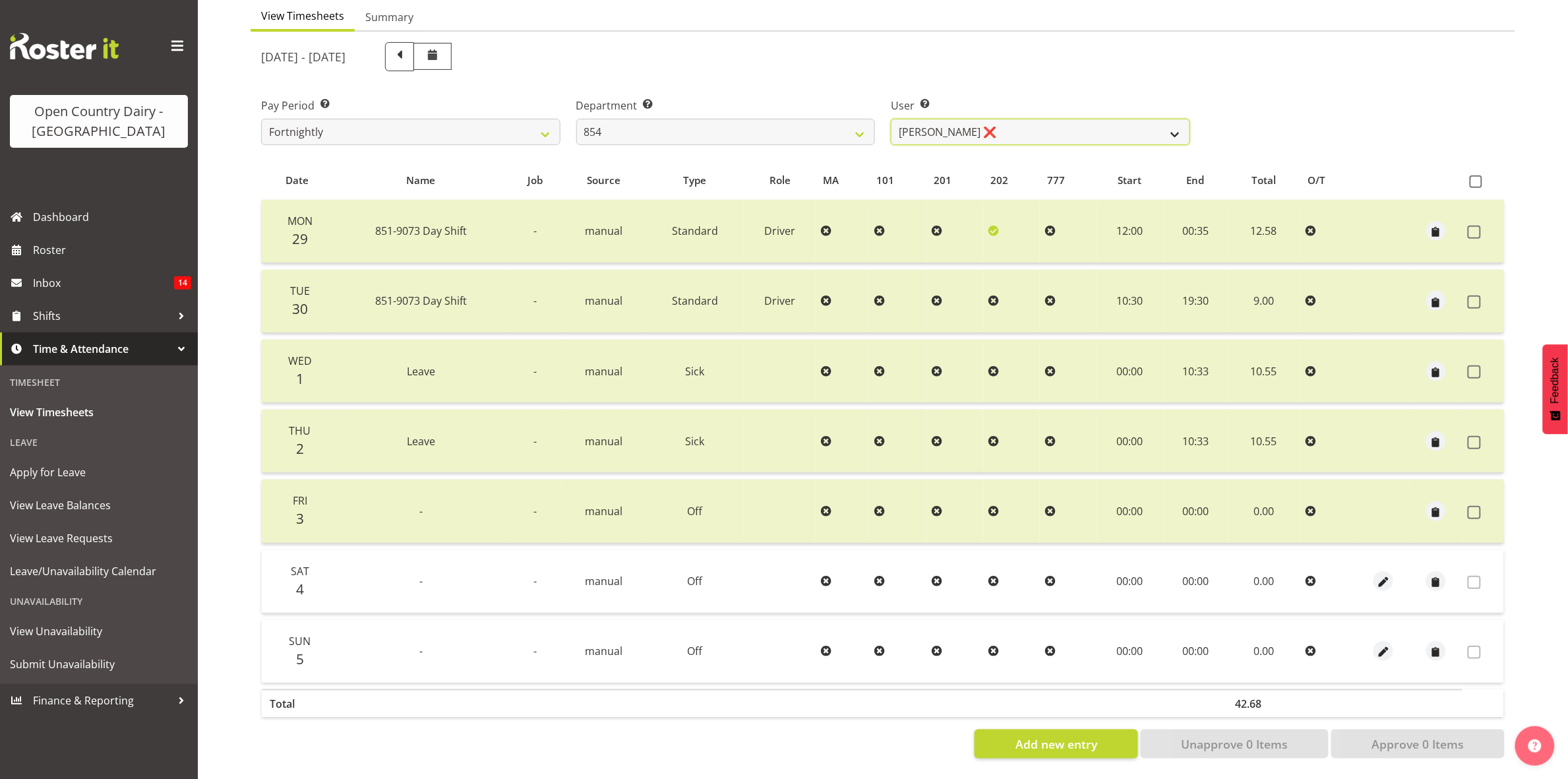
click at [1000, 120] on select "Carl Johnstone ❌ John Rook ❌ Karl Nicol ❌ Raymond George ❌" at bounding box center [1041, 132] width 300 height 27
click at [822, 119] on select "734 735 736 737 738 739 851 853 854 855 856 858 861 862 865 867-9032 868 869 87…" at bounding box center [726, 132] width 300 height 27
click at [577, 119] on select "734 735 736 737 738 739 851 853 854 855 856 858 861 862 865 867-9032 868 869 87…" at bounding box center [726, 132] width 300 height 27
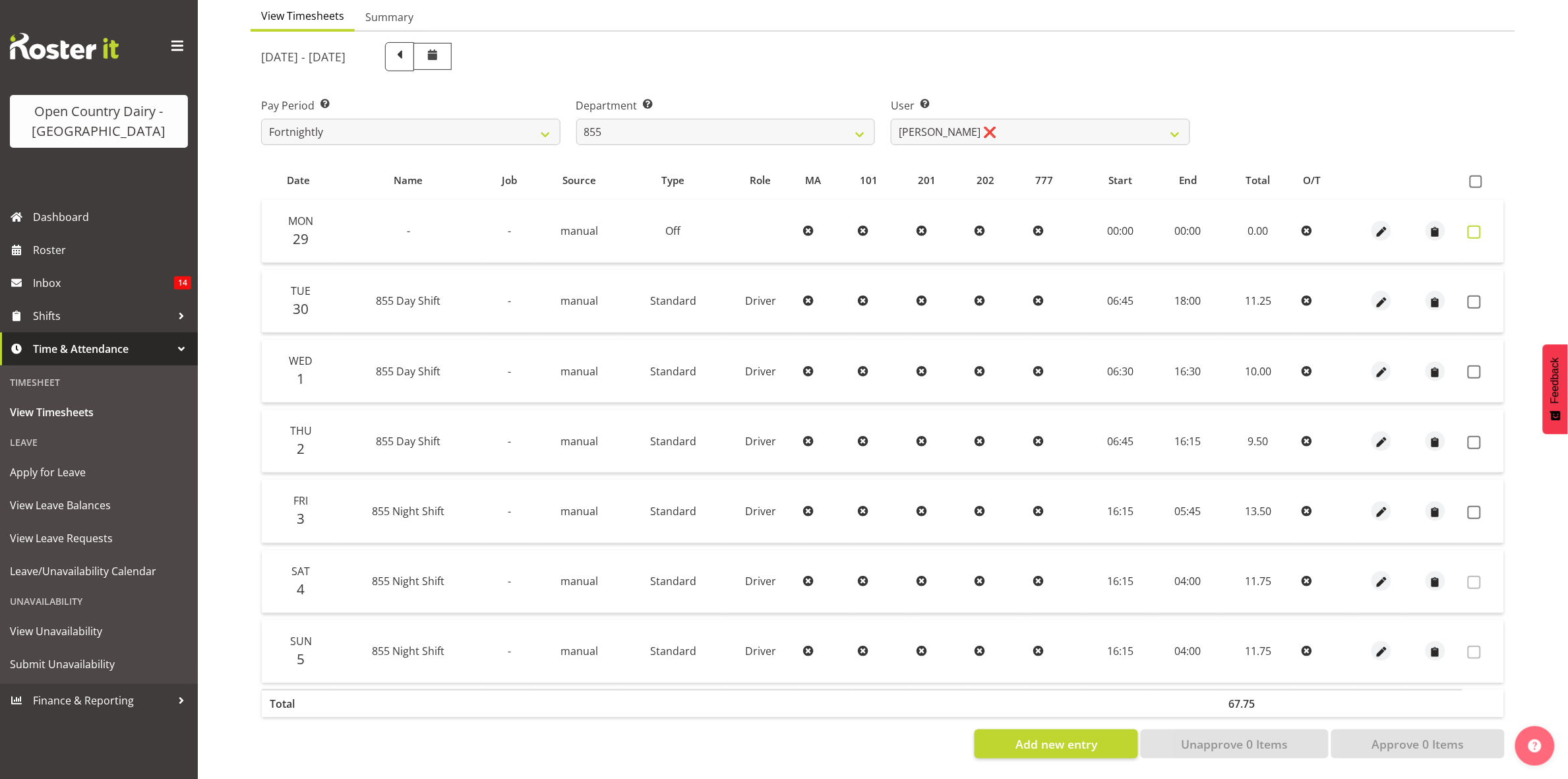
click at [1474, 225] on span at bounding box center [1475, 232] width 13 height 13
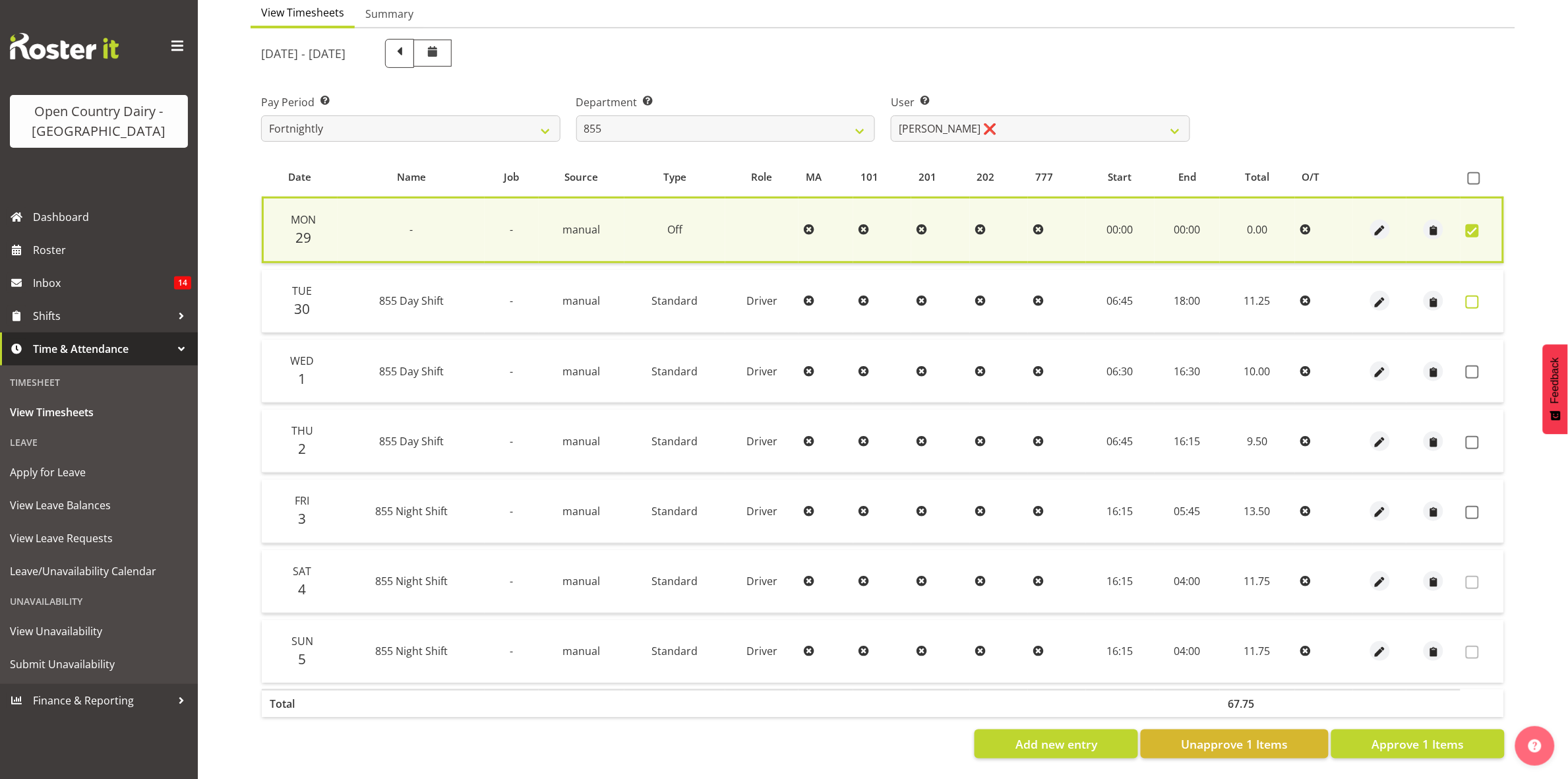
click at [1468, 296] on span at bounding box center [1473, 302] width 13 height 13
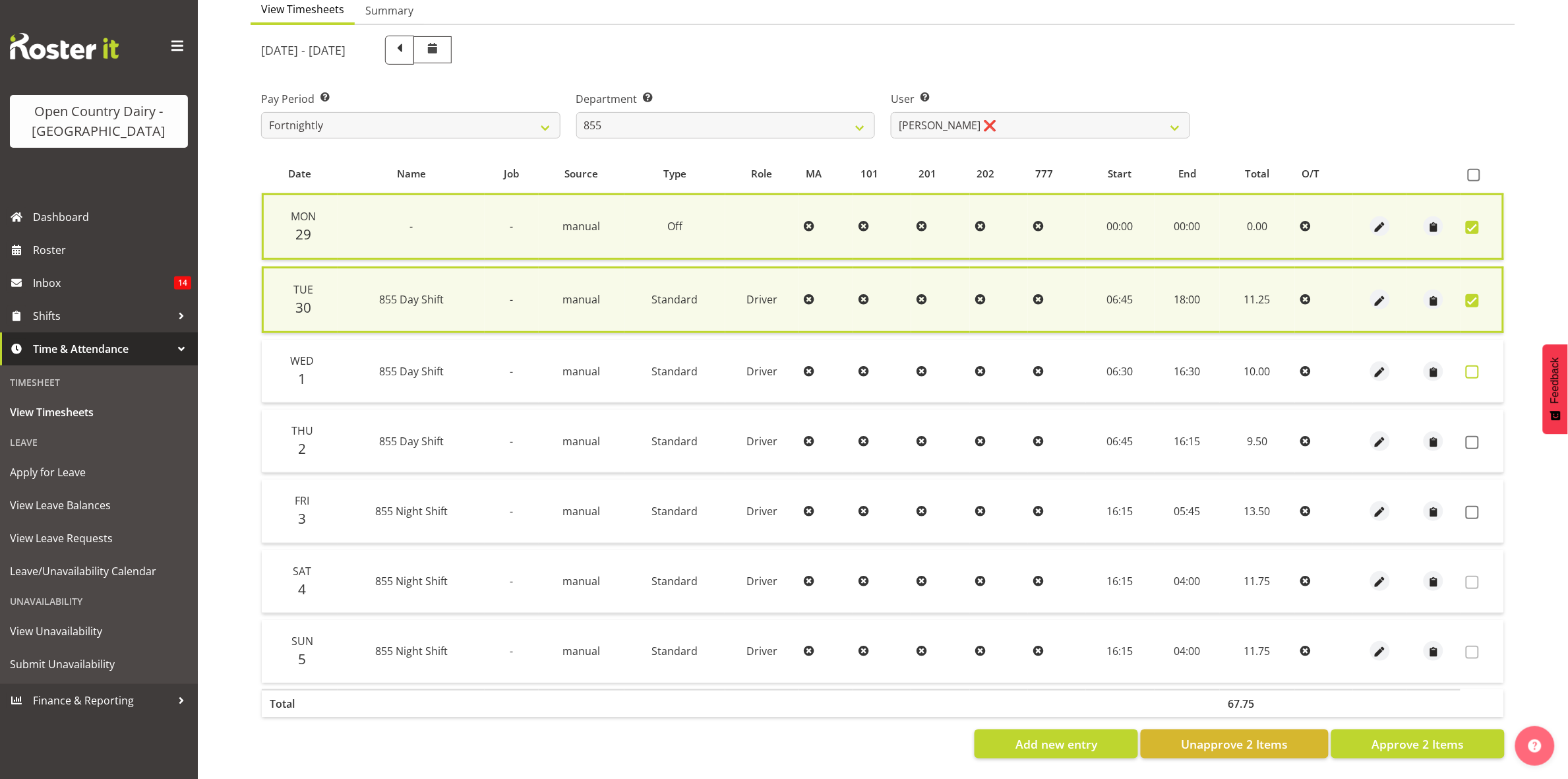
click at [1470, 366] on span at bounding box center [1473, 372] width 13 height 13
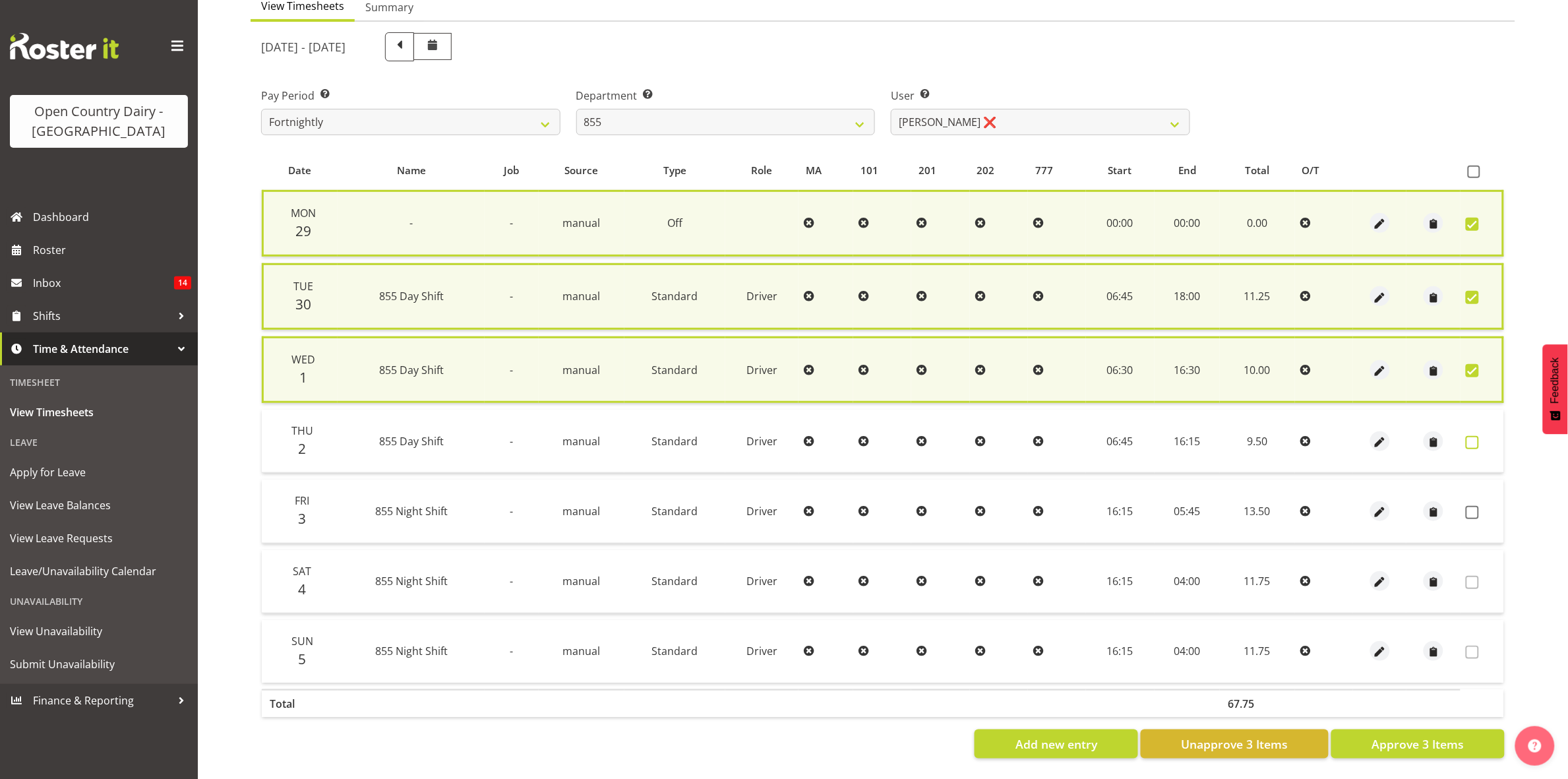
click at [1475, 439] on span at bounding box center [1473, 443] width 13 height 13
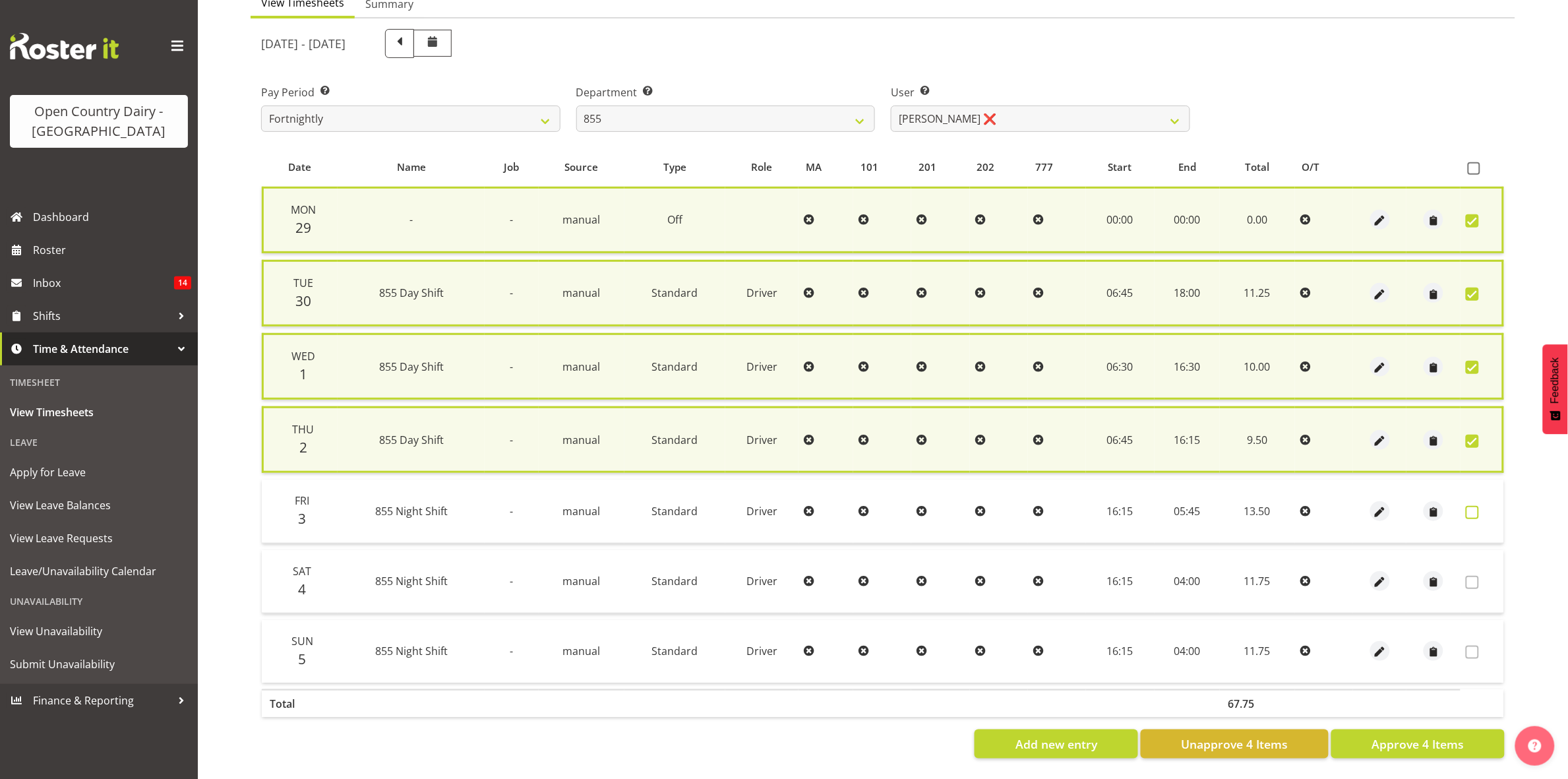
click at [1471, 509] on span at bounding box center [1473, 513] width 13 height 13
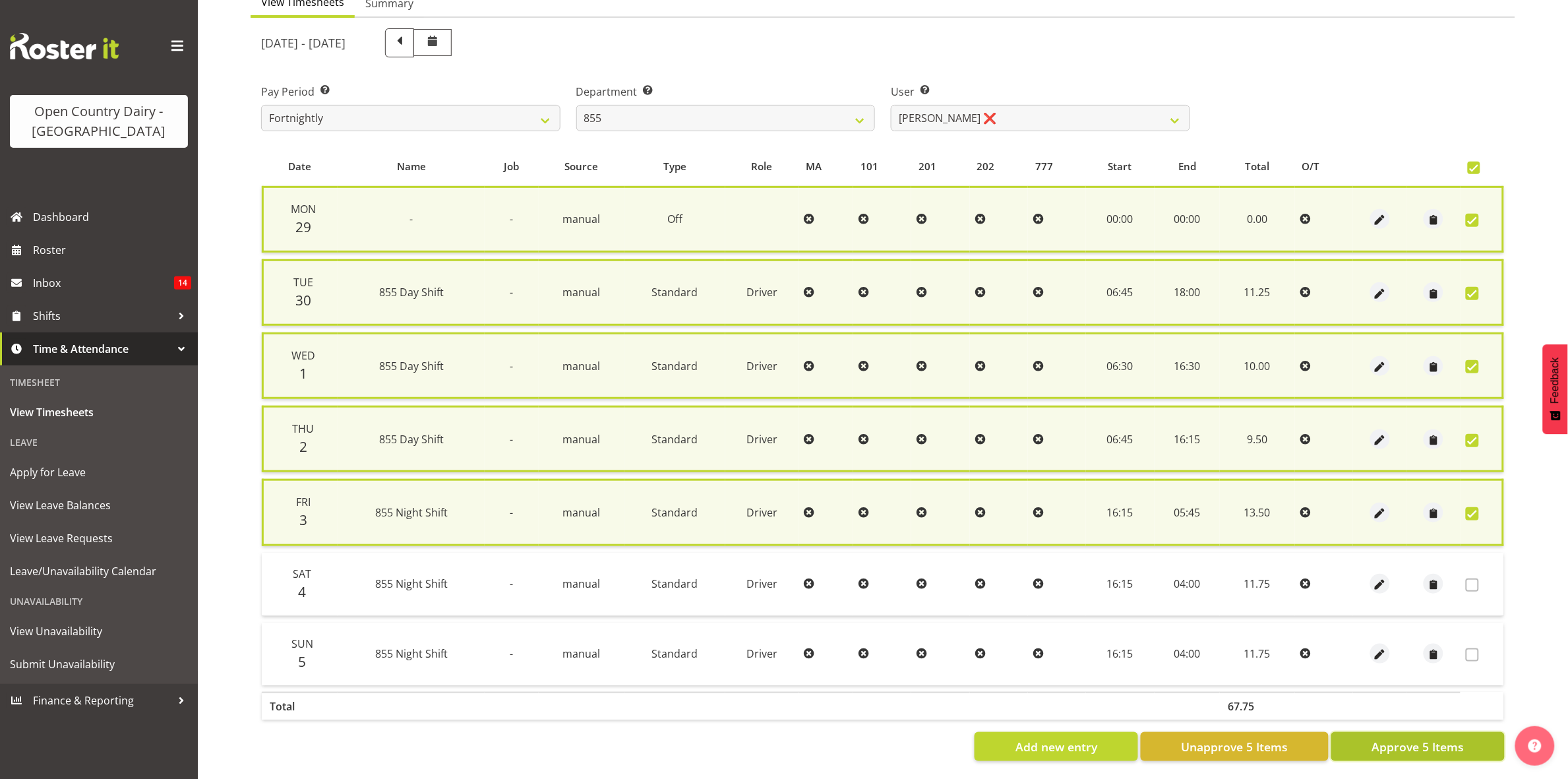
click at [1399, 743] on span "Approve 5 Items" at bounding box center [1418, 746] width 93 height 18
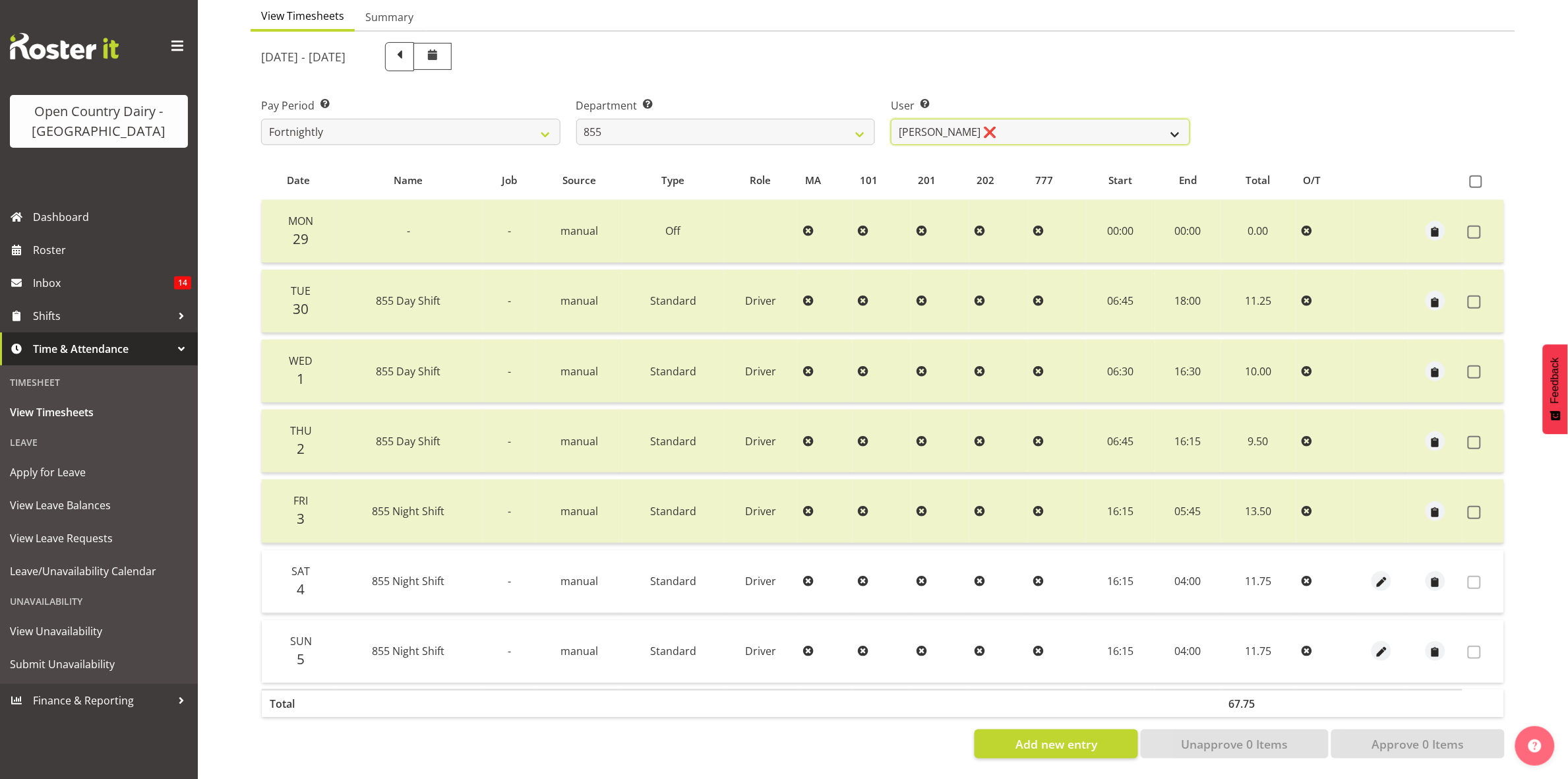
click at [1158, 124] on select "Leon Harrison ❌ Nathan Vincent ❌ Wayne Jukes ❌" at bounding box center [1041, 132] width 300 height 27
click at [891, 119] on select "Leon Harrison ❌ Nathan Vincent ❌ Wayne Jukes ❌" at bounding box center [1041, 132] width 300 height 27
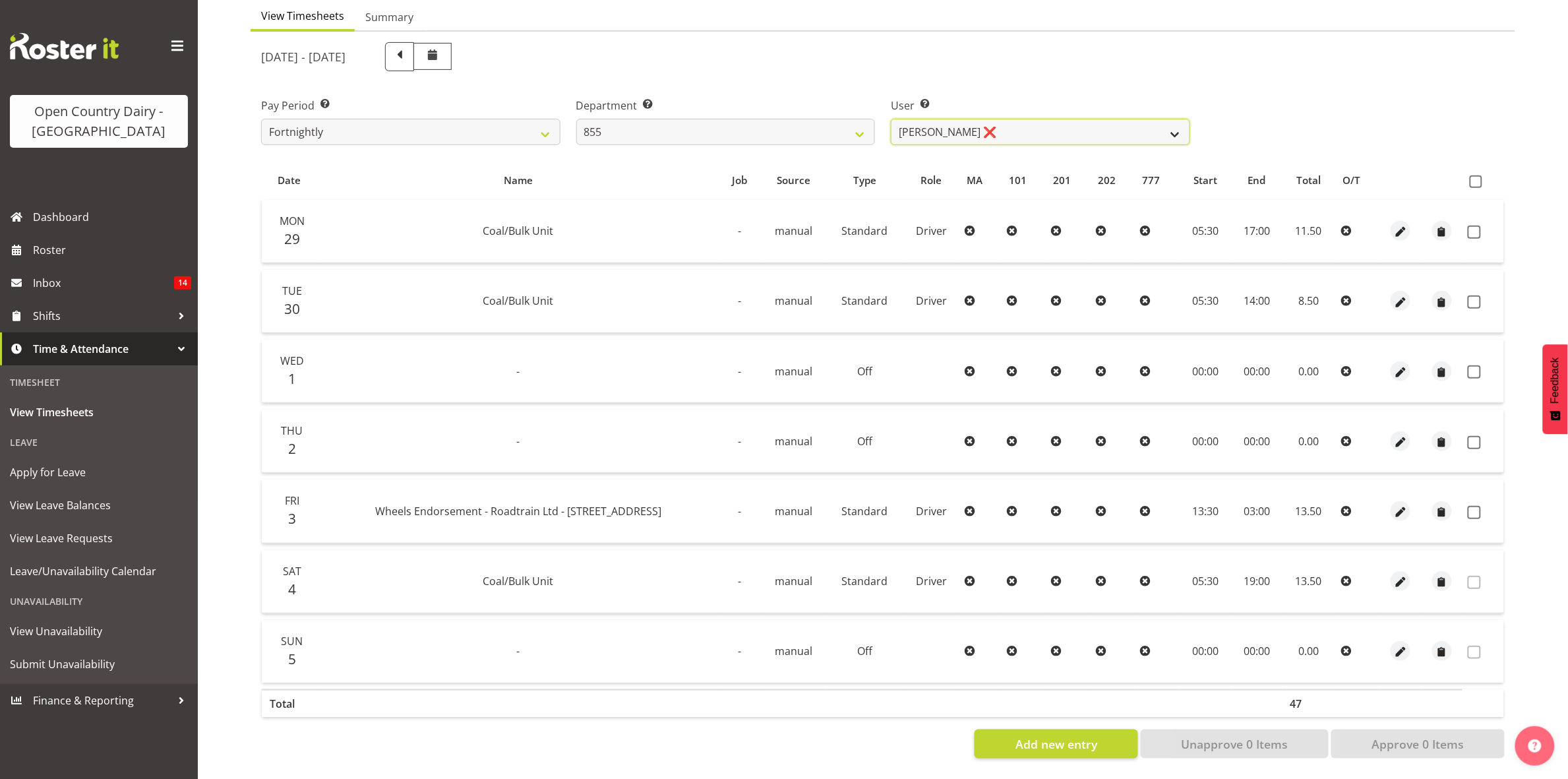
click at [1181, 124] on select "Leon Harrison ❌ Nathan Vincent ❌ Wayne Jukes ❌" at bounding box center [1041, 132] width 300 height 27
click at [891, 119] on select "Leon Harrison ❌ Nathan Vincent ❌ Wayne Jukes ❌" at bounding box center [1041, 132] width 300 height 27
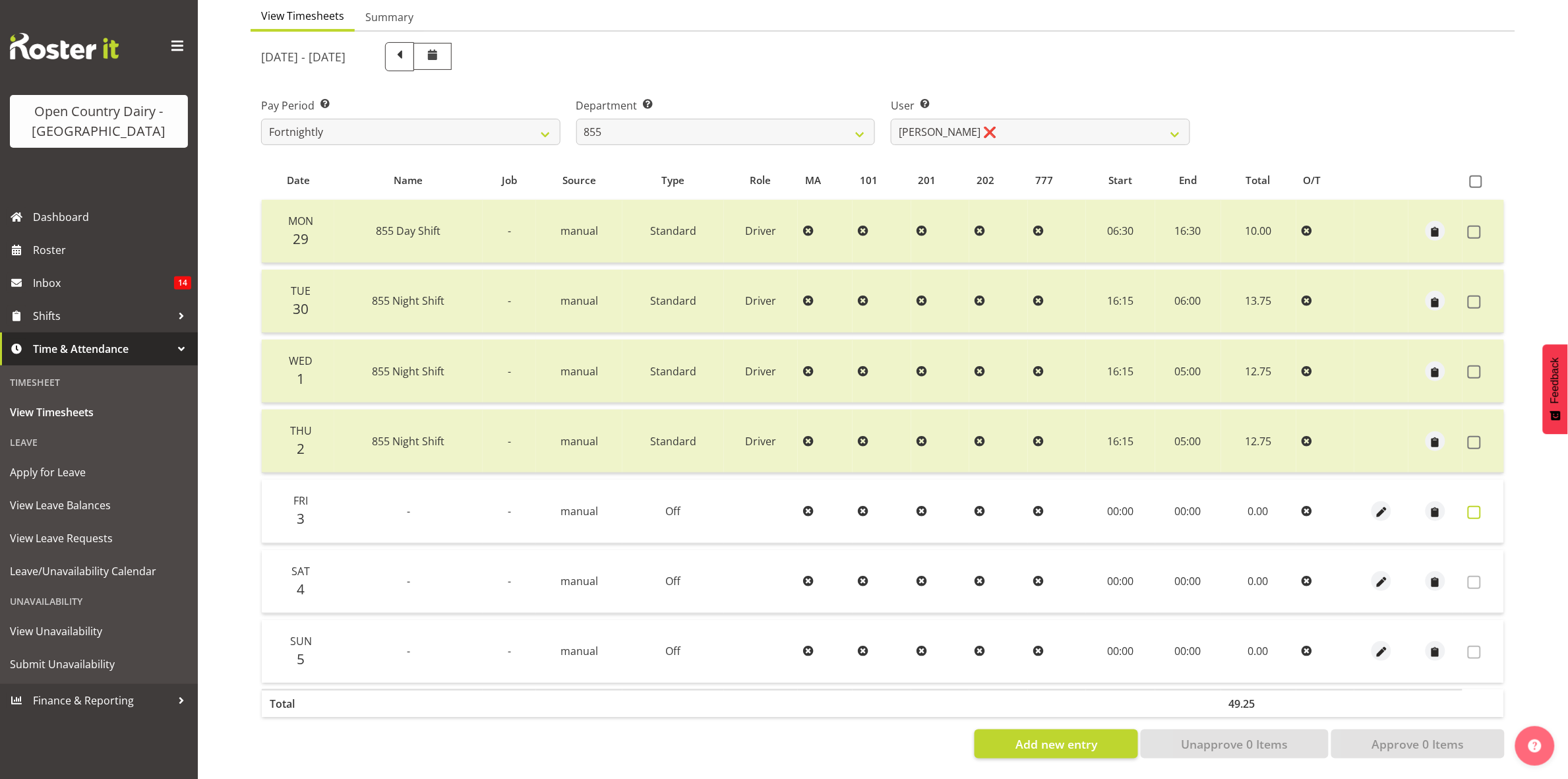
click at [1473, 506] on span at bounding box center [1475, 513] width 13 height 13
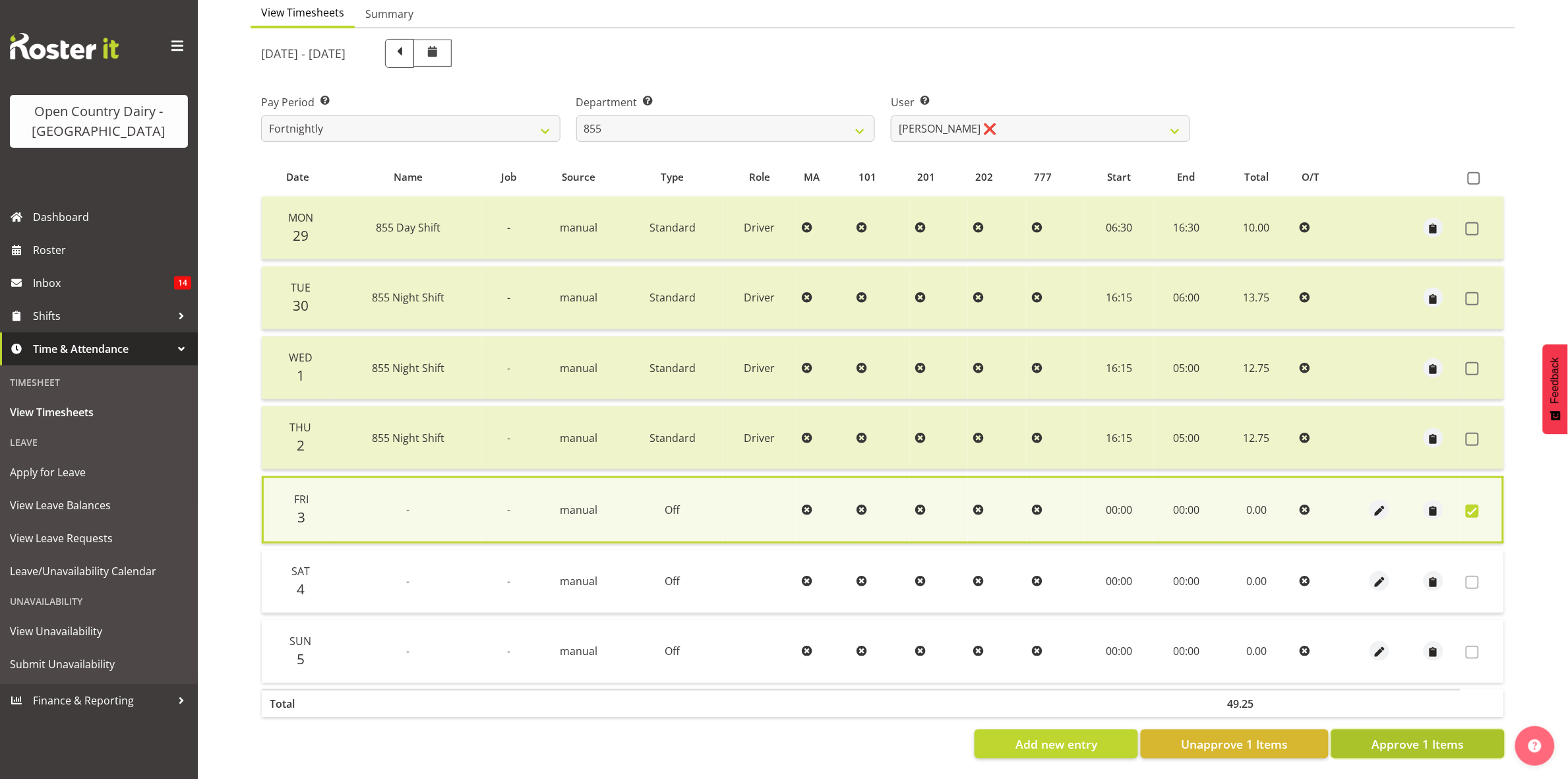
click at [1442, 736] on span "Approve 1 Items" at bounding box center [1418, 744] width 93 height 18
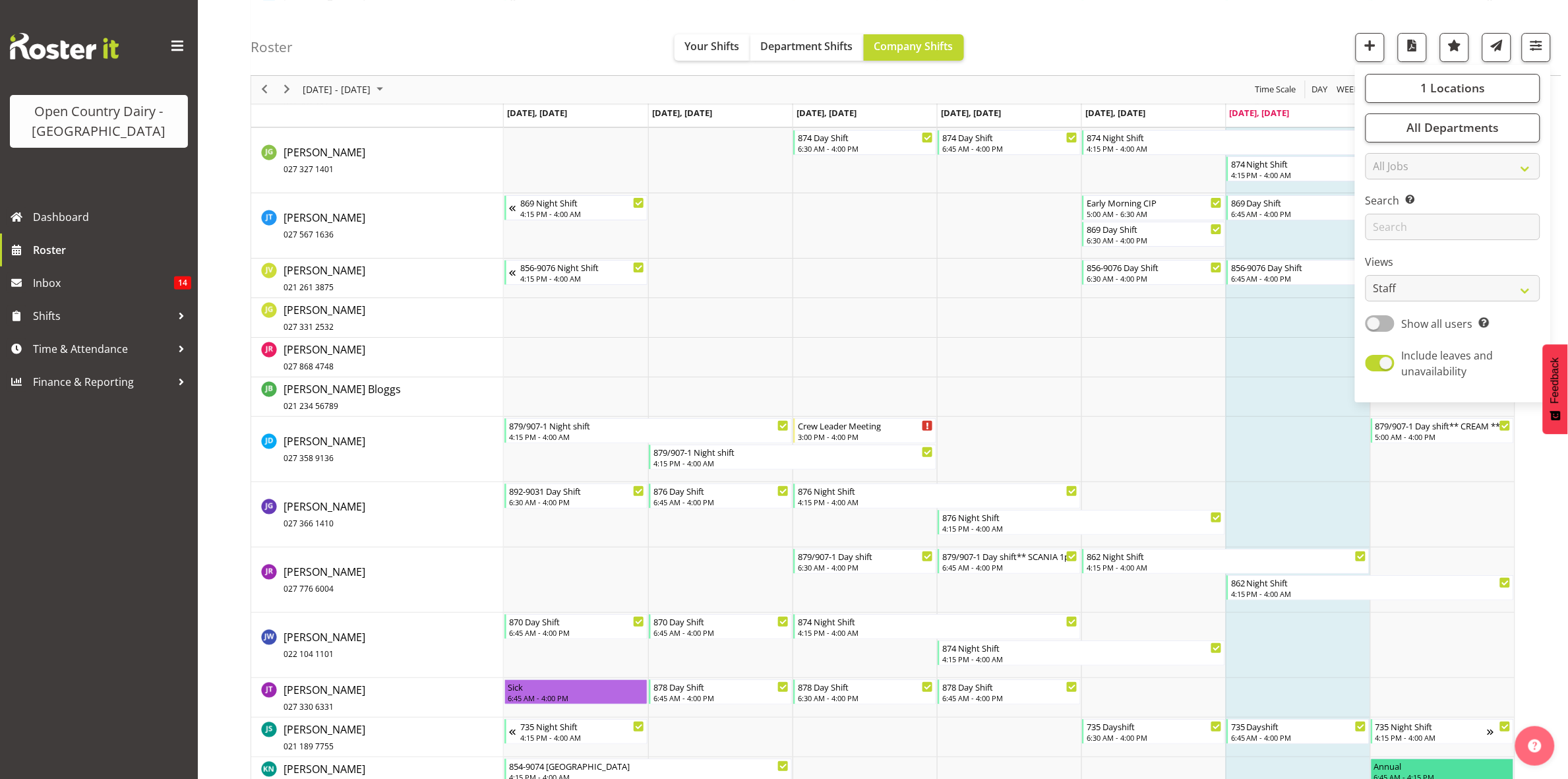
scroll to position [4454, 0]
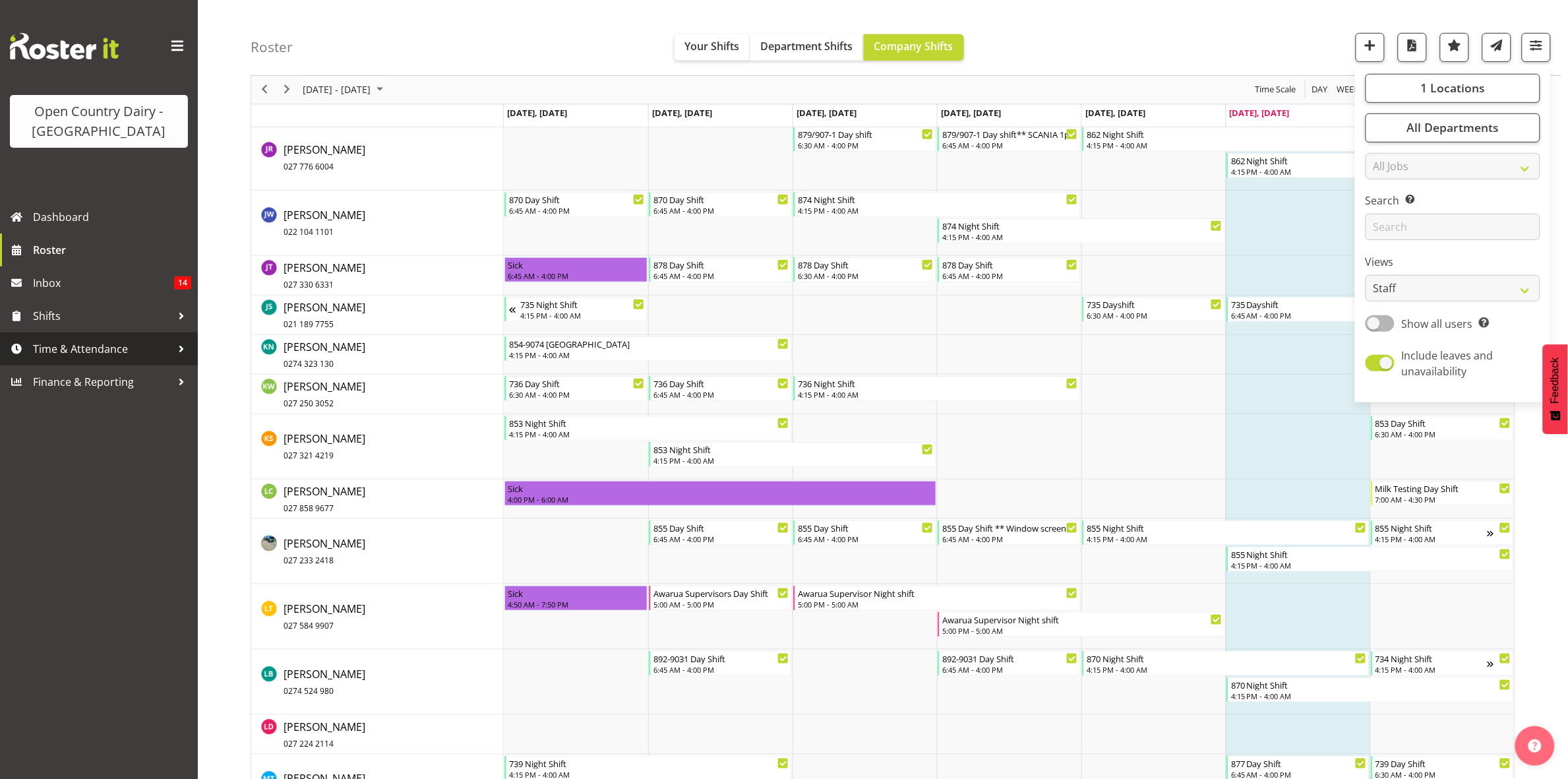
click at [90, 352] on span "Time & Attendance" at bounding box center [103, 349] width 139 height 20
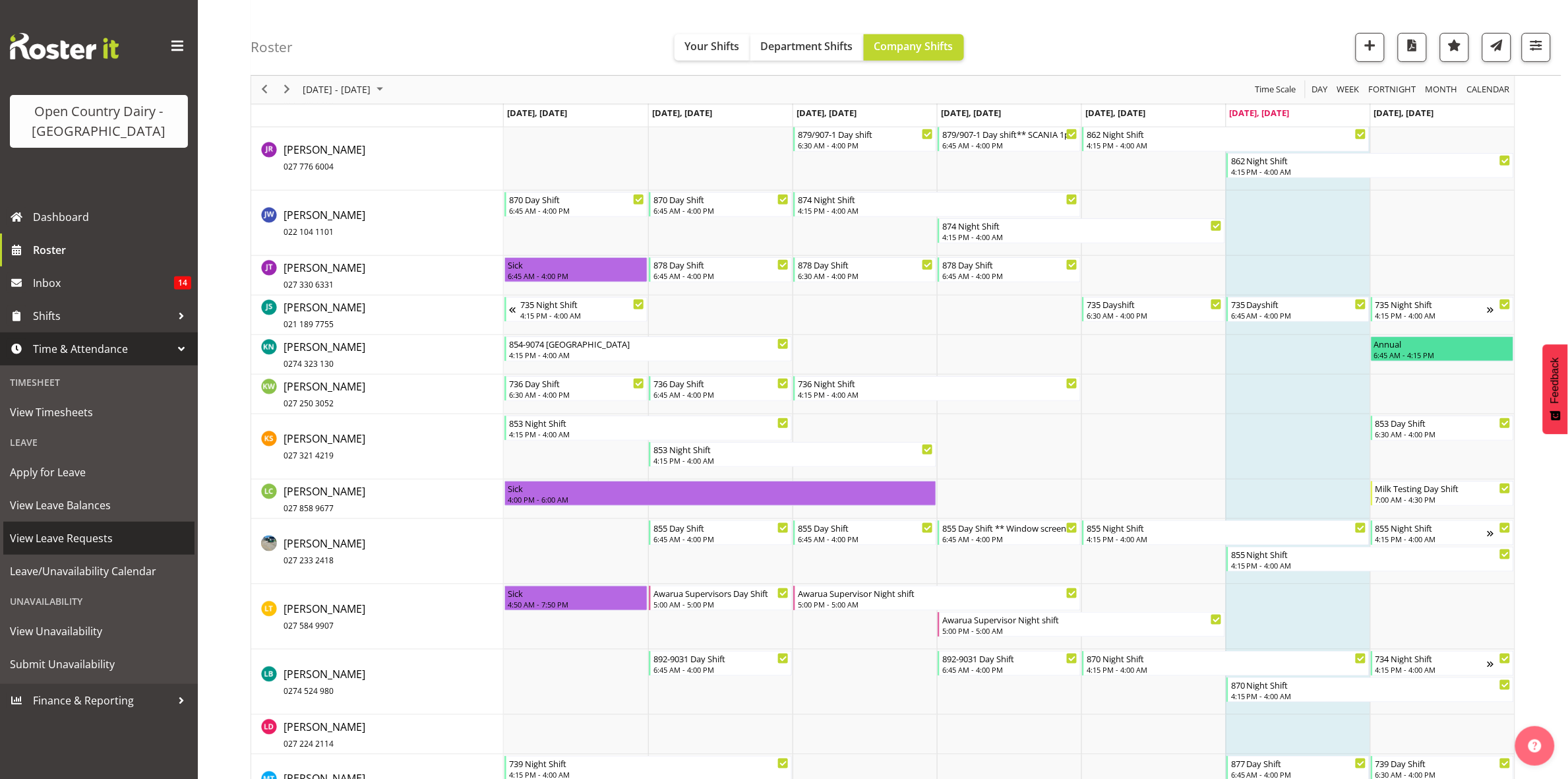
click at [78, 537] on span "View Leave Requests" at bounding box center [98, 539] width 178 height 20
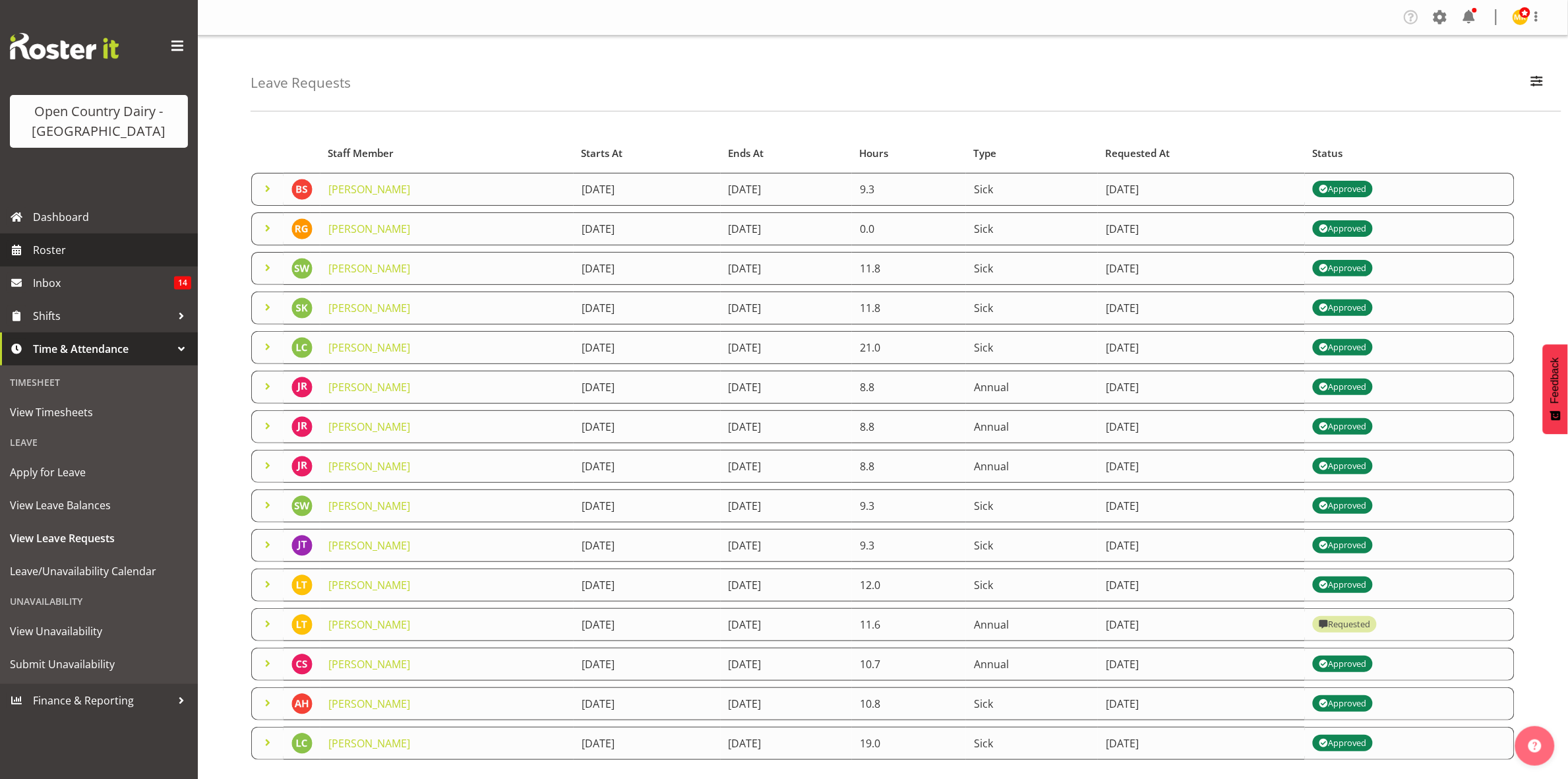
click at [54, 255] on span "Roster" at bounding box center [113, 250] width 159 height 20
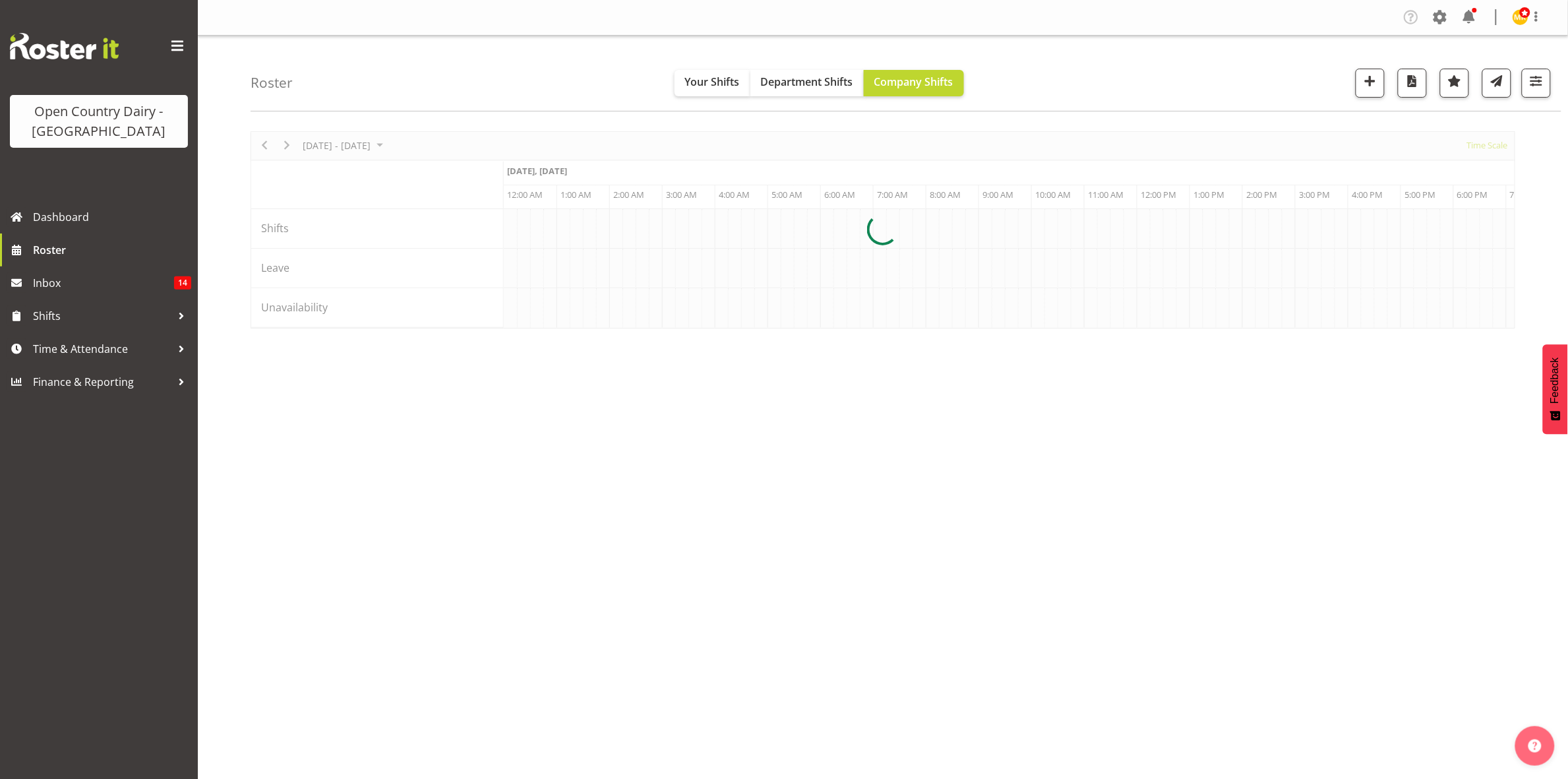
scroll to position [0, 6331]
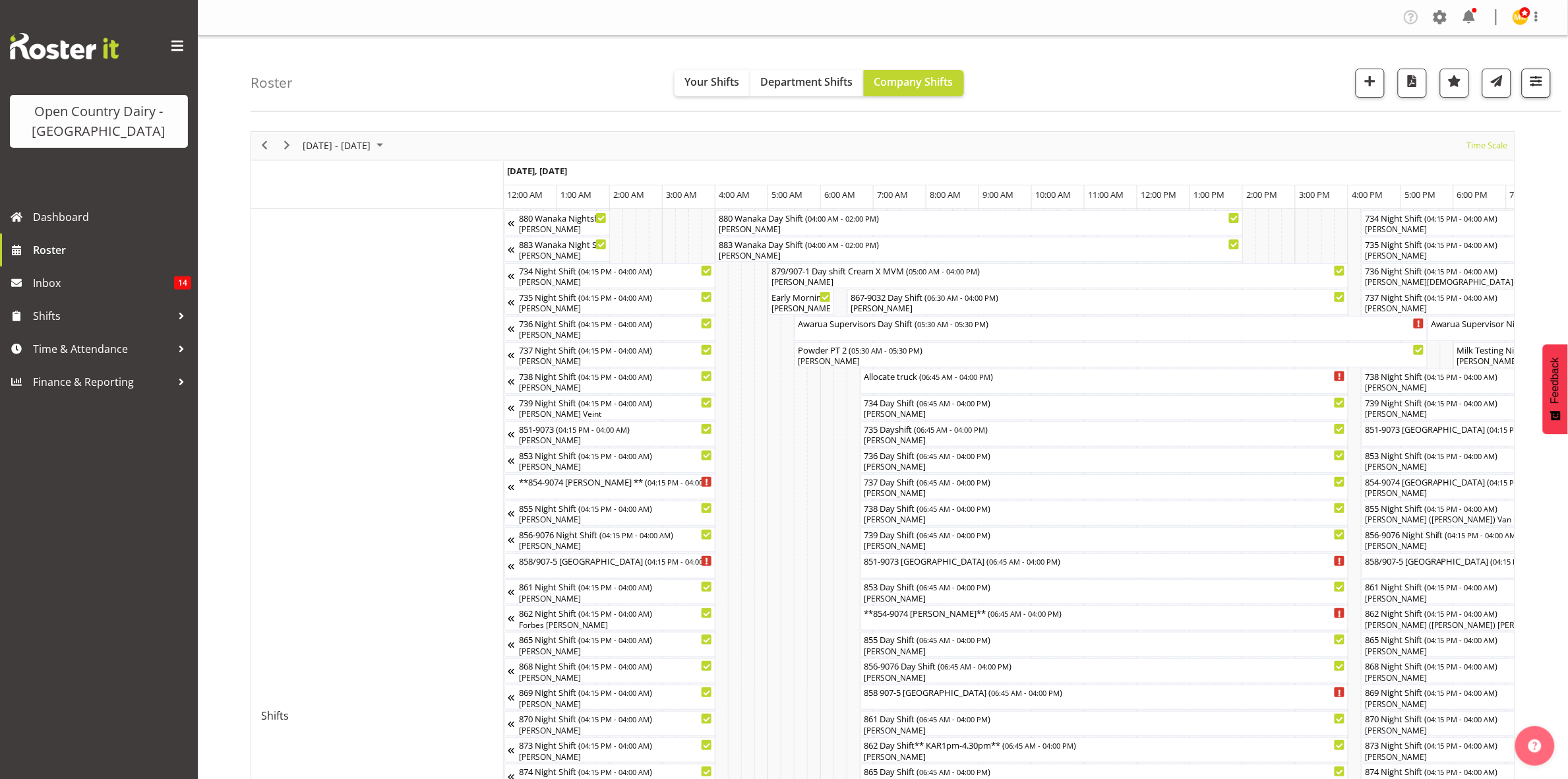
scroll to position [0, 6331]
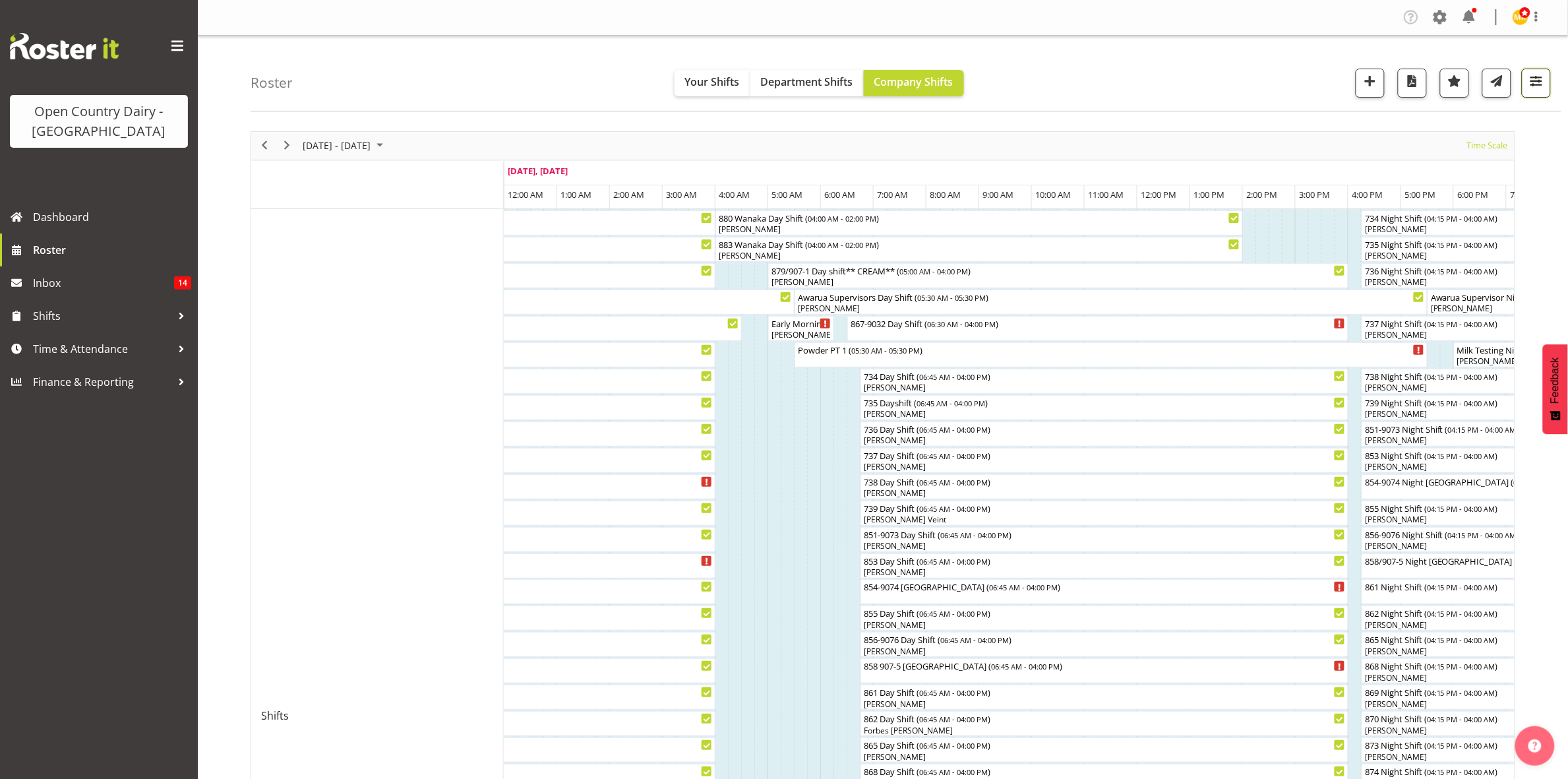
click at [1535, 94] on button "button" at bounding box center [1536, 83] width 29 height 29
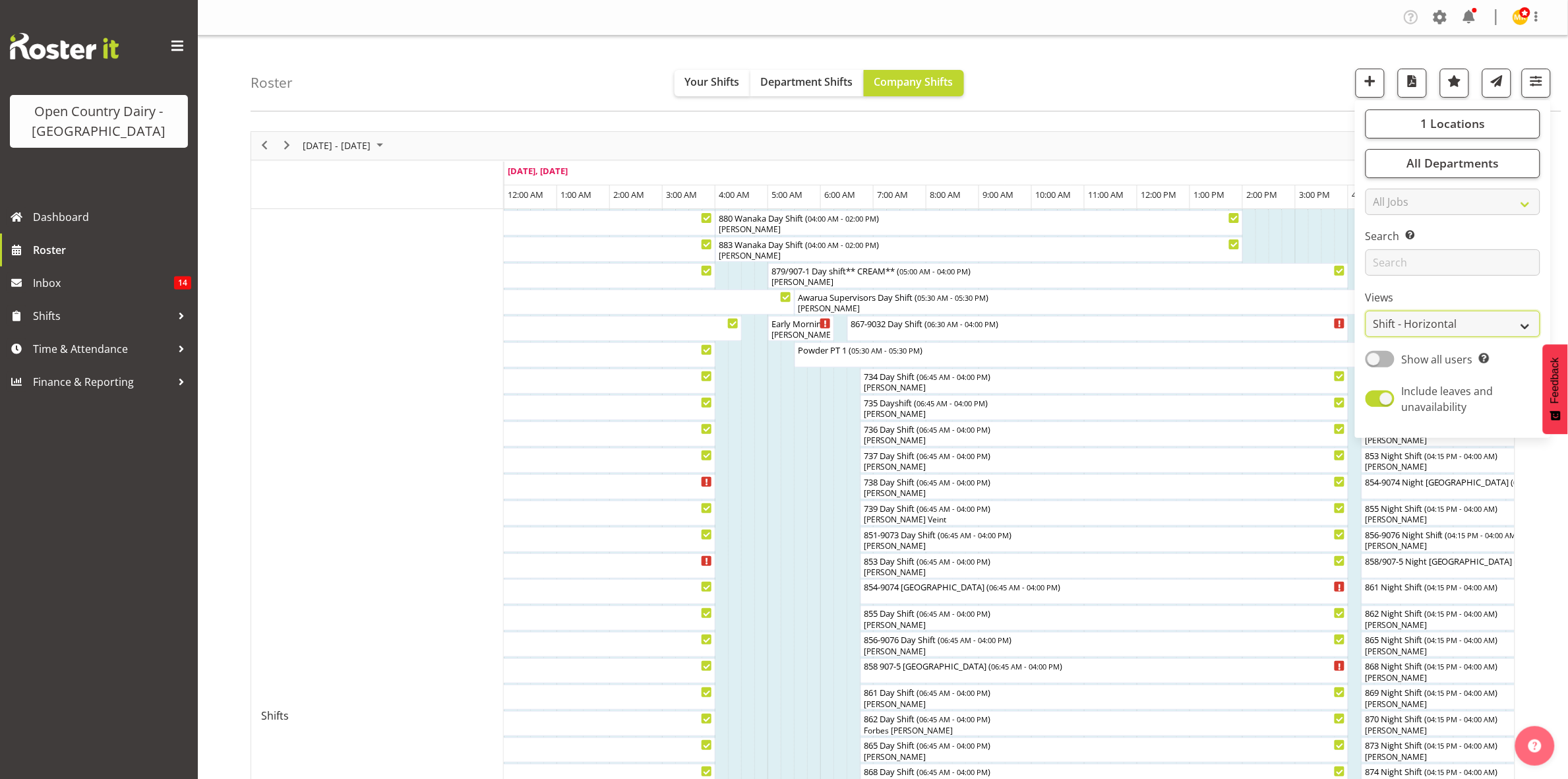
click at [1507, 330] on select "Staff Role Shift - Horizontal Shift - Vertical Staff - Location" at bounding box center [1453, 324] width 174 height 27
select select "staff"
click at [1366, 311] on select "Staff Role Shift - Horizontal Shift - Vertical Staff - Location" at bounding box center [1453, 324] width 174 height 27
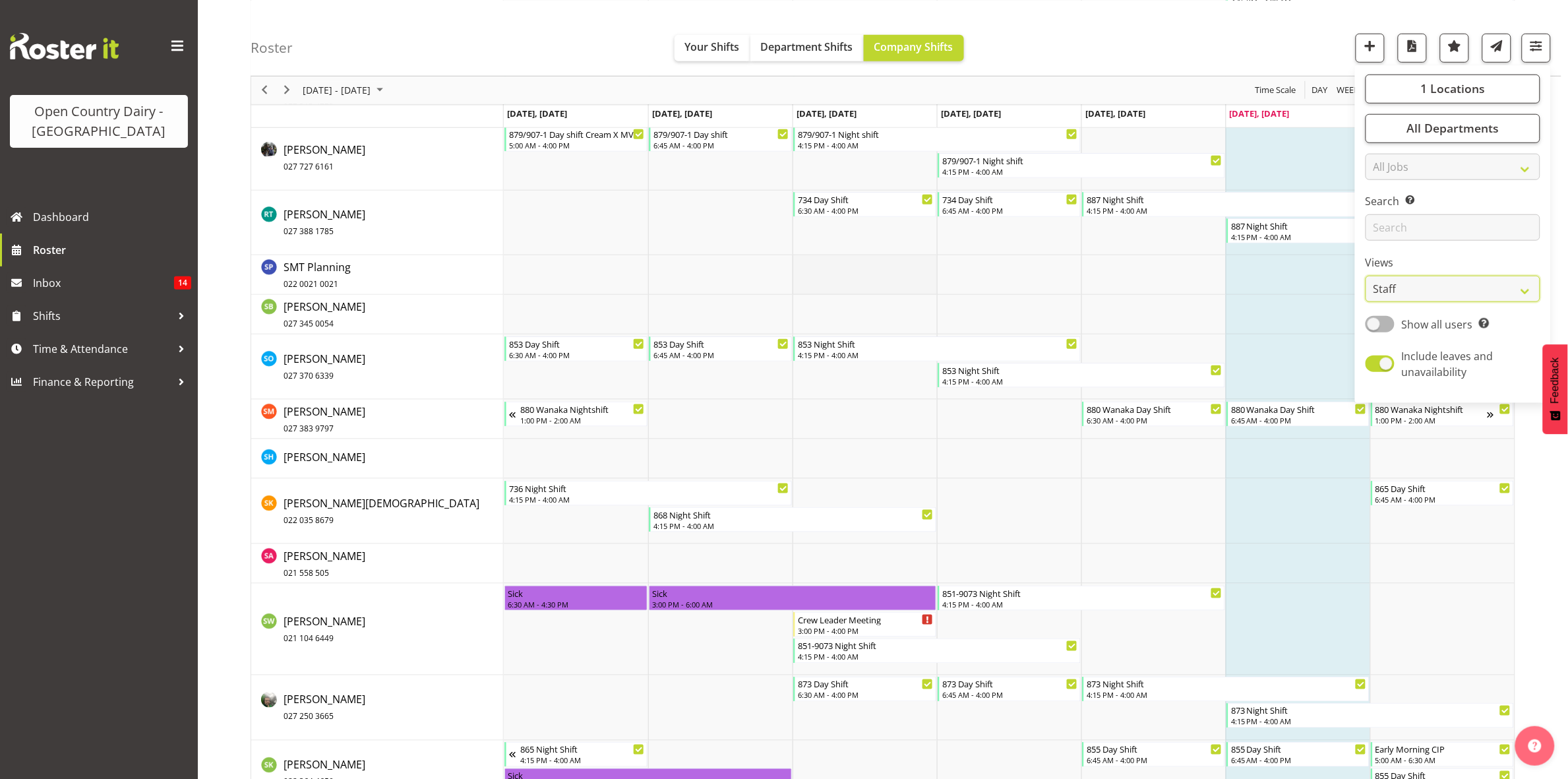
scroll to position [6846, 0]
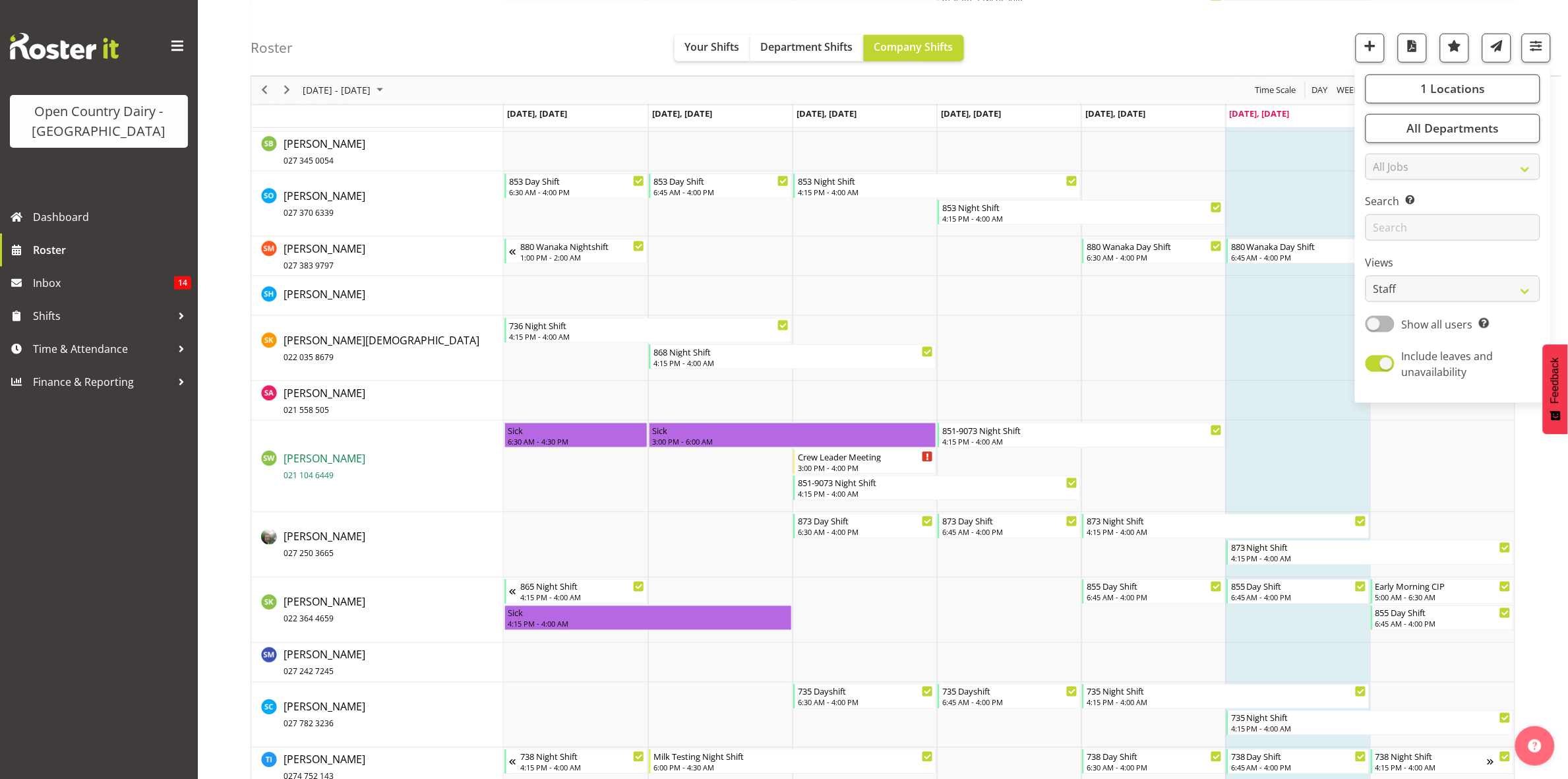
click at [312, 459] on span "Stacey Wilson 021 104 6449" at bounding box center [325, 467] width 82 height 30
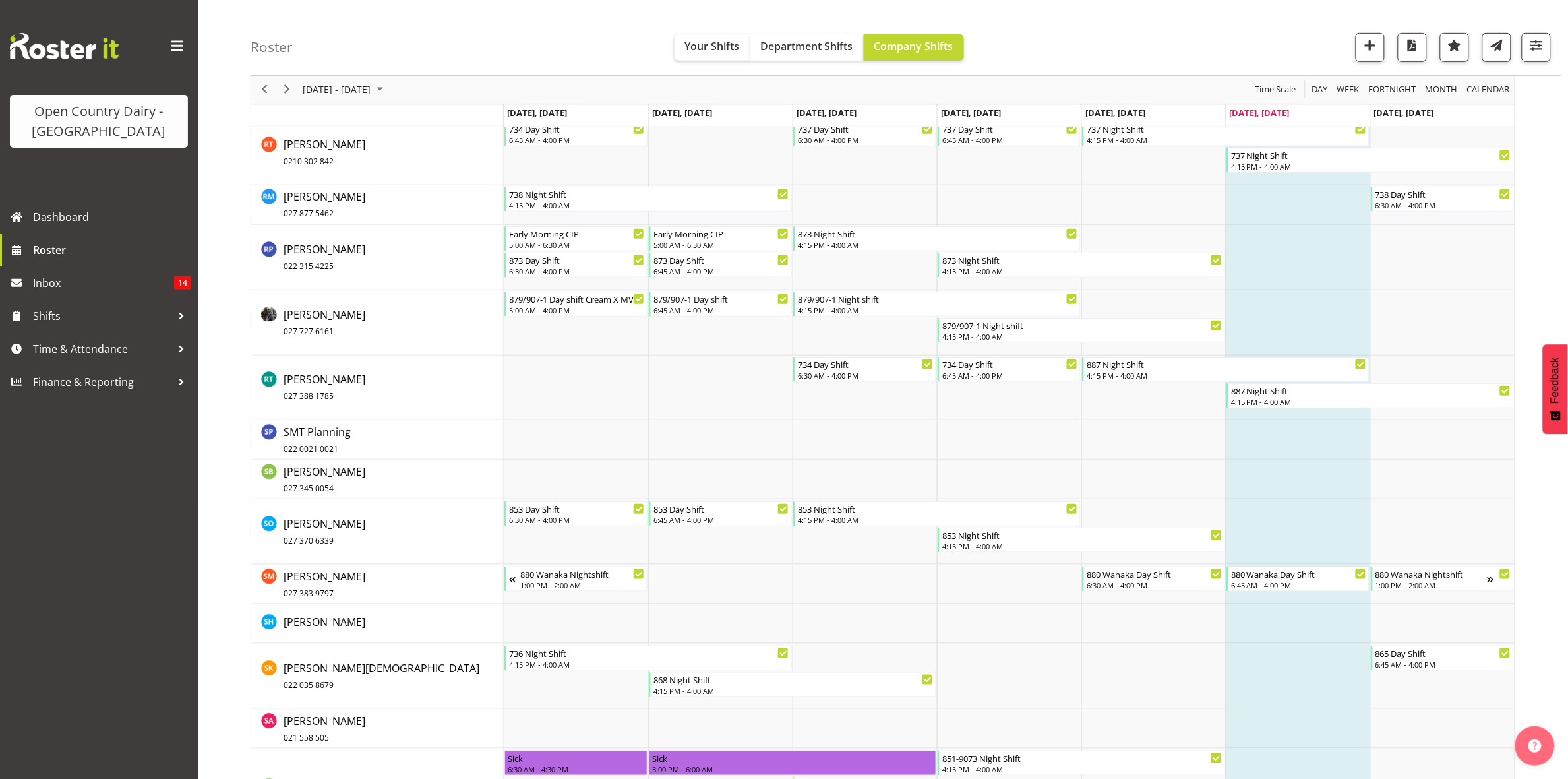
scroll to position [6112, 0]
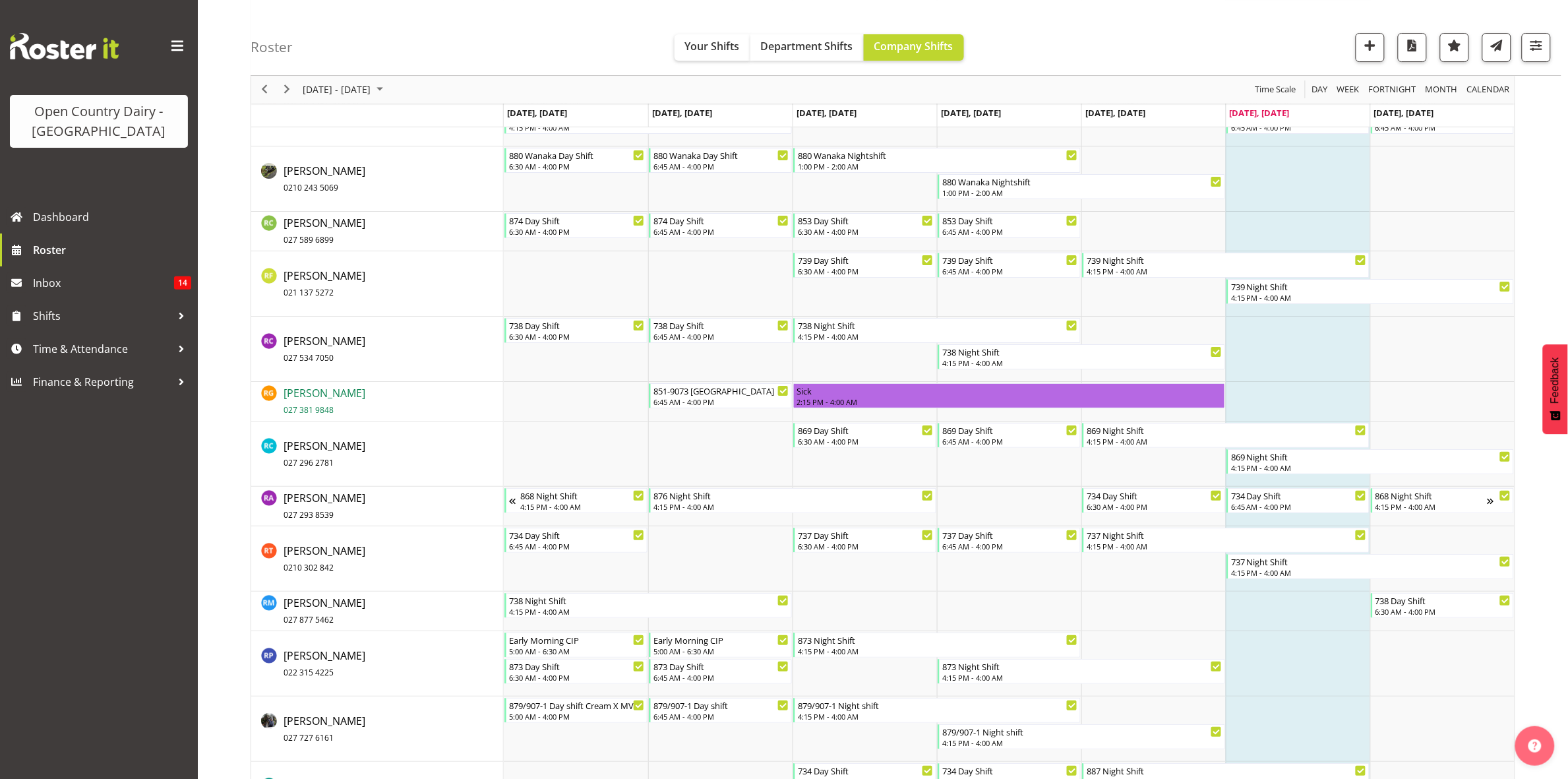
click at [323, 396] on span "Raymond George 027 381 9848" at bounding box center [325, 401] width 82 height 30
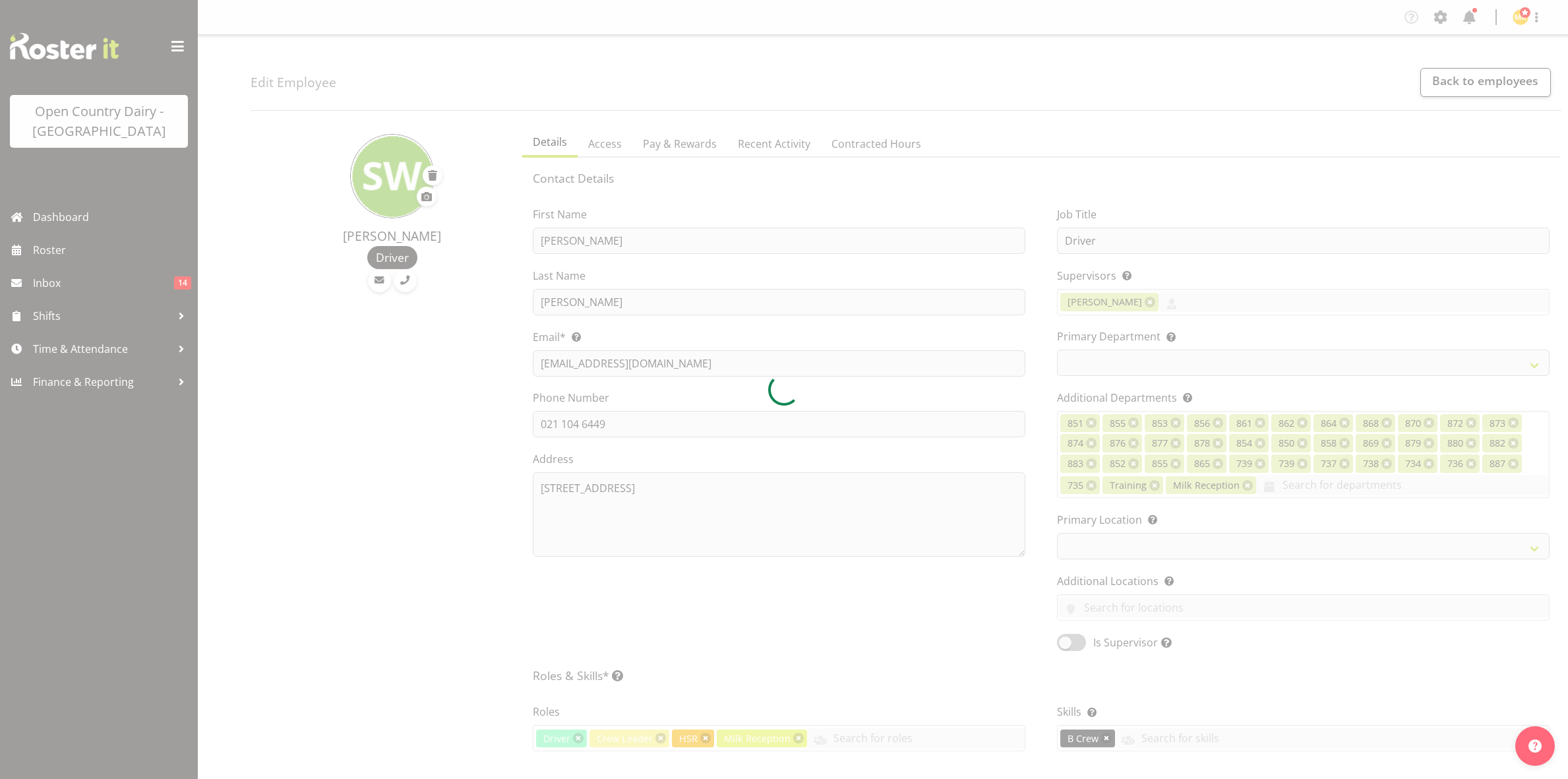
select select "TimelineWeek"
select select
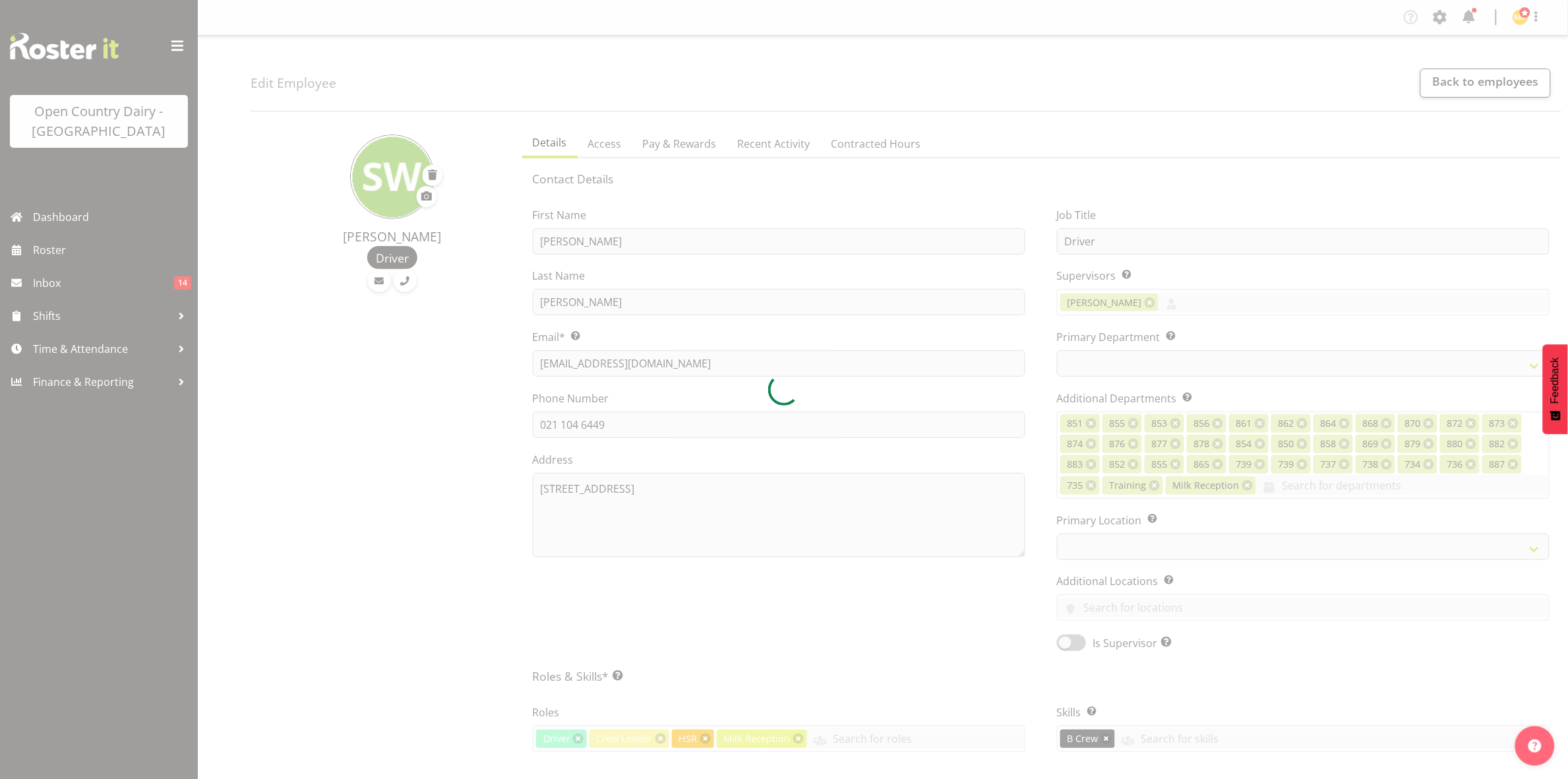
select select "667"
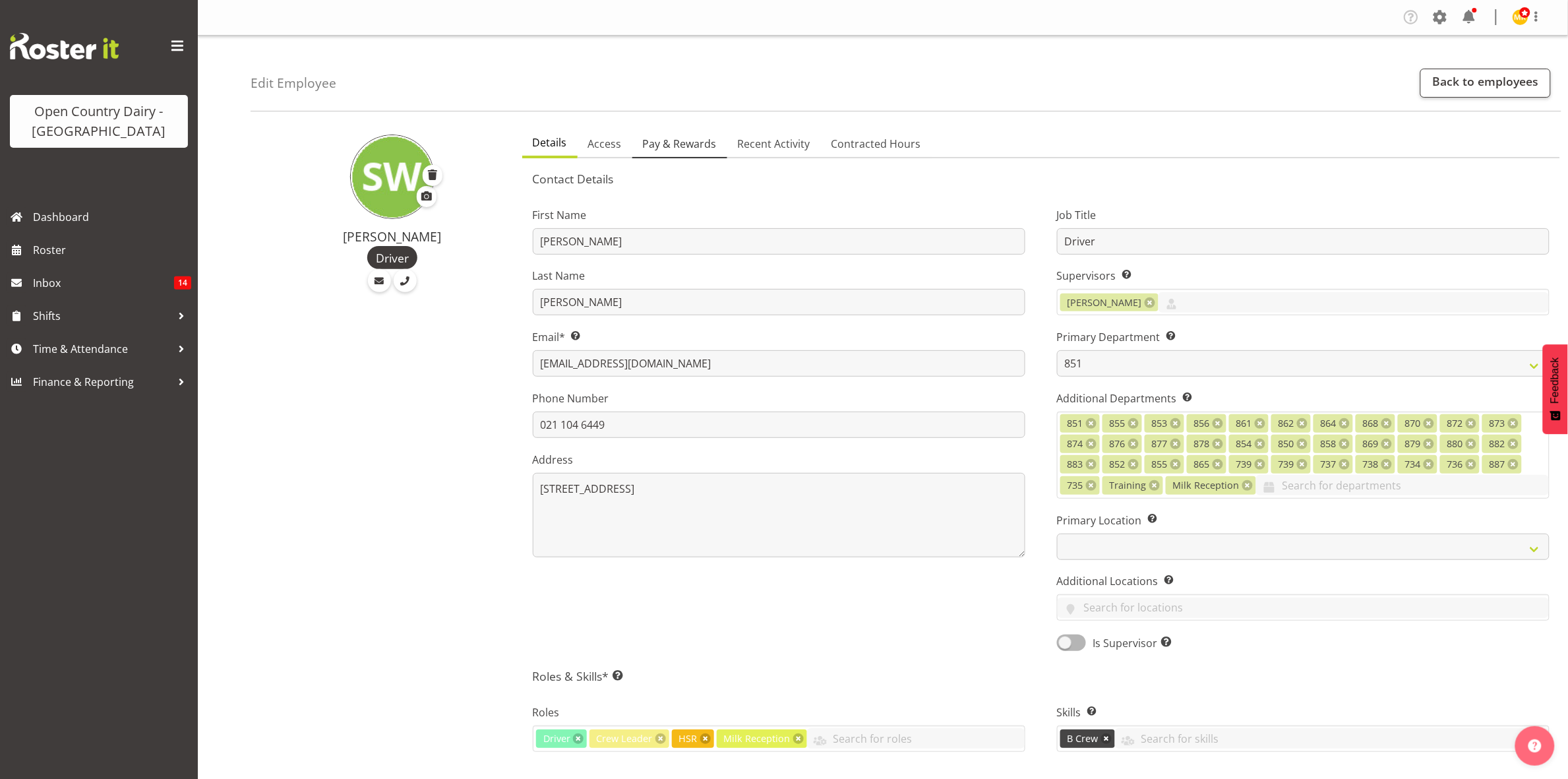
click at [688, 149] on span "Pay & Rewards" at bounding box center [680, 144] width 74 height 16
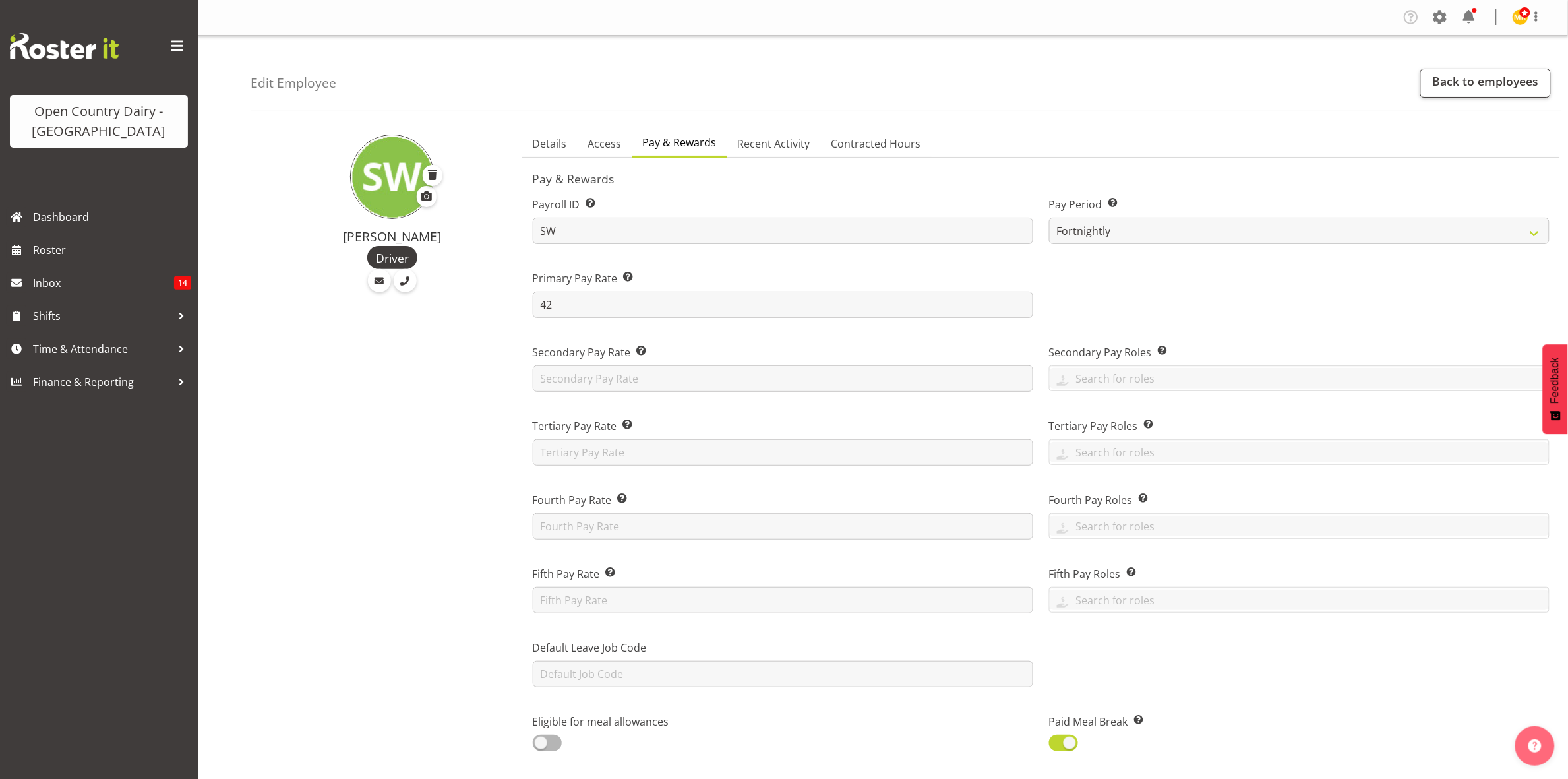
scroll to position [330, 0]
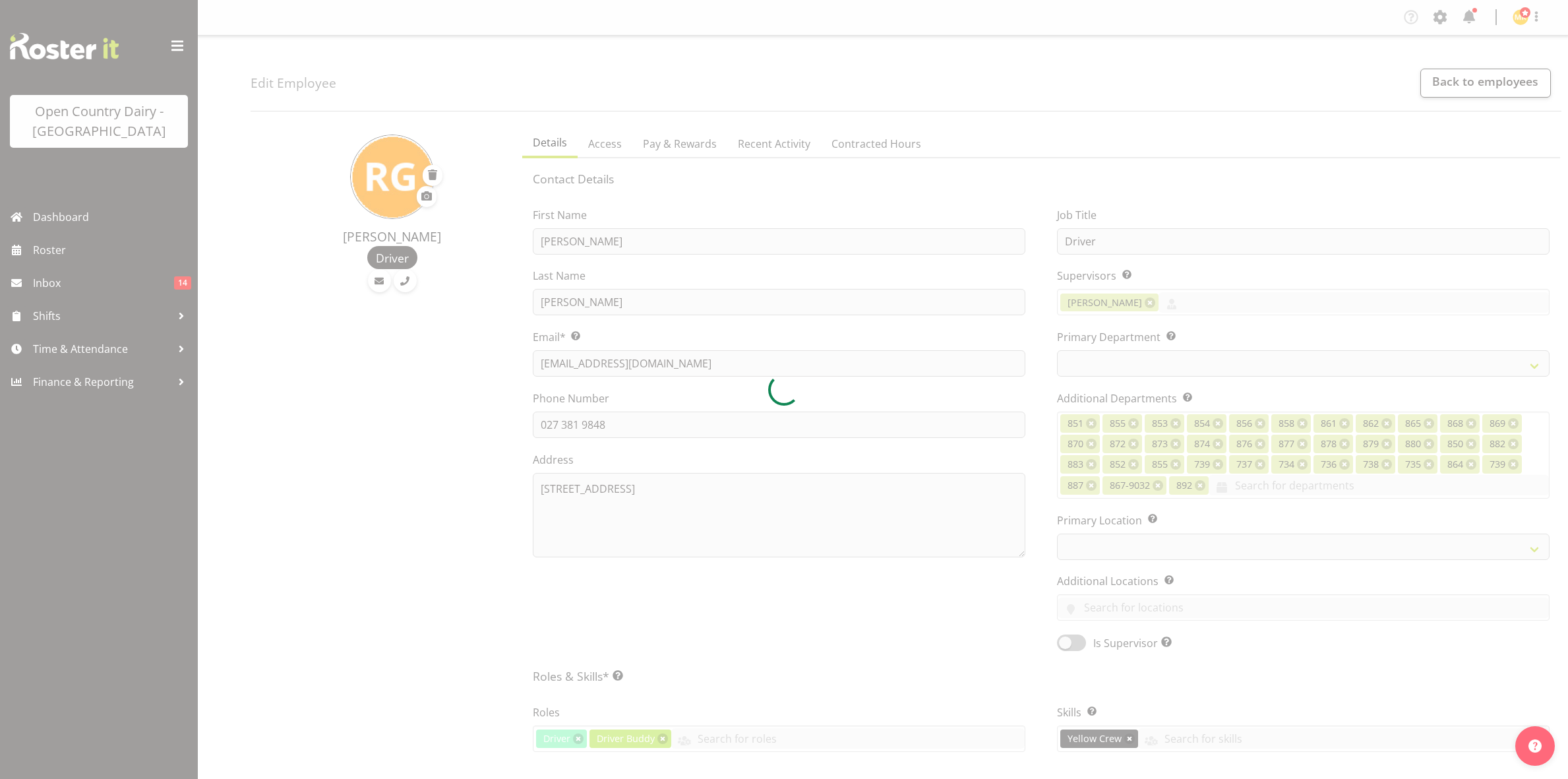
select select "TimelineWeek"
select select
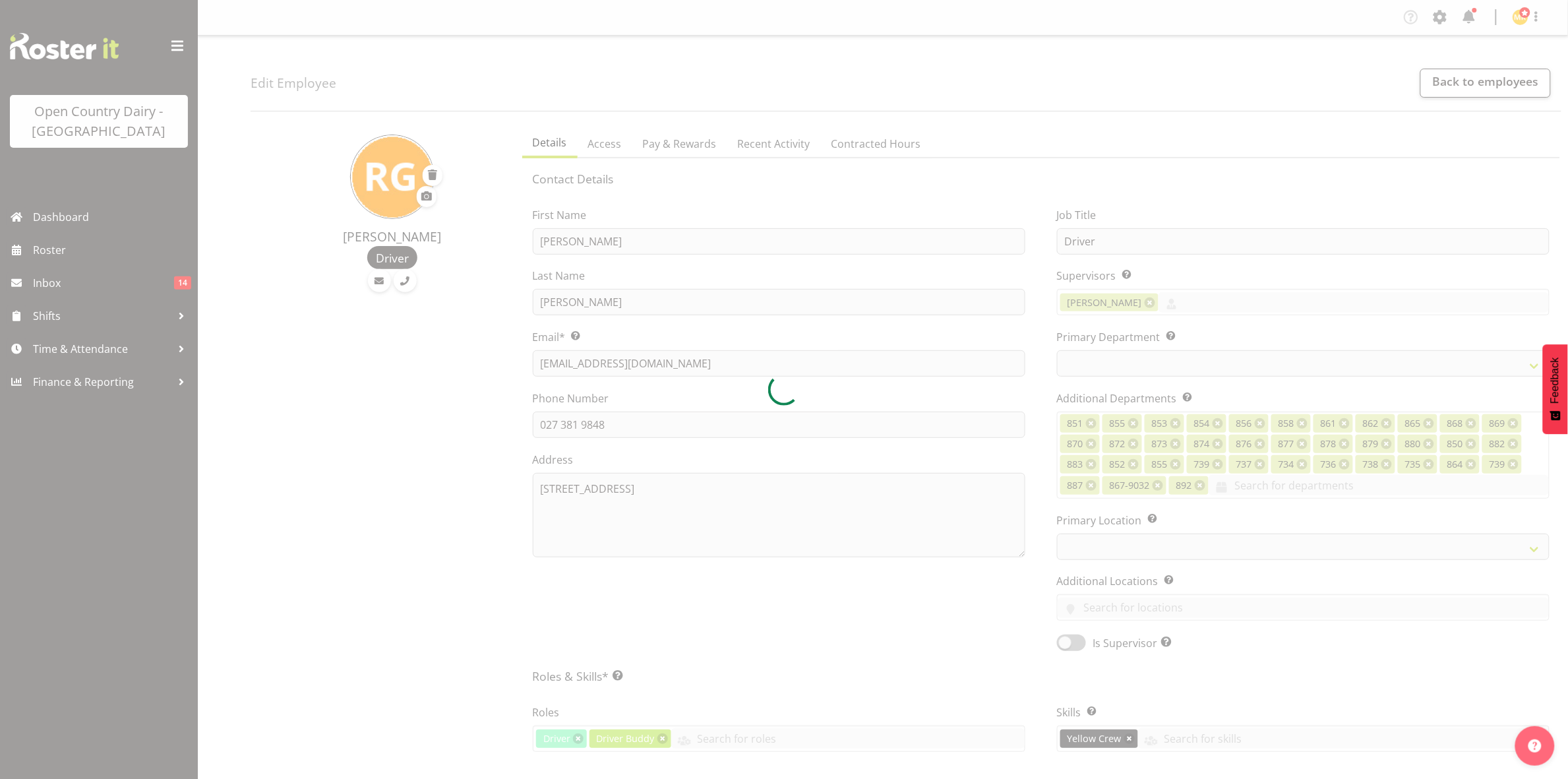
select select "755"
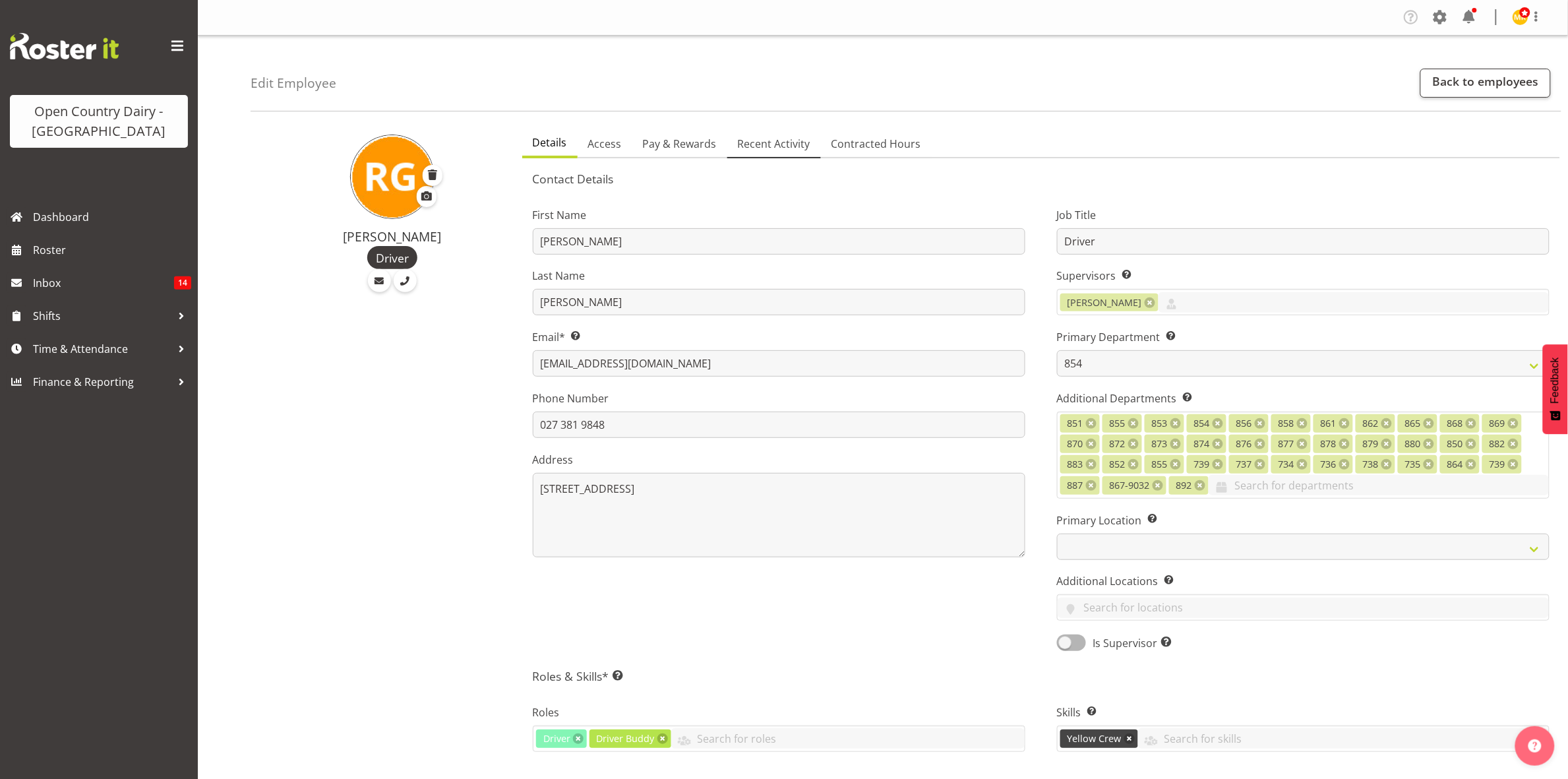
click at [762, 145] on span "Recent Activity" at bounding box center [774, 144] width 73 height 16
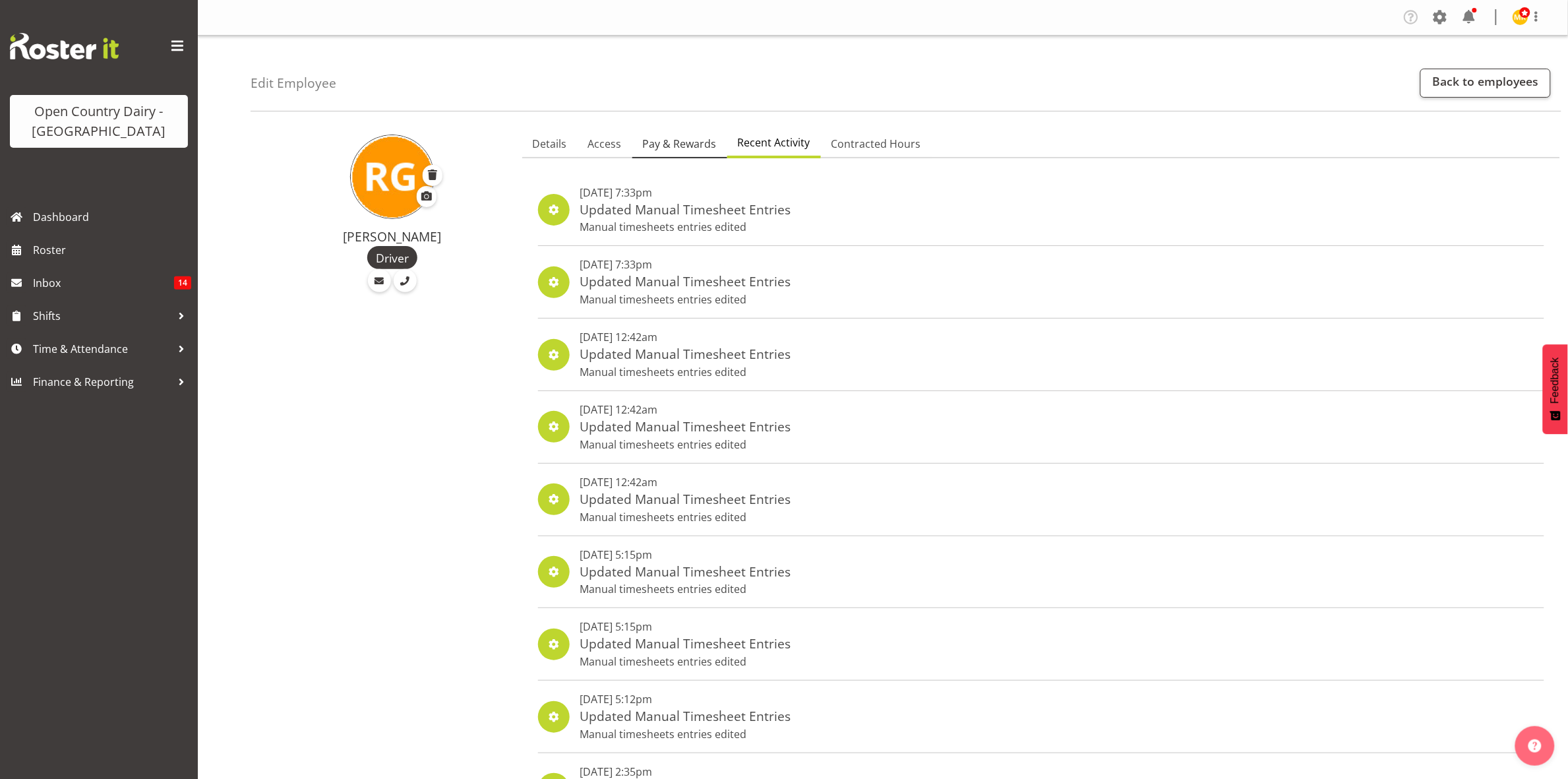
click at [674, 145] on span "Pay & Rewards" at bounding box center [680, 144] width 74 height 16
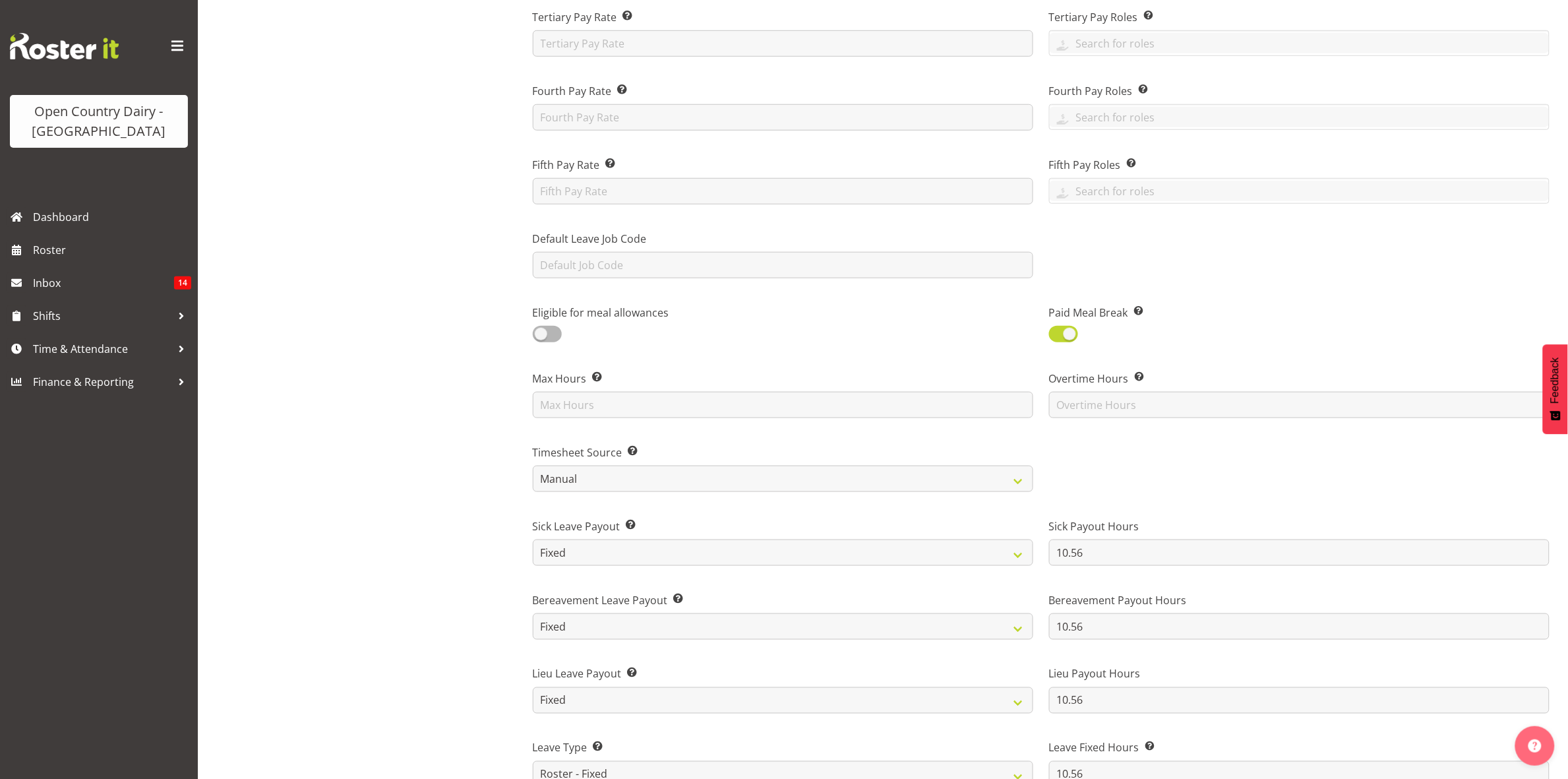
scroll to position [412, 0]
